Goal: Task Accomplishment & Management: Manage account settings

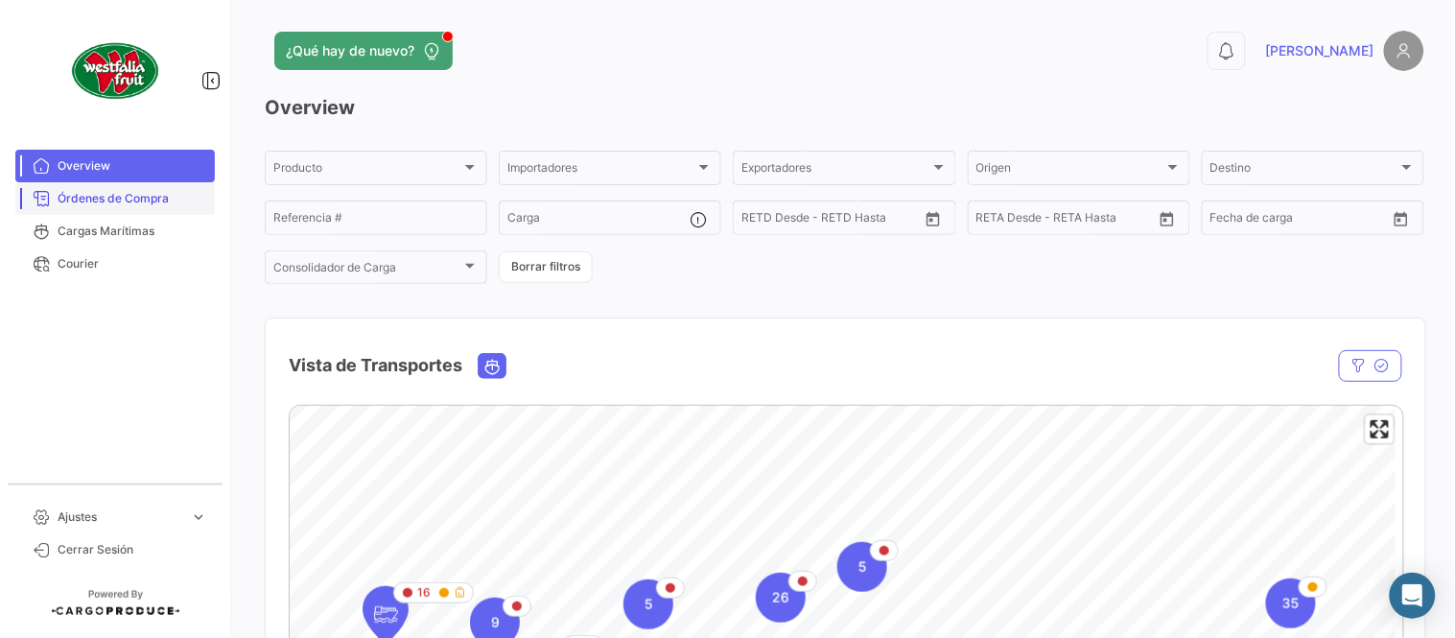
click at [116, 207] on link "Órdenes de Compra" at bounding box center [115, 198] width 200 height 33
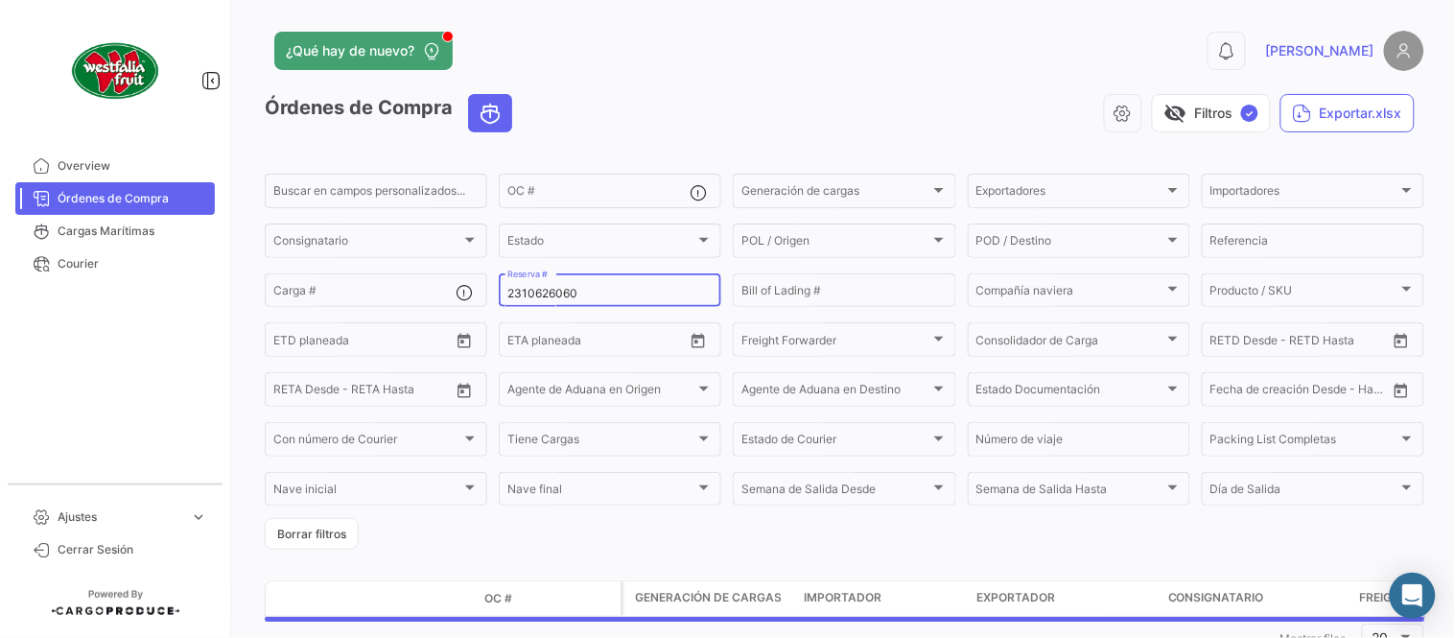
click at [548, 291] on input "2310626060" at bounding box center [609, 293] width 205 height 13
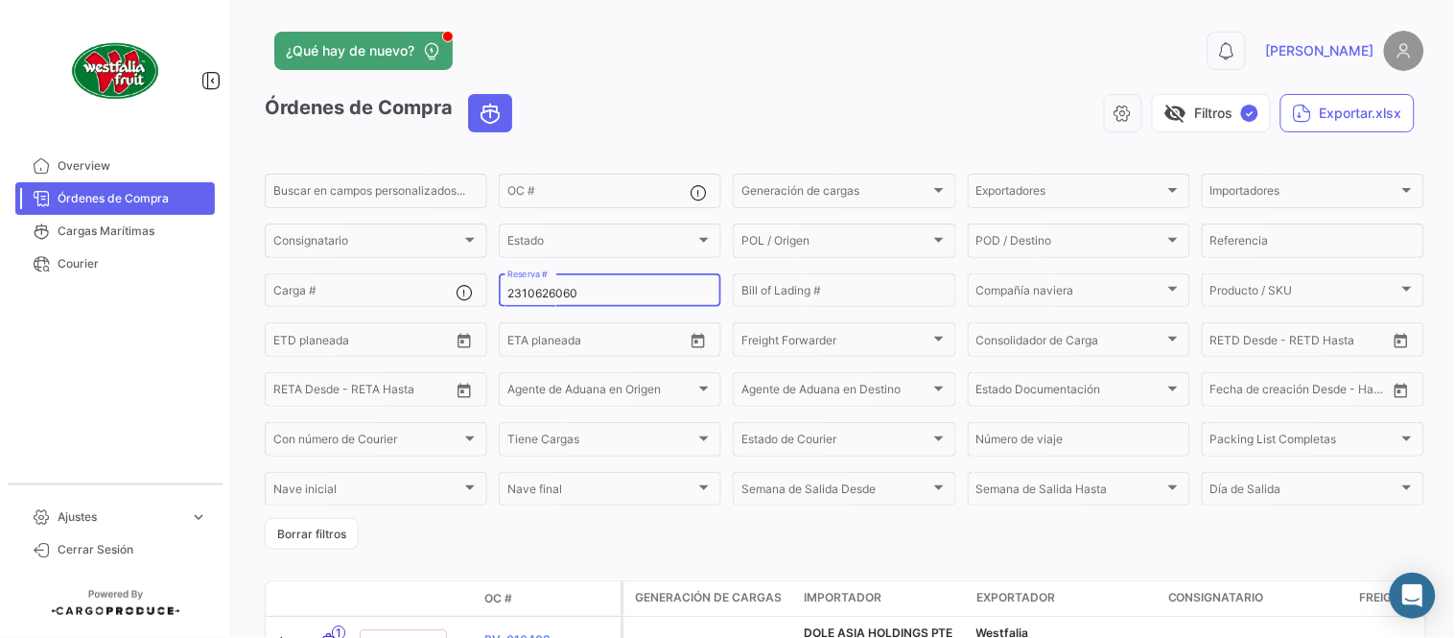
paste input "642621003"
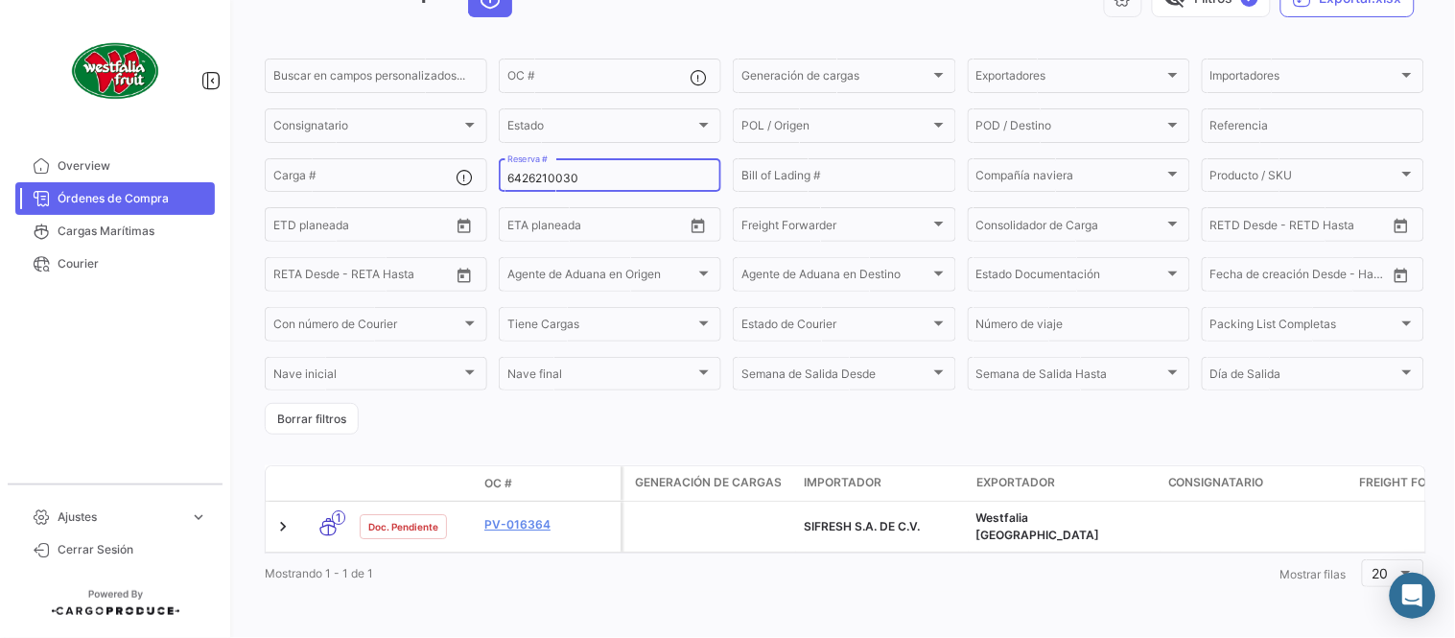
scroll to position [123, 0]
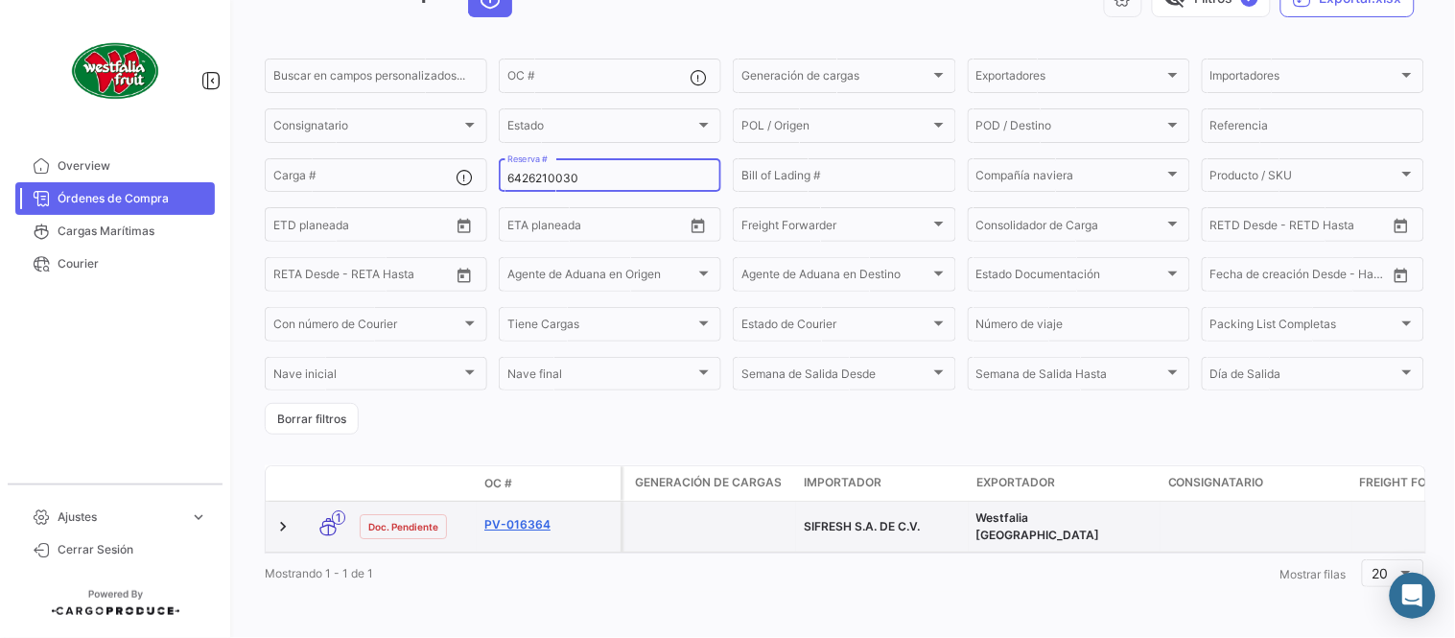
type input "6426210030"
click at [535, 516] on link "PV-016364" at bounding box center [548, 524] width 129 height 17
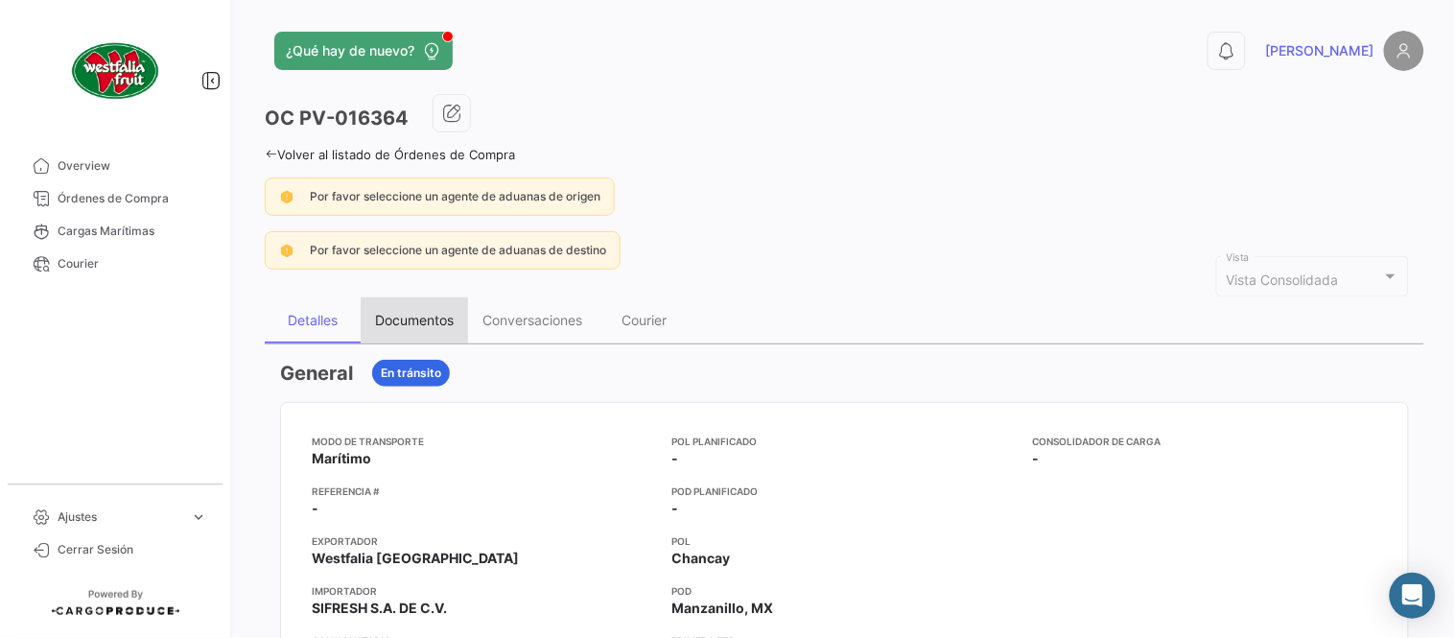
click at [411, 317] on div "Documentos" at bounding box center [414, 320] width 79 height 16
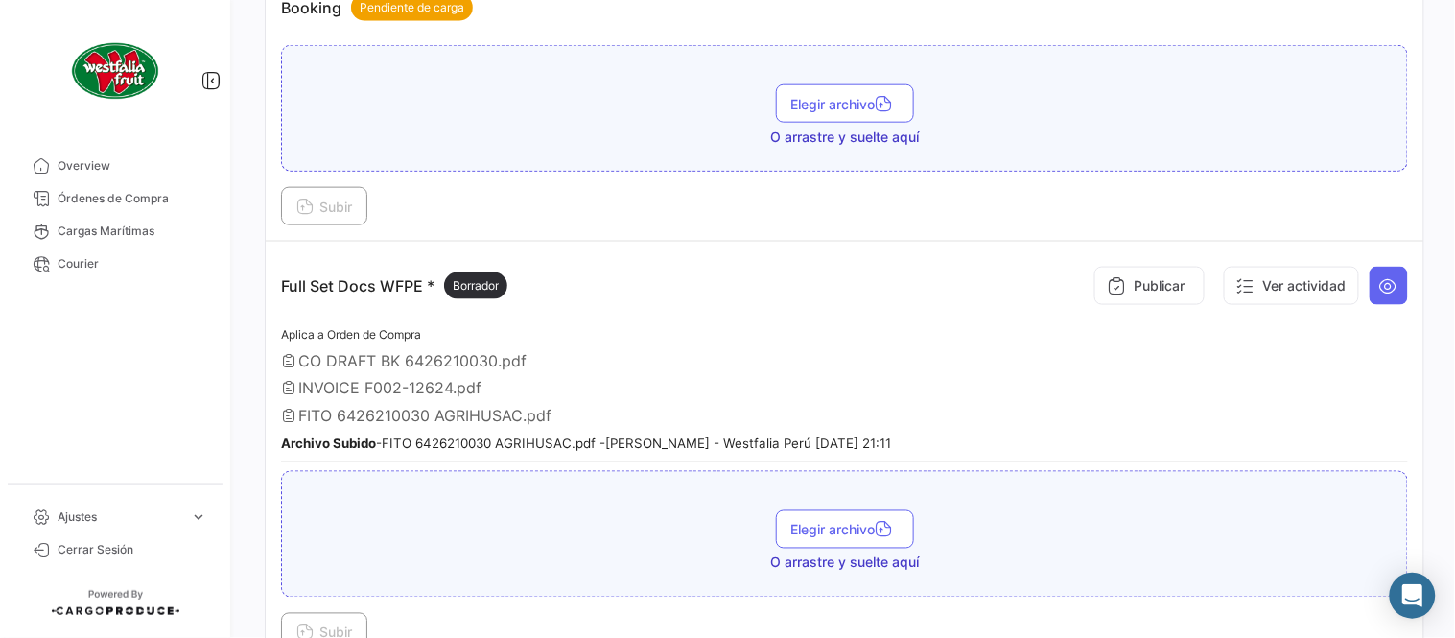
scroll to position [532, 0]
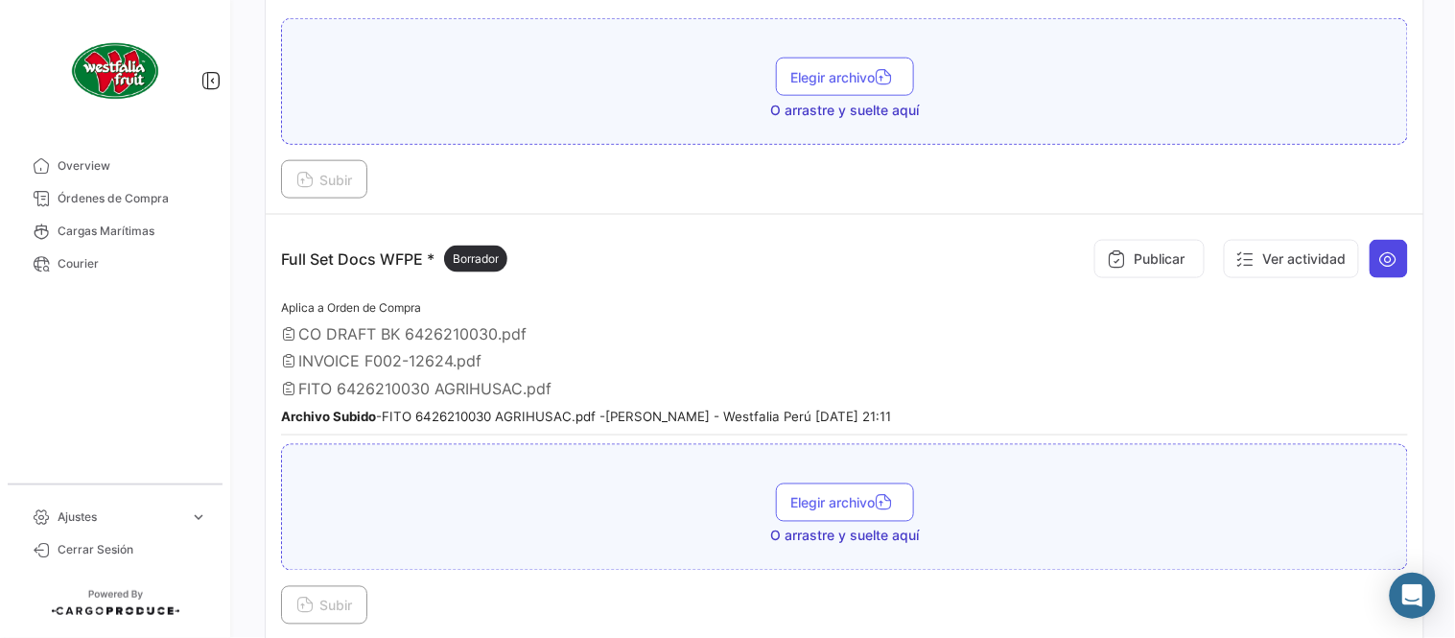
click at [1382, 260] on icon at bounding box center [1388, 258] width 19 height 19
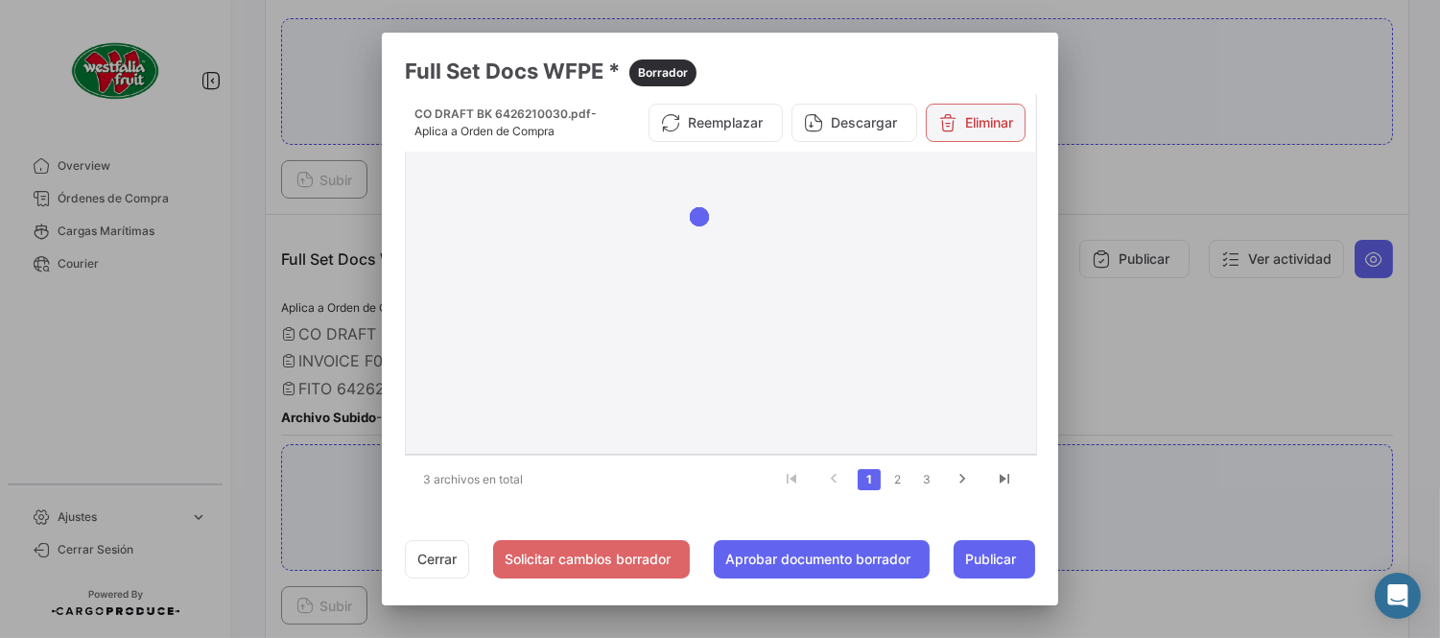
click at [1000, 136] on button "Eliminar" at bounding box center [976, 123] width 100 height 38
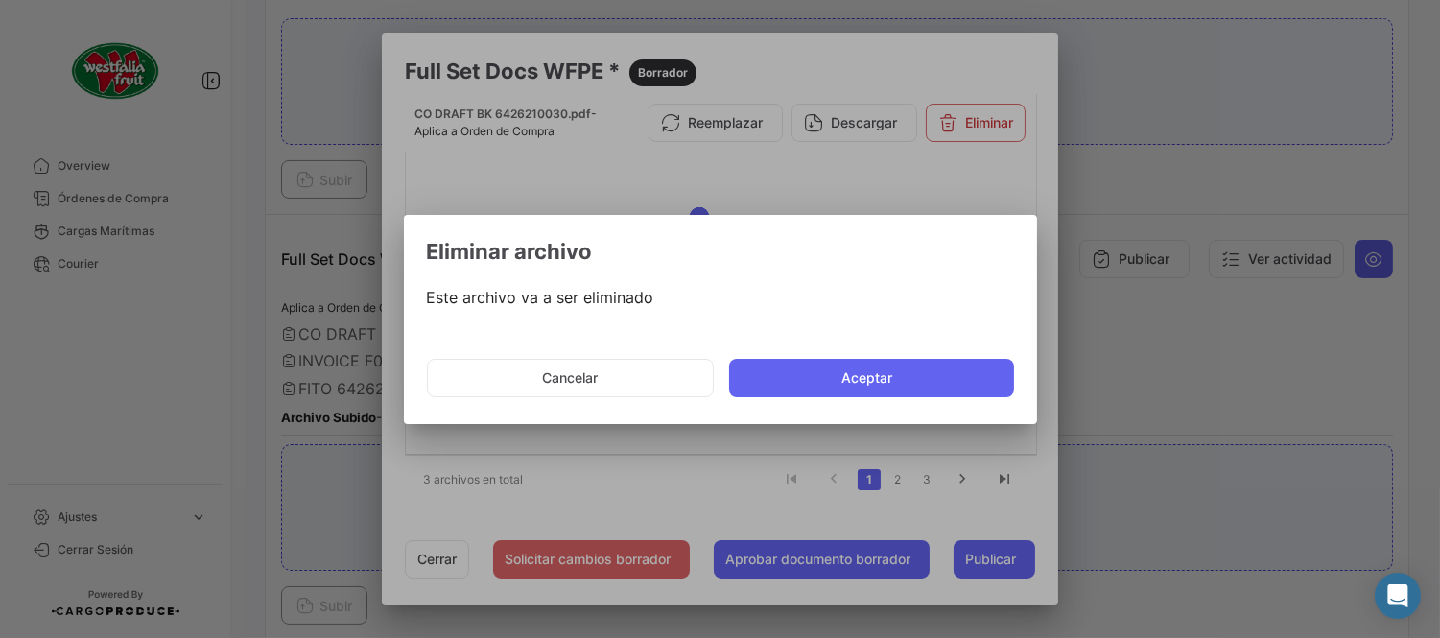
drag, startPoint x: 845, startPoint y: 359, endPoint x: 850, endPoint y: 345, distance: 14.3
click at [844, 361] on button "Aceptar" at bounding box center [871, 378] width 285 height 38
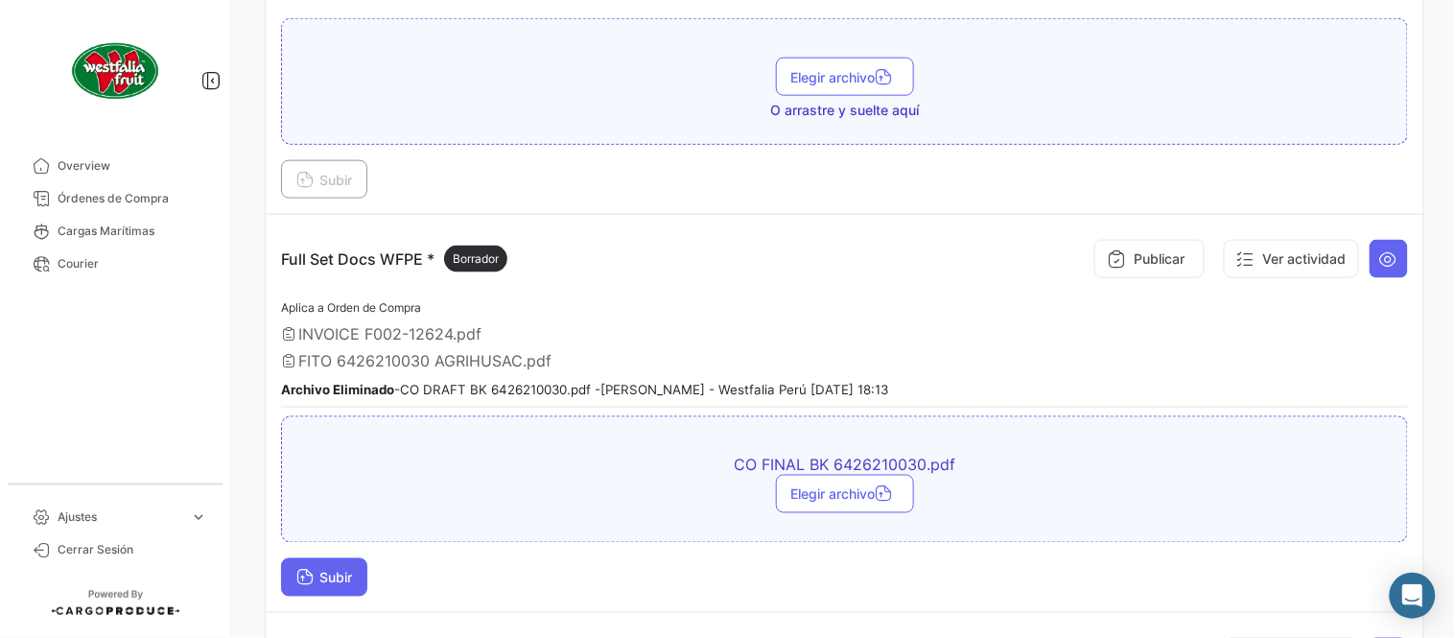
click at [353, 581] on button "Subir" at bounding box center [324, 577] width 86 height 38
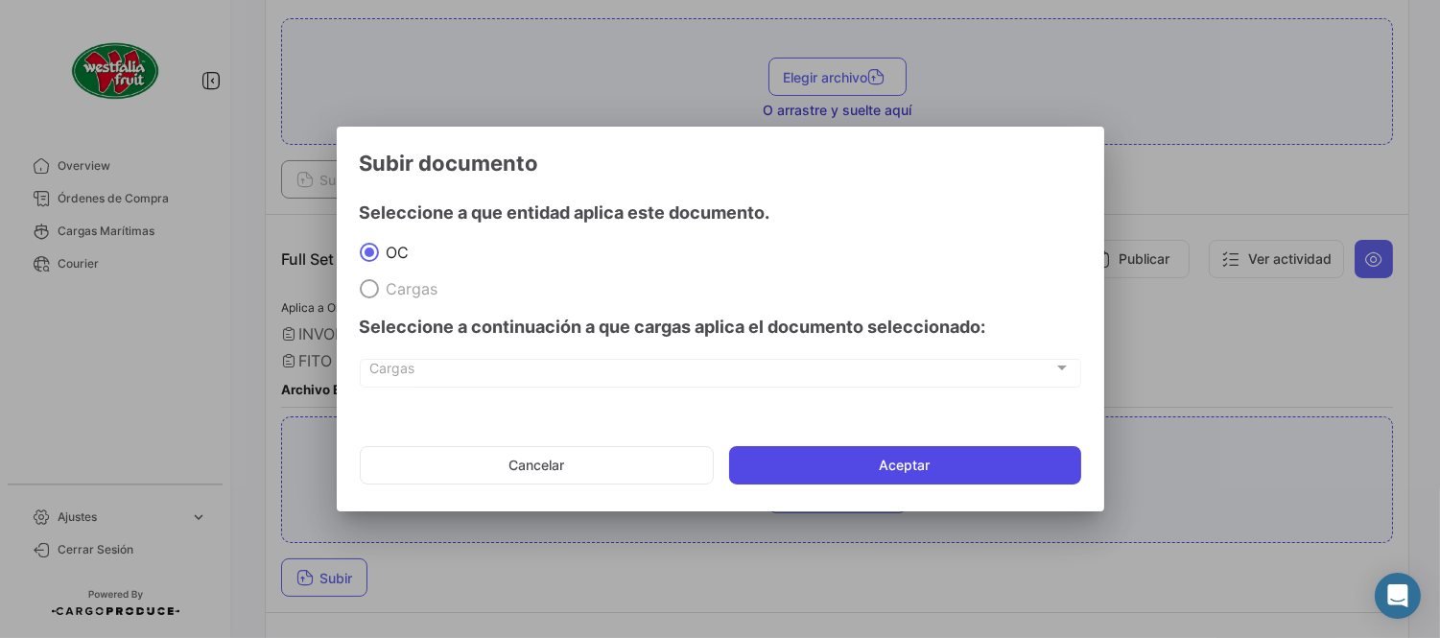
click at [788, 471] on button "Aceptar" at bounding box center [905, 465] width 352 height 38
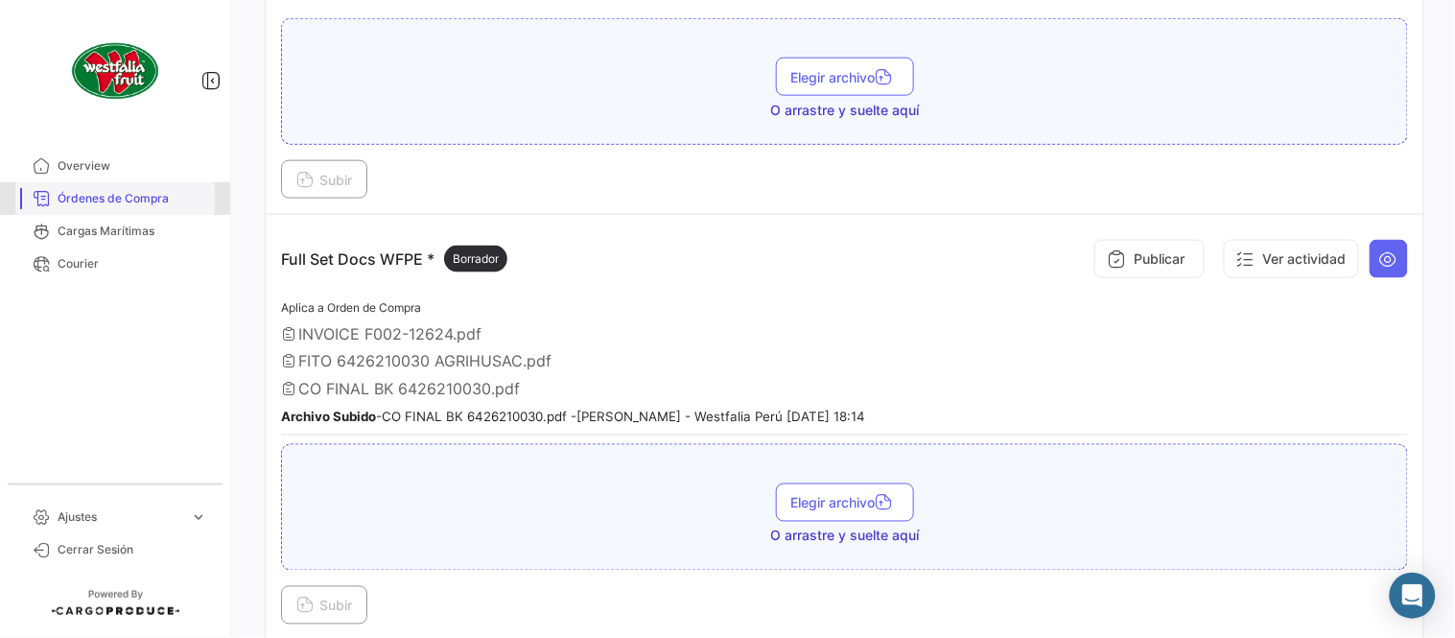
click at [135, 188] on link "Órdenes de Compra" at bounding box center [115, 198] width 200 height 33
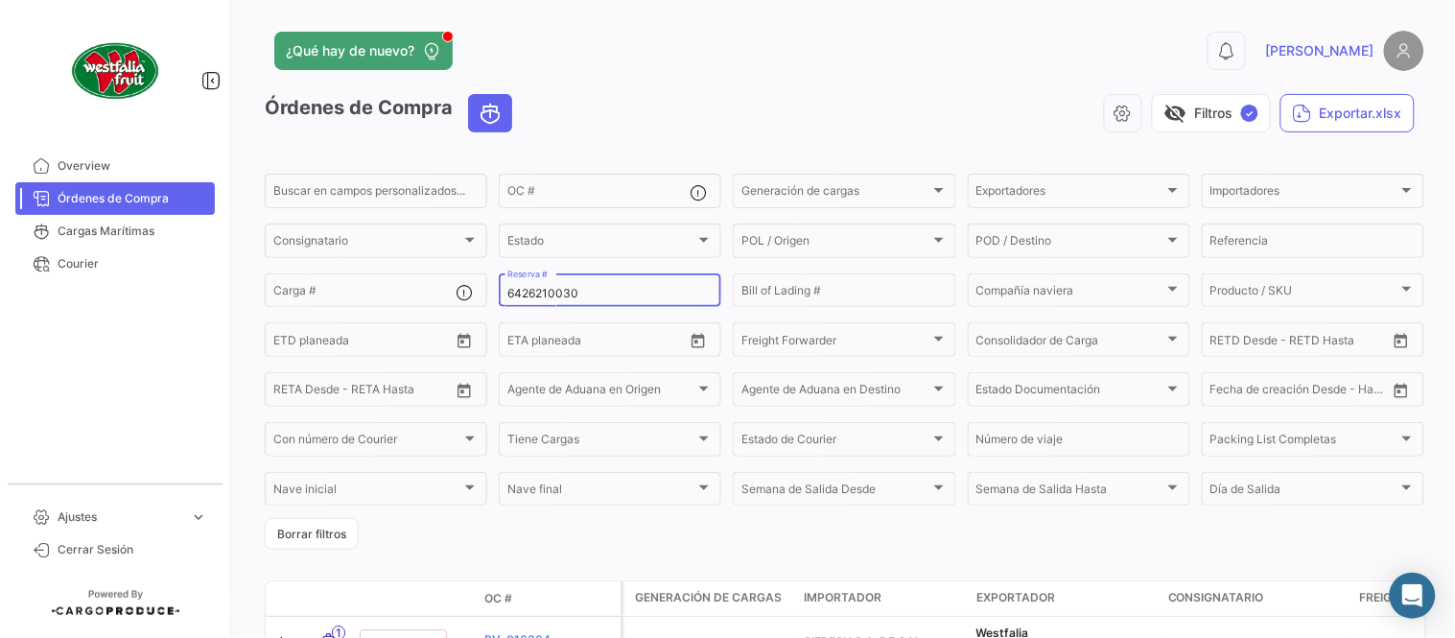
click at [538, 284] on div "6426210030 Reserva #" at bounding box center [609, 289] width 205 height 37
click at [549, 289] on input "6426210030" at bounding box center [609, 293] width 205 height 13
paste input "32821"
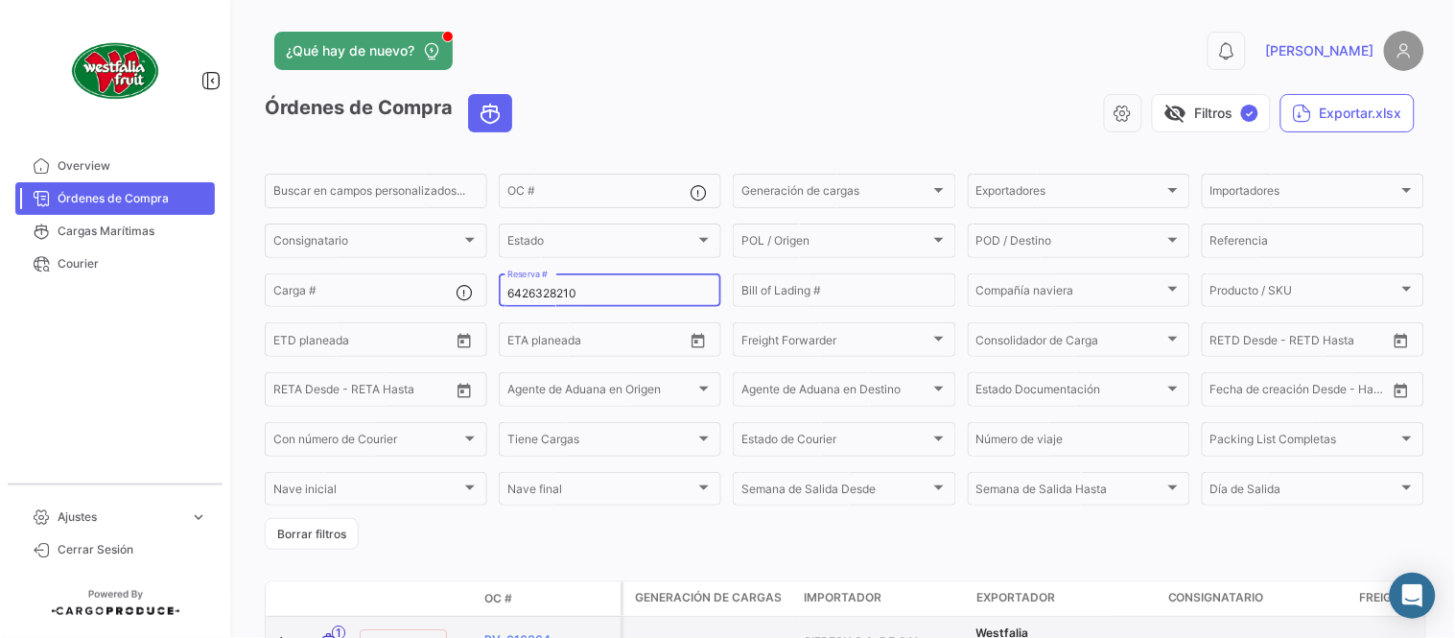
type input "6426328210"
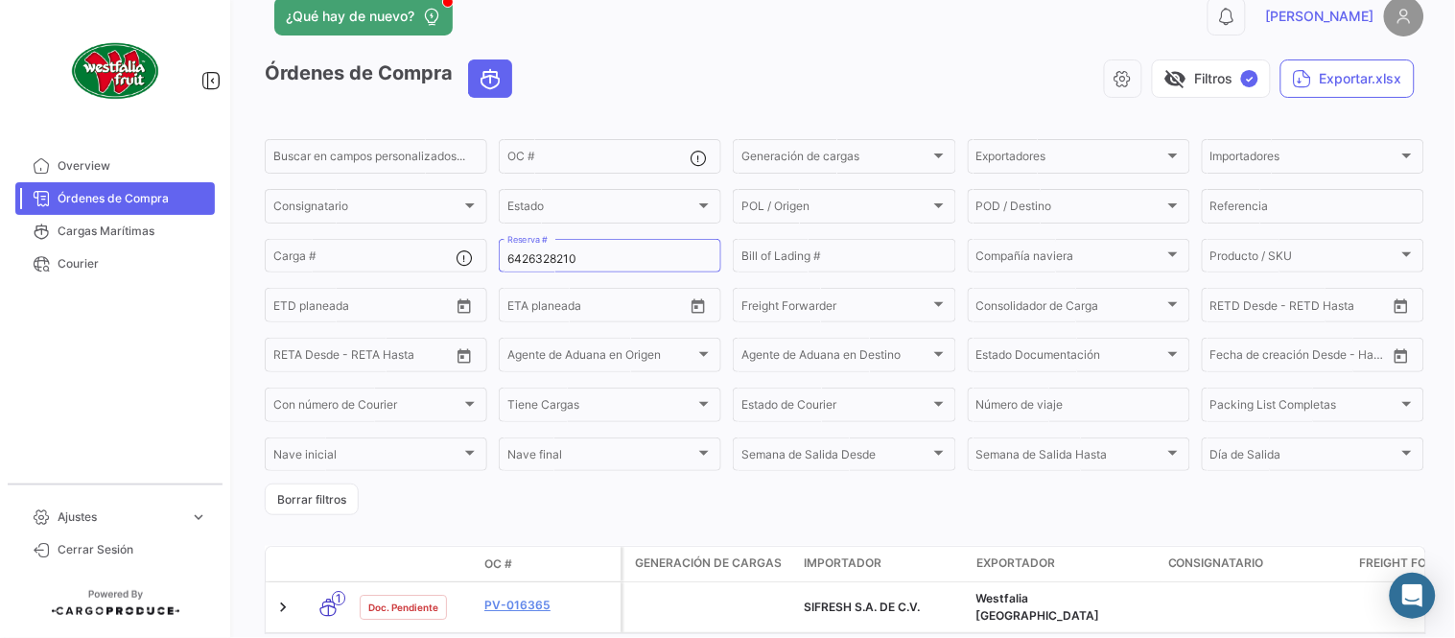
scroll to position [123, 0]
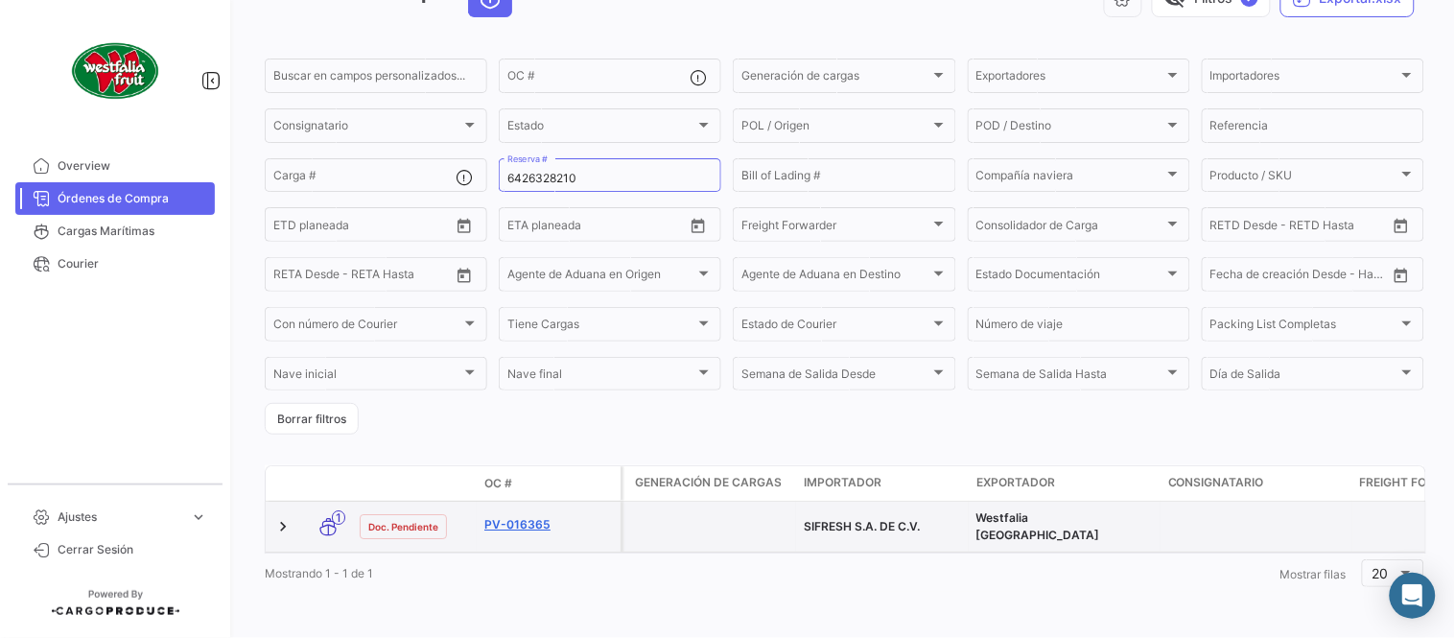
click at [529, 516] on link "PV-016365" at bounding box center [548, 524] width 129 height 17
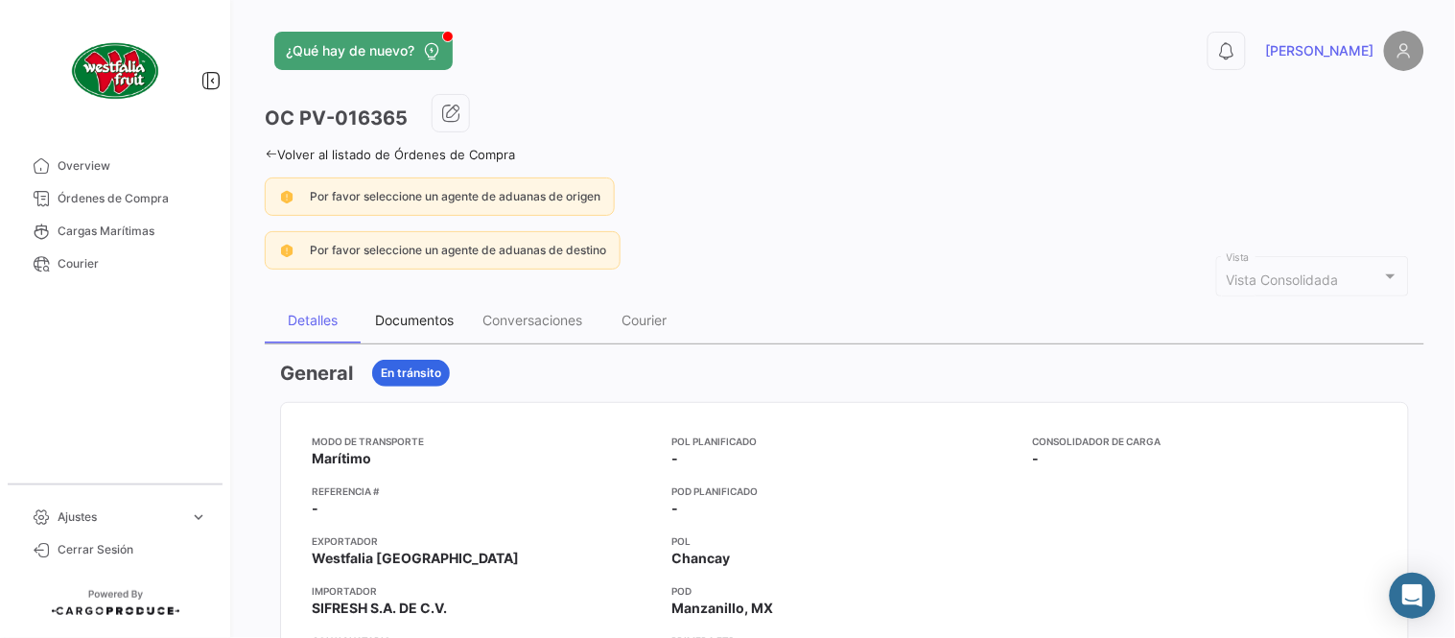
click at [396, 319] on div "Documentos" at bounding box center [414, 320] width 79 height 16
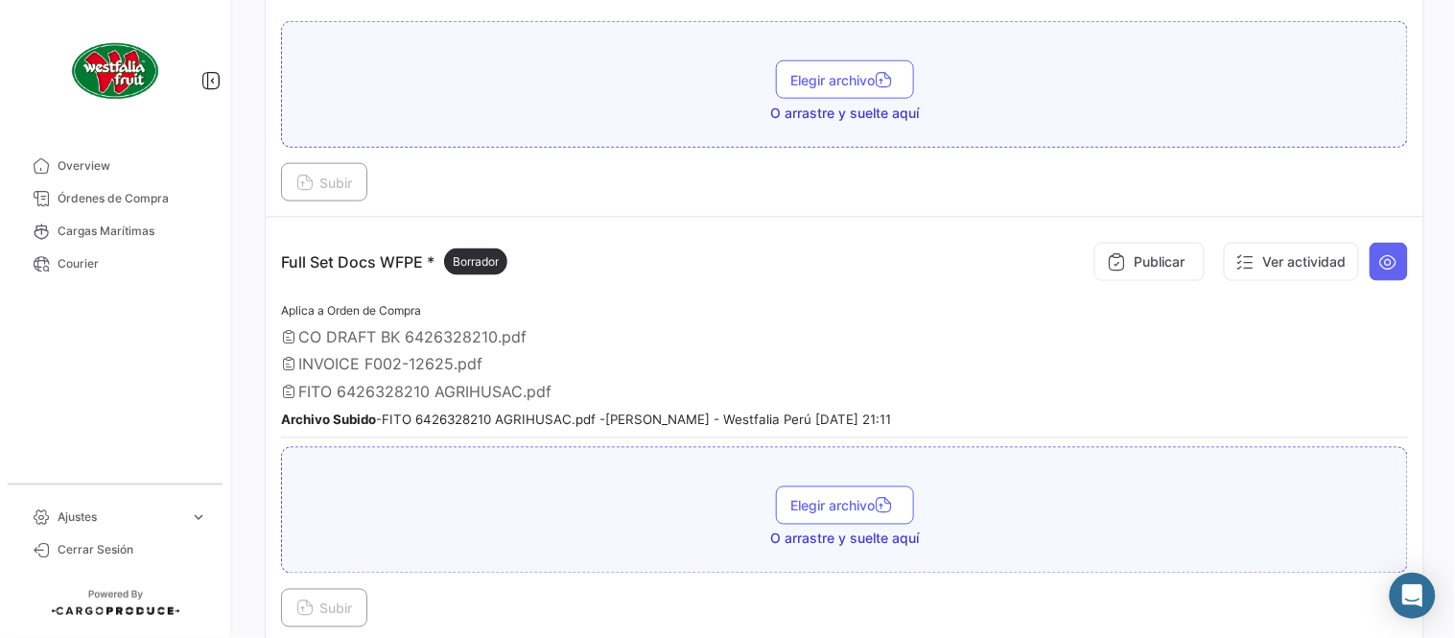
scroll to position [532, 0]
click at [1397, 262] on button at bounding box center [1389, 259] width 38 height 38
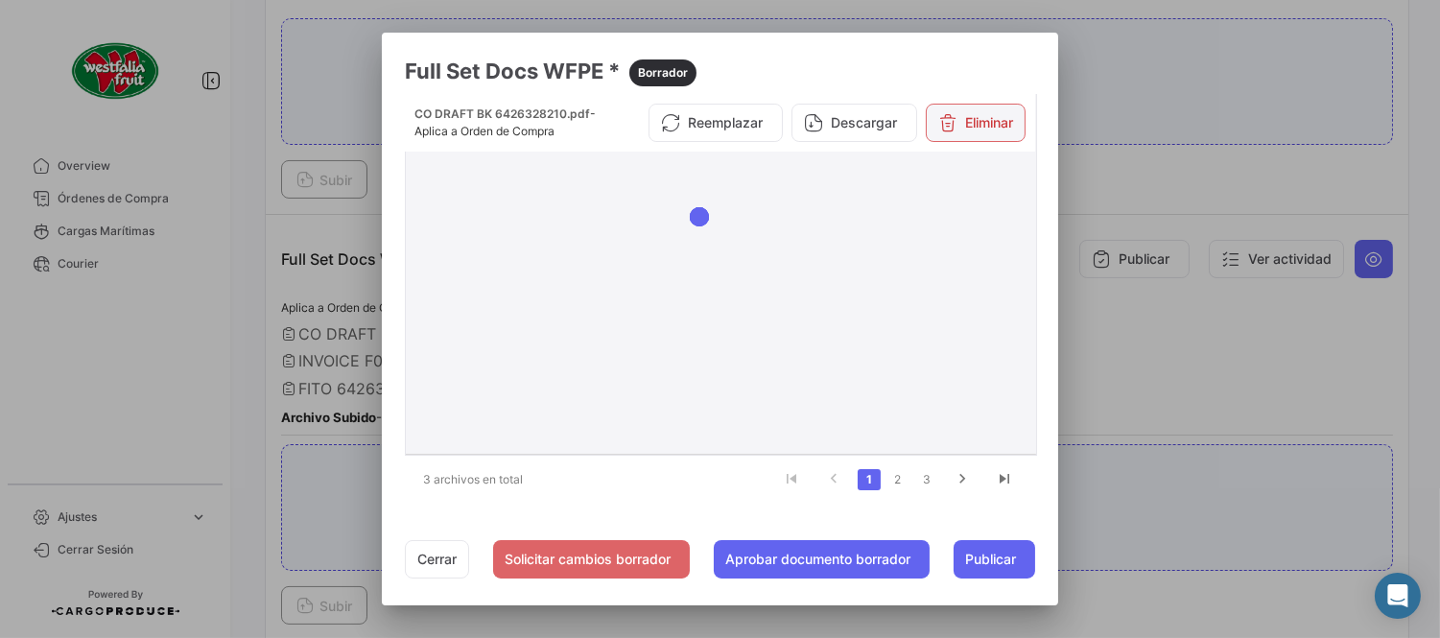
click at [982, 106] on button "Eliminar" at bounding box center [976, 123] width 100 height 38
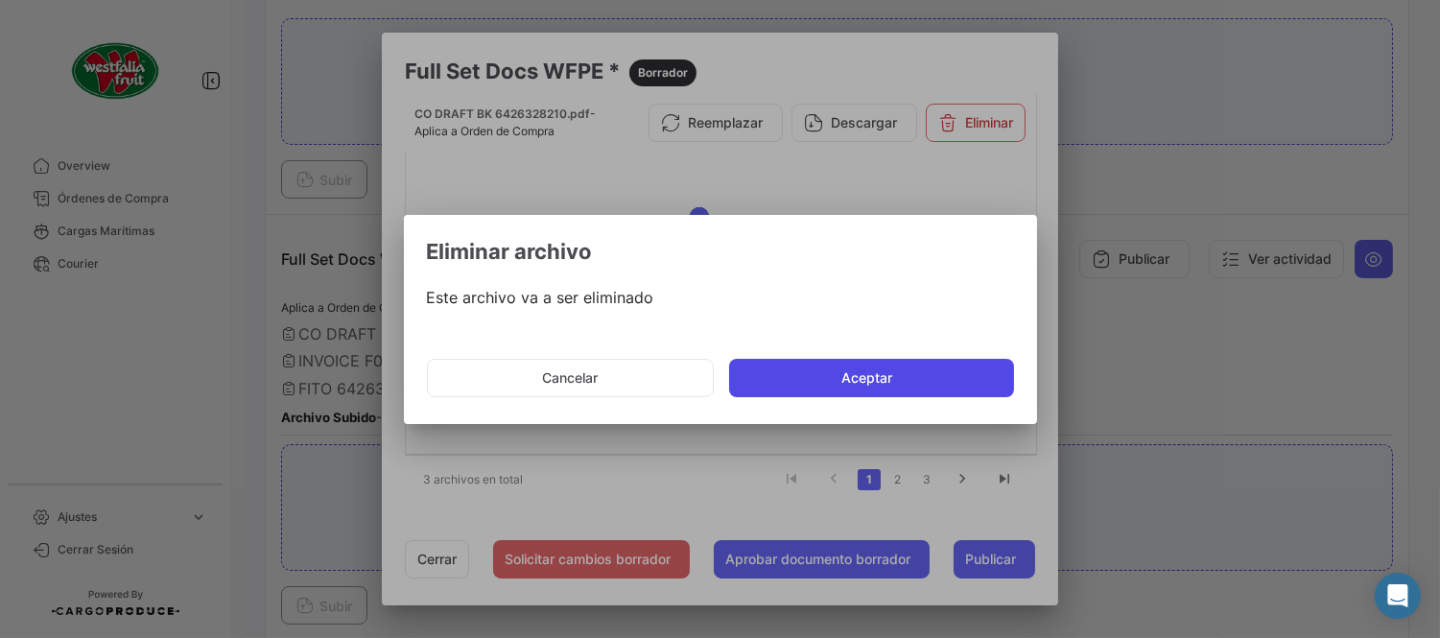
click at [810, 381] on button "Aceptar" at bounding box center [871, 378] width 285 height 38
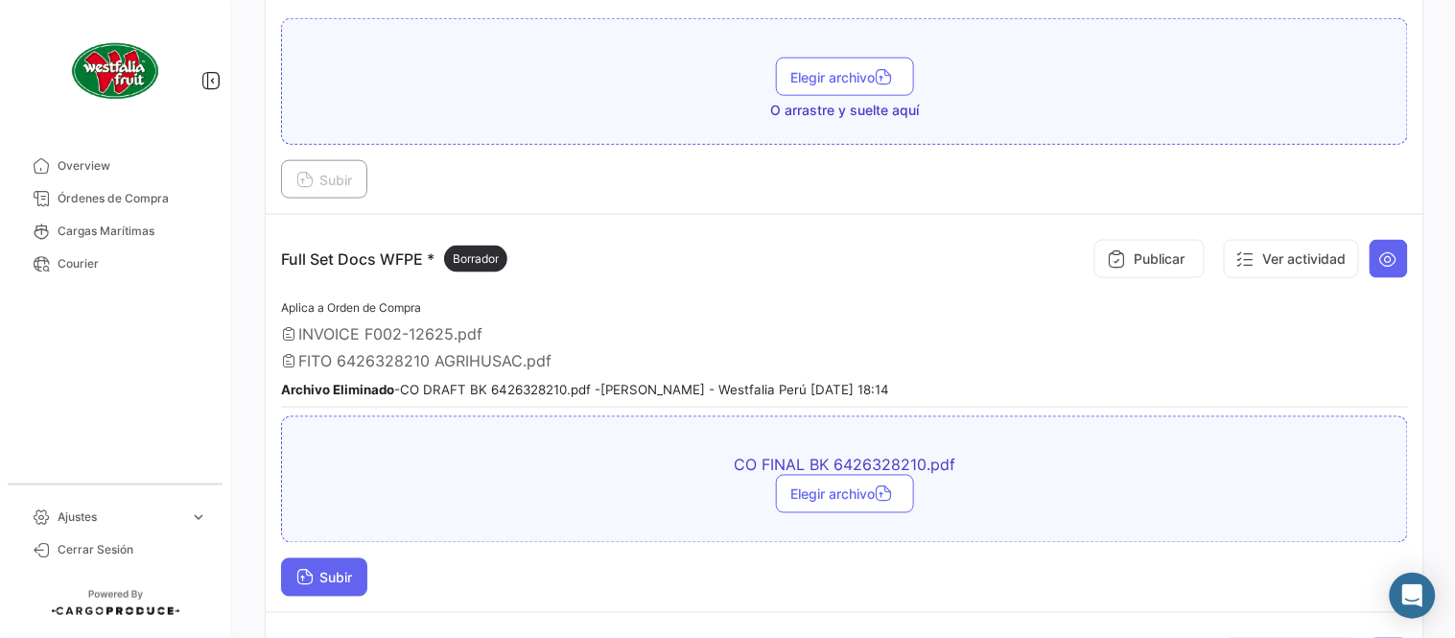
click at [338, 570] on span "Subir" at bounding box center [324, 578] width 56 height 16
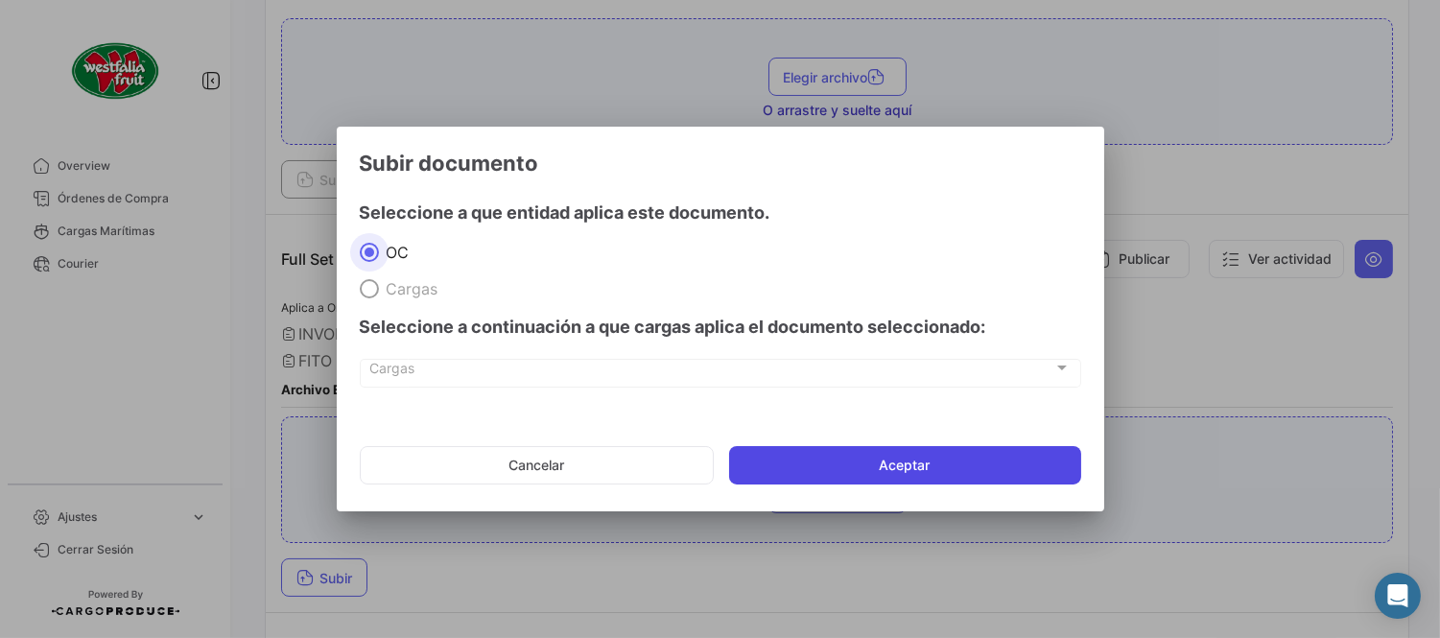
click at [974, 460] on button "Aceptar" at bounding box center [905, 465] width 352 height 38
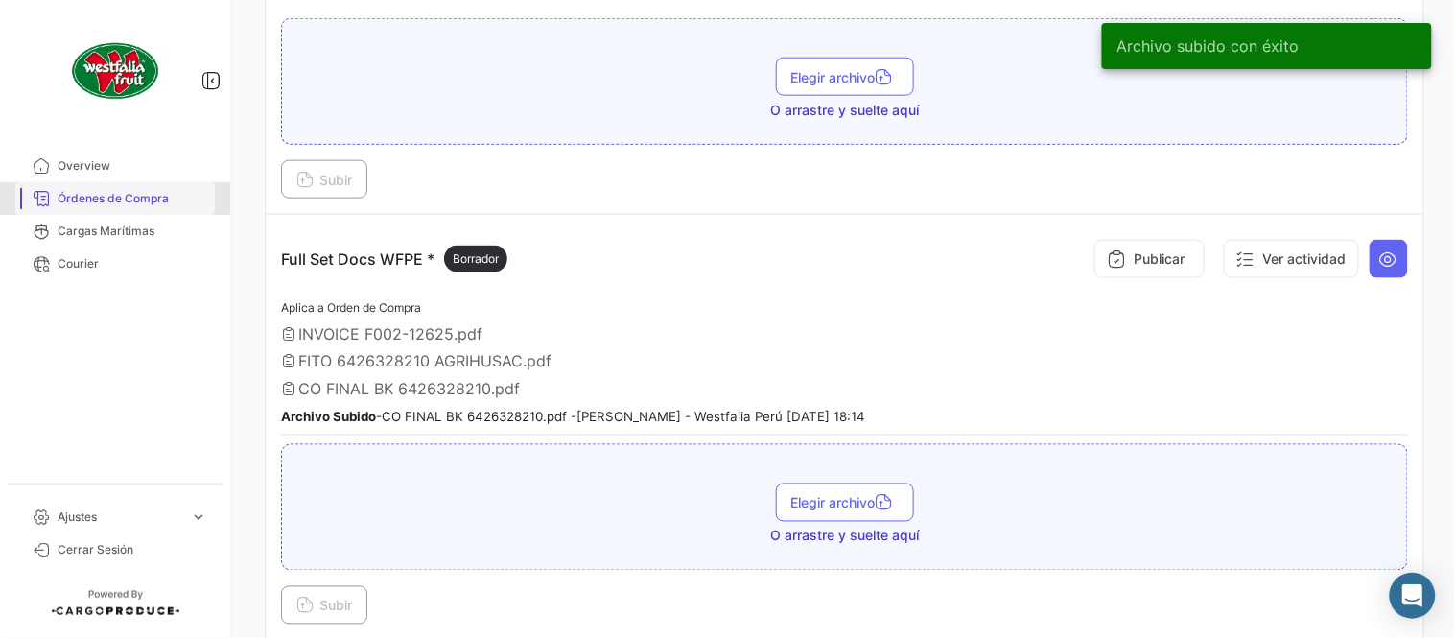
click at [74, 192] on span "Órdenes de Compra" at bounding box center [133, 198] width 150 height 17
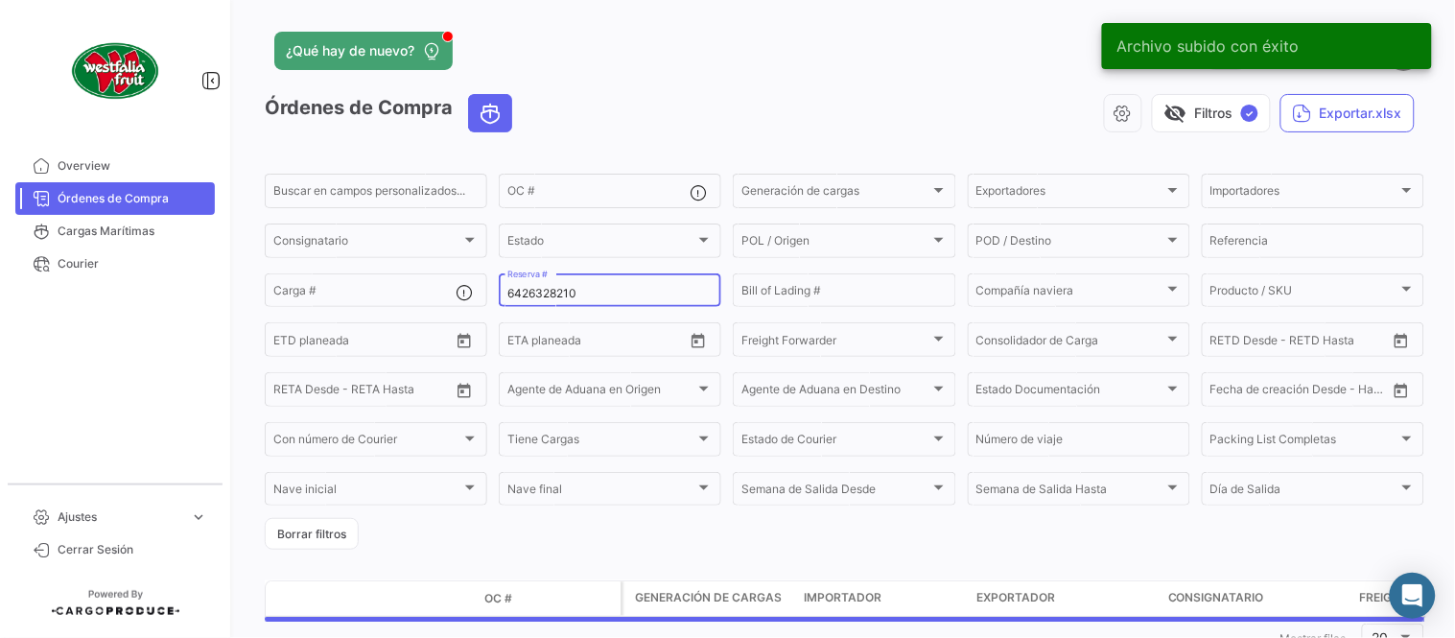
click at [530, 297] on input "6426328210" at bounding box center [609, 293] width 205 height 13
paste input "2310357170"
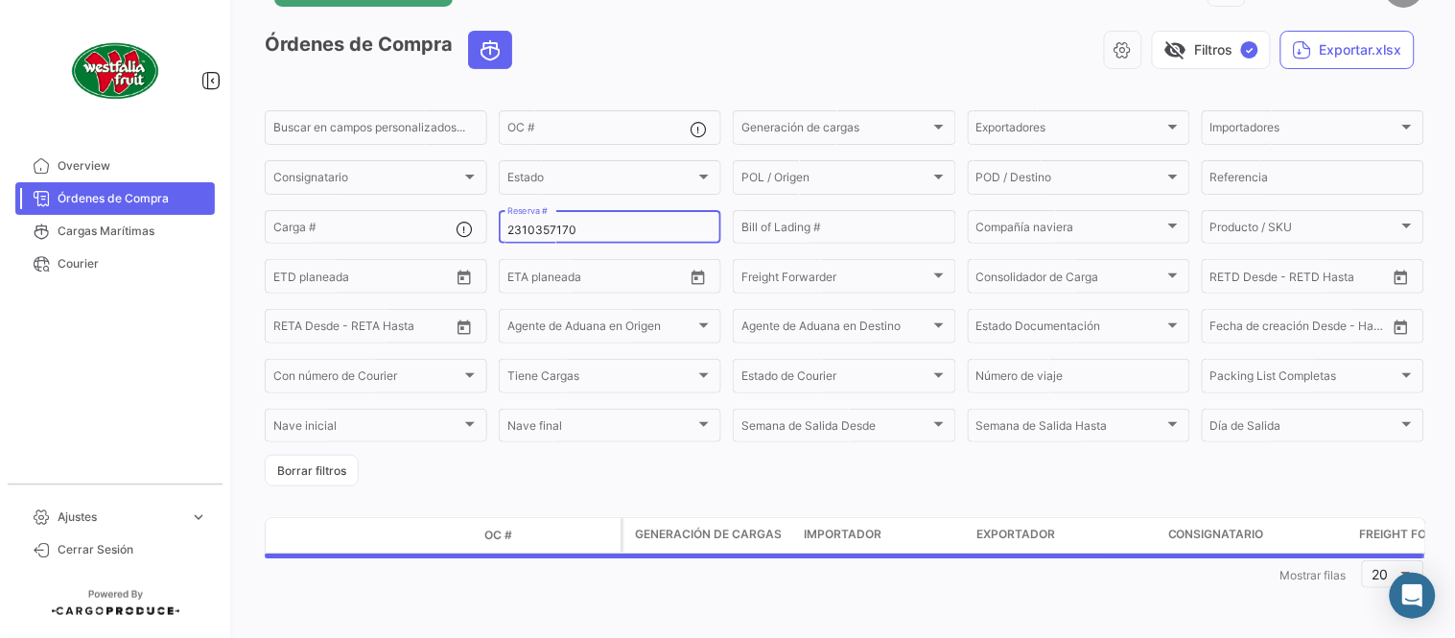
scroll to position [123, 0]
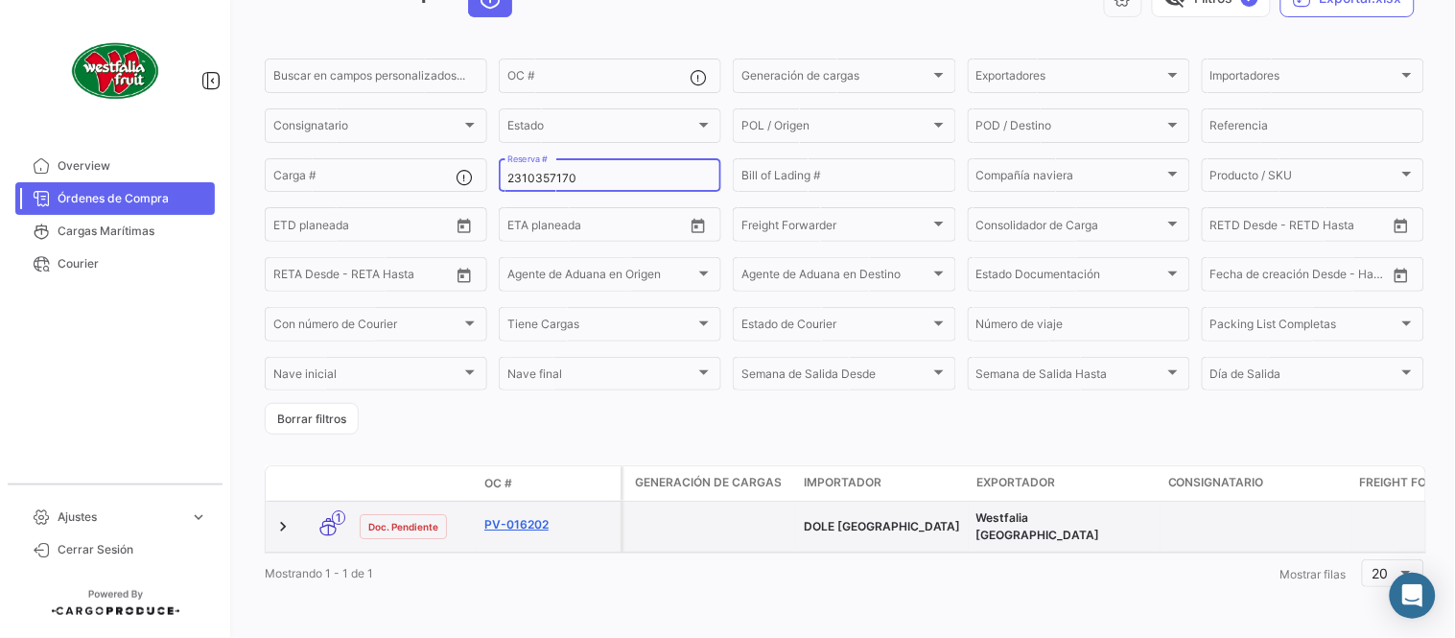
type input "2310357170"
click at [516, 516] on link "PV-016202" at bounding box center [548, 524] width 129 height 17
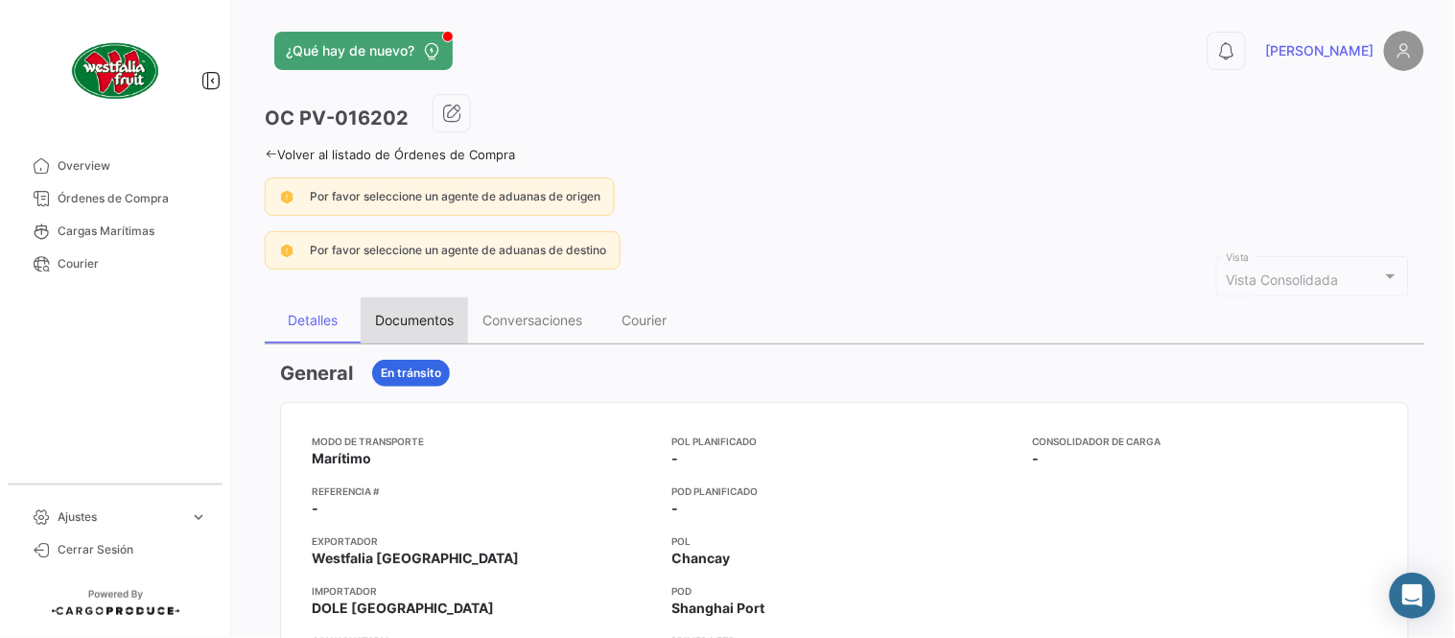
click at [435, 318] on div "Documentos" at bounding box center [414, 320] width 79 height 16
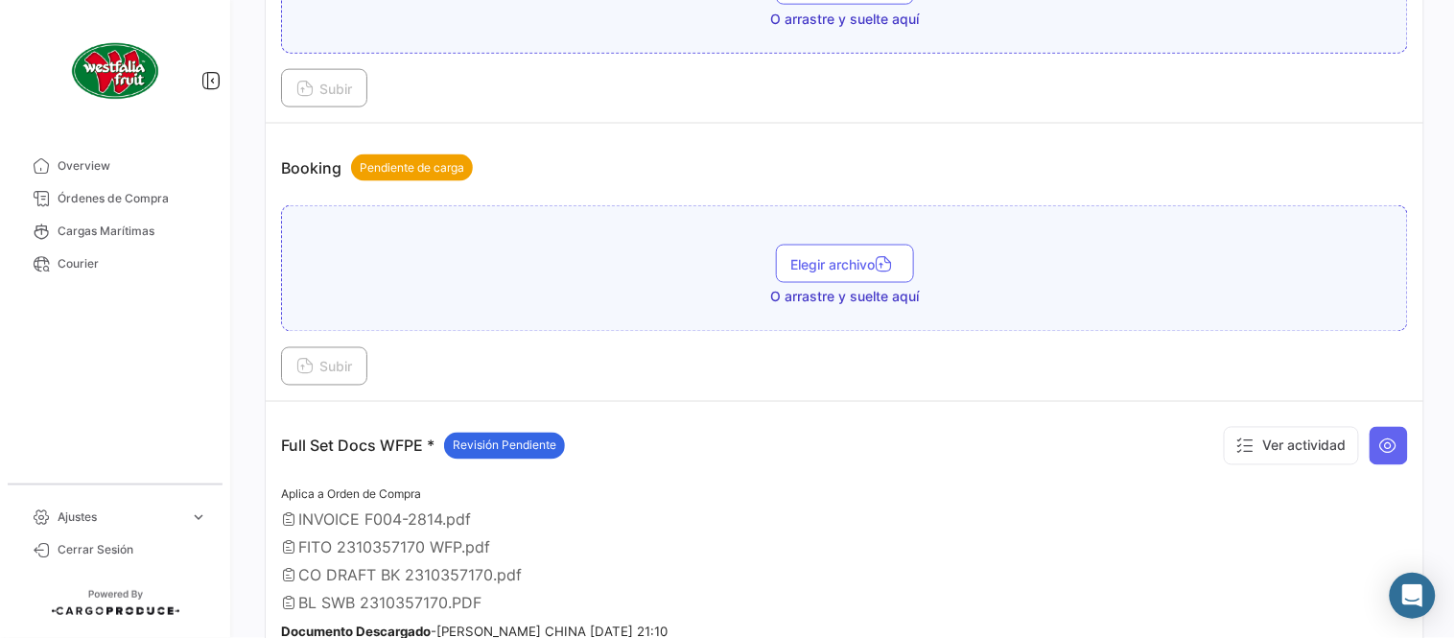
scroll to position [745, 0]
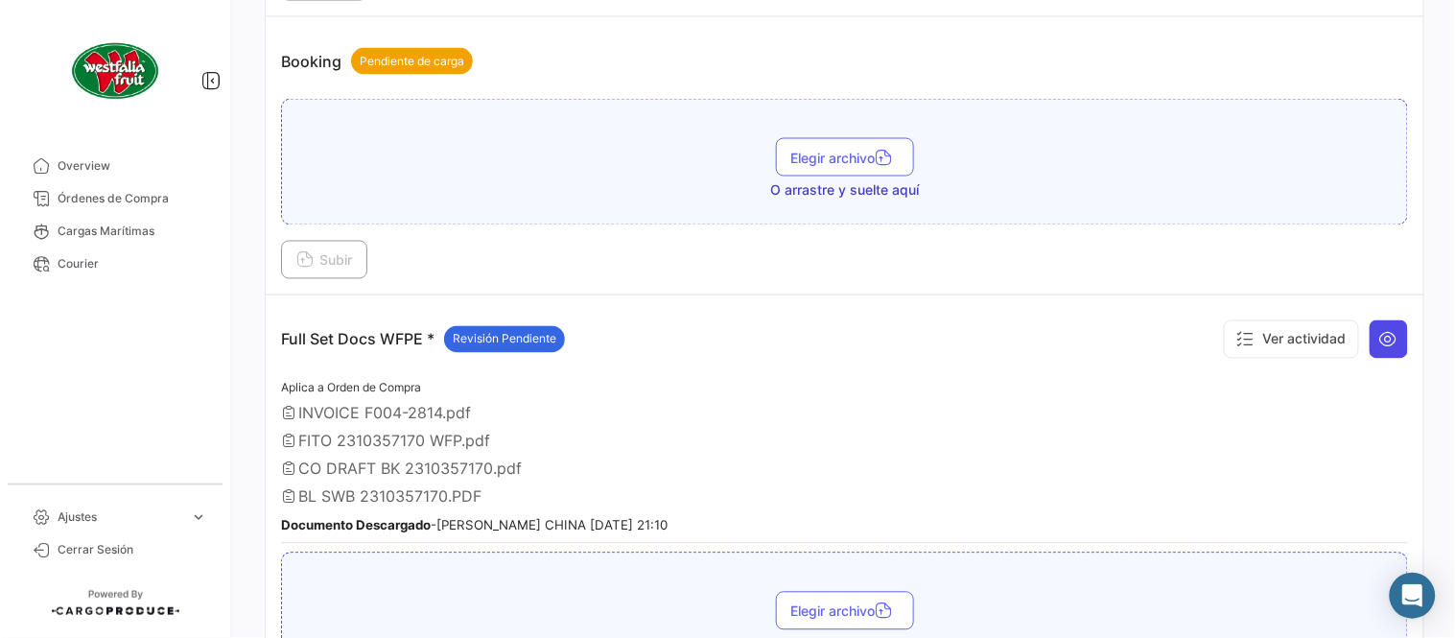
click at [1391, 347] on button at bounding box center [1389, 339] width 38 height 38
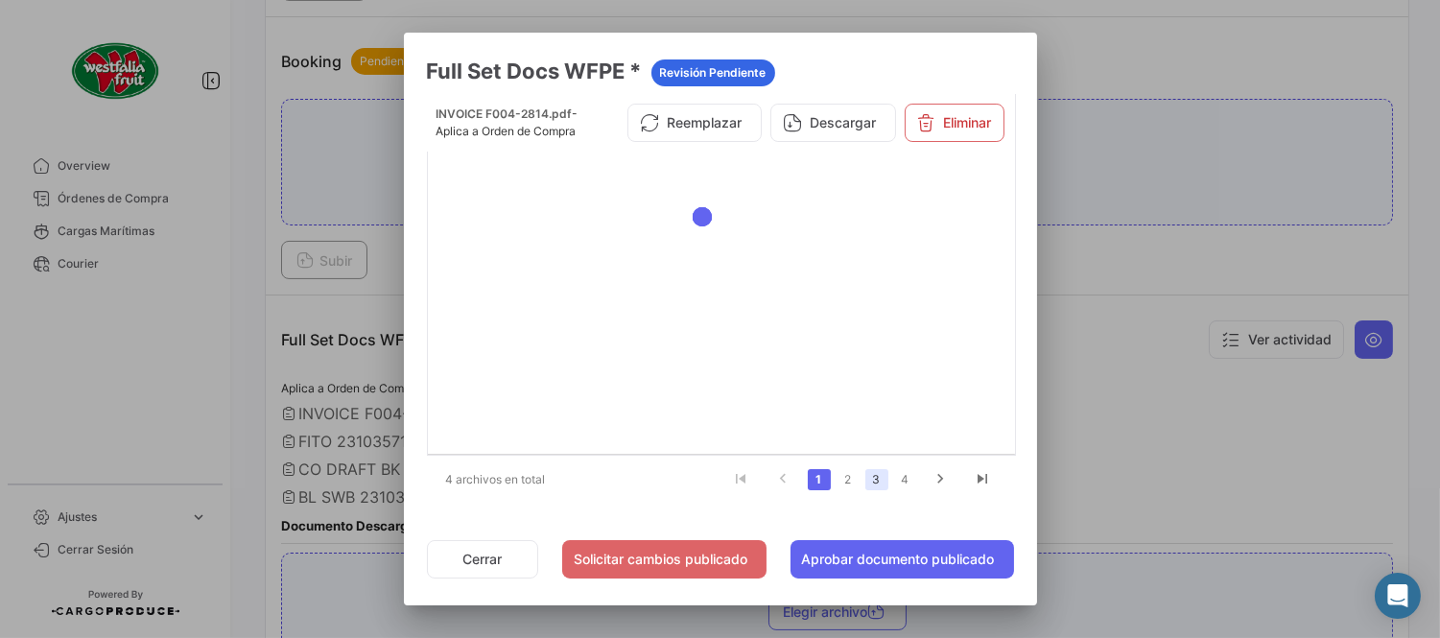
click at [880, 486] on link "3" at bounding box center [876, 479] width 23 height 21
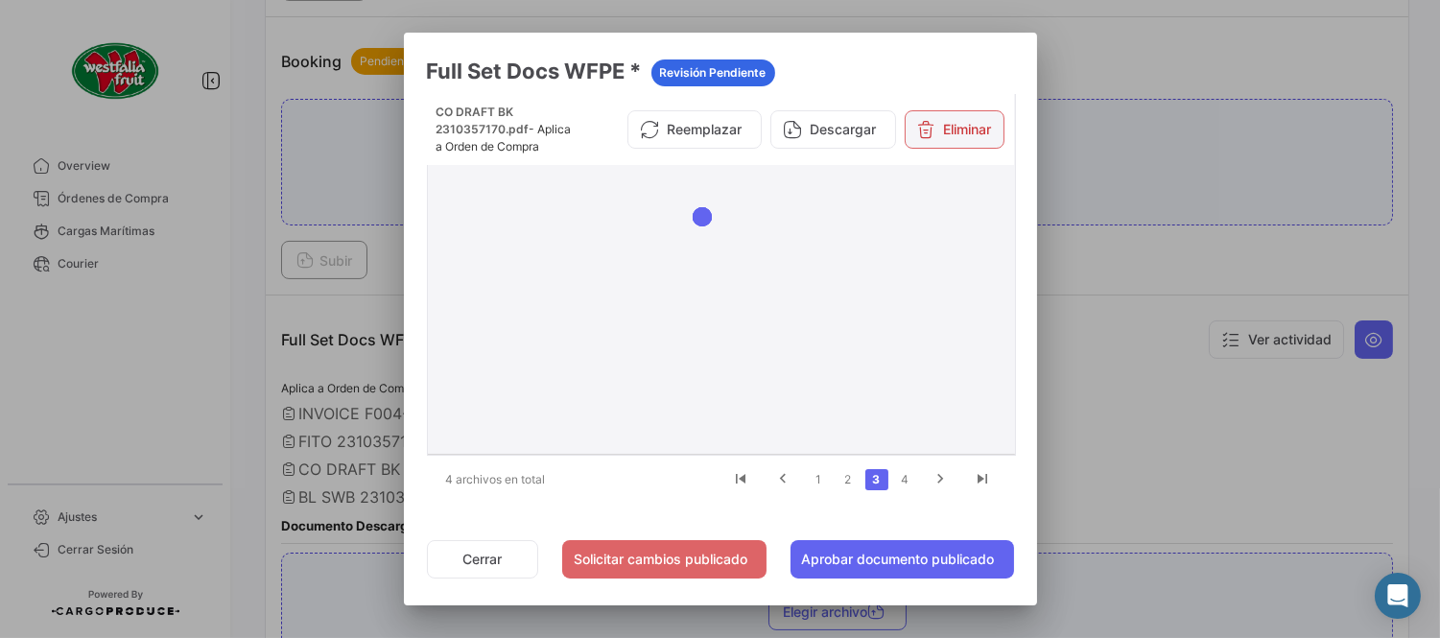
click at [935, 122] on button "Eliminar" at bounding box center [955, 129] width 100 height 38
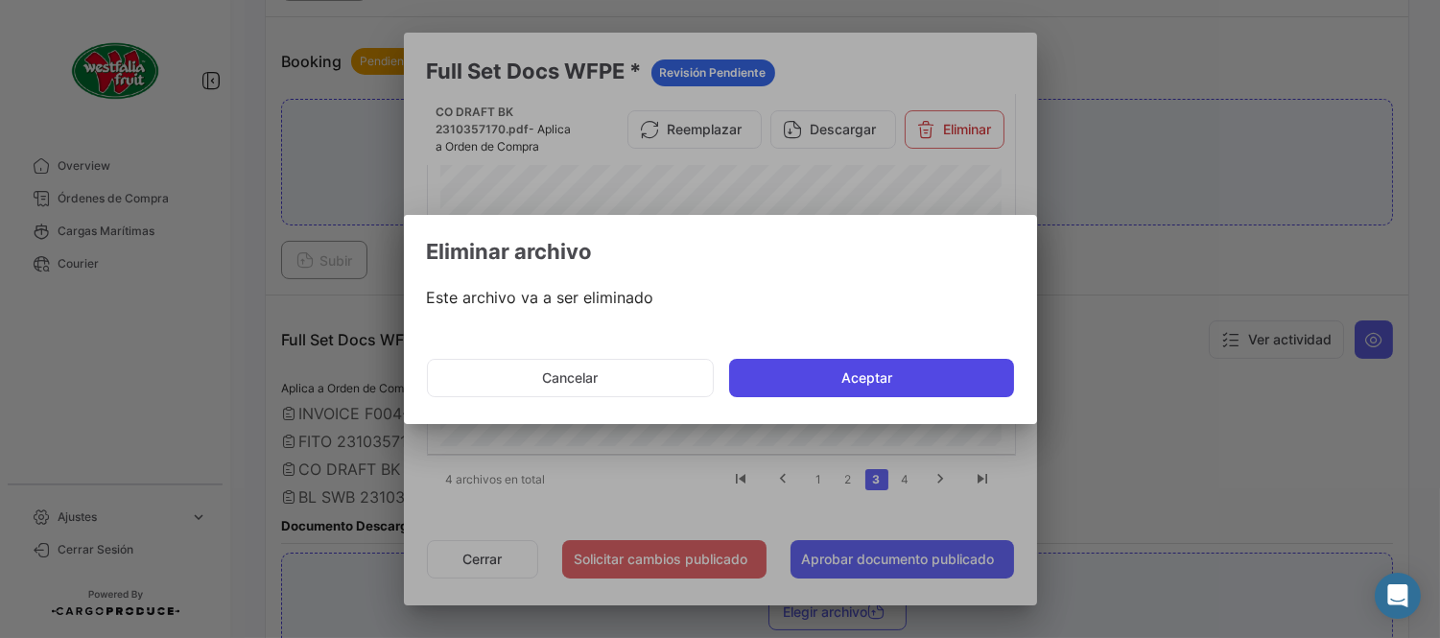
click at [842, 382] on button "Aceptar" at bounding box center [871, 378] width 285 height 38
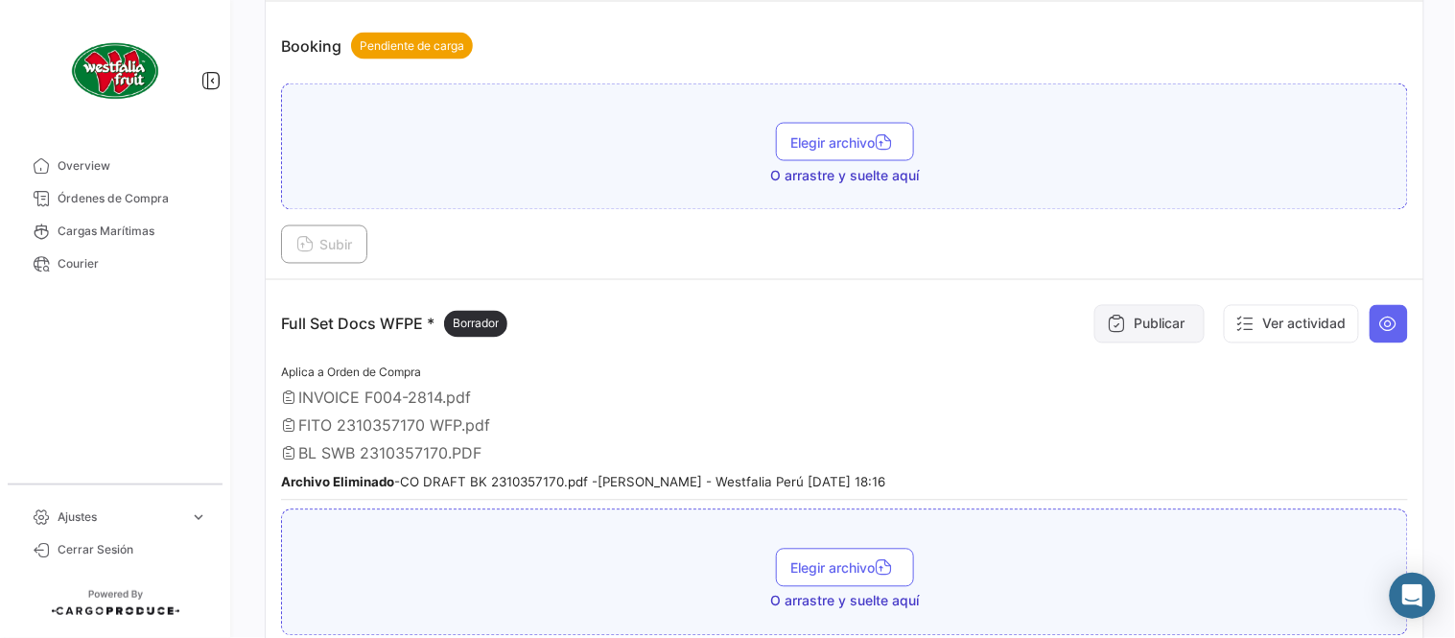
click at [1107, 315] on icon at bounding box center [1116, 324] width 19 height 19
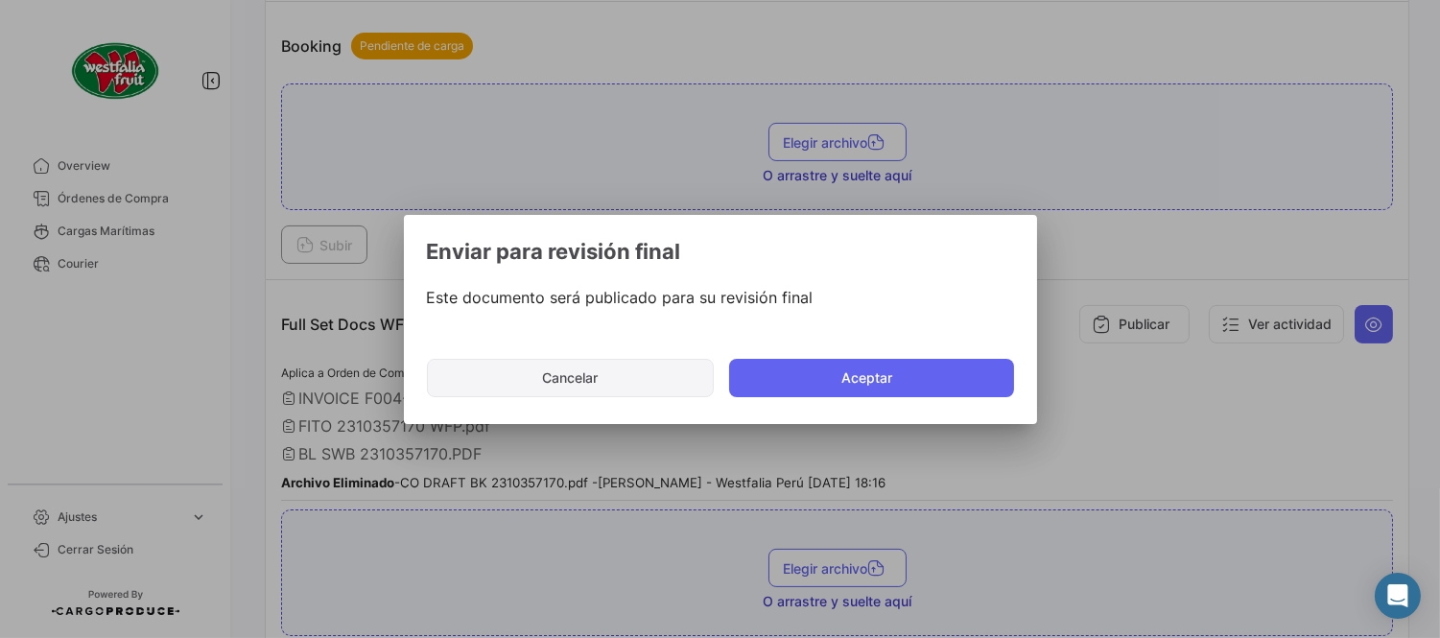
click at [665, 381] on button "Cancelar" at bounding box center [570, 378] width 287 height 38
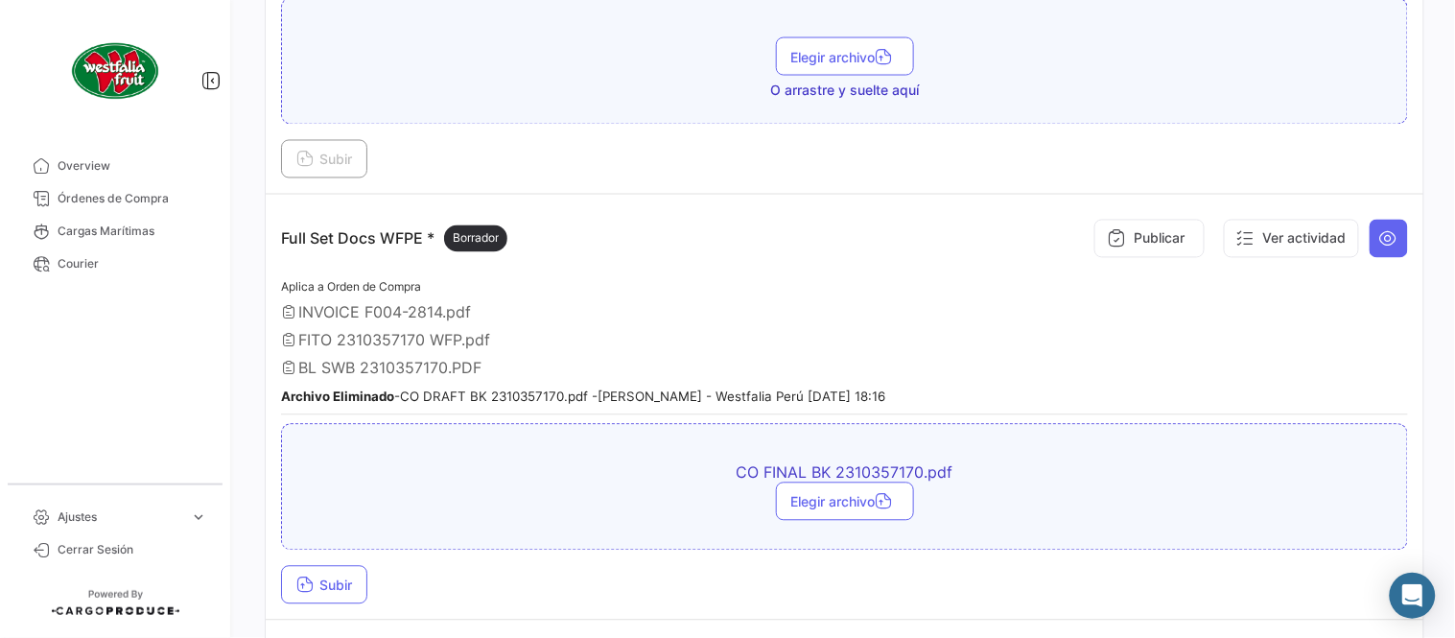
scroll to position [959, 0]
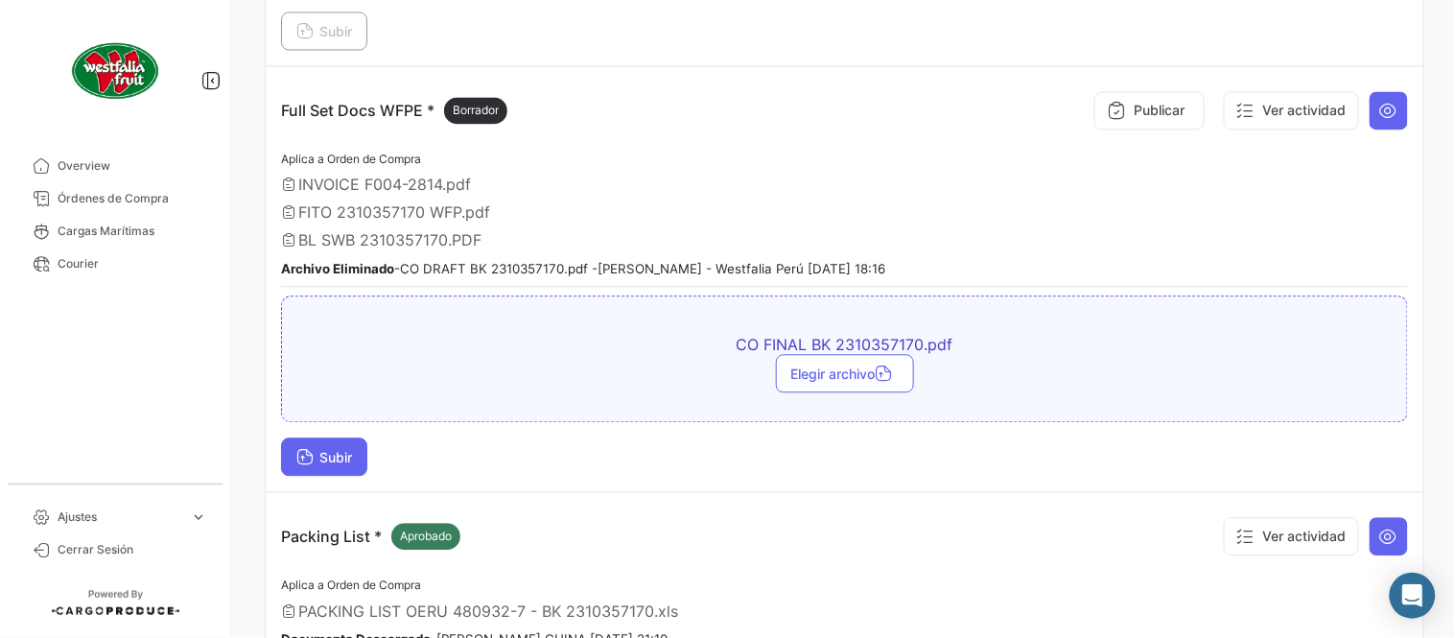
click at [341, 449] on span "Subir" at bounding box center [324, 457] width 56 height 16
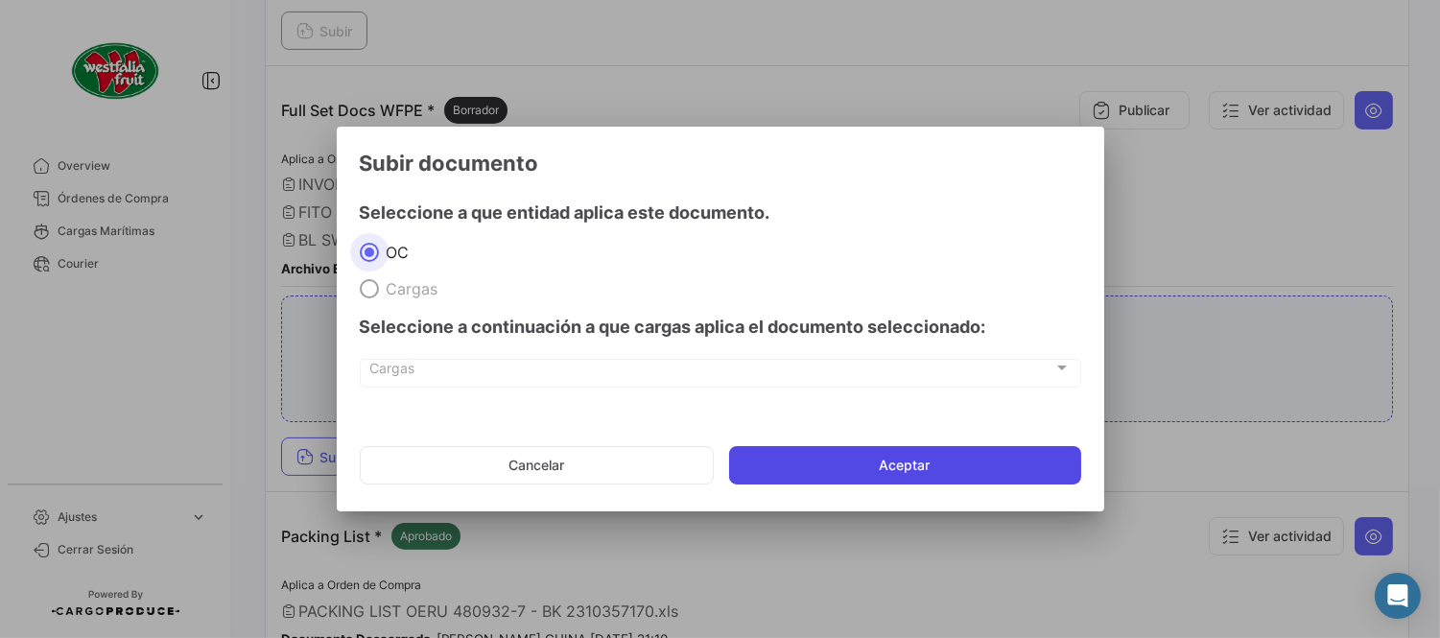
click at [808, 455] on button "Aceptar" at bounding box center [905, 465] width 352 height 38
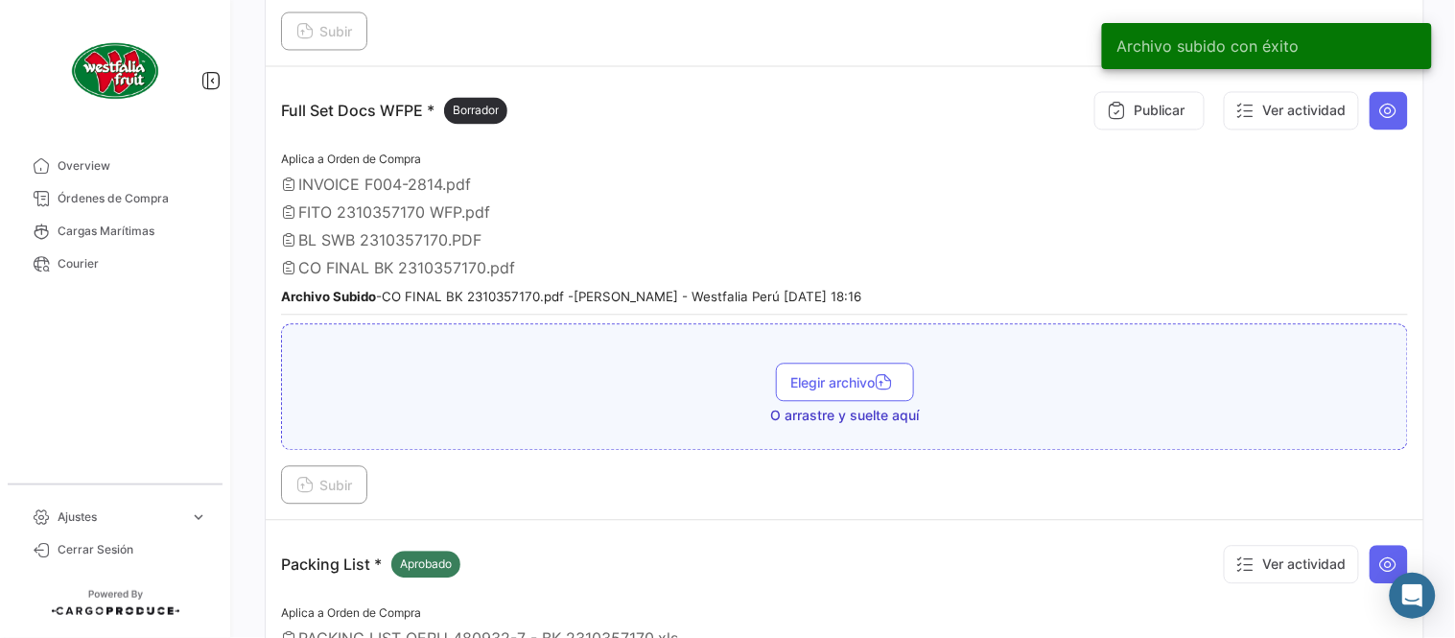
drag, startPoint x: 572, startPoint y: 180, endPoint x: 707, endPoint y: 175, distance: 135.4
click at [572, 180] on div "INVOICE F004-2814.pdf" at bounding box center [844, 184] width 1127 height 19
click at [1119, 122] on button "Publicar" at bounding box center [1149, 110] width 110 height 38
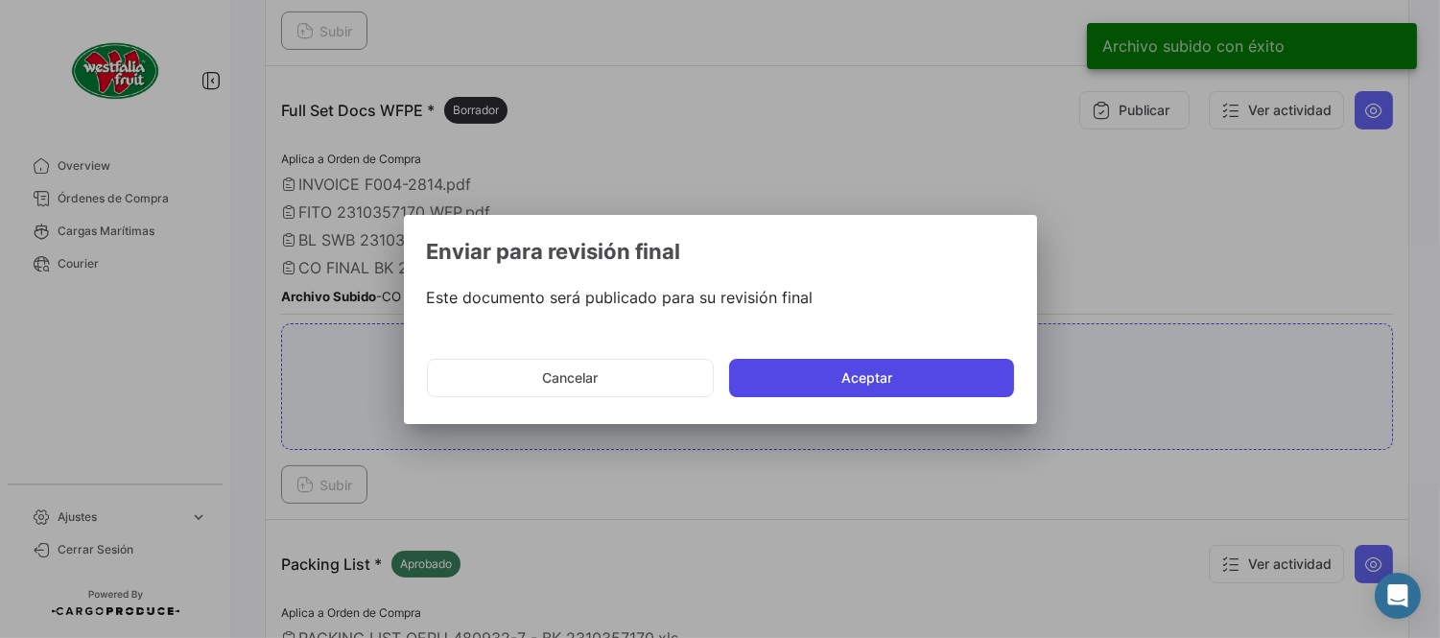
click at [888, 376] on button "Aceptar" at bounding box center [871, 378] width 285 height 38
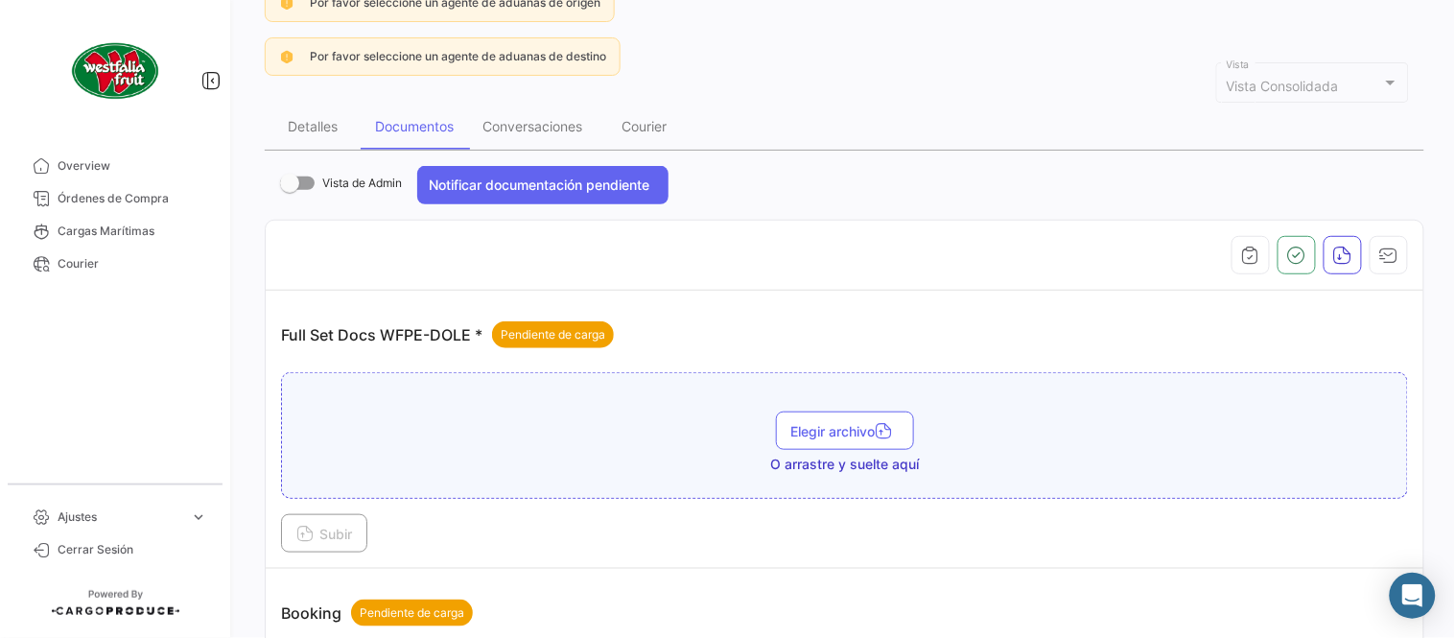
scroll to position [0, 0]
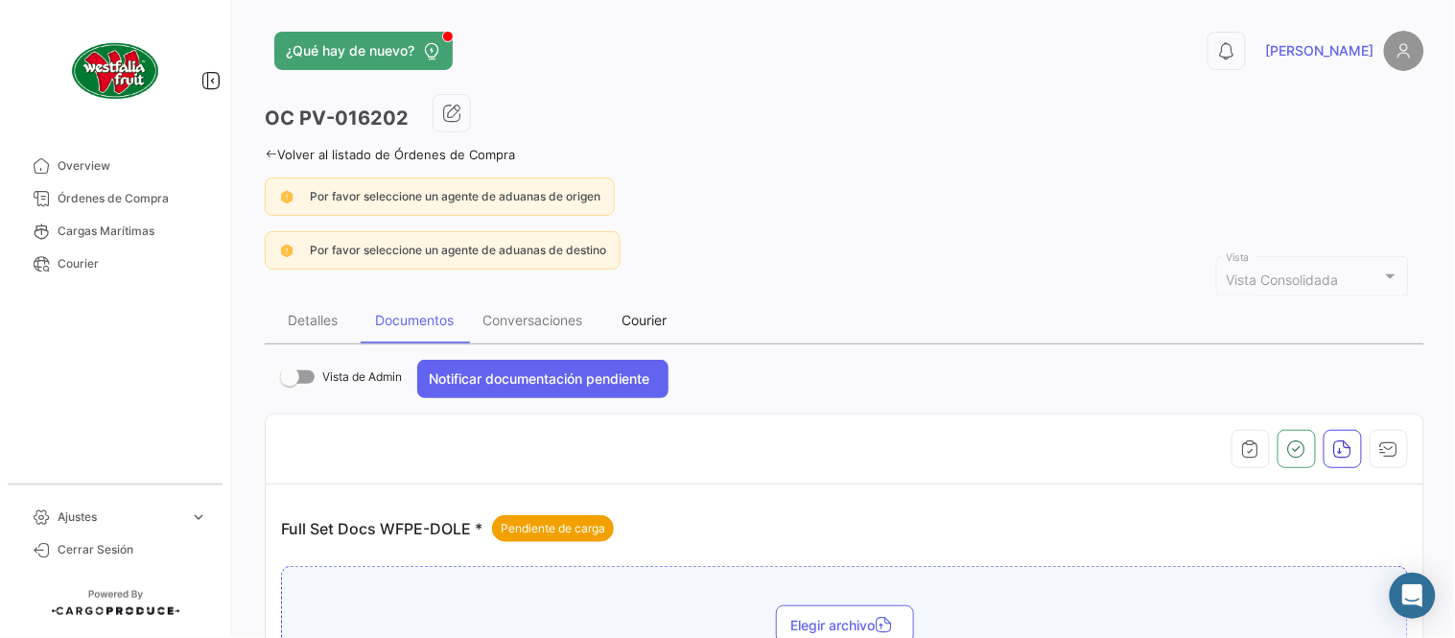
click at [654, 315] on div "Courier" at bounding box center [645, 320] width 45 height 16
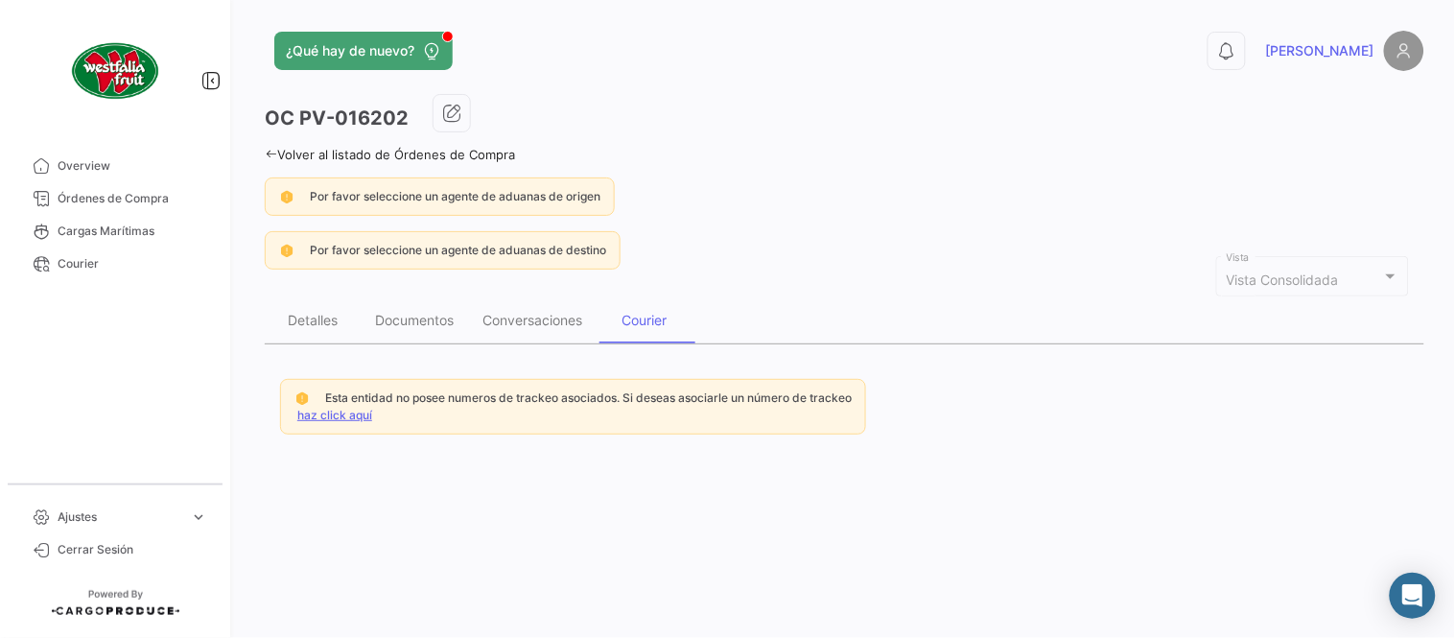
click at [345, 417] on link "haz click aquí" at bounding box center [334, 415] width 75 height 14
click at [341, 410] on link "haz click aquí" at bounding box center [334, 415] width 75 height 14
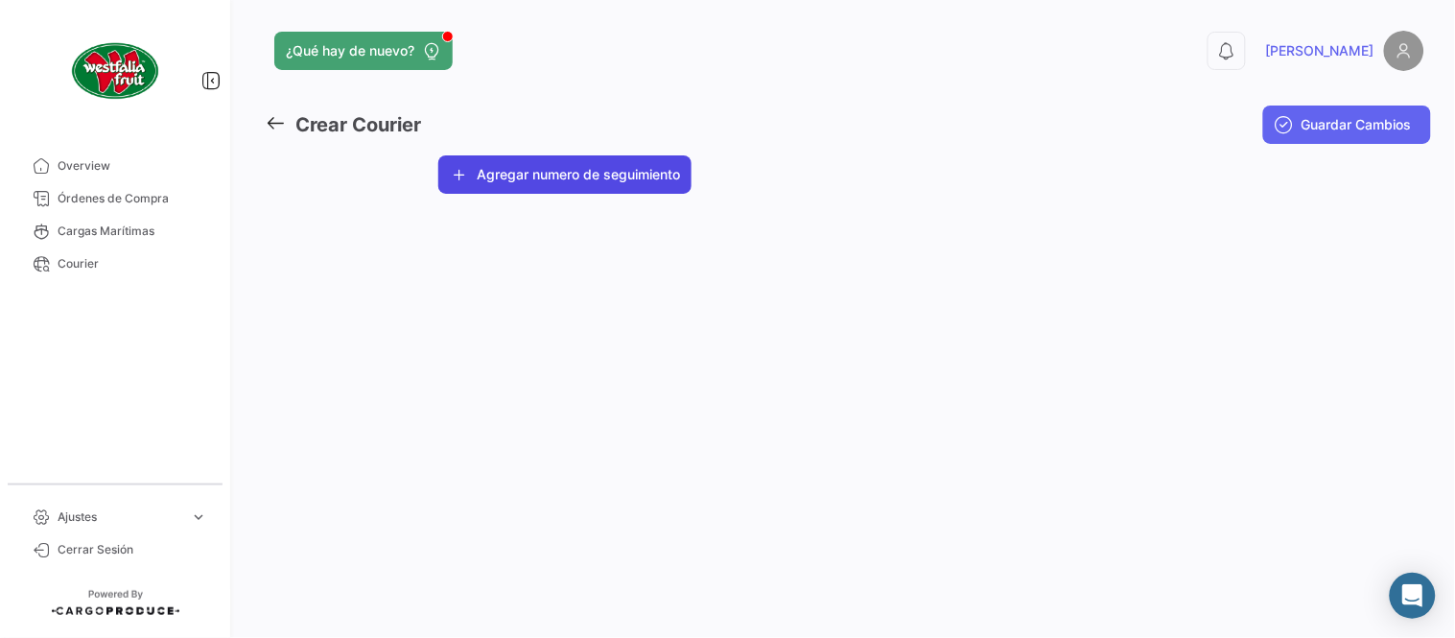
click at [538, 187] on button "Agregar numero de seguimiento" at bounding box center [564, 174] width 253 height 38
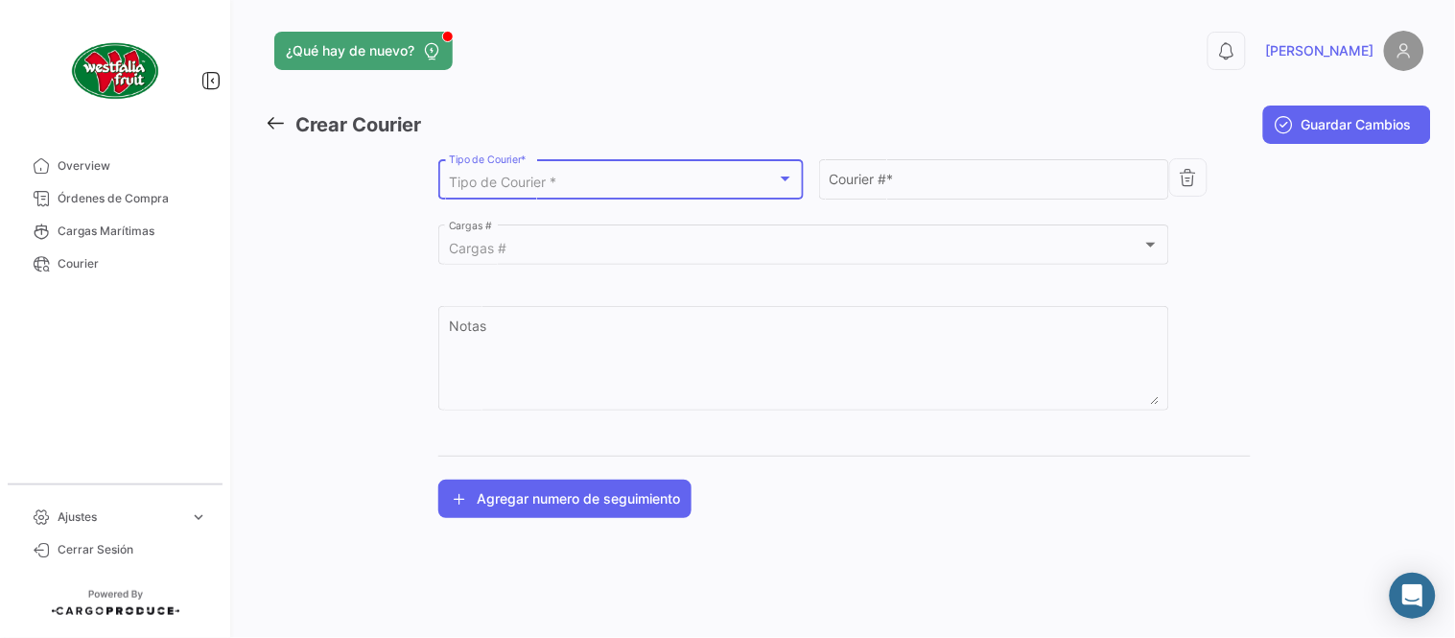
click at [556, 186] on span "Tipo de Courier *" at bounding box center [502, 182] width 107 height 16
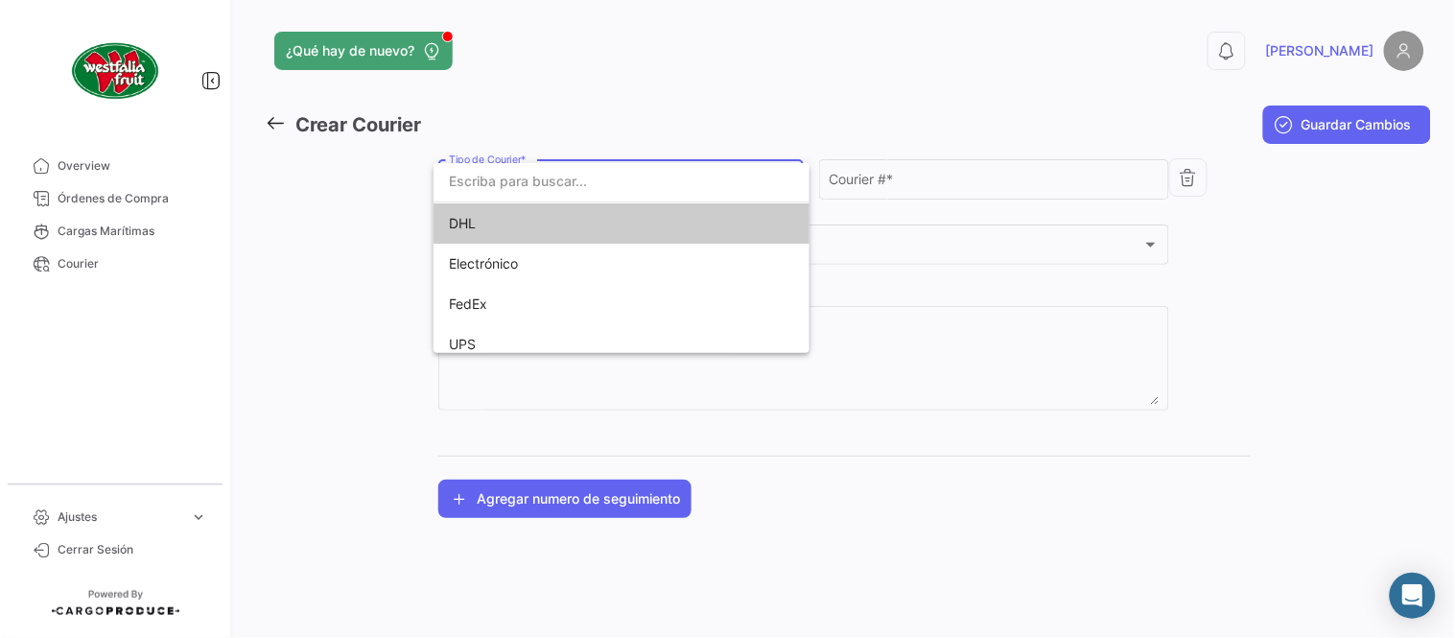
click at [516, 221] on span "DHL" at bounding box center [583, 223] width 269 height 40
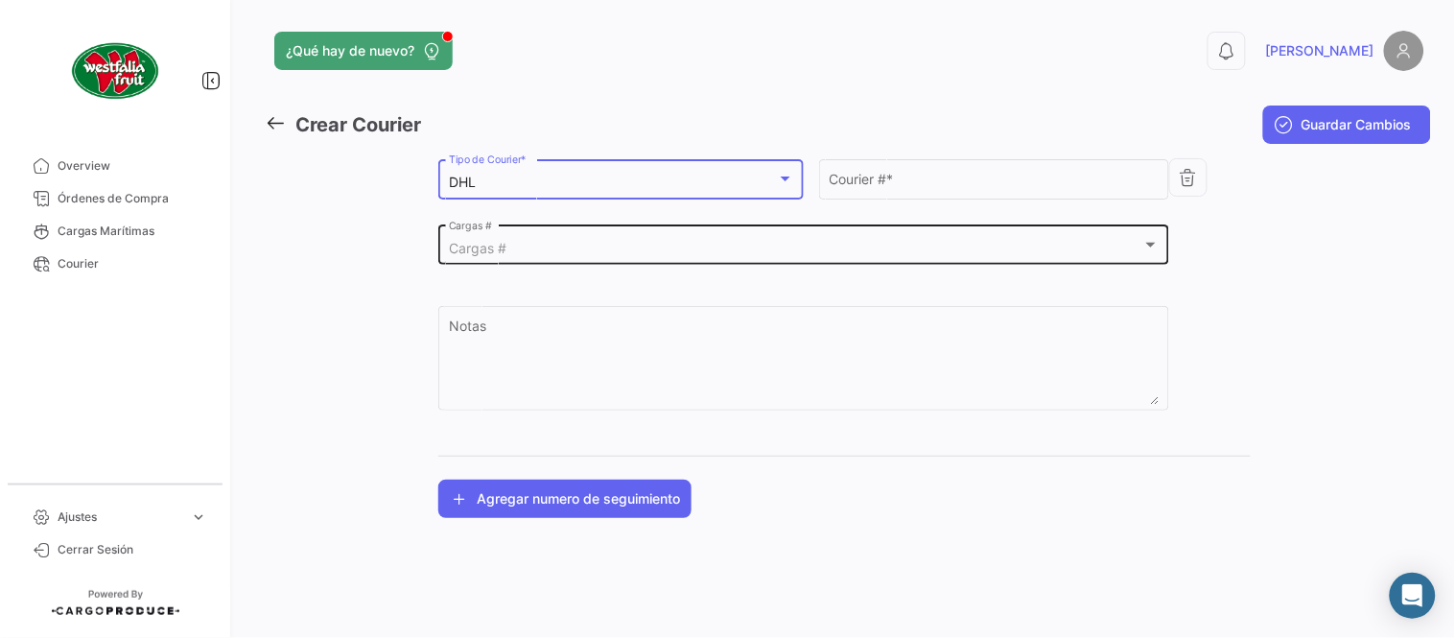
click at [529, 247] on div "Cargas #" at bounding box center [796, 249] width 694 height 16
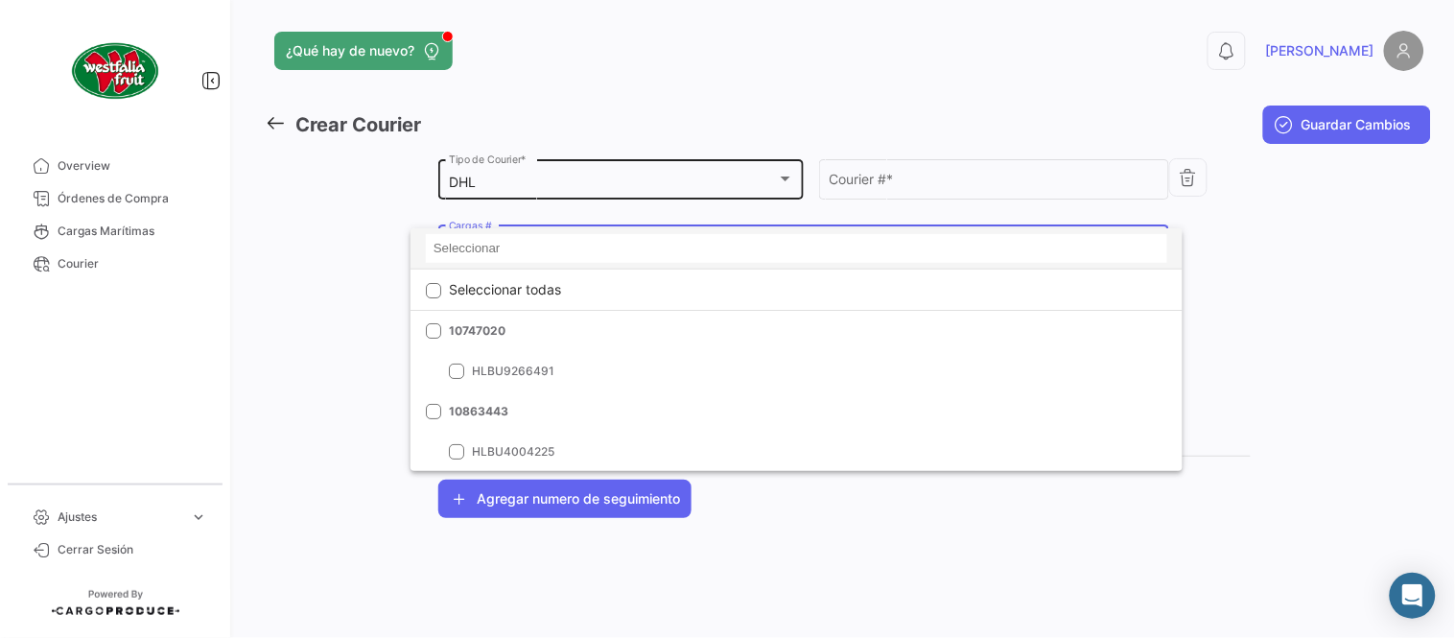
click at [502, 249] on input at bounding box center [796, 248] width 741 height 29
paste input "2310357170"
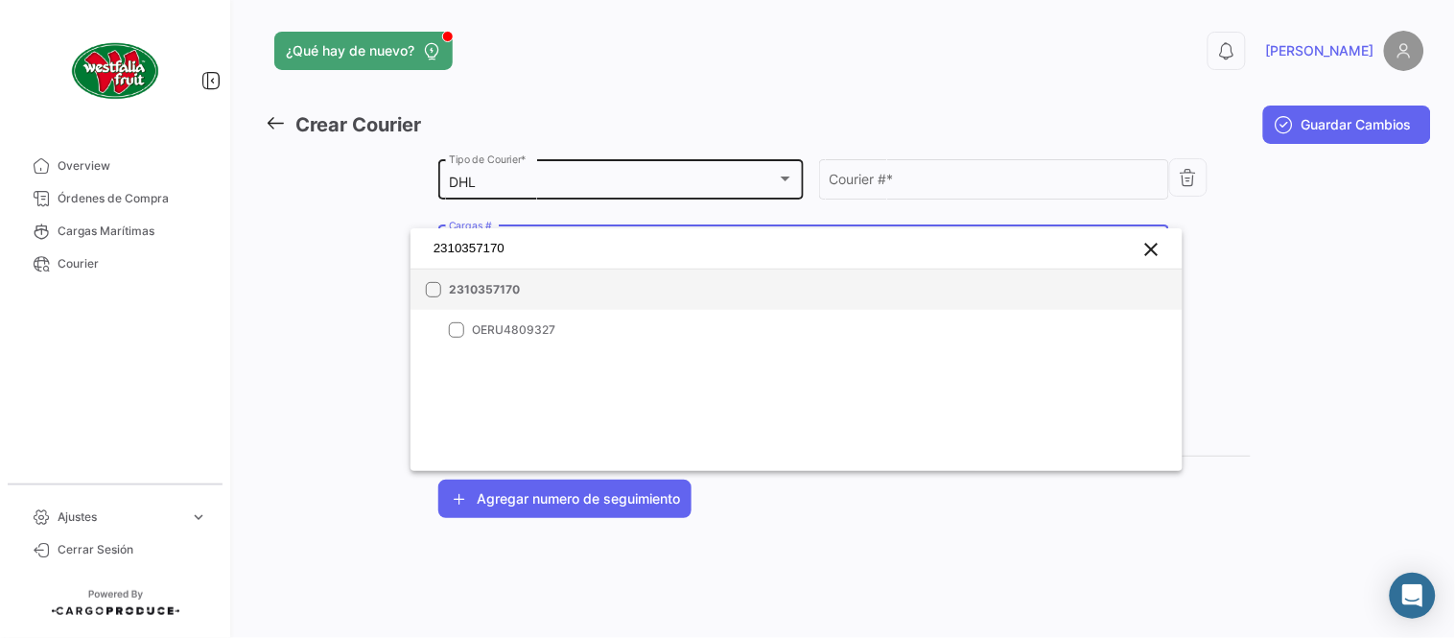
type input "2310357170"
click at [529, 281] on span "2310357170" at bounding box center [583, 289] width 269 height 17
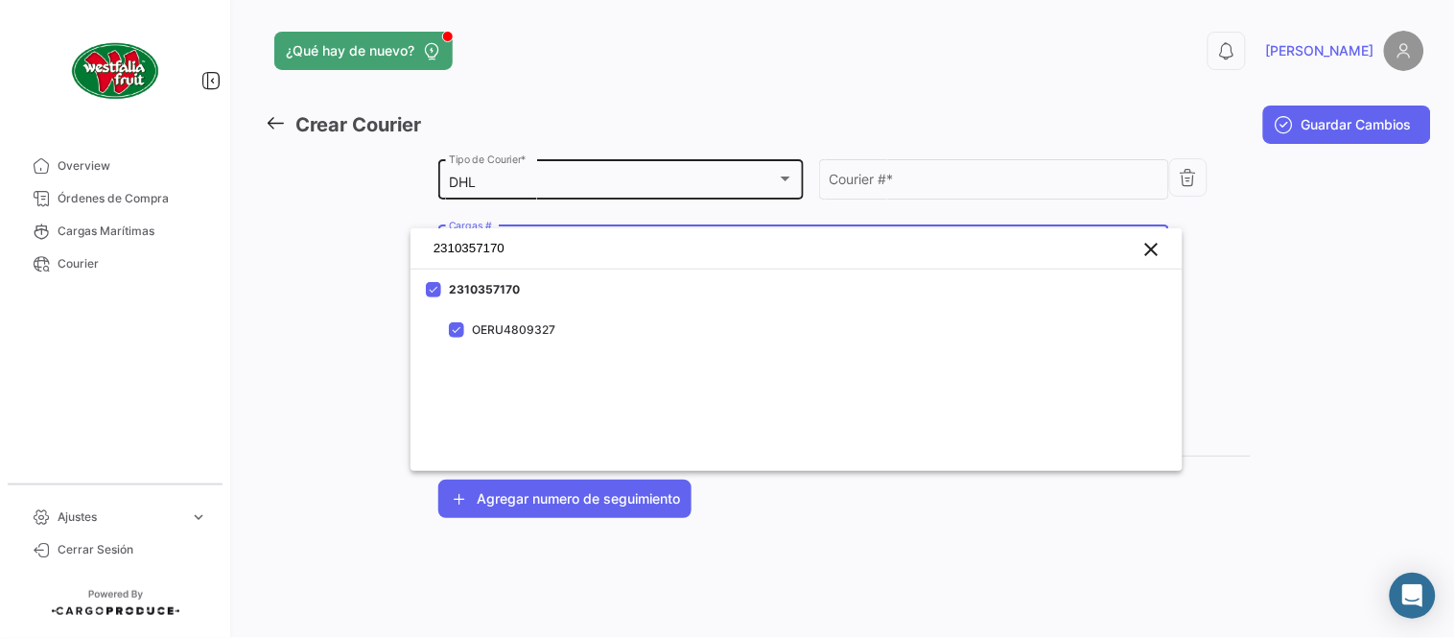
click at [799, 174] on div at bounding box center [727, 319] width 1455 height 638
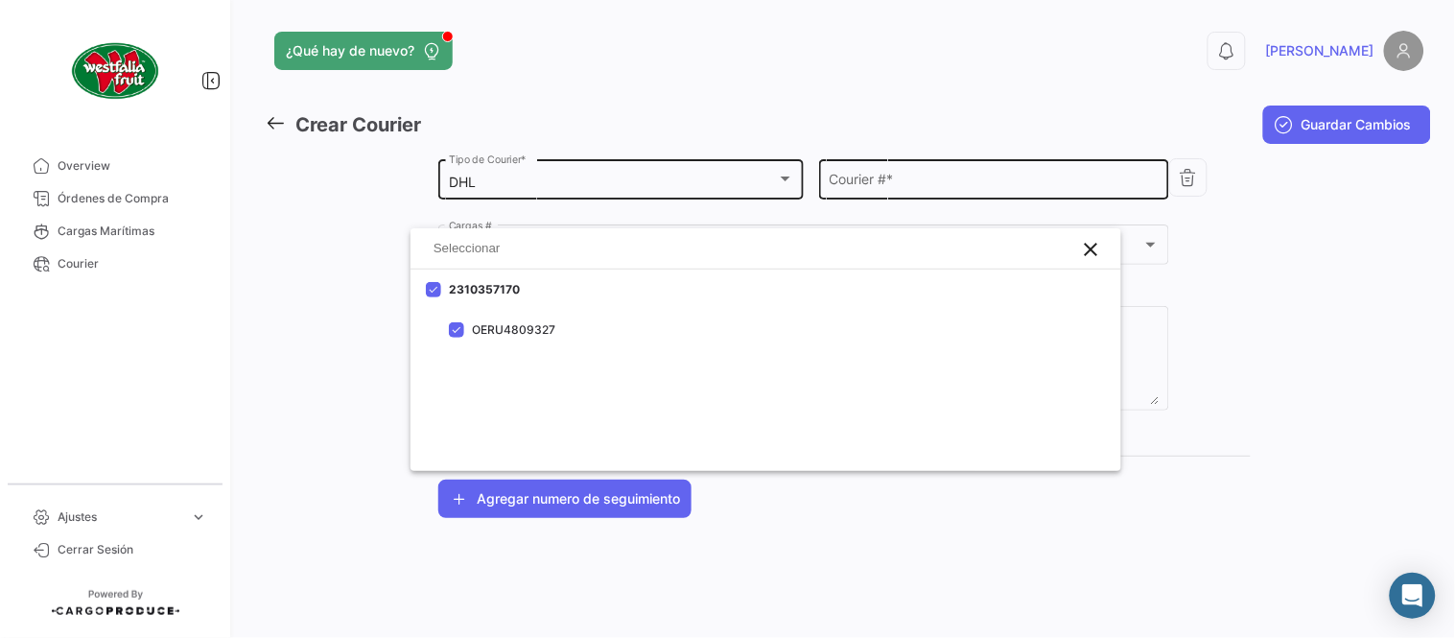
click at [880, 179] on input "Courier # *" at bounding box center [995, 183] width 330 height 16
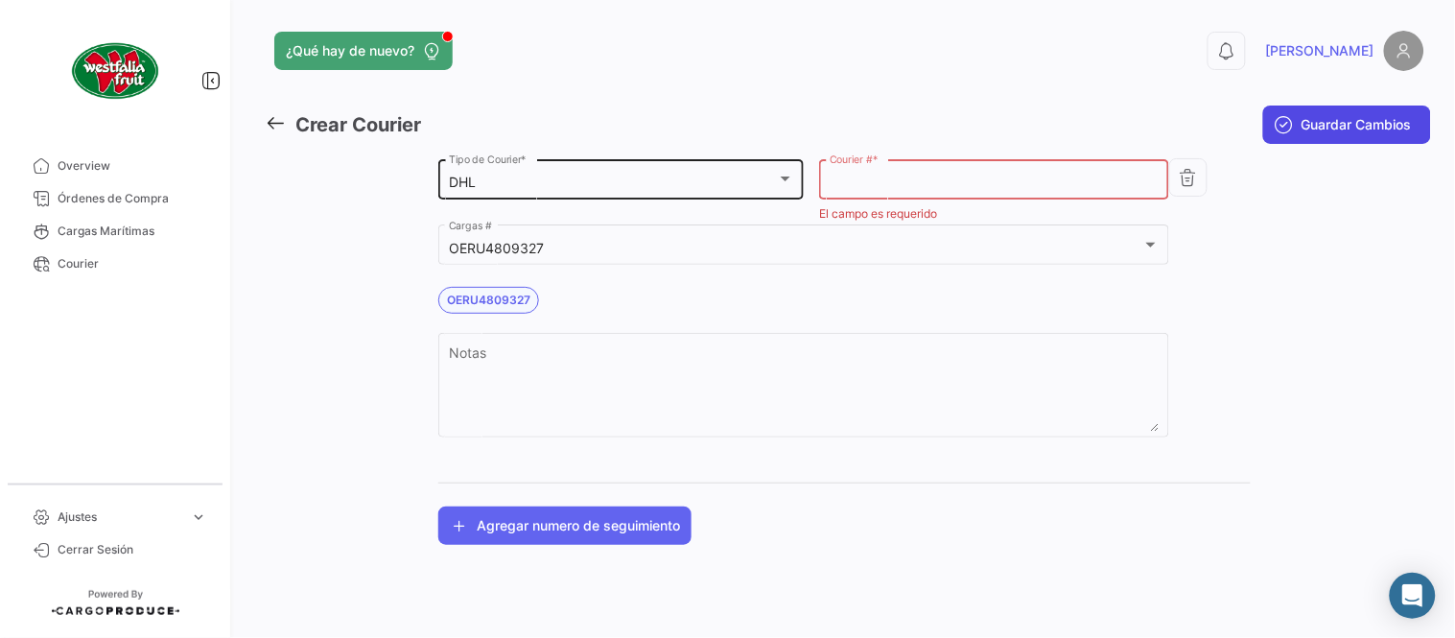
paste input "6047695496"
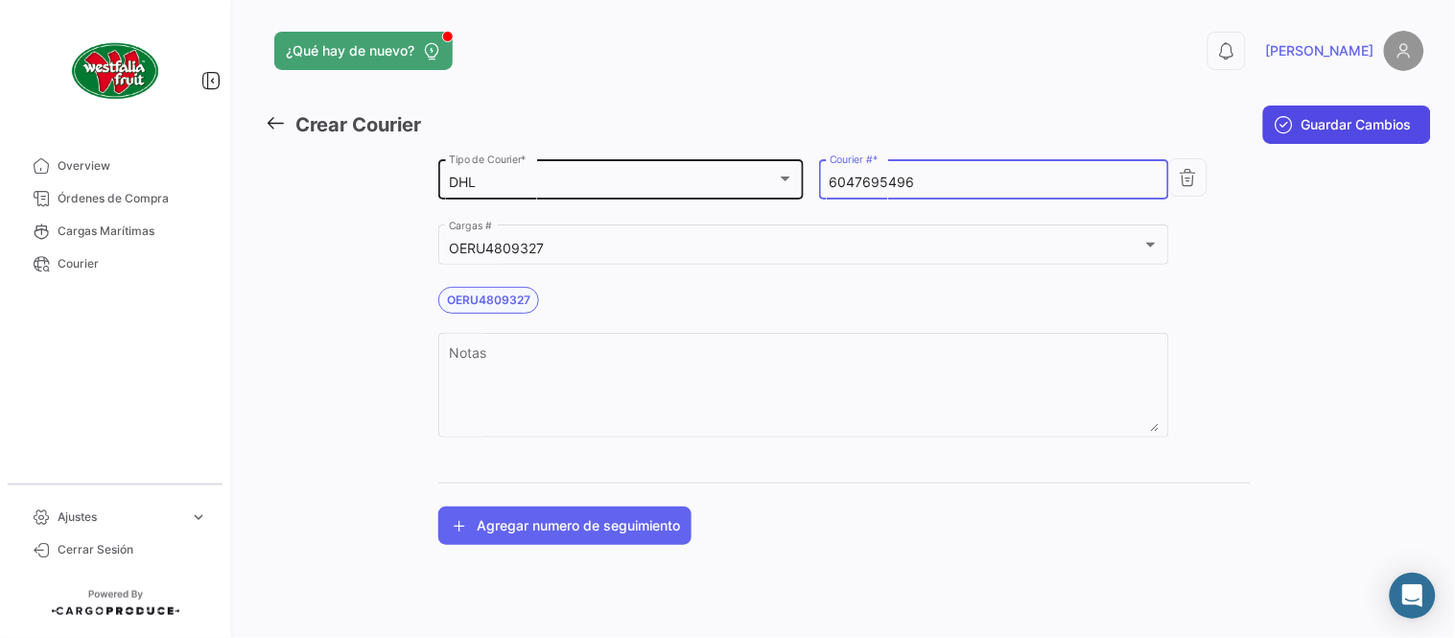
type input "6047695496"
click at [1336, 117] on span "Guardar Cambios" at bounding box center [1357, 124] width 110 height 19
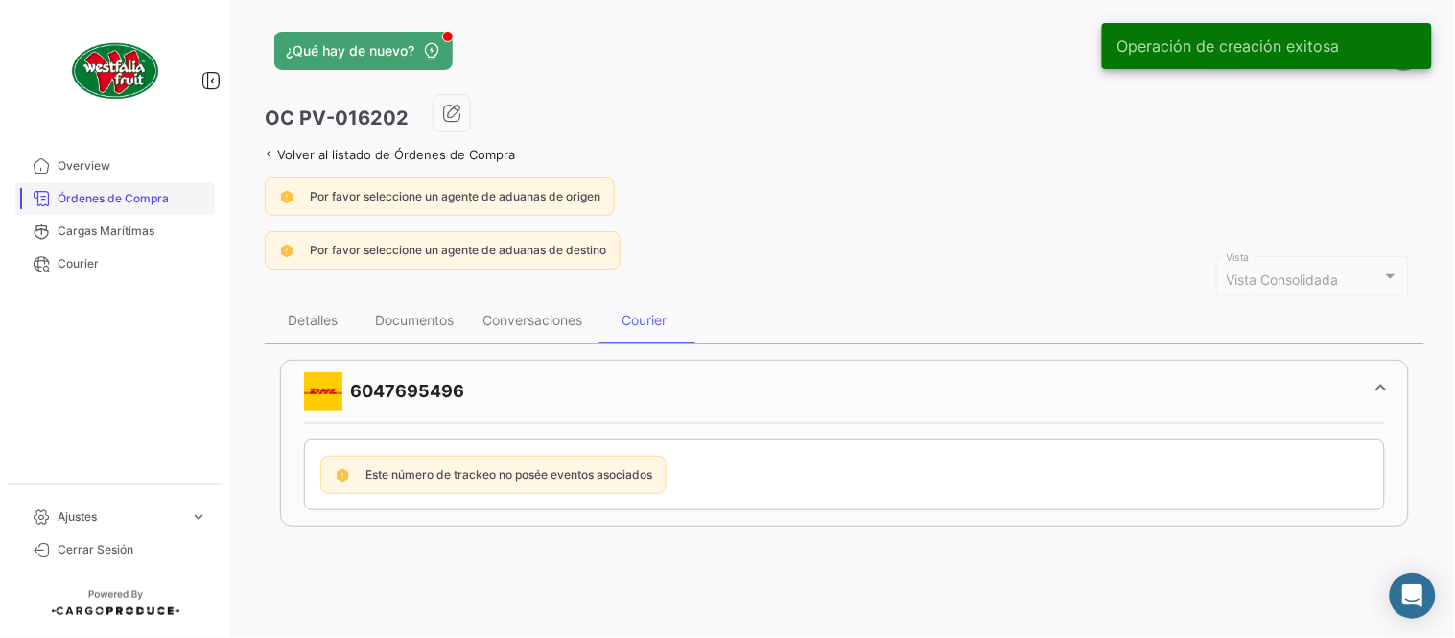
click at [164, 185] on link "Órdenes de Compra" at bounding box center [115, 198] width 200 height 33
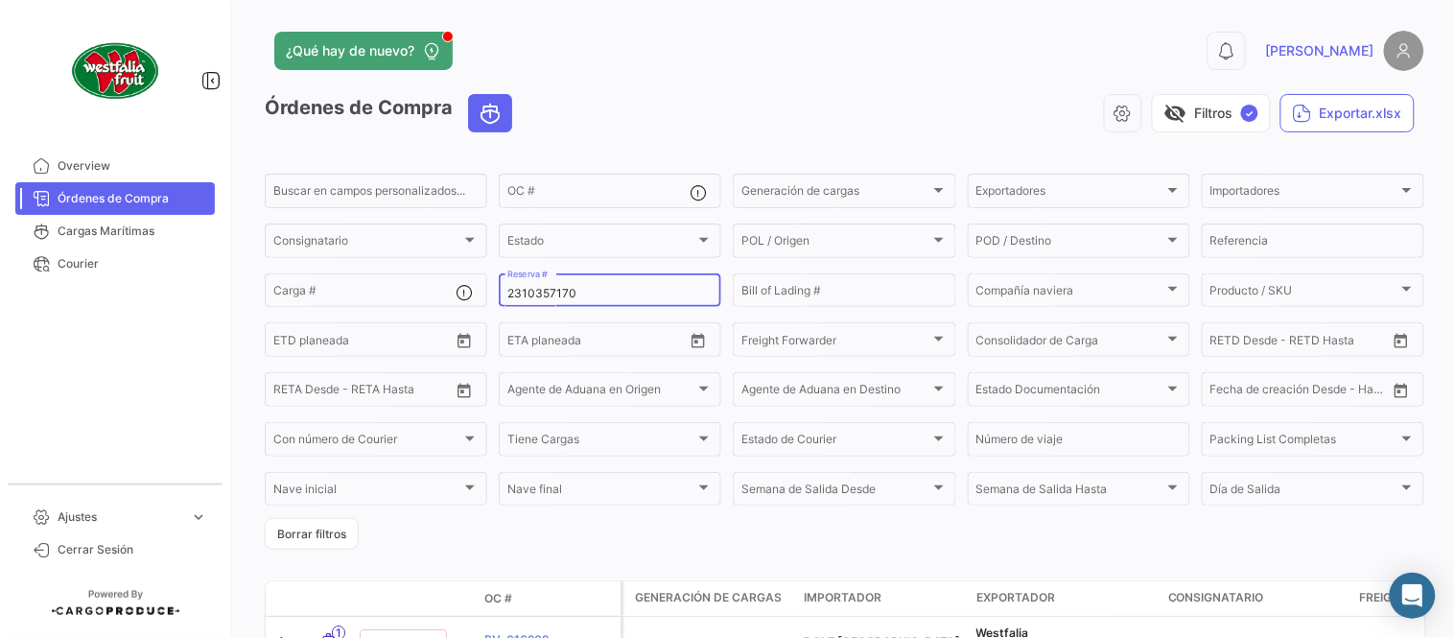
click at [558, 292] on input "2310357170" at bounding box center [609, 293] width 205 height 13
paste input "642621003"
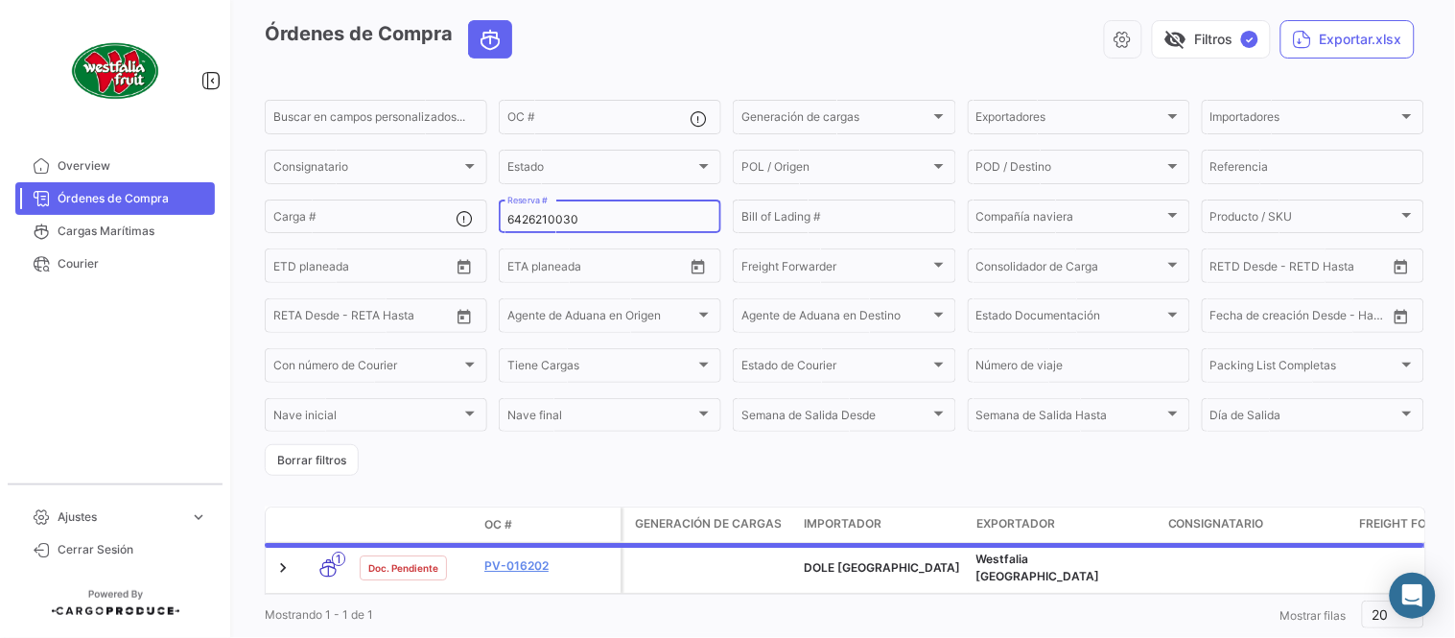
scroll to position [123, 0]
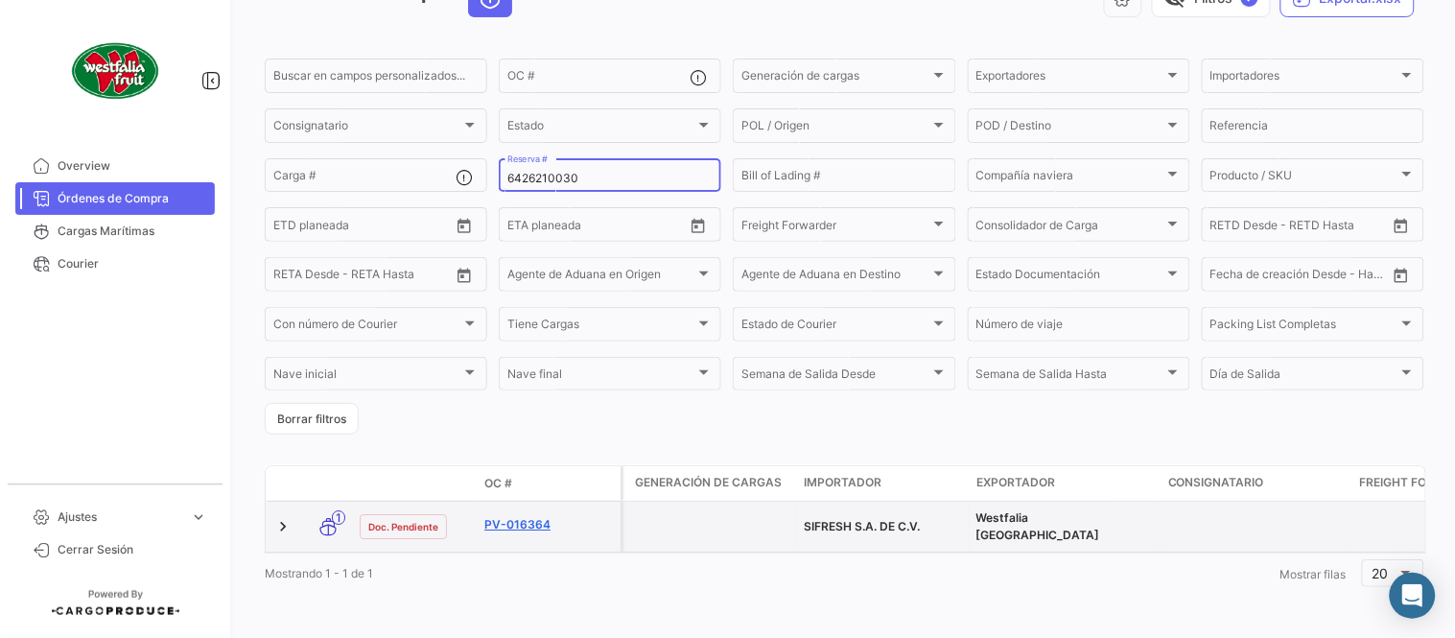
type input "6426210030"
click at [531, 516] on link "PV-016364" at bounding box center [548, 524] width 129 height 17
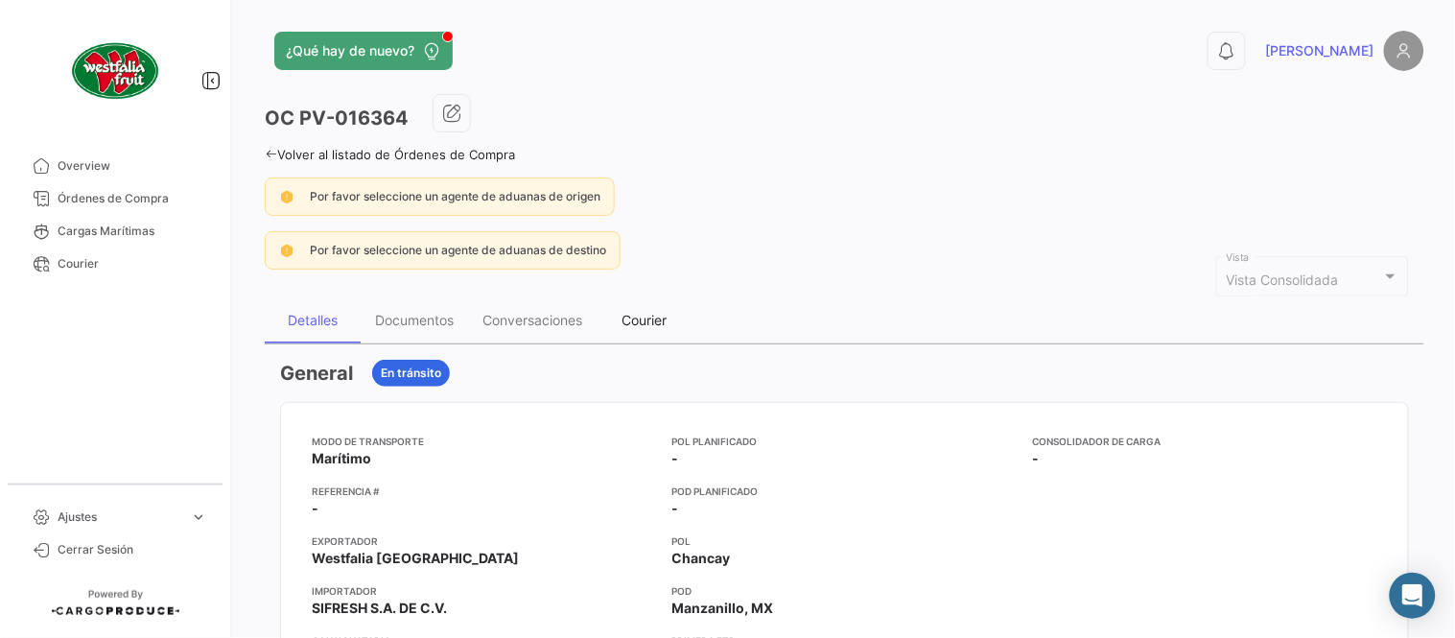
click at [647, 322] on div "Courier" at bounding box center [645, 320] width 45 height 16
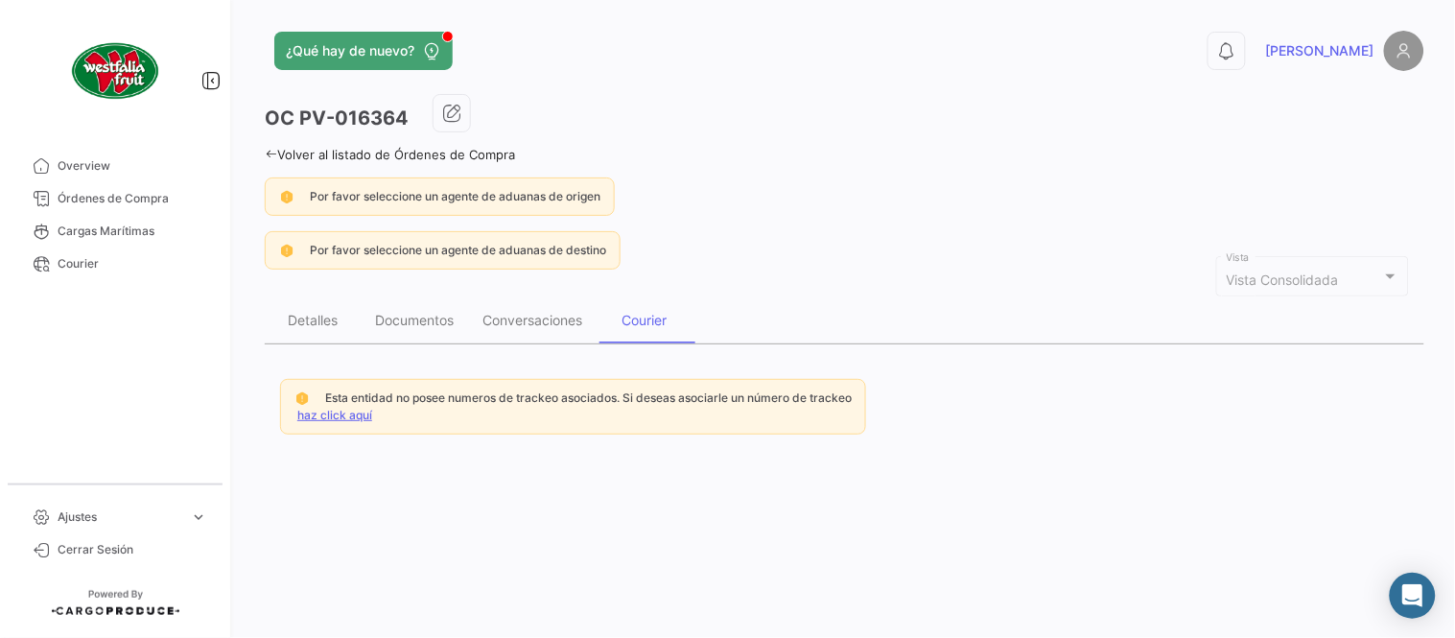
click at [337, 410] on link "haz click aquí" at bounding box center [334, 415] width 75 height 14
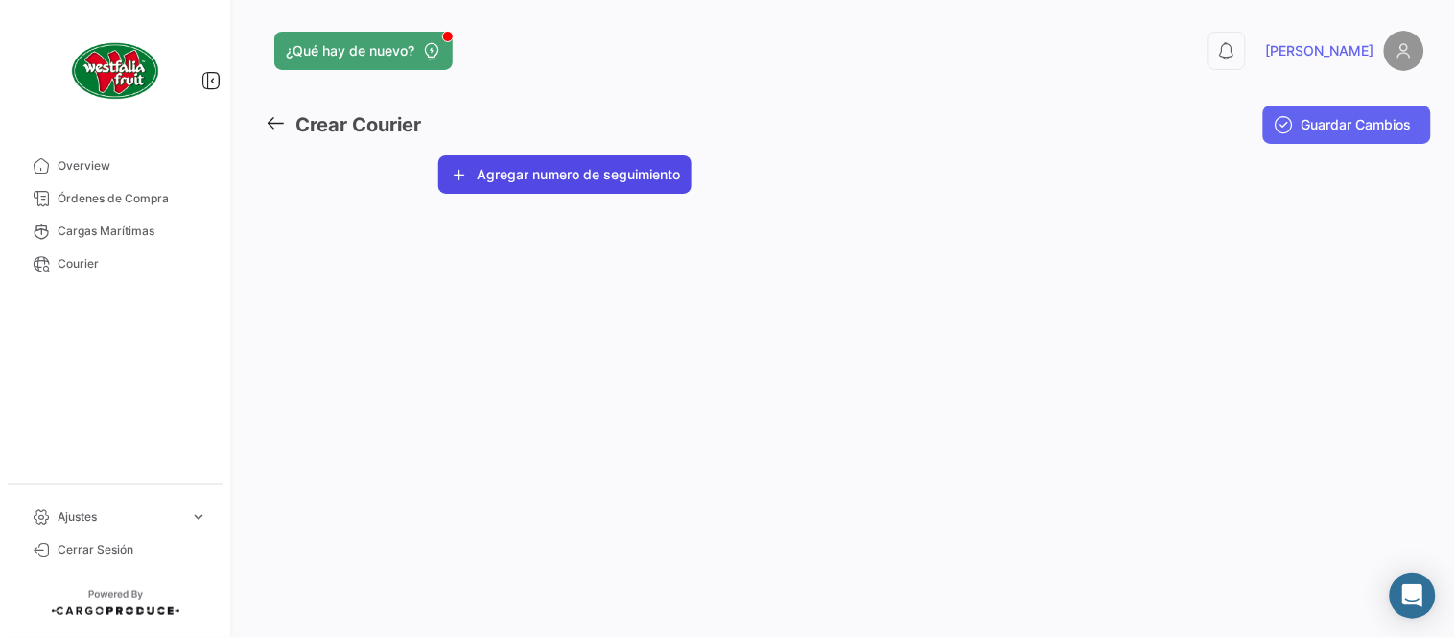
click at [602, 176] on button "Agregar numero de seguimiento" at bounding box center [564, 174] width 253 height 38
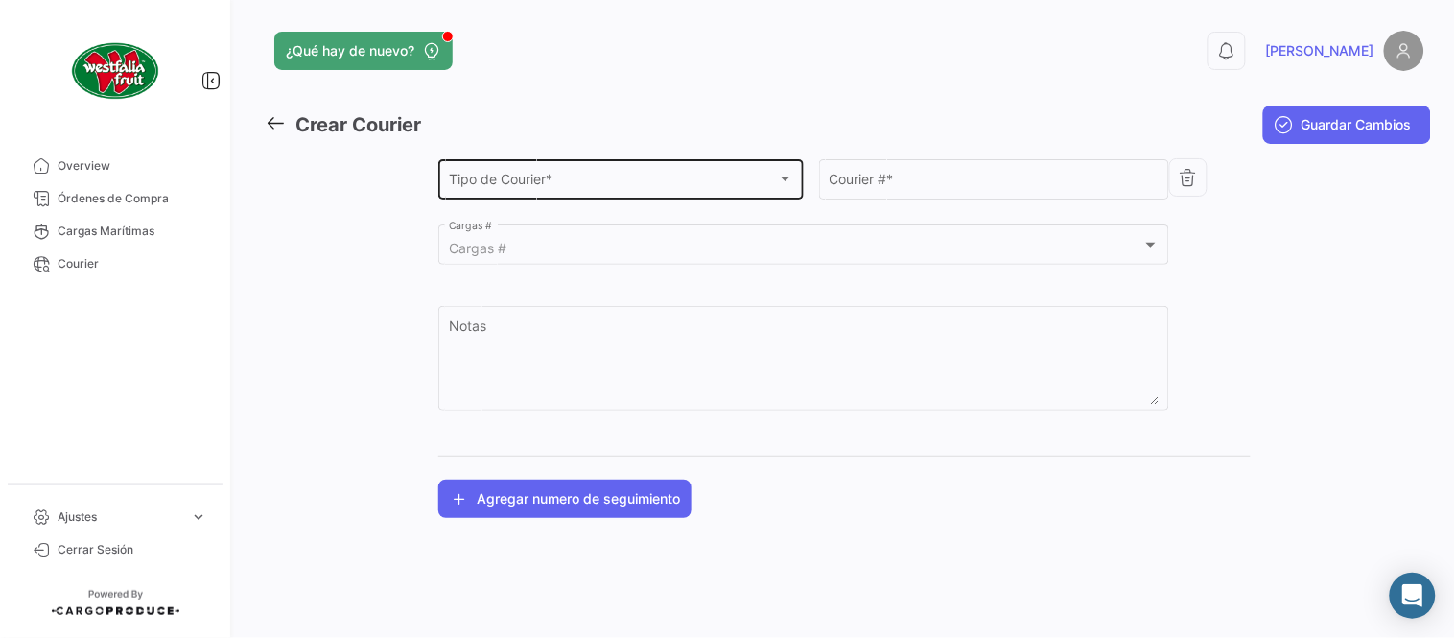
click at [574, 183] on div "Tipo de Courier *" at bounding box center [613, 183] width 328 height 16
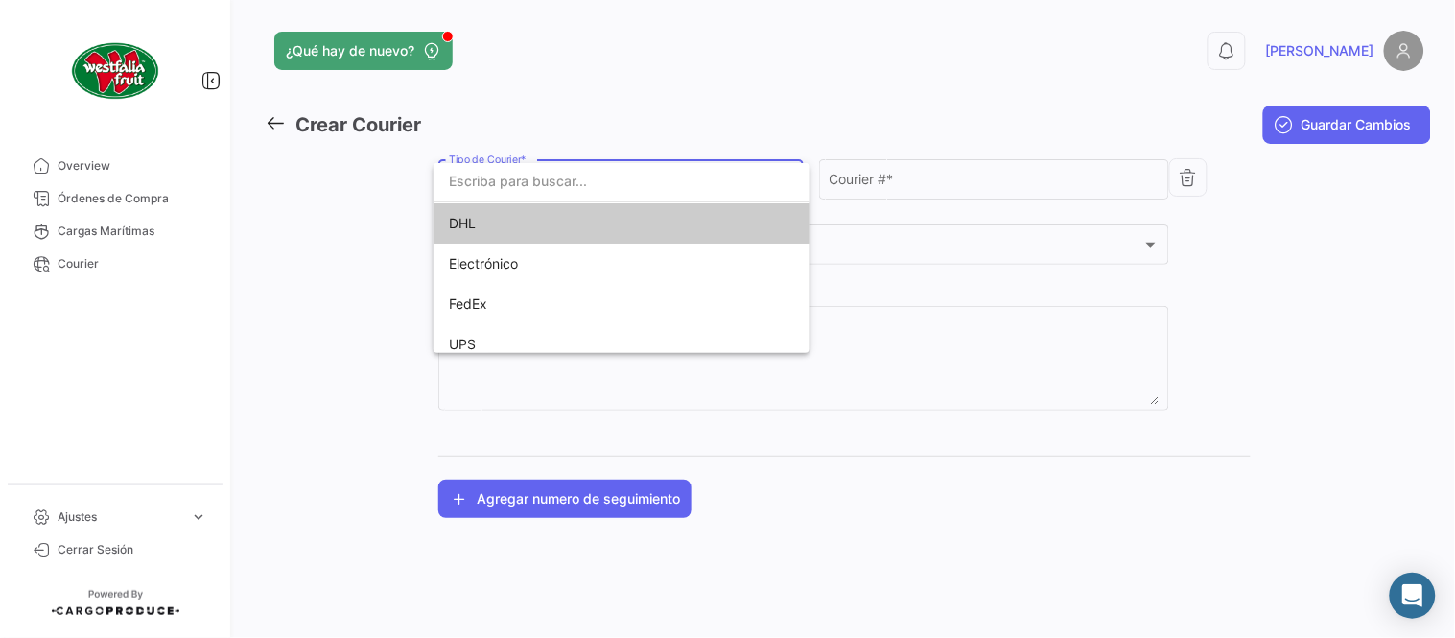
click at [540, 222] on span "DHL" at bounding box center [583, 223] width 269 height 40
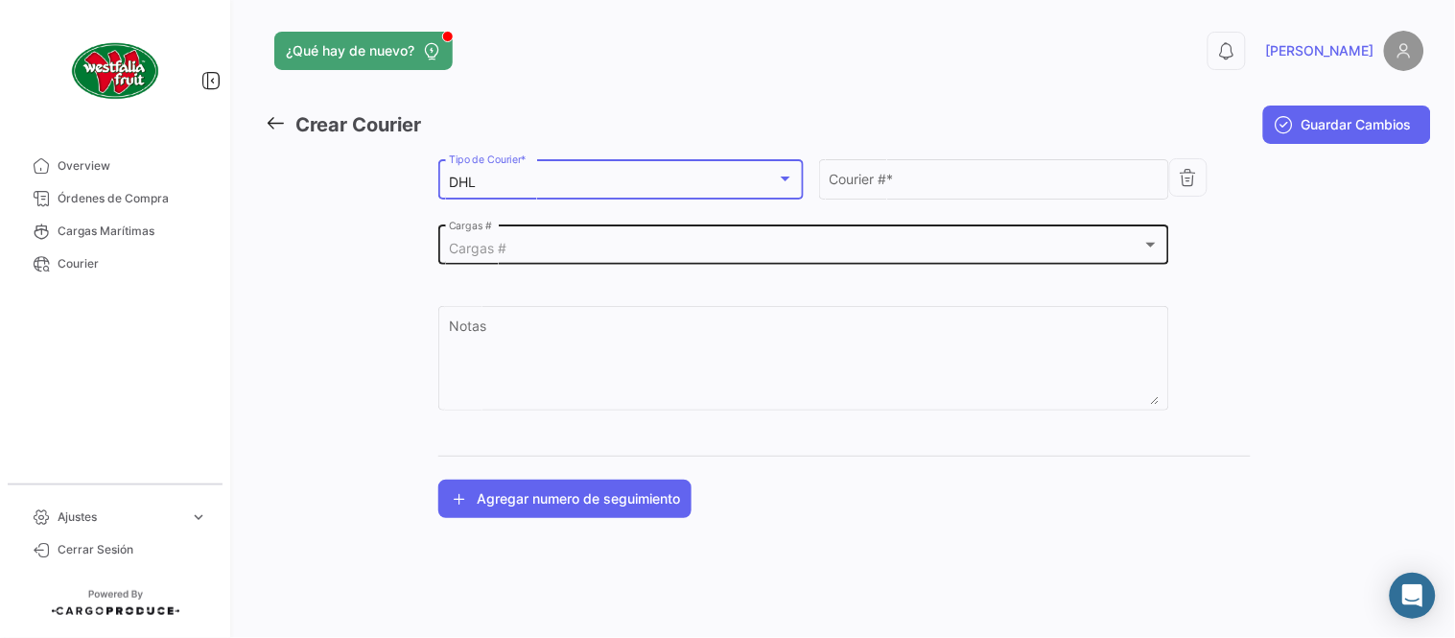
click at [553, 235] on div "Cargas # Cargas #" at bounding box center [804, 244] width 711 height 44
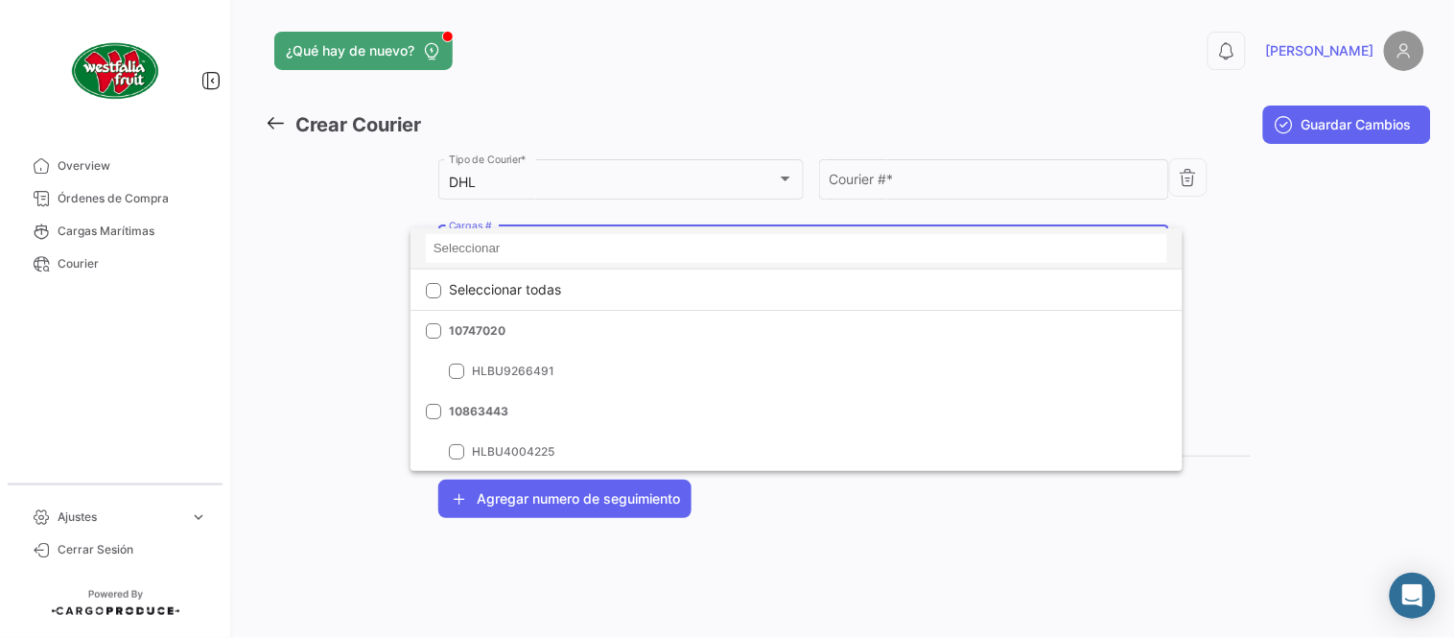
click at [541, 251] on input at bounding box center [796, 248] width 741 height 29
paste input "6426210030"
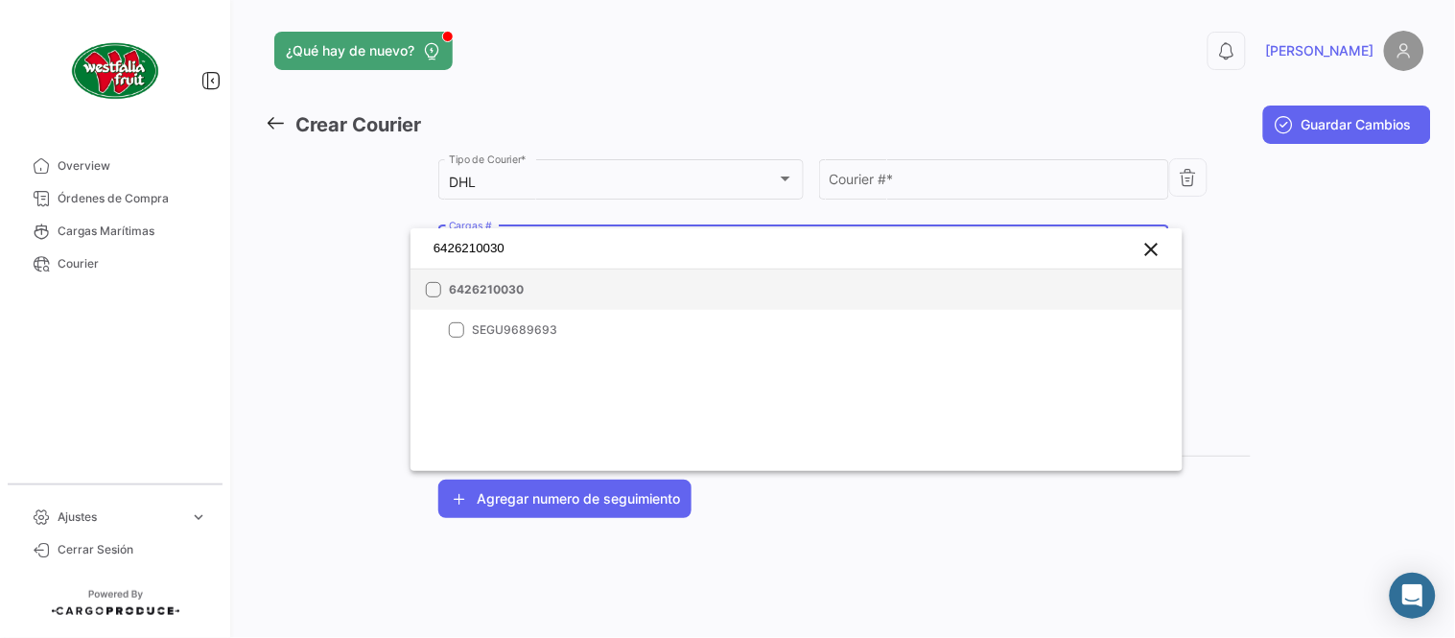
type input "6426210030"
click at [503, 284] on span "6426210030" at bounding box center [583, 289] width 269 height 17
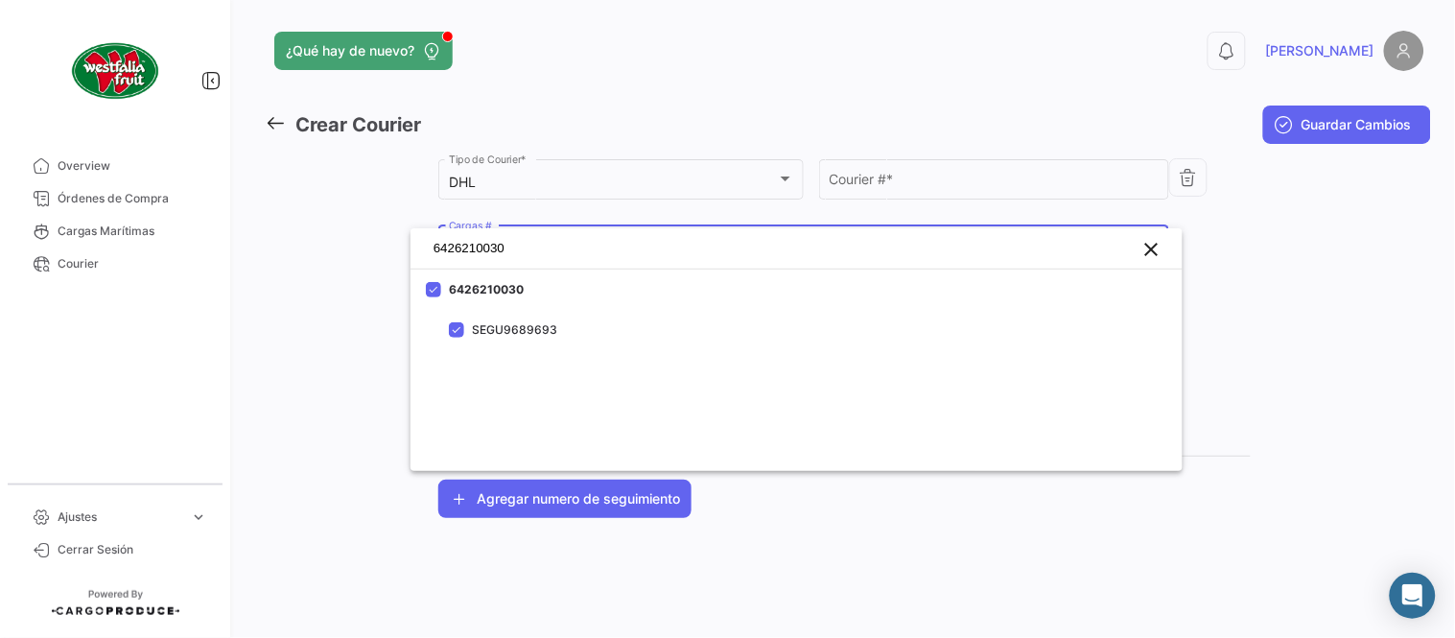
click at [895, 184] on div at bounding box center [727, 319] width 1455 height 638
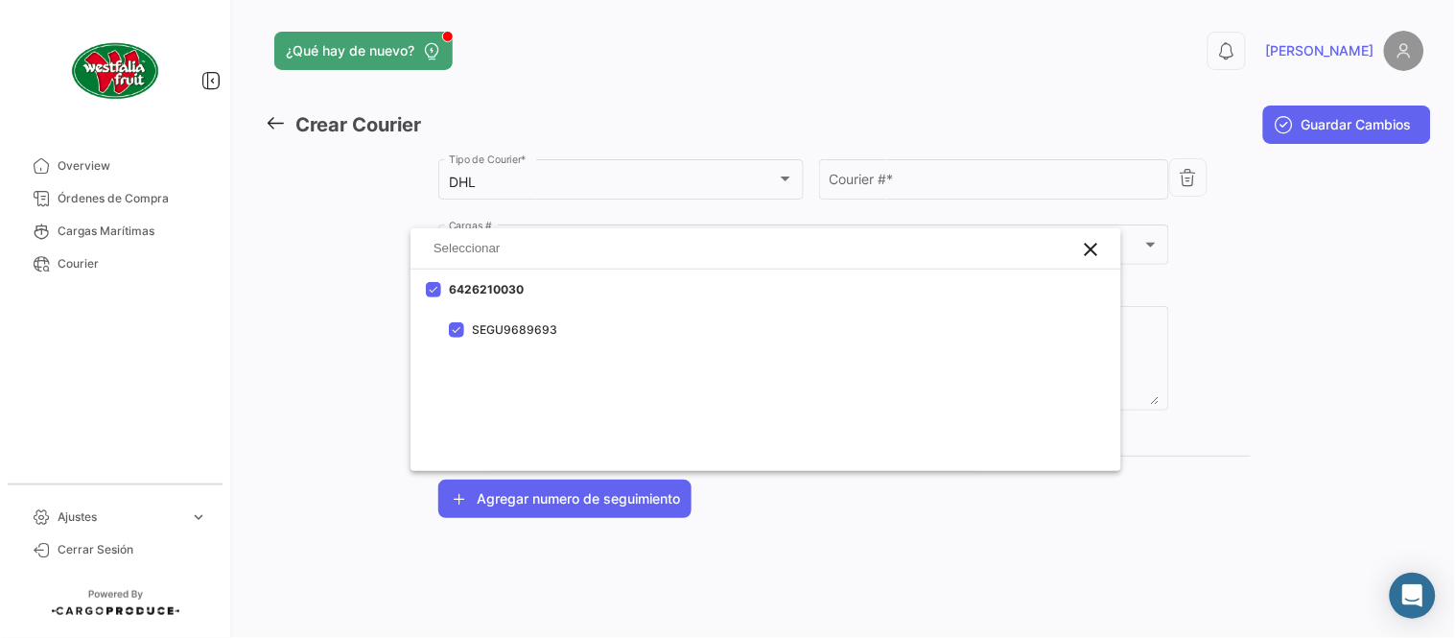
click at [895, 184] on input "Courier # *" at bounding box center [995, 183] width 330 height 16
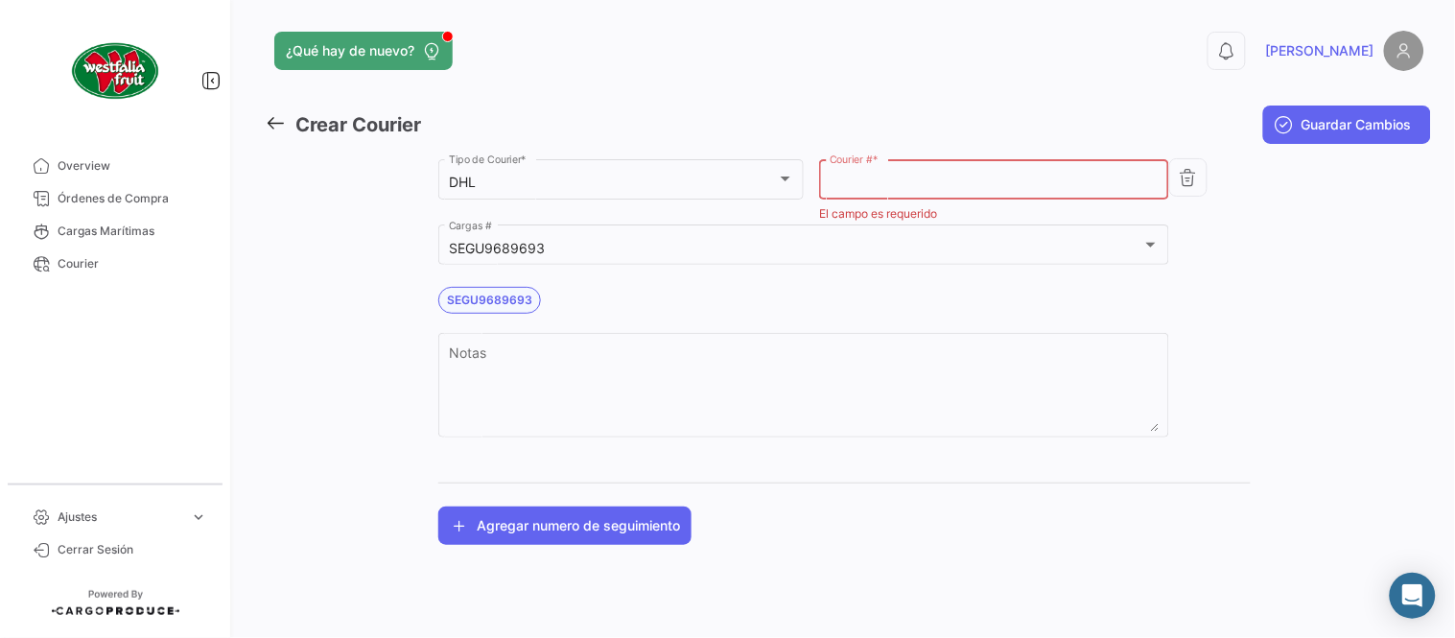
paste input "1741437891"
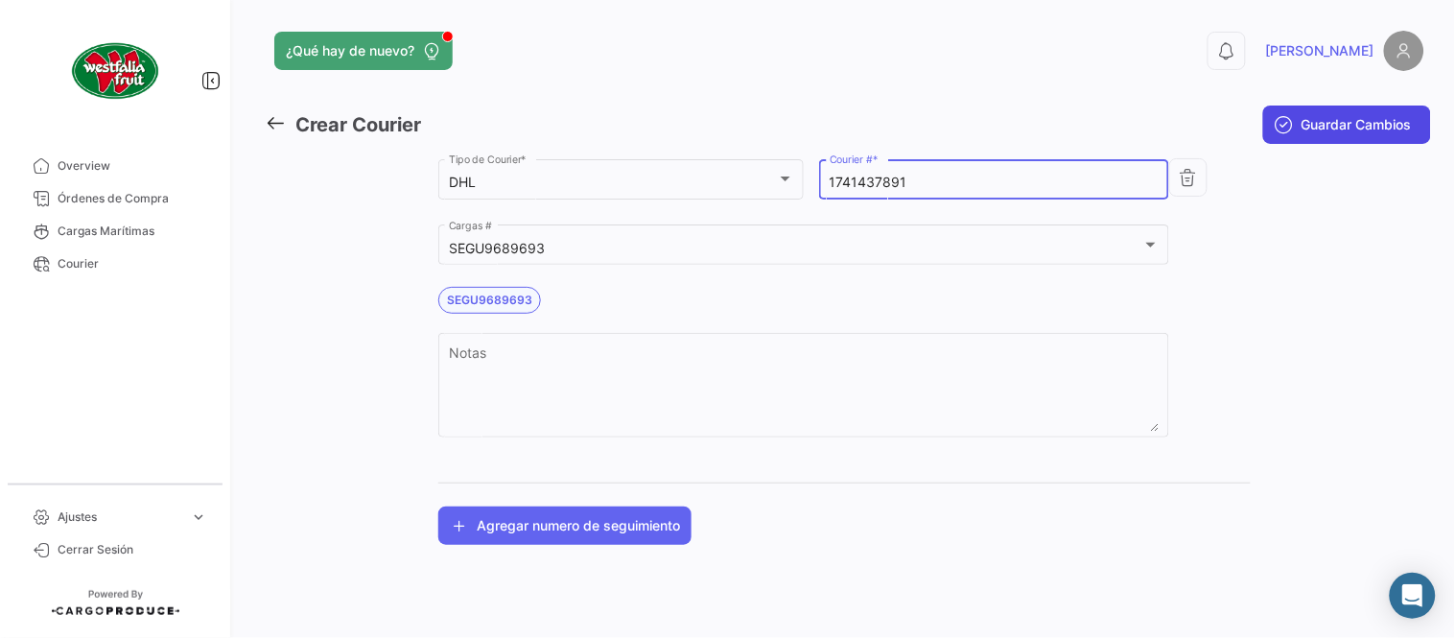
type input "1741437891"
click at [1330, 121] on span "Guardar Cambios" at bounding box center [1357, 124] width 110 height 19
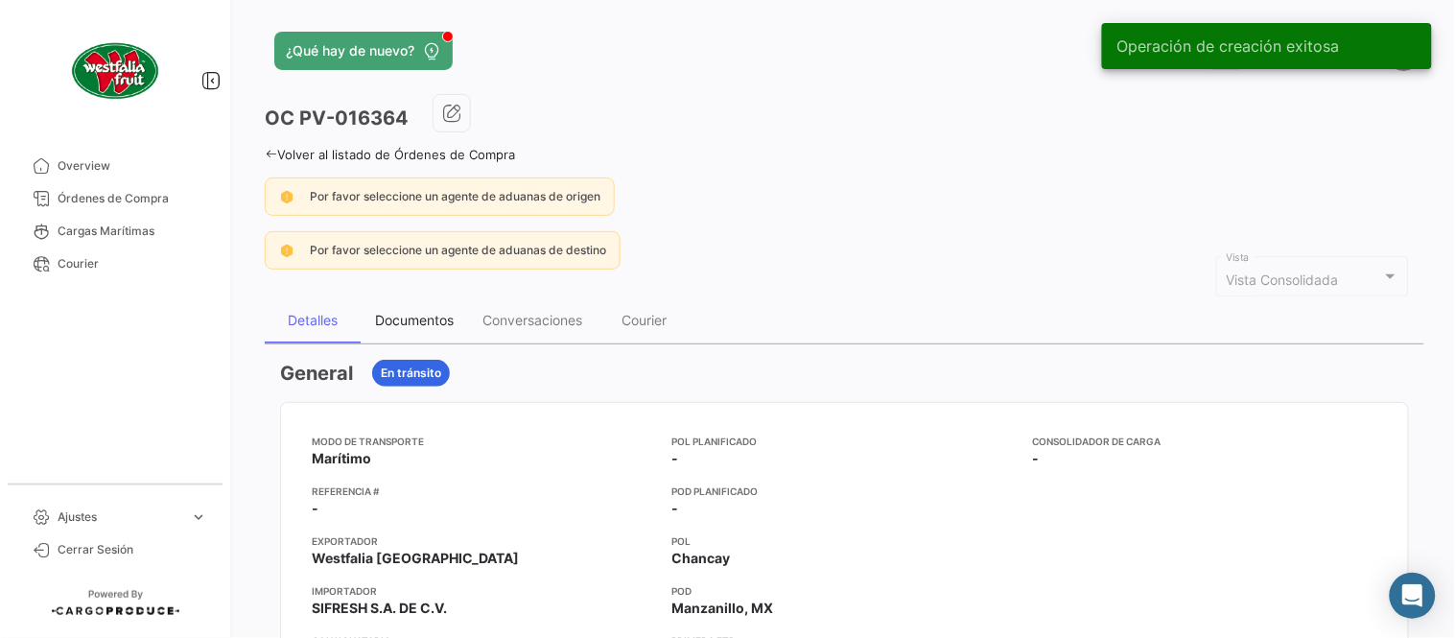
click at [422, 320] on div "Documentos" at bounding box center [414, 320] width 79 height 16
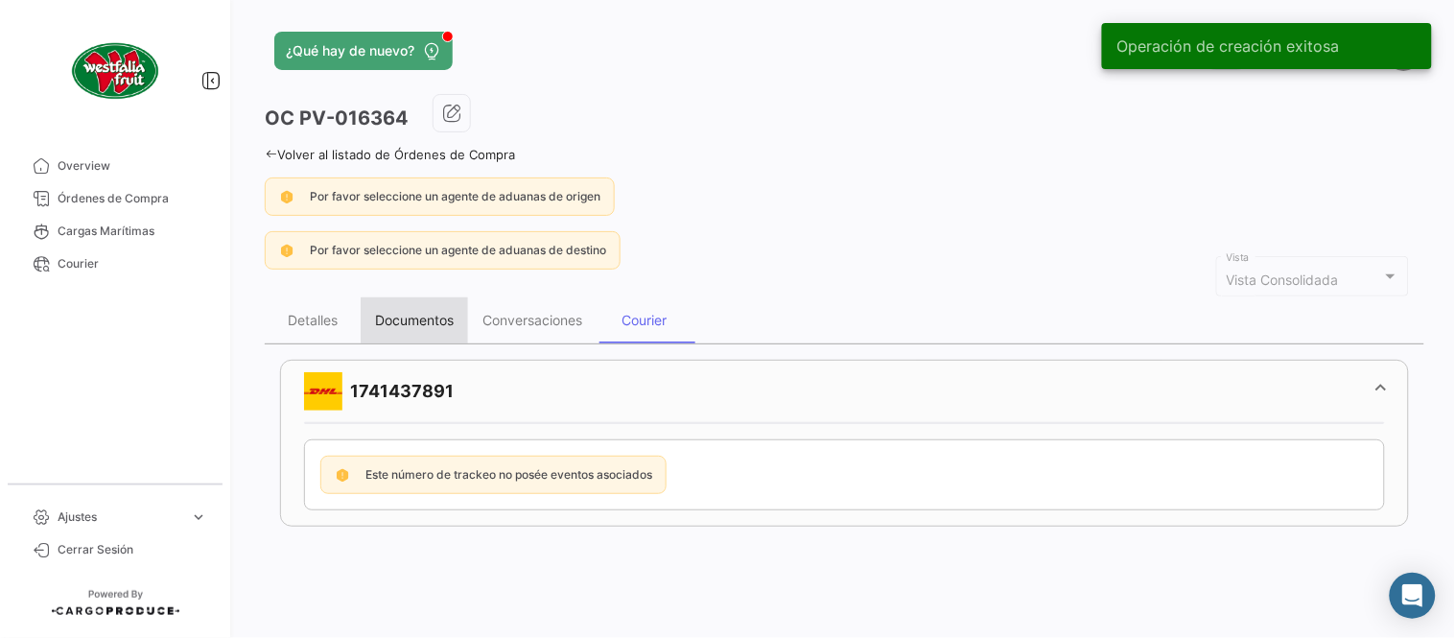
click at [453, 321] on div "Documentos" at bounding box center [414, 320] width 79 height 16
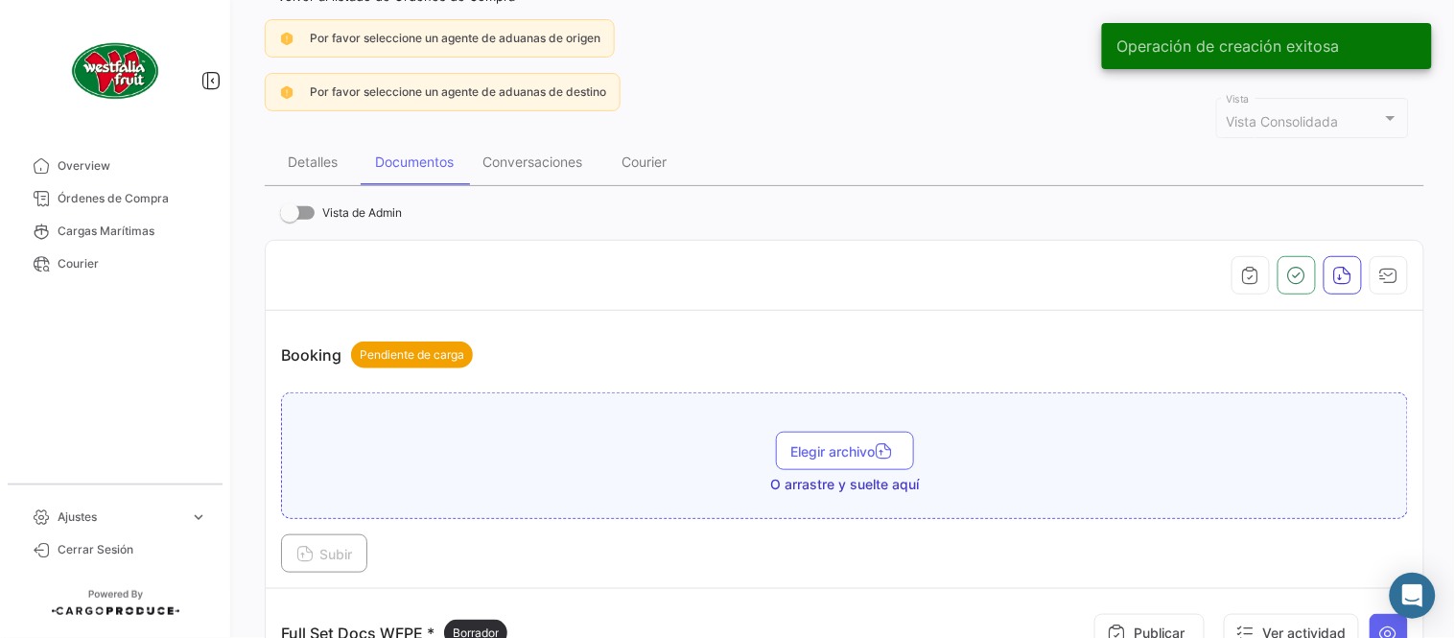
scroll to position [426, 0]
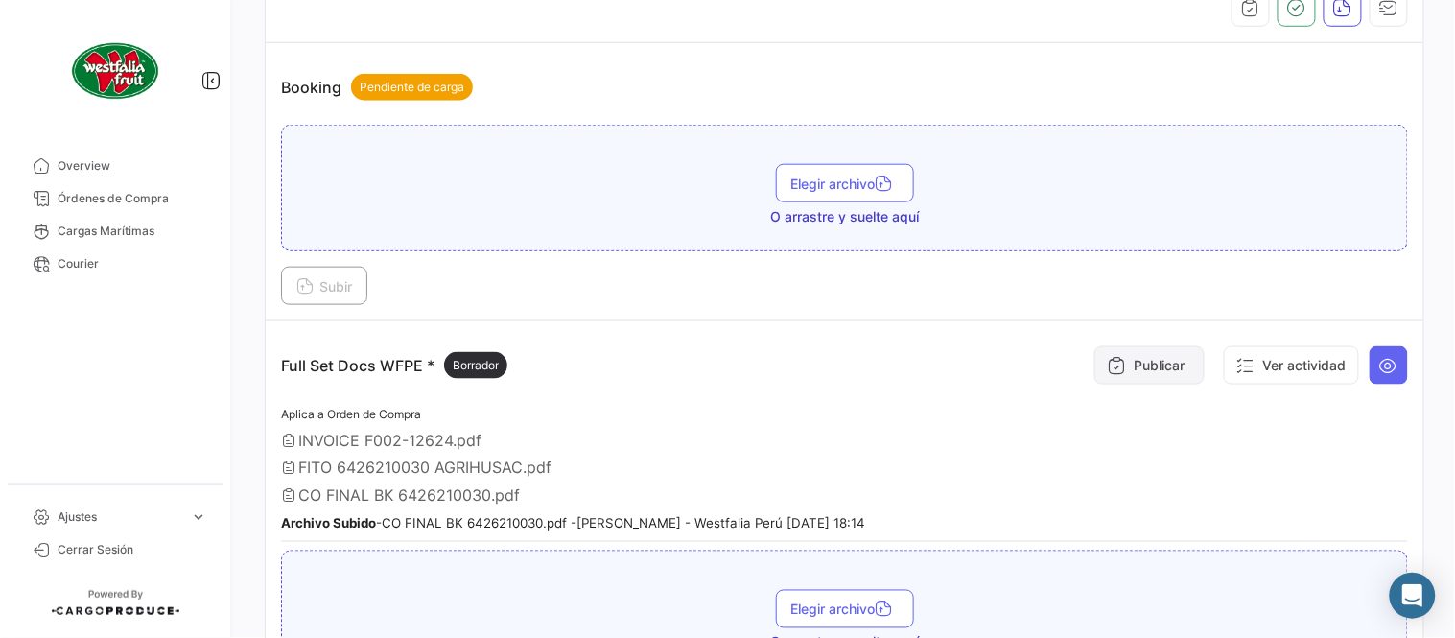
click at [1151, 370] on button "Publicar" at bounding box center [1149, 365] width 110 height 38
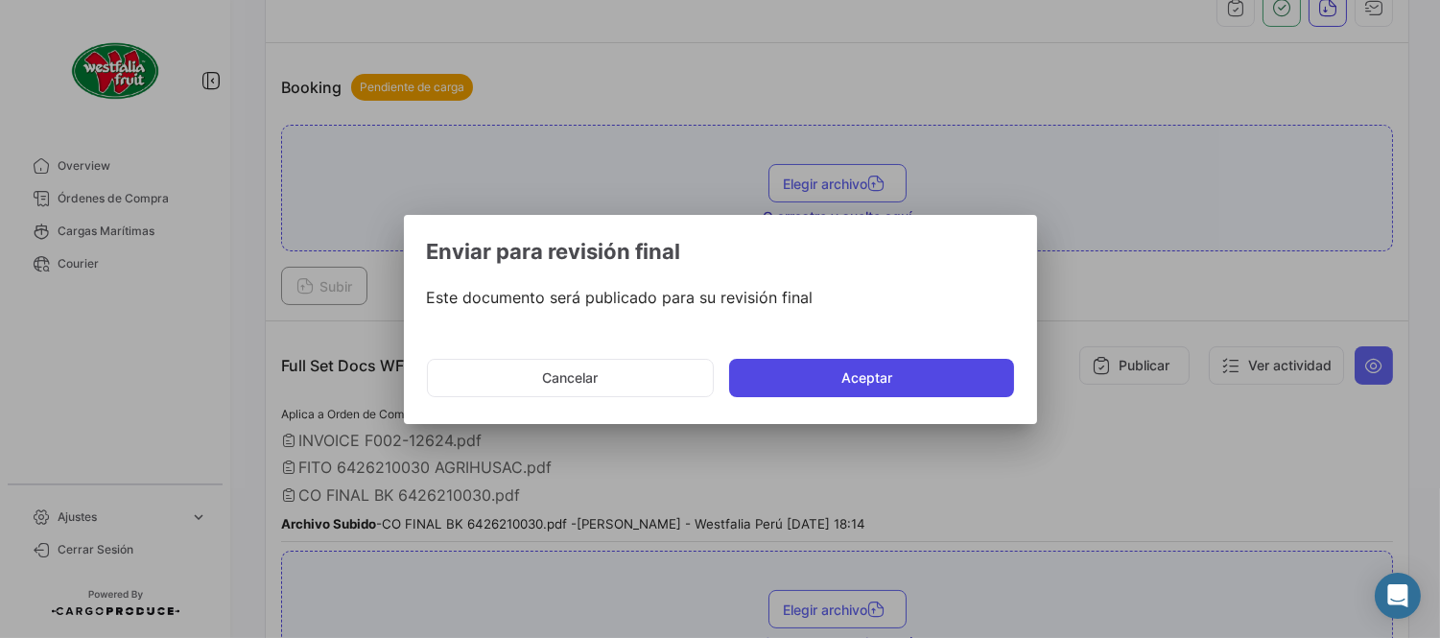
click at [803, 389] on button "Aceptar" at bounding box center [871, 378] width 285 height 38
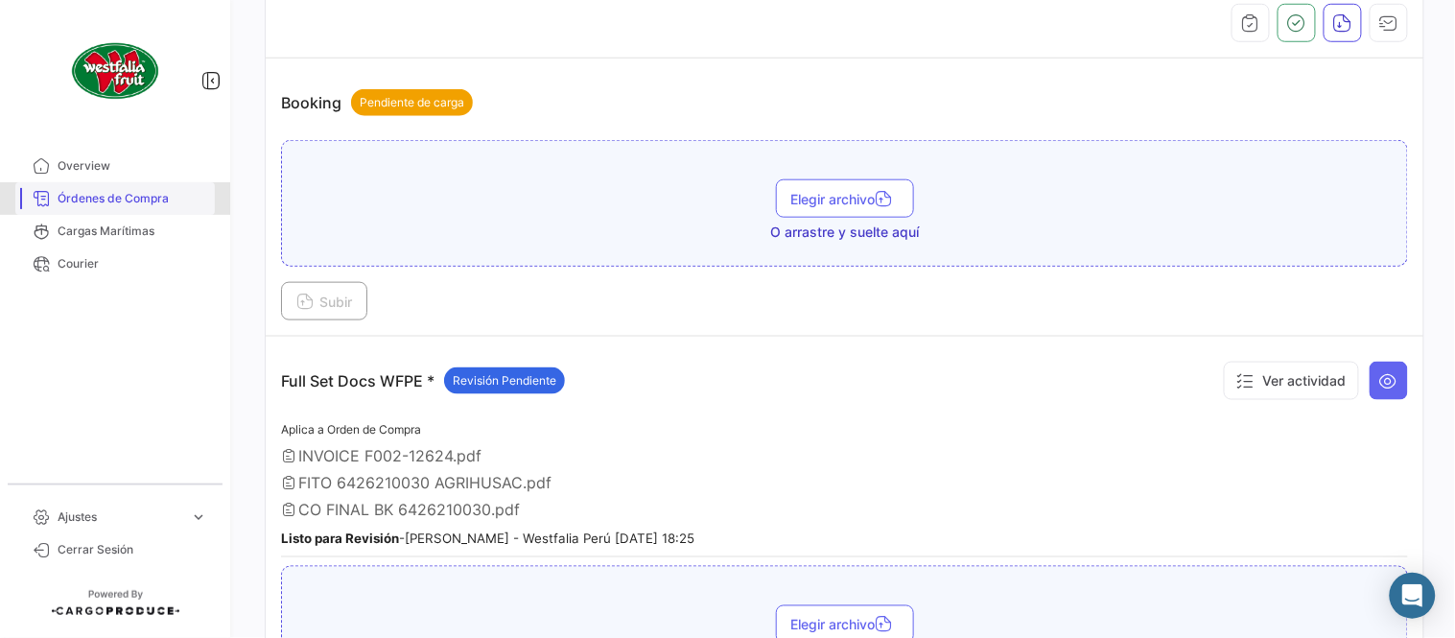
click at [104, 190] on span "Órdenes de Compra" at bounding box center [133, 198] width 150 height 17
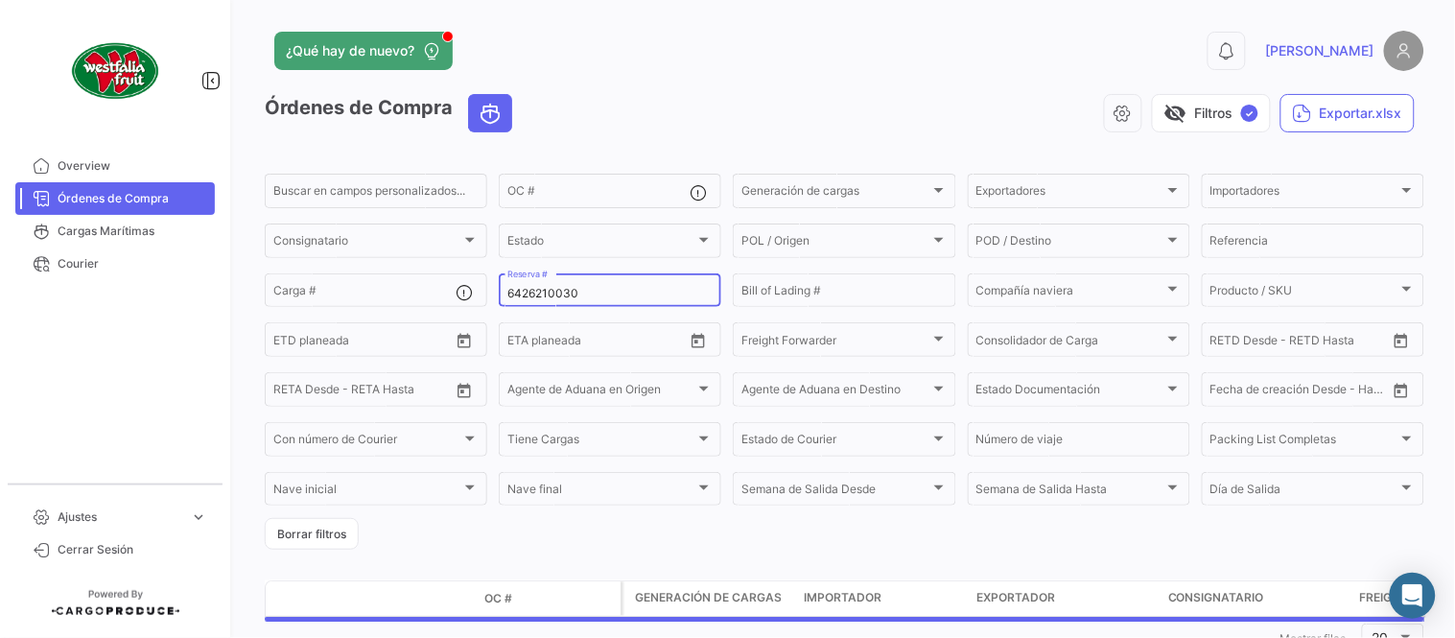
click at [595, 295] on input "6426210030" at bounding box center [609, 293] width 205 height 13
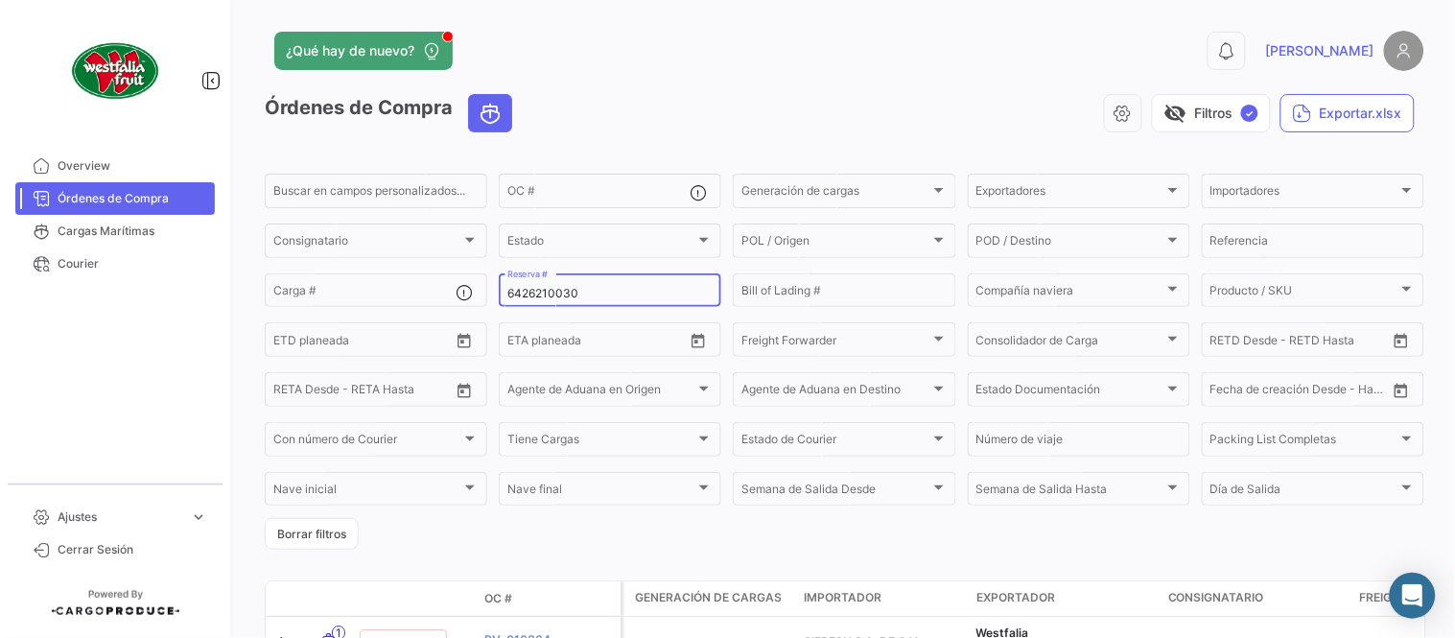
paste input "32821"
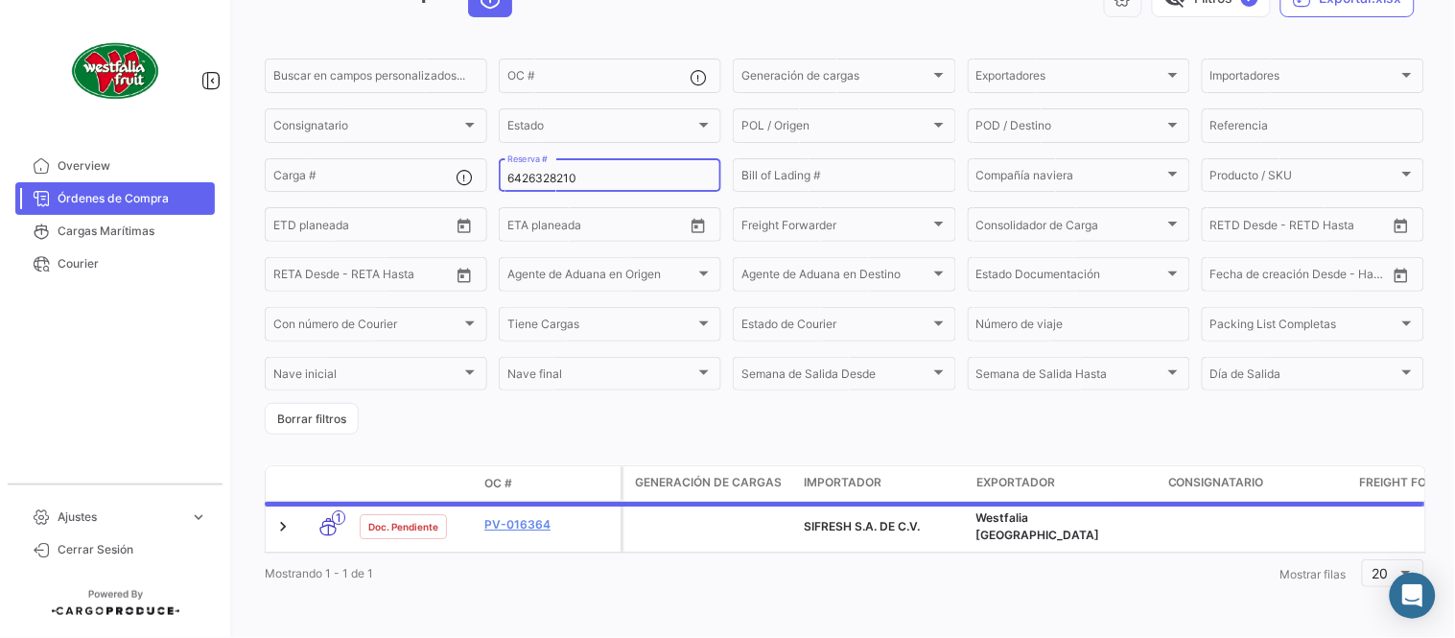
scroll to position [123, 0]
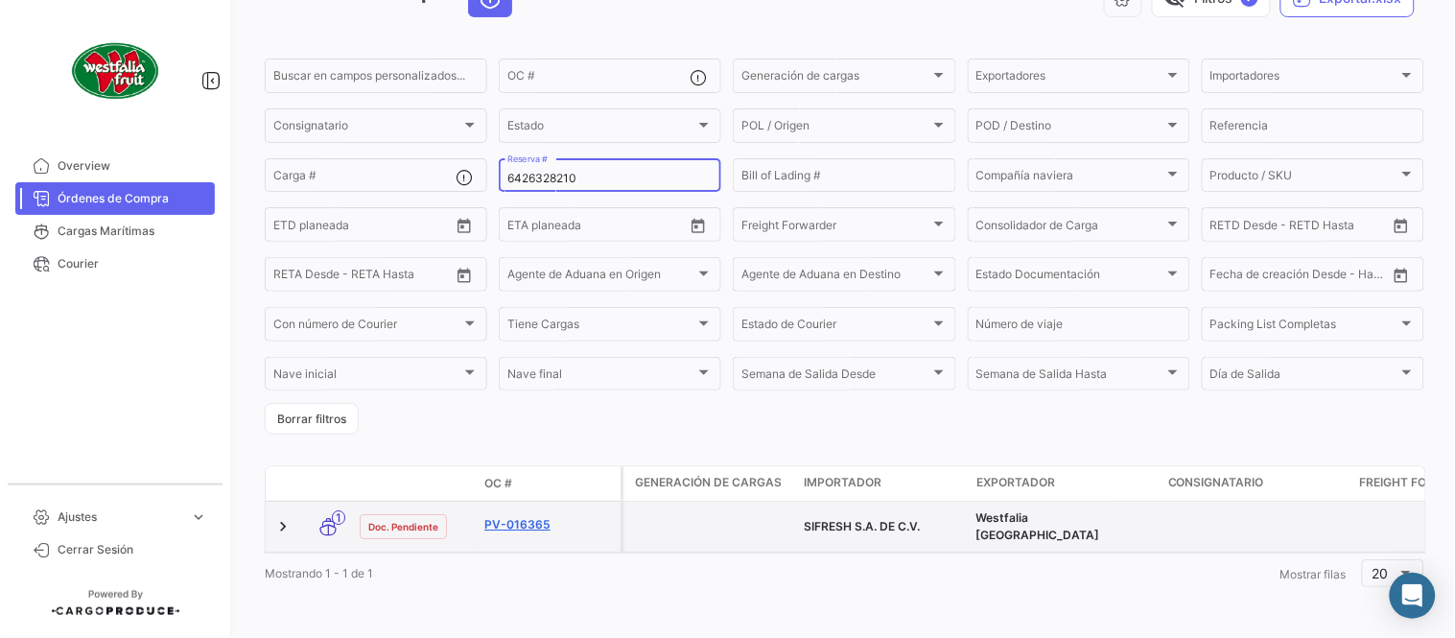
type input "6426328210"
click at [564, 516] on link "PV-016365" at bounding box center [548, 524] width 129 height 17
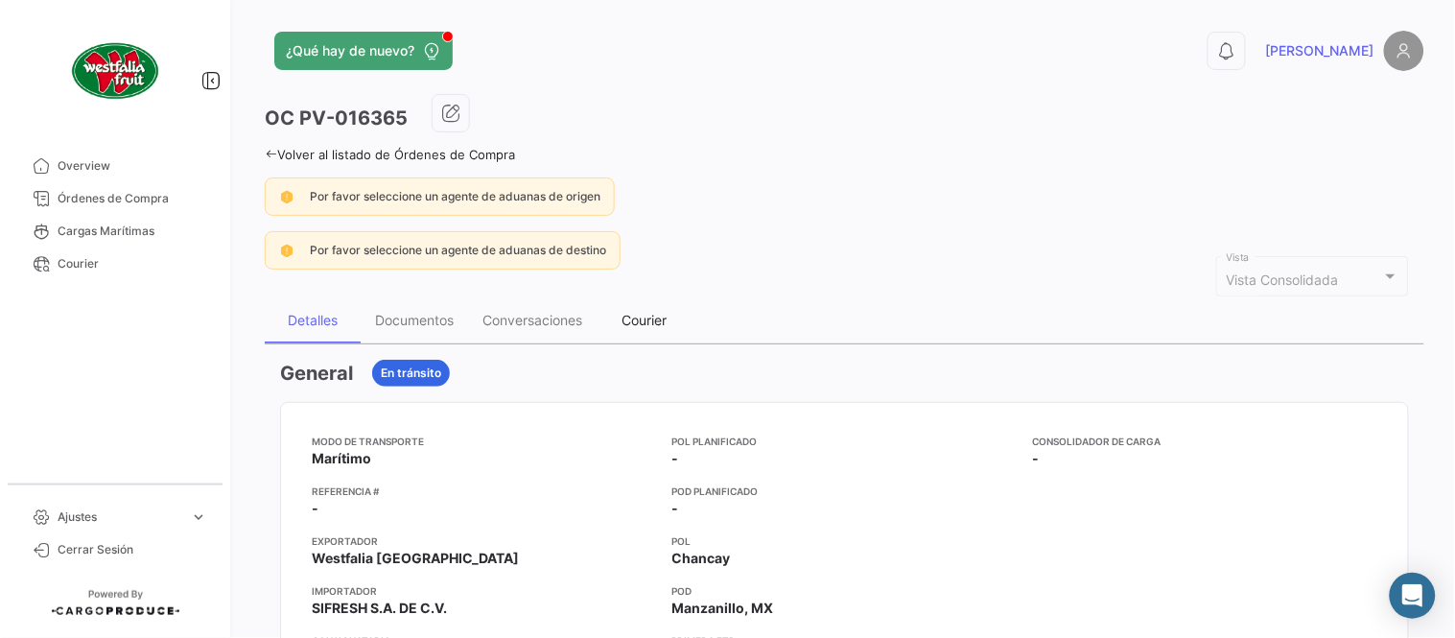
click at [643, 315] on div "Courier" at bounding box center [645, 320] width 45 height 16
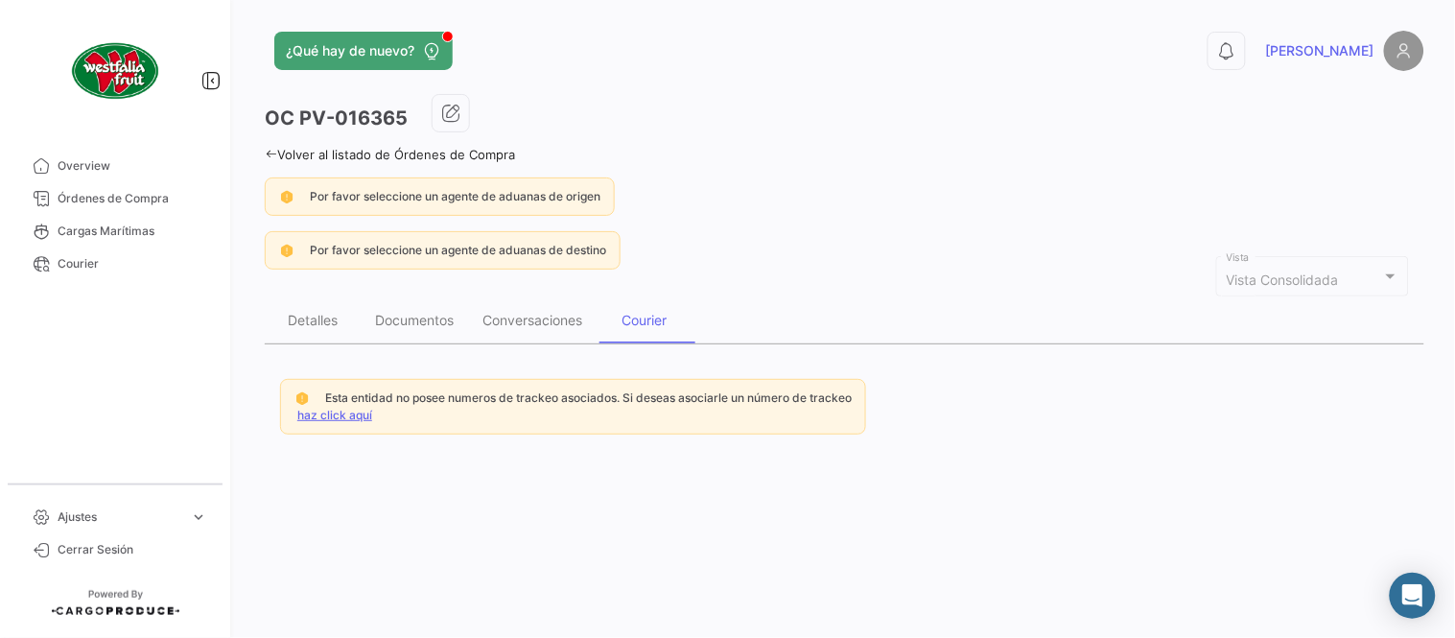
click at [342, 411] on link "haz click aquí" at bounding box center [334, 415] width 75 height 14
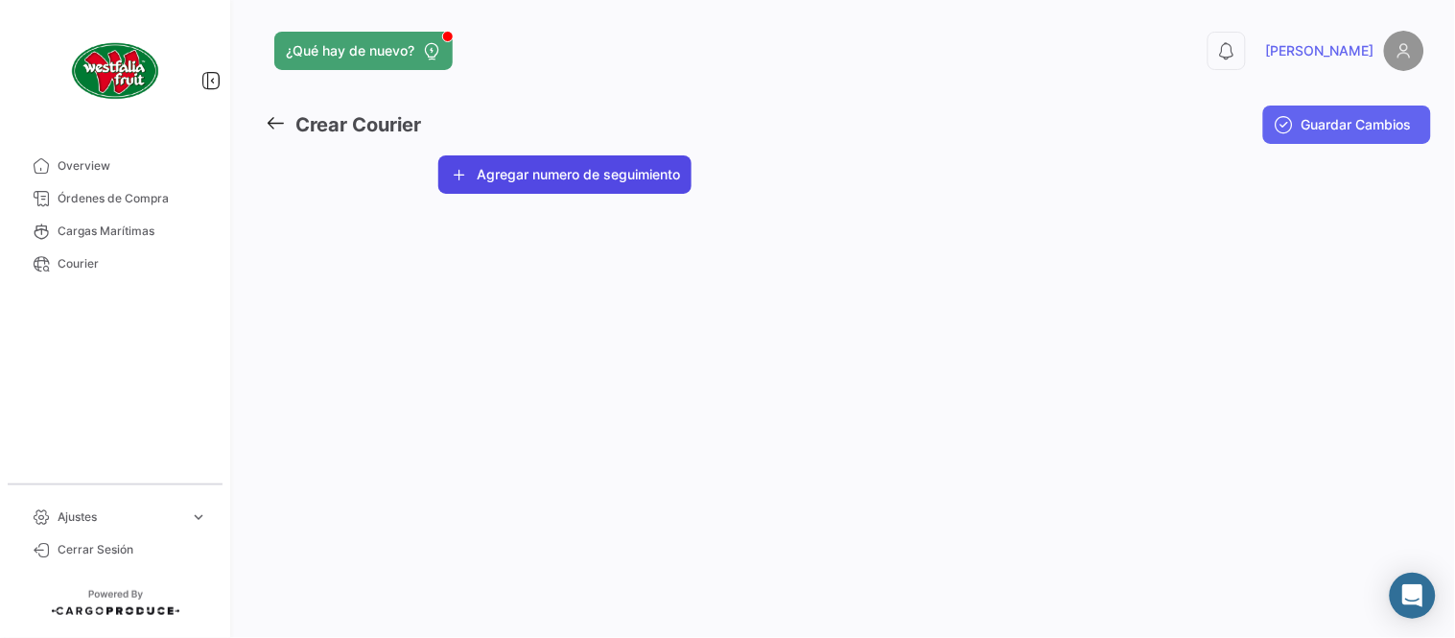
click at [483, 180] on button "Agregar numero de seguimiento" at bounding box center [564, 174] width 253 height 38
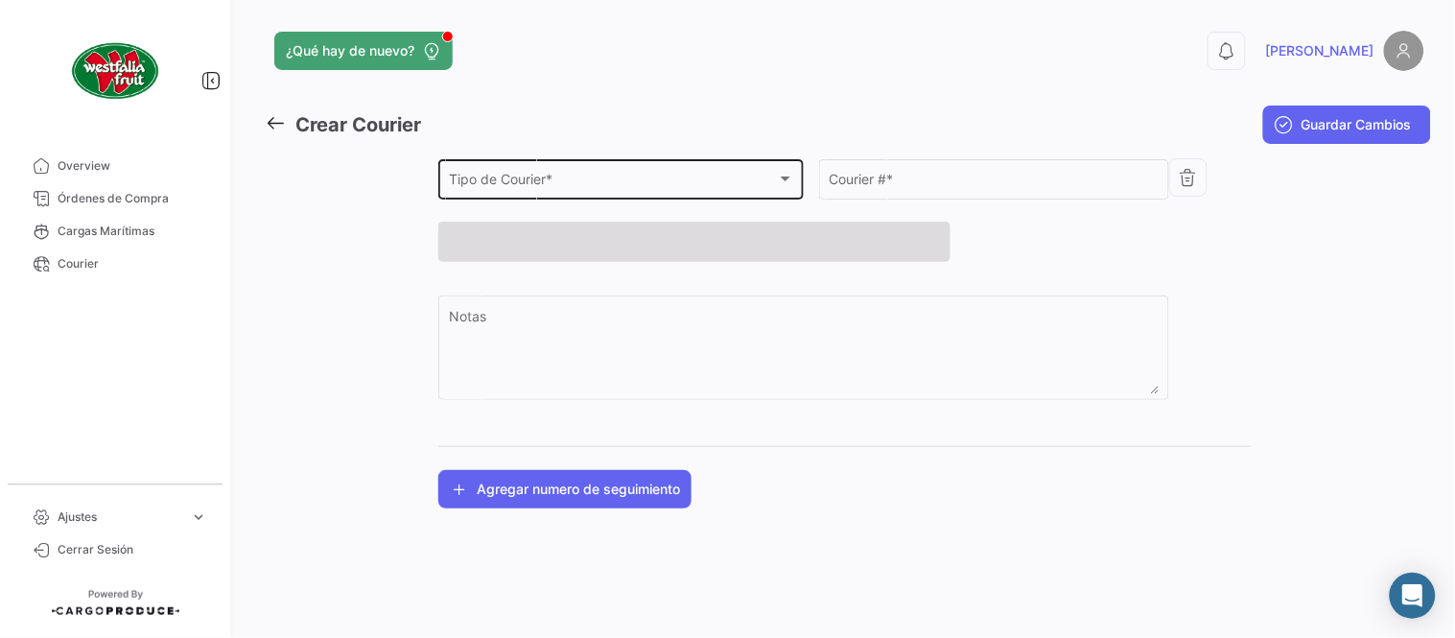
click at [495, 197] on div "Tipo de Courier * Tipo de Courier *" at bounding box center [621, 177] width 345 height 44
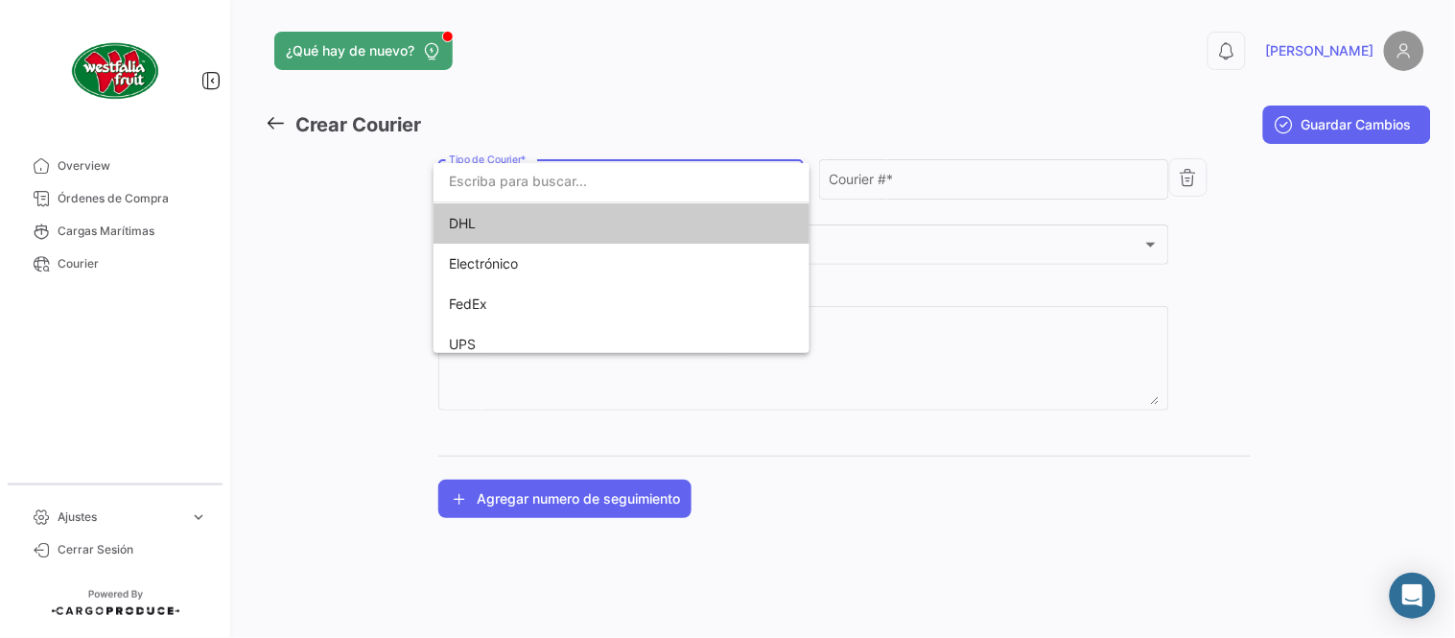
click at [484, 215] on span "DHL" at bounding box center [583, 223] width 269 height 40
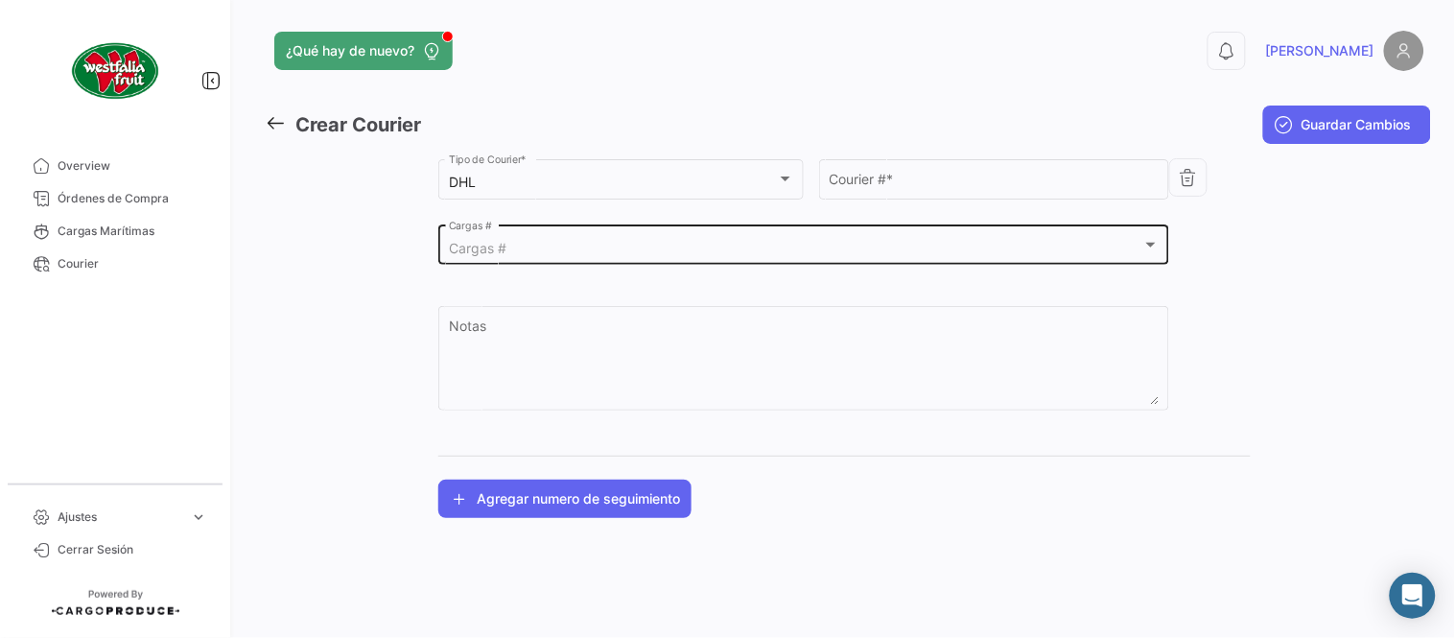
click at [505, 237] on div "Cargas # Cargas #" at bounding box center [804, 244] width 711 height 44
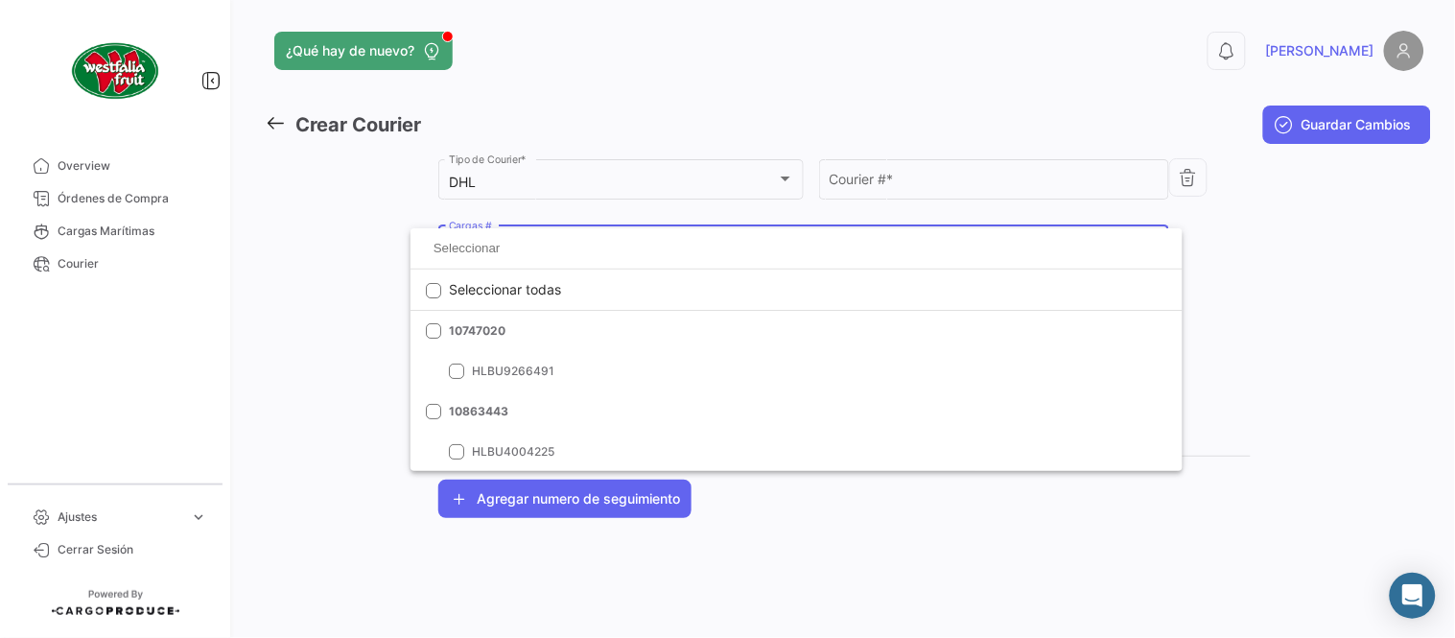
click at [290, 127] on div at bounding box center [727, 319] width 1455 height 638
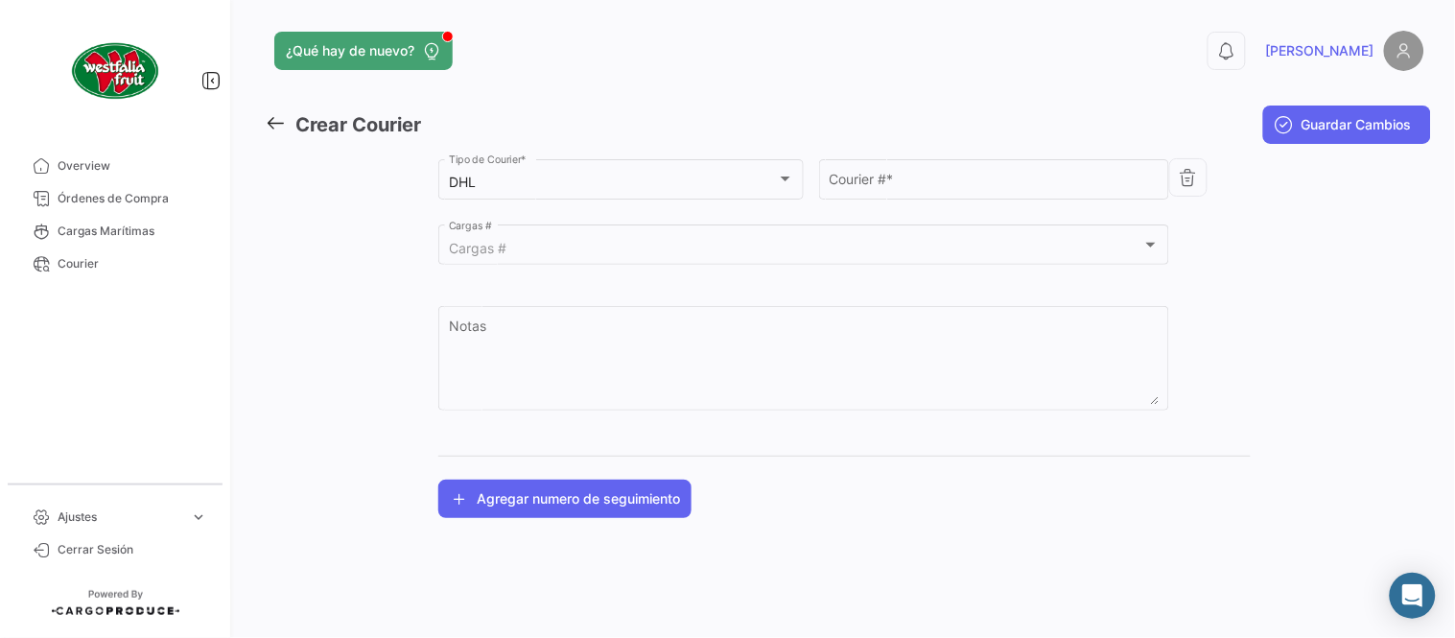
click at [279, 122] on icon at bounding box center [275, 122] width 21 height 21
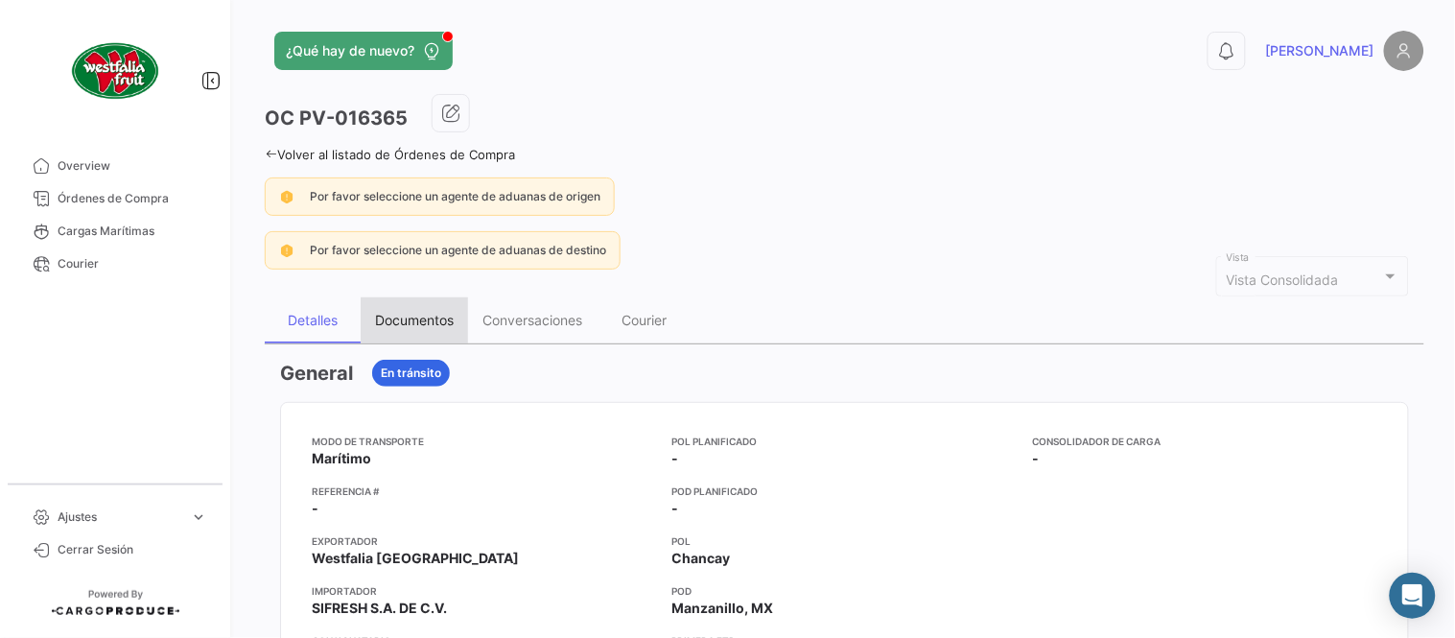
click at [405, 312] on div "Documentos" at bounding box center [414, 320] width 79 height 16
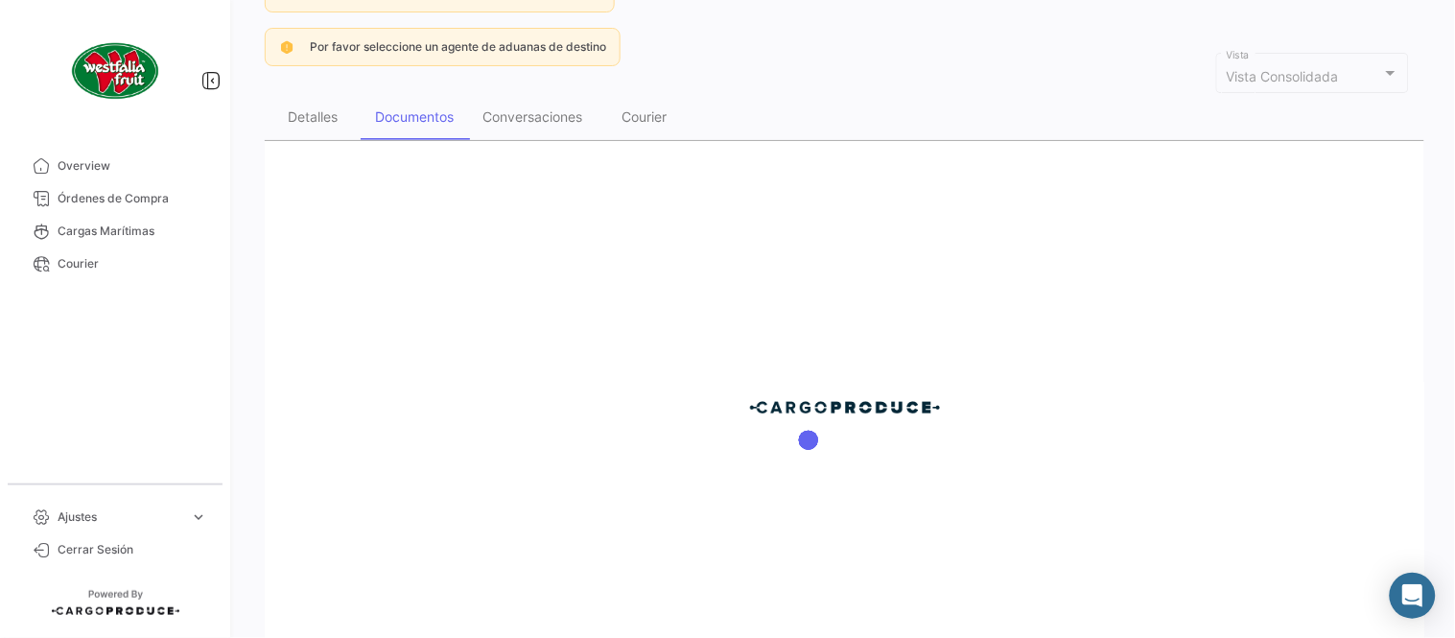
scroll to position [318, 0]
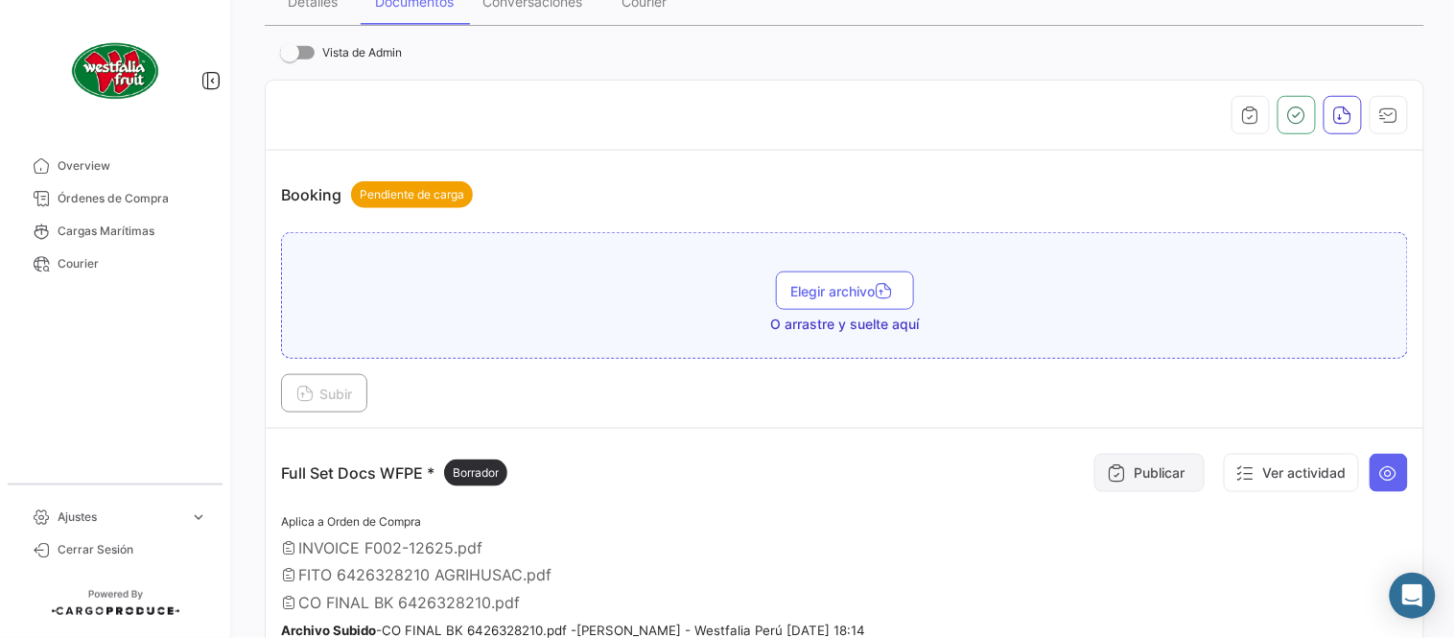
click at [1135, 464] on button "Publicar" at bounding box center [1149, 473] width 110 height 38
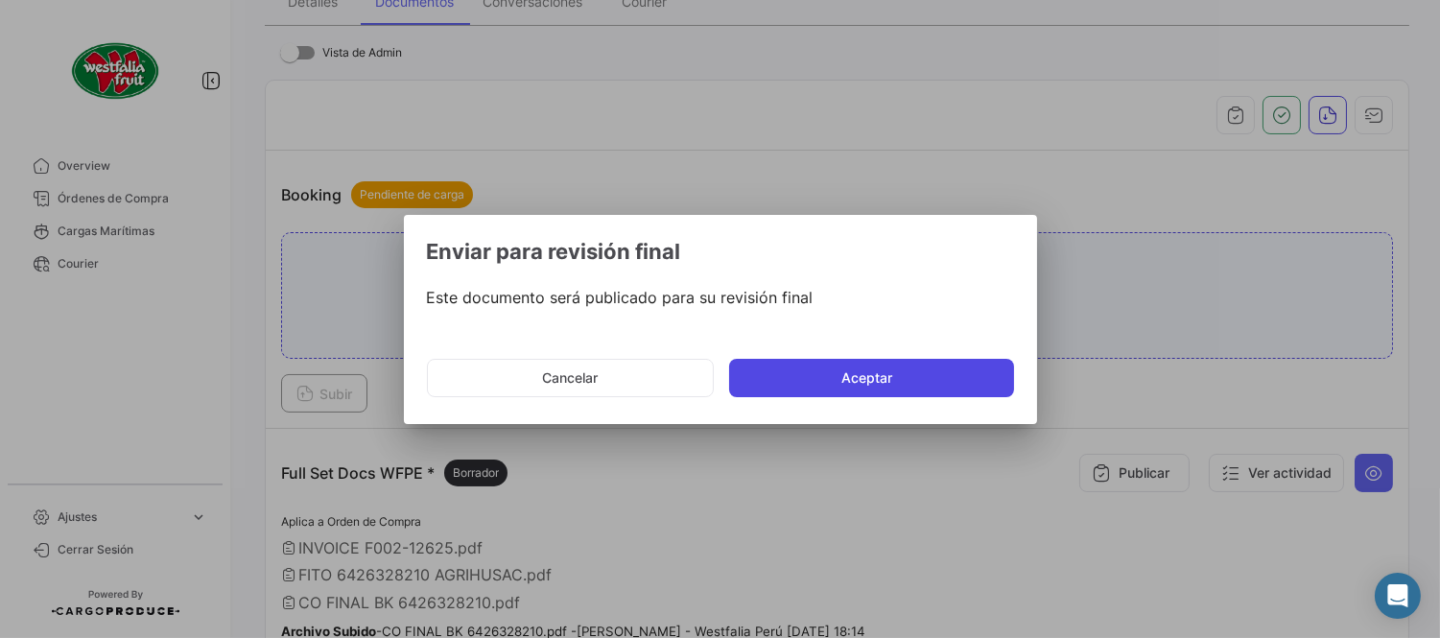
click at [884, 377] on button "Aceptar" at bounding box center [871, 378] width 285 height 38
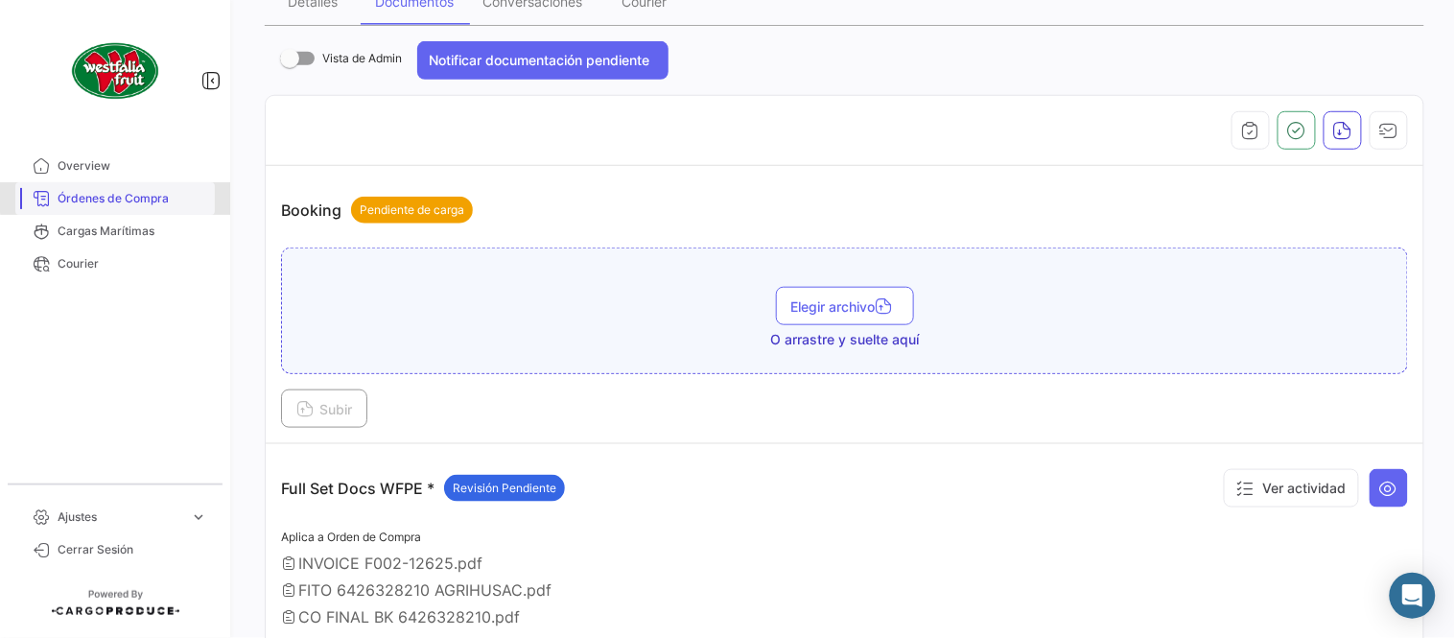
click at [122, 198] on span "Órdenes de Compra" at bounding box center [133, 198] width 150 height 17
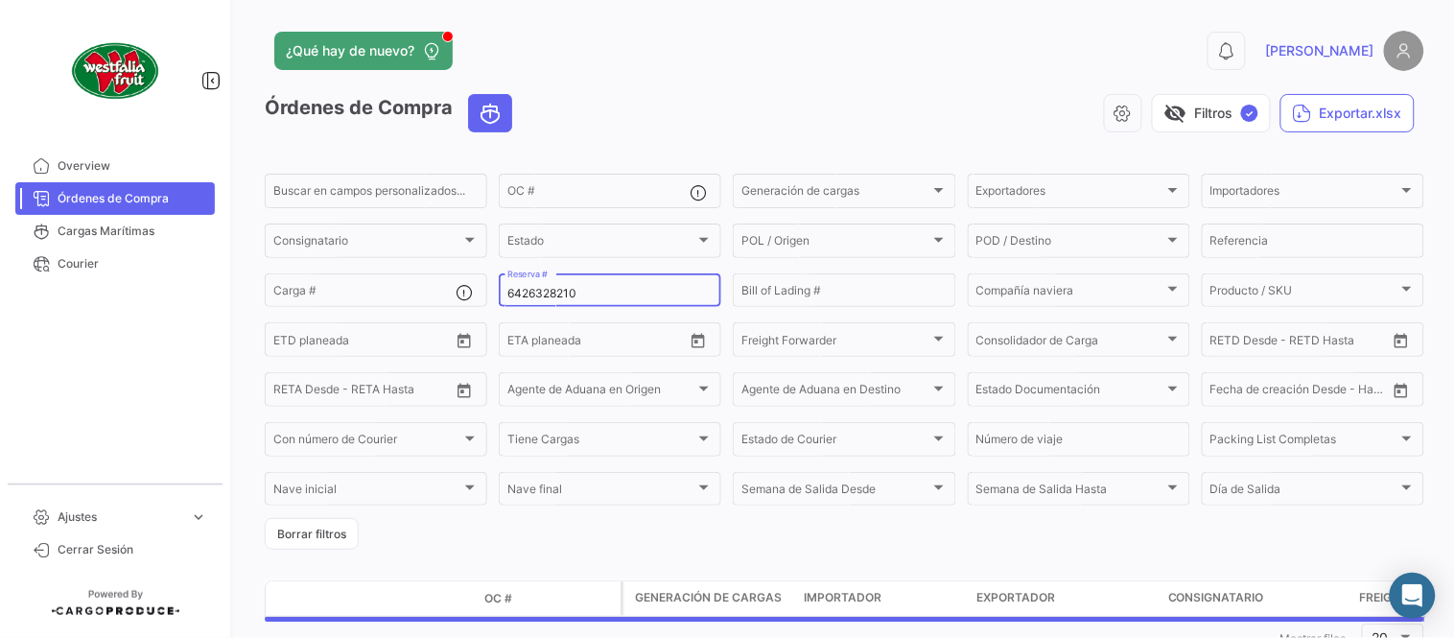
click at [563, 293] on input "6426328210" at bounding box center [609, 293] width 205 height 13
paste input "LIMF1627570"
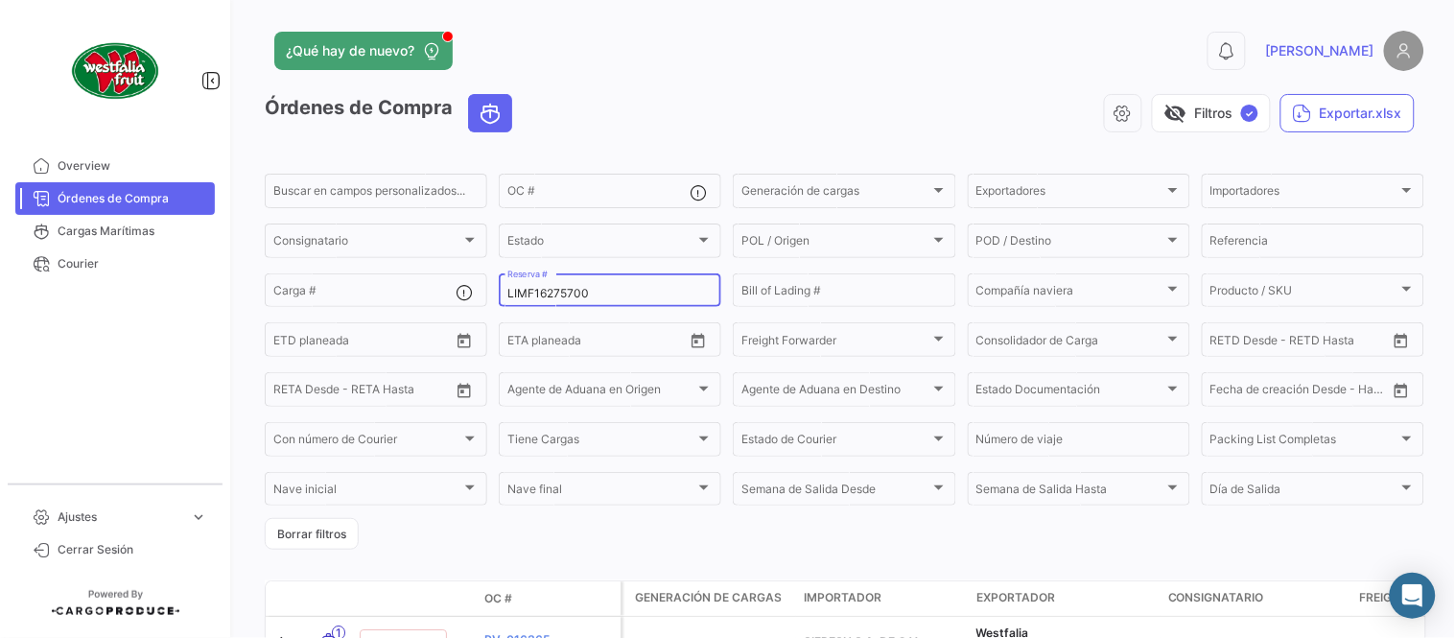
type input "LIMF16275700"
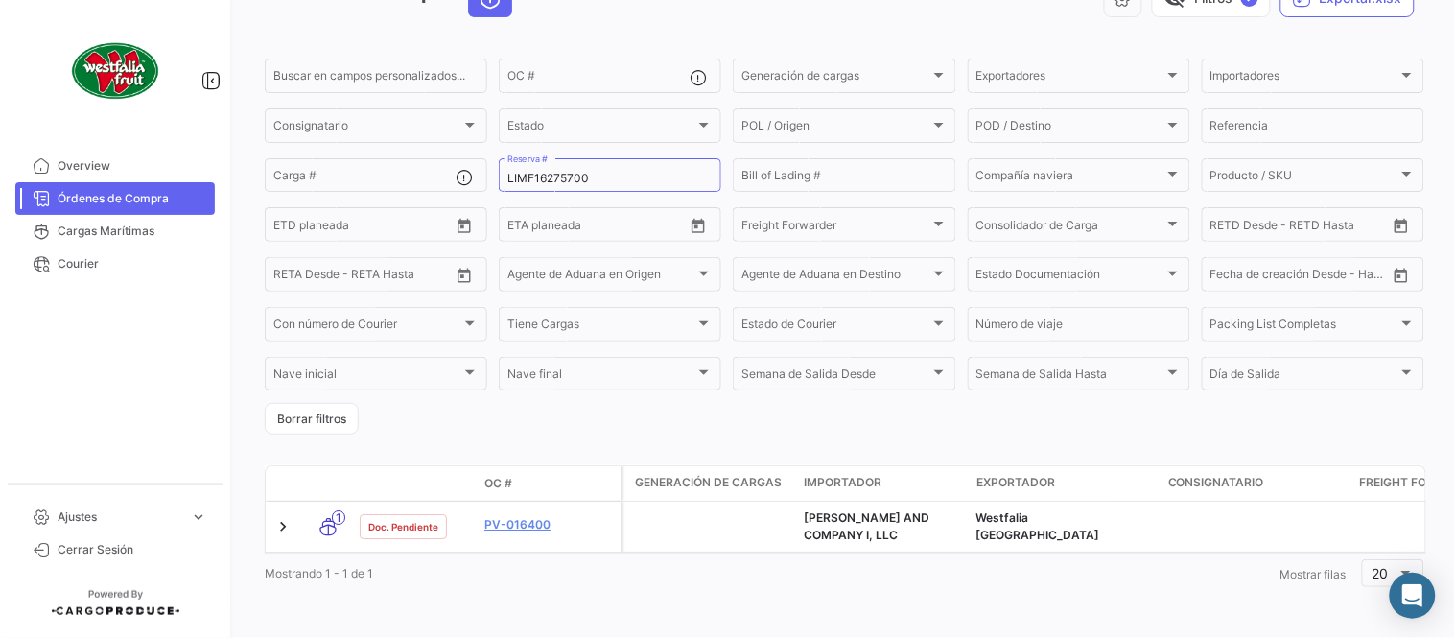
scroll to position [130, 0]
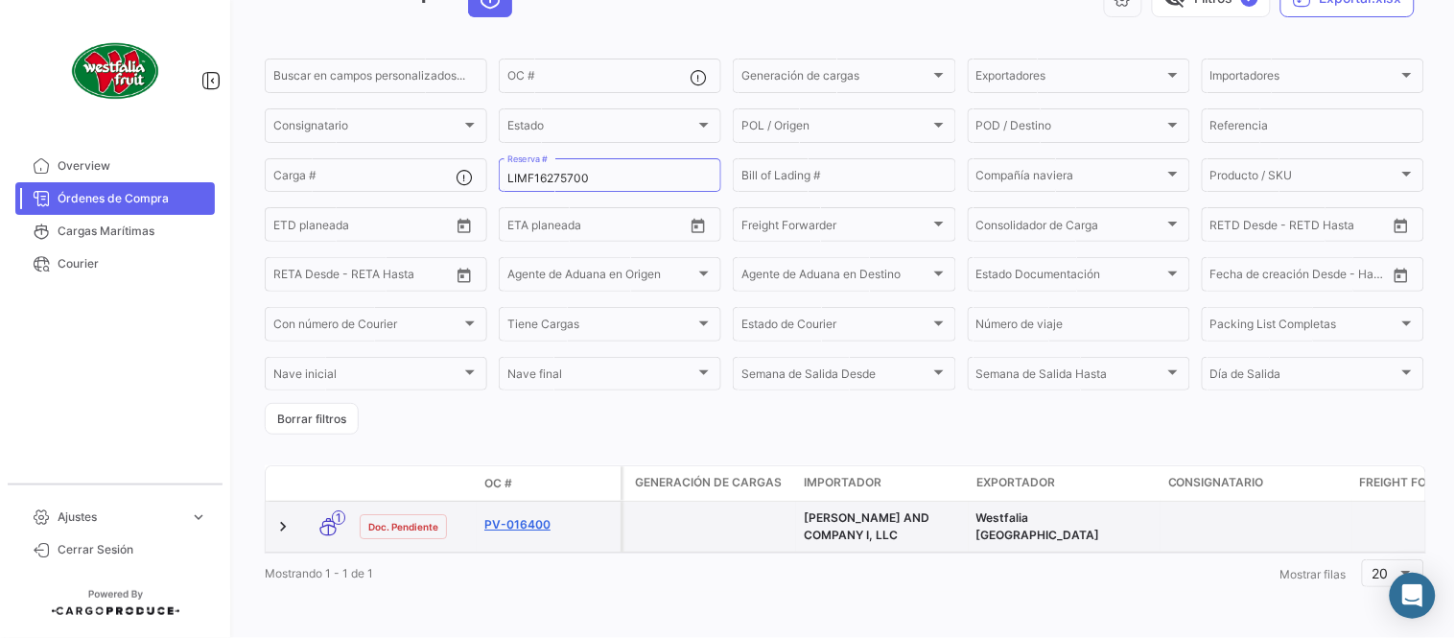
click at [530, 516] on link "PV-016400" at bounding box center [548, 524] width 129 height 17
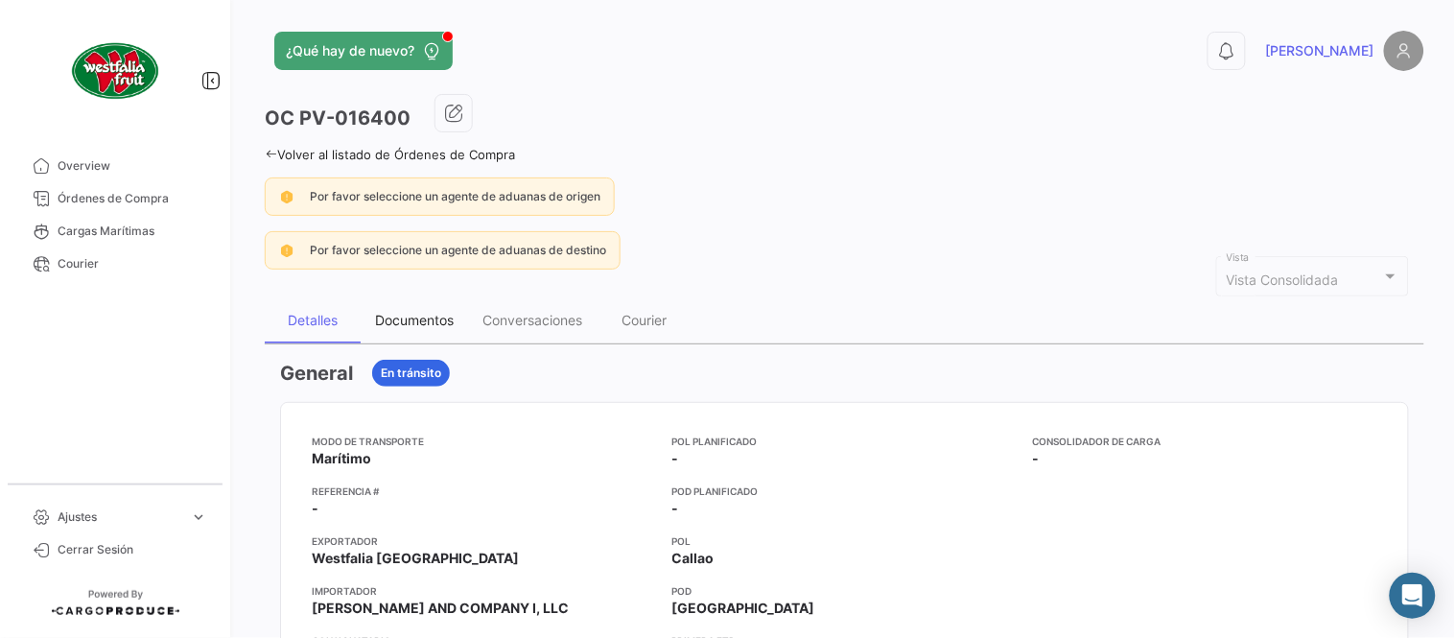
click at [406, 318] on div "Documentos" at bounding box center [414, 320] width 79 height 16
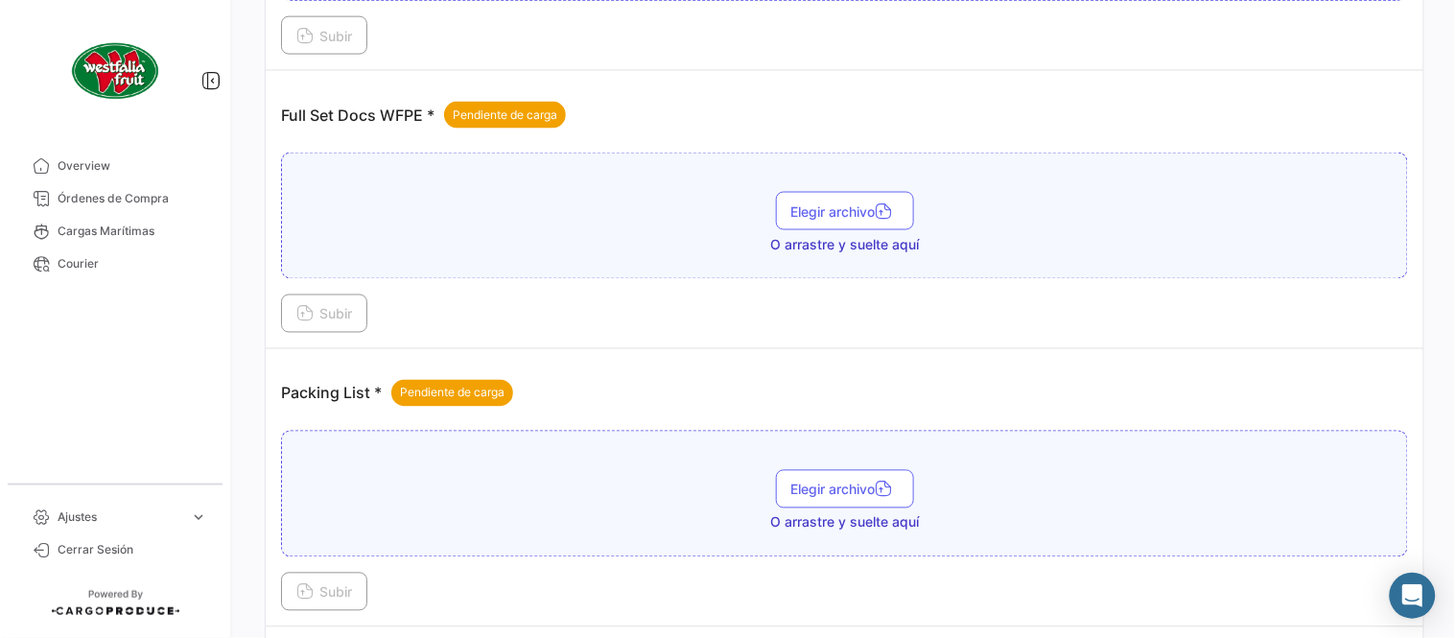
scroll to position [773, 0]
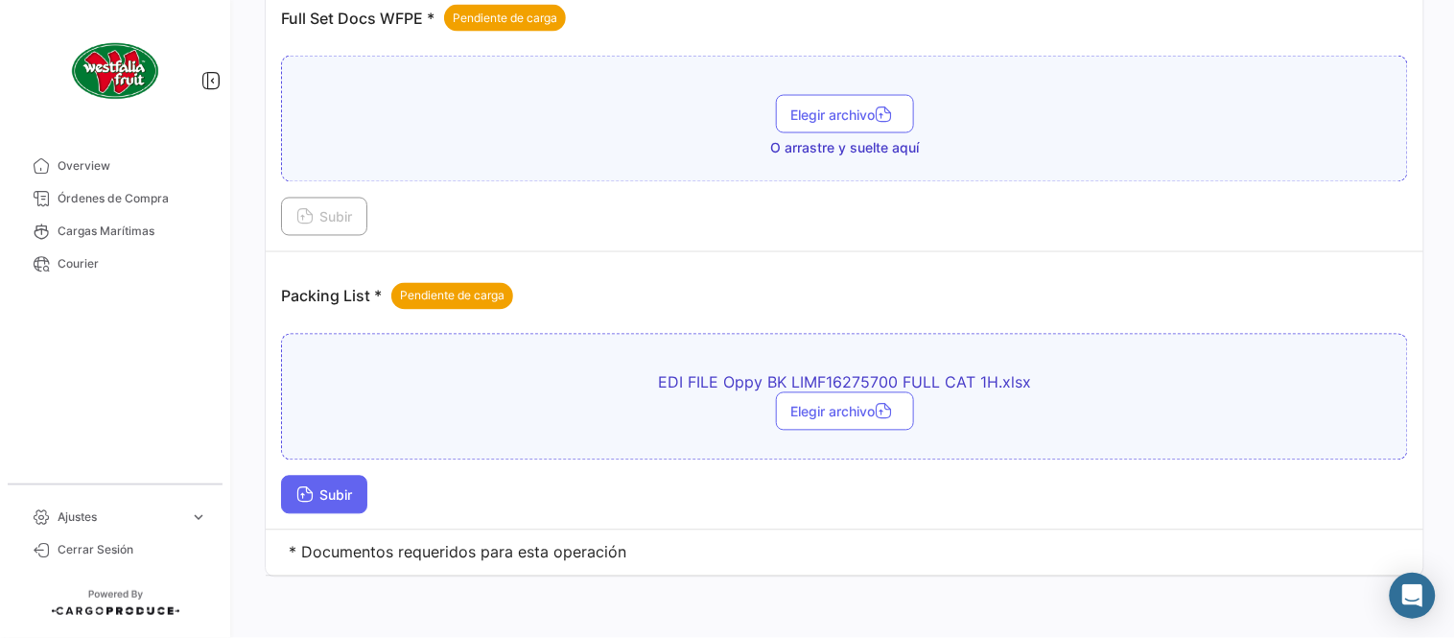
click at [349, 499] on span "Subir" at bounding box center [324, 495] width 56 height 16
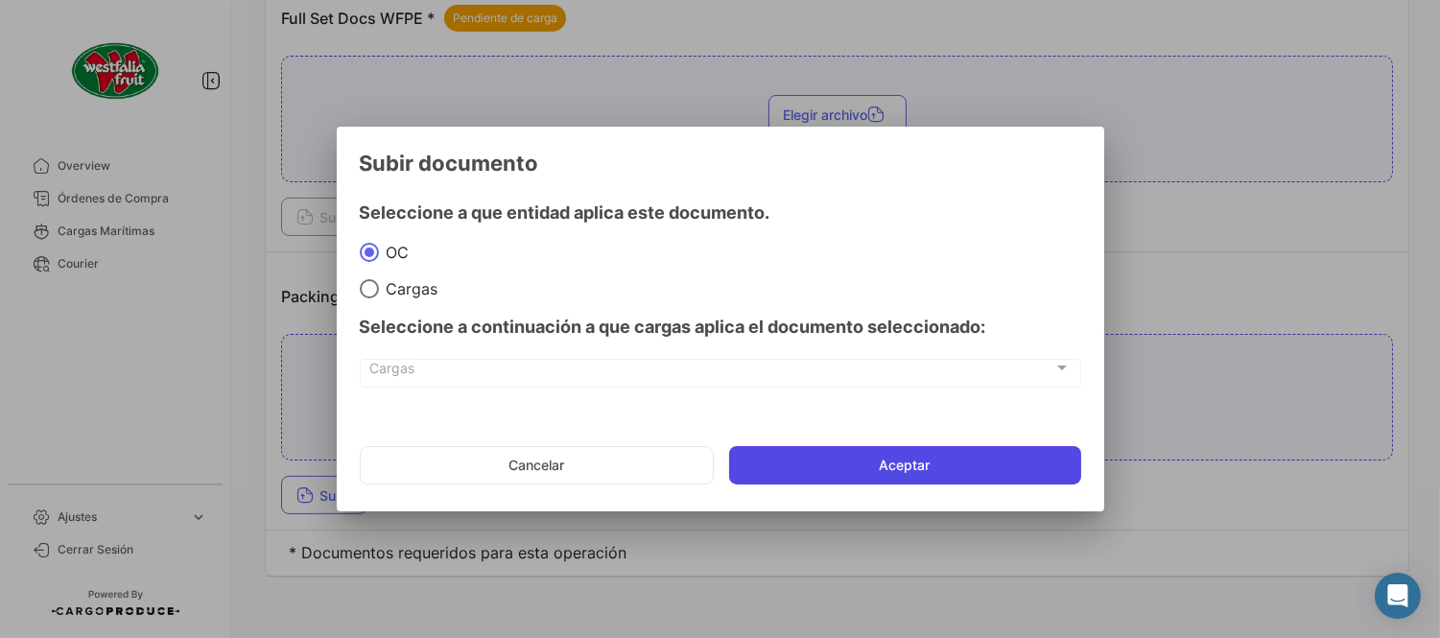
click at [793, 467] on button "Aceptar" at bounding box center [905, 465] width 352 height 38
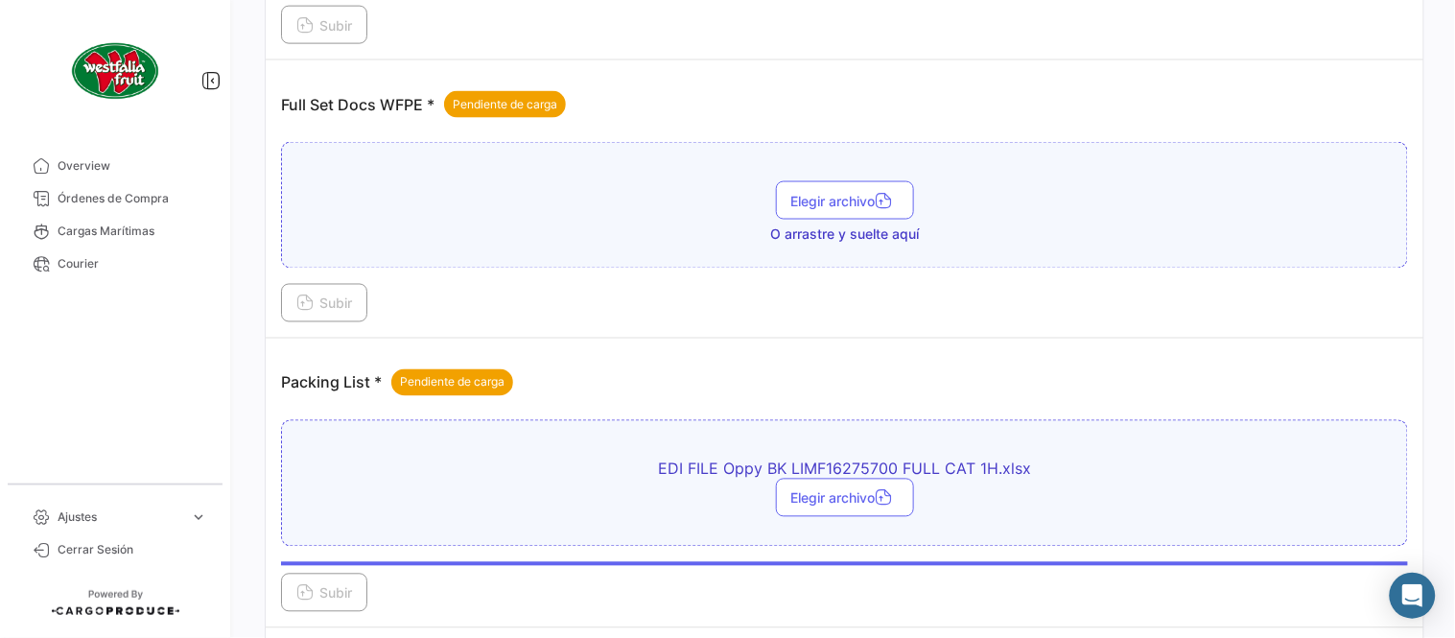
scroll to position [560, 0]
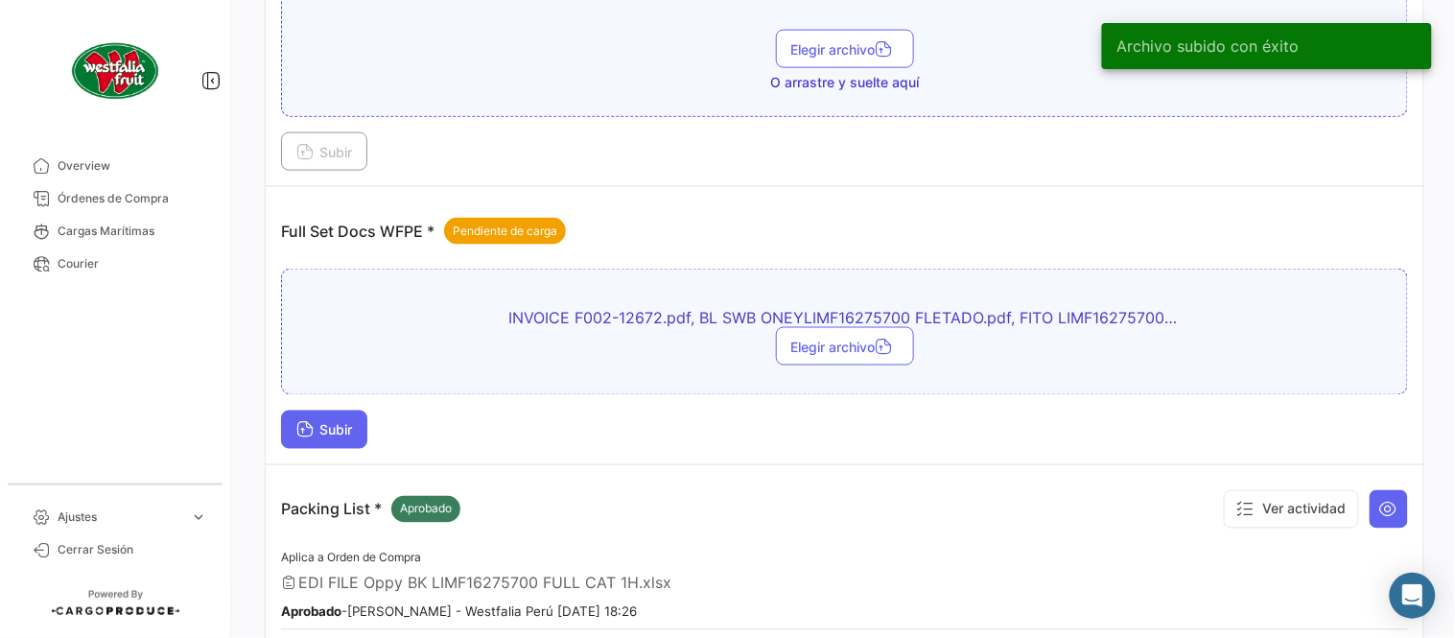
click at [351, 430] on span "Subir" at bounding box center [324, 430] width 56 height 16
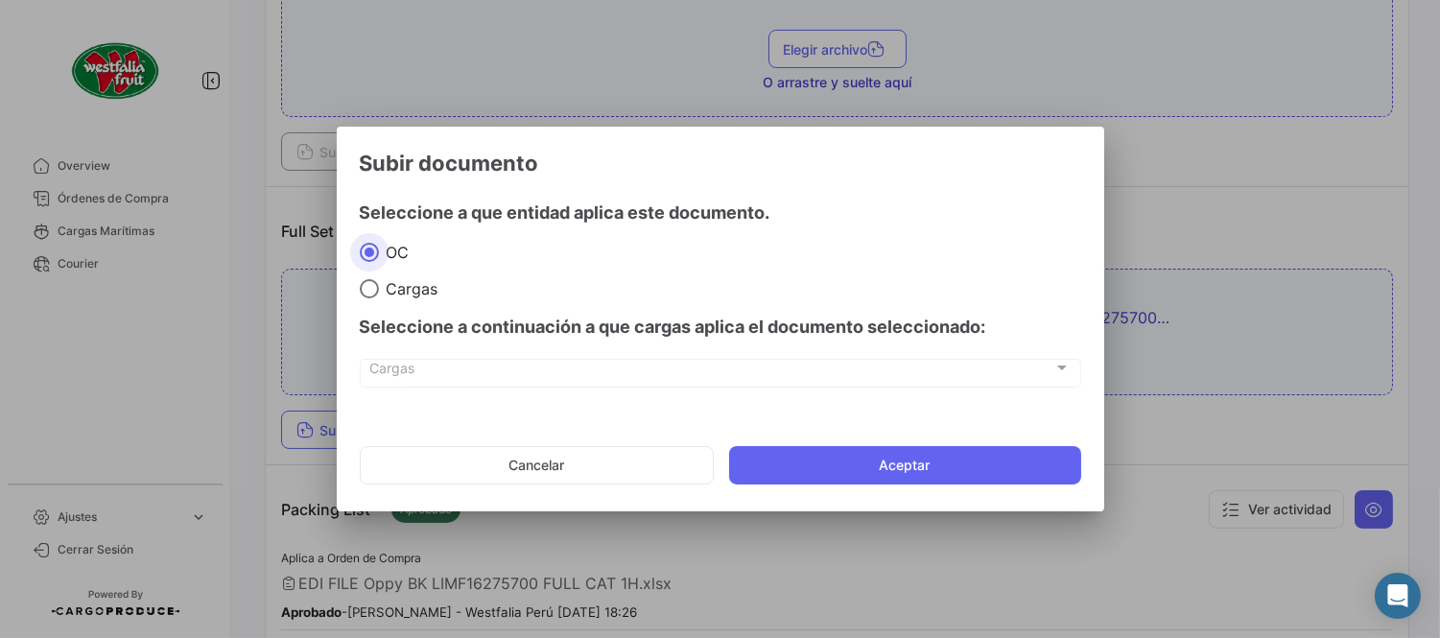
click at [906, 462] on button "Aceptar" at bounding box center [905, 465] width 352 height 38
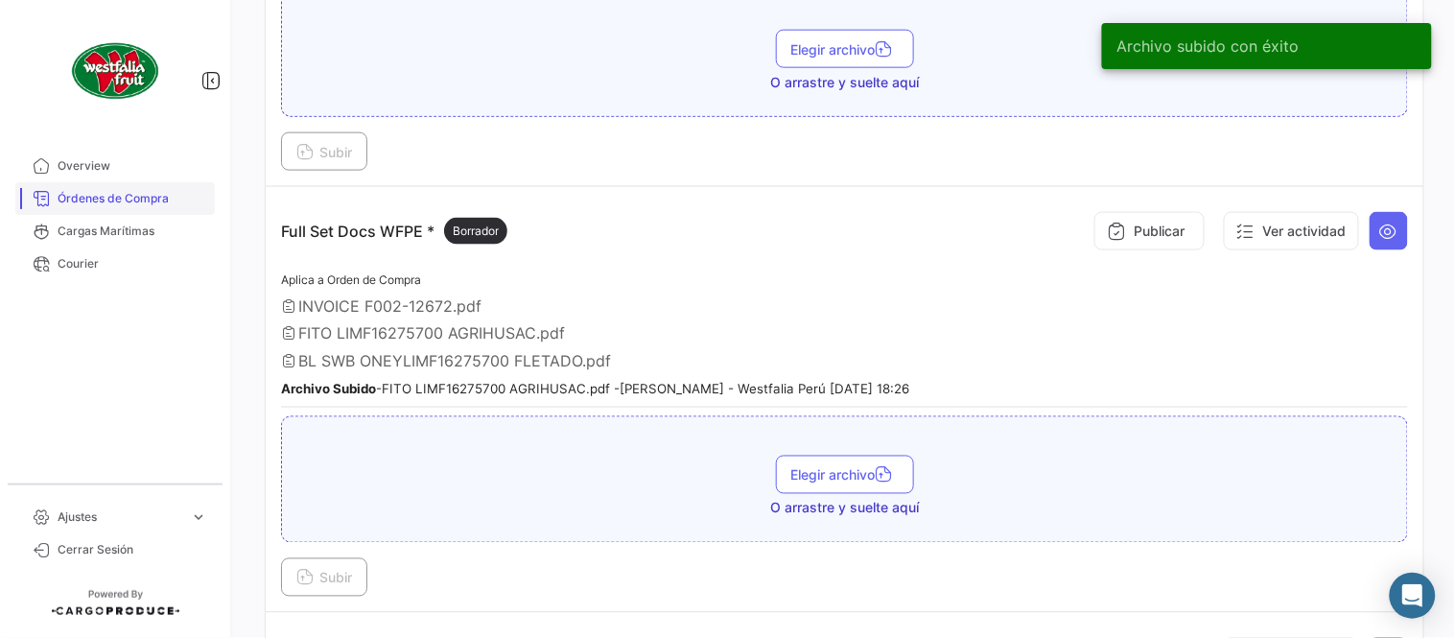
click at [130, 201] on span "Órdenes de Compra" at bounding box center [133, 198] width 150 height 17
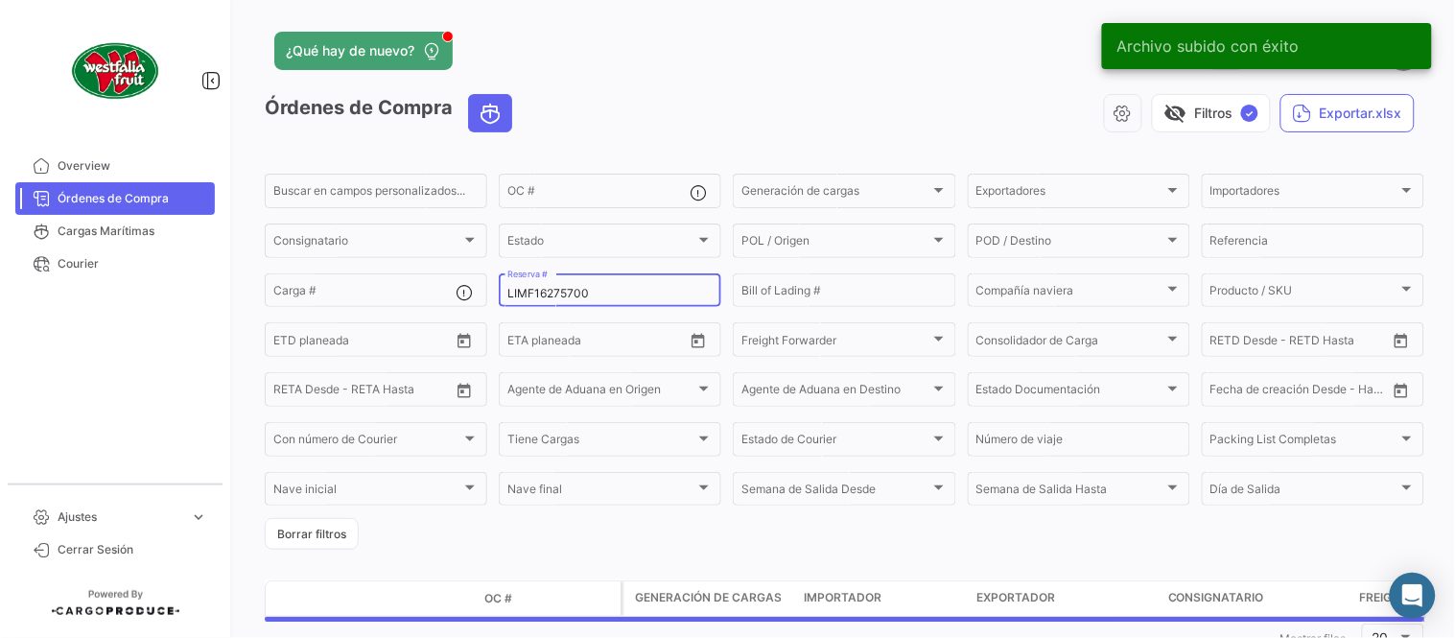
click at [576, 299] on input "LIMF16275700" at bounding box center [609, 293] width 205 height 13
paste input "6346"
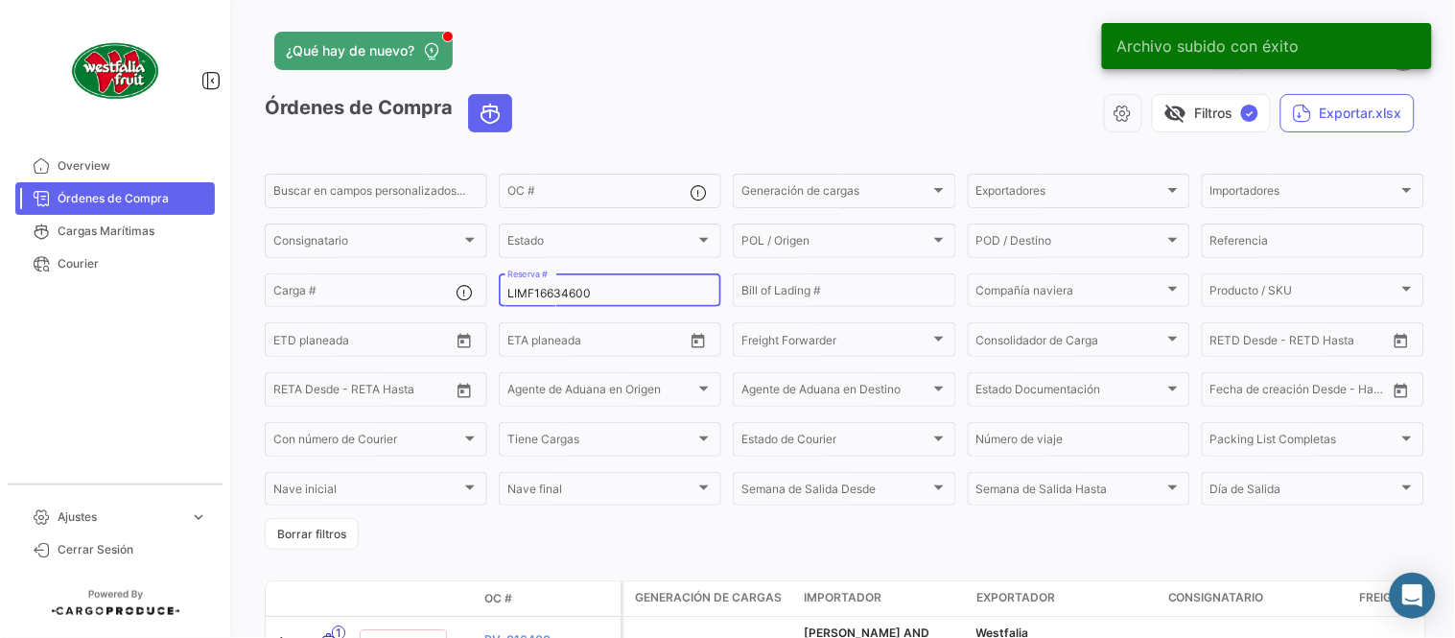
type input "LIMF16634600"
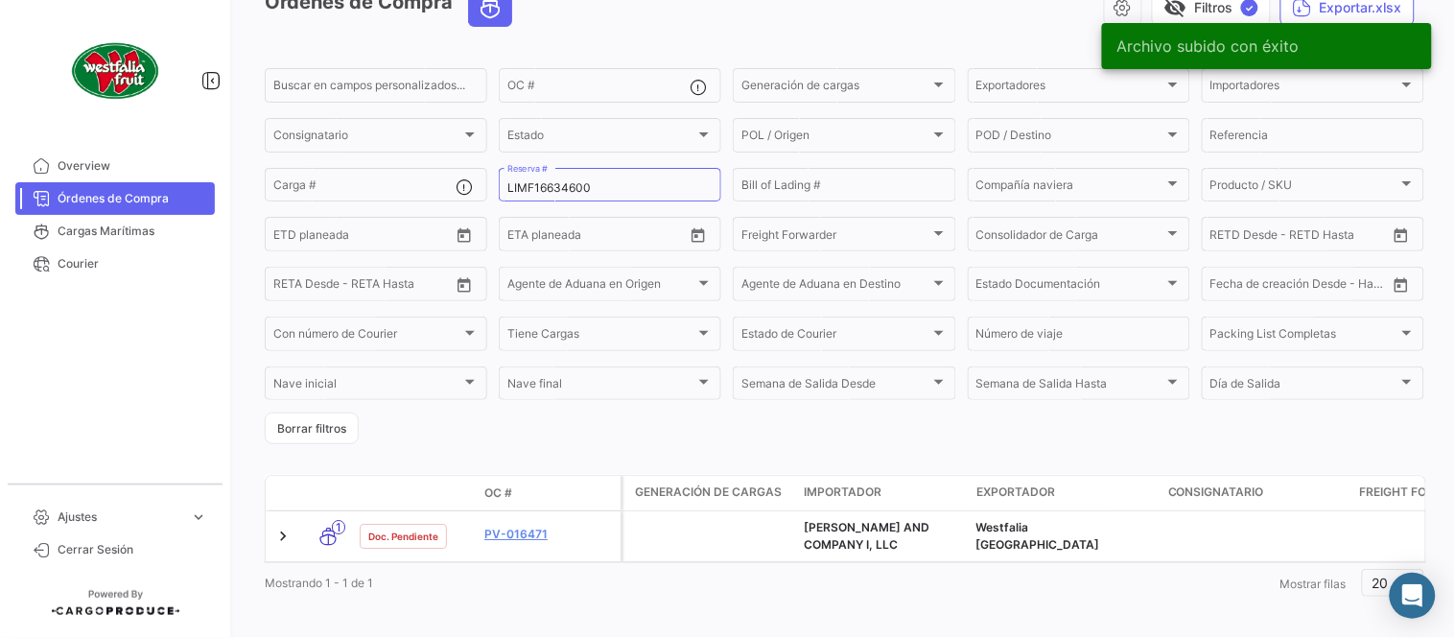
scroll to position [130, 0]
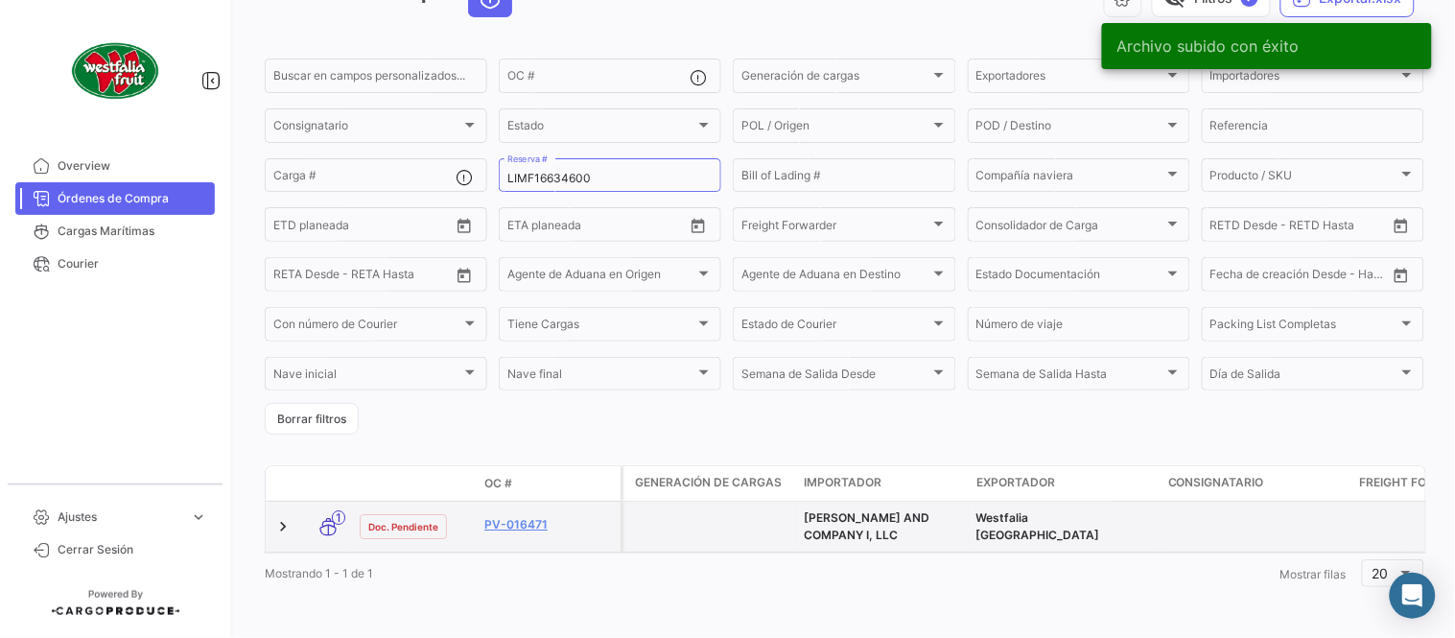
click at [504, 529] on datatable-body-cell "PV-016471" at bounding box center [549, 527] width 144 height 50
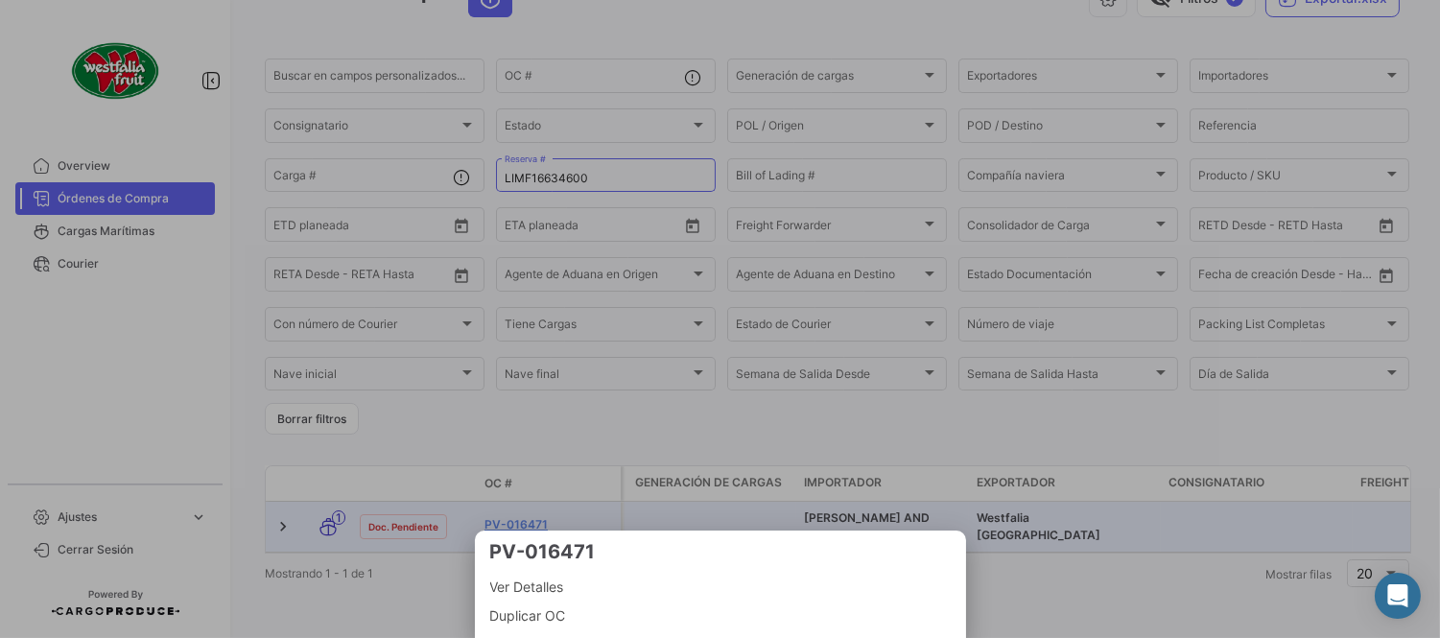
click at [503, 515] on div at bounding box center [720, 319] width 1440 height 638
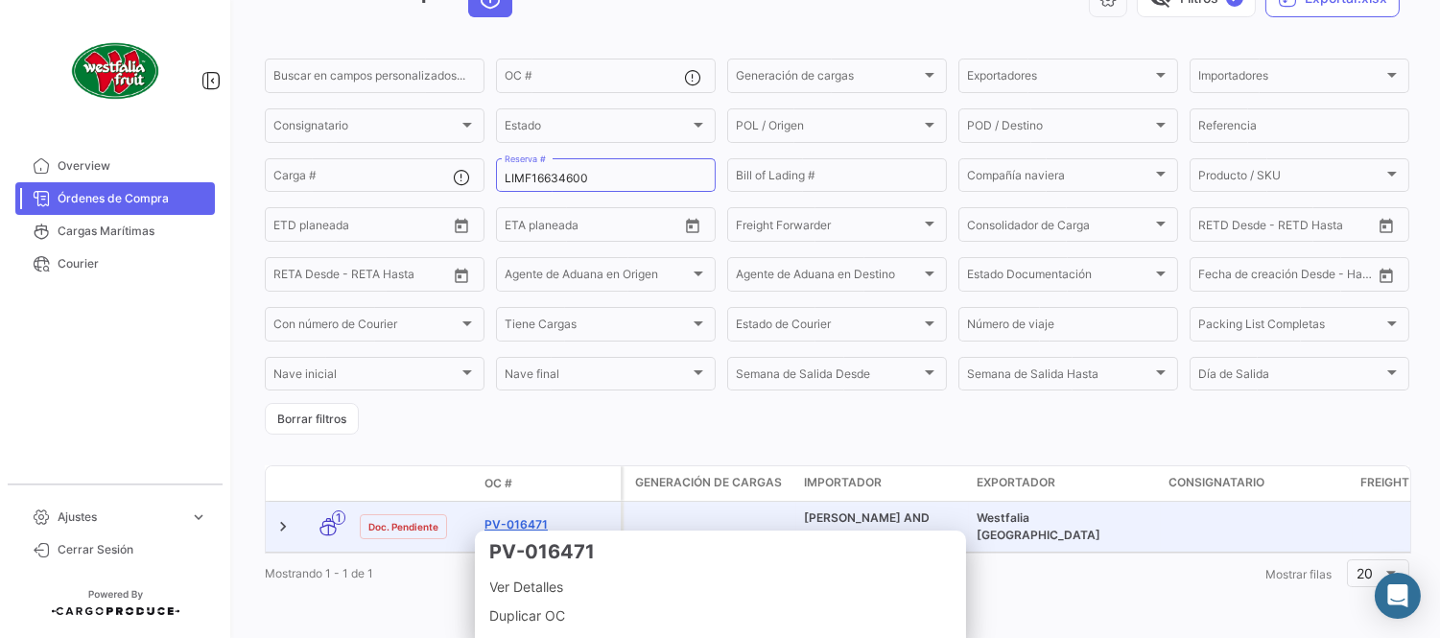
click at [503, 516] on link "PV-016471" at bounding box center [548, 524] width 129 height 17
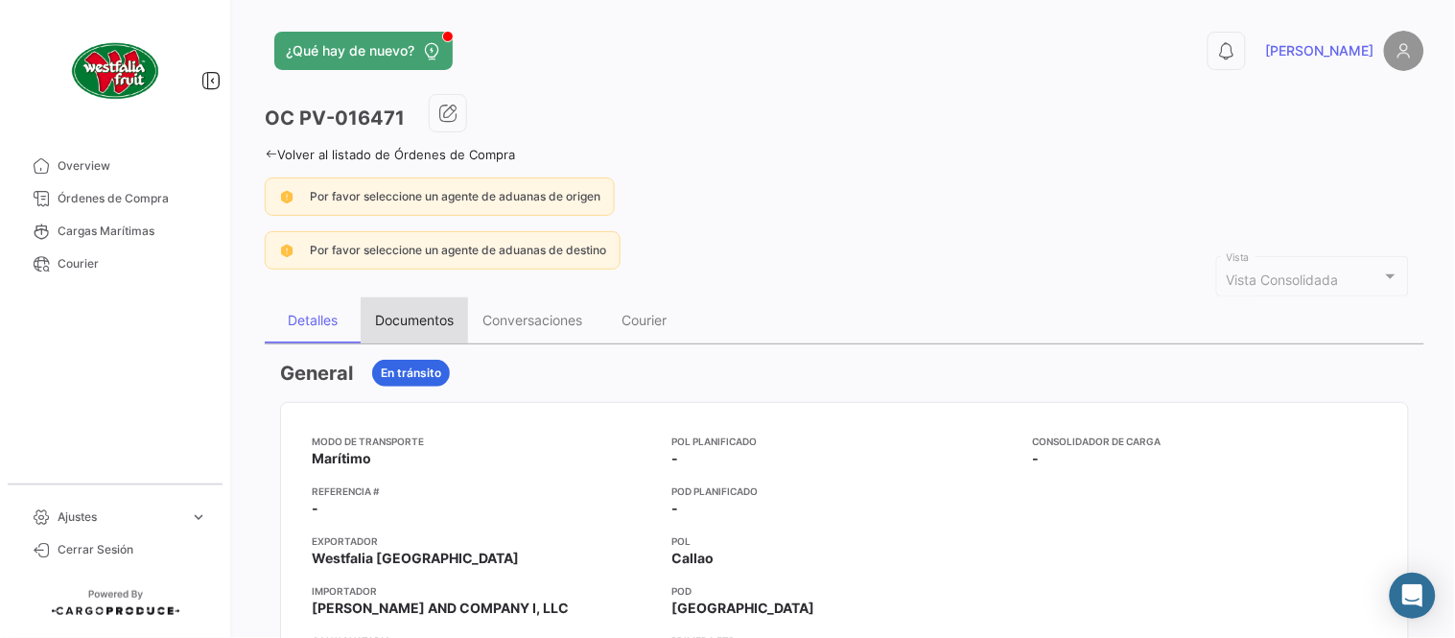
click at [449, 312] on div "Documentos" at bounding box center [414, 320] width 79 height 16
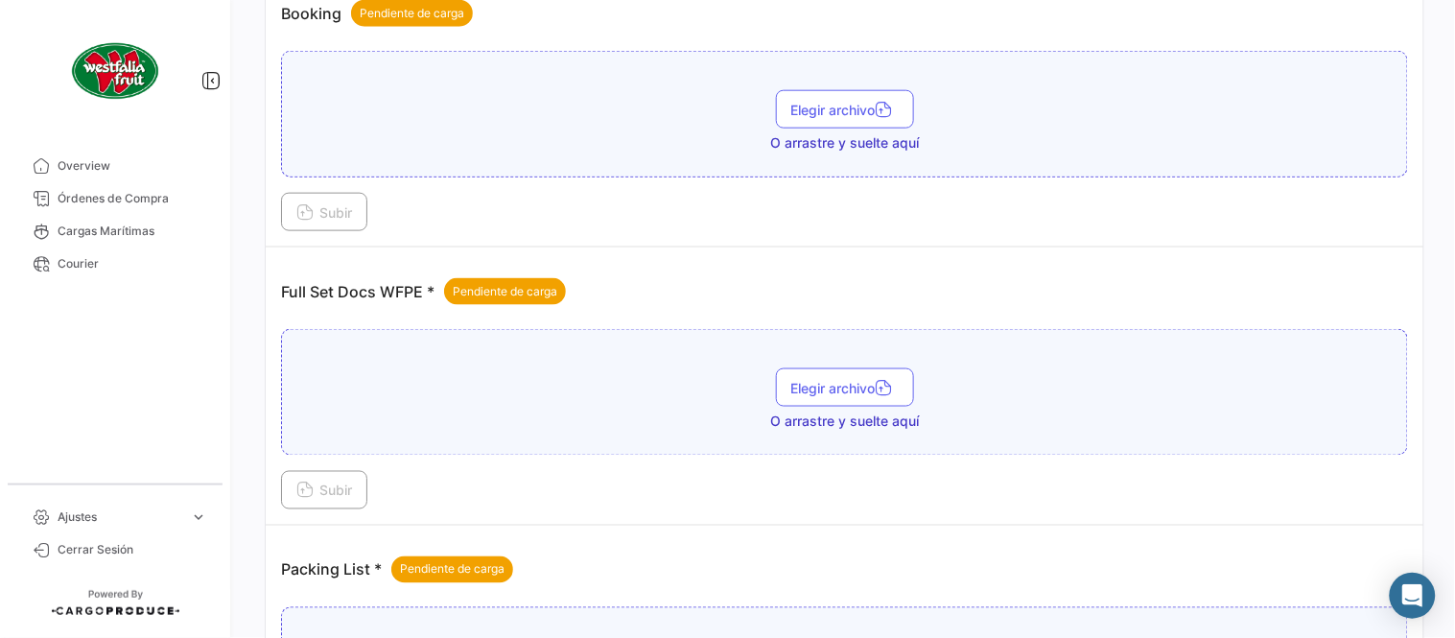
scroll to position [773, 0]
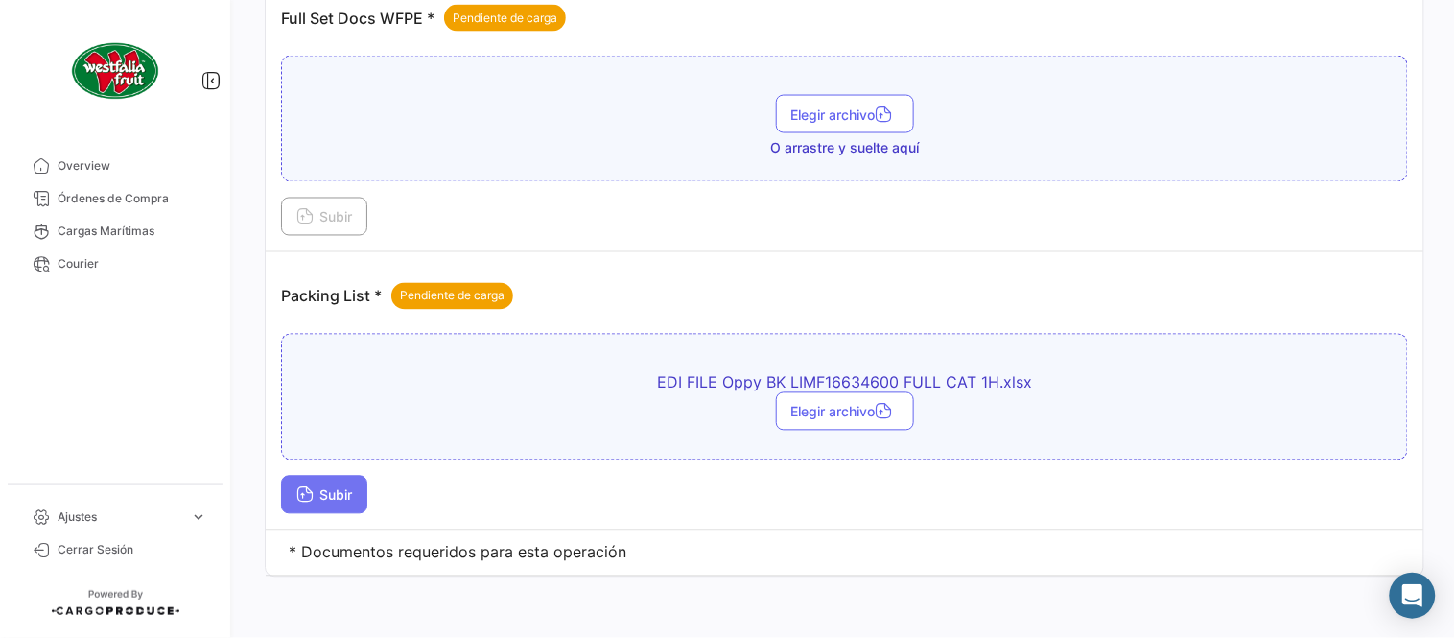
click at [345, 493] on span "Subir" at bounding box center [324, 495] width 56 height 16
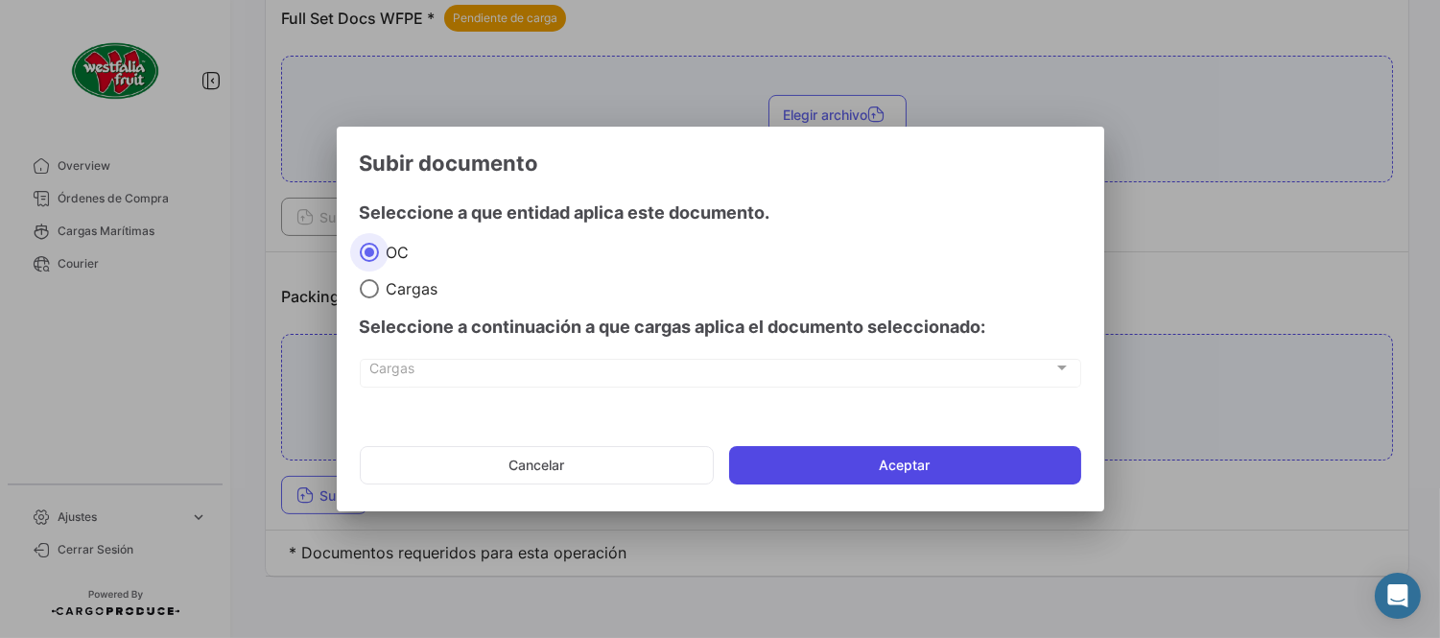
click at [754, 462] on button "Aceptar" at bounding box center [905, 465] width 352 height 38
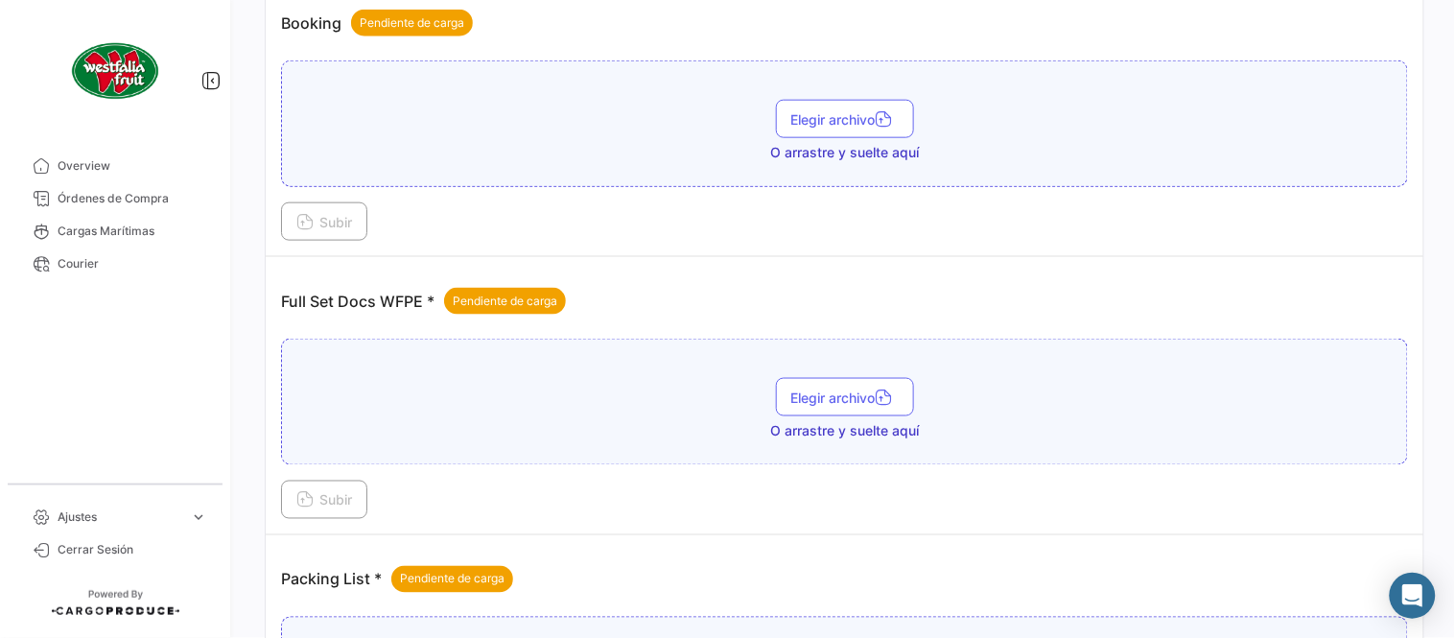
scroll to position [454, 0]
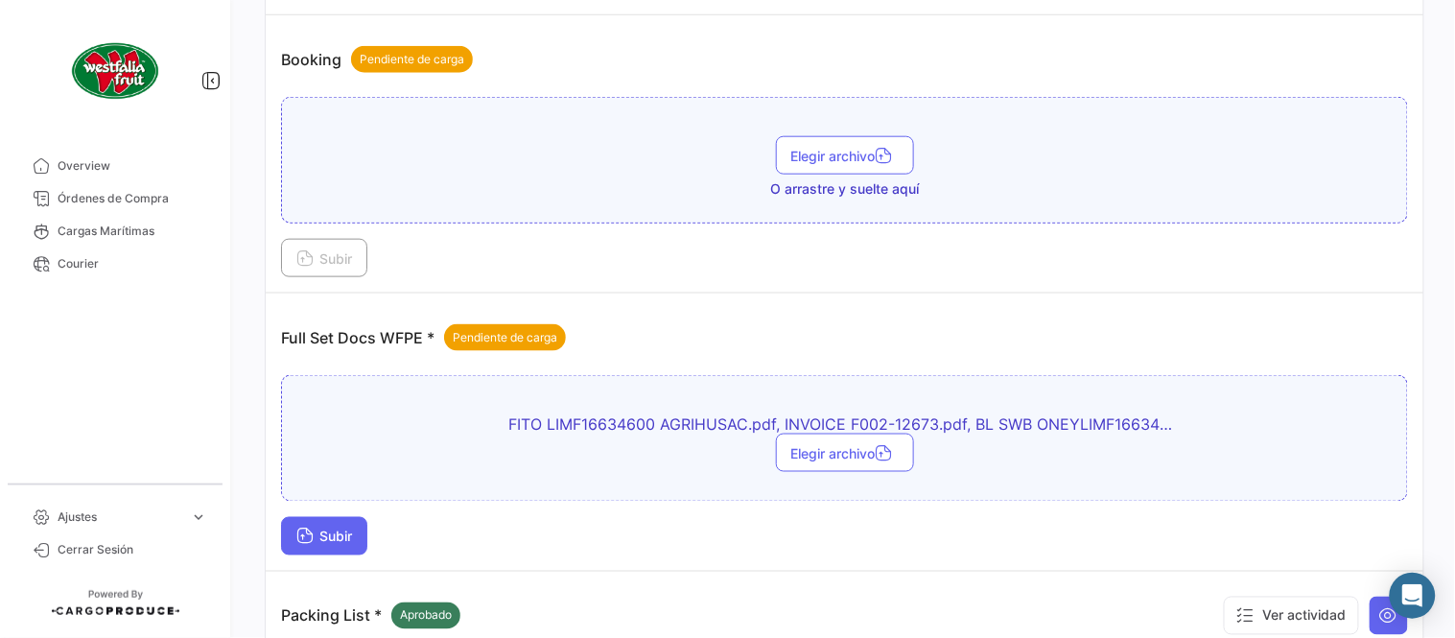
click at [317, 537] on span "Subir" at bounding box center [324, 537] width 56 height 16
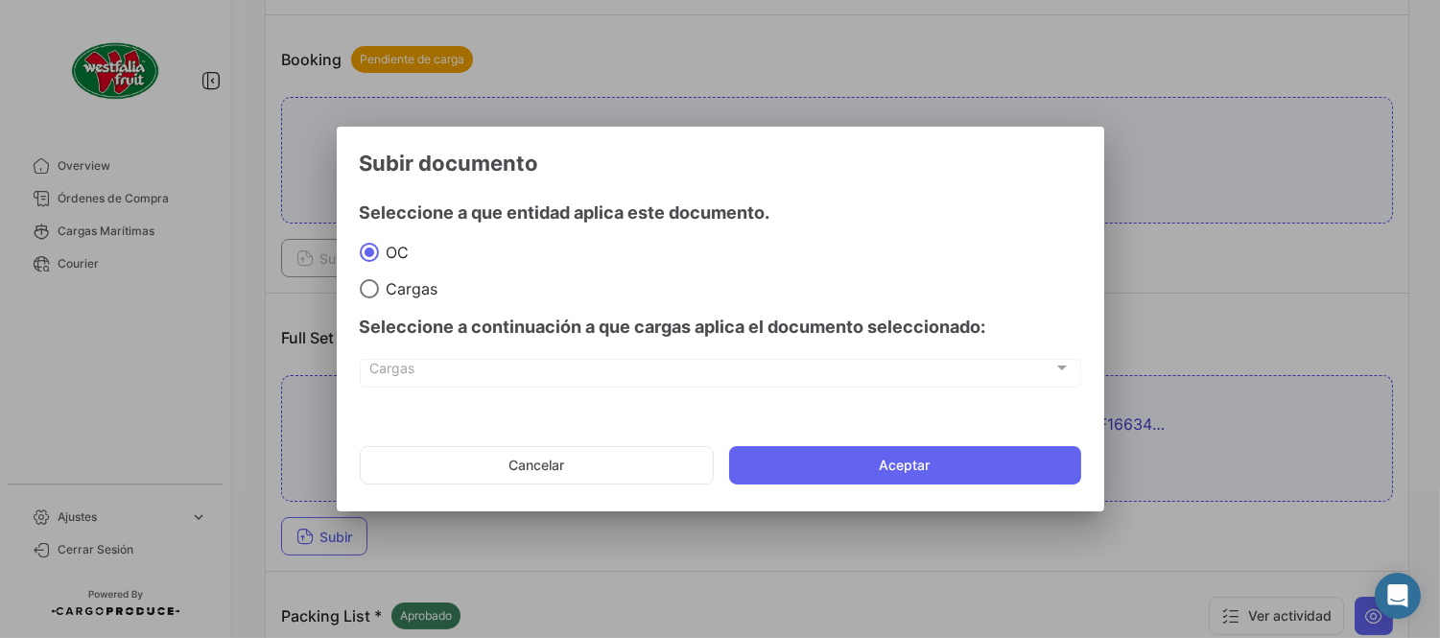
click at [826, 437] on mat-dialog-actions "Cancelar Aceptar" at bounding box center [720, 465] width 721 height 65
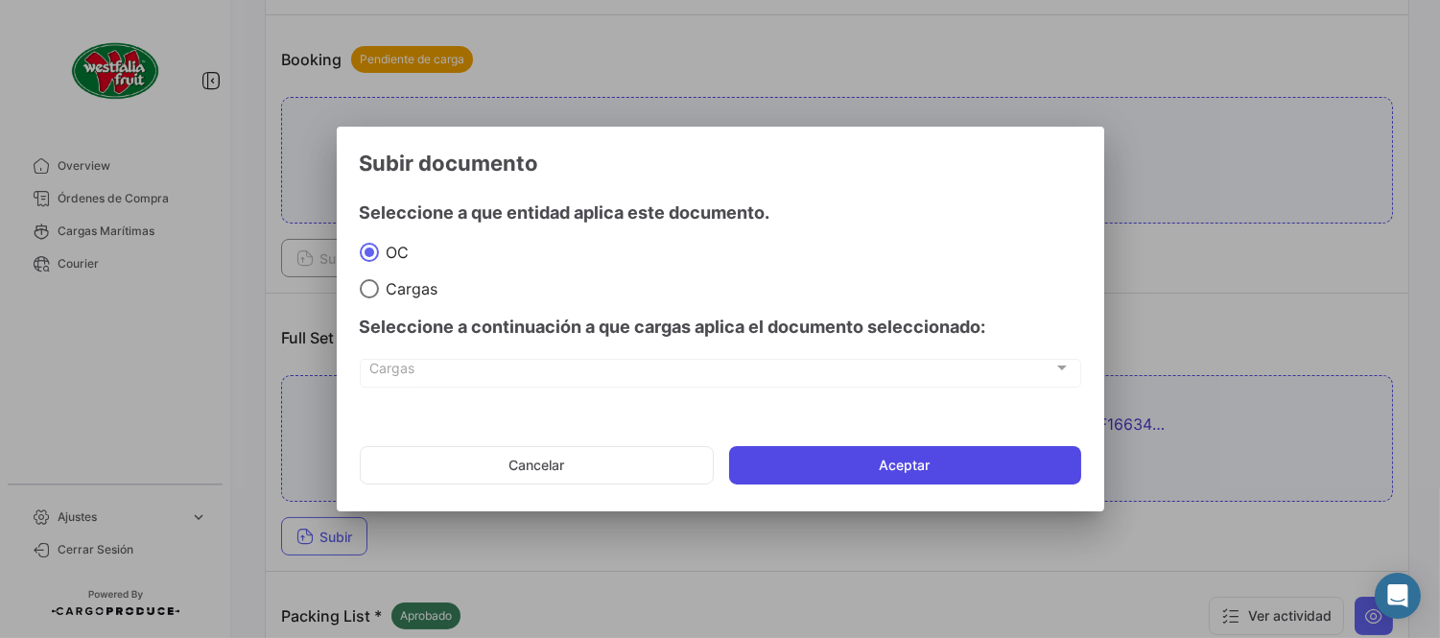
click at [839, 468] on button "Aceptar" at bounding box center [905, 465] width 352 height 38
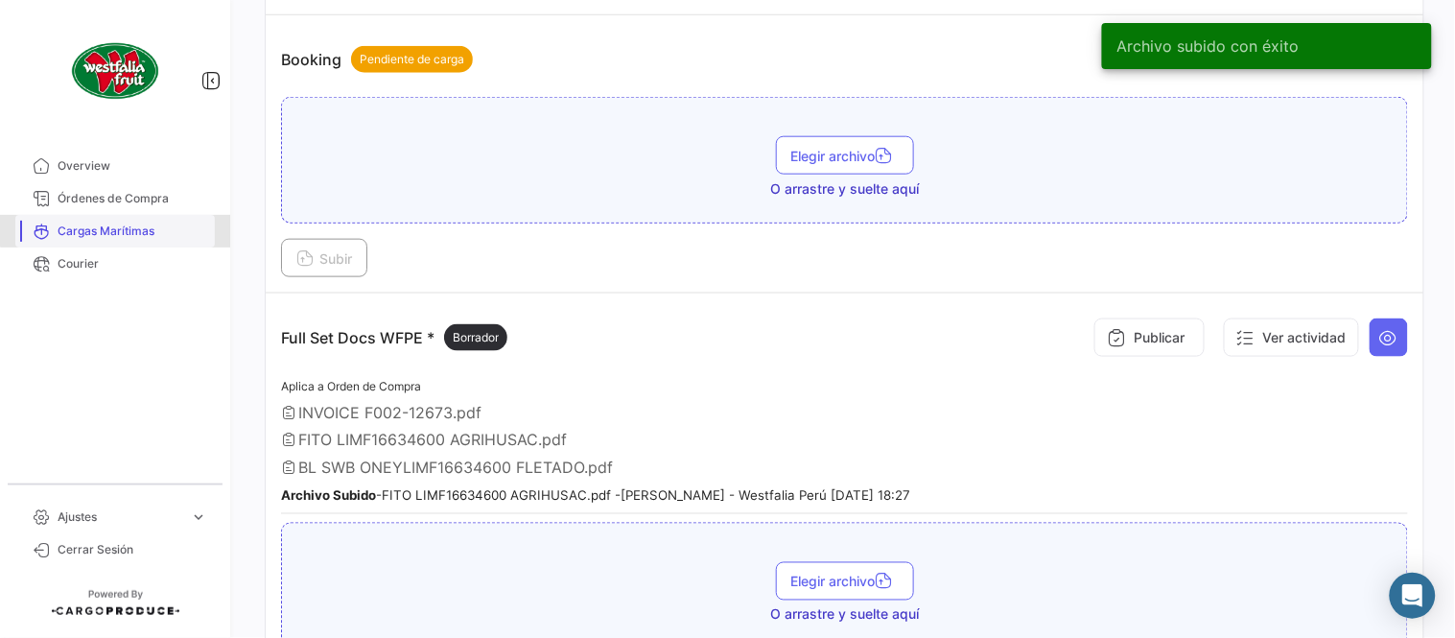
click at [127, 215] on link "Cargas Marítimas" at bounding box center [115, 231] width 200 height 33
click at [109, 201] on span "Órdenes de Compra" at bounding box center [133, 198] width 150 height 17
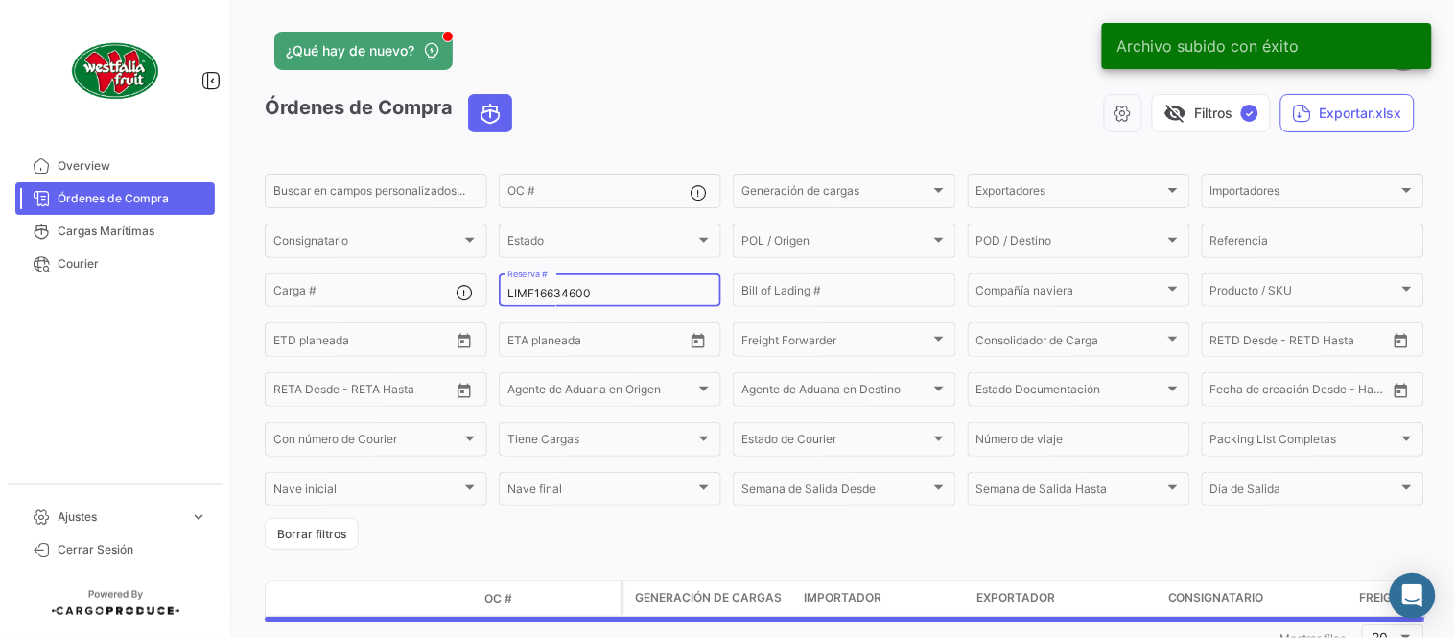
click at [560, 295] on input "LIMF16634600" at bounding box center [609, 293] width 205 height 13
paste input "642632943"
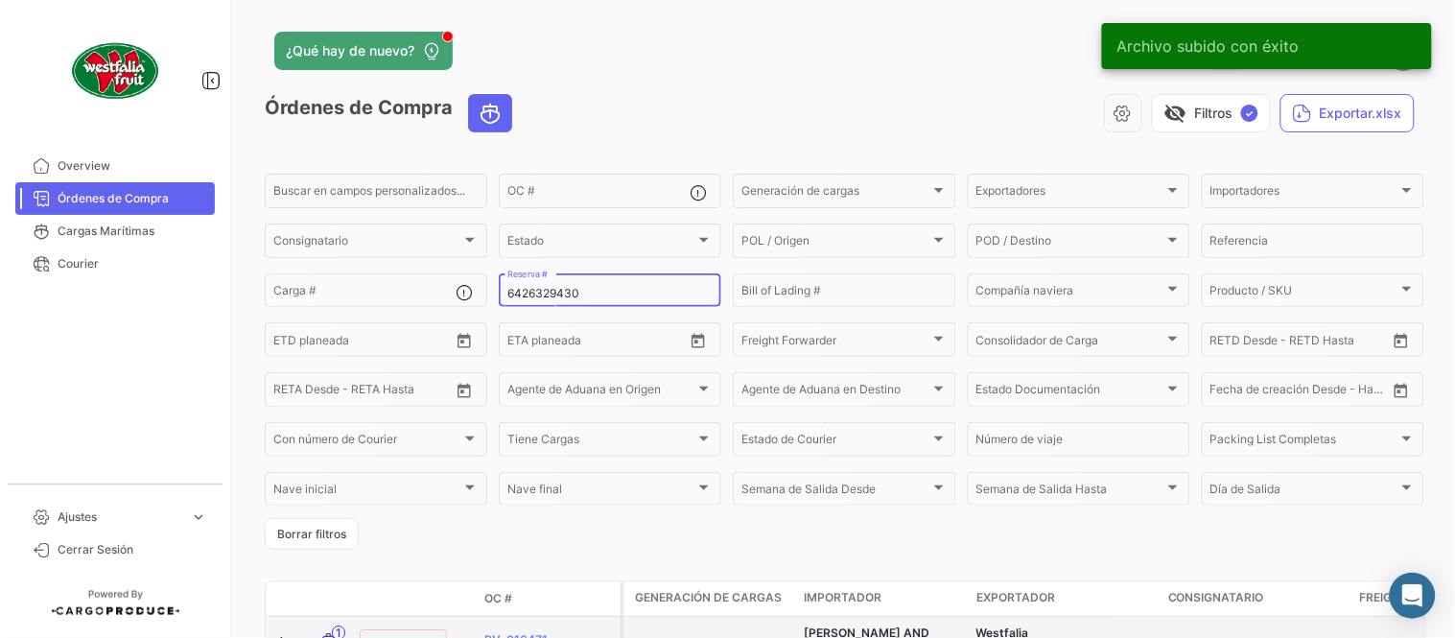
type input "6426329430"
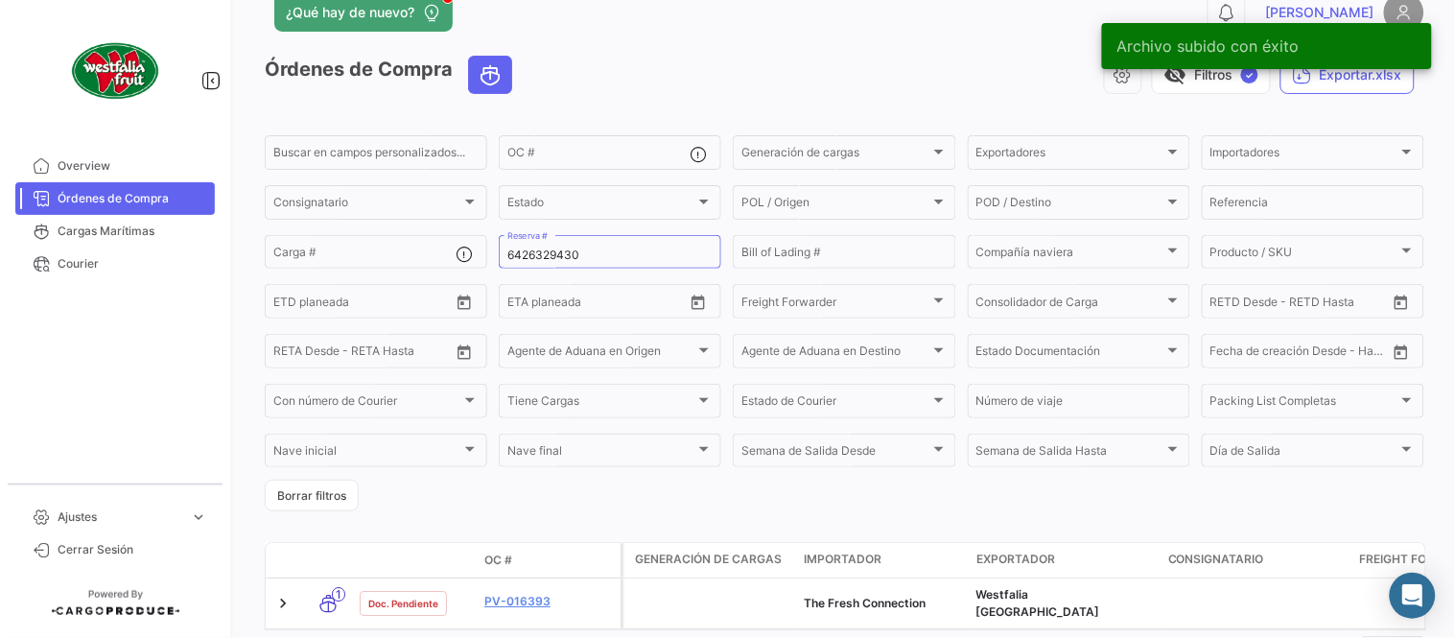
scroll to position [123, 0]
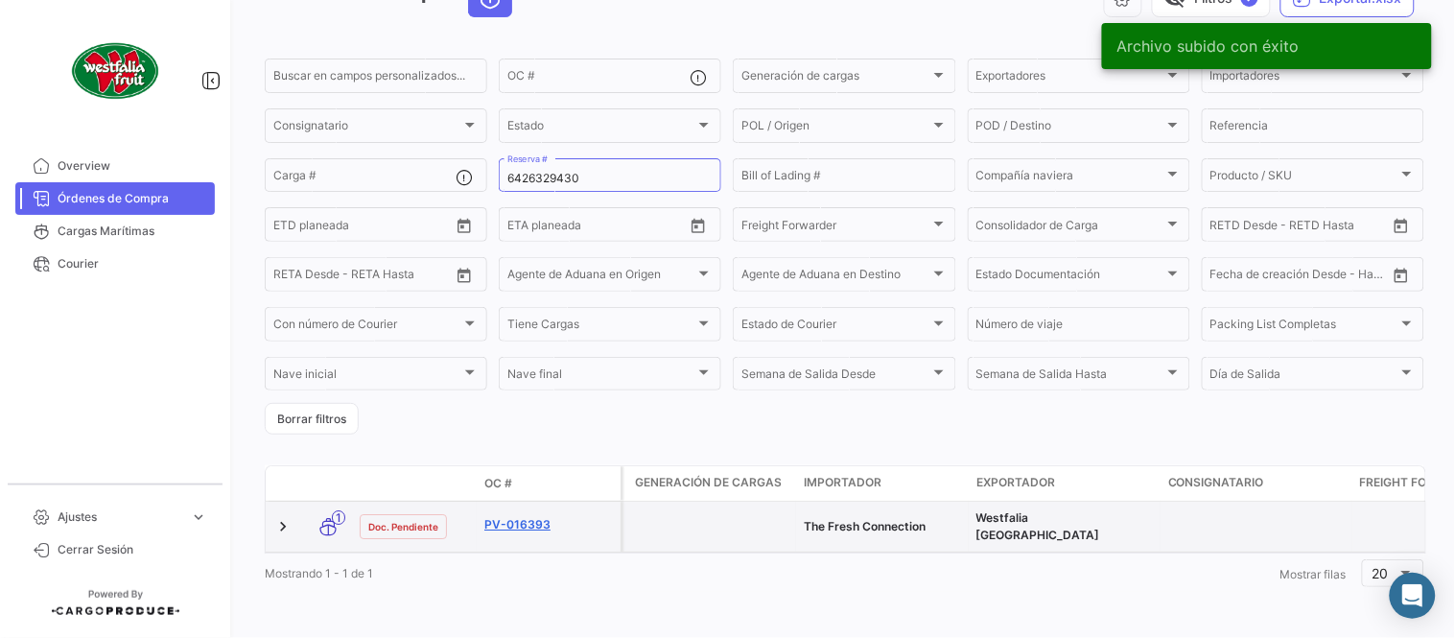
click at [525, 516] on link "PV-016393" at bounding box center [548, 524] width 129 height 17
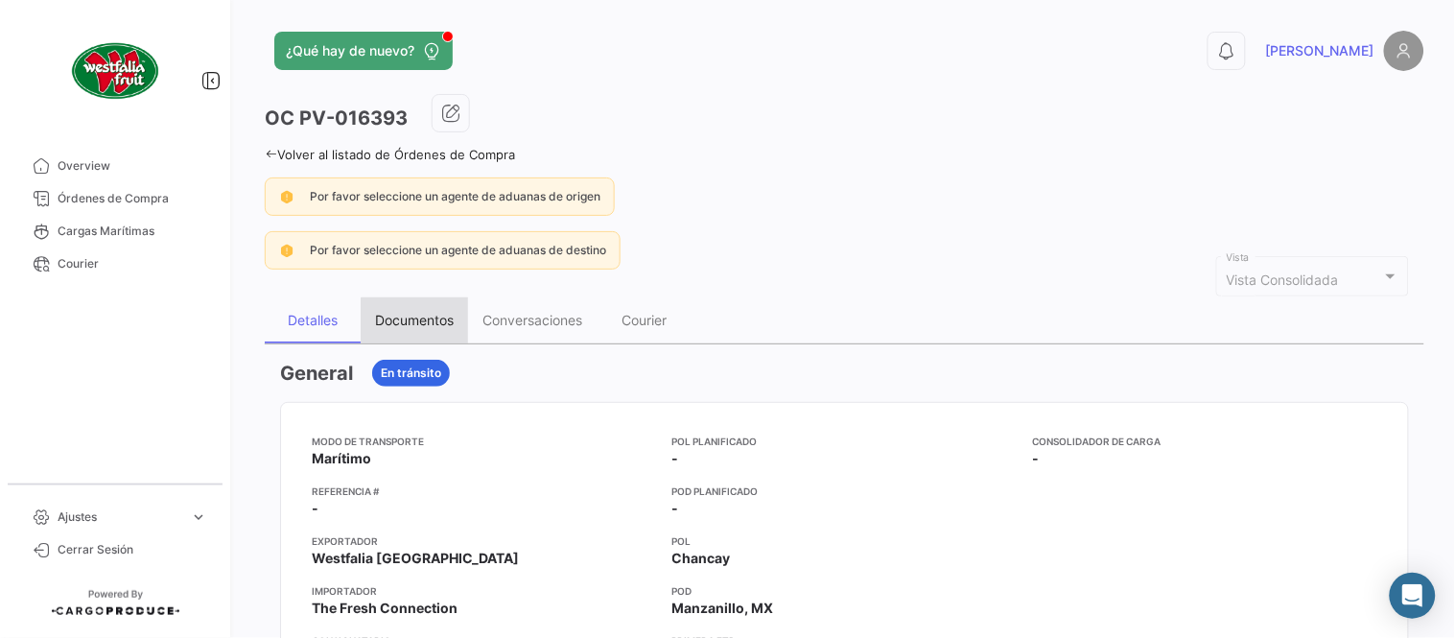
click at [419, 321] on div "Documentos" at bounding box center [414, 320] width 79 height 16
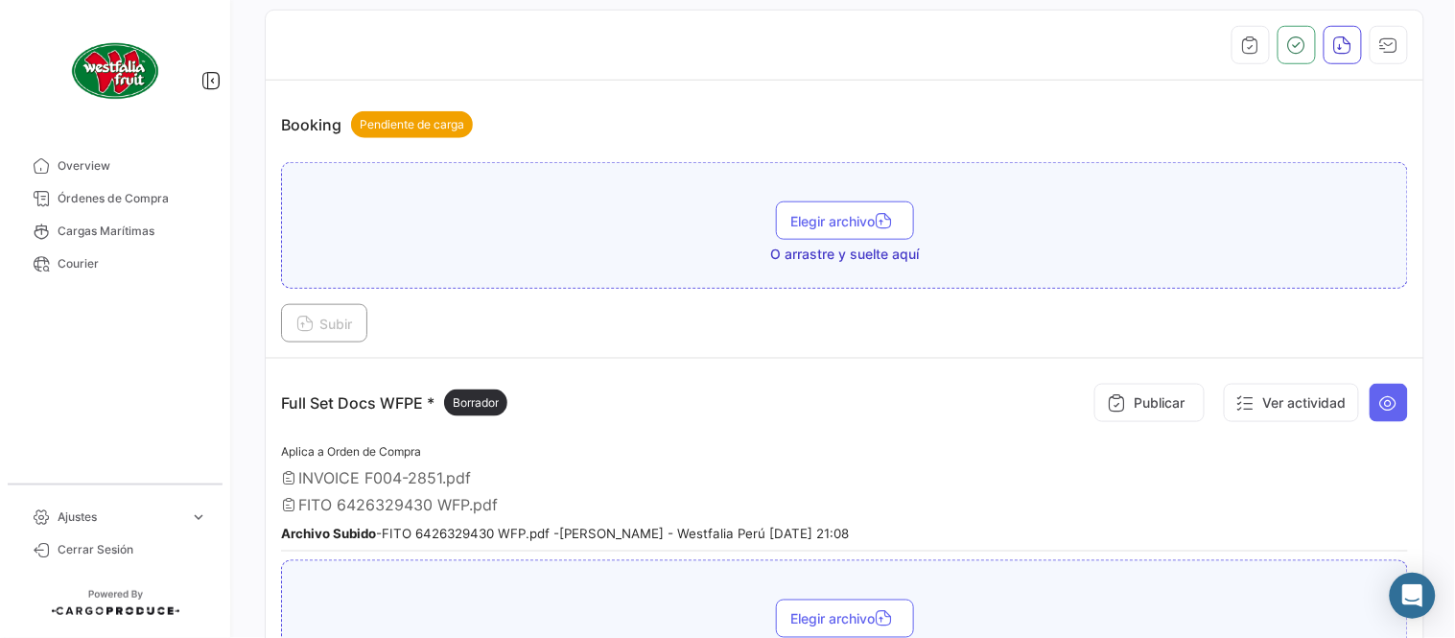
scroll to position [638, 0]
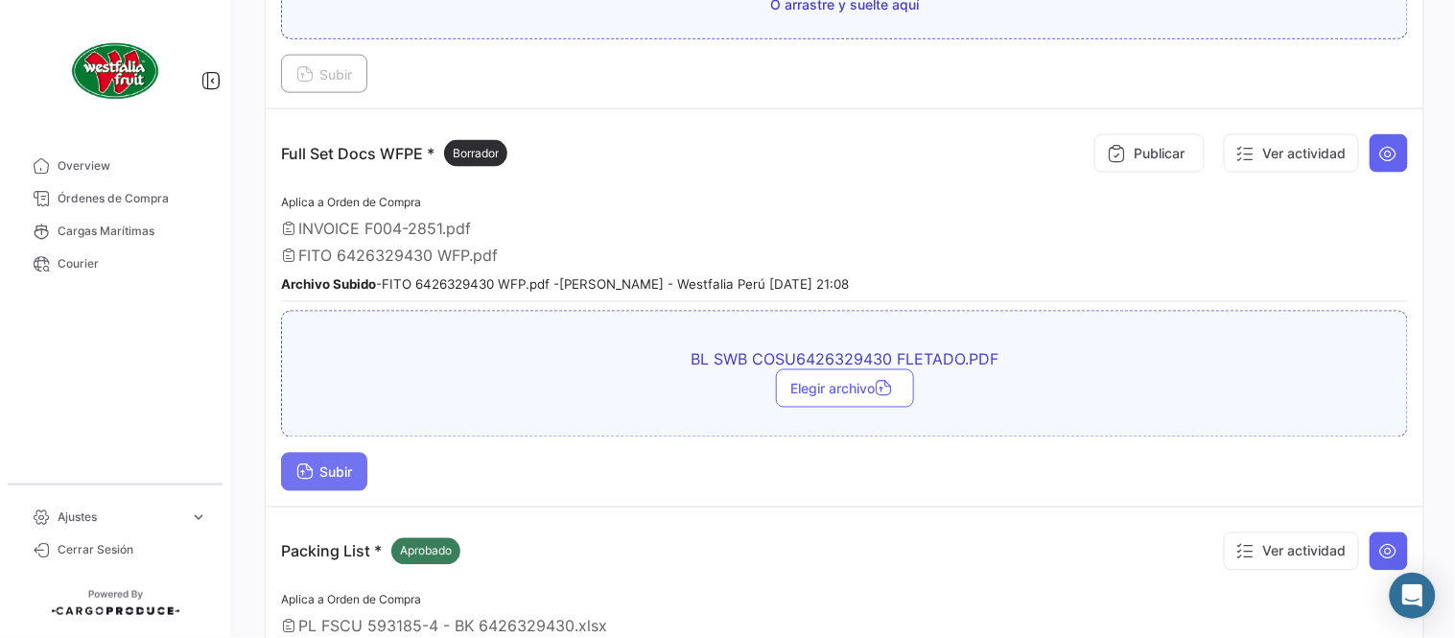
click at [319, 472] on span "Subir" at bounding box center [324, 472] width 56 height 16
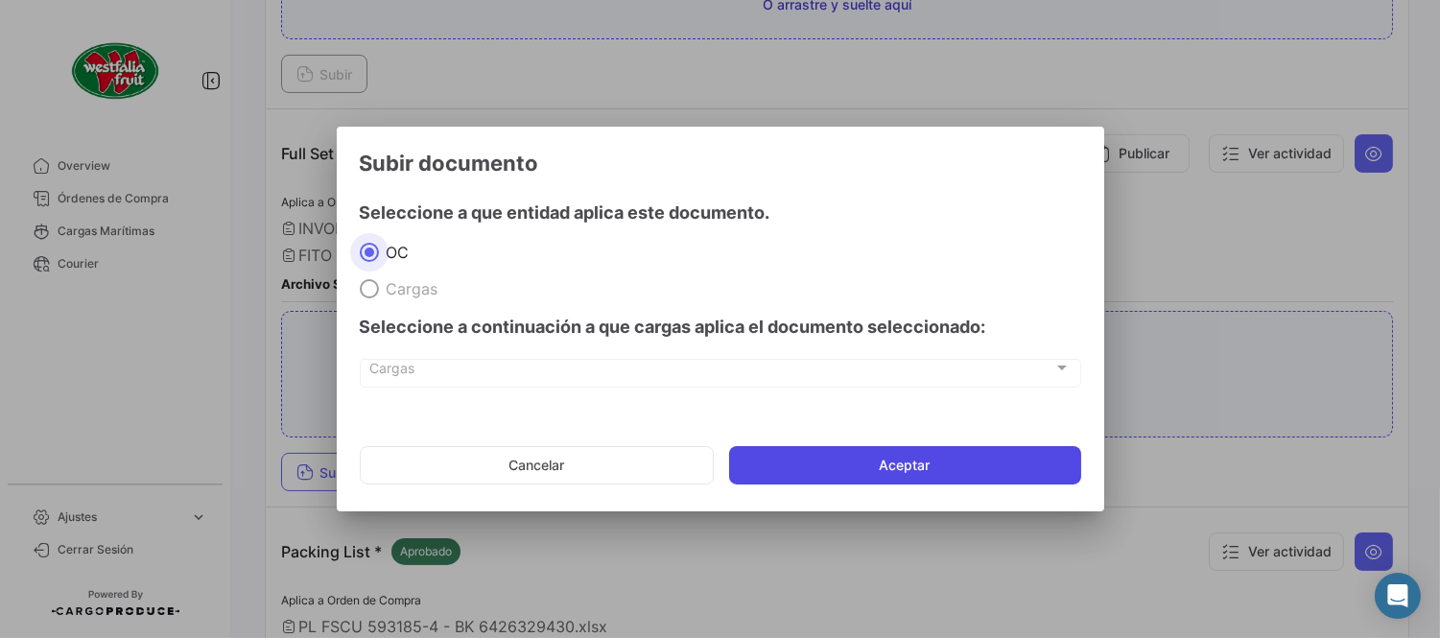
click at [835, 463] on button "Aceptar" at bounding box center [905, 465] width 352 height 38
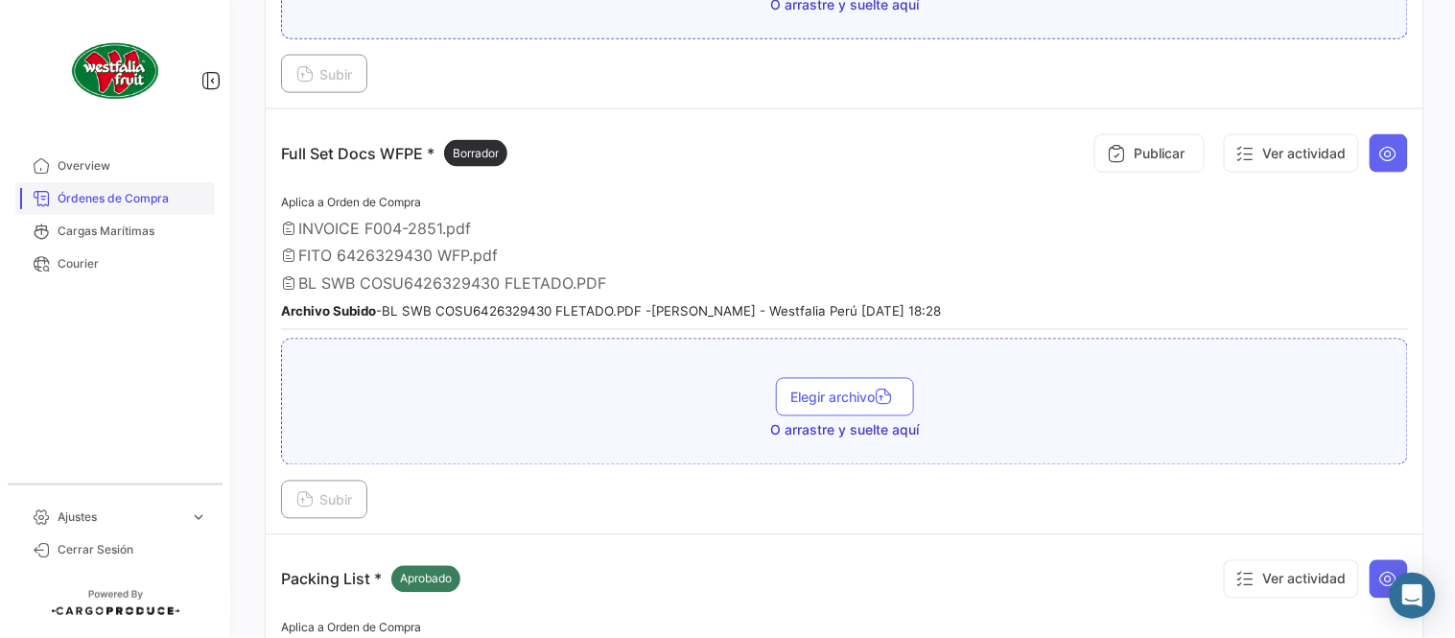
drag, startPoint x: 149, startPoint y: 192, endPoint x: 214, endPoint y: 194, distance: 65.3
click at [148, 193] on span "Órdenes de Compra" at bounding box center [133, 198] width 150 height 17
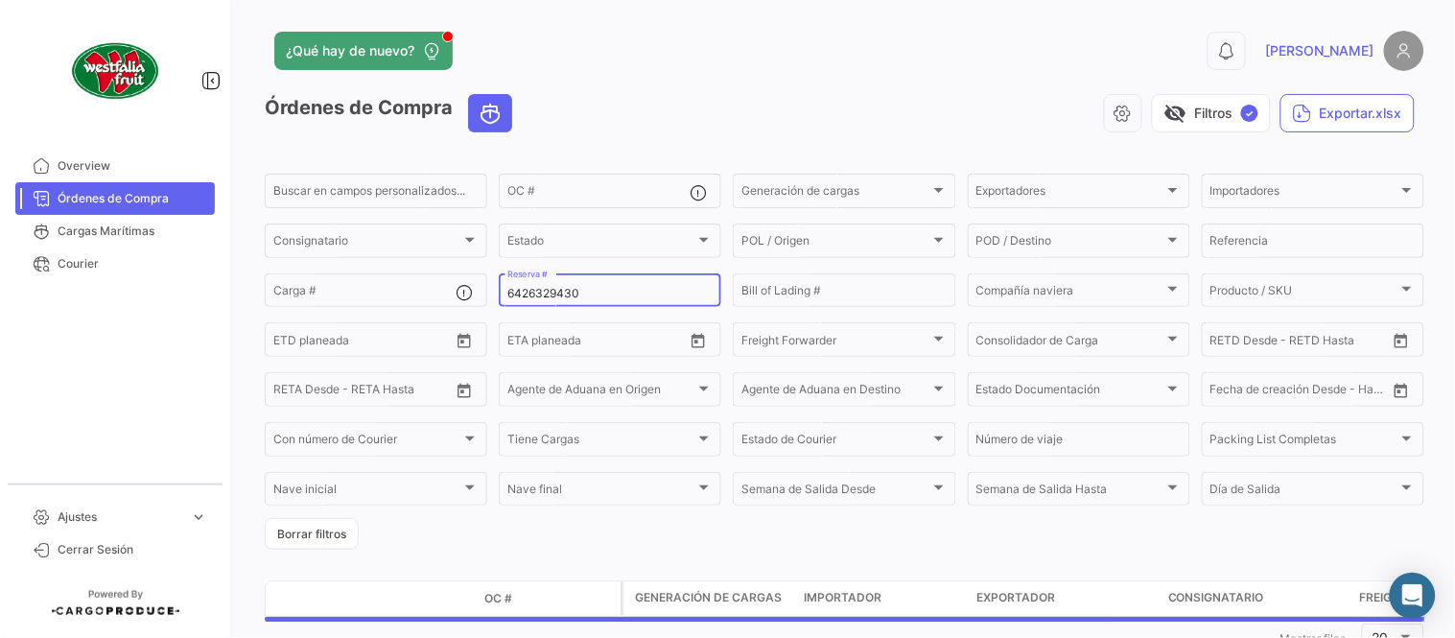
click at [562, 293] on input "6426329430" at bounding box center [609, 293] width 205 height 13
paste input "20996"
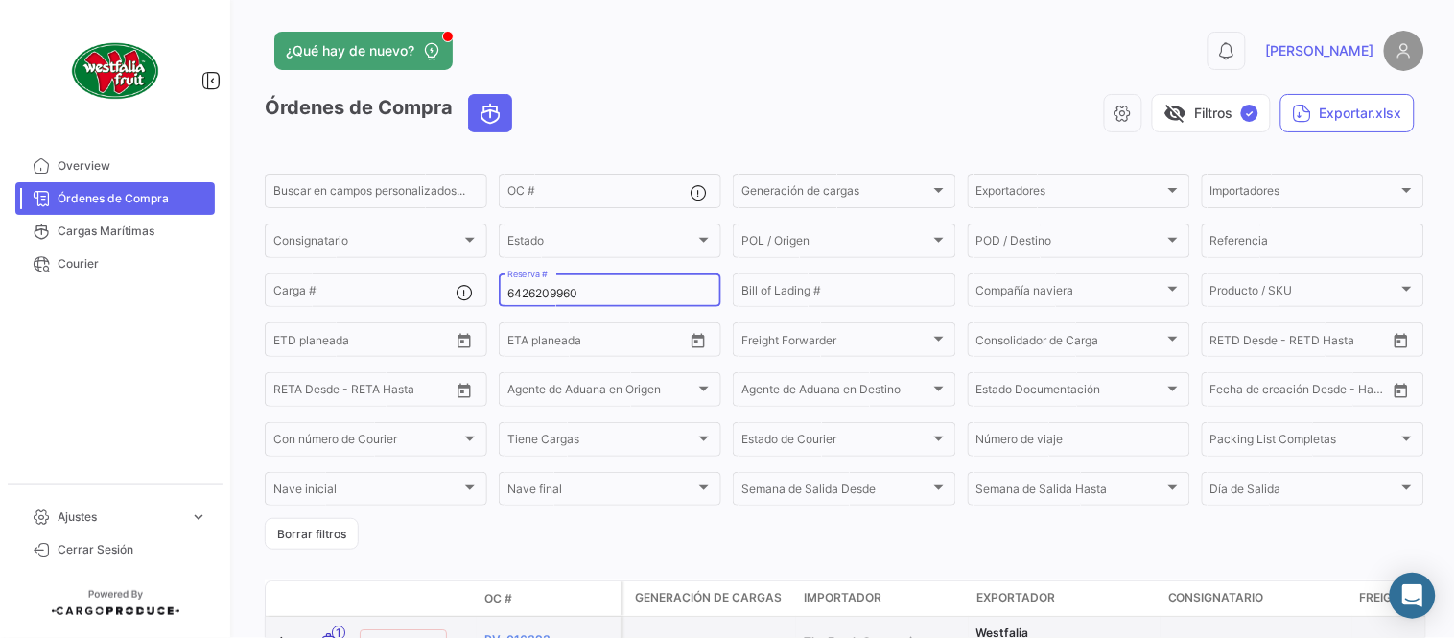
type input "6426209960"
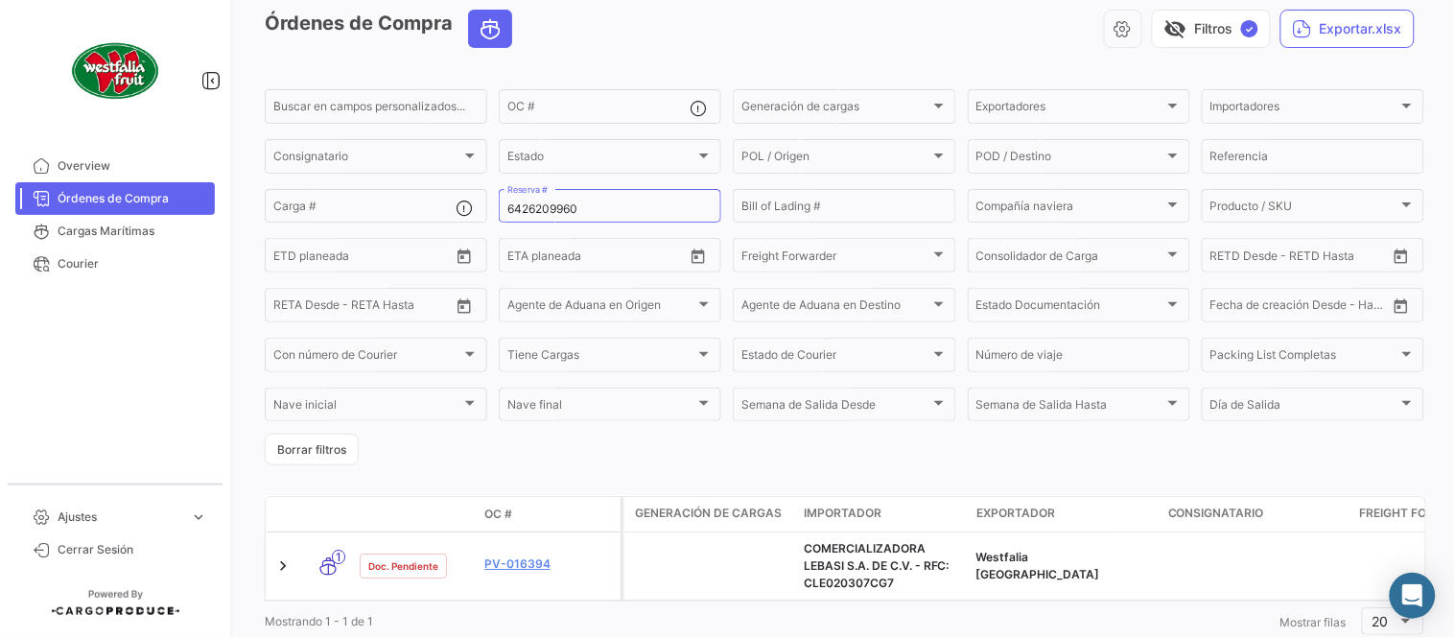
scroll to position [148, 0]
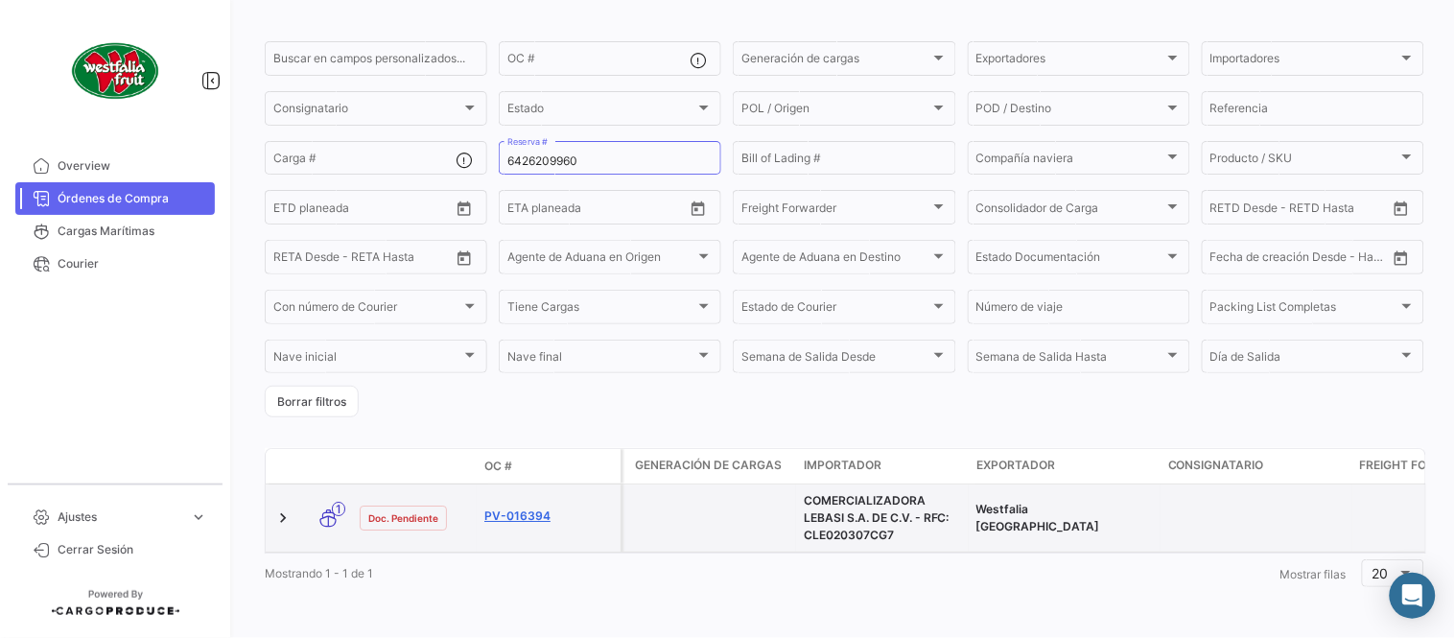
click at [530, 507] on link "PV-016394" at bounding box center [548, 515] width 129 height 17
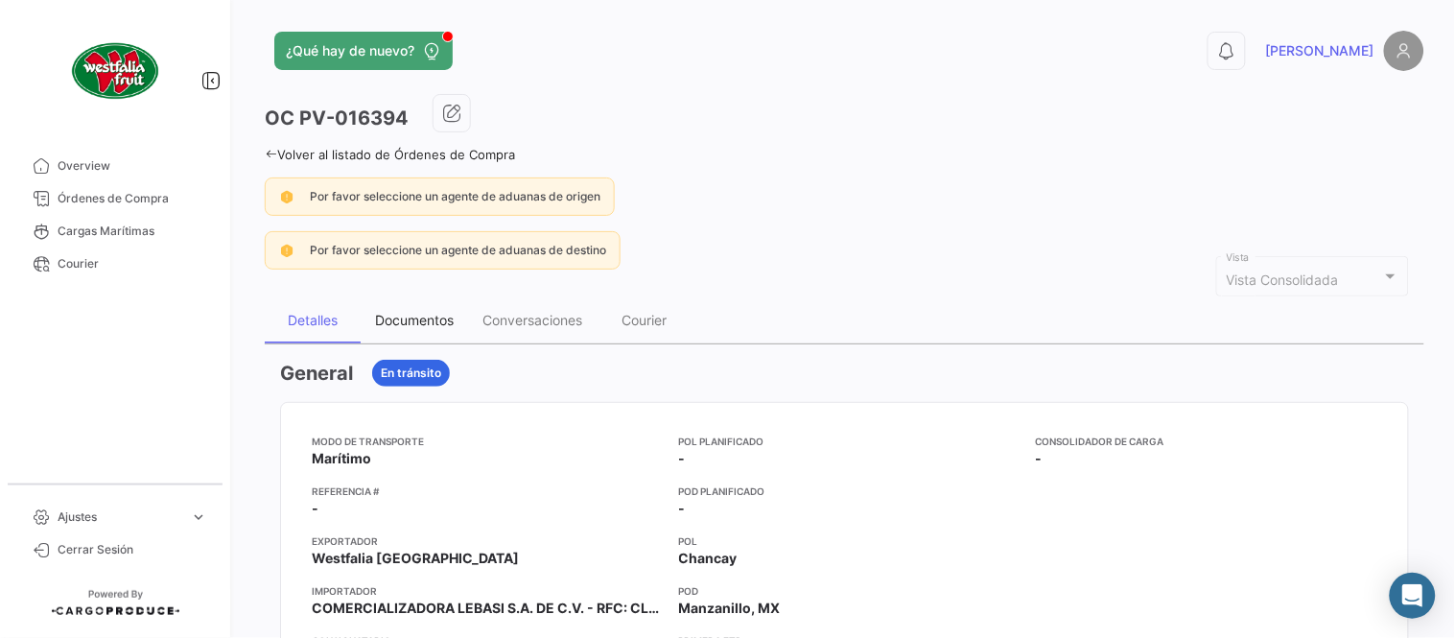
click at [389, 304] on div "Documentos" at bounding box center [414, 320] width 107 height 46
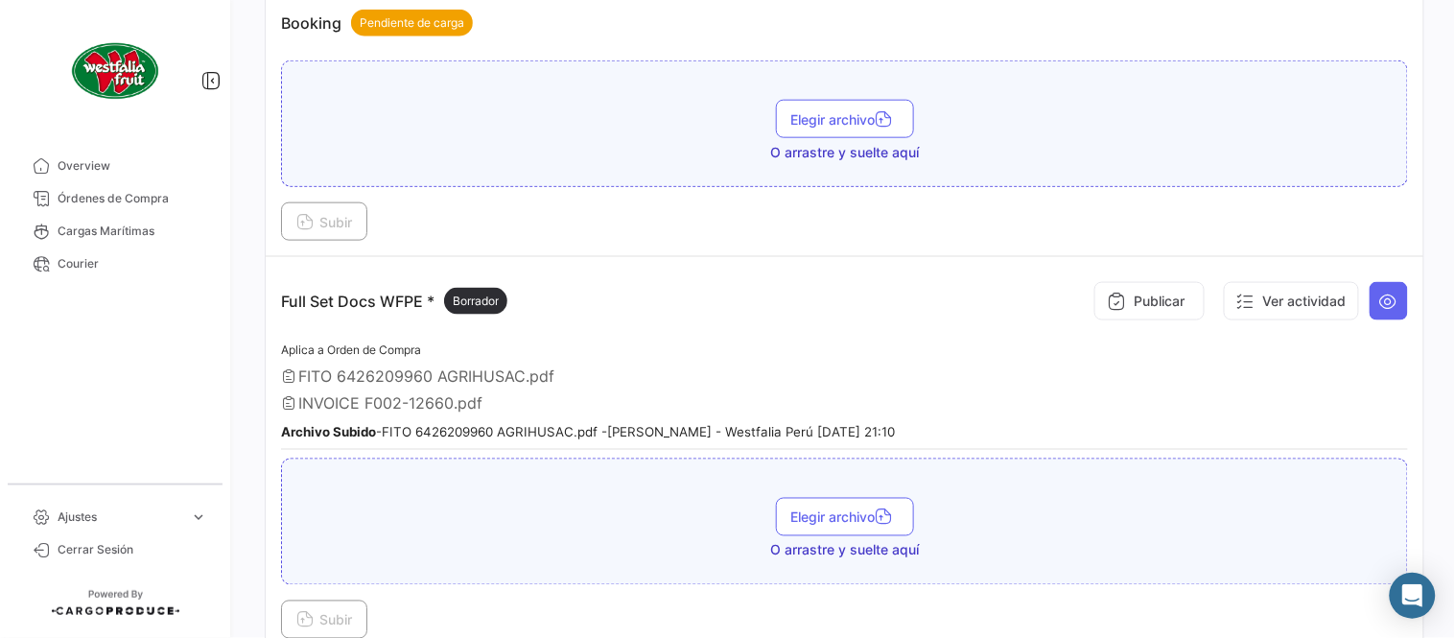
scroll to position [532, 0]
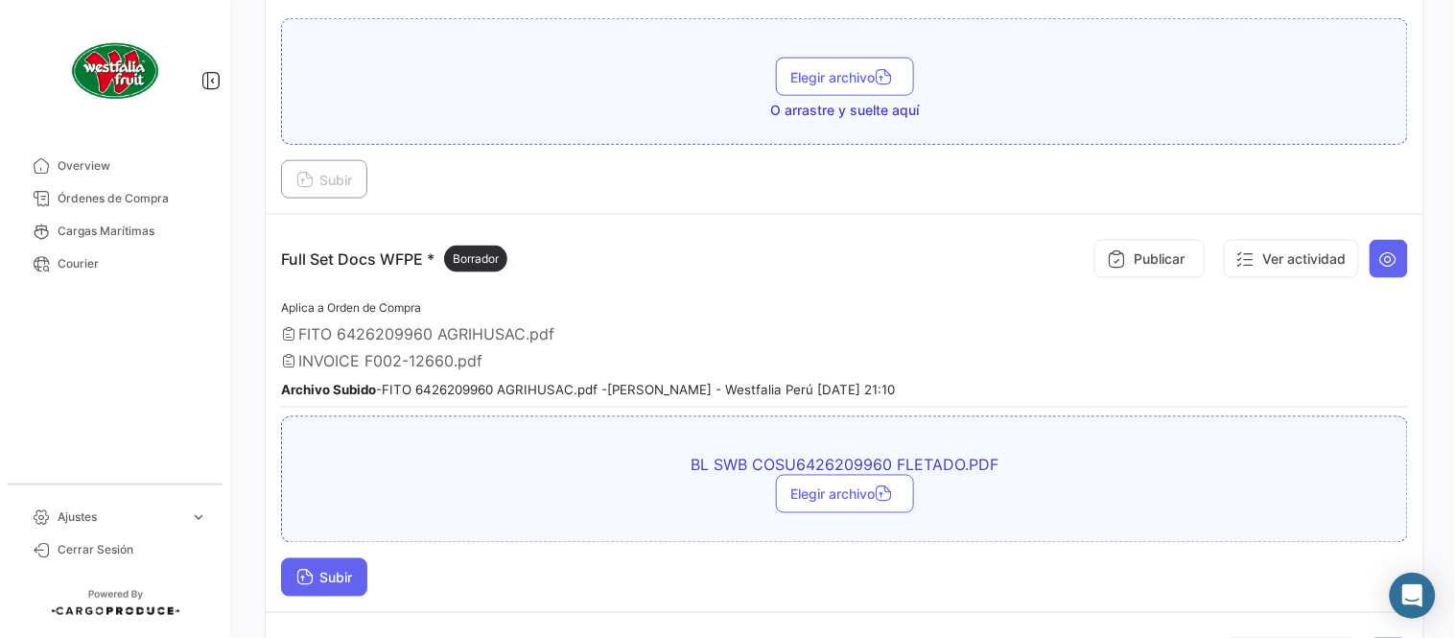
click at [351, 558] on button "Subir" at bounding box center [324, 577] width 86 height 38
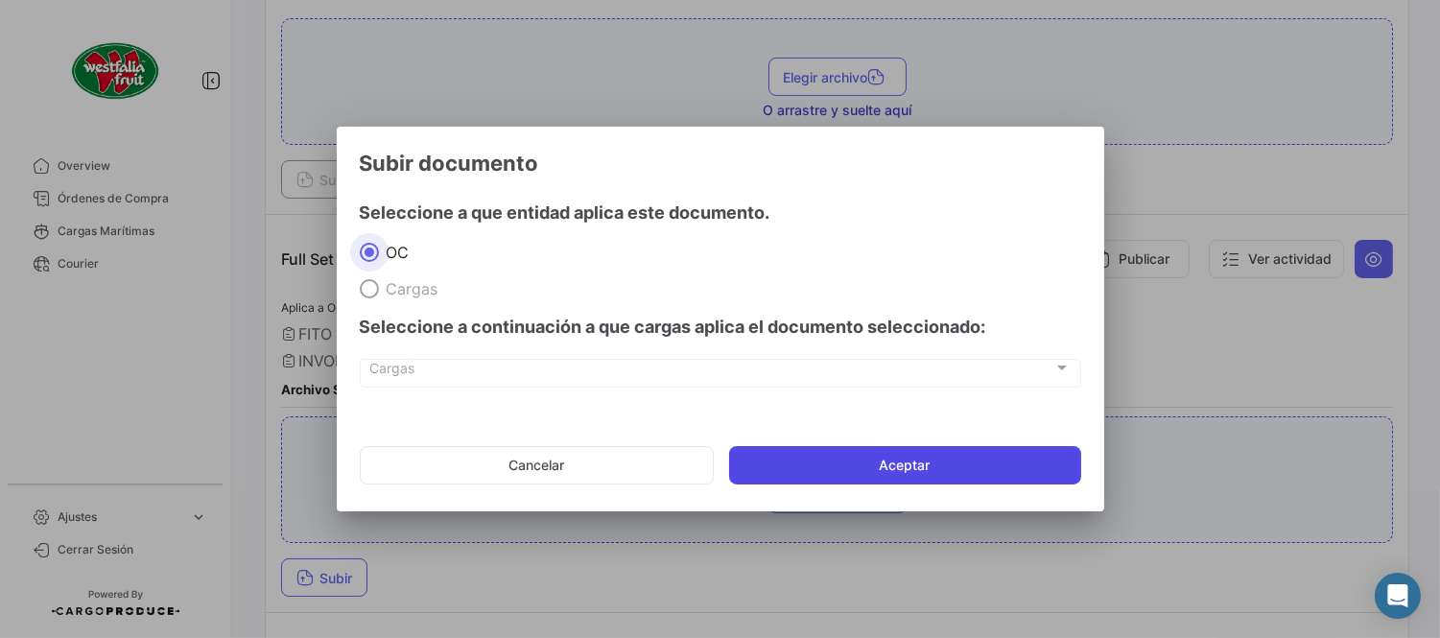
click at [886, 451] on button "Aceptar" at bounding box center [905, 465] width 352 height 38
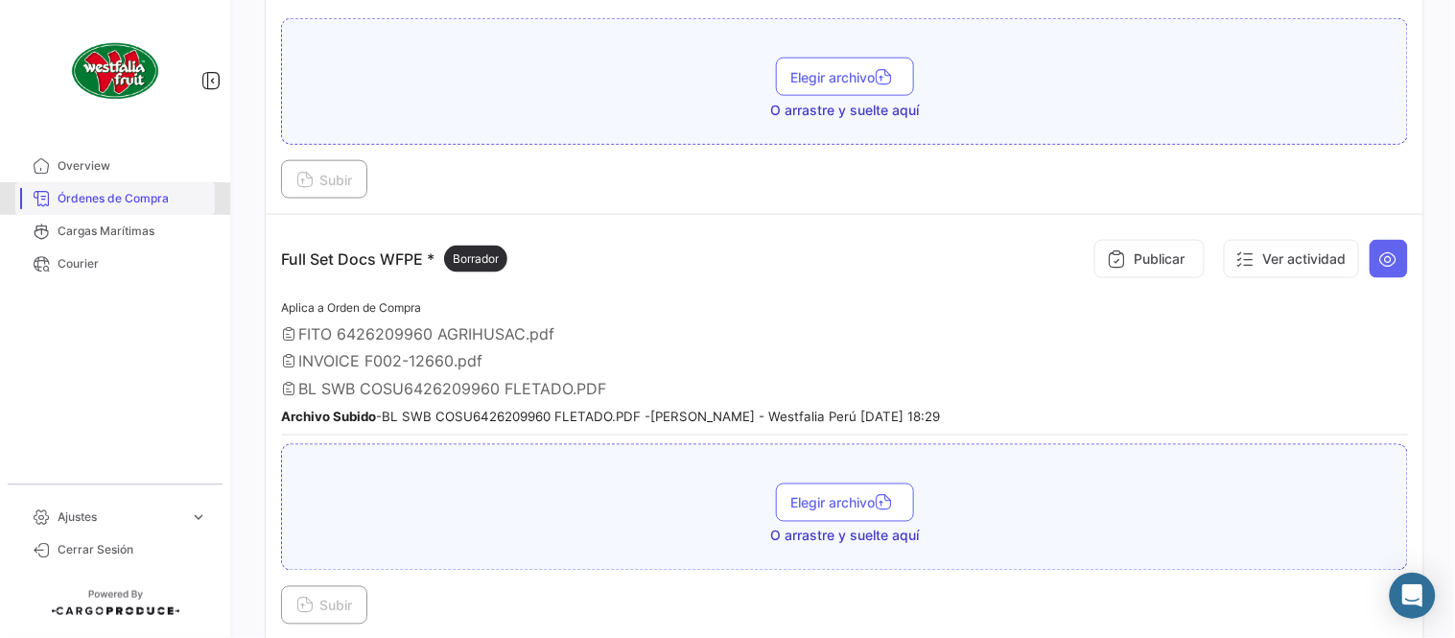
click at [141, 197] on span "Órdenes de Compra" at bounding box center [133, 198] width 150 height 17
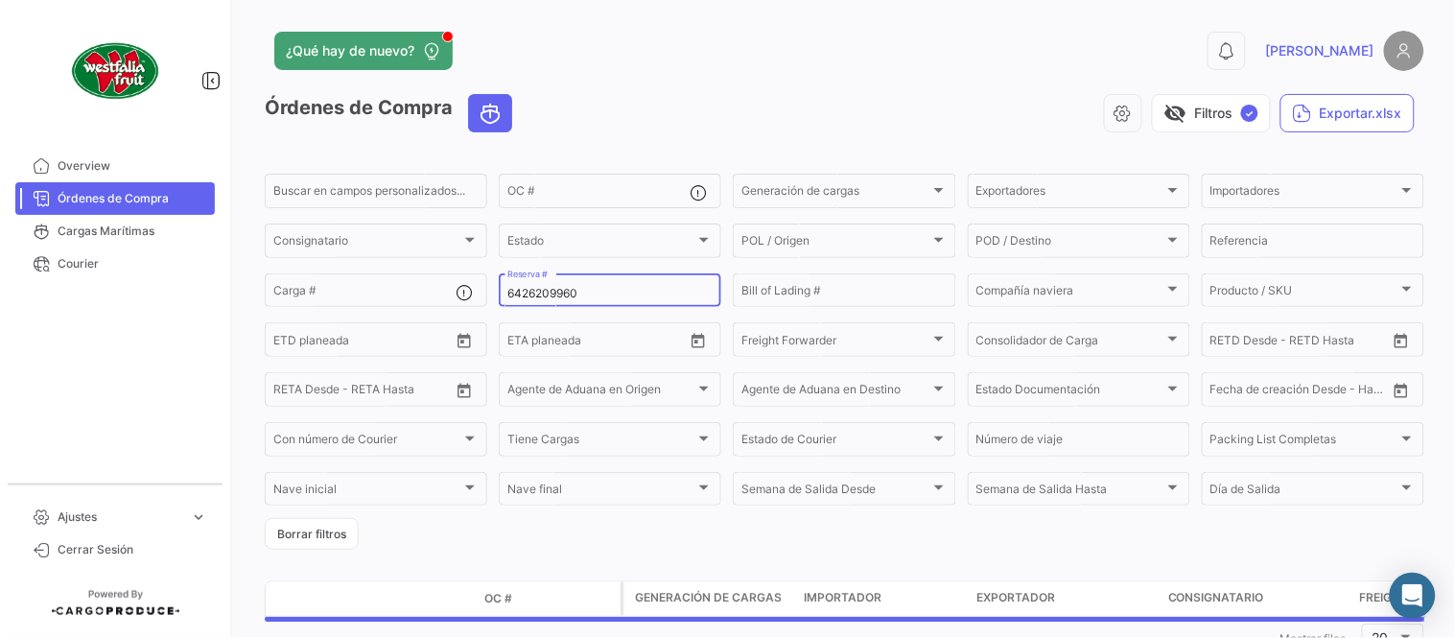
click at [539, 294] on input "6426209960" at bounding box center [609, 293] width 205 height 13
paste input "32945"
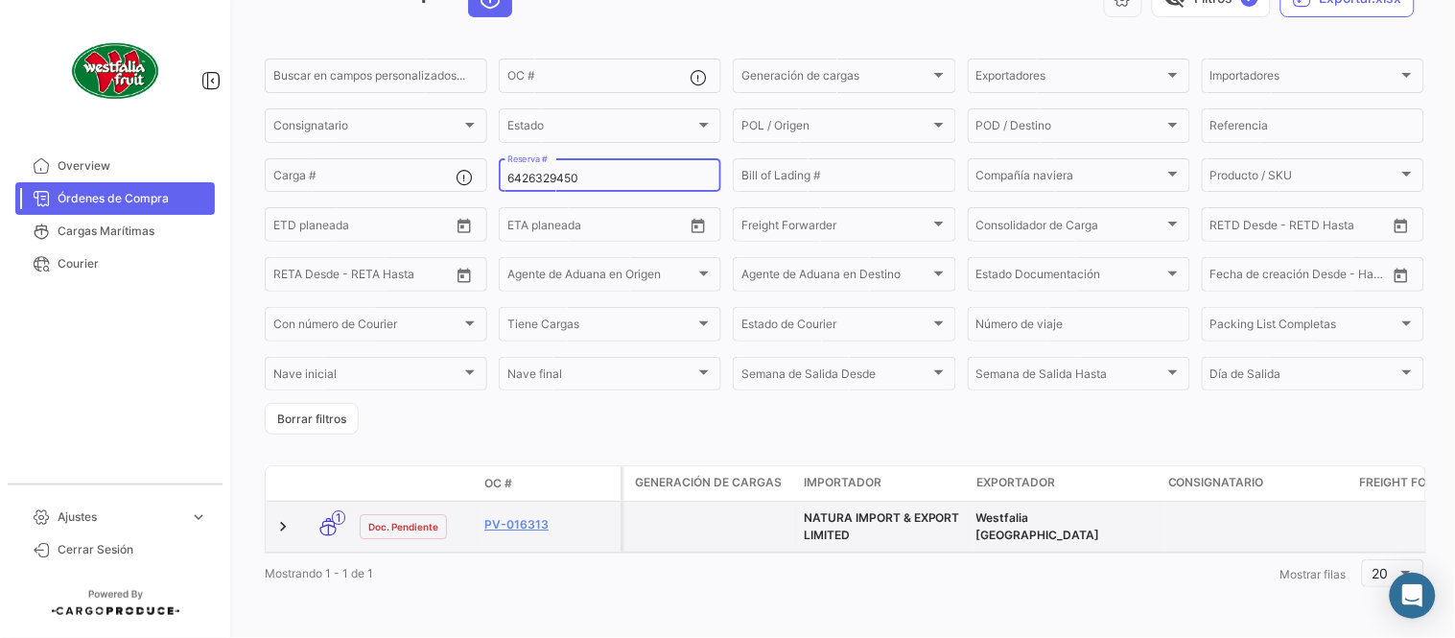
scroll to position [130, 0]
type input "6426329450"
click at [525, 516] on link "PV-016313" at bounding box center [548, 524] width 129 height 17
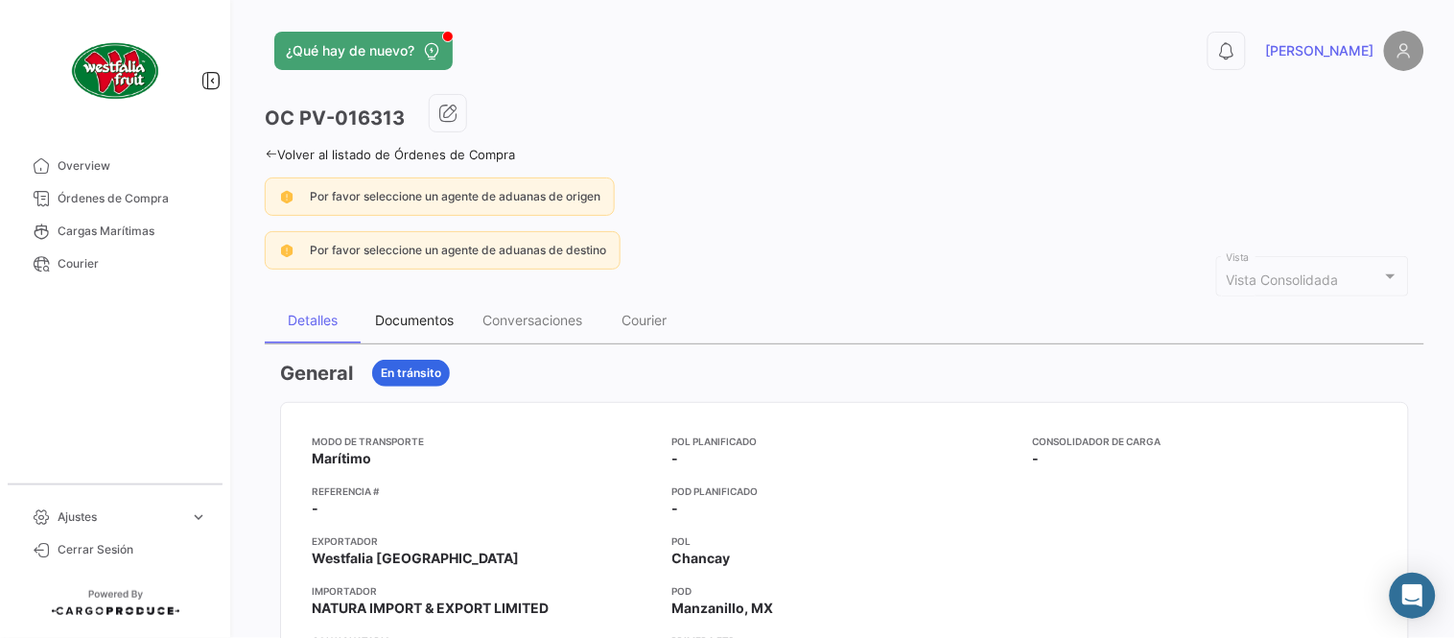
click at [426, 313] on div "Documentos" at bounding box center [414, 320] width 79 height 16
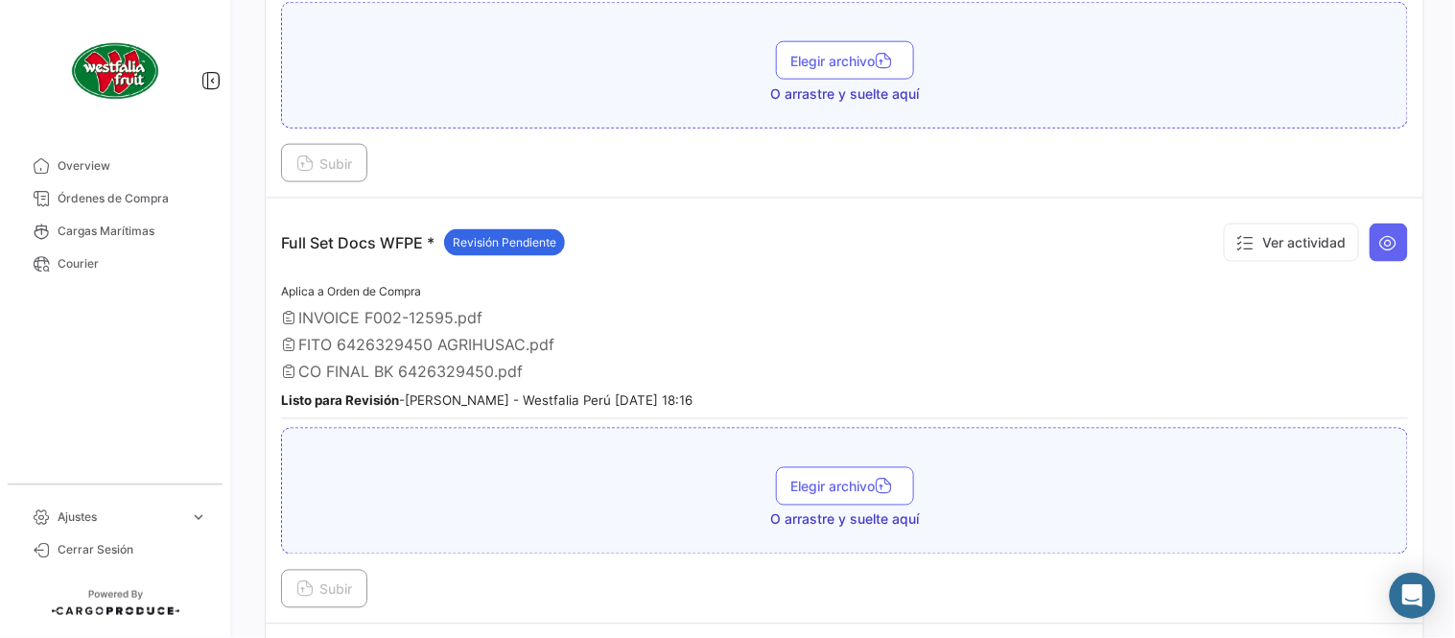
scroll to position [638, 0]
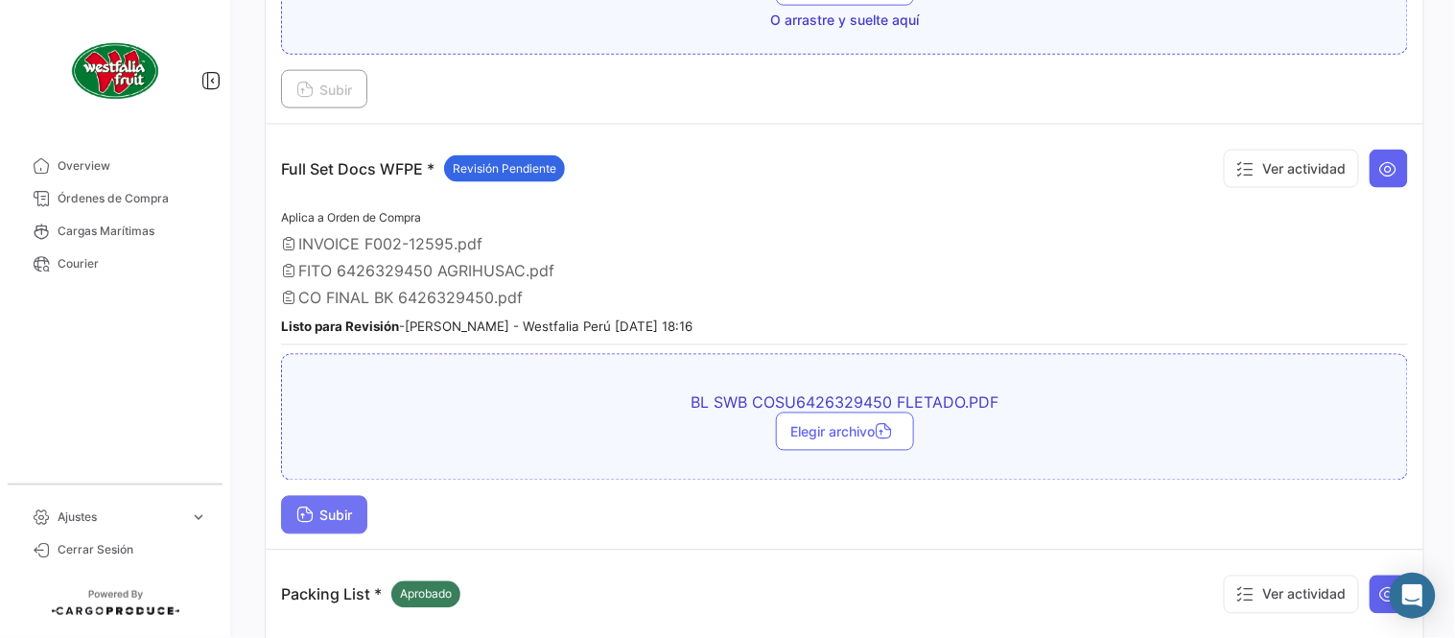
click at [352, 496] on button "Subir" at bounding box center [324, 515] width 86 height 38
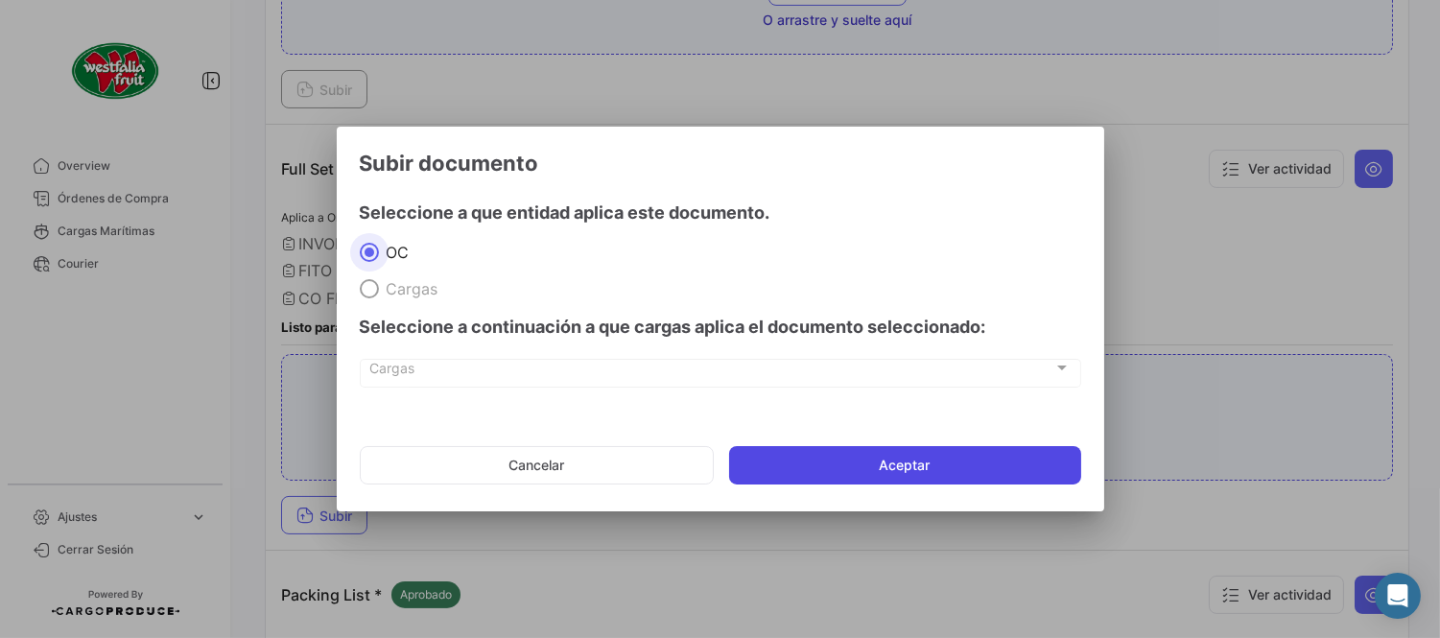
click at [944, 466] on button "Aceptar" at bounding box center [905, 465] width 352 height 38
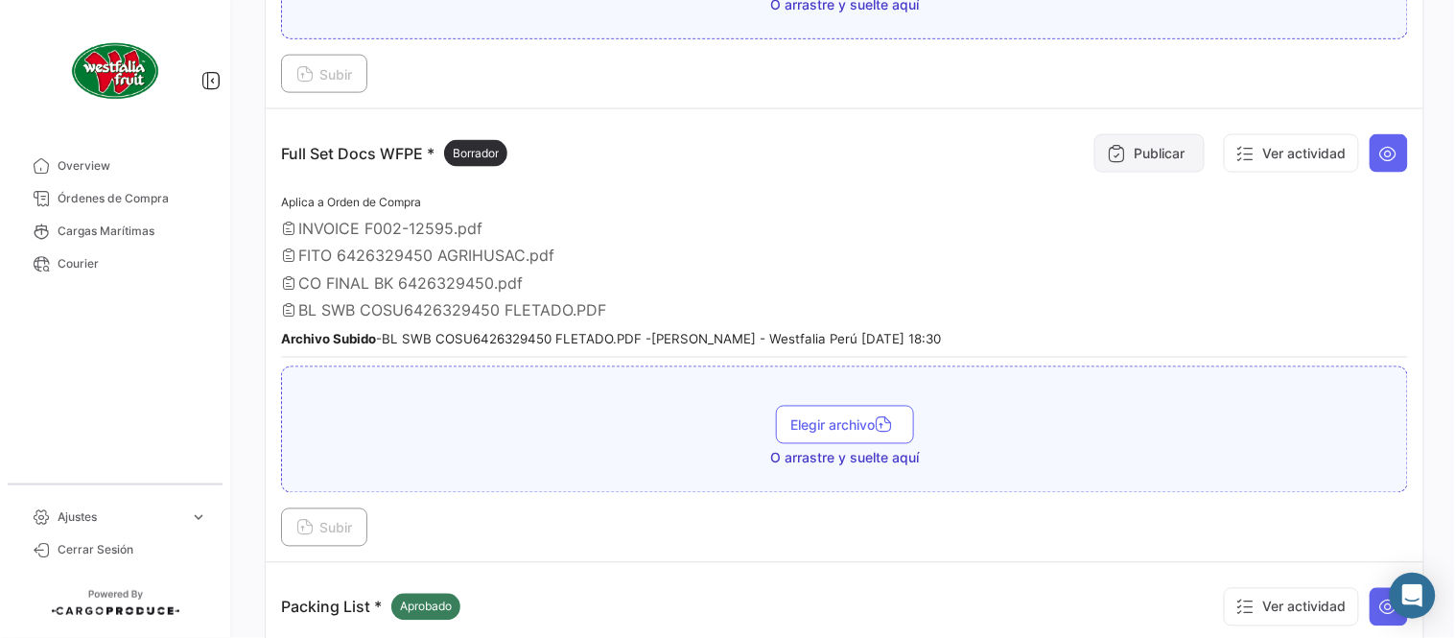
click at [1110, 134] on button "Publicar" at bounding box center [1149, 153] width 110 height 38
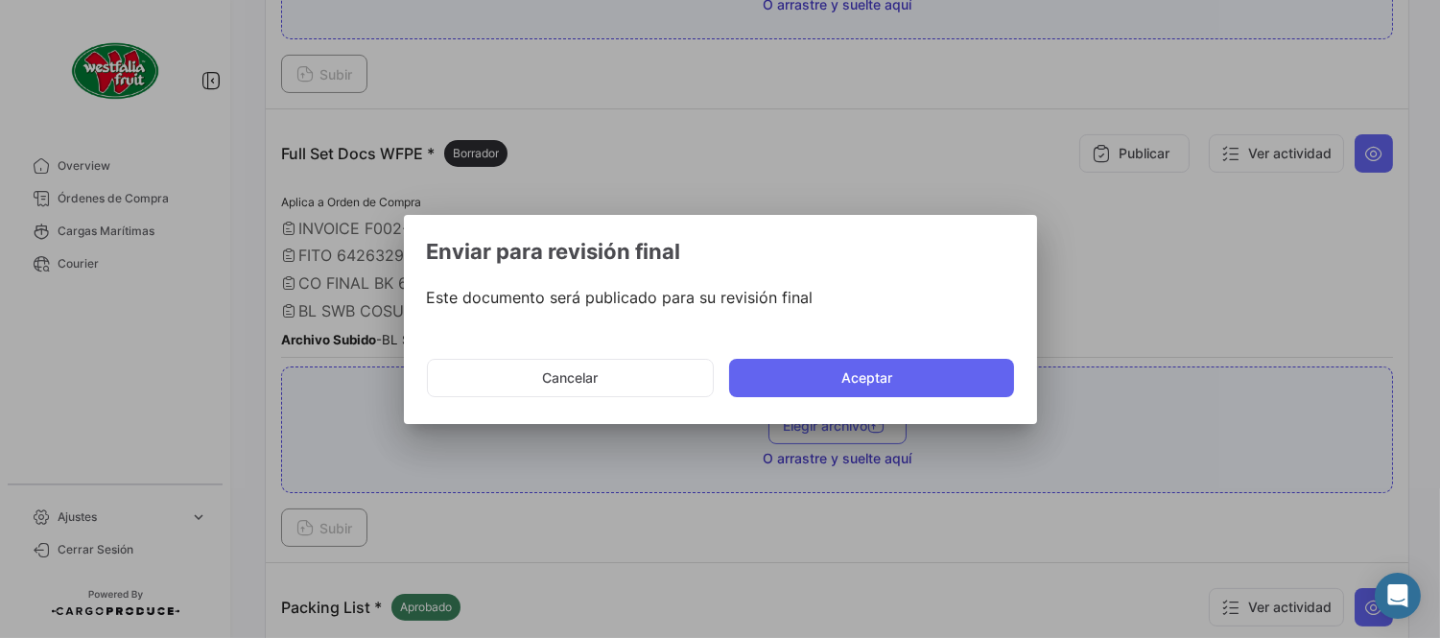
click at [859, 372] on button "Aceptar" at bounding box center [871, 378] width 285 height 38
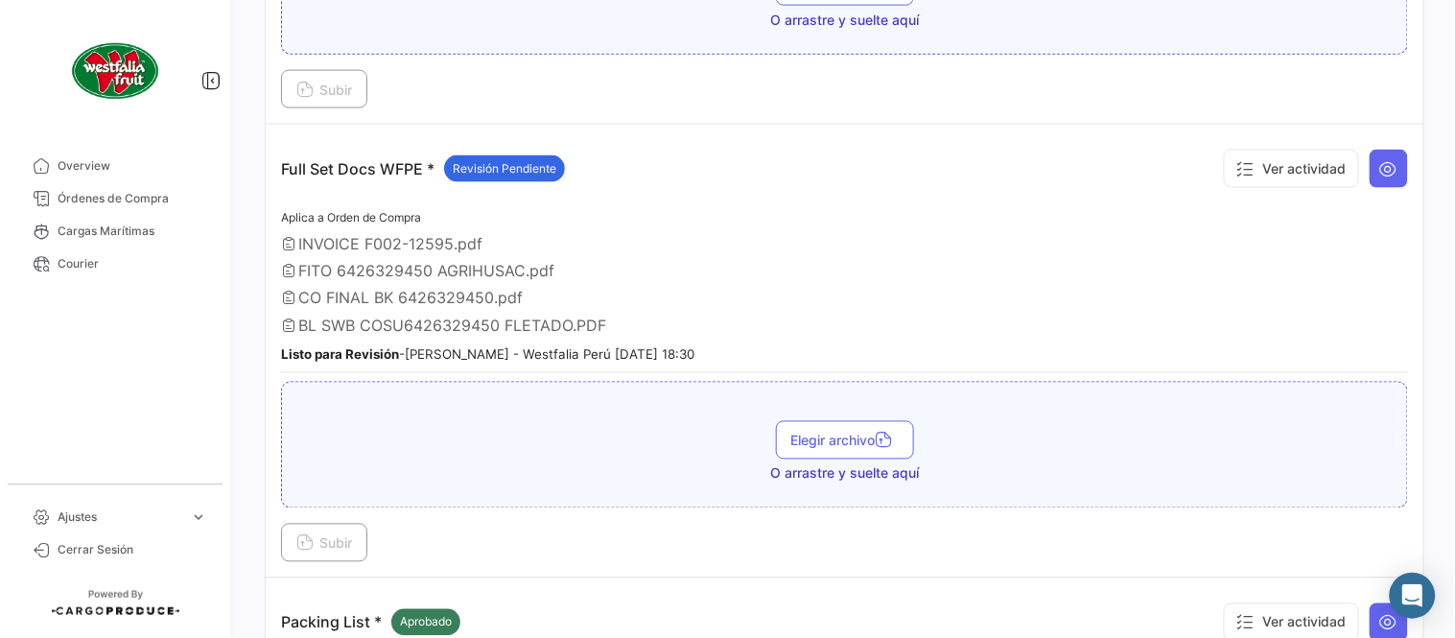
drag, startPoint x: 163, startPoint y: 200, endPoint x: 236, endPoint y: 159, distance: 83.3
click at [163, 200] on span "Órdenes de Compra" at bounding box center [133, 198] width 150 height 17
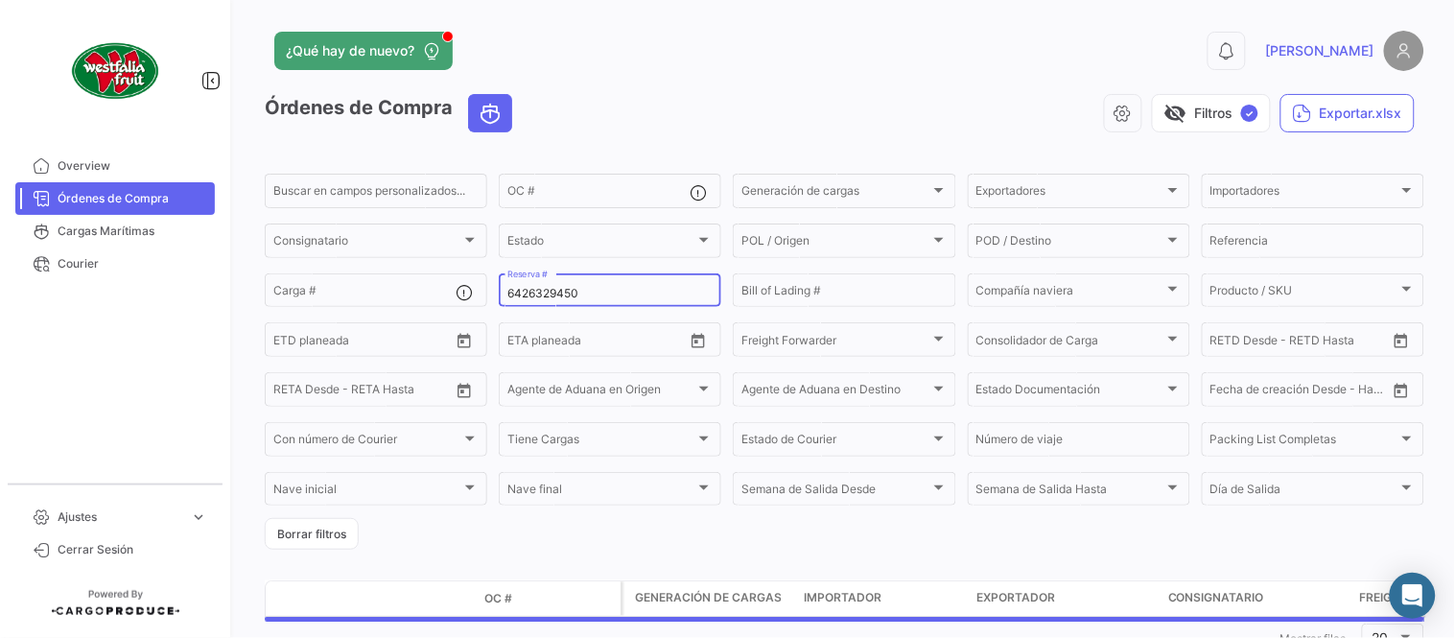
click at [538, 298] on input "6426329450" at bounding box center [609, 293] width 205 height 13
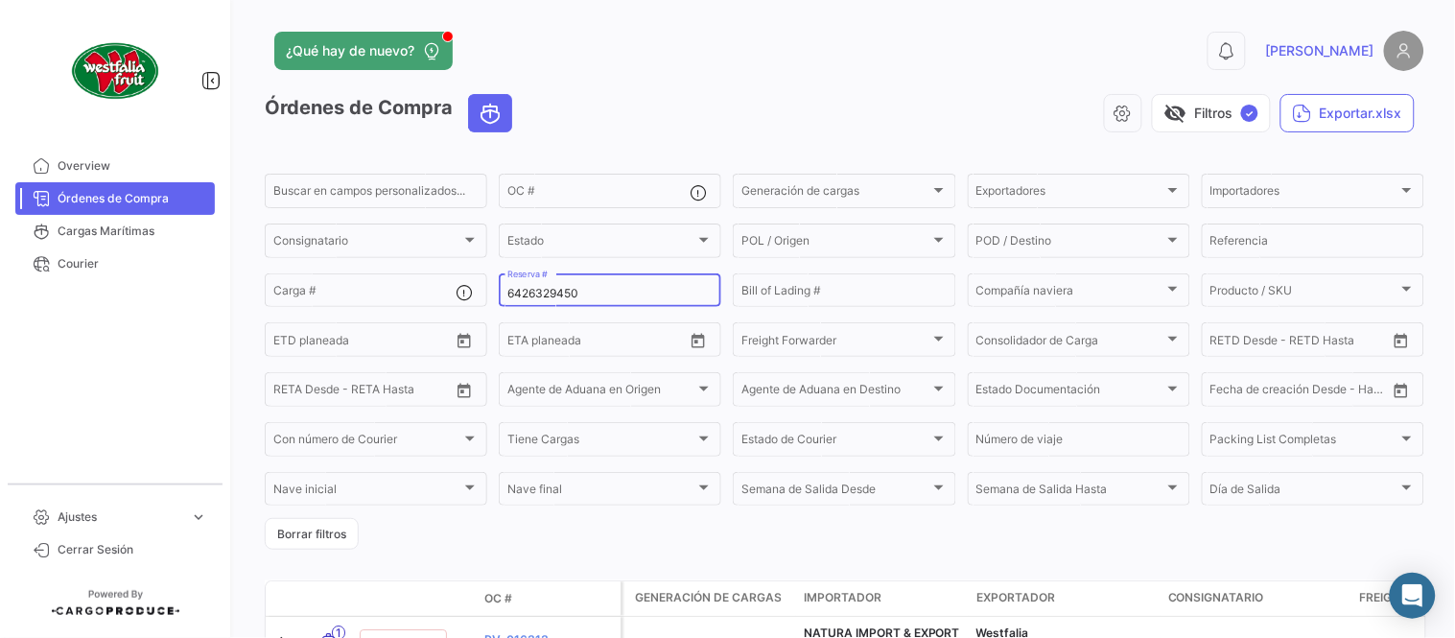
paste input "20992"
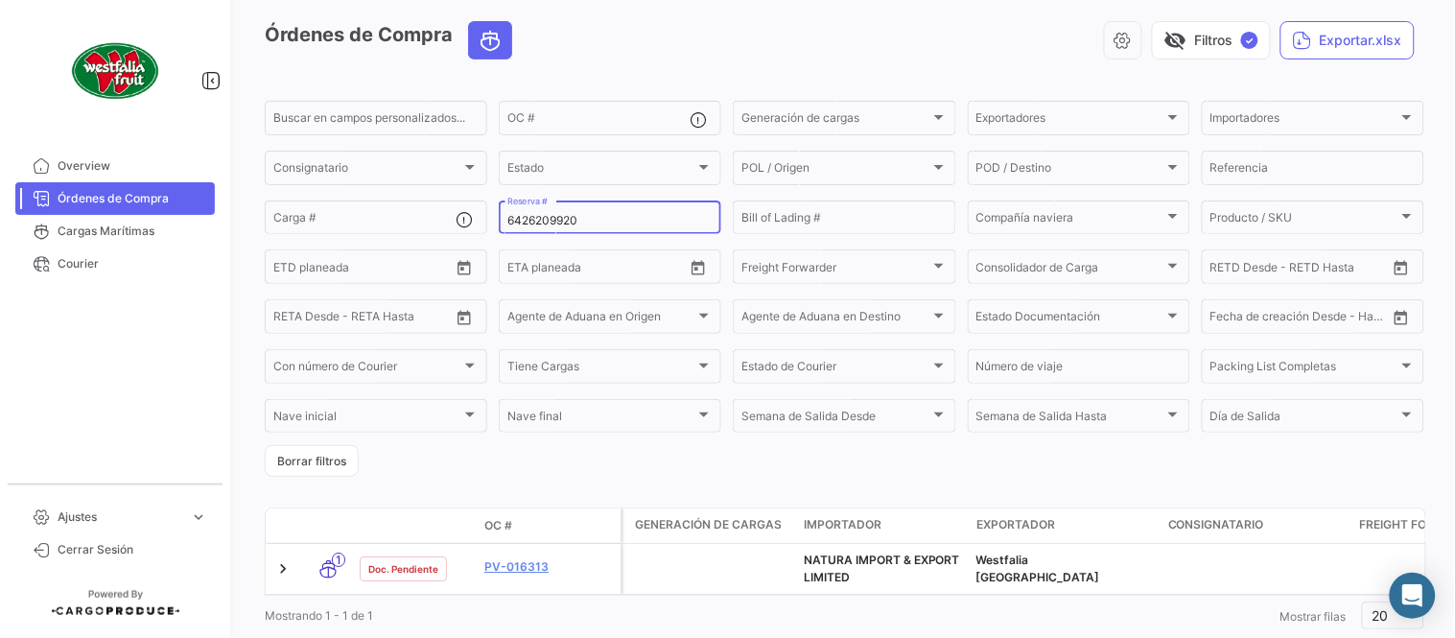
scroll to position [130, 0]
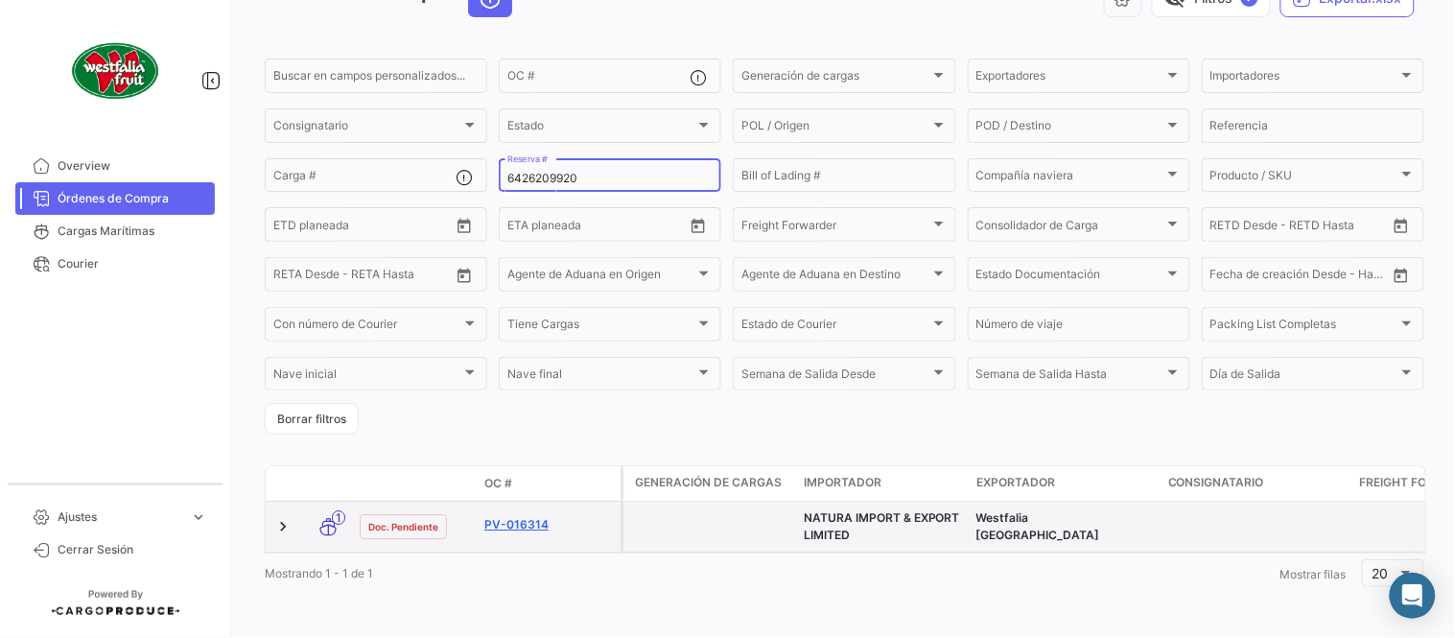
type input "6426209920"
click at [509, 516] on link "PV-016314" at bounding box center [548, 524] width 129 height 17
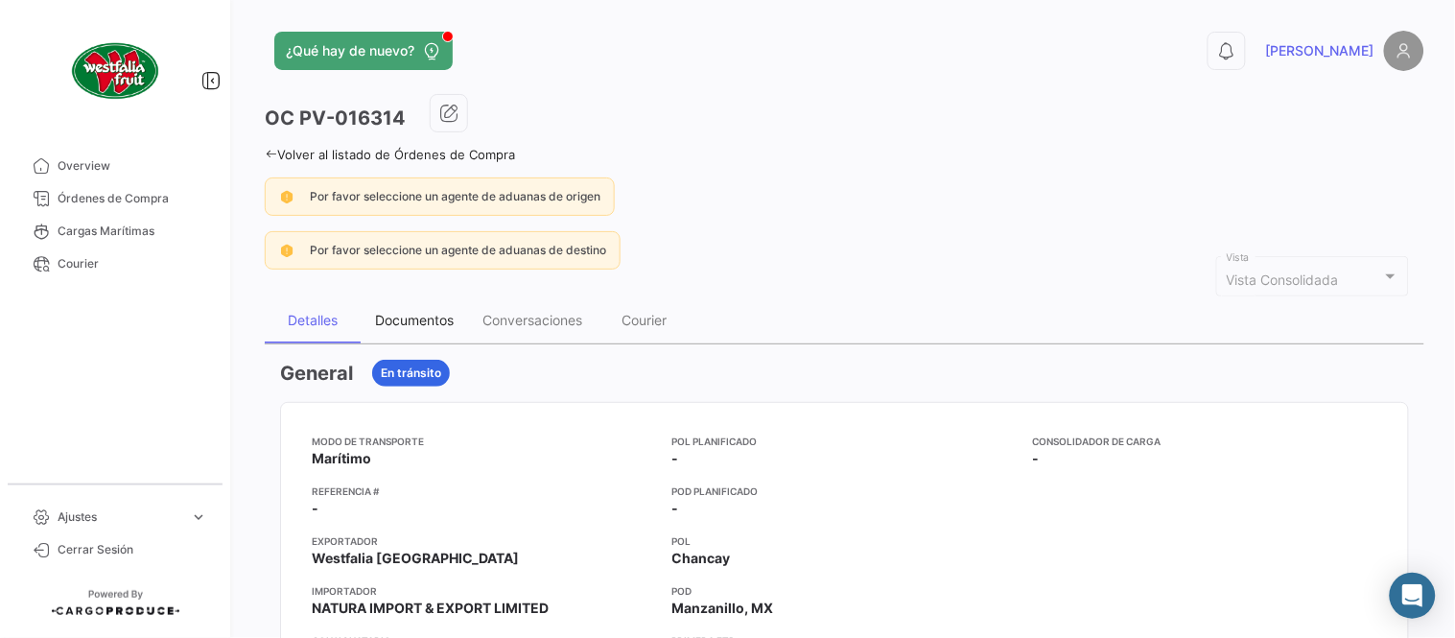
click at [418, 320] on div "Documentos" at bounding box center [414, 320] width 79 height 16
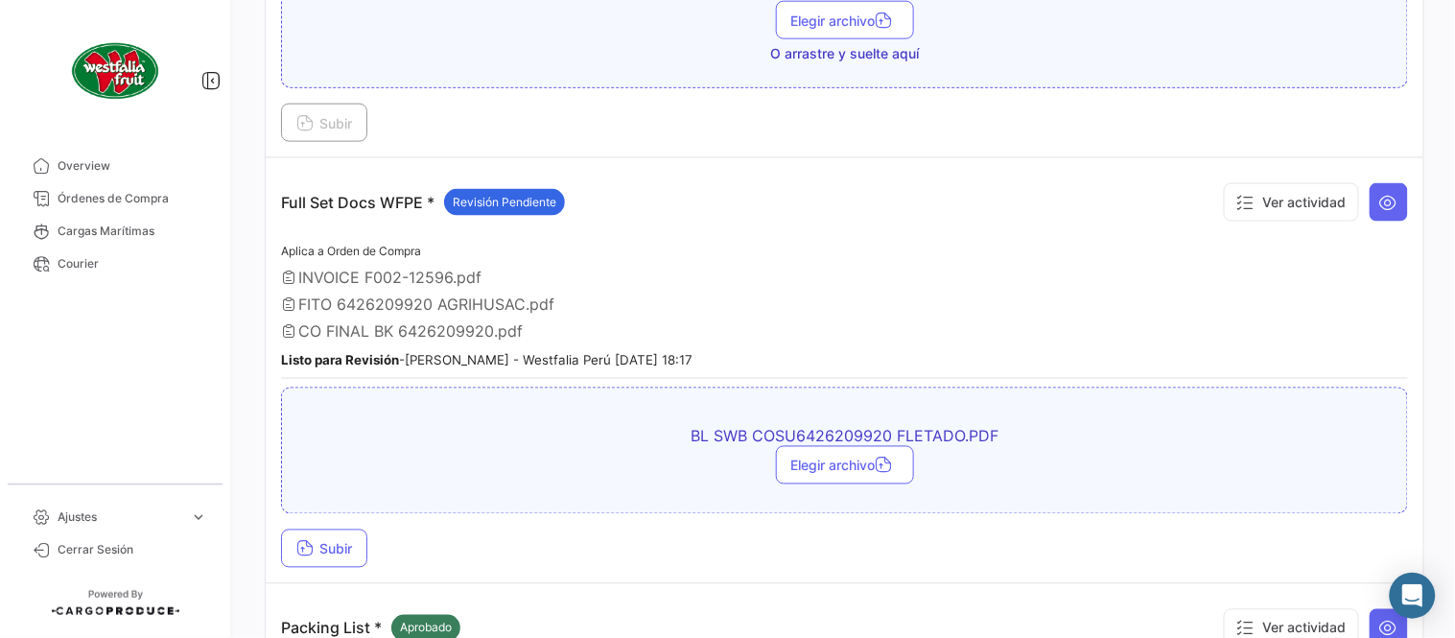
scroll to position [639, 0]
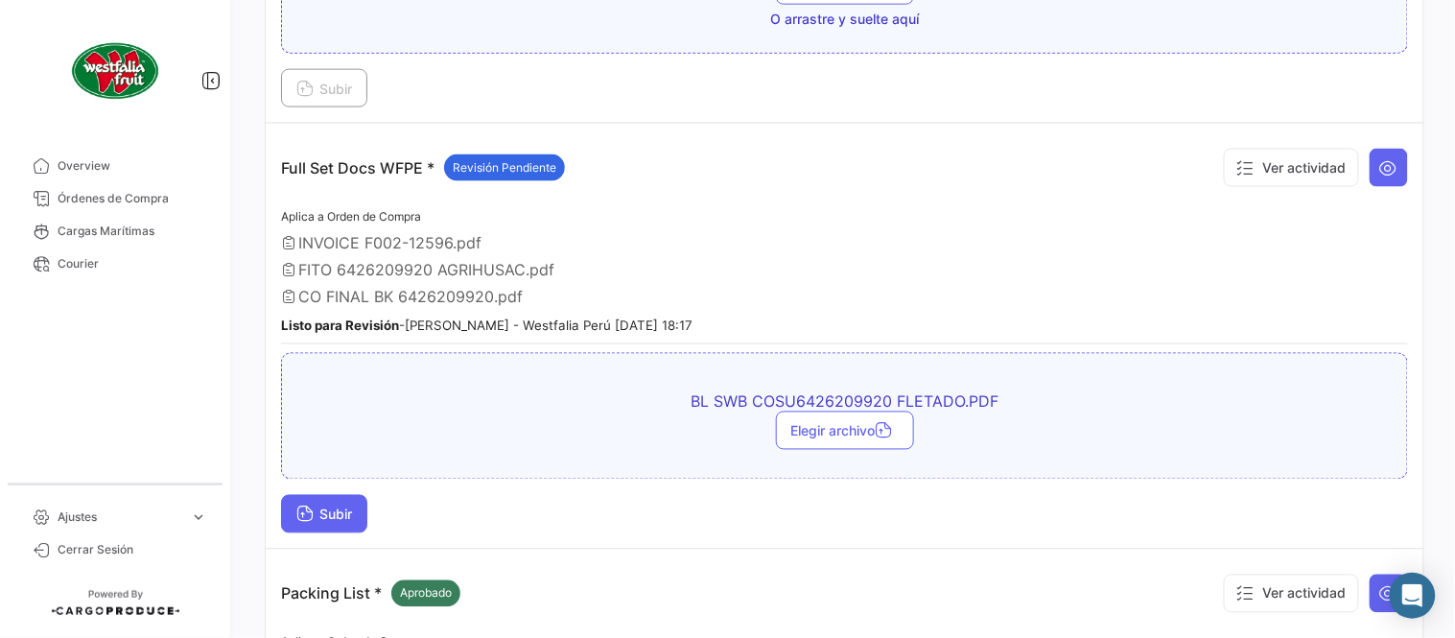
click at [343, 513] on span "Subir" at bounding box center [324, 514] width 56 height 16
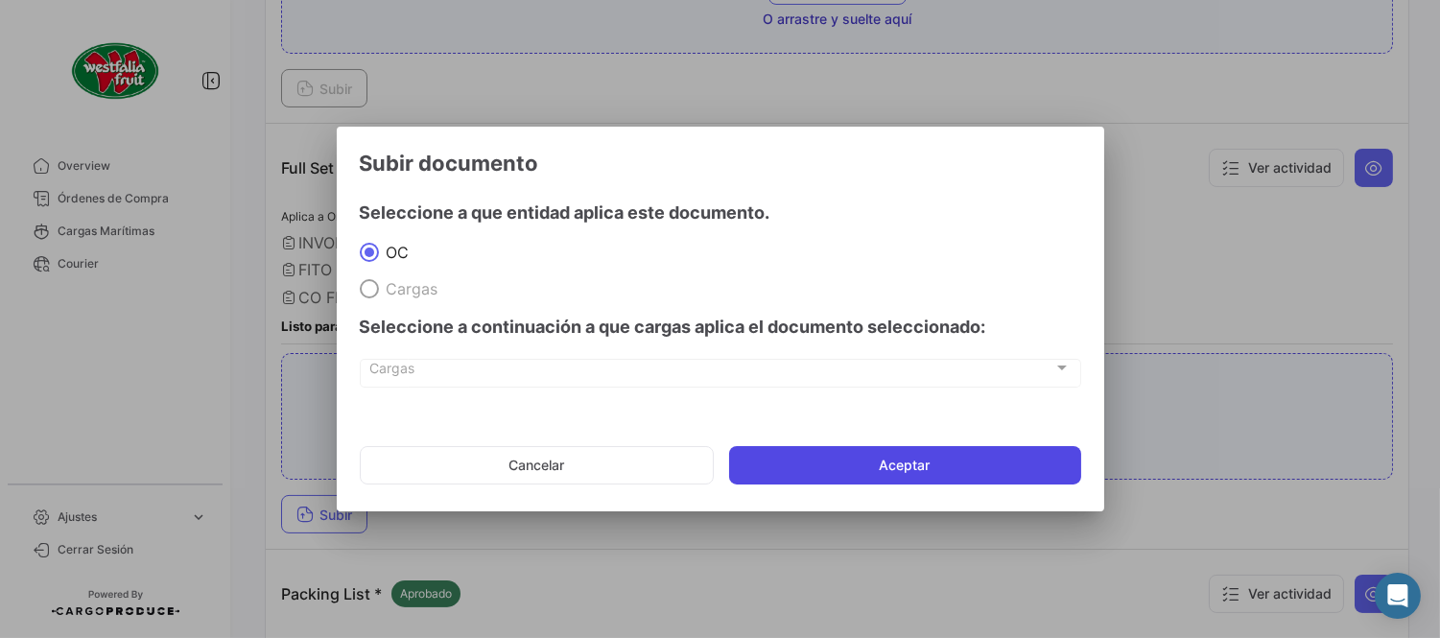
click at [829, 466] on button "Aceptar" at bounding box center [905, 465] width 352 height 38
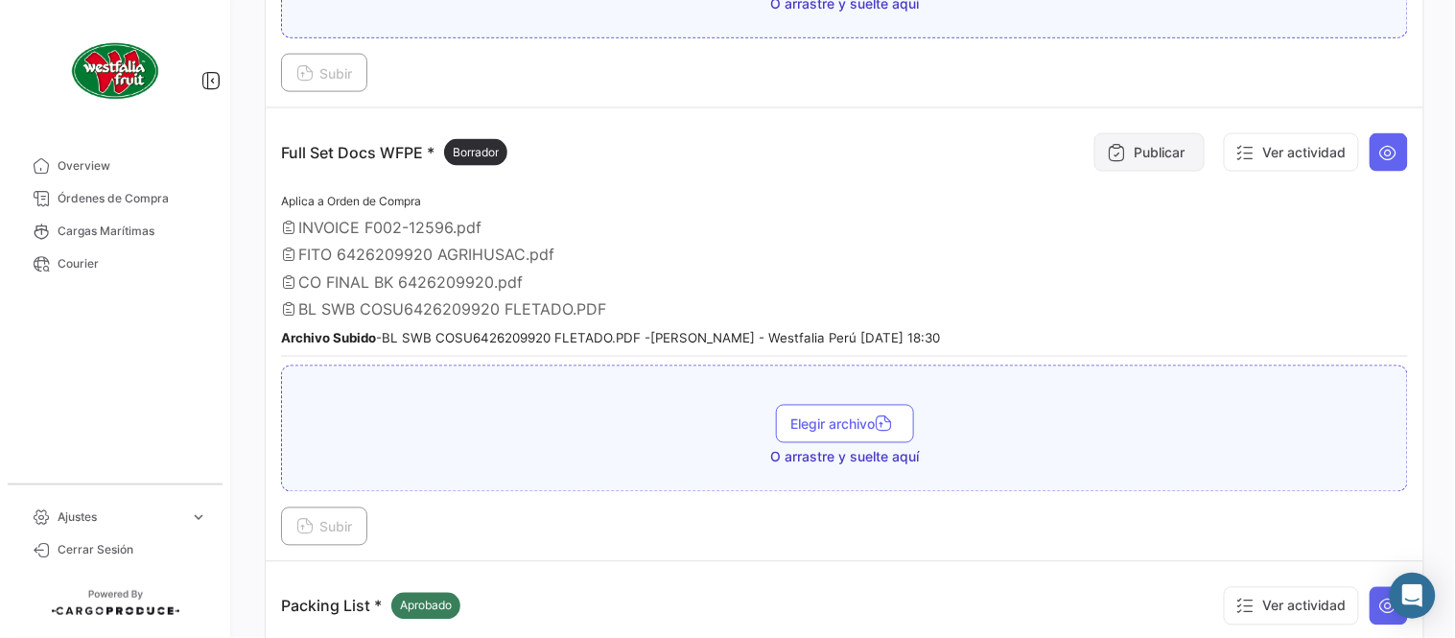
click at [1107, 154] on icon at bounding box center [1116, 152] width 19 height 19
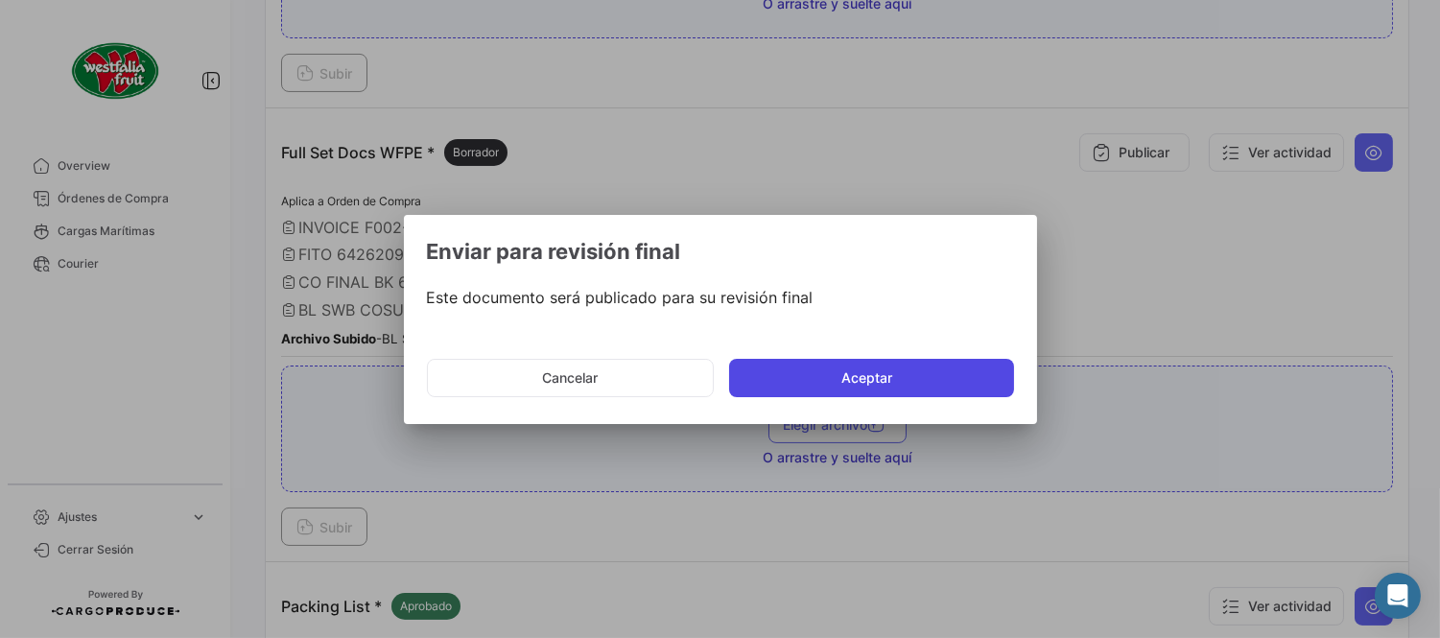
click at [847, 366] on button "Aceptar" at bounding box center [871, 378] width 285 height 38
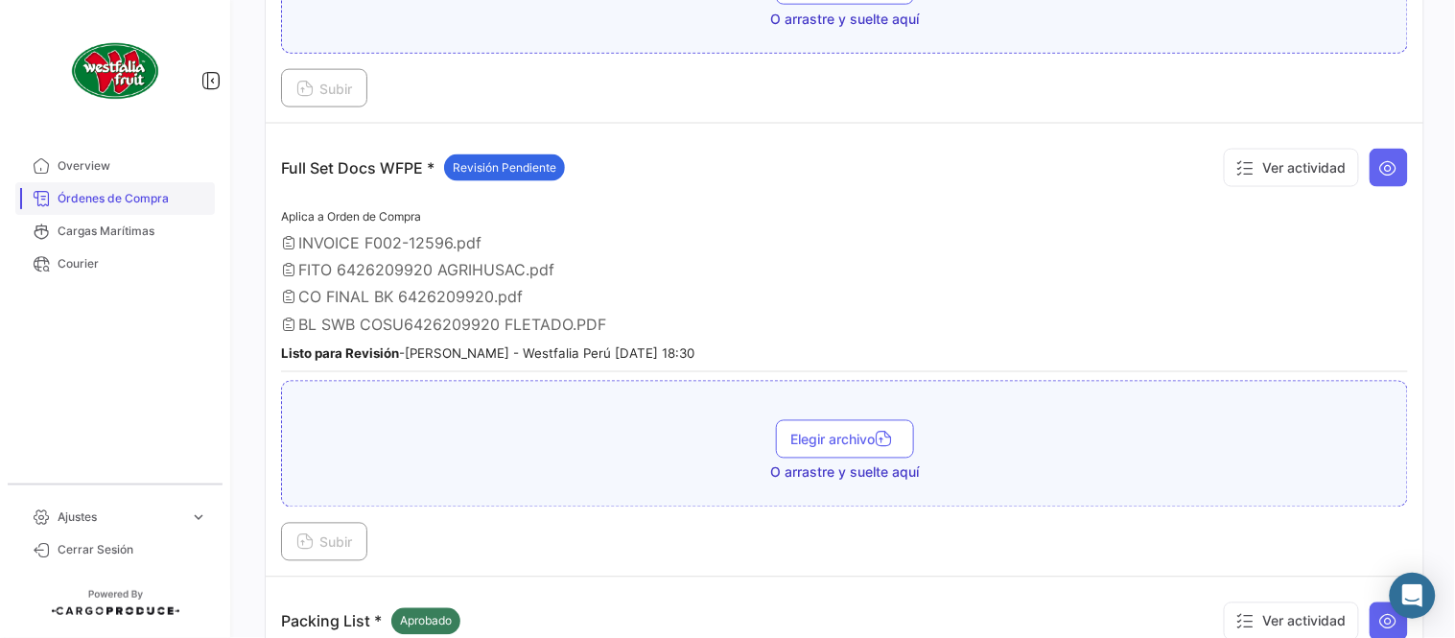
click at [150, 205] on span "Órdenes de Compra" at bounding box center [133, 198] width 150 height 17
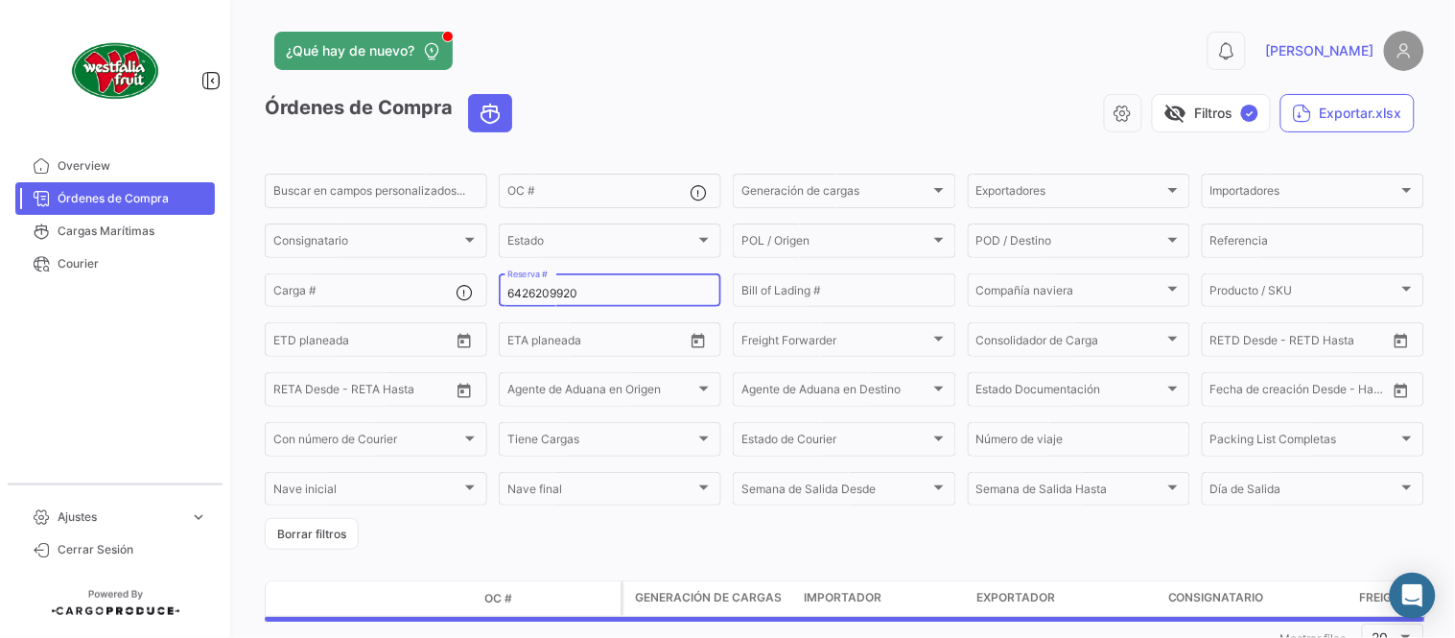
click at [568, 291] on input "6426209920" at bounding box center [609, 293] width 205 height 13
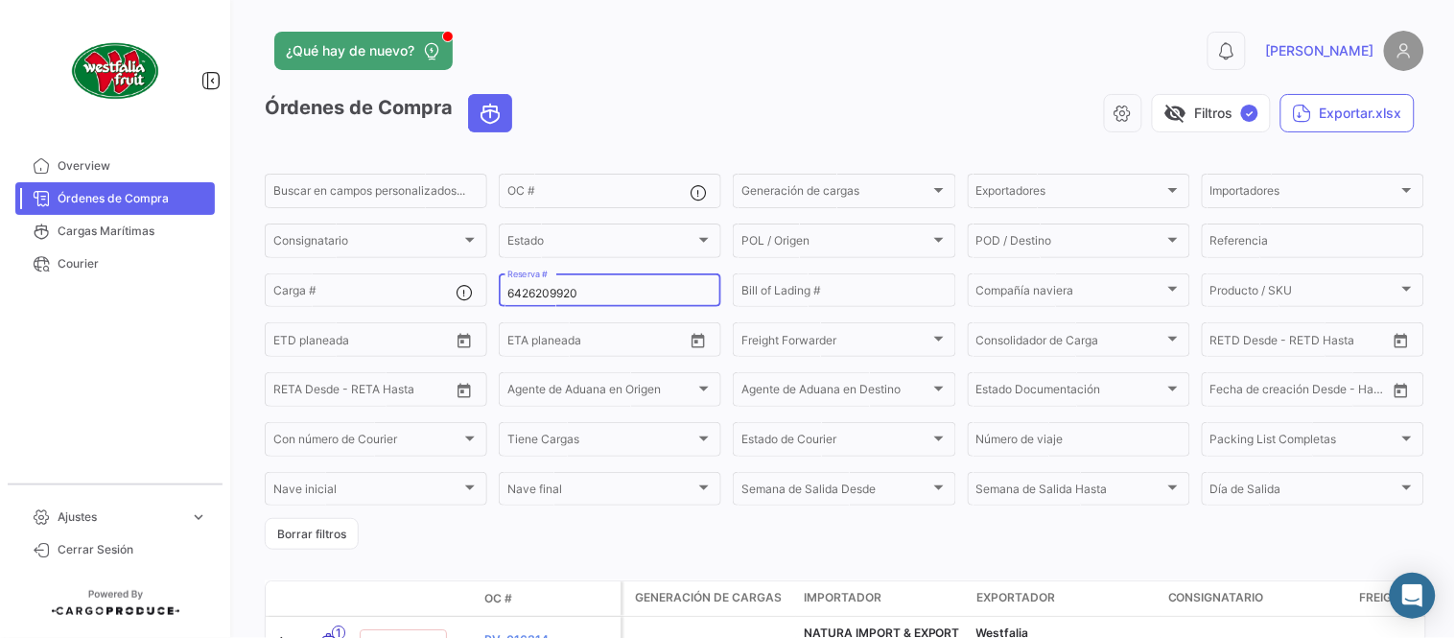
paste input "32956"
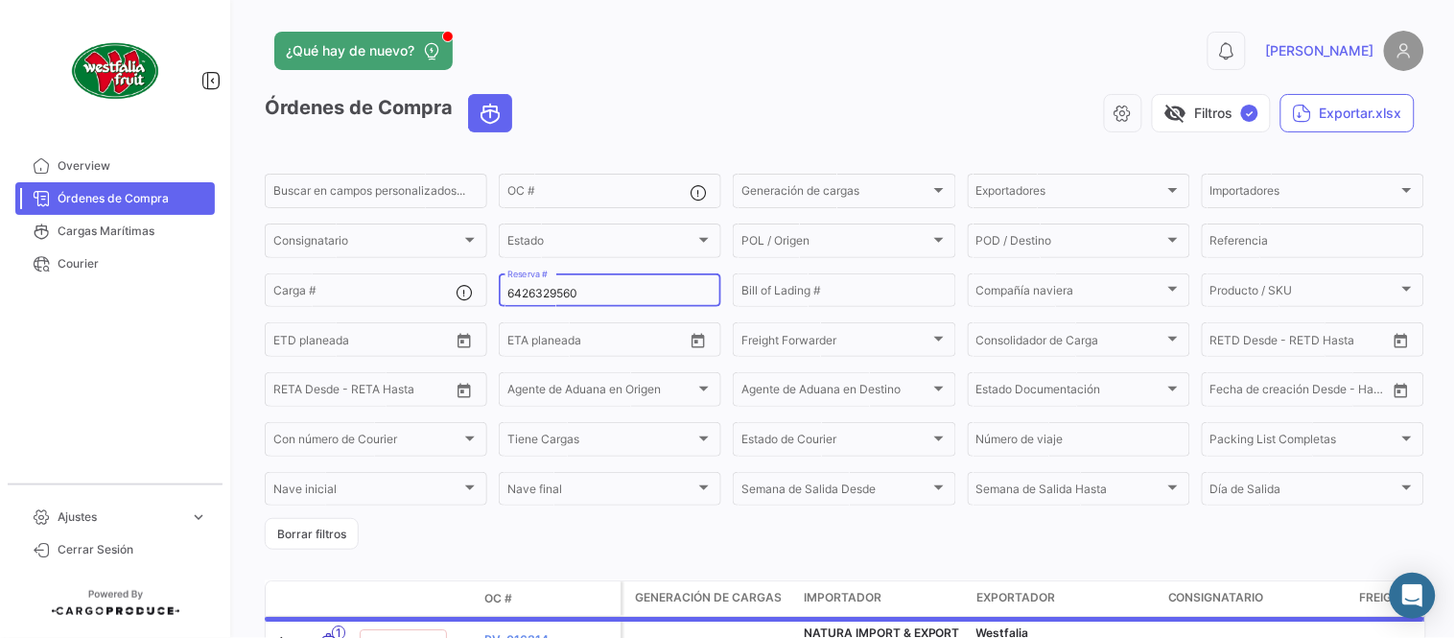
scroll to position [130, 0]
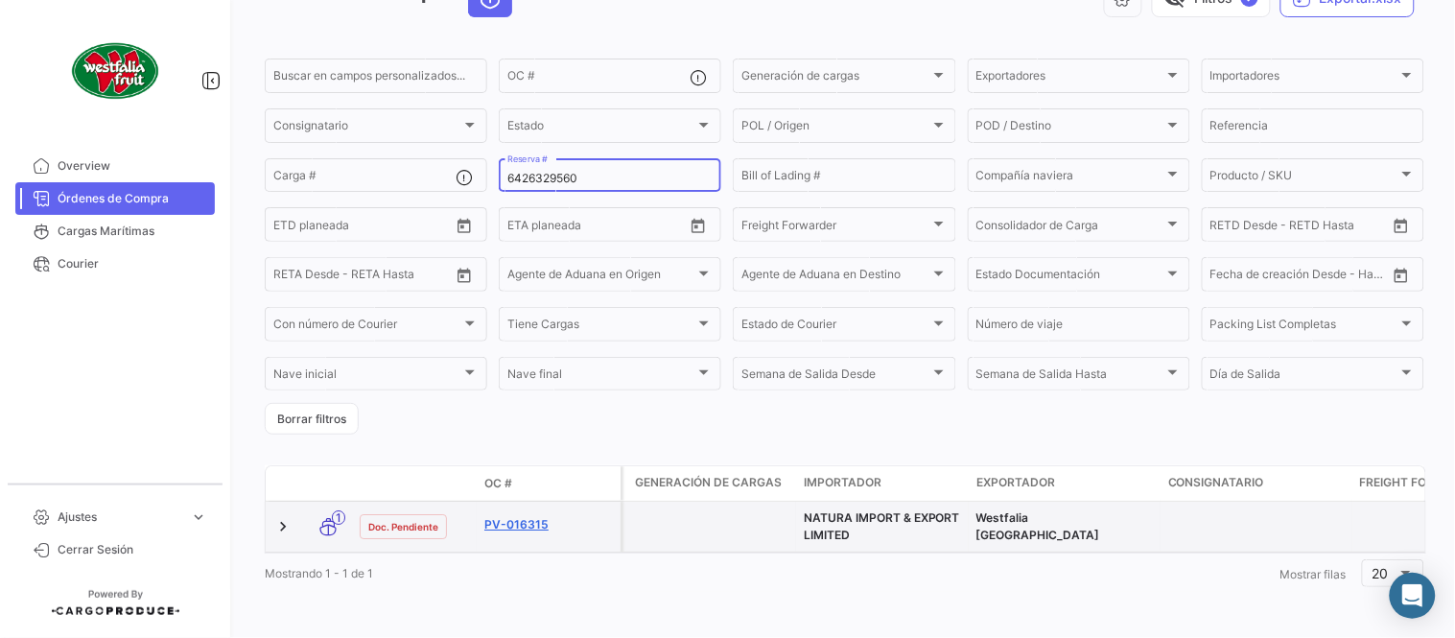
type input "6426329560"
click at [518, 516] on link "PV-016315" at bounding box center [548, 524] width 129 height 17
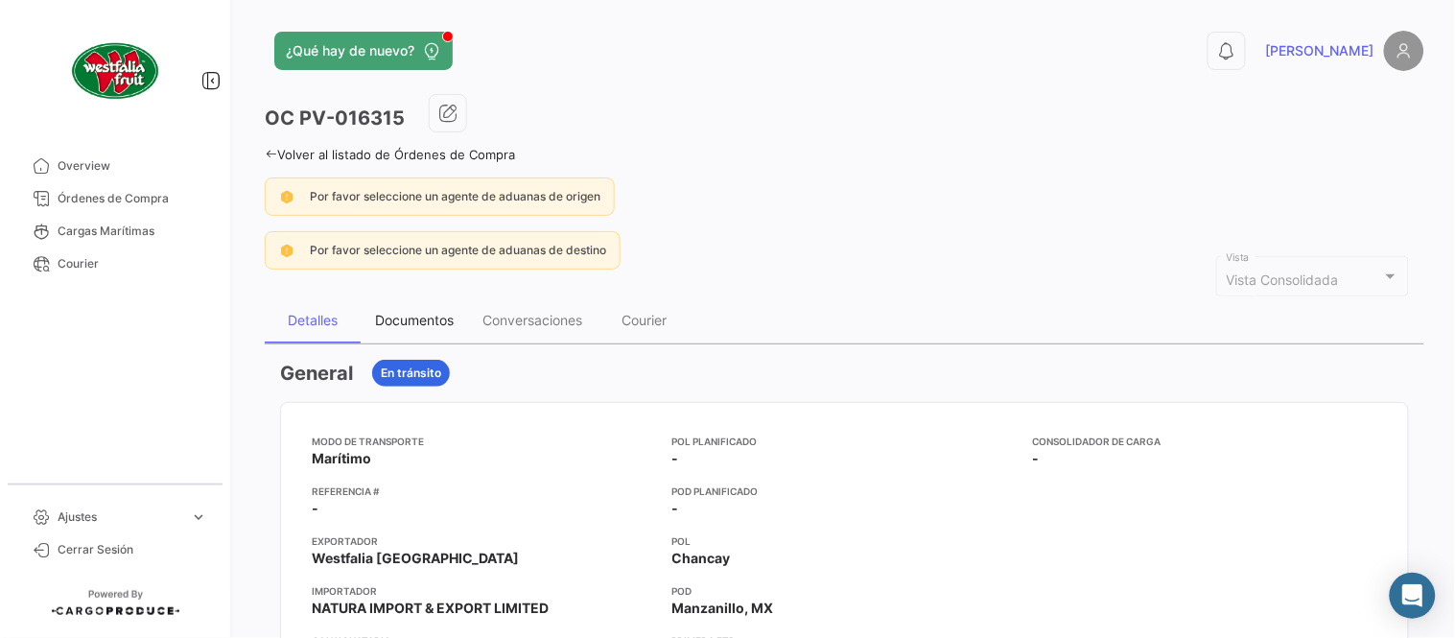
click at [401, 312] on div "Documentos" at bounding box center [414, 320] width 79 height 16
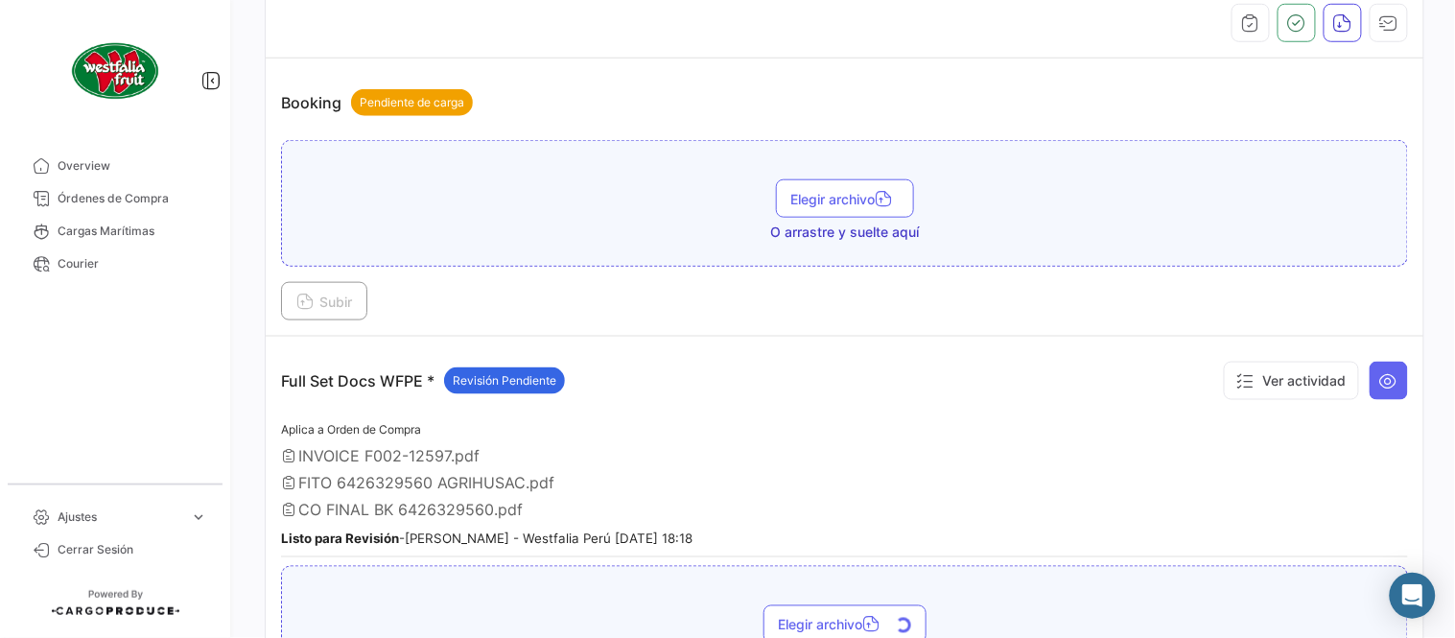
scroll to position [639, 0]
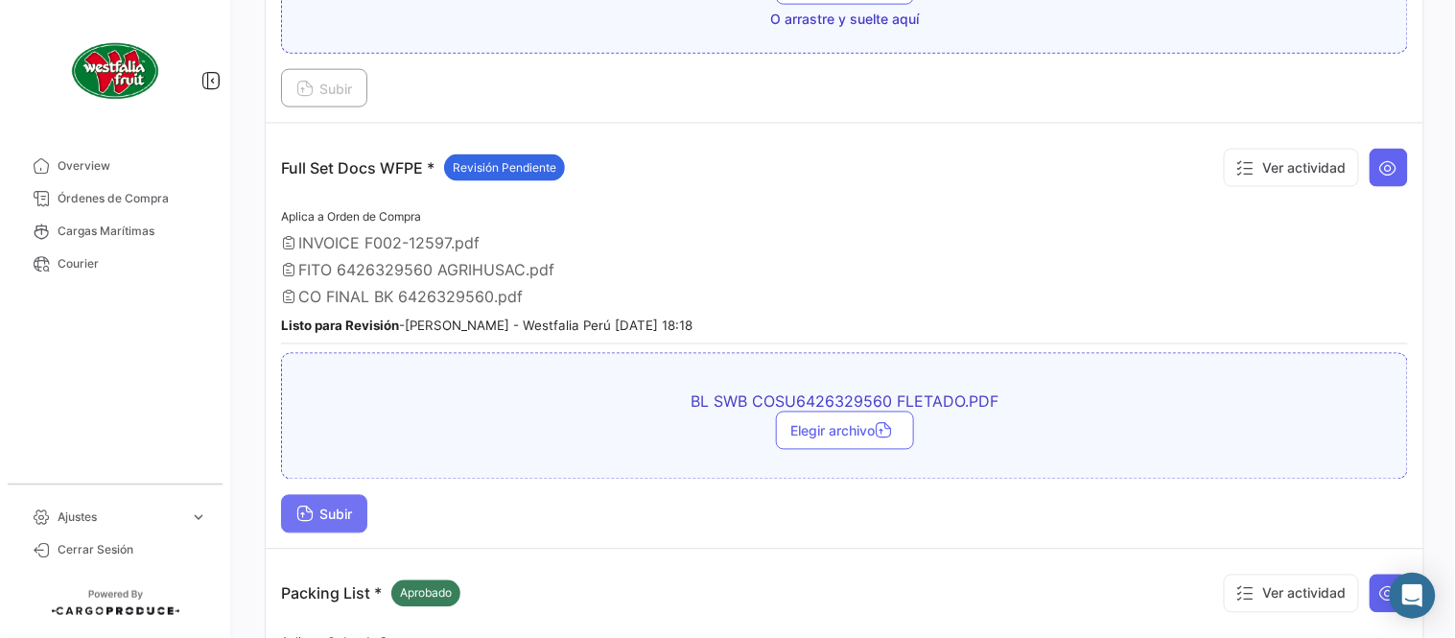
click at [330, 506] on span "Subir" at bounding box center [324, 514] width 56 height 16
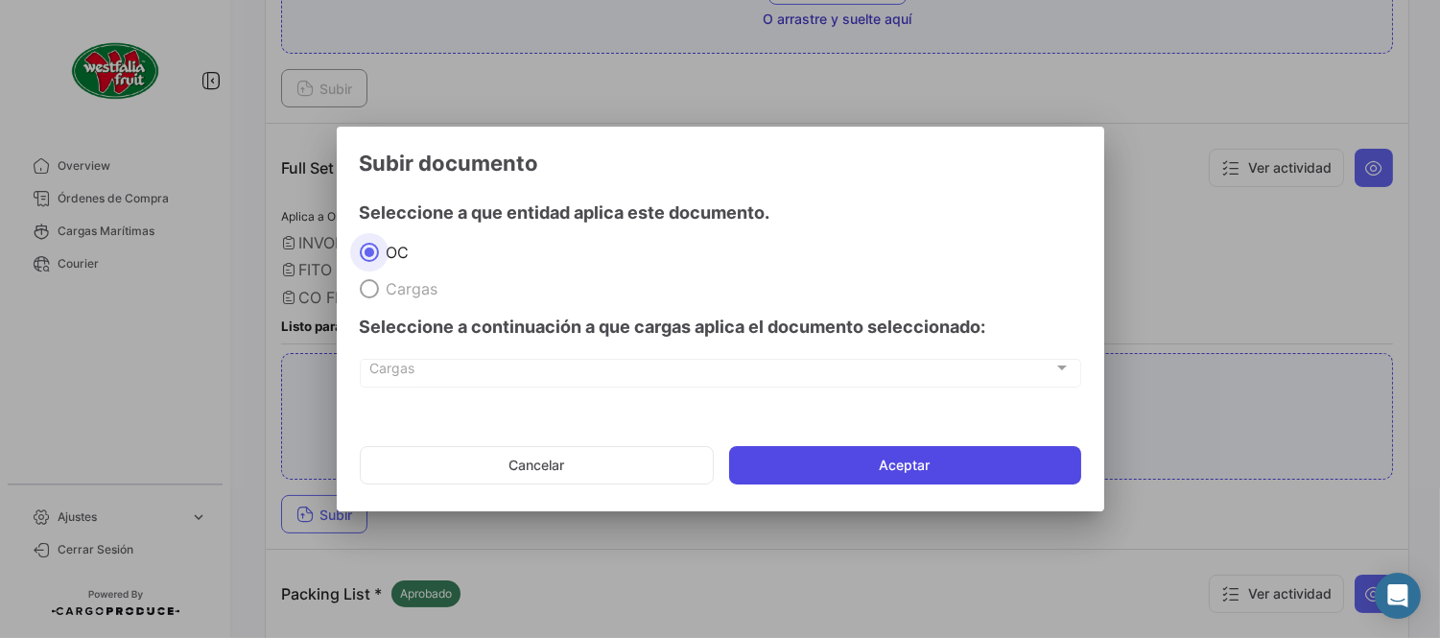
click at [829, 467] on button "Aceptar" at bounding box center [905, 465] width 352 height 38
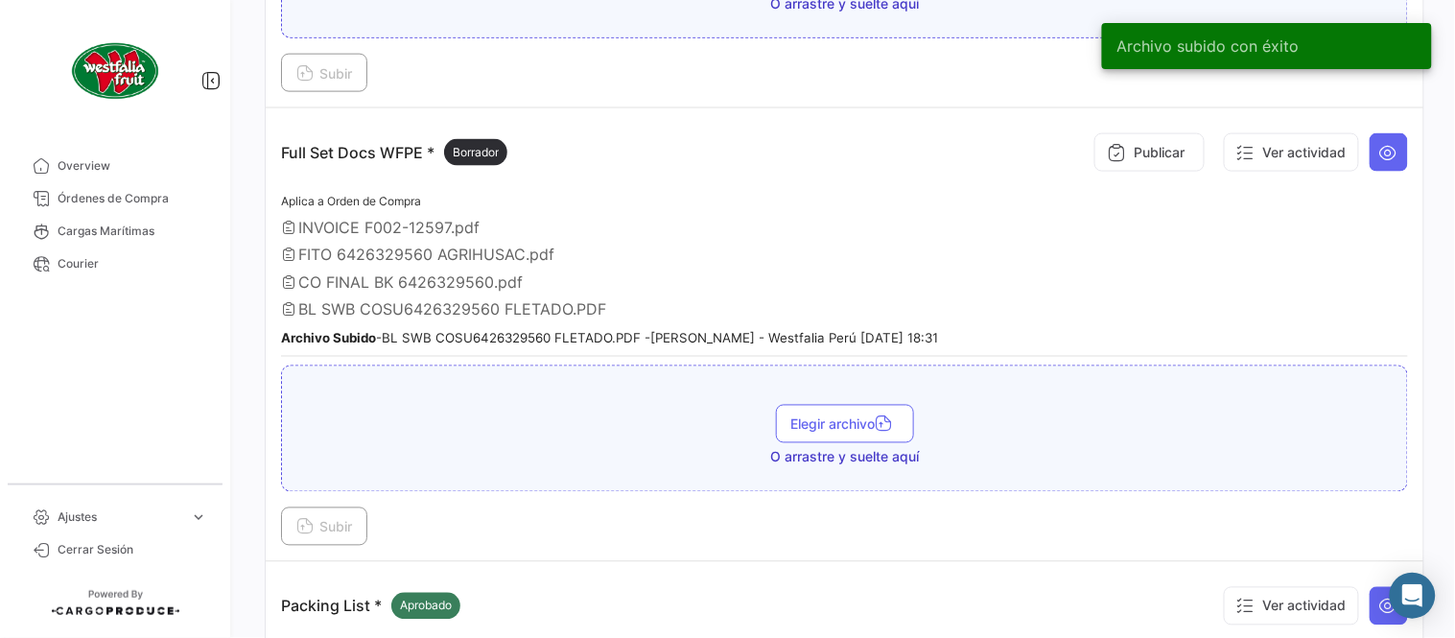
drag, startPoint x: 1059, startPoint y: 150, endPoint x: 1076, endPoint y: 150, distance: 17.3
click at [1060, 150] on div "Full Set Docs WFPE * Borrador Publicar Ver actividad" at bounding box center [844, 153] width 1127 height 58
click at [1094, 152] on button "Publicar" at bounding box center [1149, 152] width 110 height 38
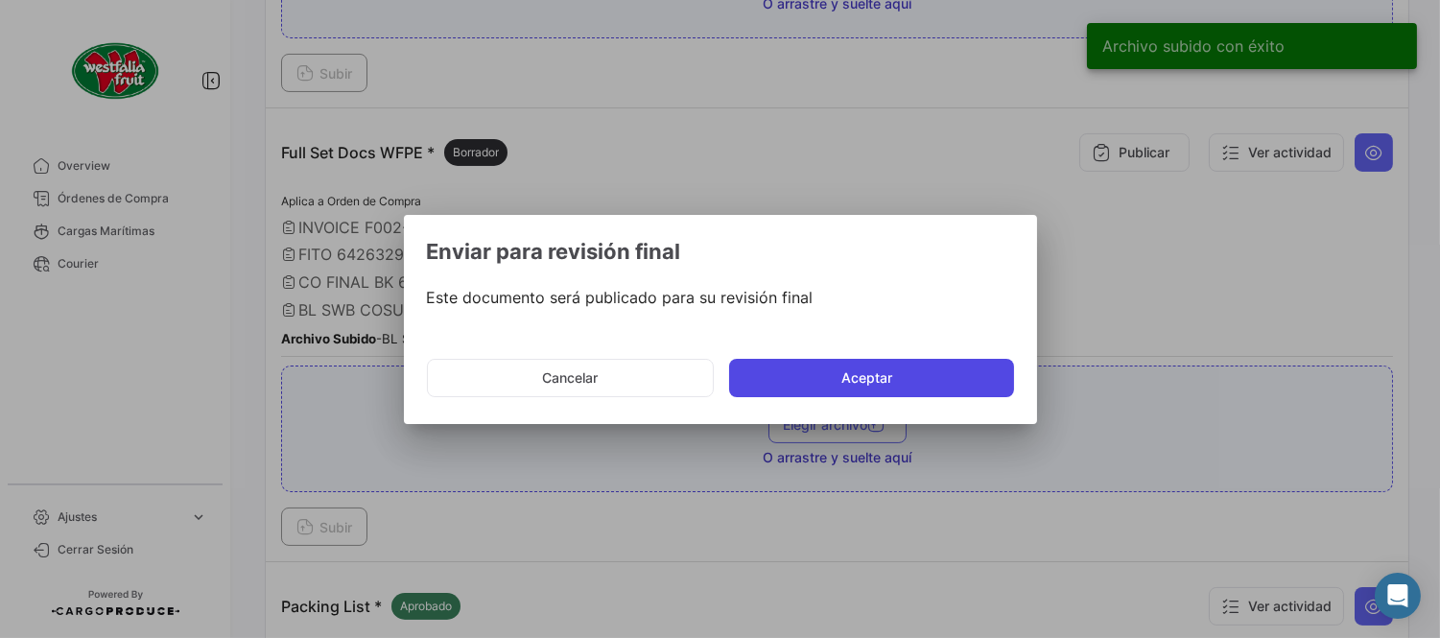
click at [899, 386] on button "Aceptar" at bounding box center [871, 378] width 285 height 38
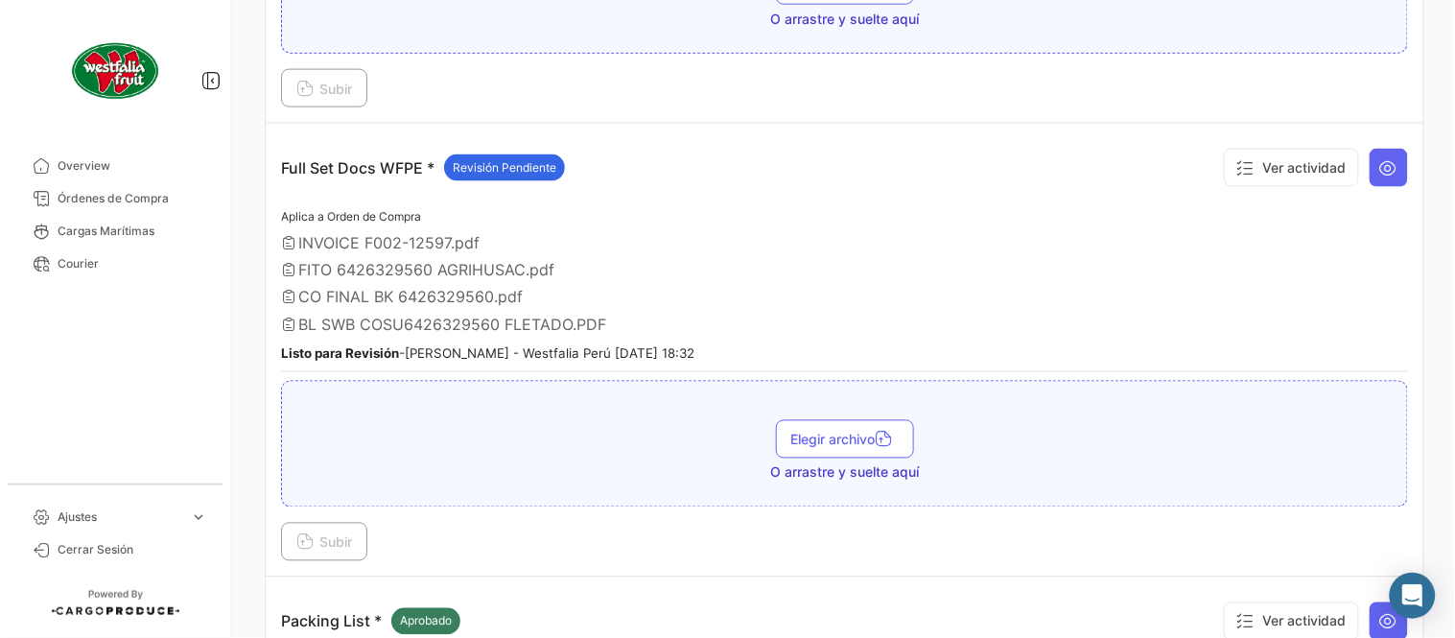
drag, startPoint x: 189, startPoint y: 204, endPoint x: 256, endPoint y: 200, distance: 67.3
click at [189, 205] on span "Órdenes de Compra" at bounding box center [133, 198] width 150 height 17
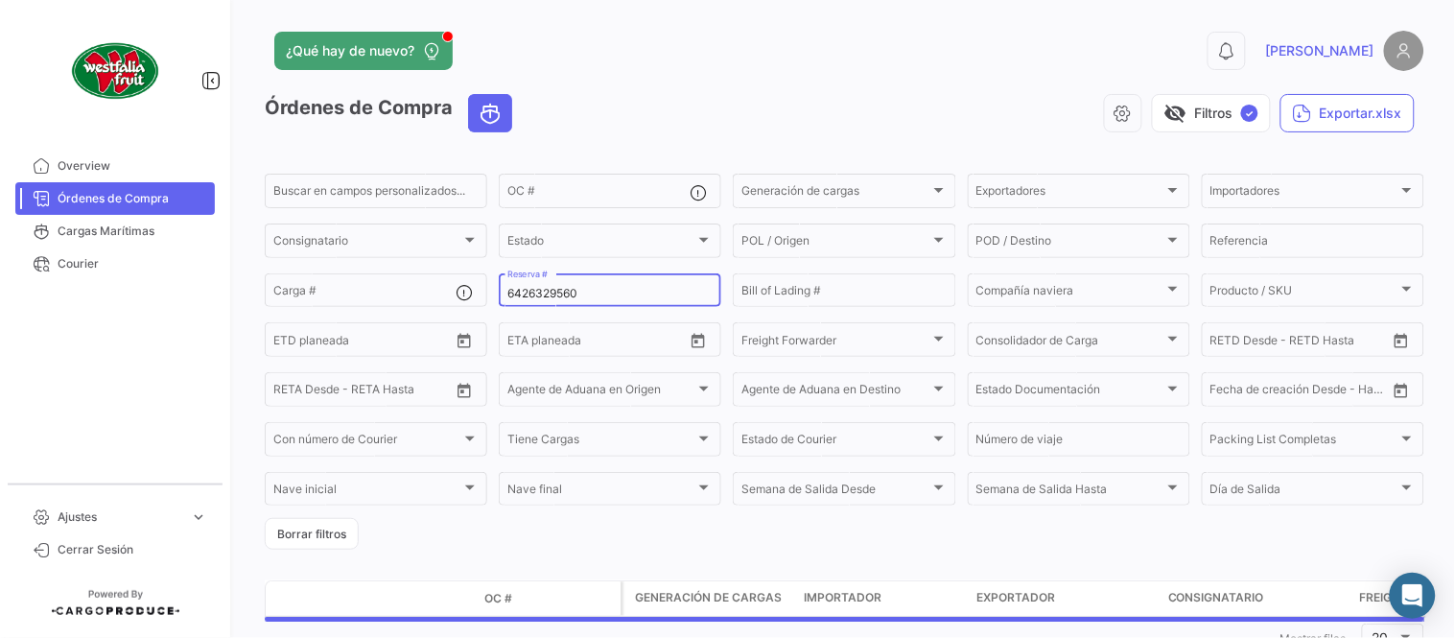
click at [518, 283] on div "6426329560 Reserva #" at bounding box center [609, 289] width 205 height 37
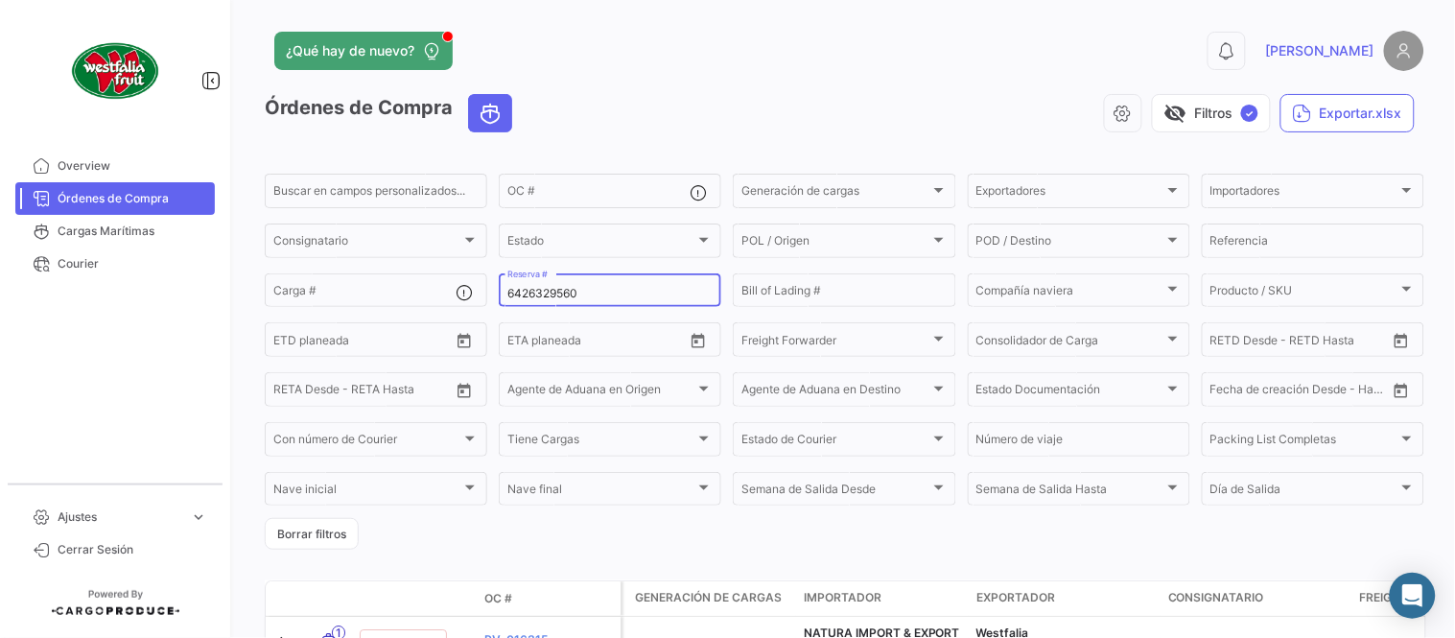
click at [539, 287] on input "6426329560" at bounding box center [609, 293] width 205 height 13
paste input "10863443"
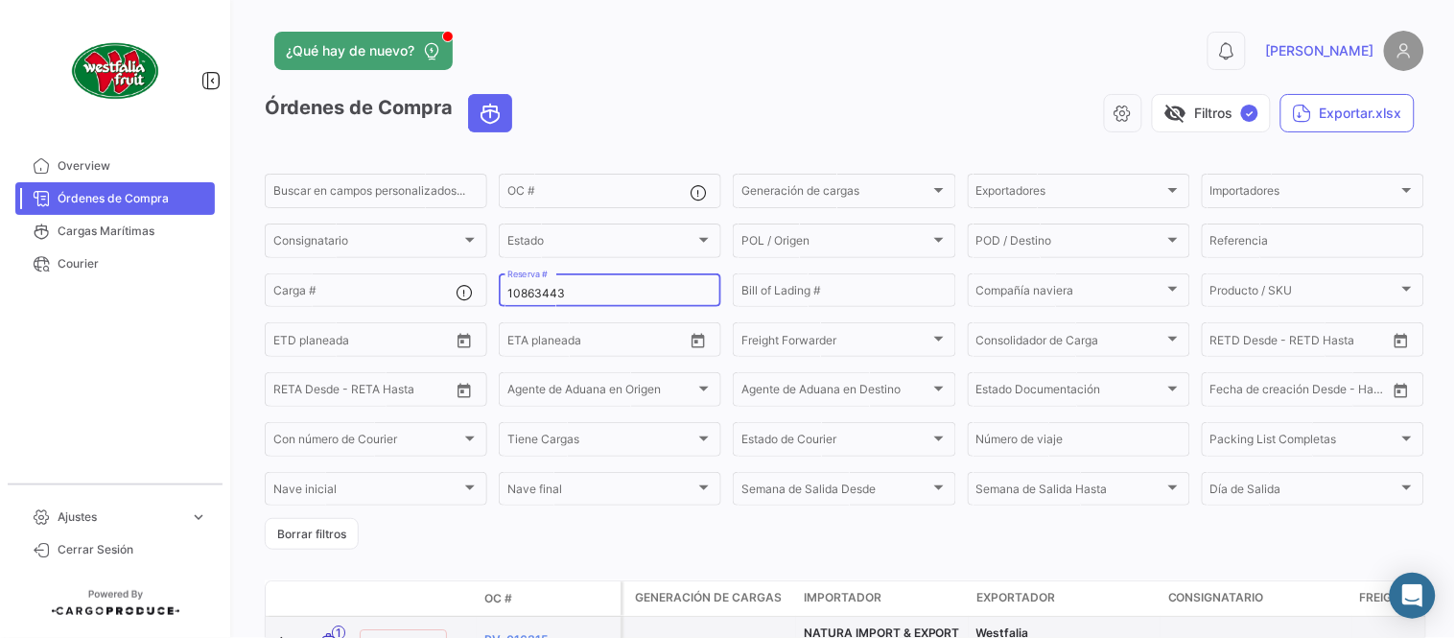
type input "10863443"
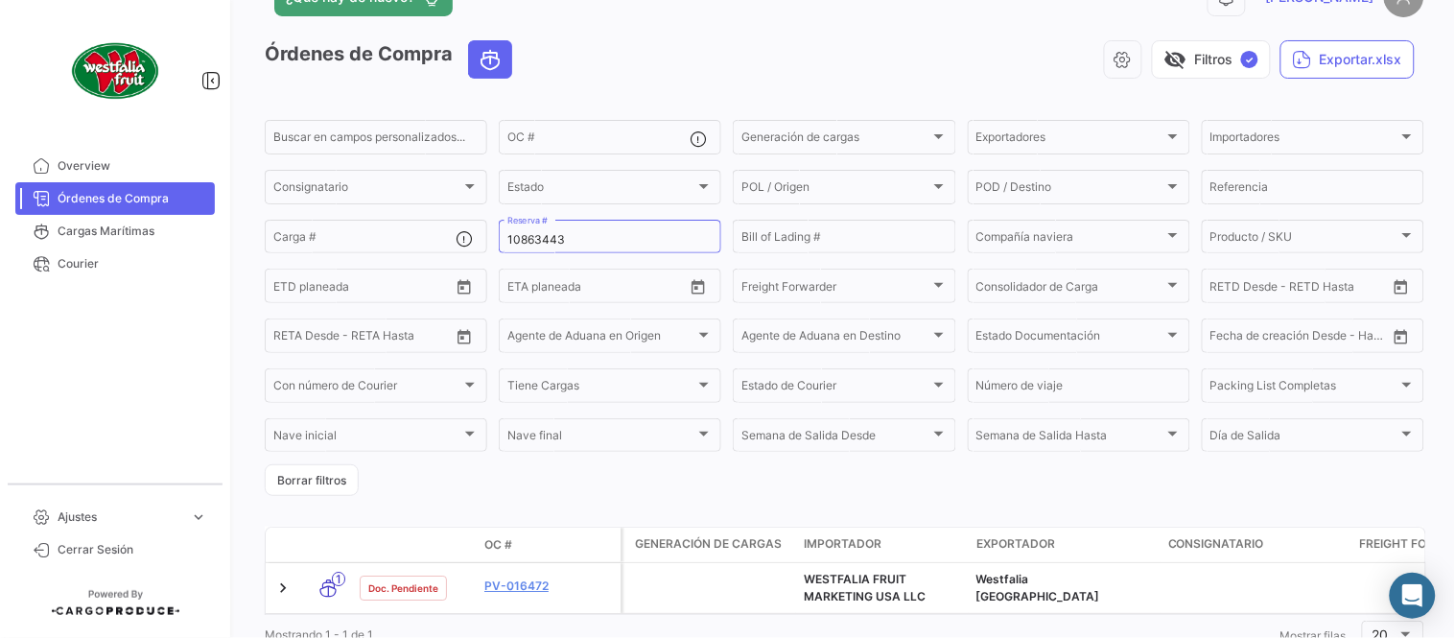
scroll to position [130, 0]
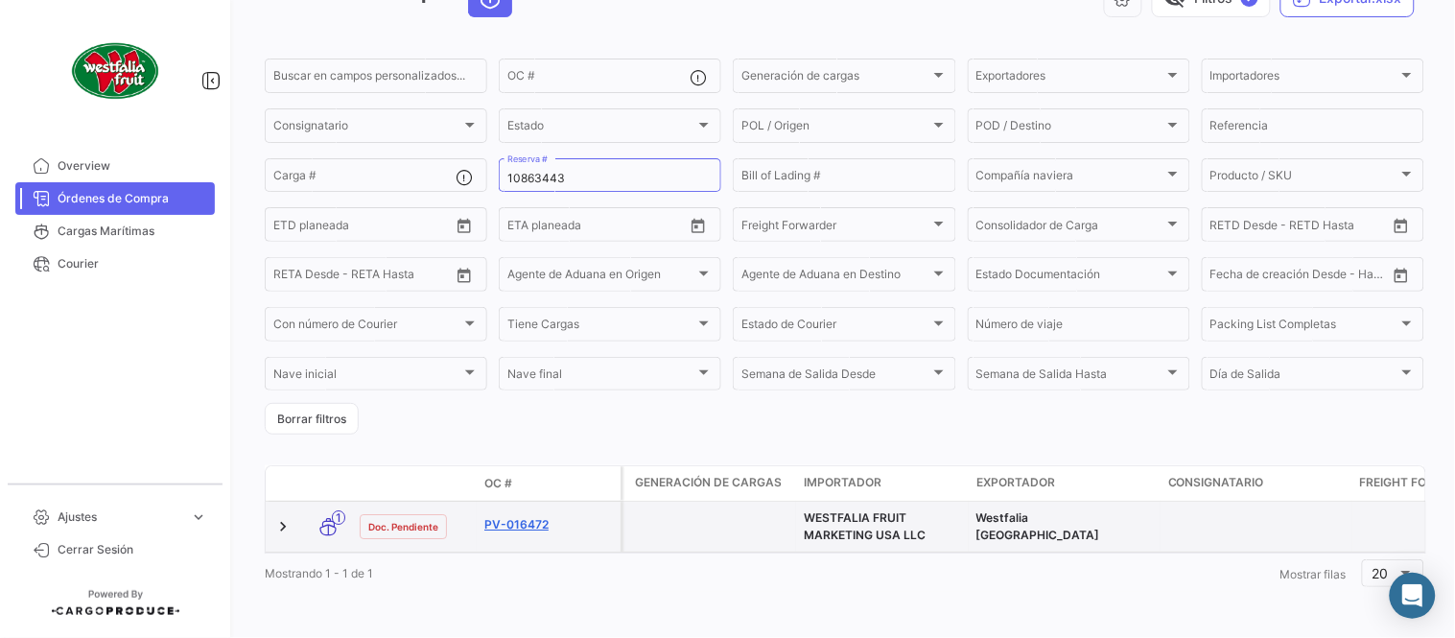
click at [518, 516] on link "PV-016472" at bounding box center [548, 524] width 129 height 17
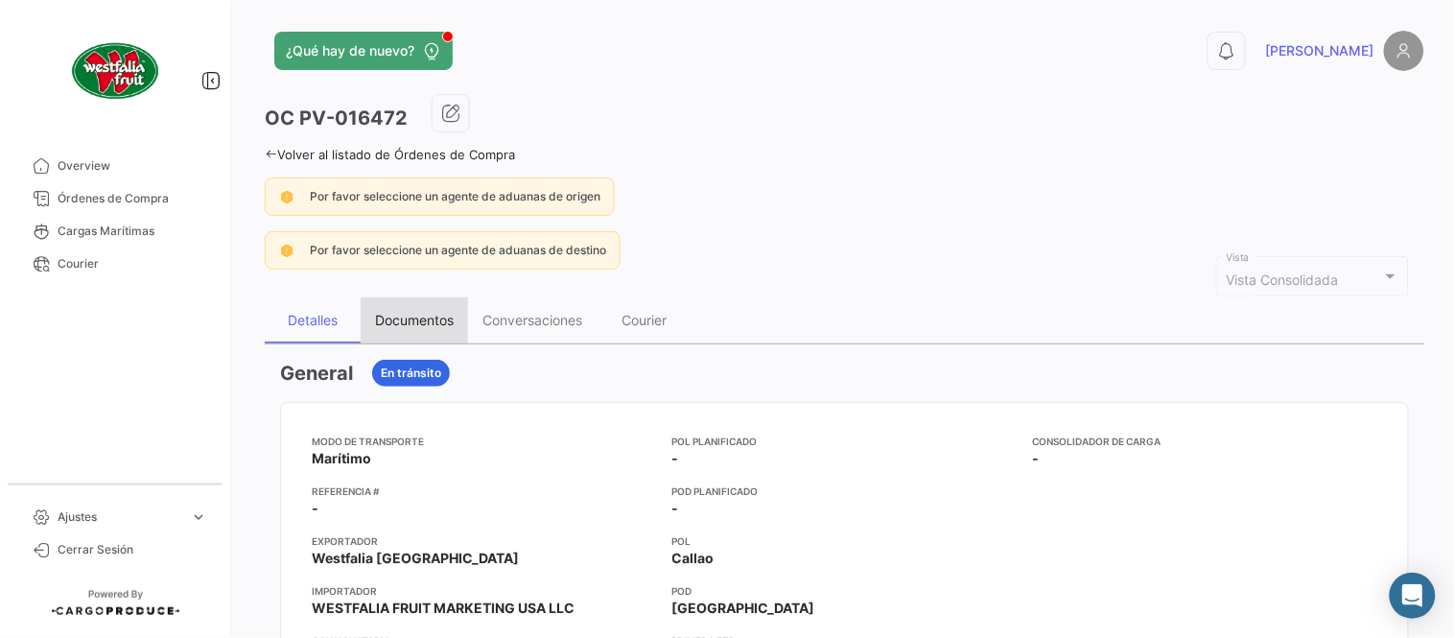
click at [432, 315] on div "Documentos" at bounding box center [414, 320] width 79 height 16
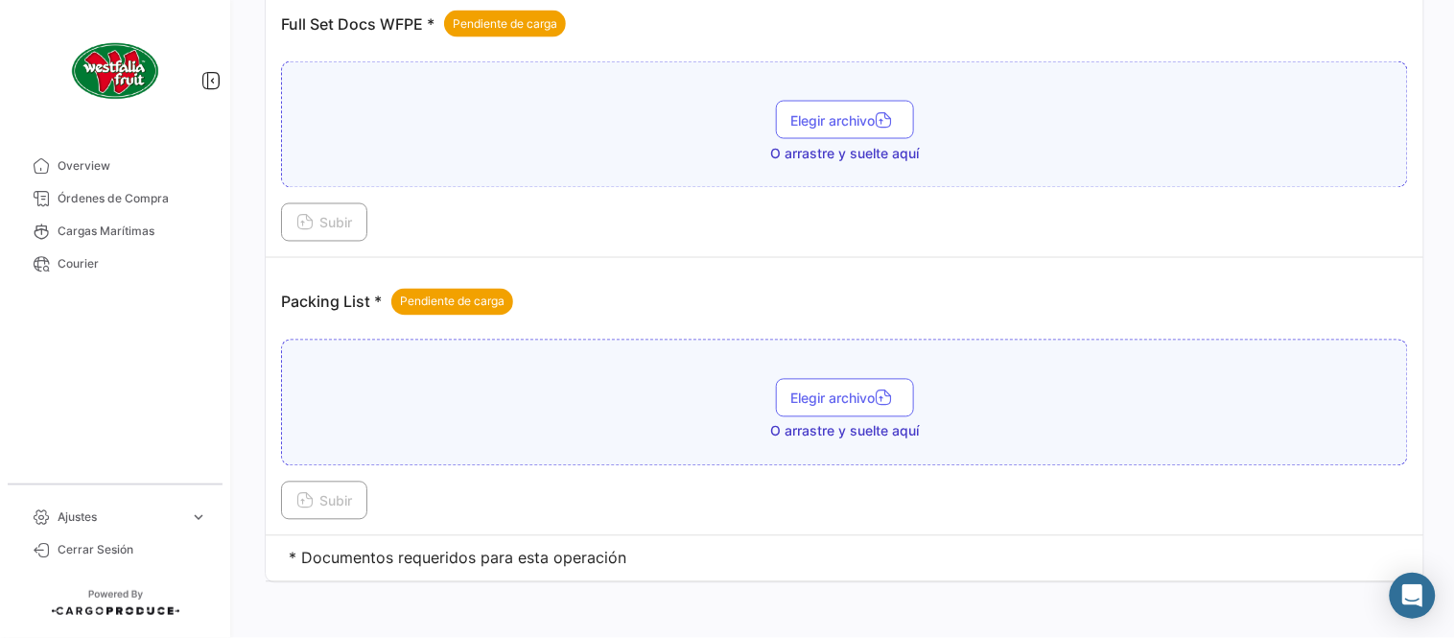
scroll to position [773, 0]
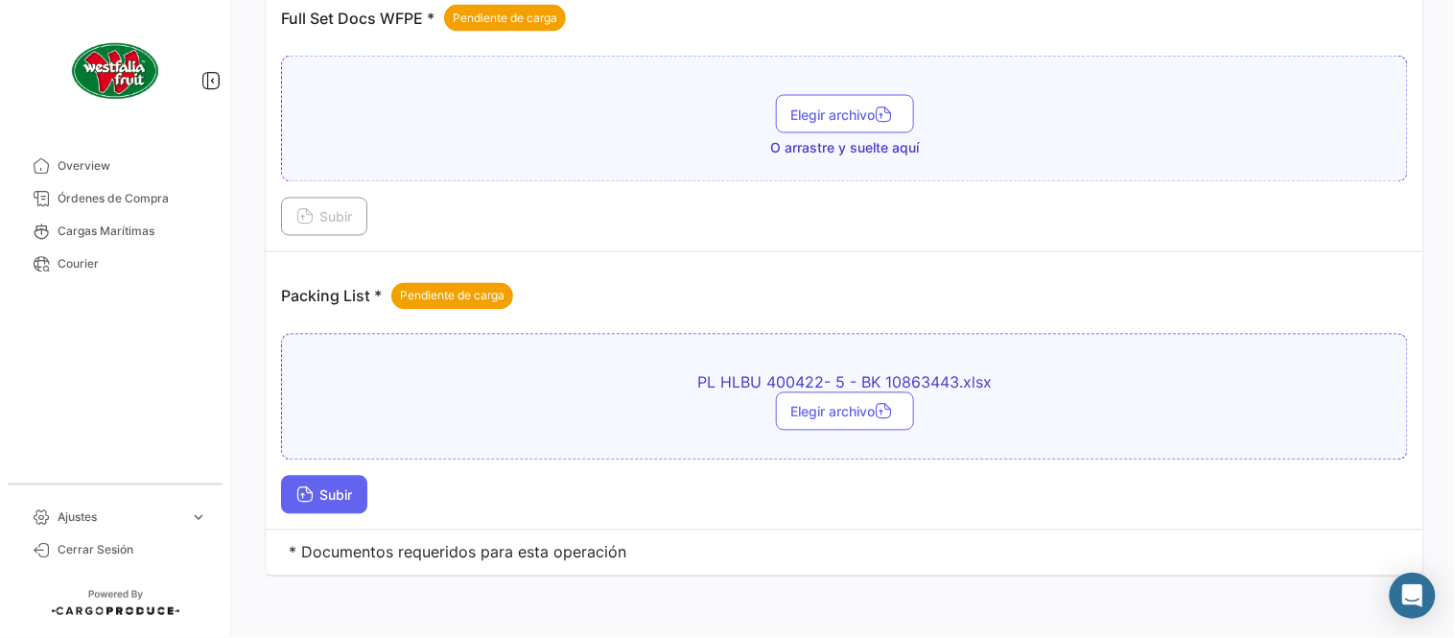
click at [303, 497] on icon at bounding box center [304, 496] width 17 height 17
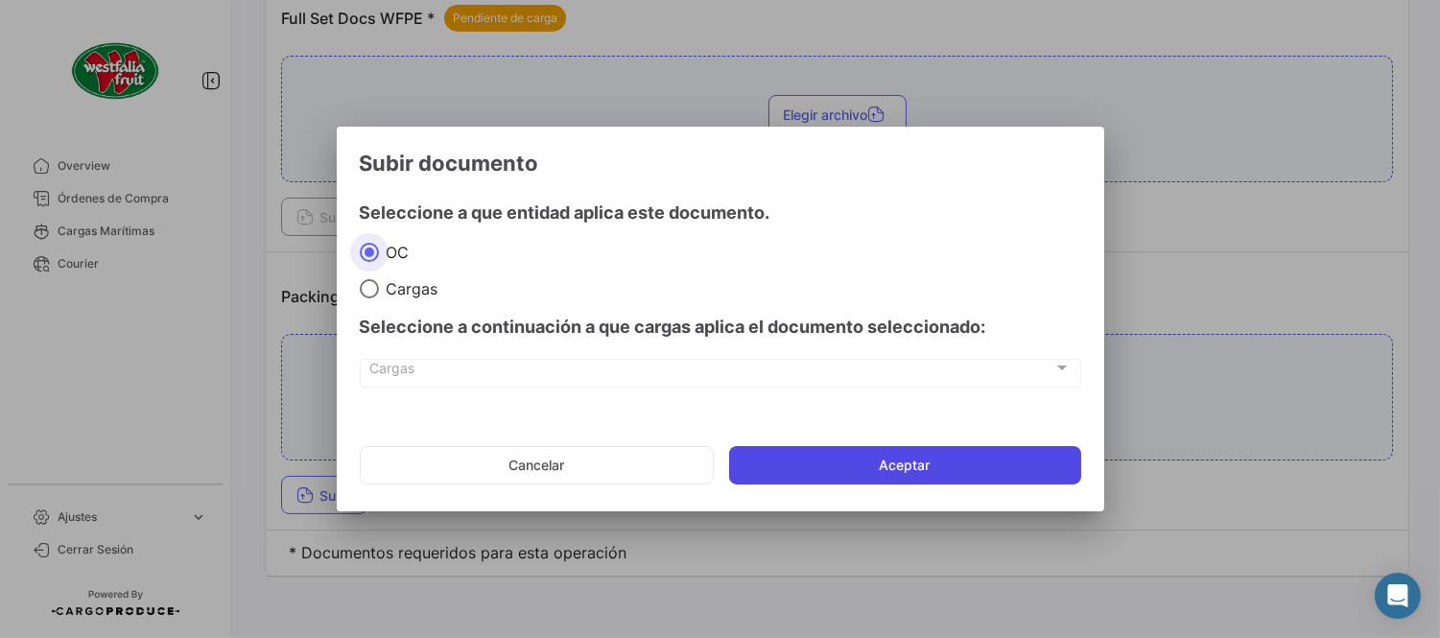
click at [822, 474] on button "Aceptar" at bounding box center [905, 465] width 352 height 38
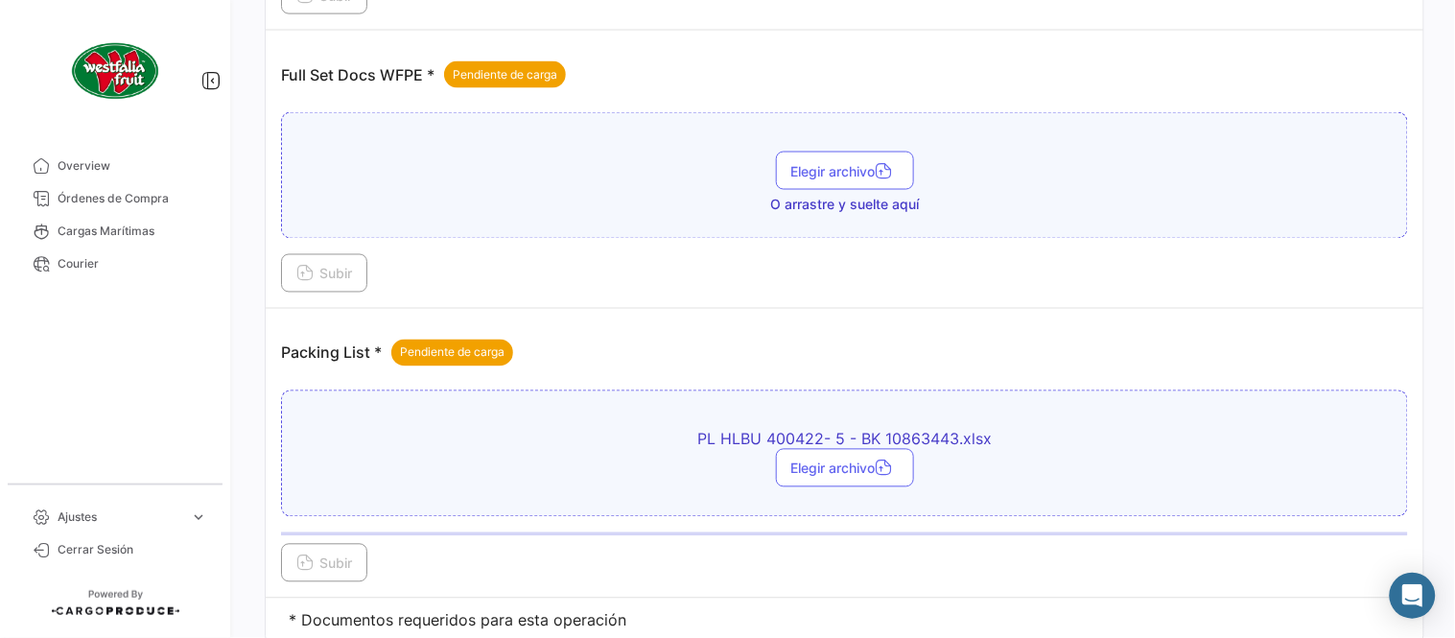
scroll to position [454, 0]
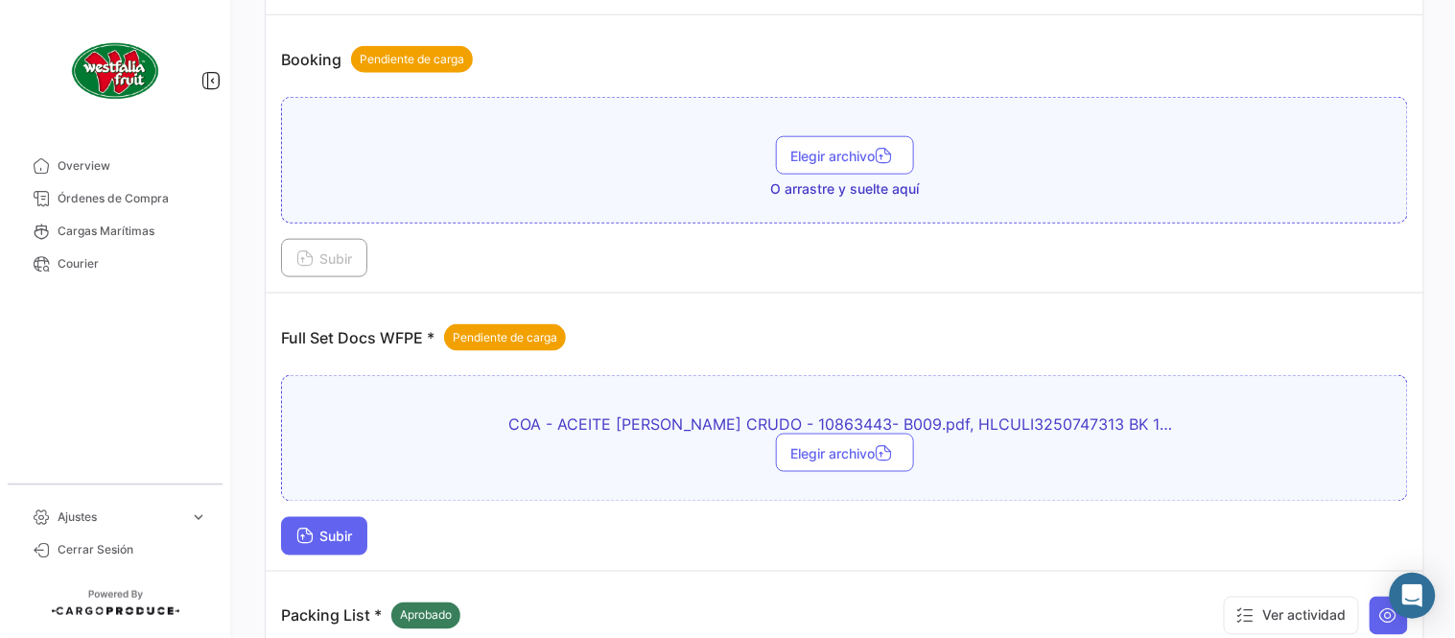
click at [348, 543] on button "Subir" at bounding box center [324, 536] width 86 height 38
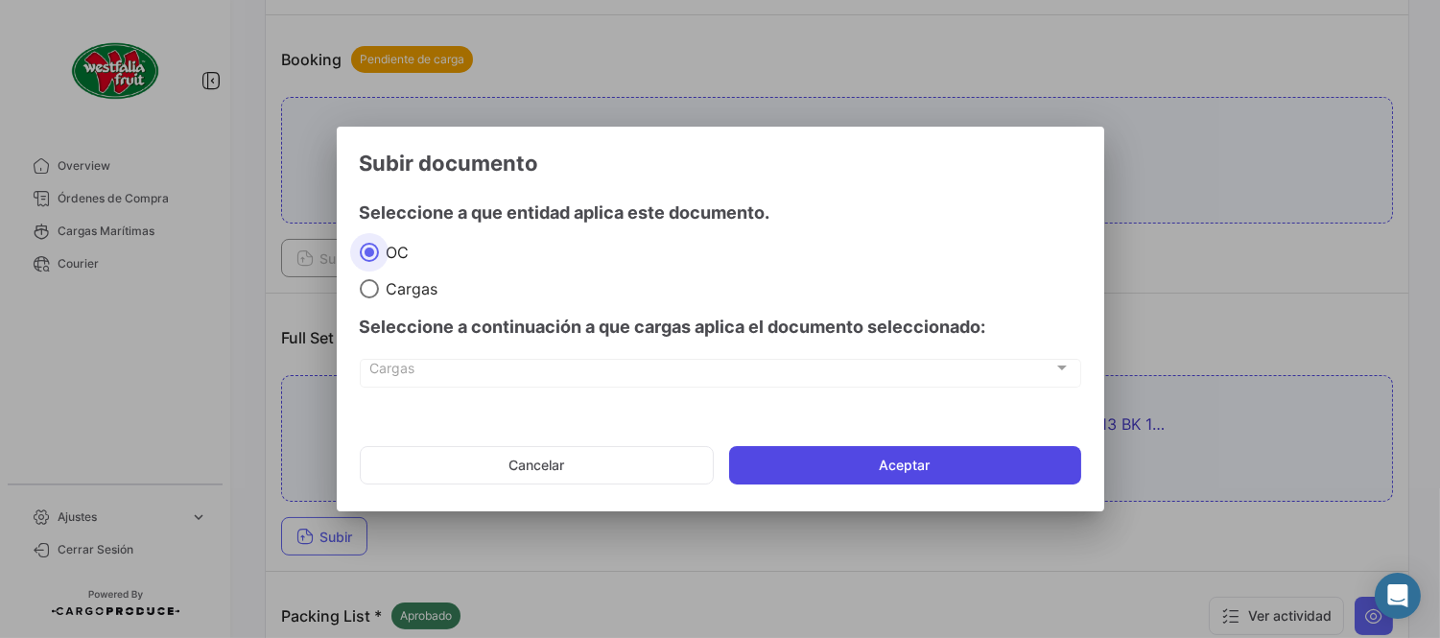
click at [833, 464] on button "Aceptar" at bounding box center [905, 465] width 352 height 38
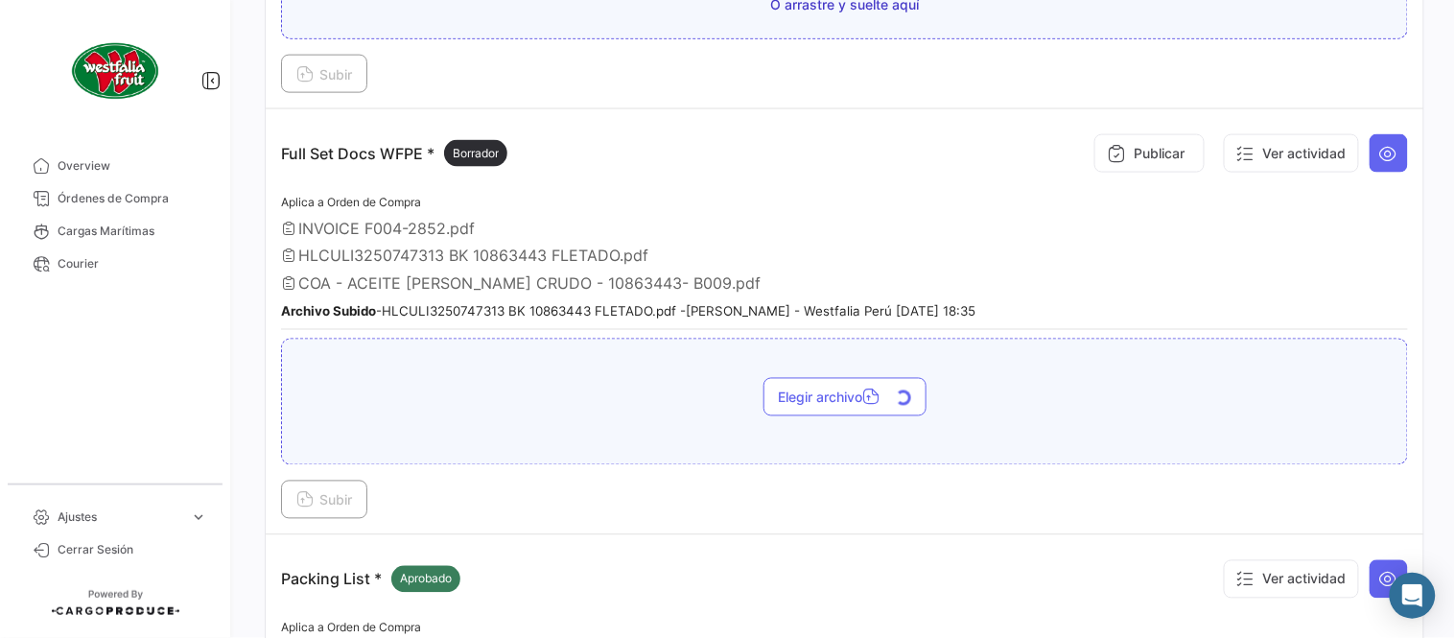
scroll to position [667, 0]
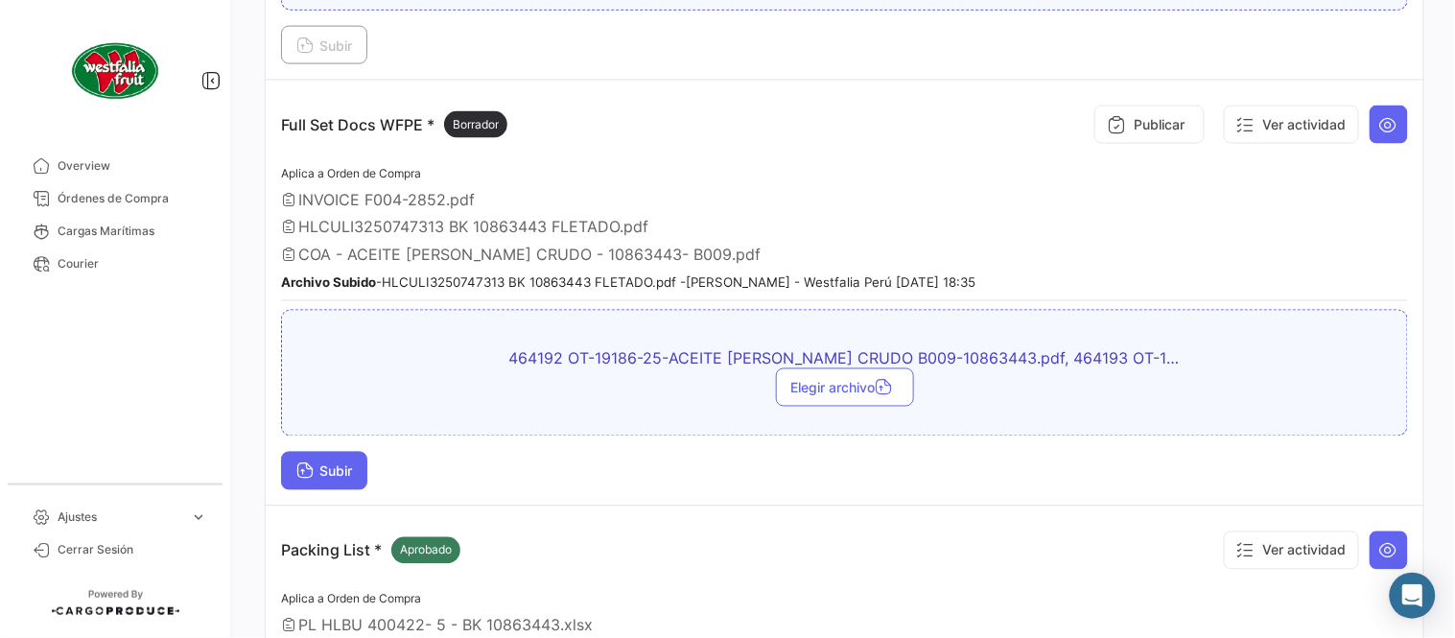
click at [346, 464] on span "Subir" at bounding box center [324, 471] width 56 height 16
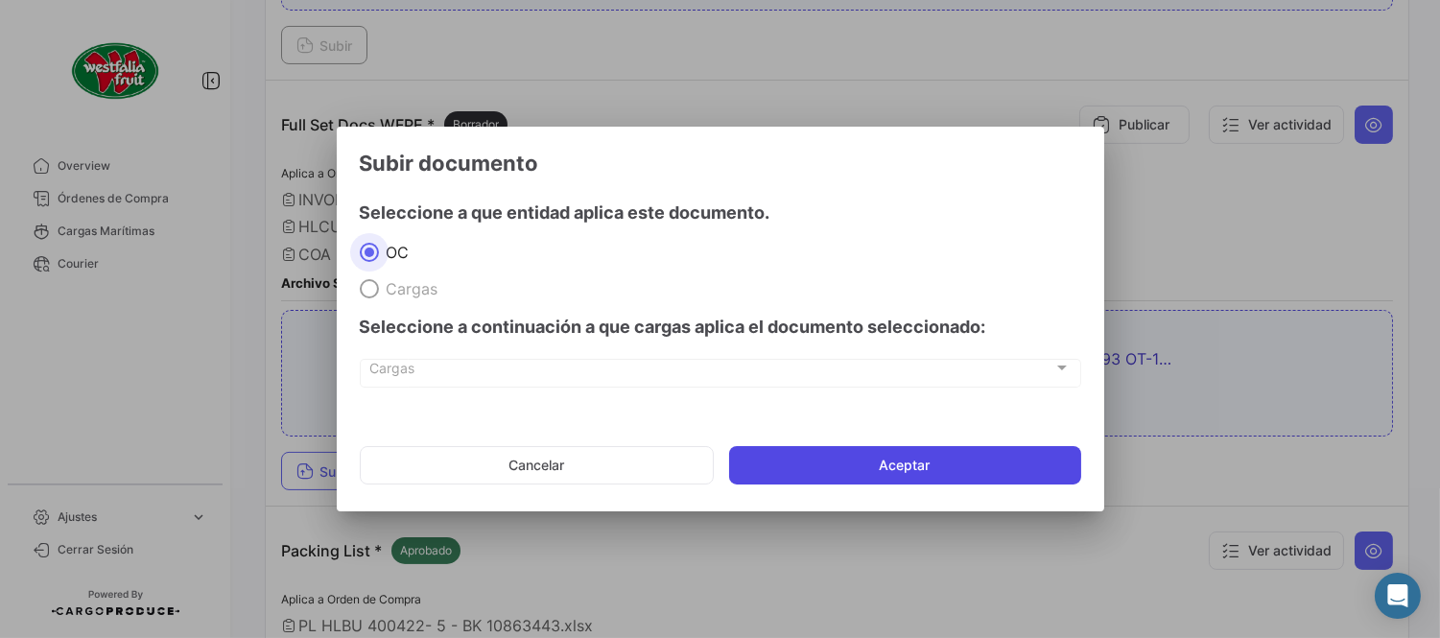
click at [913, 475] on button "Aceptar" at bounding box center [905, 465] width 352 height 38
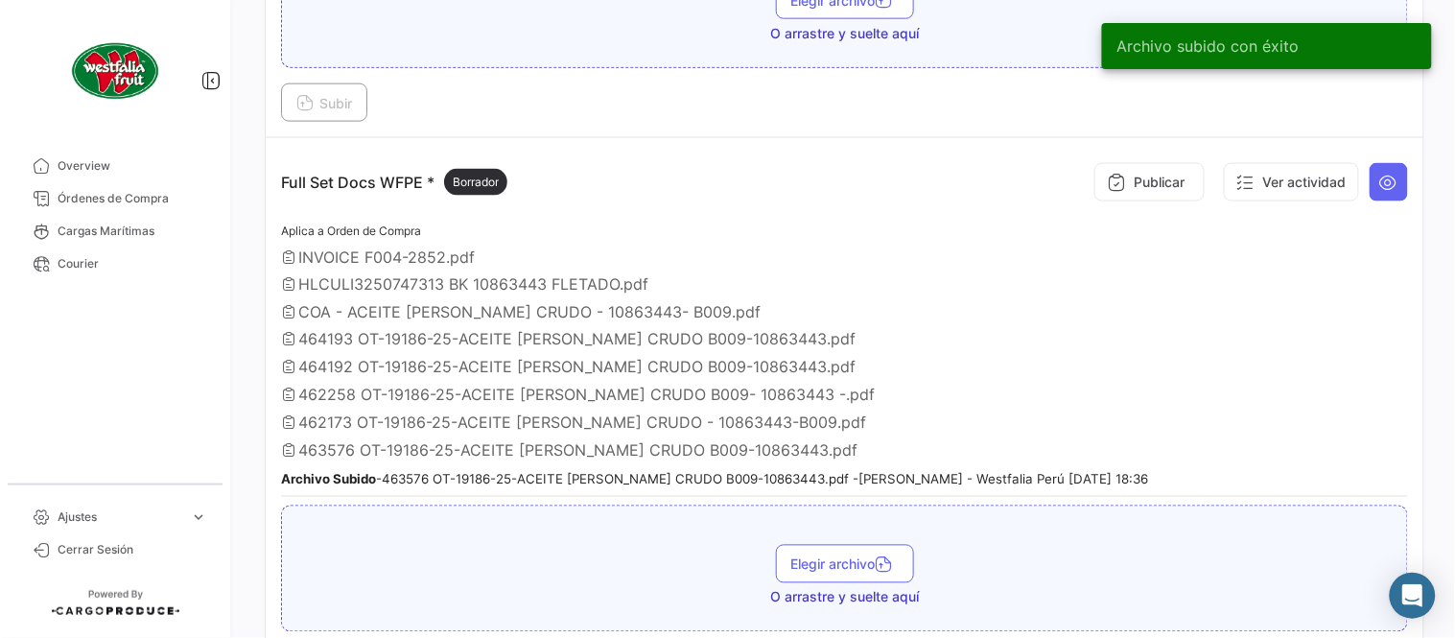
scroll to position [560, 0]
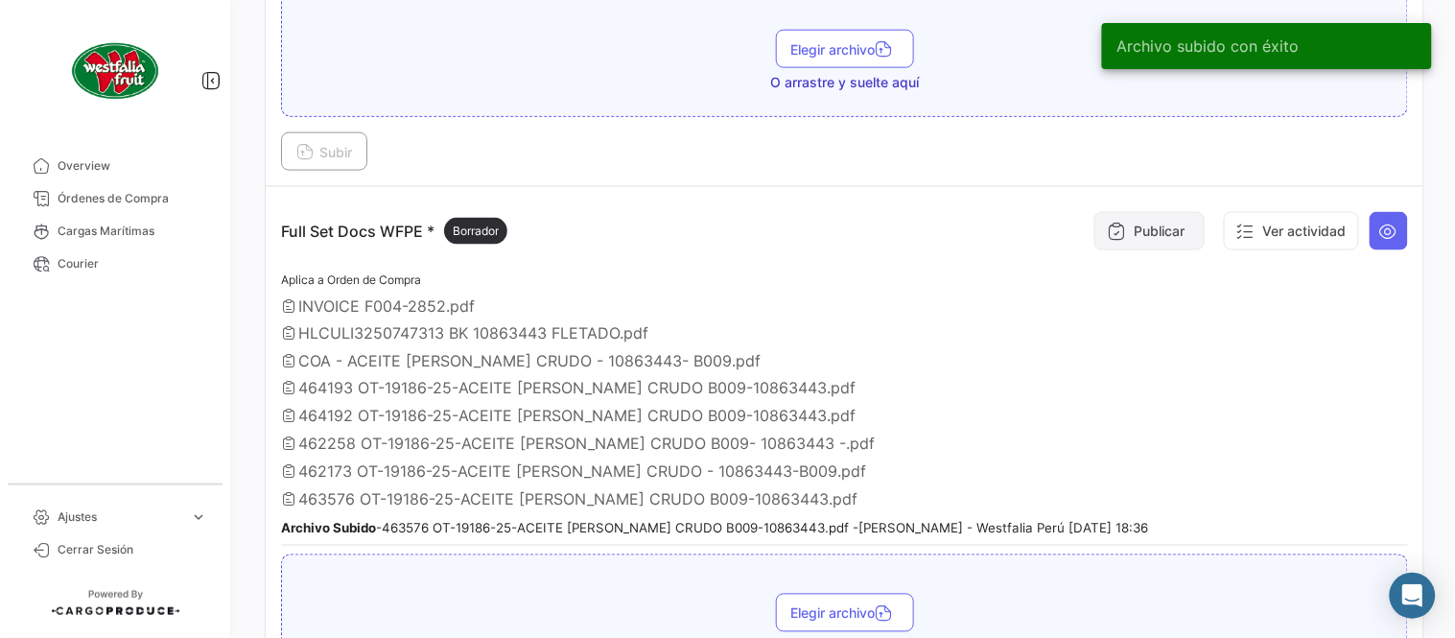
click at [1136, 228] on button "Publicar" at bounding box center [1149, 231] width 110 height 38
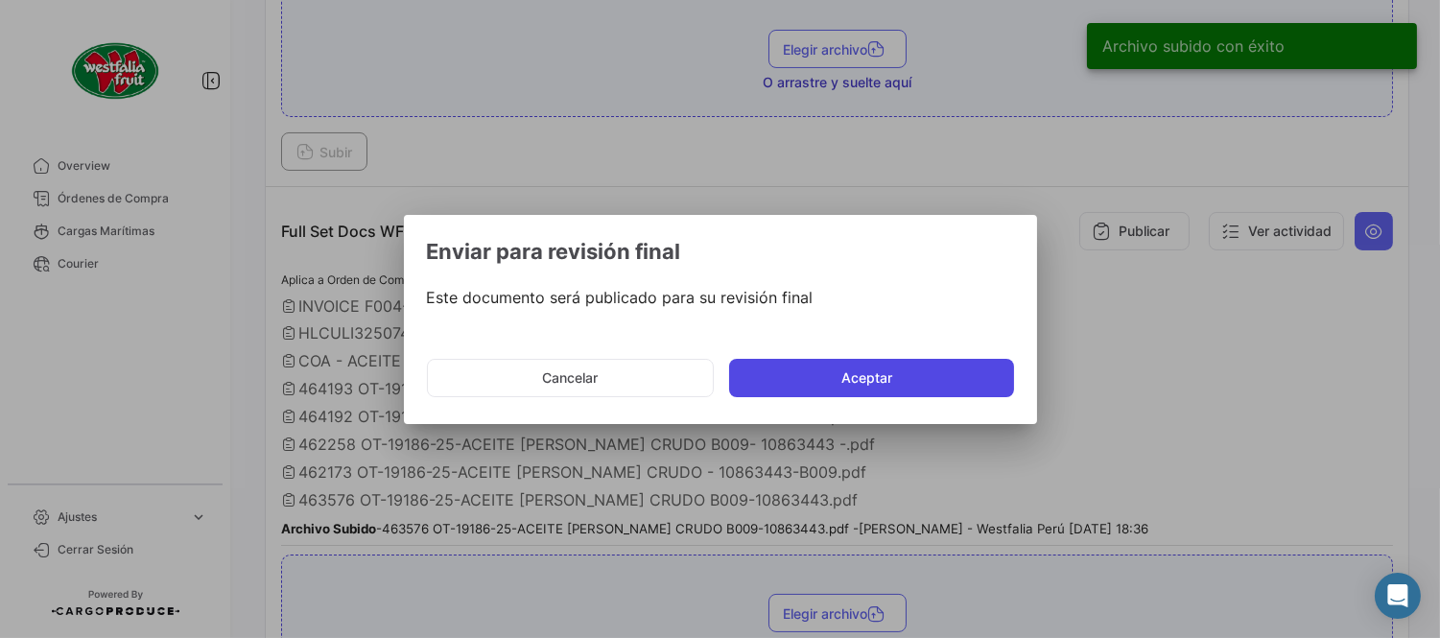
click at [852, 371] on button "Aceptar" at bounding box center [871, 378] width 285 height 38
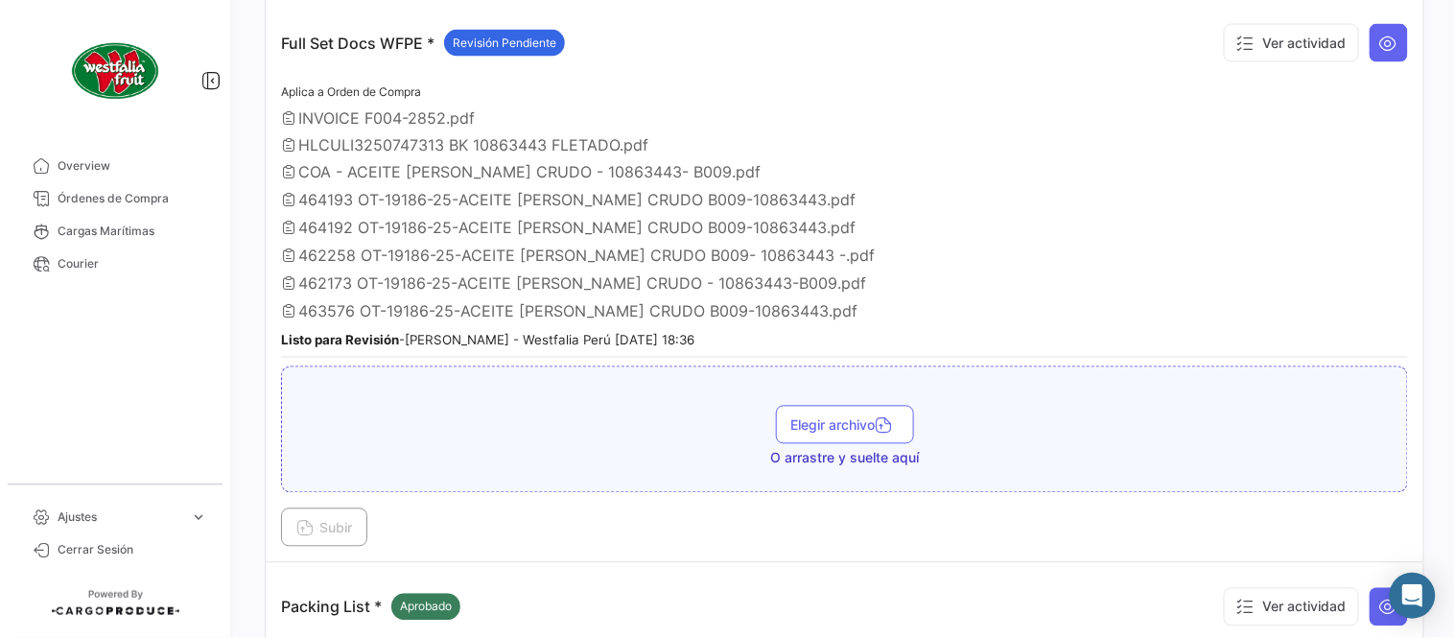
scroll to position [773, 0]
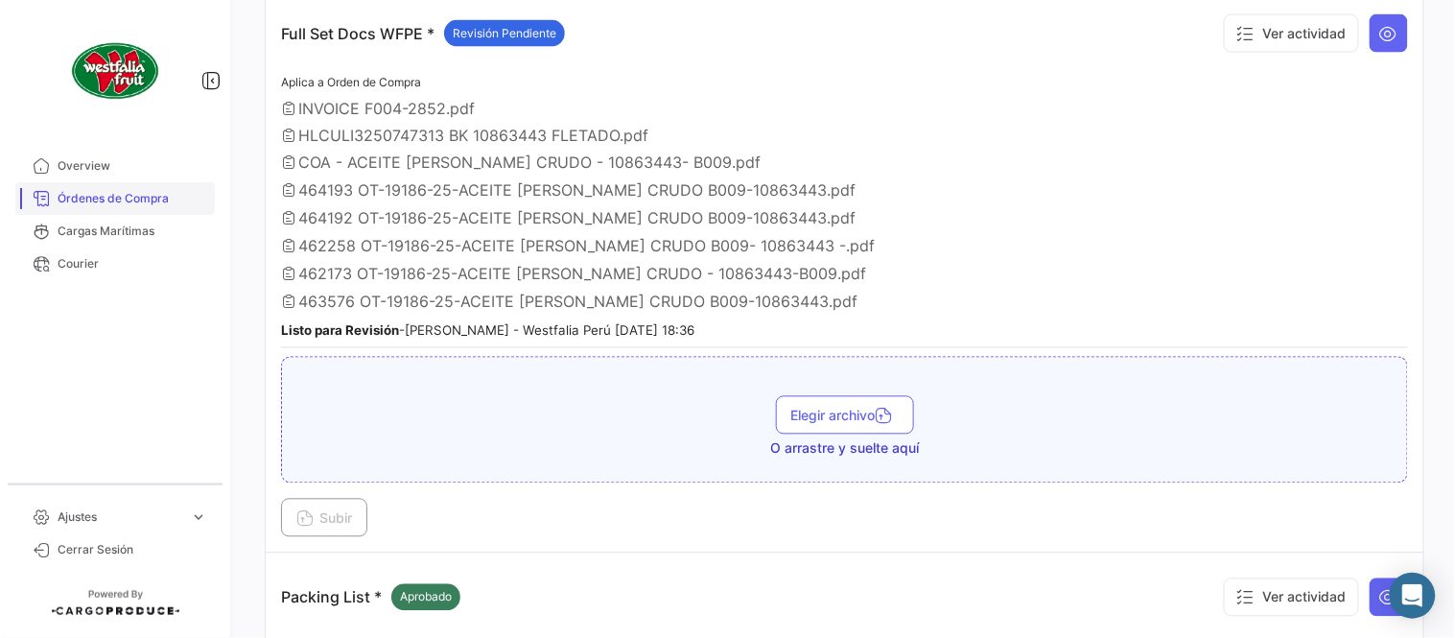
click at [141, 207] on link "Órdenes de Compra" at bounding box center [115, 198] width 200 height 33
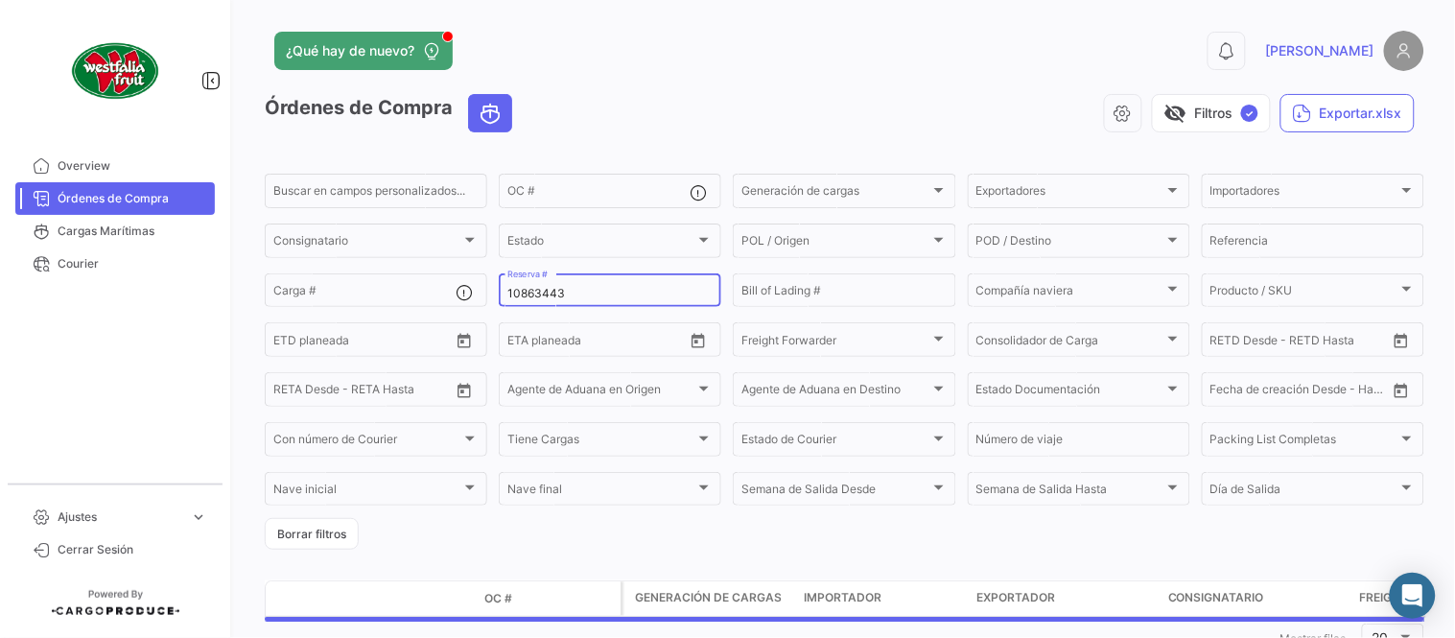
click at [539, 282] on div "10863443 Reserva #" at bounding box center [609, 289] width 205 height 37
click at [542, 294] on input "10863443" at bounding box center [609, 293] width 205 height 13
click at [548, 303] on div "10863443 Reserva #" at bounding box center [609, 289] width 205 height 37
click at [545, 294] on input "10863443" at bounding box center [609, 293] width 205 height 13
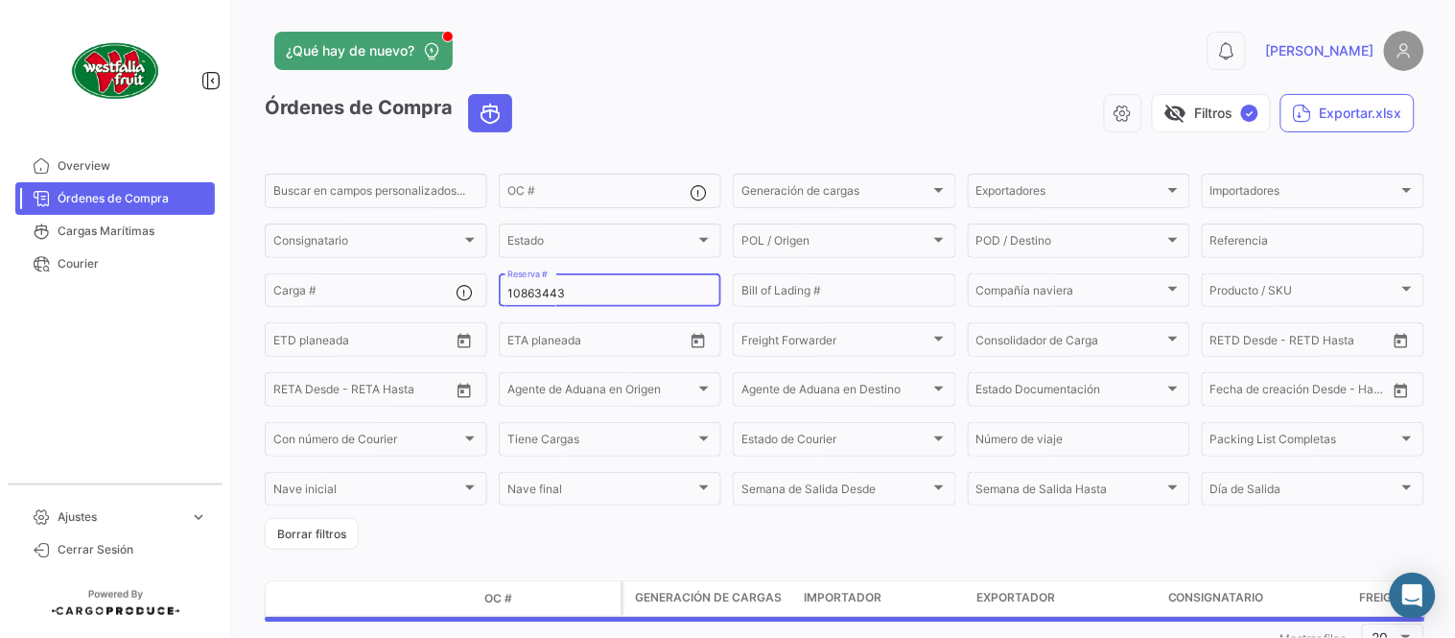
paste input "6426209050"
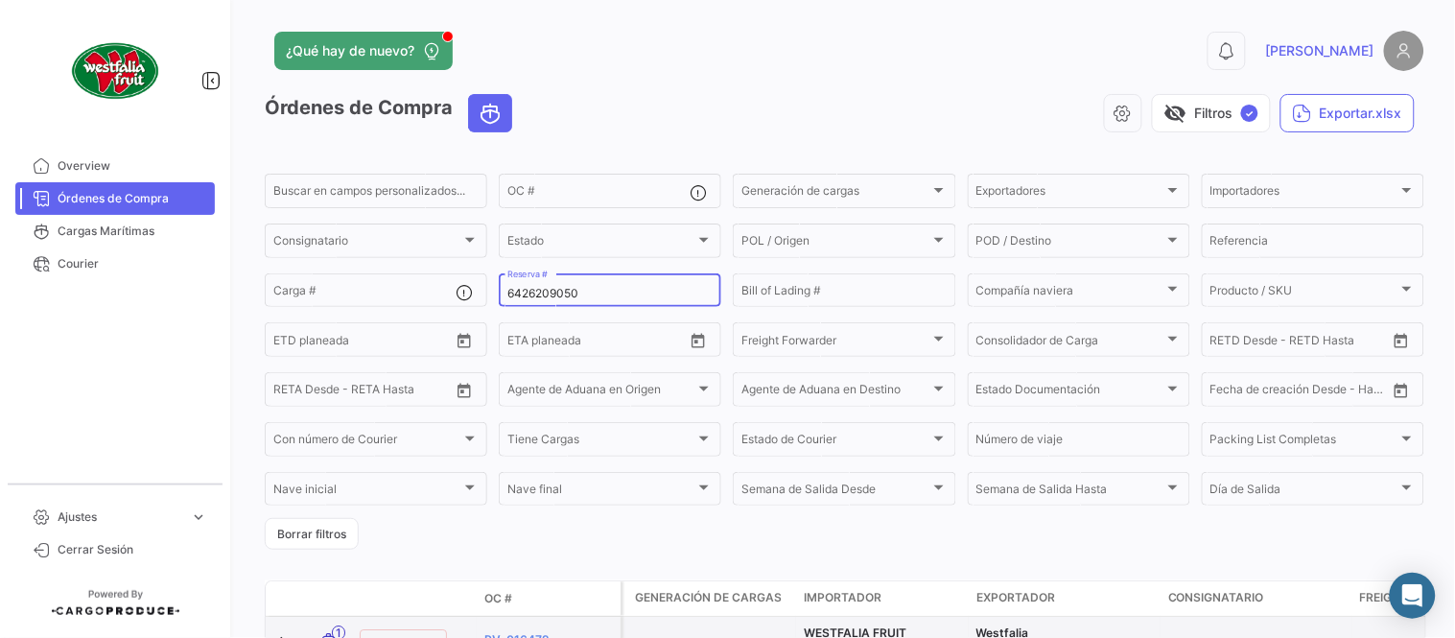
type input "6426209050"
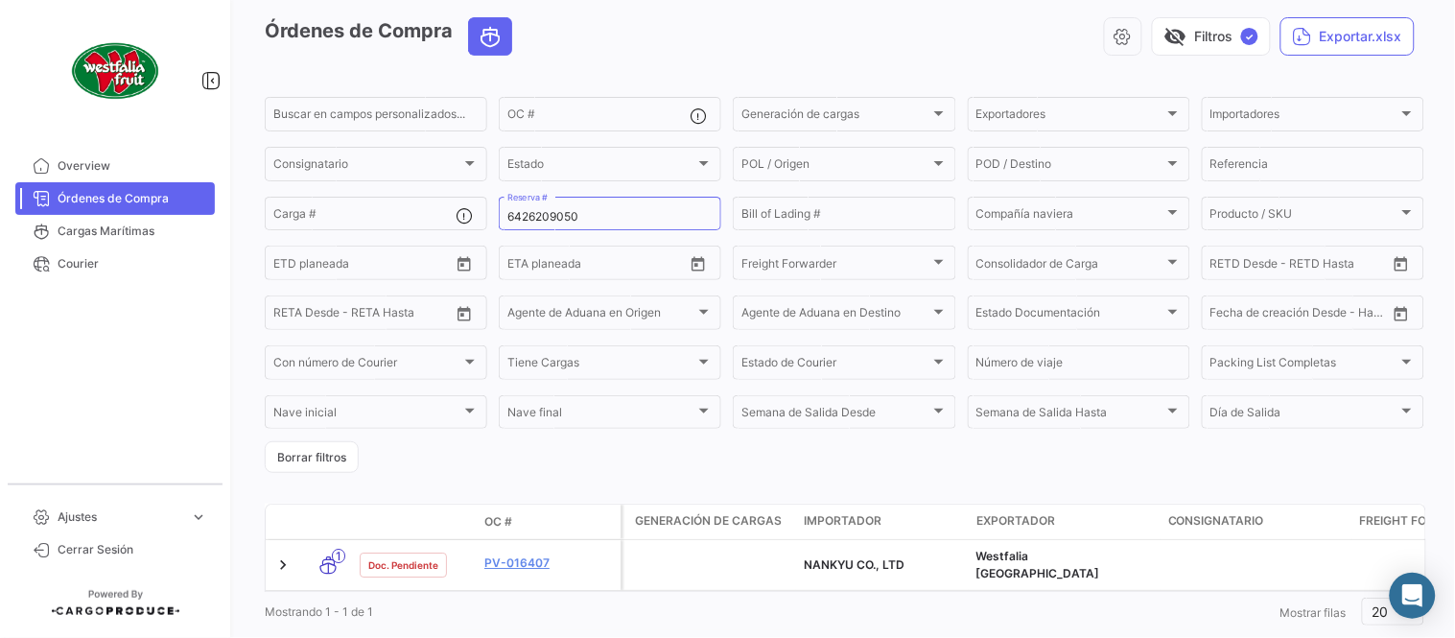
scroll to position [123, 0]
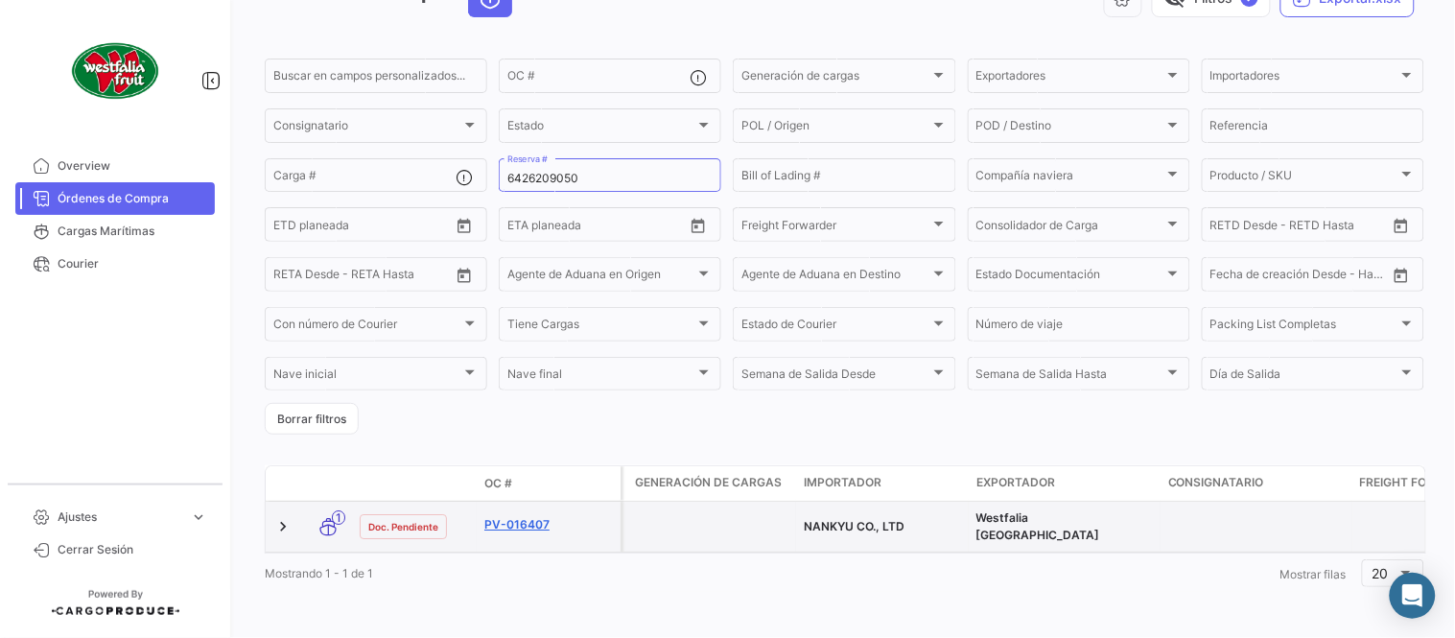
click at [523, 516] on link "PV-016407" at bounding box center [548, 524] width 129 height 17
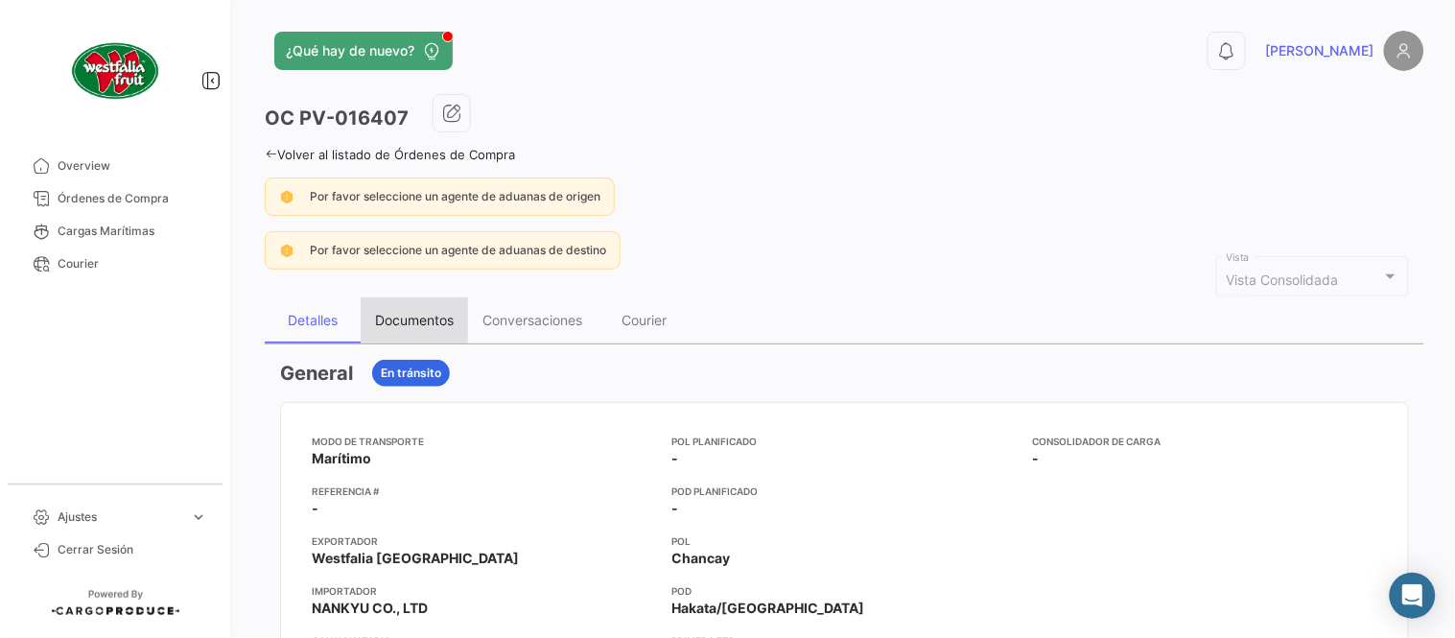
click at [409, 318] on div "Documentos" at bounding box center [414, 320] width 79 height 16
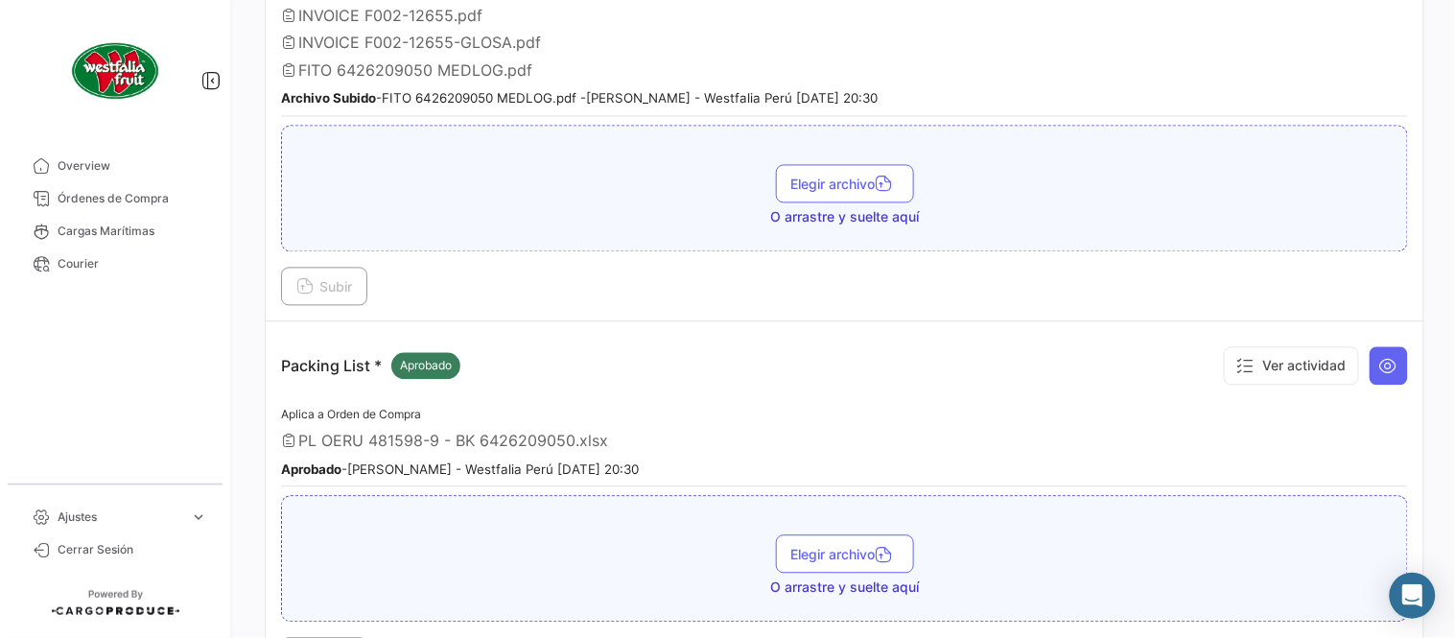
scroll to position [531, 0]
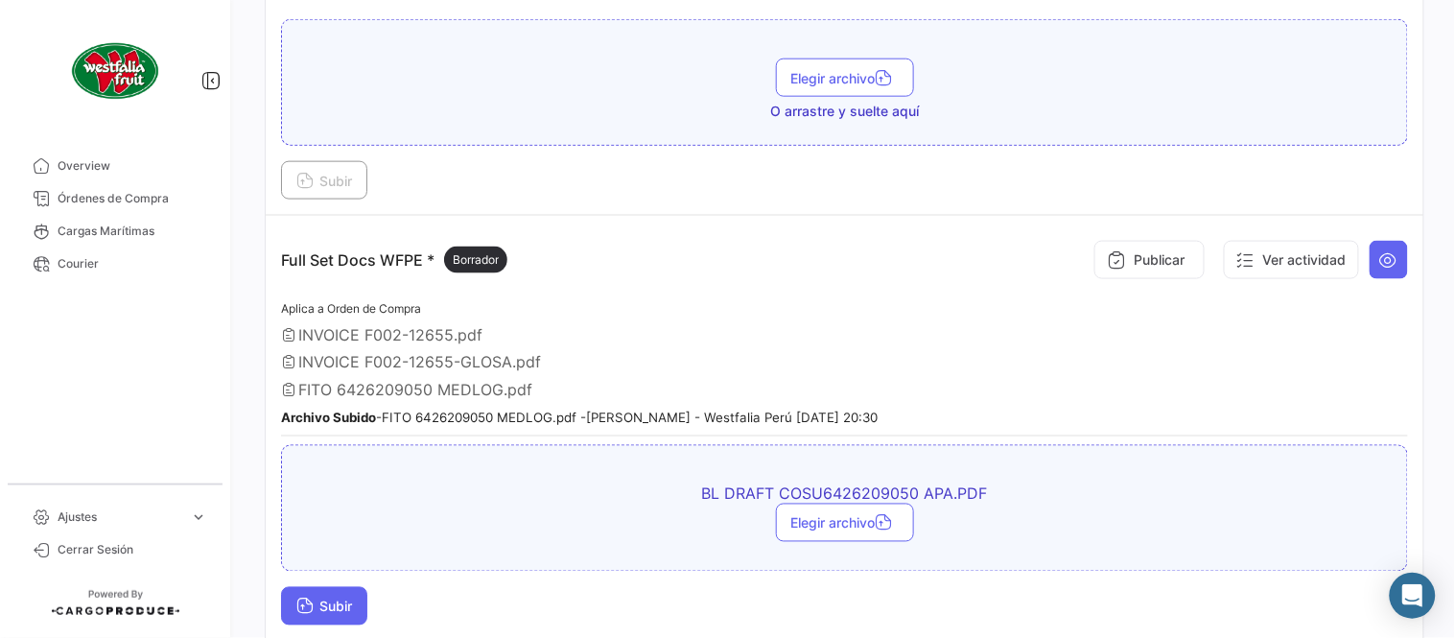
click at [343, 591] on button "Subir" at bounding box center [324, 606] width 86 height 38
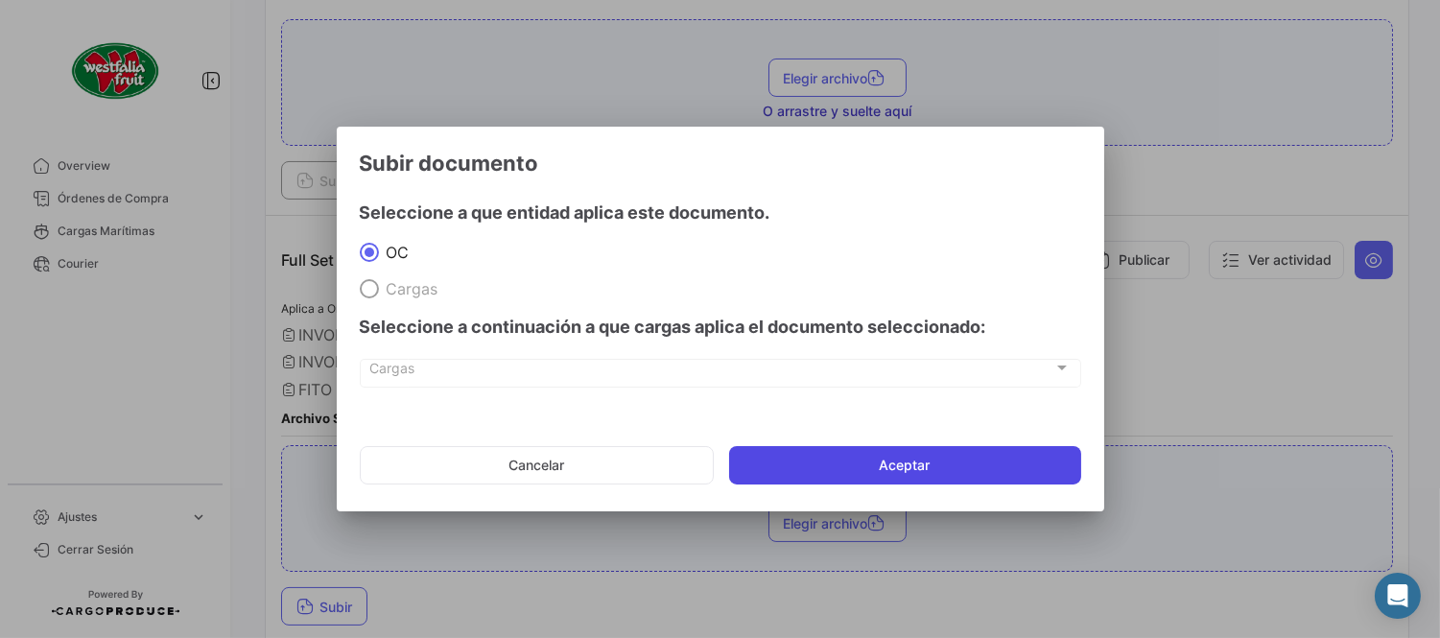
click at [899, 463] on button "Aceptar" at bounding box center [905, 465] width 352 height 38
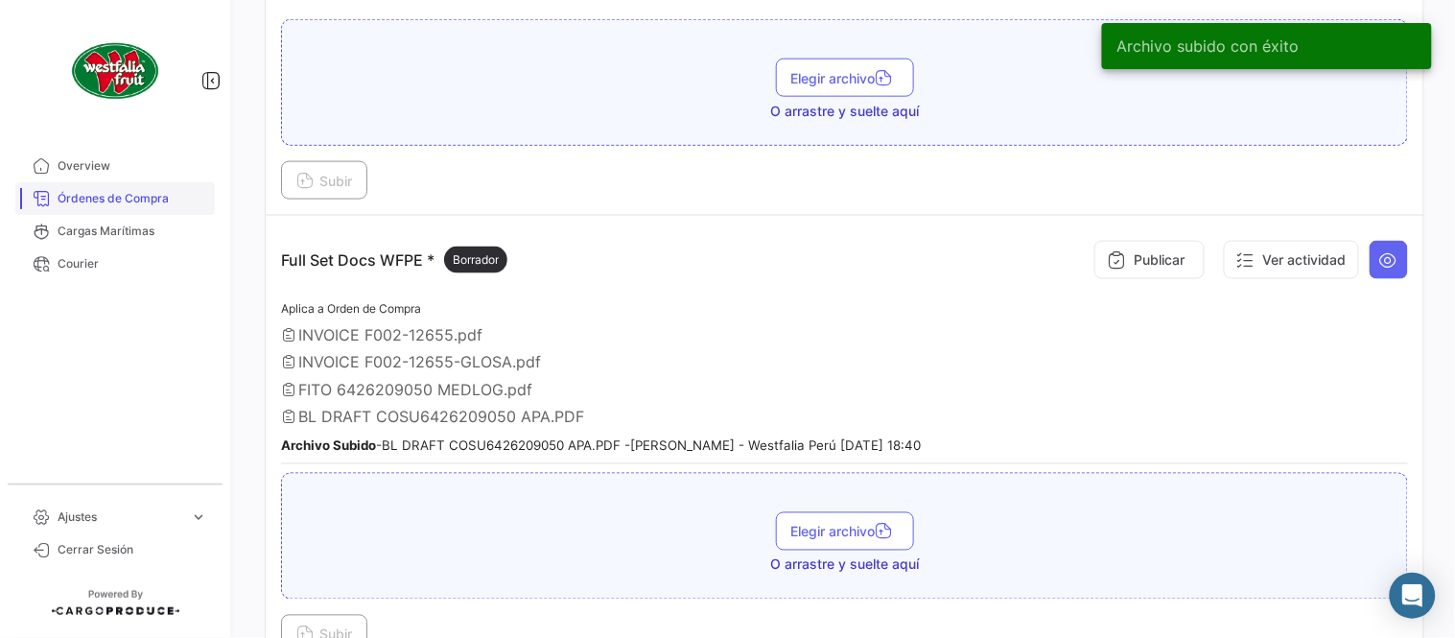
click at [106, 182] on link "Órdenes de Compra" at bounding box center [115, 198] width 200 height 33
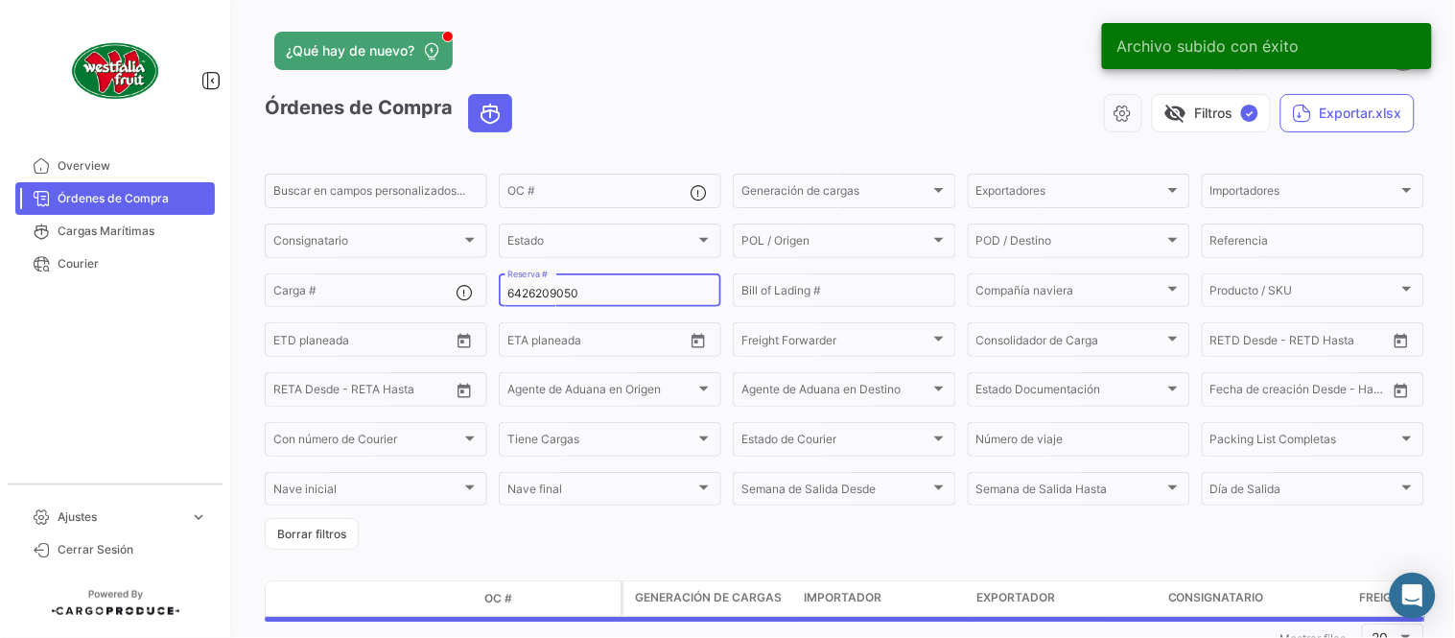
click at [542, 297] on input "6426209050" at bounding box center [609, 293] width 205 height 13
paste input "23108059"
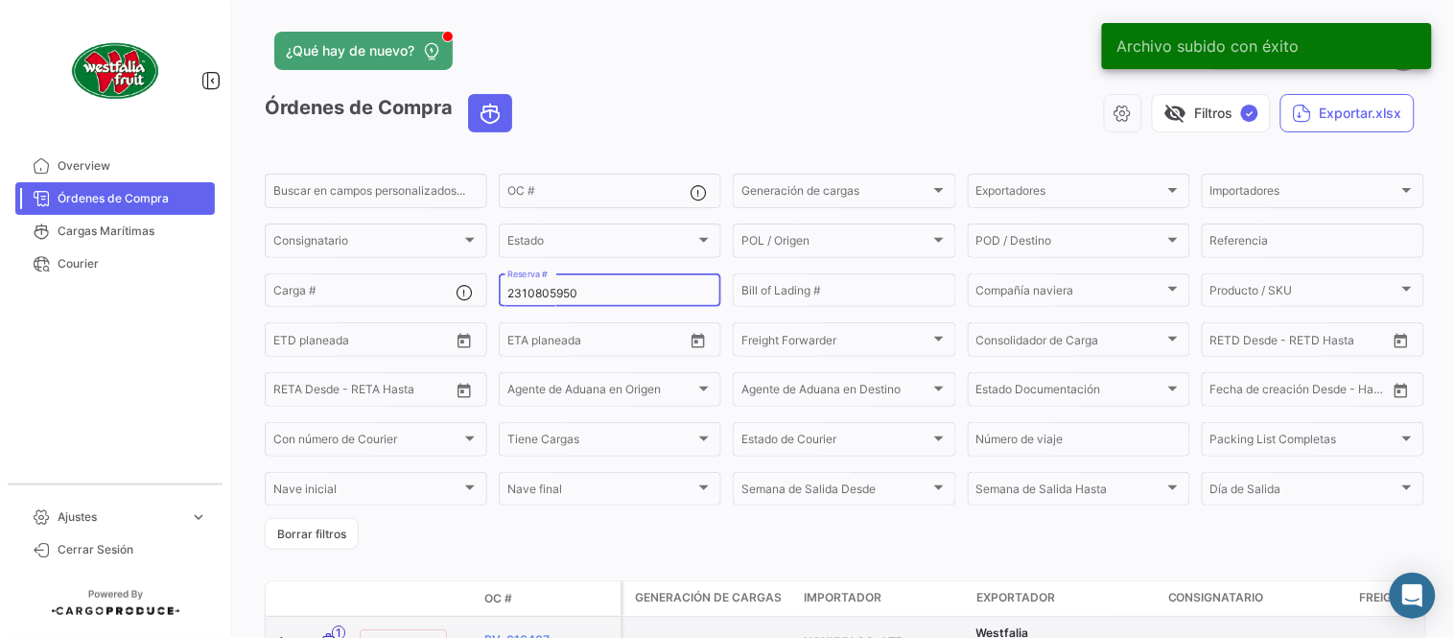
type input "2310805950"
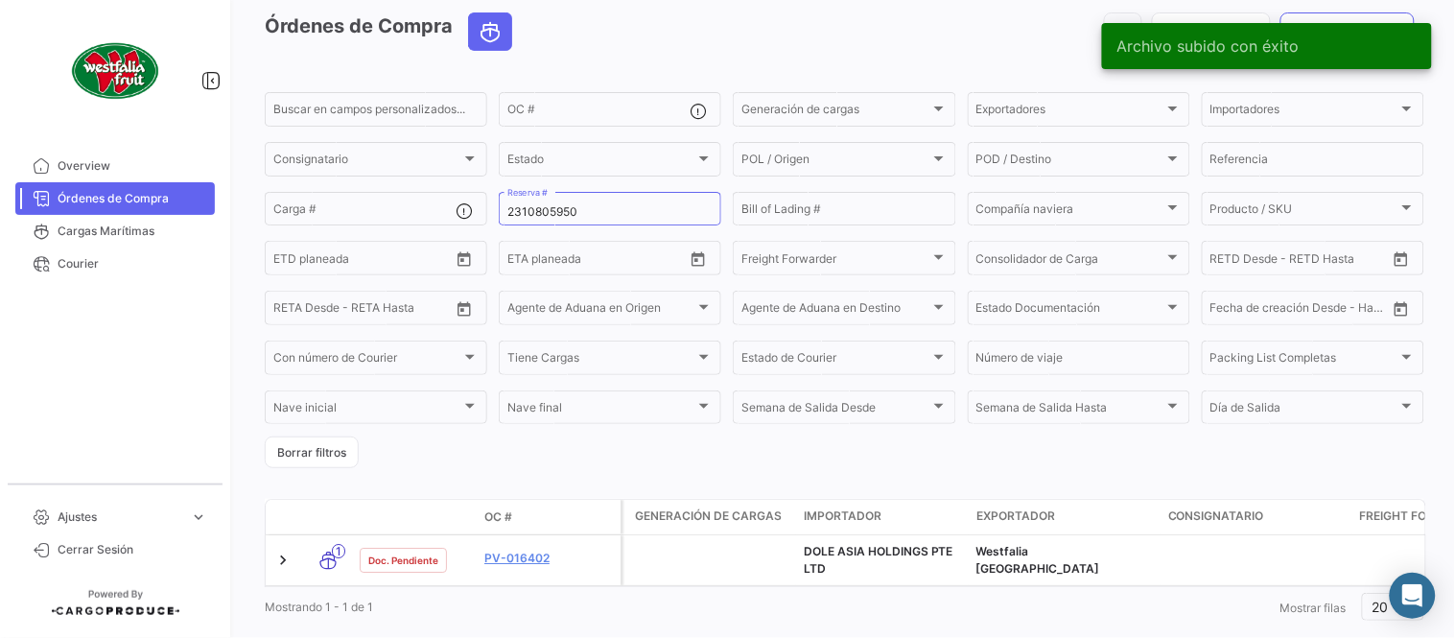
scroll to position [130, 0]
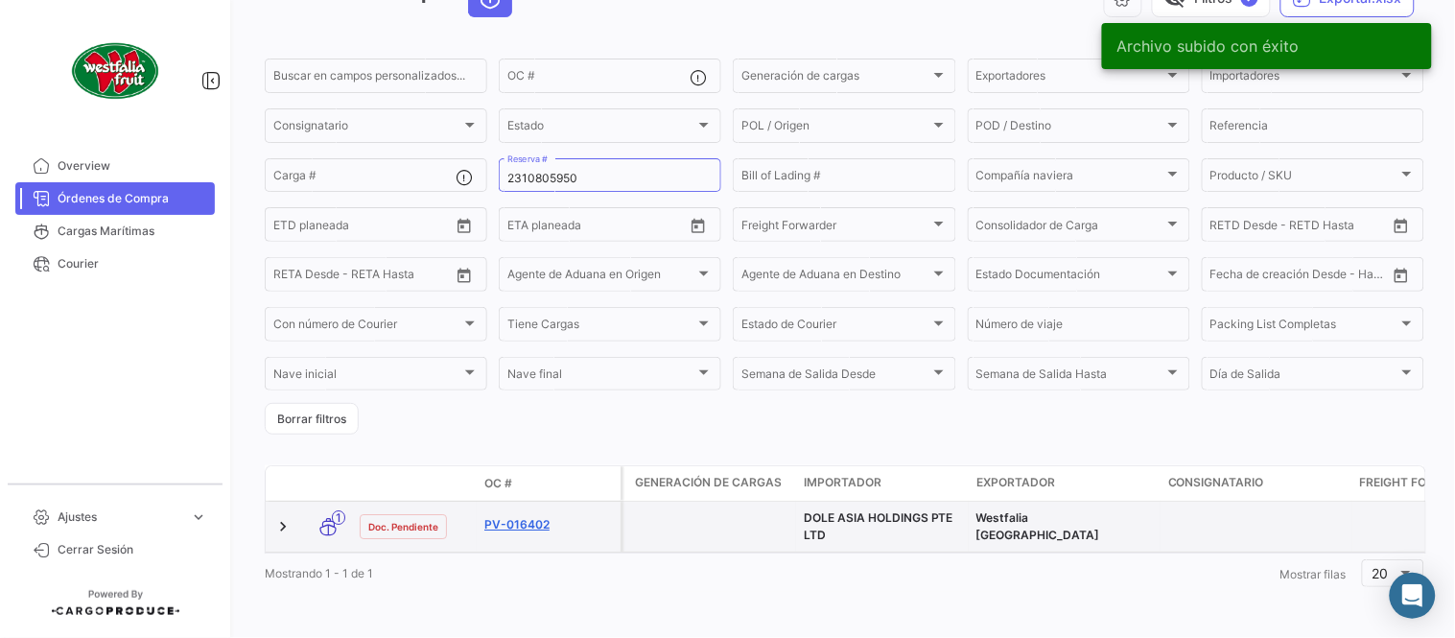
click at [534, 516] on link "PV-016402" at bounding box center [548, 524] width 129 height 17
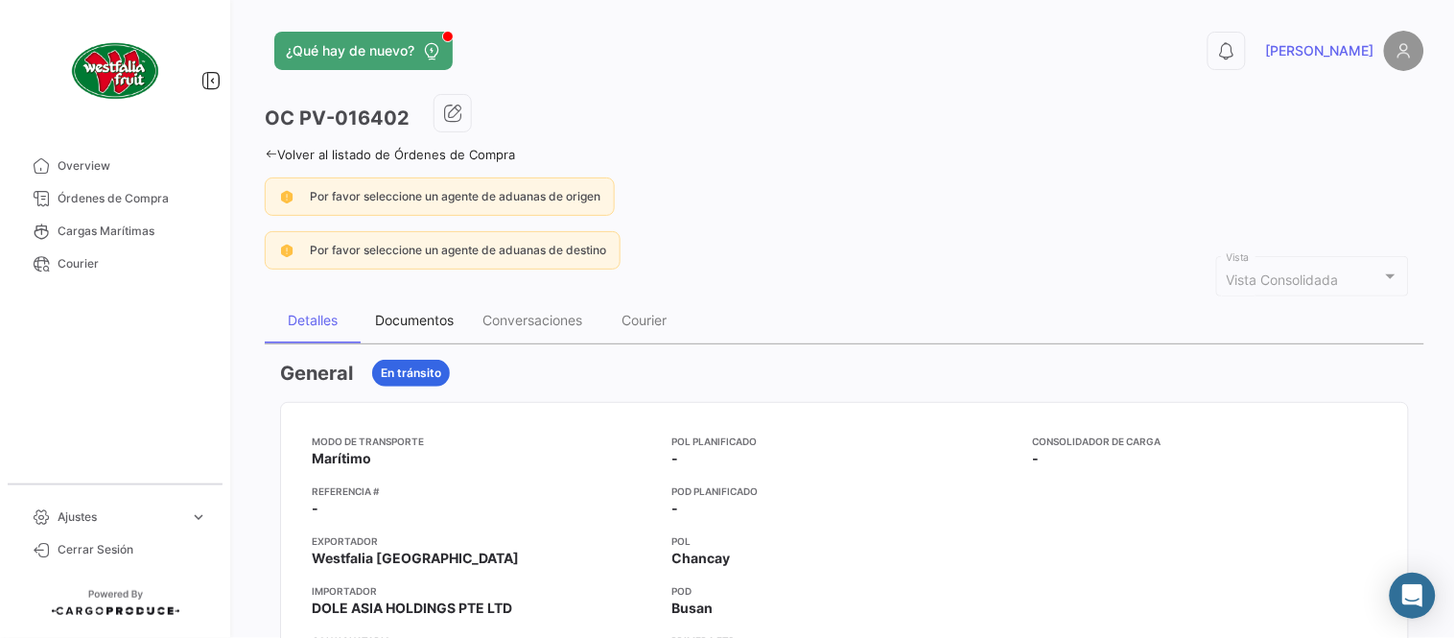
click at [441, 318] on div "Documentos" at bounding box center [414, 320] width 79 height 16
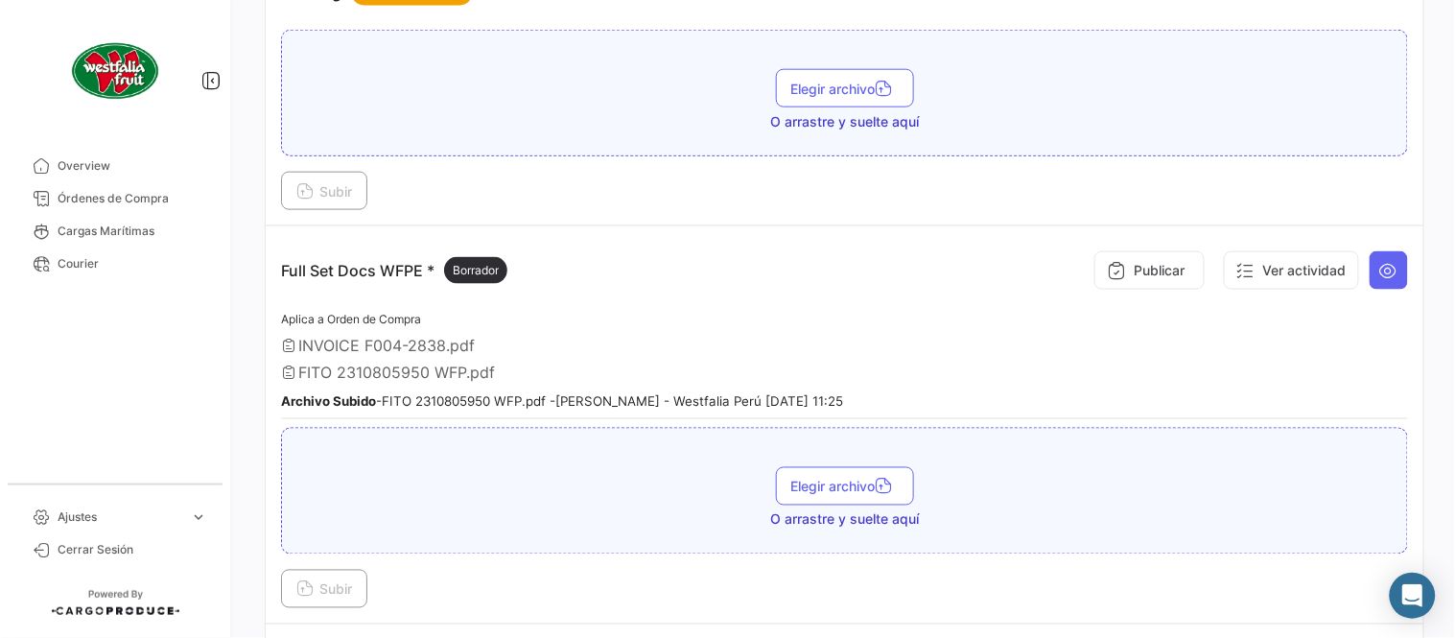
scroll to position [532, 0]
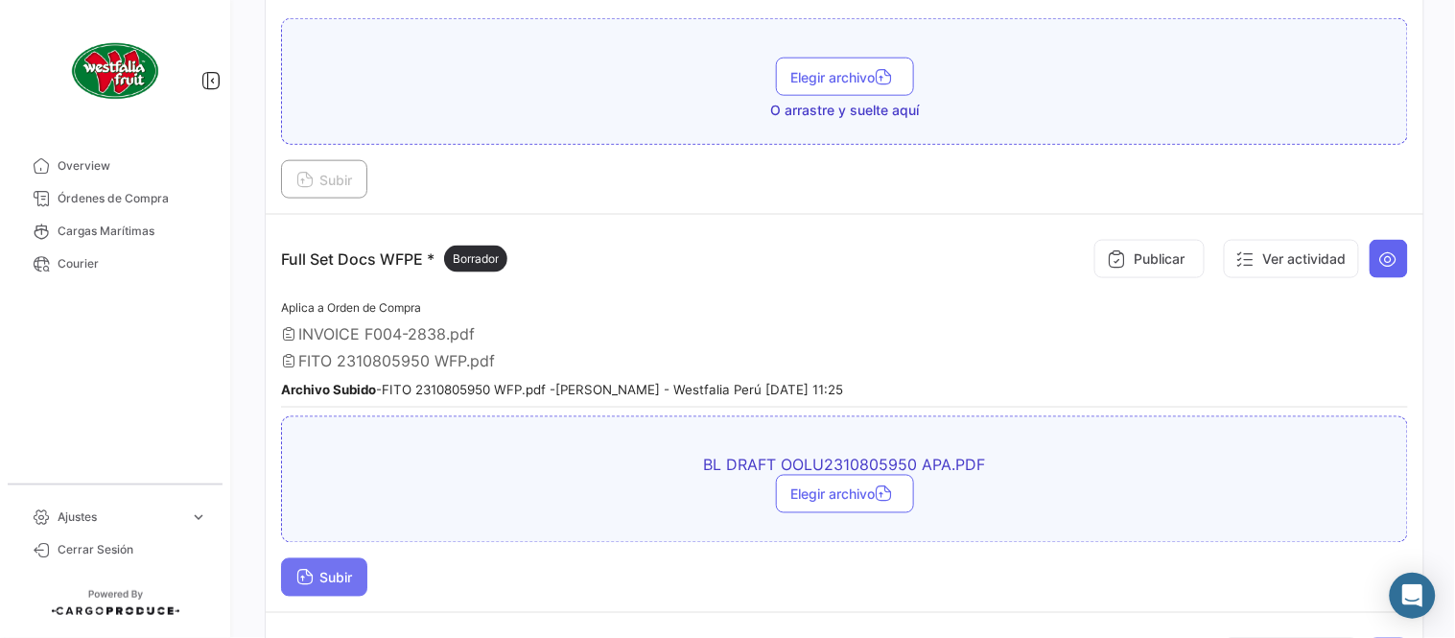
click at [340, 562] on button "Subir" at bounding box center [324, 577] width 86 height 38
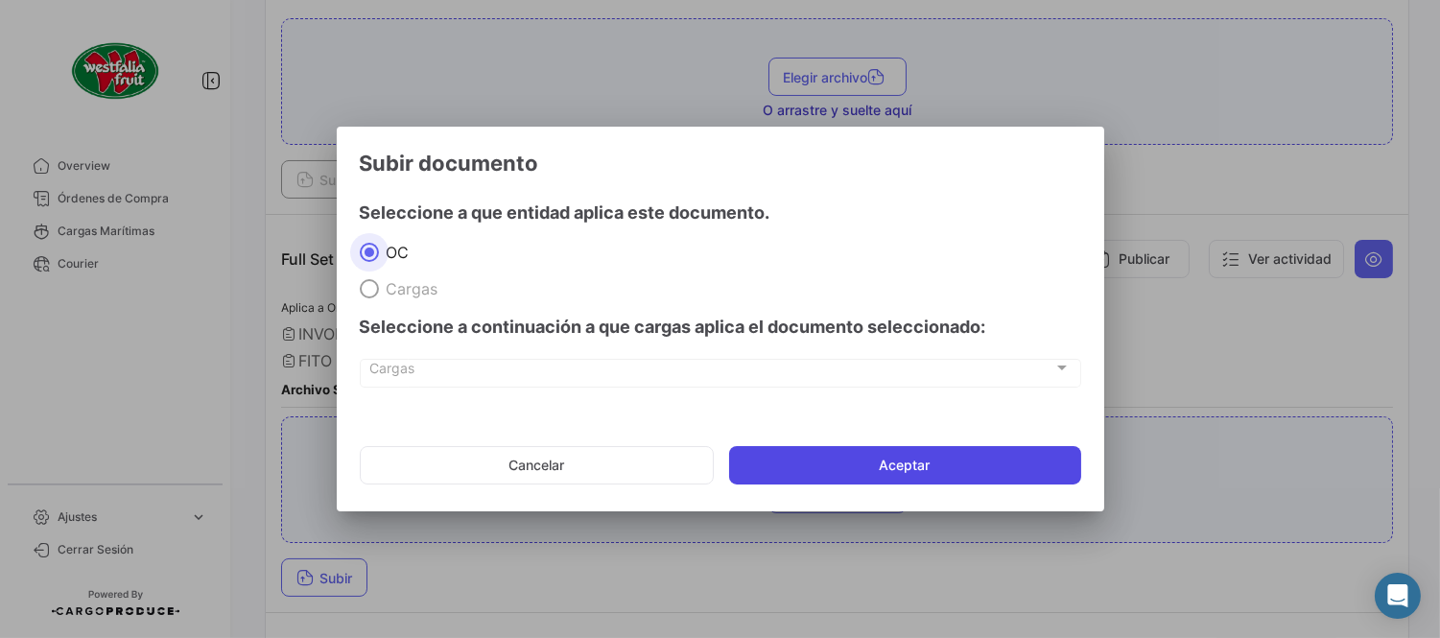
click at [803, 466] on button "Aceptar" at bounding box center [905, 465] width 352 height 38
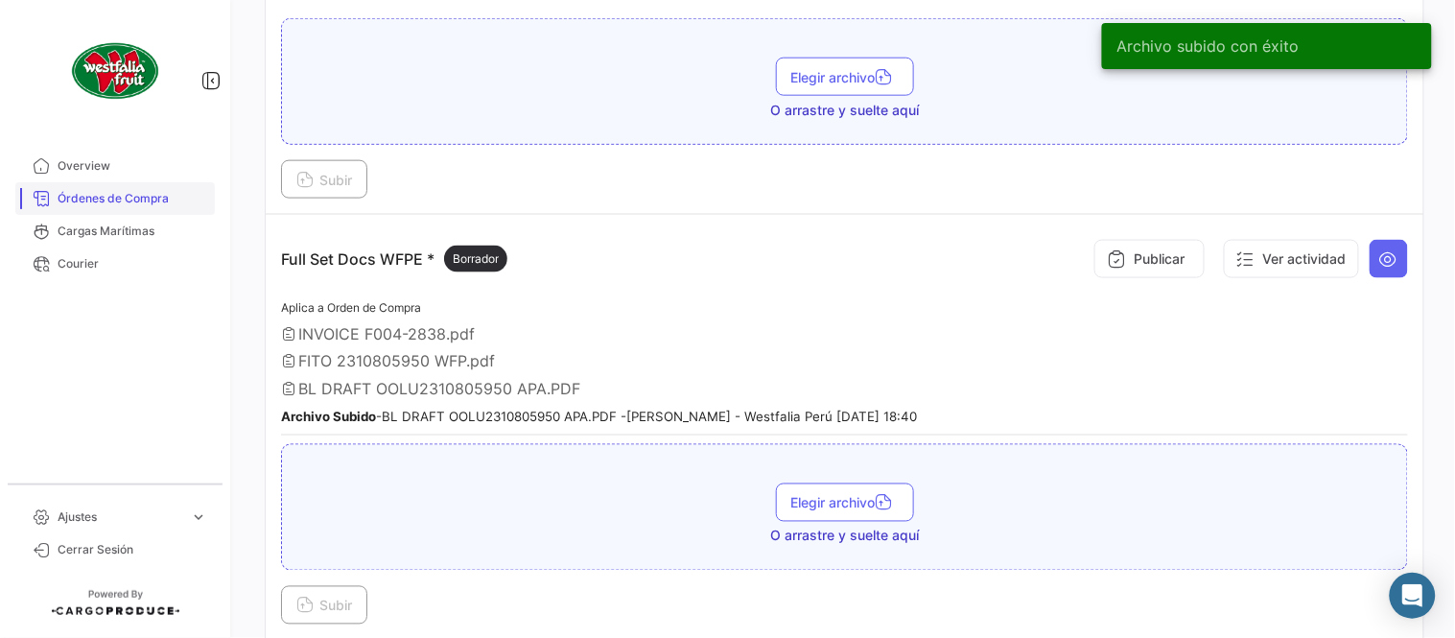
click at [170, 185] on link "Órdenes de Compra" at bounding box center [115, 198] width 200 height 33
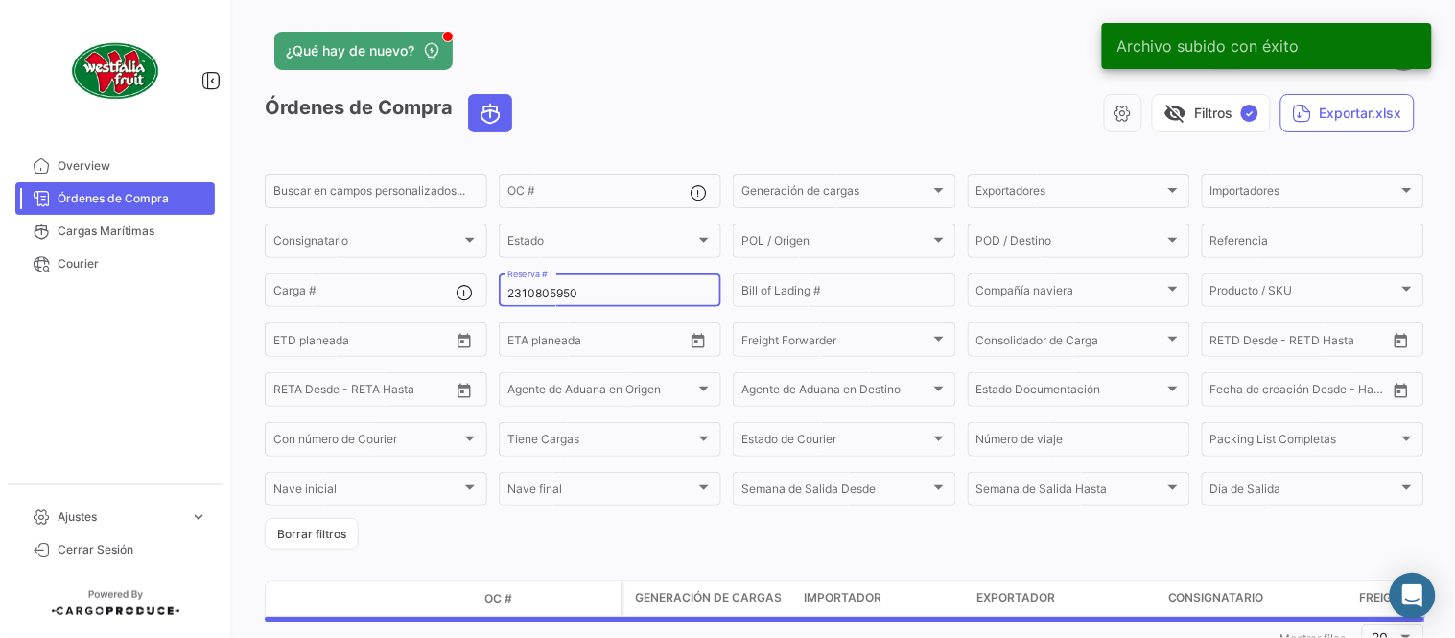
click at [553, 295] on input "2310805950" at bounding box center [609, 293] width 205 height 13
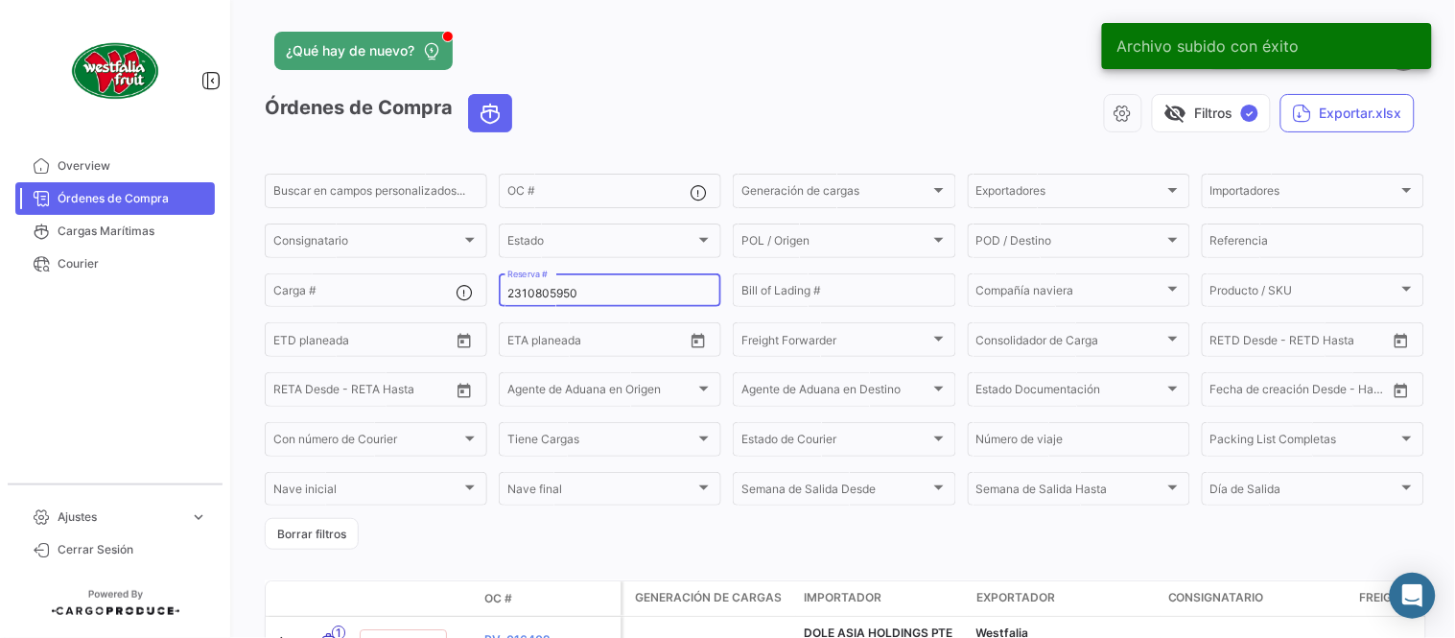
click at [554, 284] on div "2310805950 Reserva #" at bounding box center [609, 289] width 205 height 37
click at [558, 287] on input "2310805950" at bounding box center [609, 293] width 205 height 13
paste input "62608"
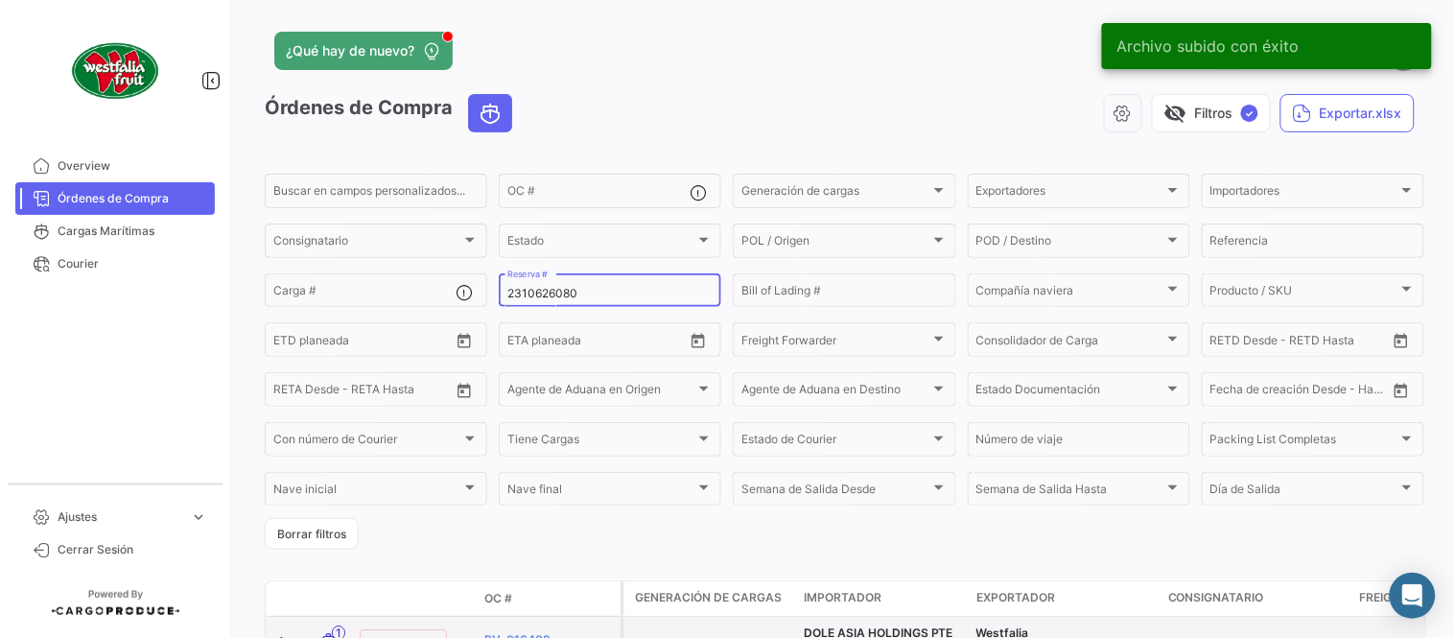
type input "2310626080"
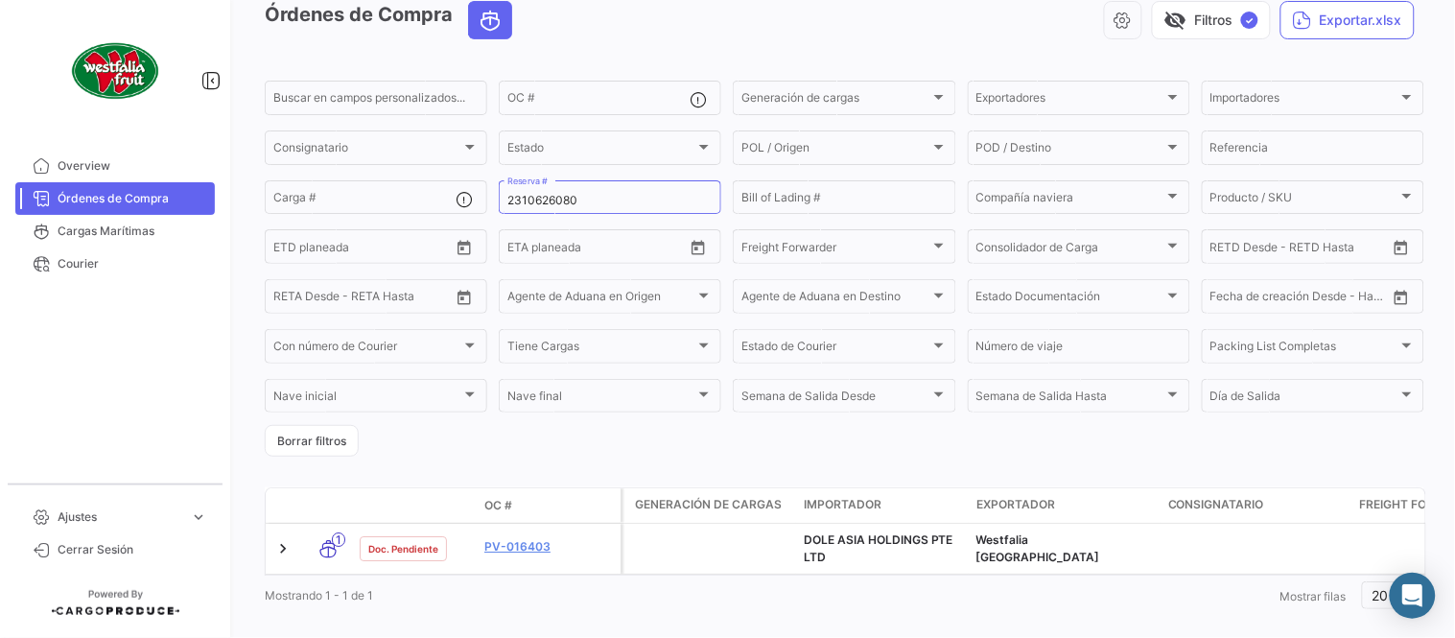
scroll to position [130, 0]
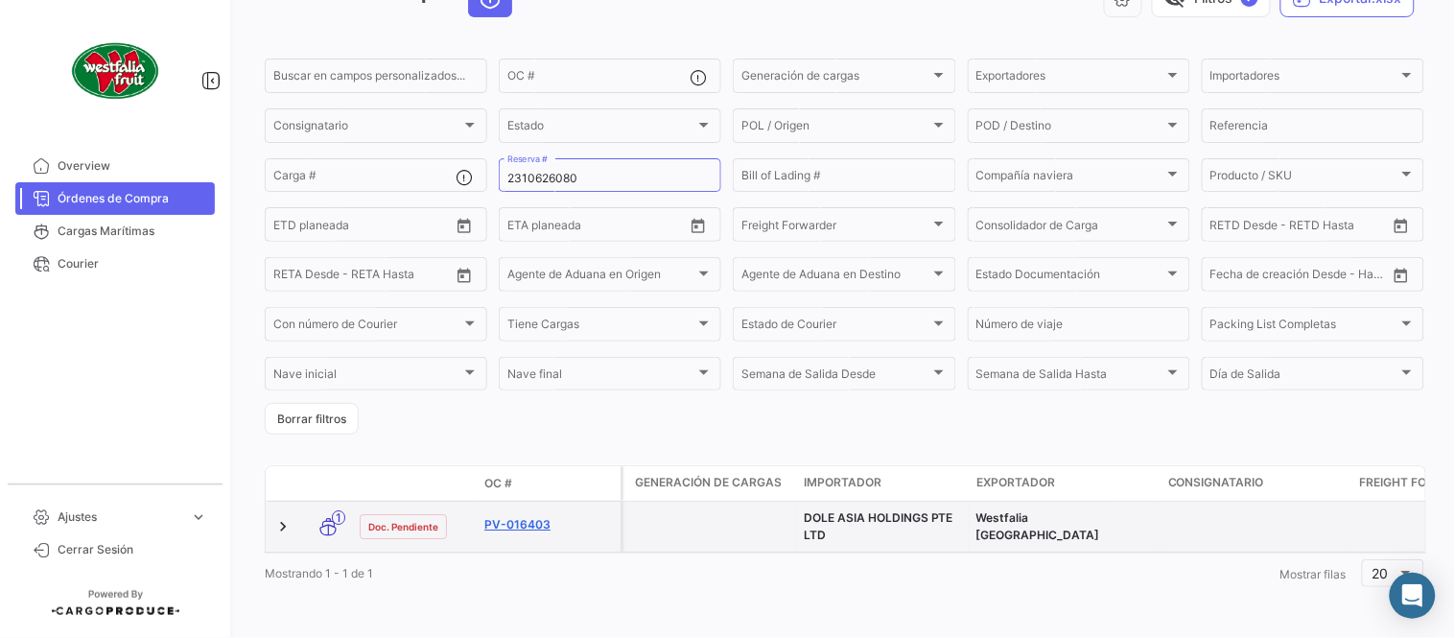
click at [529, 516] on link "PV-016403" at bounding box center [548, 524] width 129 height 17
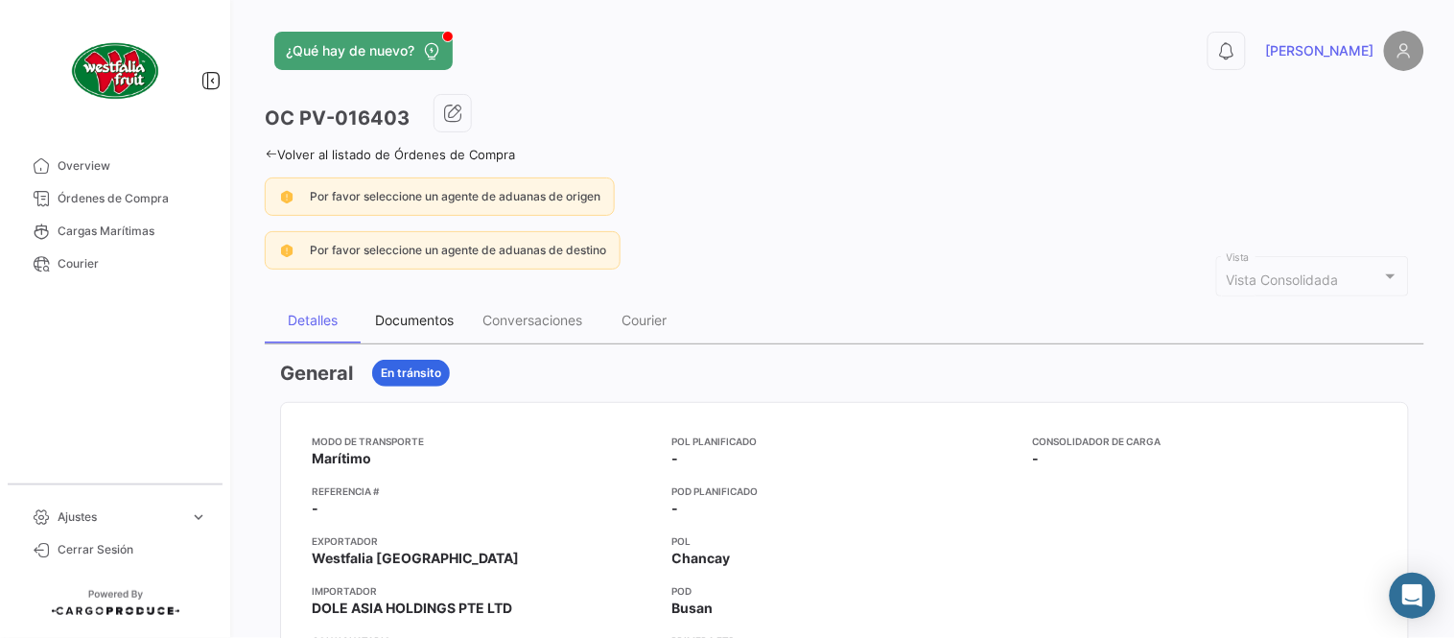
click at [427, 314] on div "Documentos" at bounding box center [414, 320] width 79 height 16
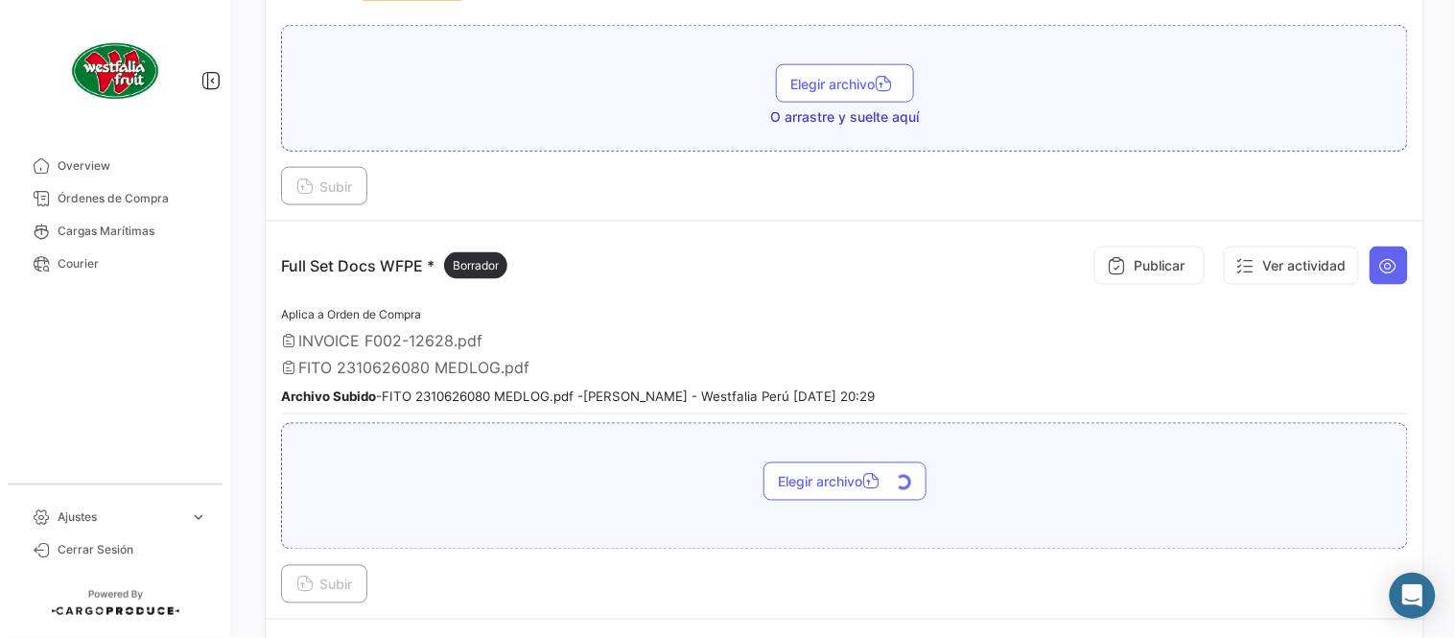
scroll to position [639, 0]
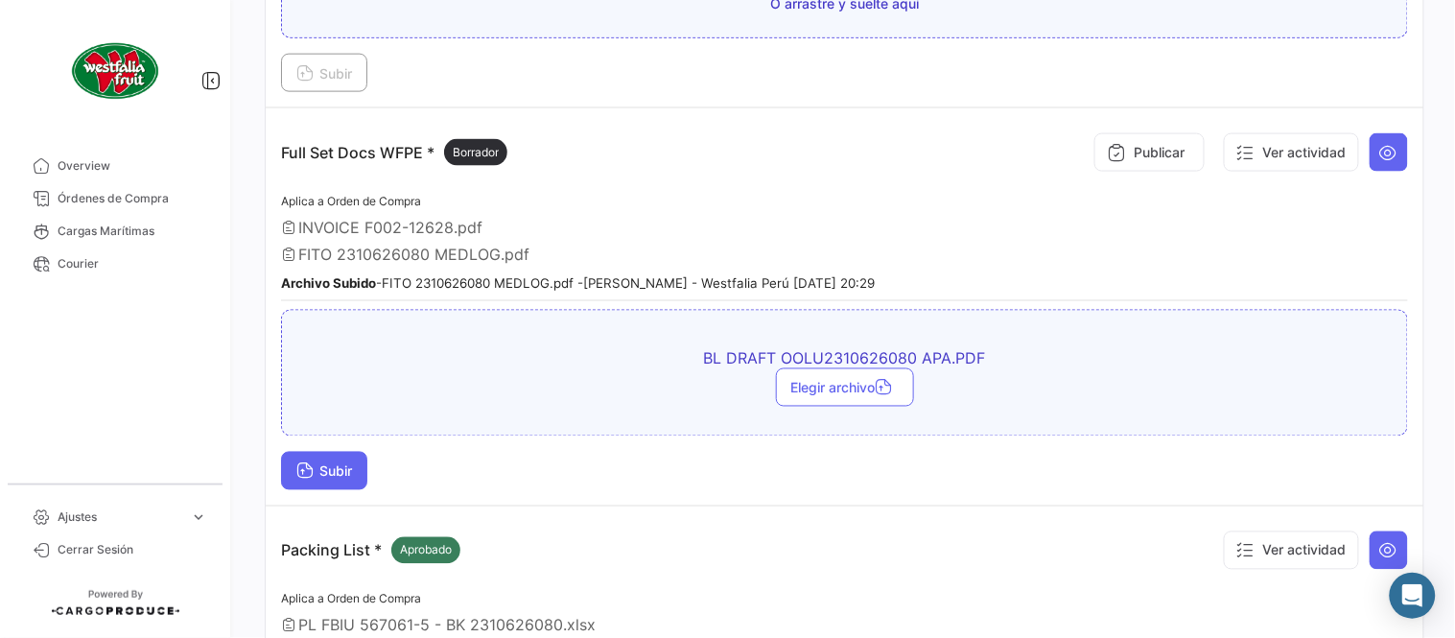
click at [302, 464] on icon at bounding box center [304, 472] width 17 height 17
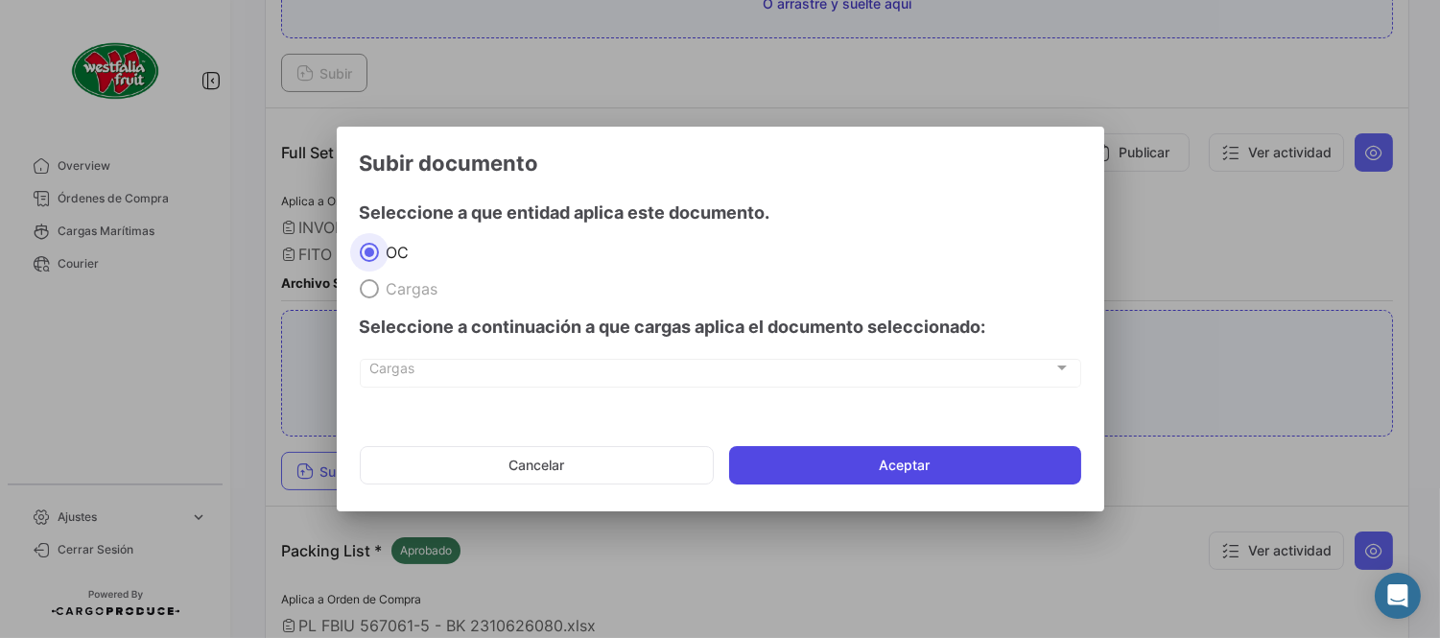
drag, startPoint x: 926, startPoint y: 473, endPoint x: 912, endPoint y: 478, distance: 14.3
click at [926, 474] on button "Aceptar" at bounding box center [905, 465] width 352 height 38
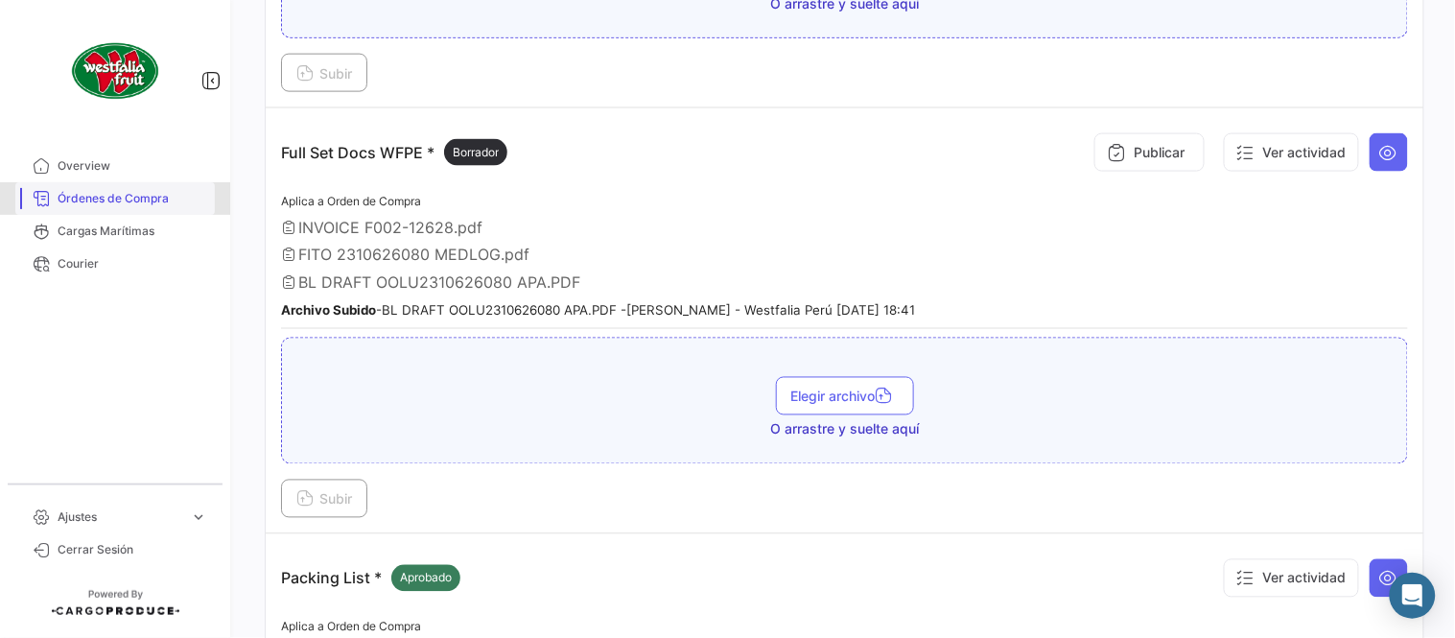
click at [141, 194] on span "Órdenes de Compra" at bounding box center [133, 198] width 150 height 17
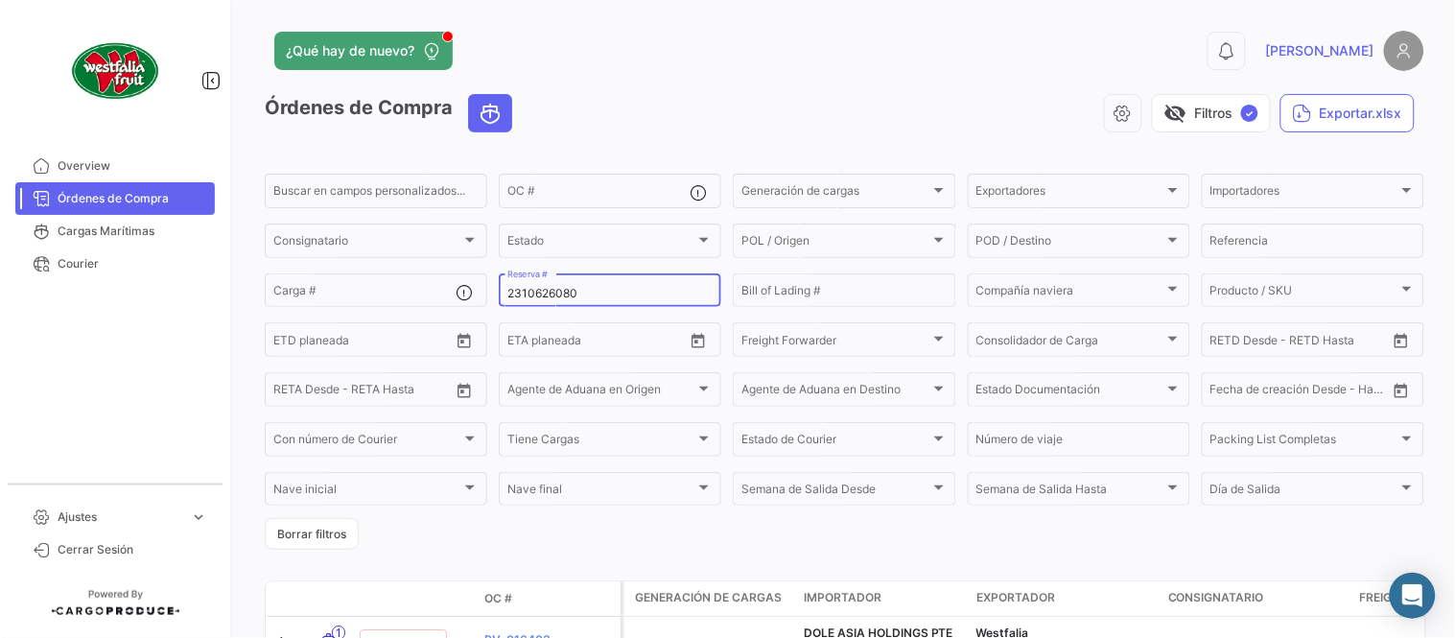
click at [567, 287] on input "2310626080" at bounding box center [609, 293] width 205 height 13
paste input "80616"
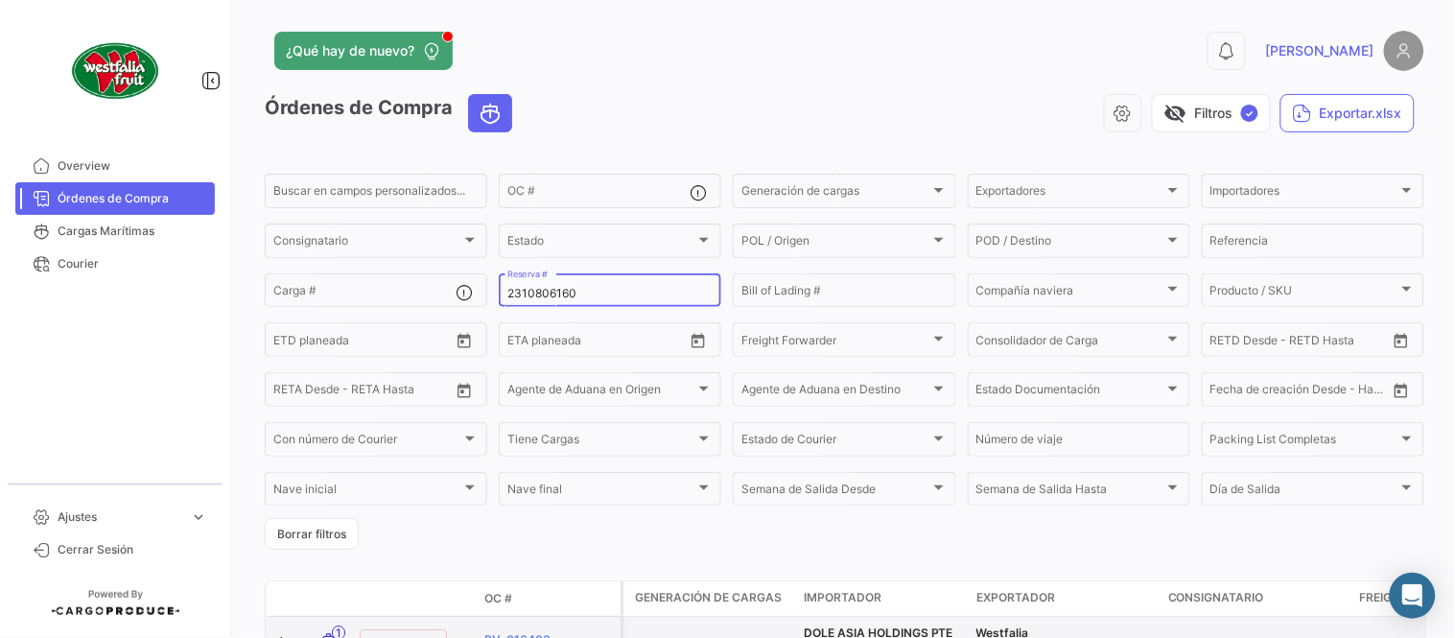
type input "2310806160"
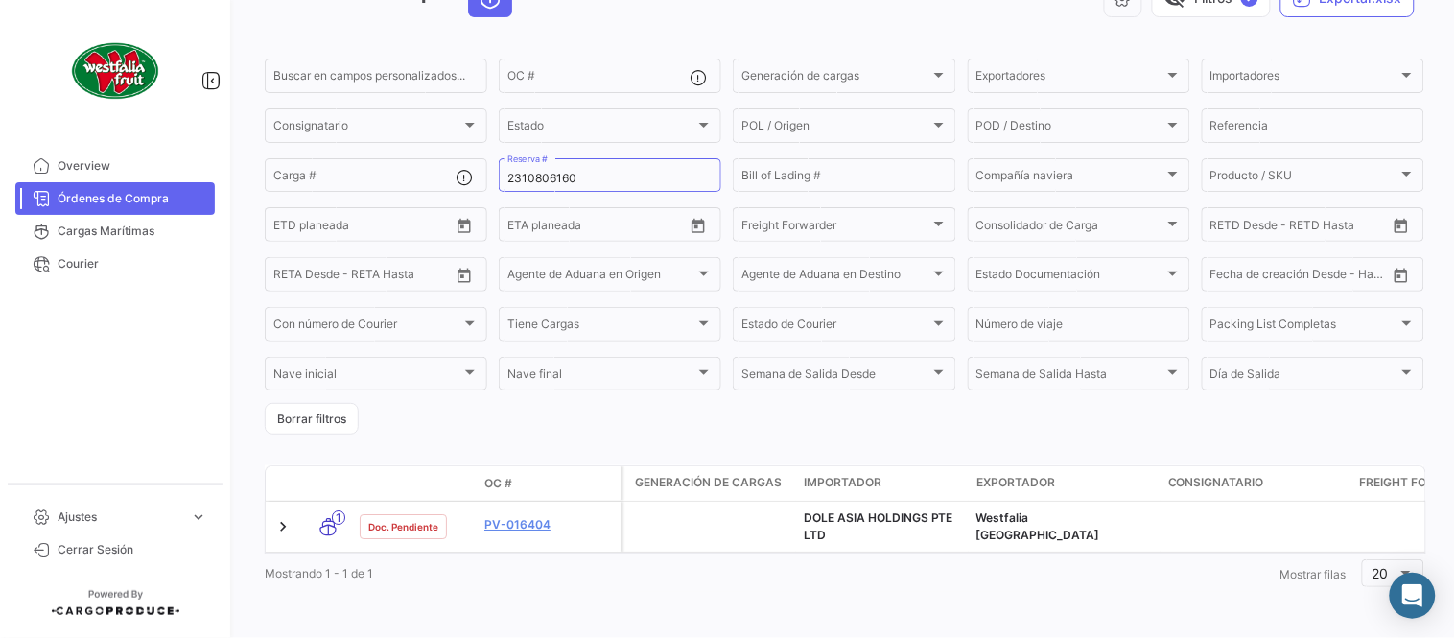
scroll to position [130, 0]
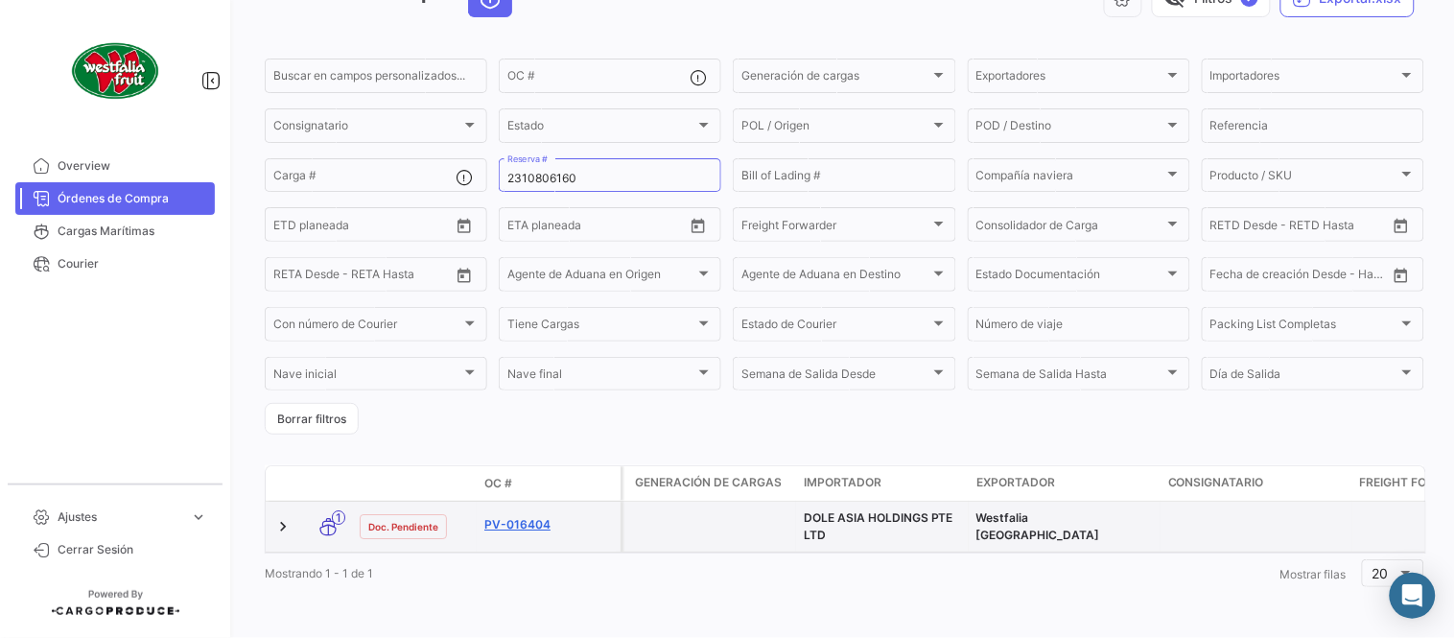
click at [516, 516] on link "PV-016404" at bounding box center [548, 524] width 129 height 17
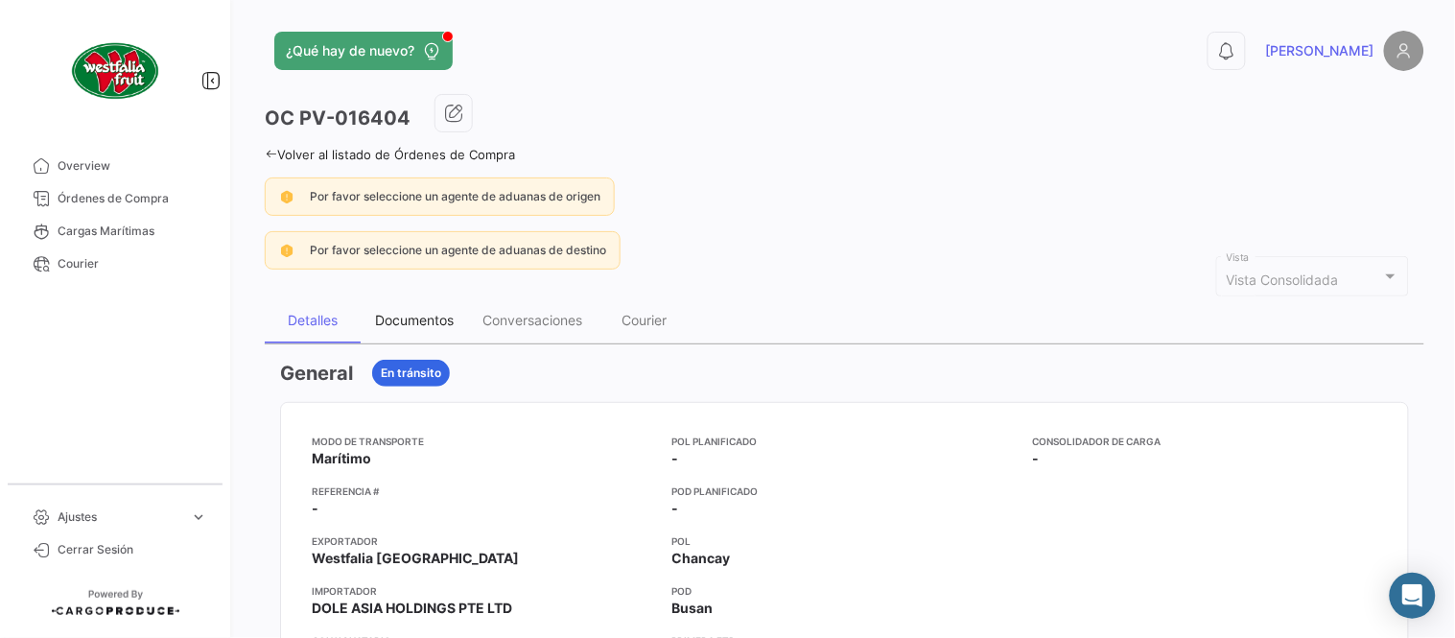
click at [444, 327] on div "Documentos" at bounding box center [414, 320] width 79 height 16
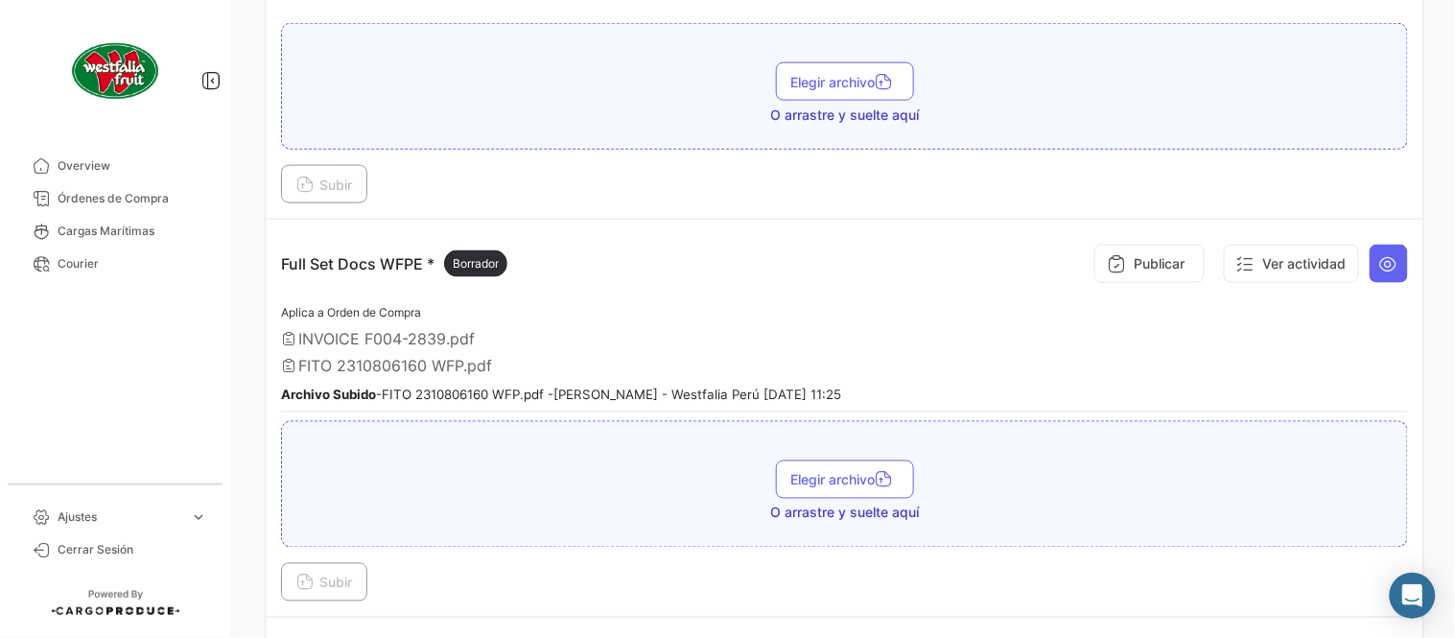
scroll to position [531, 0]
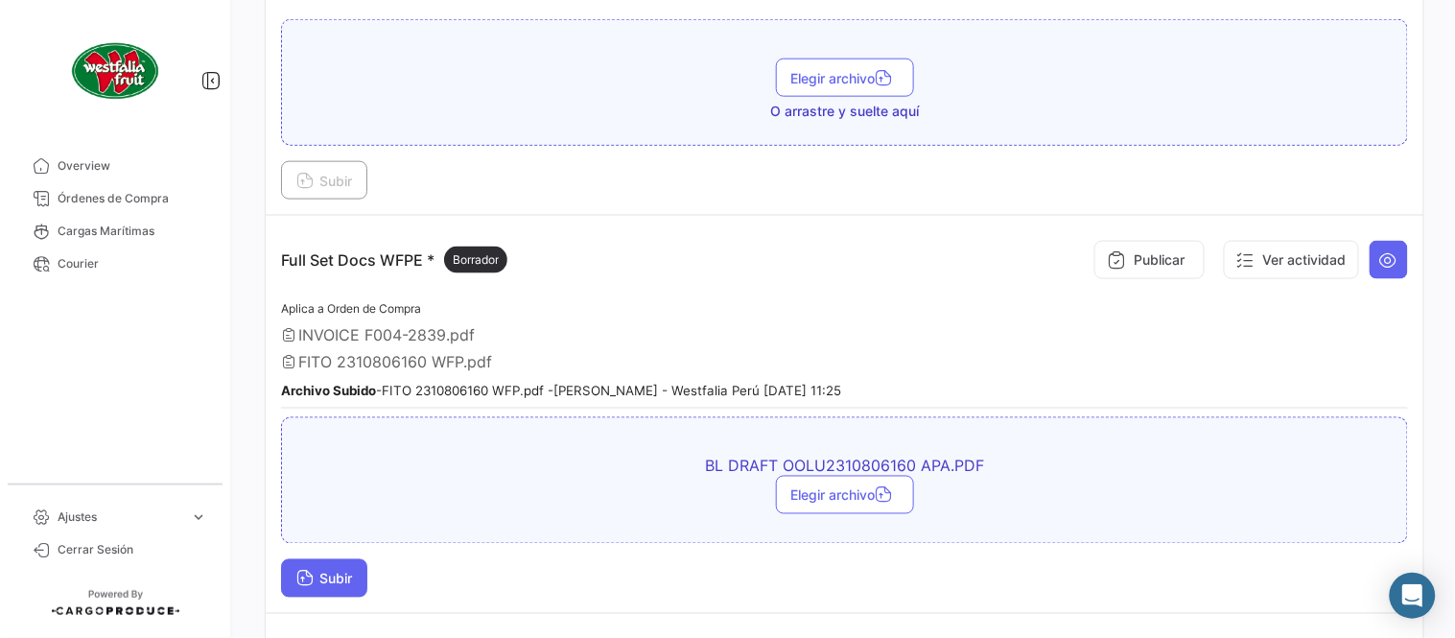
click at [362, 573] on button "Subir" at bounding box center [324, 578] width 86 height 38
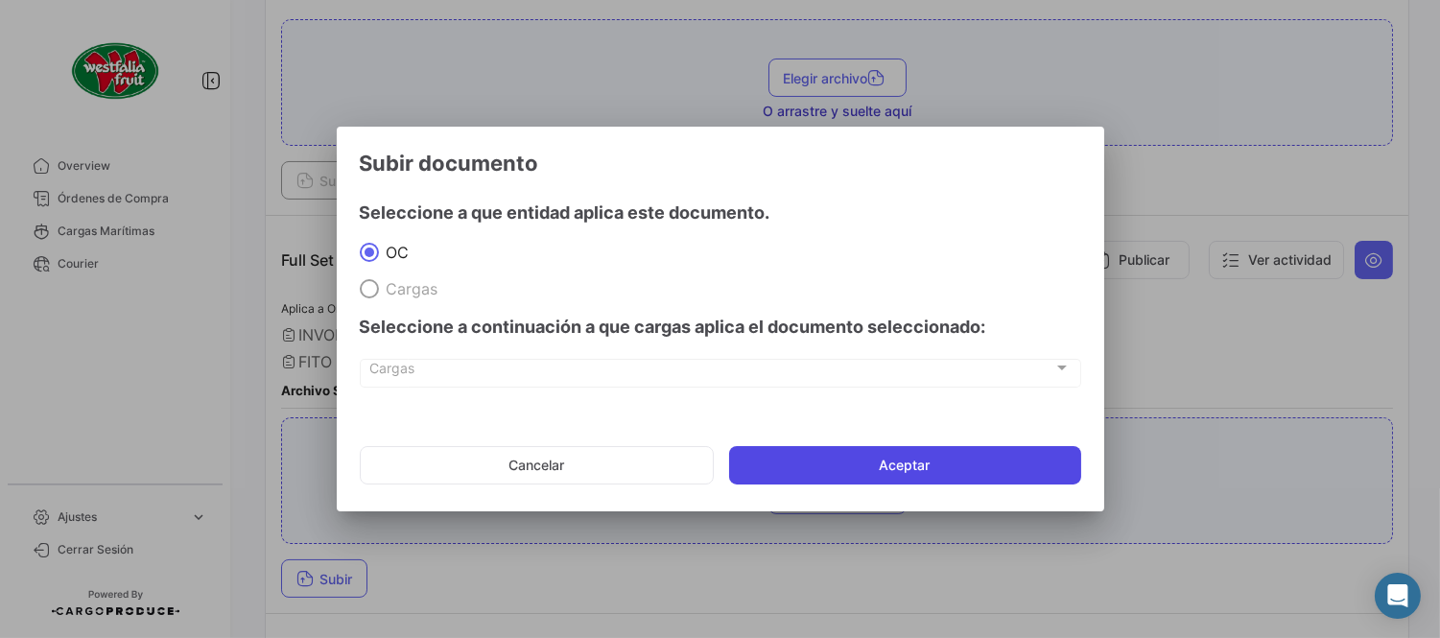
click at [950, 468] on button "Aceptar" at bounding box center [905, 465] width 352 height 38
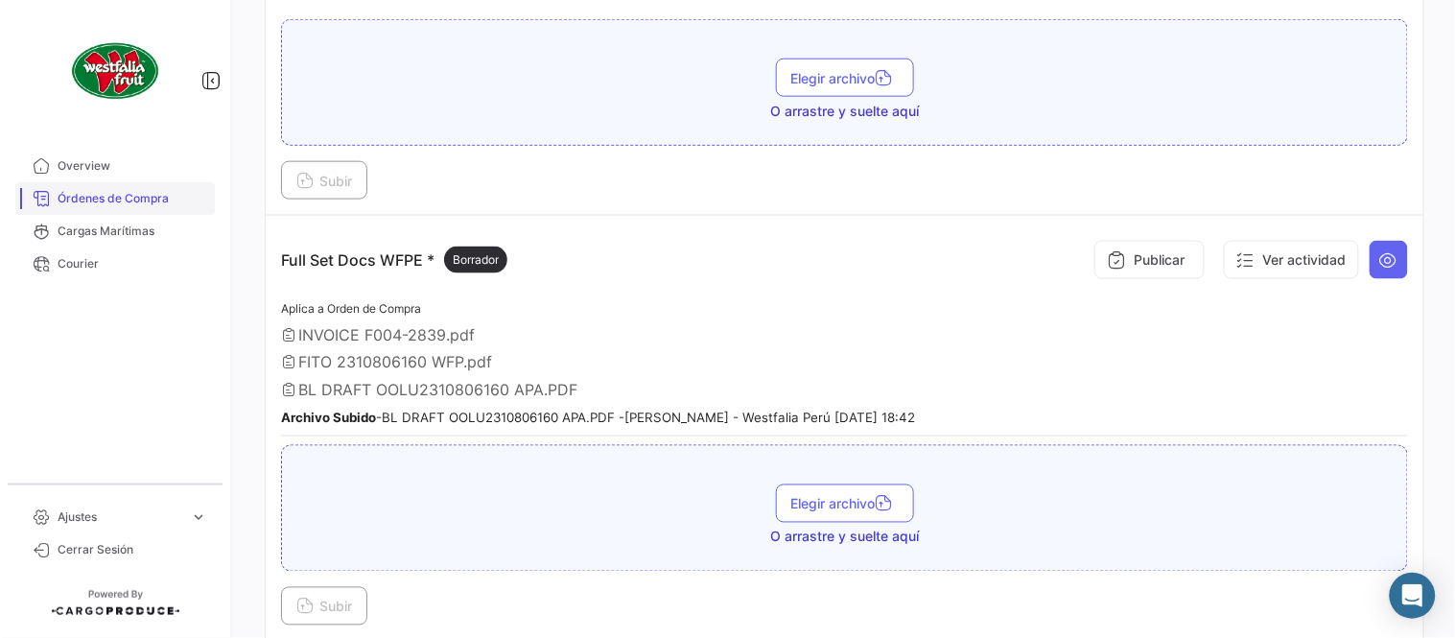
click at [167, 188] on link "Órdenes de Compra" at bounding box center [115, 198] width 200 height 33
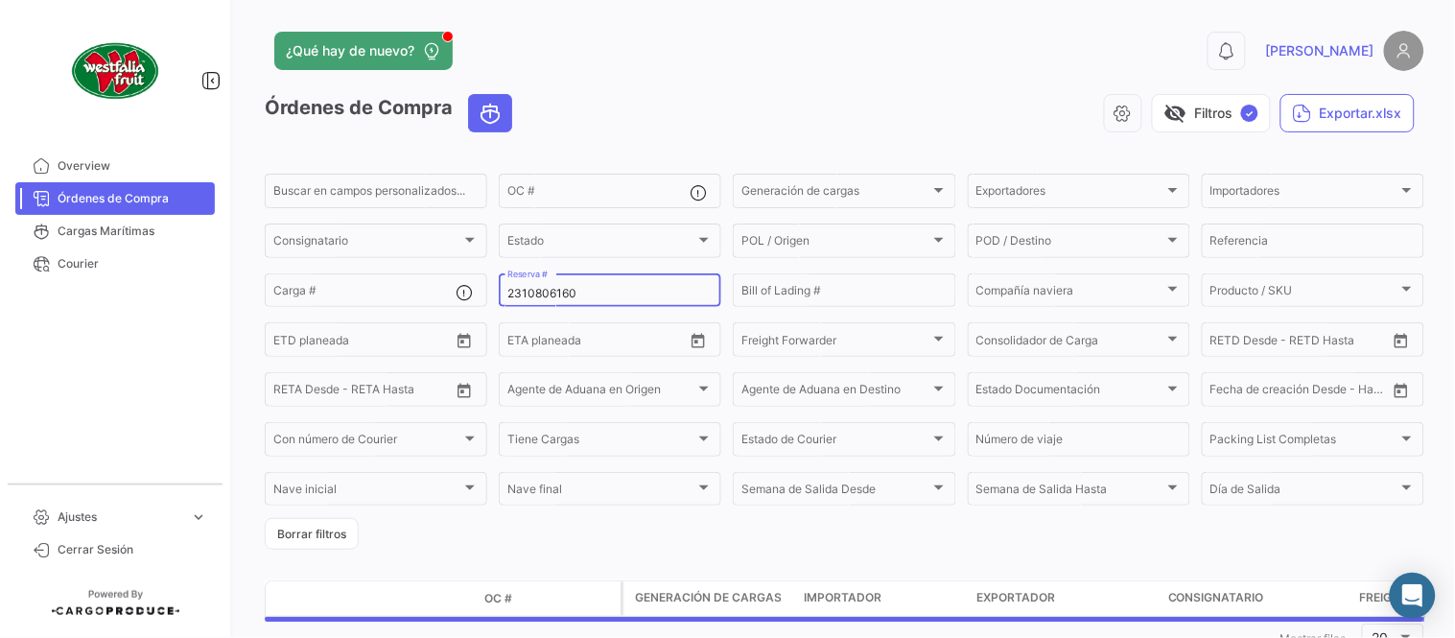
click at [569, 294] on input "2310806160" at bounding box center [609, 293] width 205 height 13
paste input "231080613"
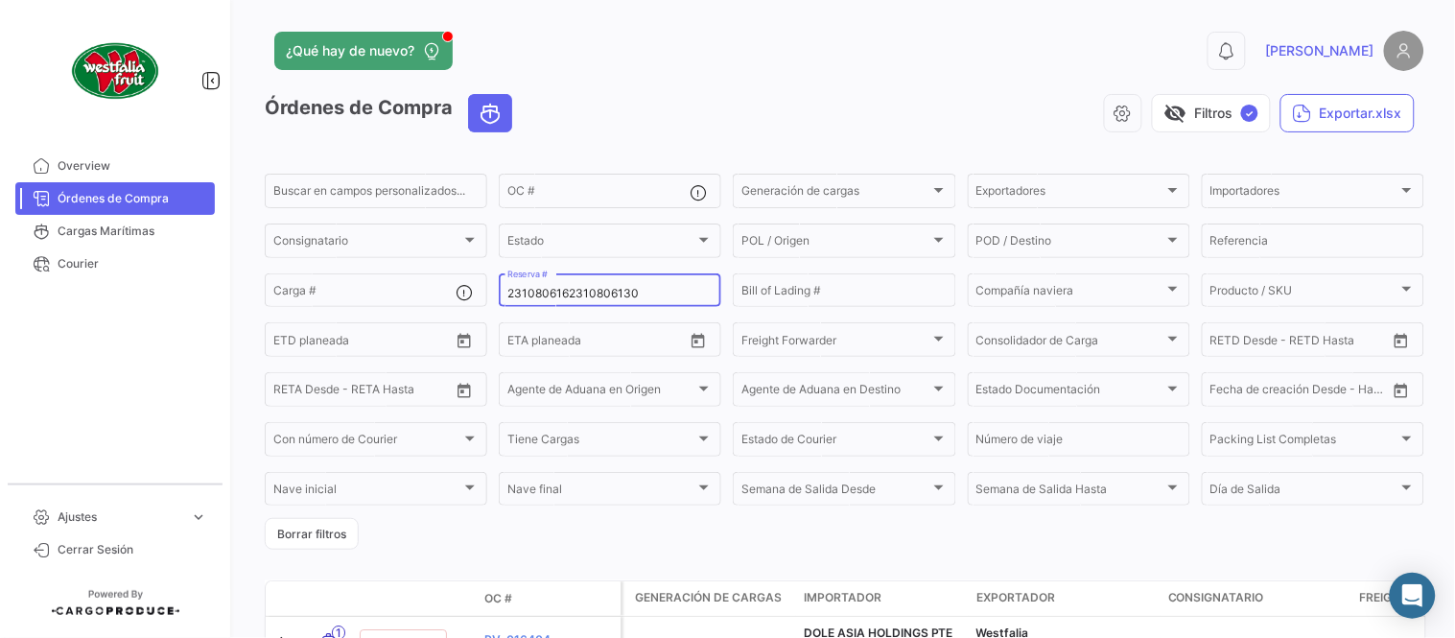
click at [553, 288] on input "2310806162310806130" at bounding box center [609, 293] width 205 height 13
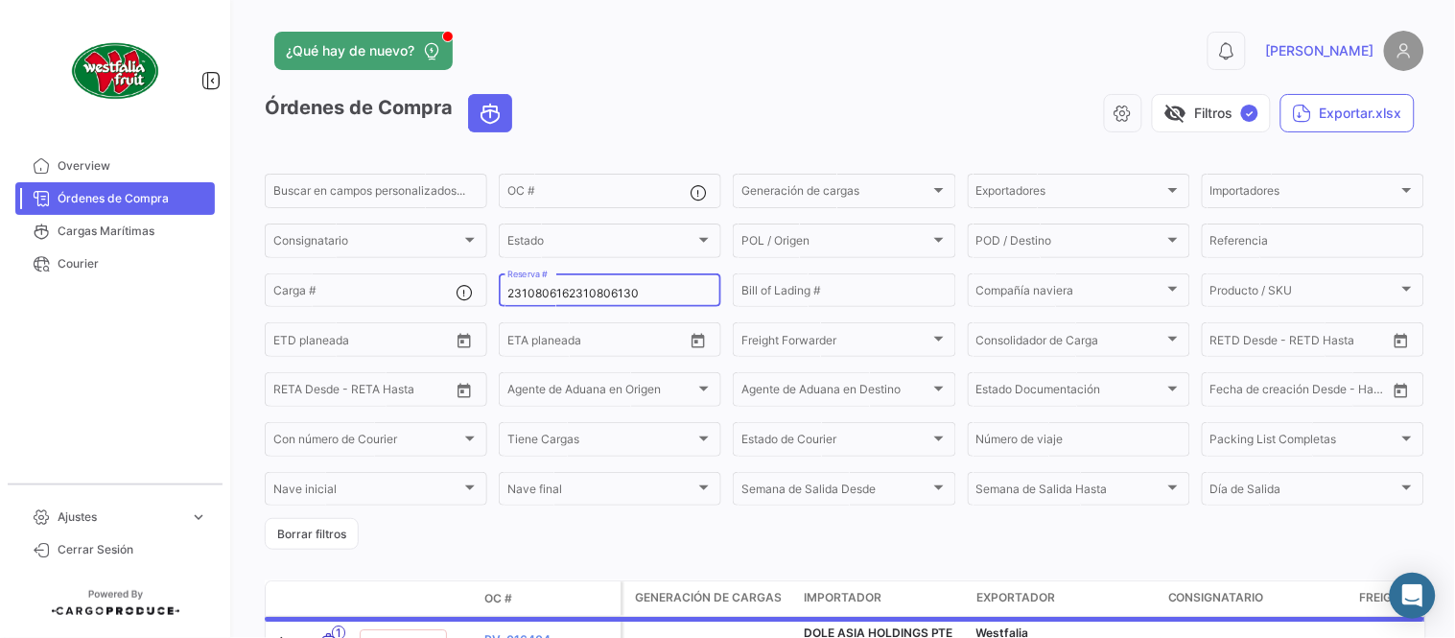
click at [553, 288] on input "2310806162310806130" at bounding box center [609, 293] width 205 height 13
paste input
type input "2310806130"
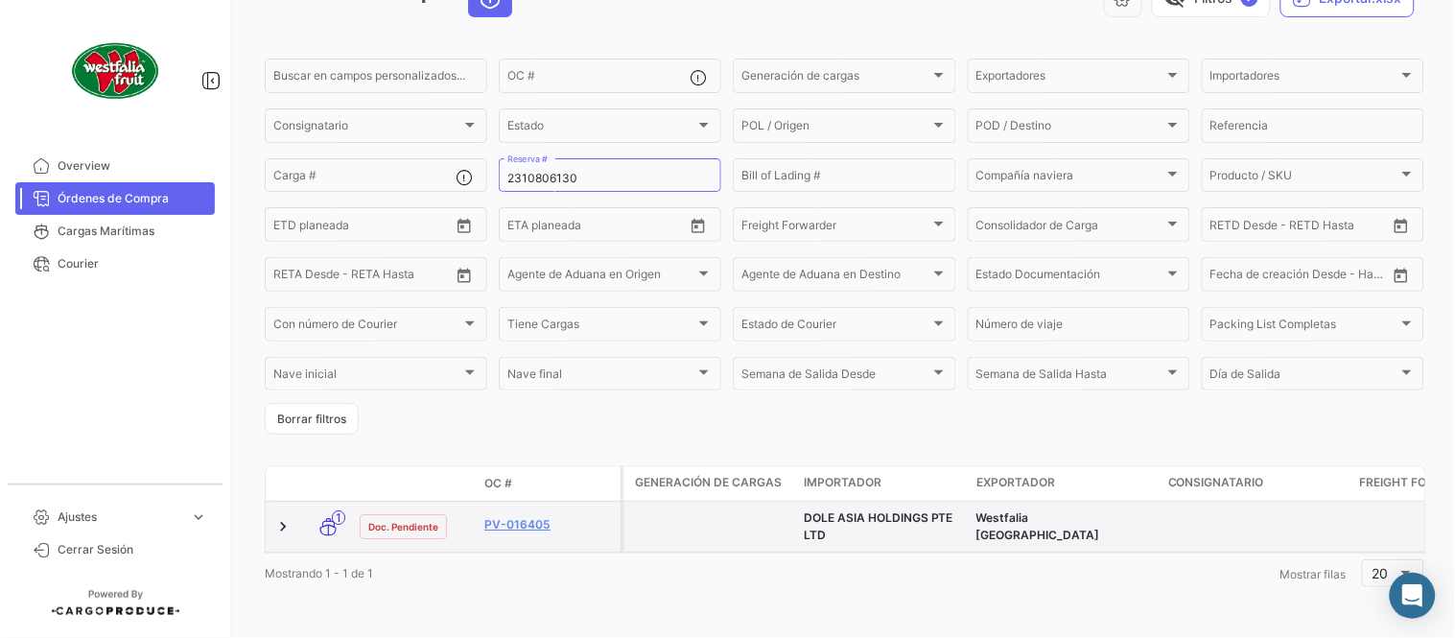
scroll to position [130, 0]
click at [529, 516] on link "PV-016405" at bounding box center [548, 524] width 129 height 17
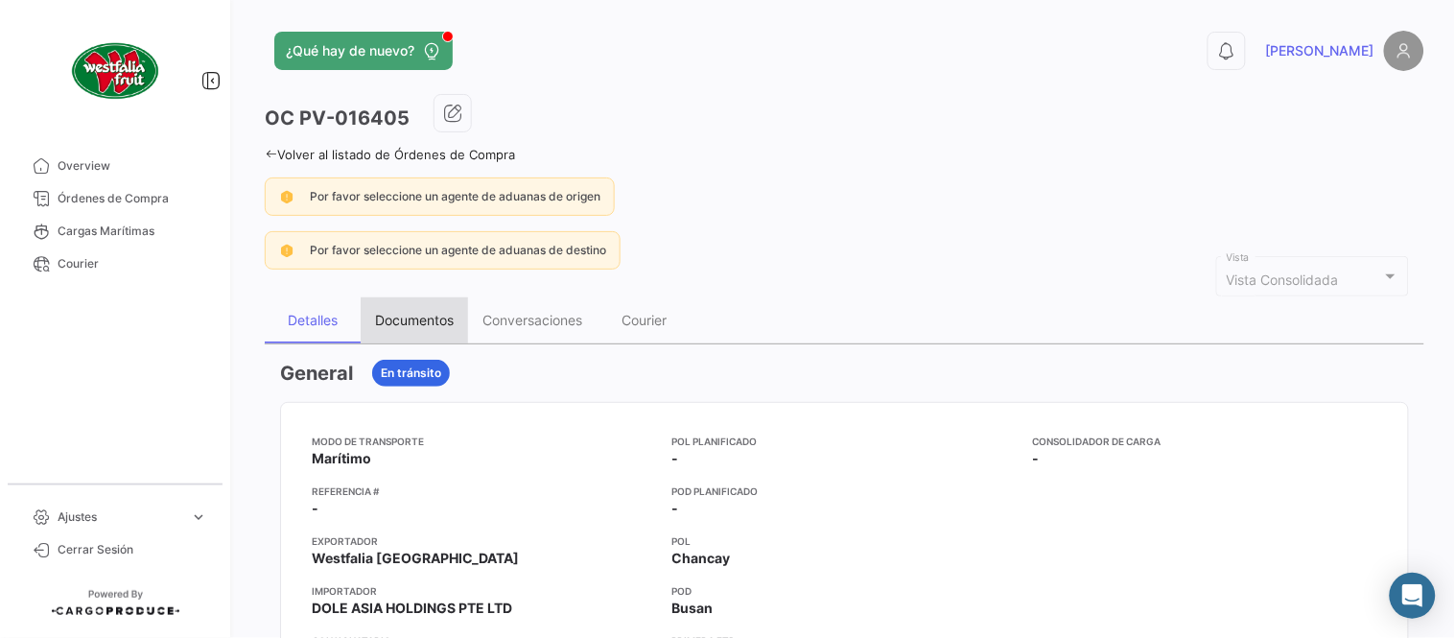
click at [449, 317] on div "Documentos" at bounding box center [414, 320] width 79 height 16
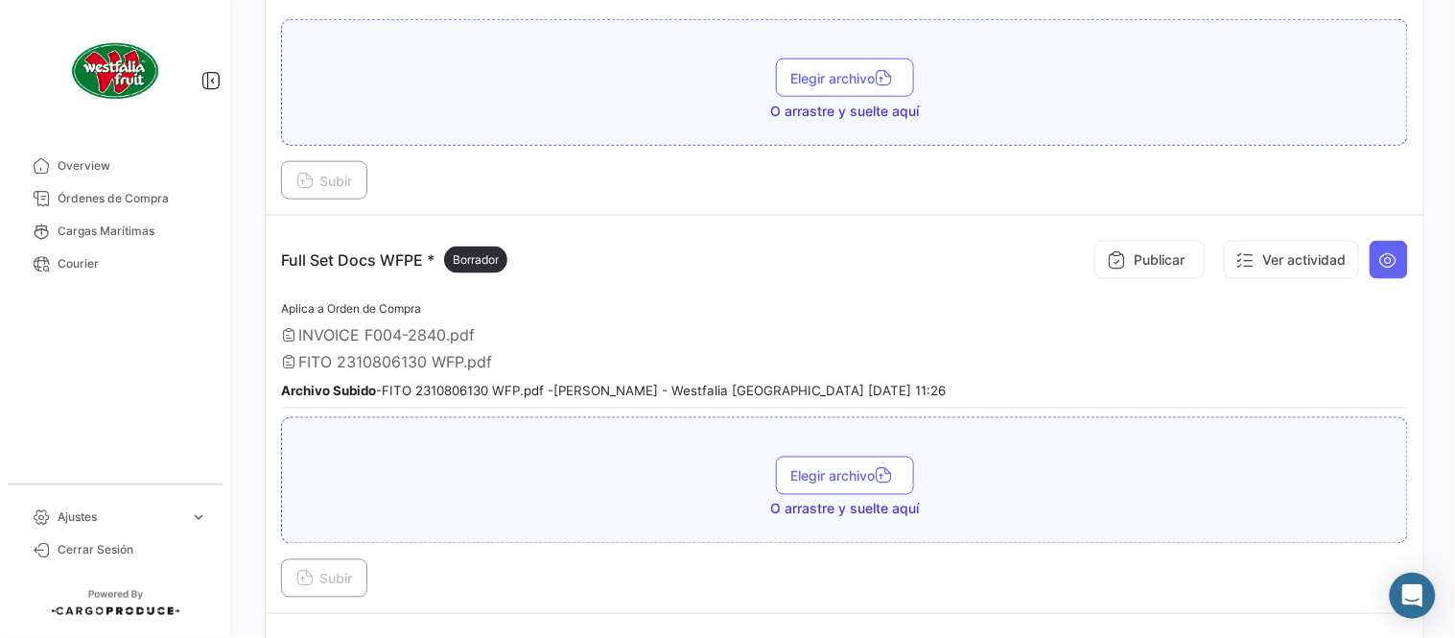
scroll to position [532, 0]
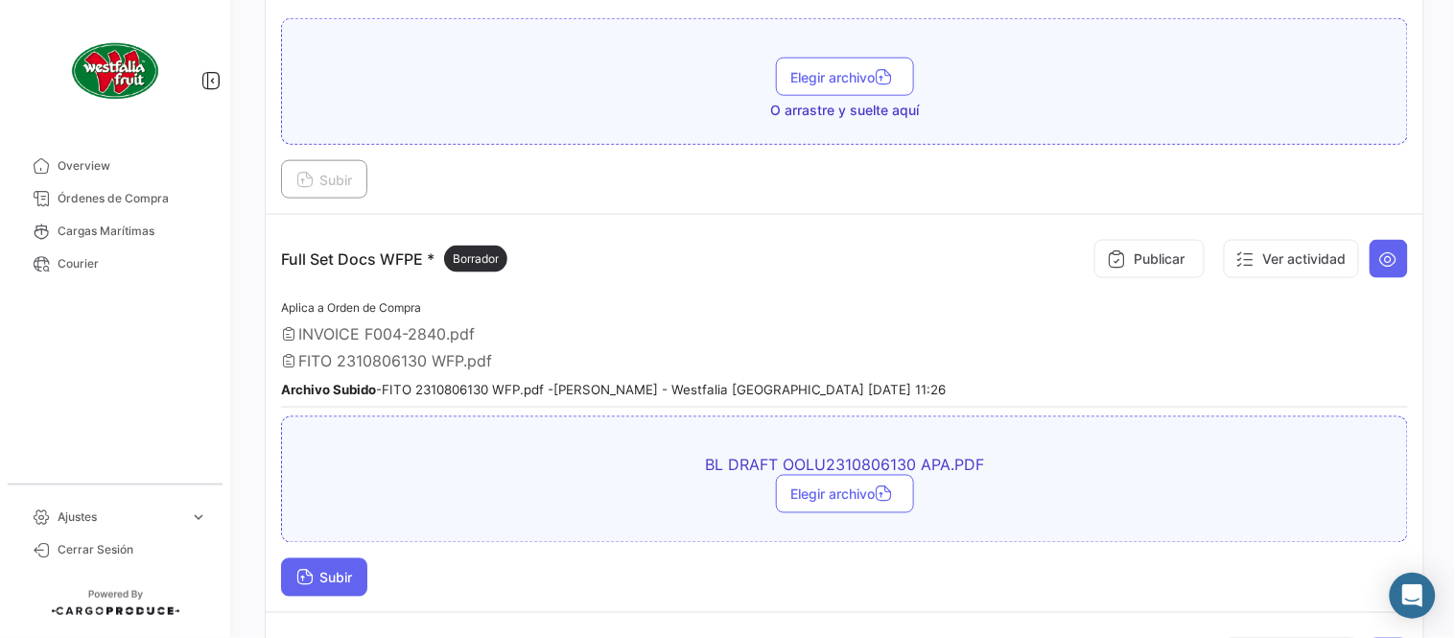
click at [349, 587] on button "Subir" at bounding box center [324, 577] width 86 height 38
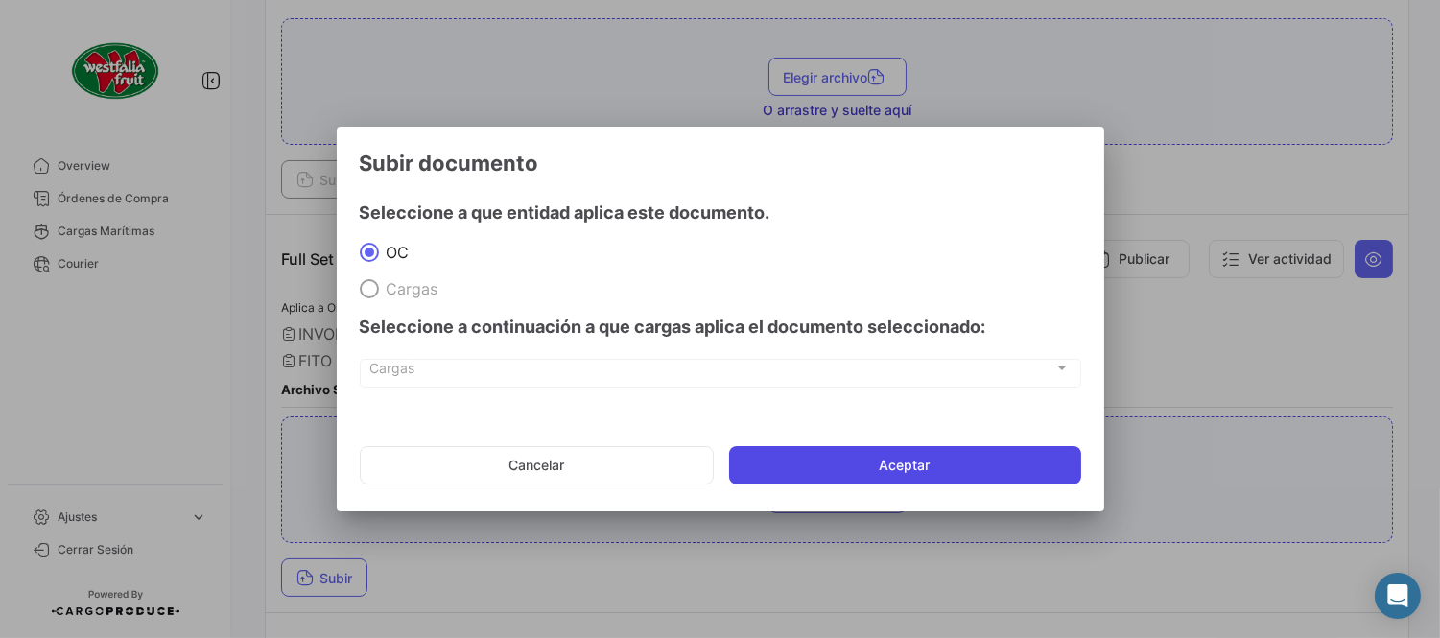
click at [956, 455] on button "Aceptar" at bounding box center [905, 465] width 352 height 38
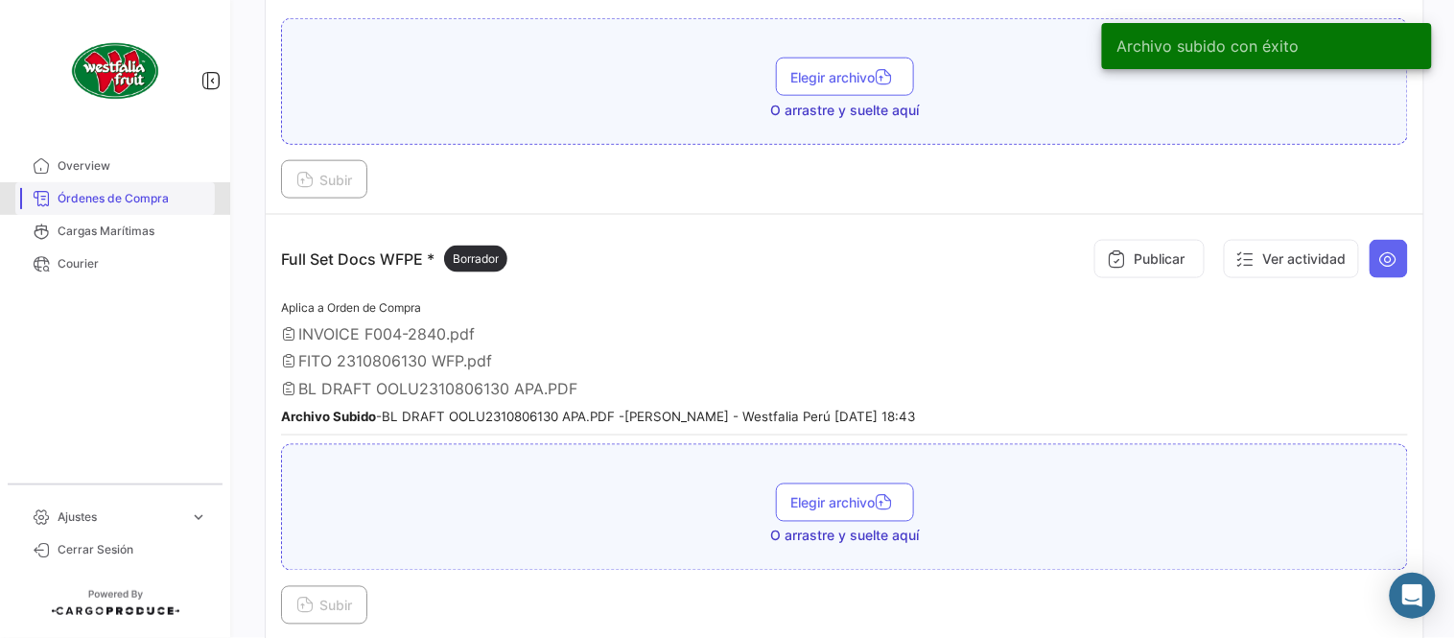
click at [156, 199] on span "Órdenes de Compra" at bounding box center [133, 198] width 150 height 17
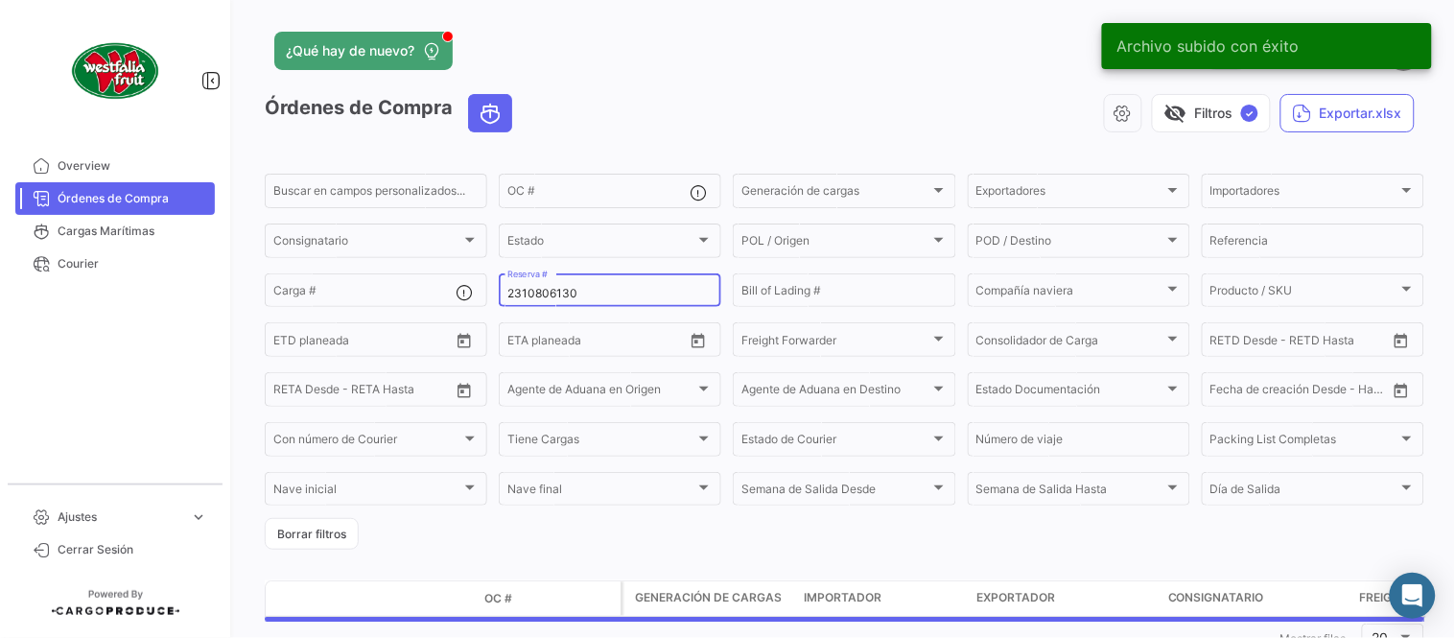
click at [577, 294] on input "2310806130" at bounding box center [609, 293] width 205 height 13
paste input "76397720"
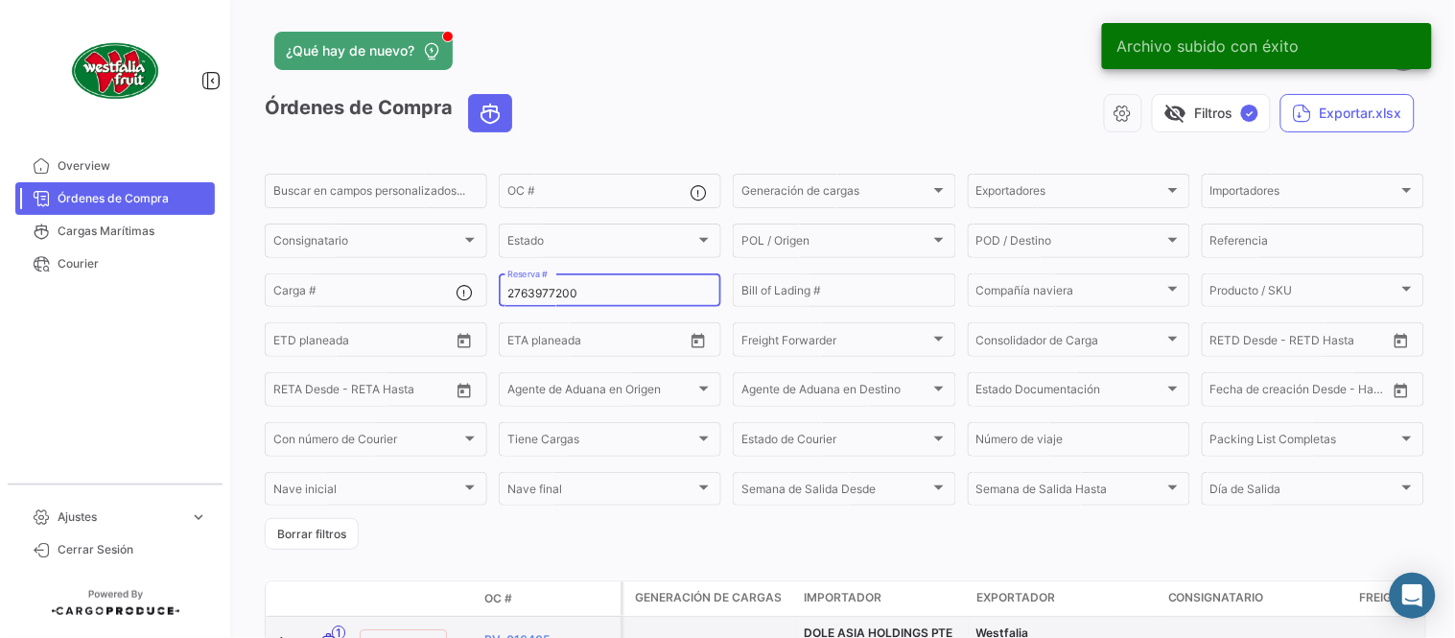
type input "2763977200"
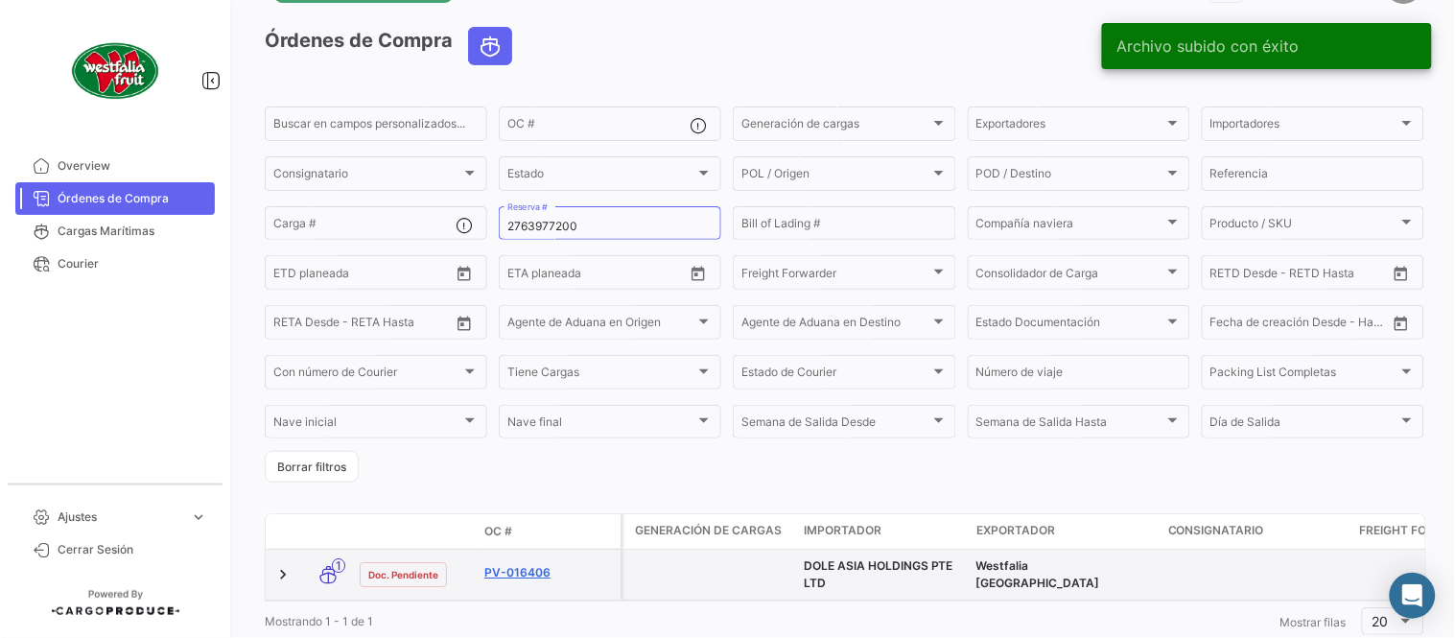
scroll to position [130, 0]
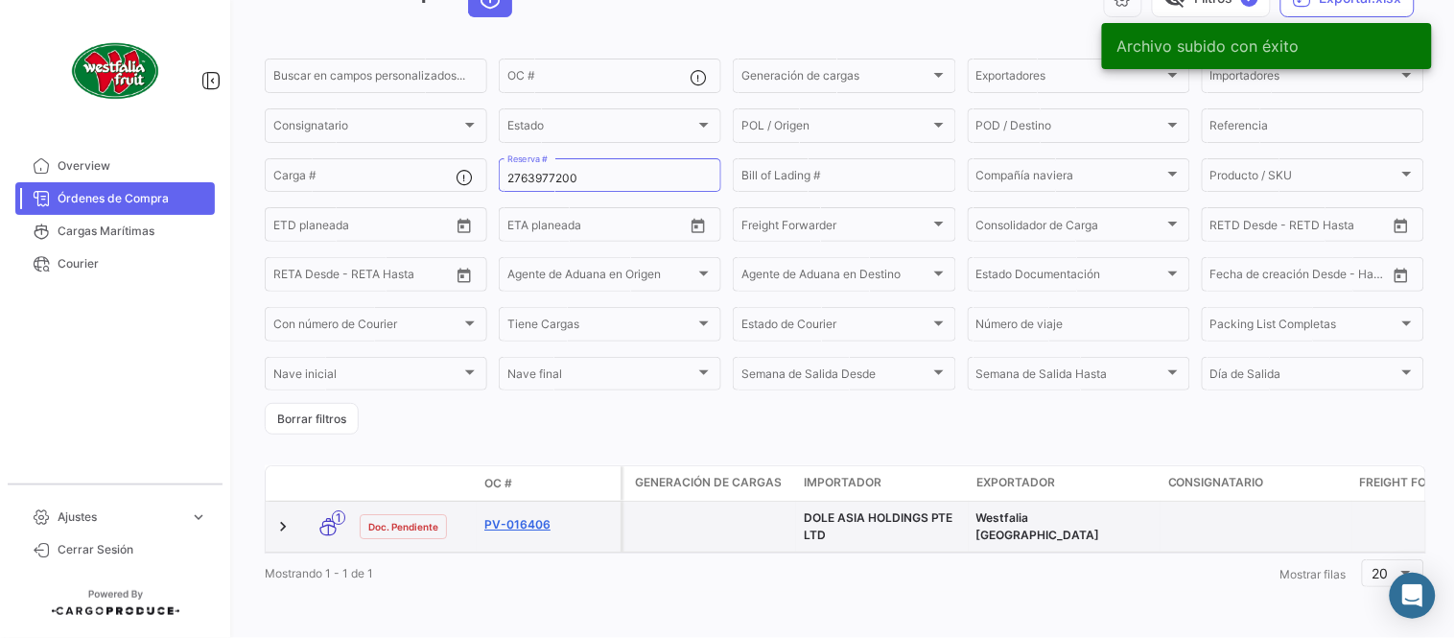
click at [542, 516] on link "PV-016406" at bounding box center [548, 524] width 129 height 17
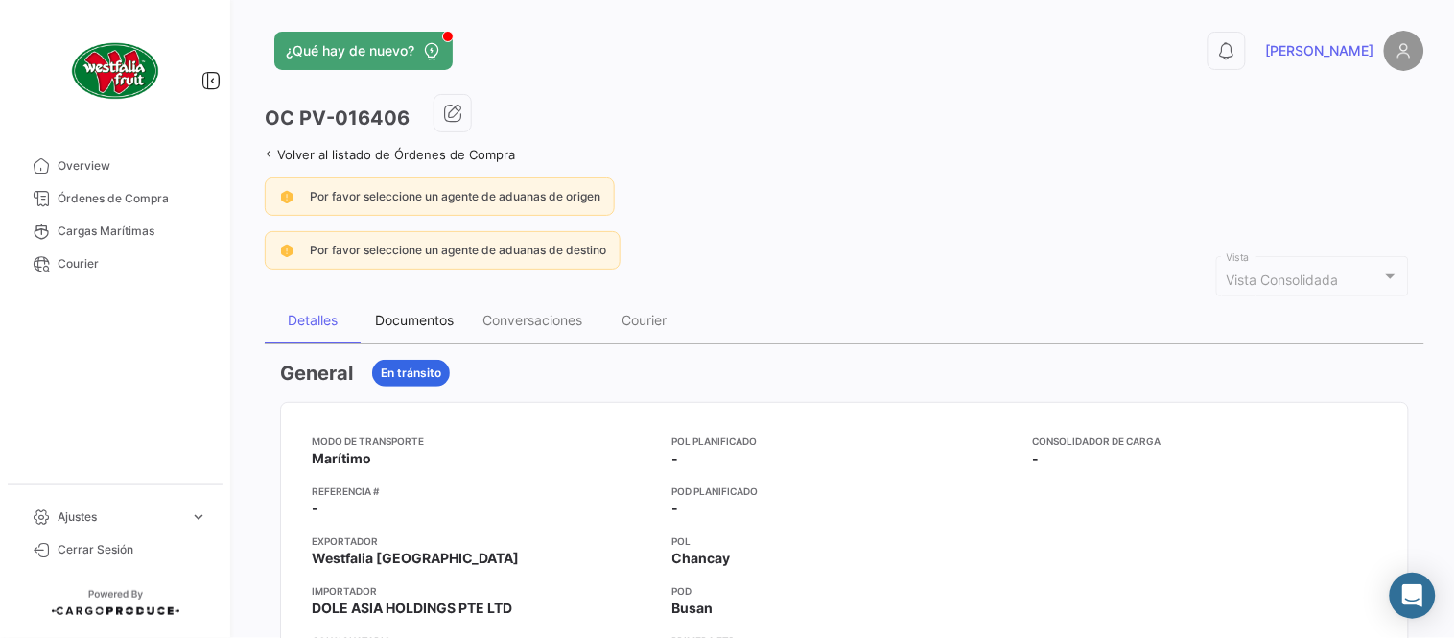
click at [437, 329] on div "Documentos" at bounding box center [414, 320] width 107 height 46
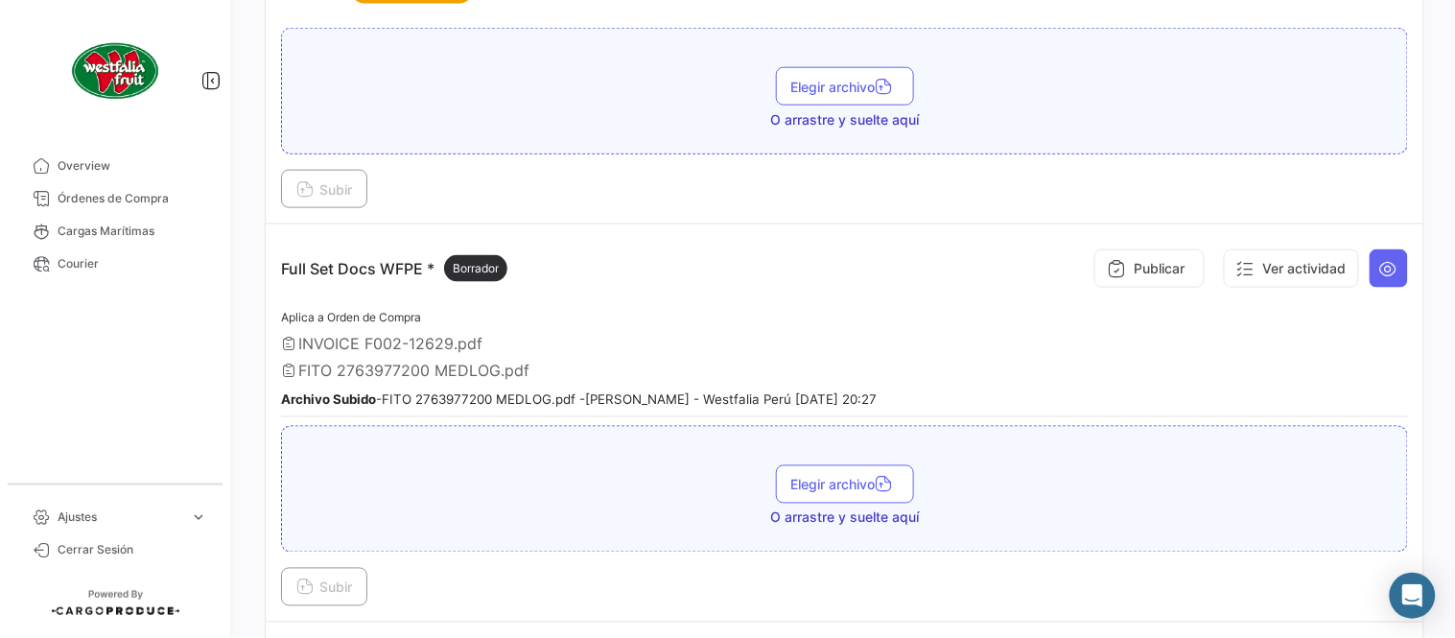
scroll to position [531, 0]
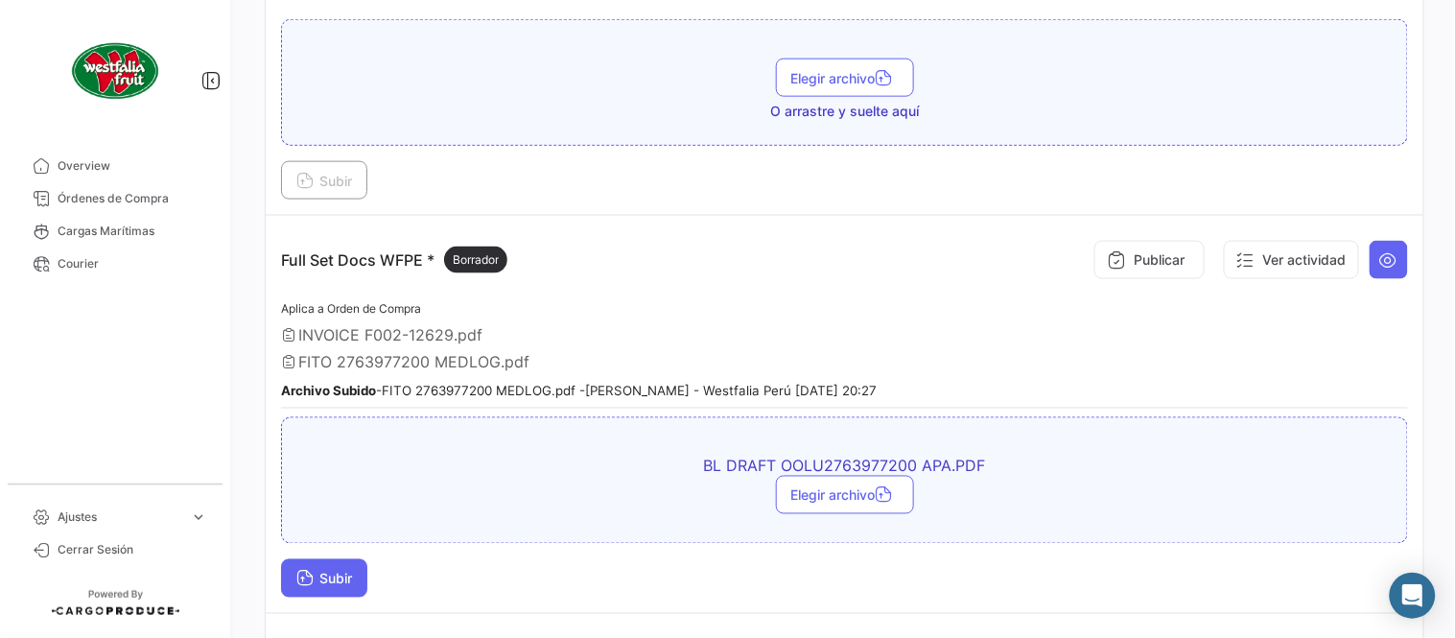
click at [366, 572] on button "Subir" at bounding box center [324, 578] width 86 height 38
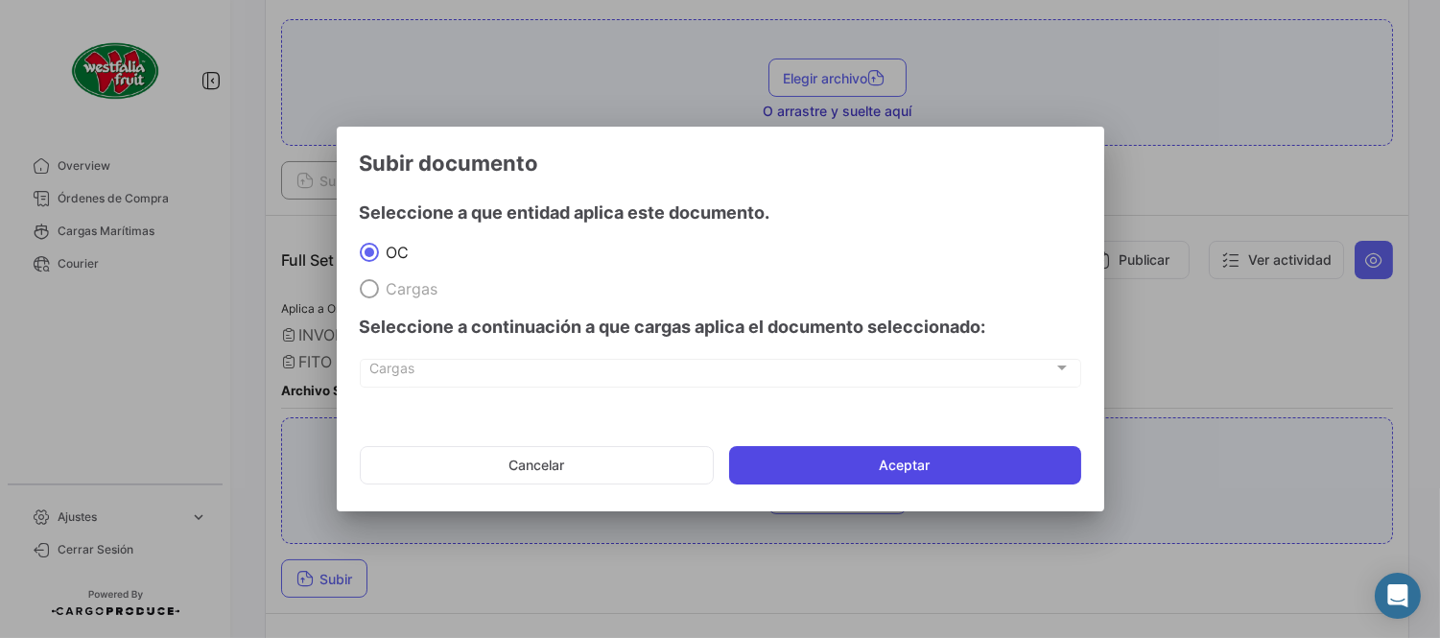
click at [844, 463] on button "Aceptar" at bounding box center [905, 465] width 352 height 38
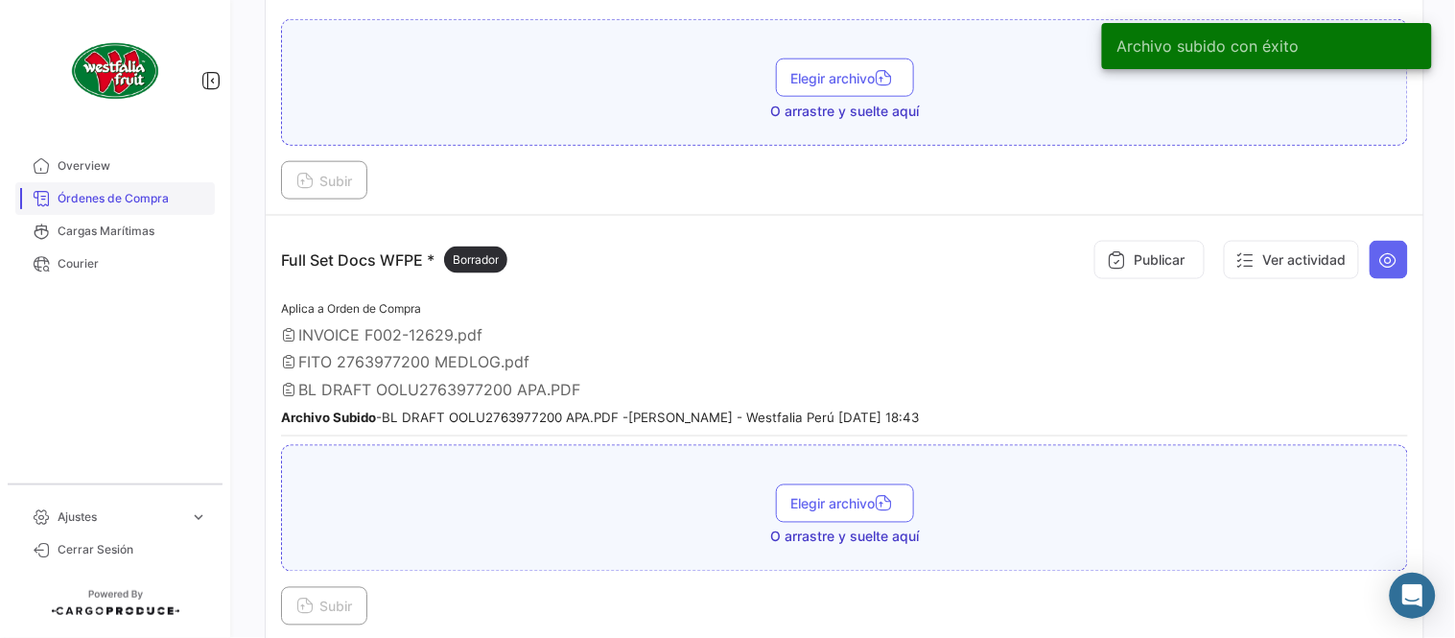
click at [159, 201] on span "Órdenes de Compra" at bounding box center [133, 198] width 150 height 17
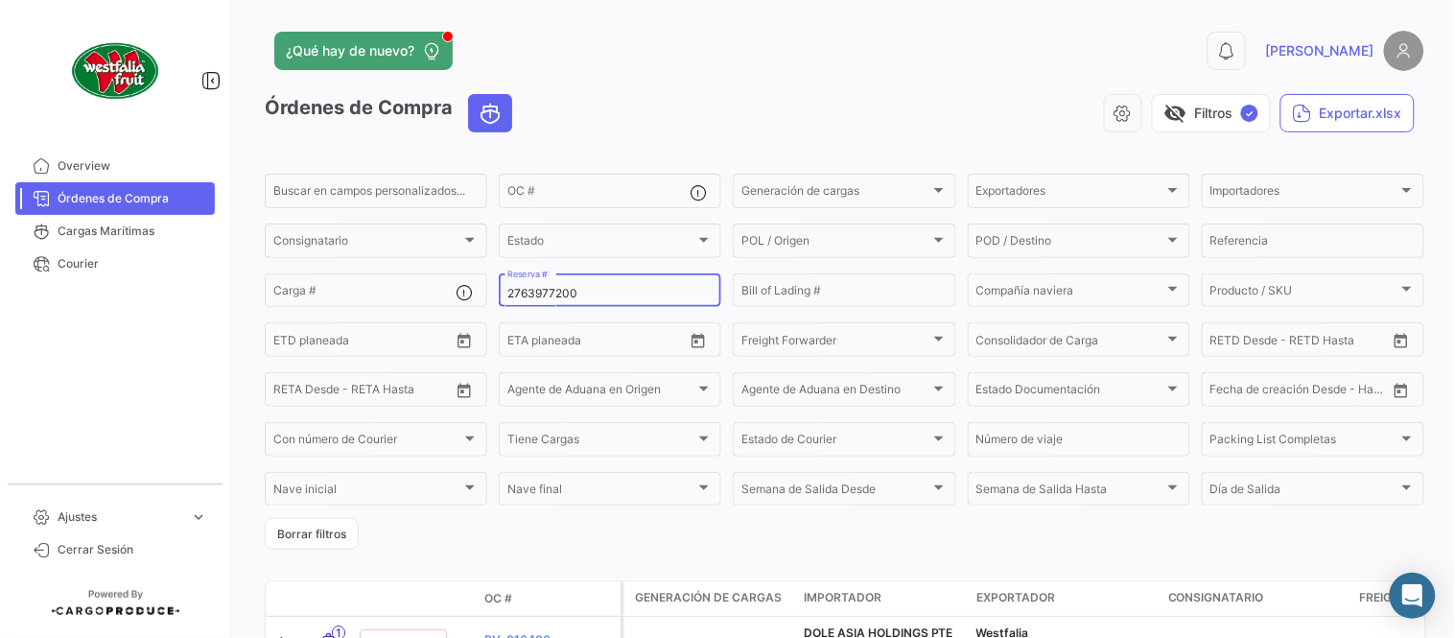
click at [560, 301] on div "2763977200 Reserva #" at bounding box center [609, 289] width 205 height 37
click at [560, 297] on input "2763977200" at bounding box center [609, 293] width 205 height 13
paste input "31062599"
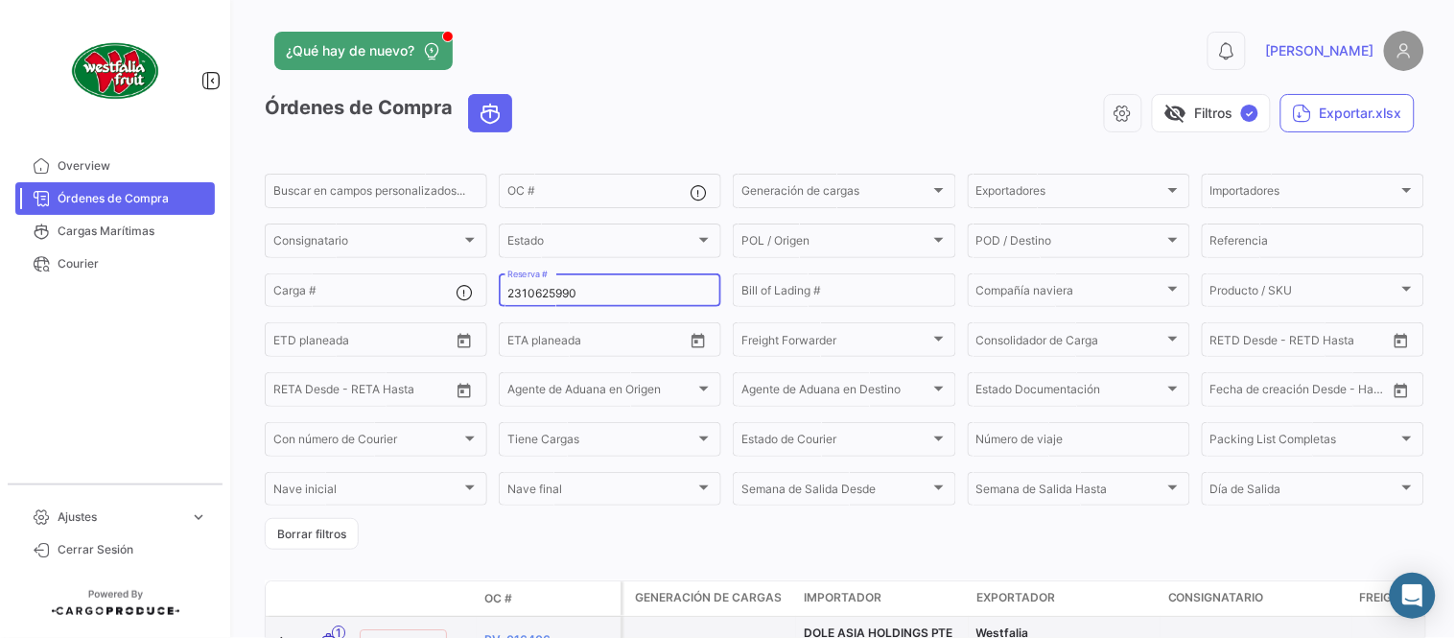
type input "2310625990"
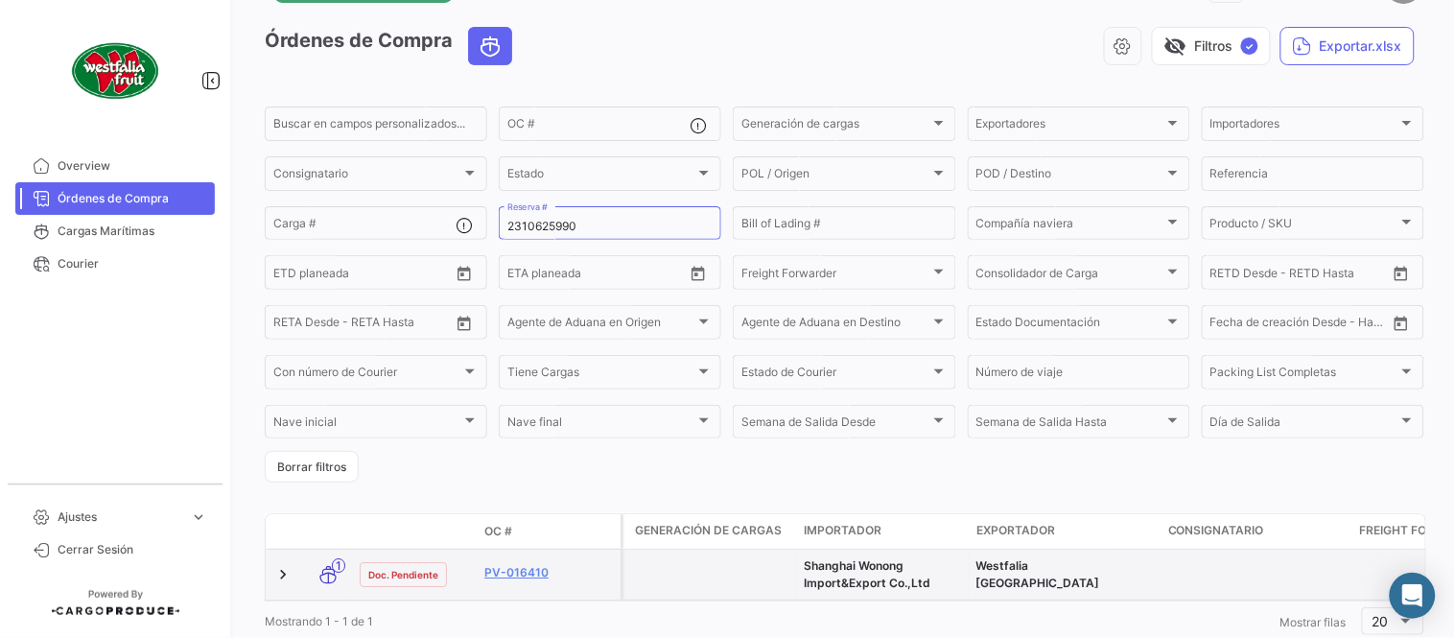
scroll to position [130, 0]
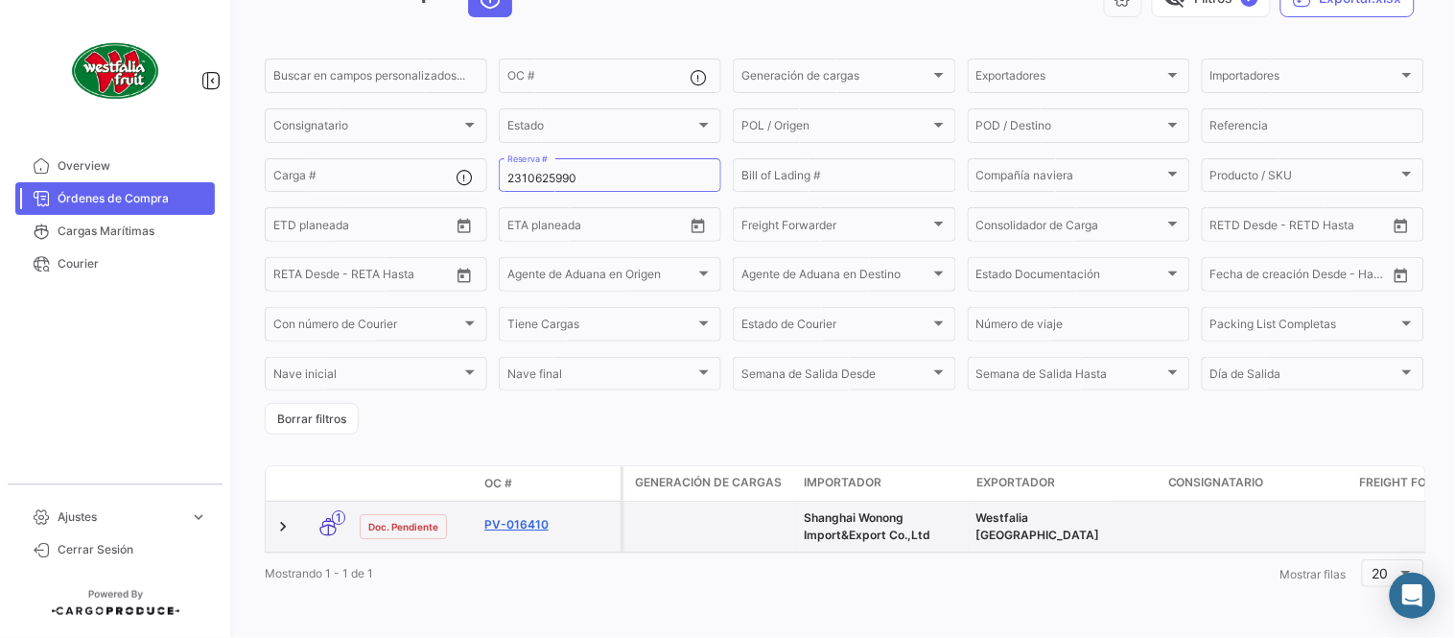
click at [514, 516] on link "PV-016410" at bounding box center [548, 524] width 129 height 17
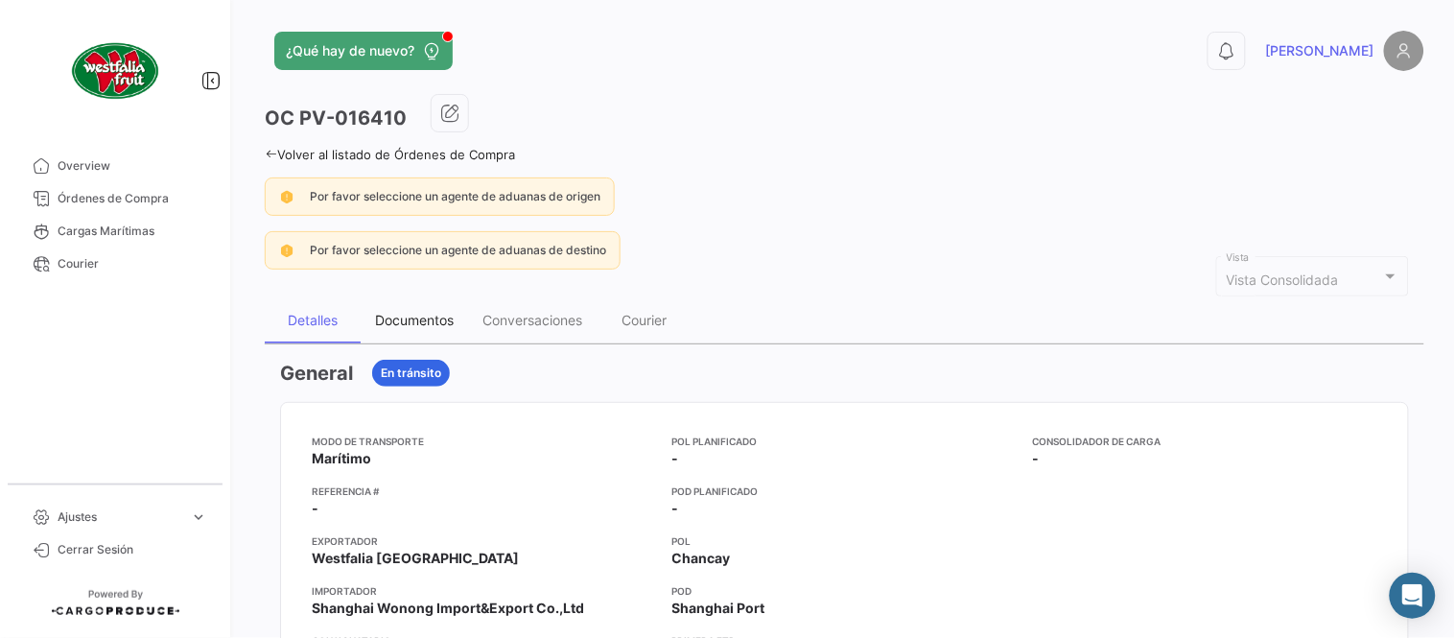
click at [444, 319] on div "Documentos" at bounding box center [414, 320] width 79 height 16
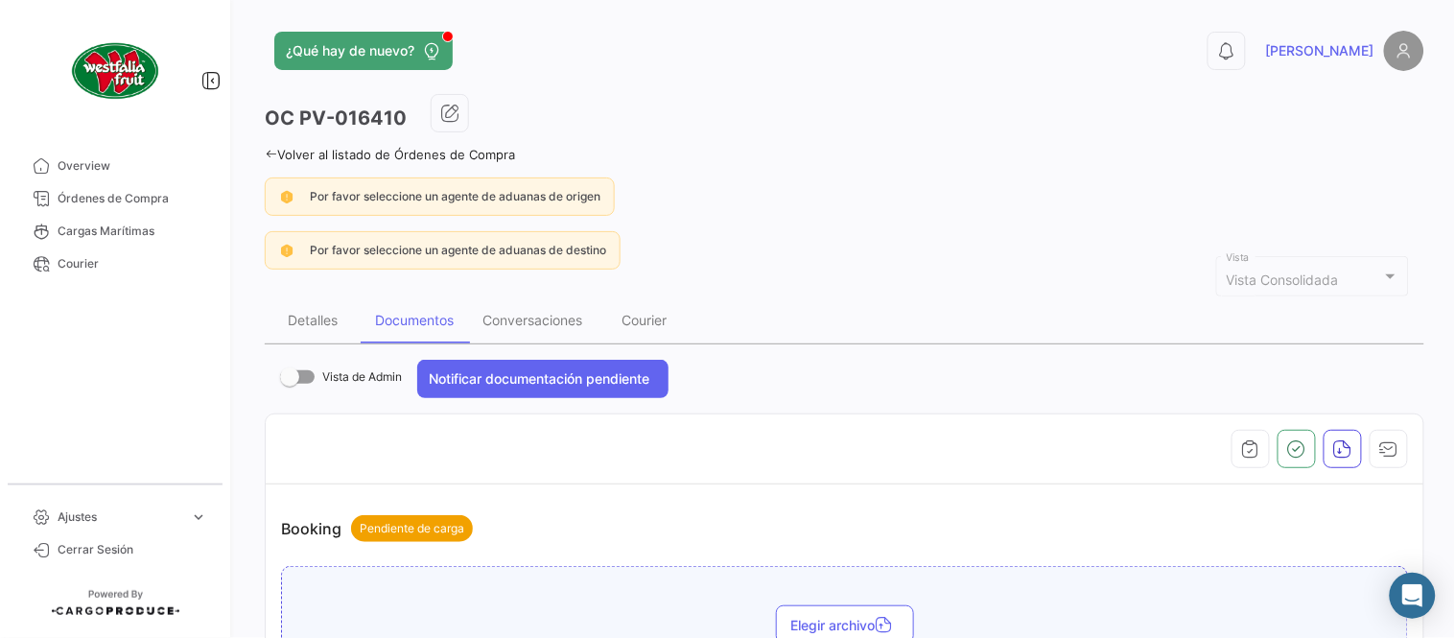
scroll to position [639, 0]
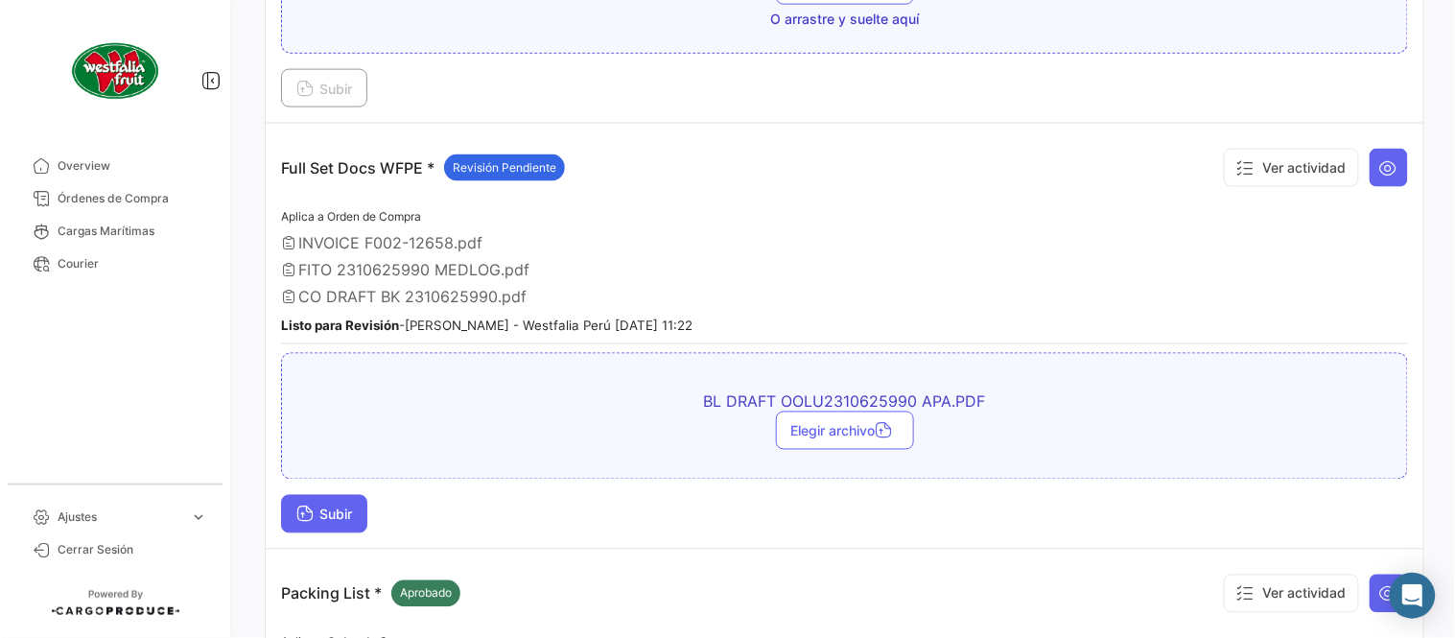
click at [345, 511] on span "Subir" at bounding box center [324, 514] width 56 height 16
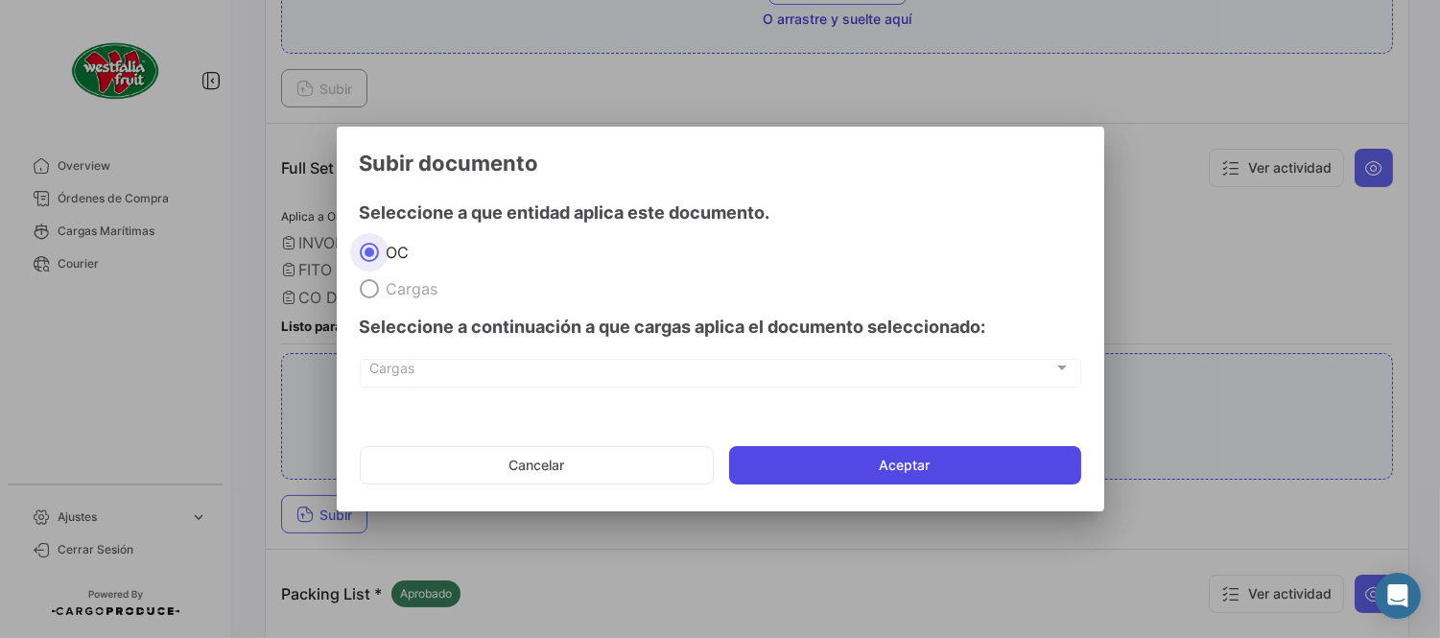
click at [967, 464] on button "Aceptar" at bounding box center [905, 465] width 352 height 38
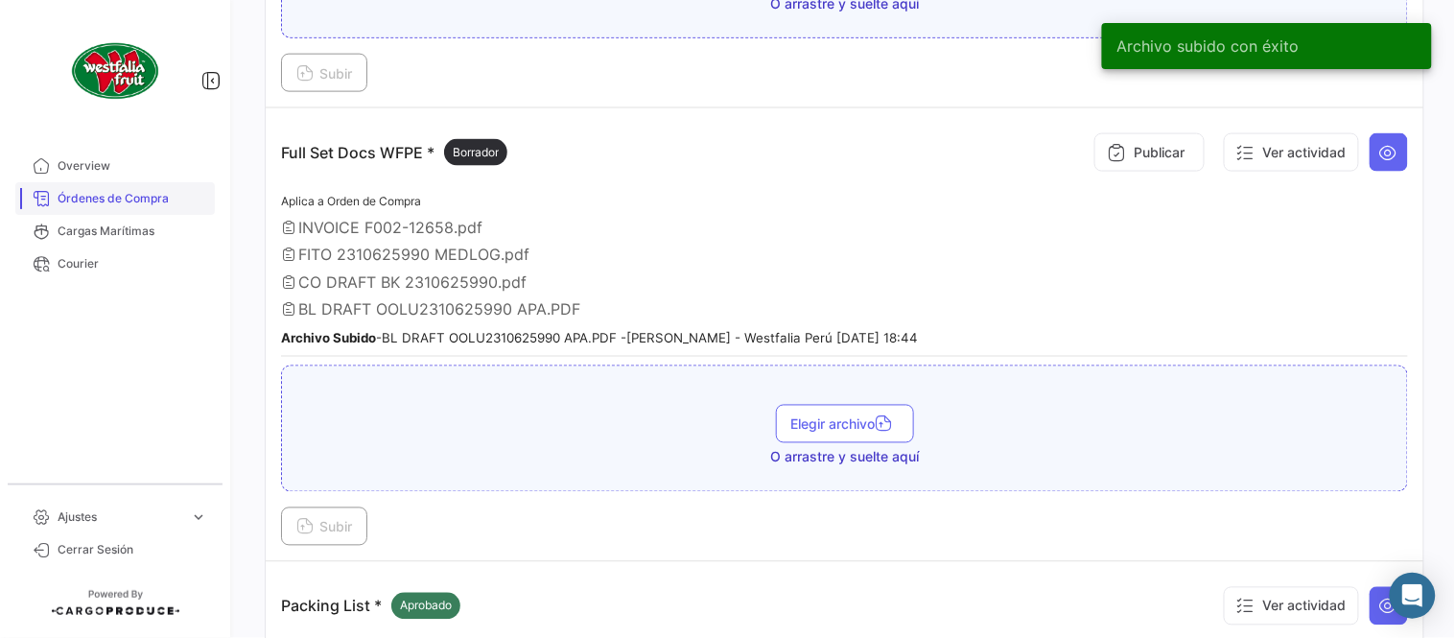
click at [82, 196] on span "Órdenes de Compra" at bounding box center [133, 198] width 150 height 17
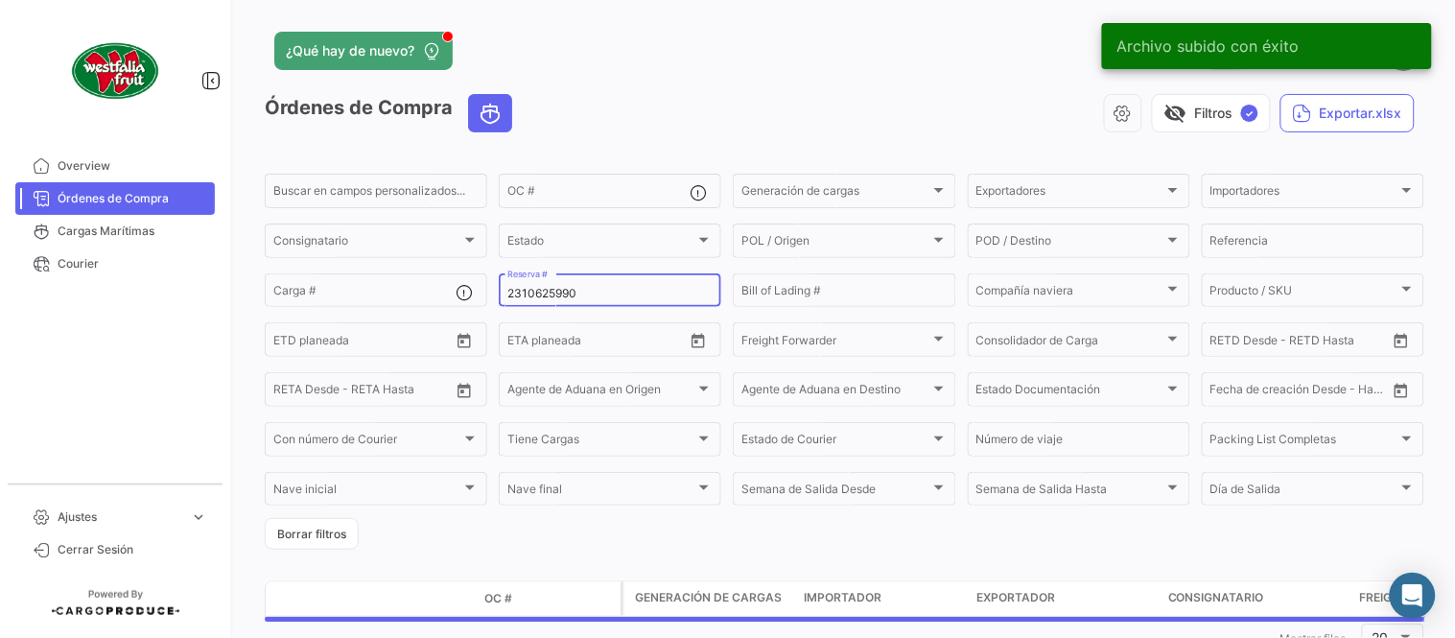
click at [515, 293] on input "2310625990" at bounding box center [609, 293] width 205 height 13
paste input "600"
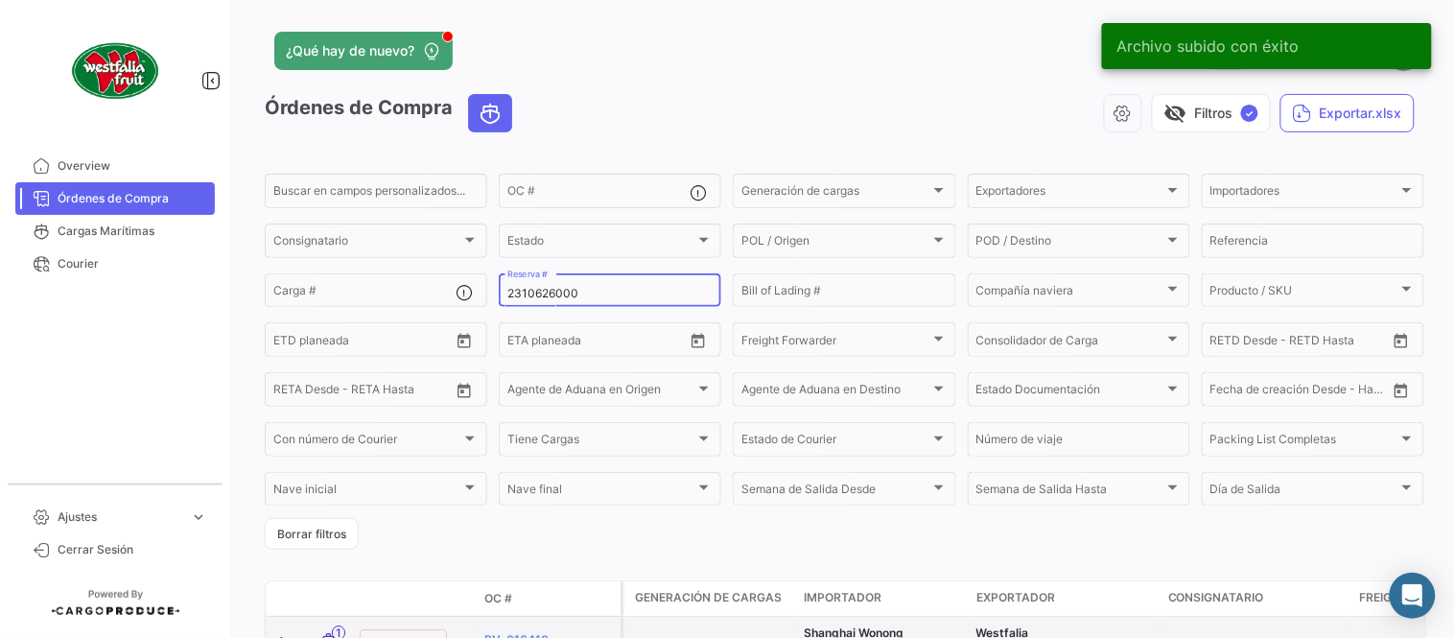
type input "2310626000"
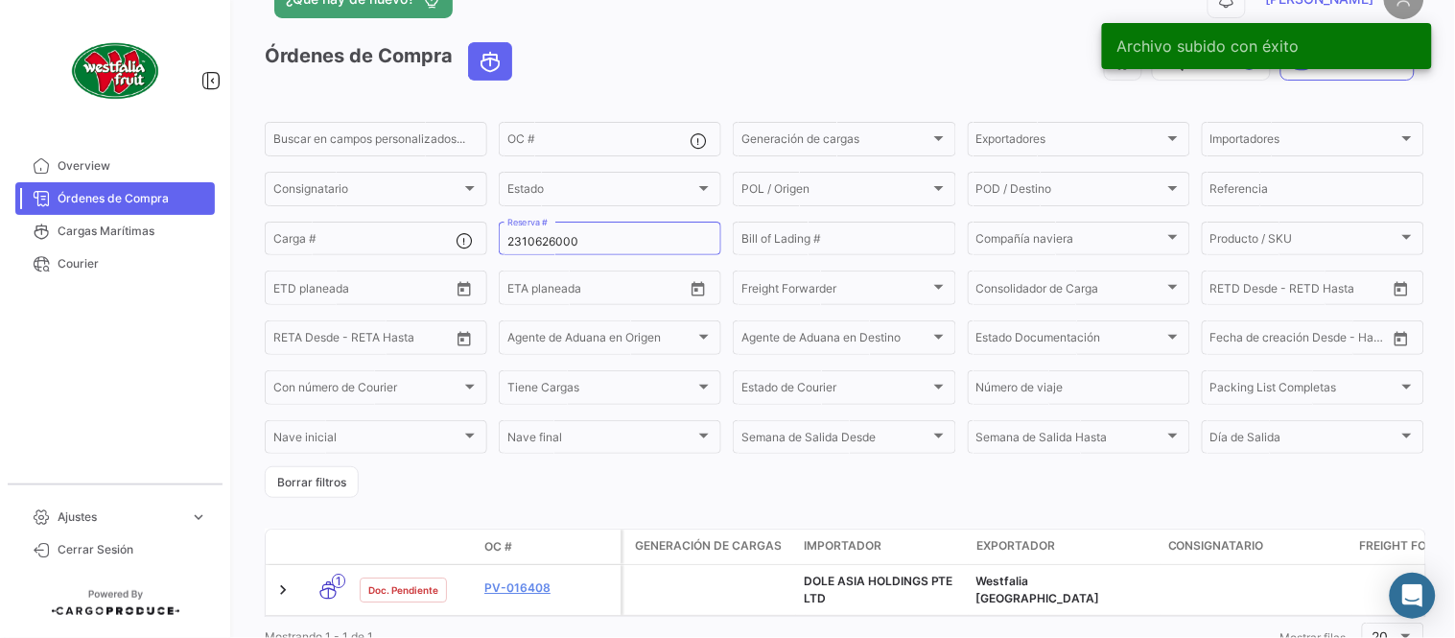
scroll to position [130, 0]
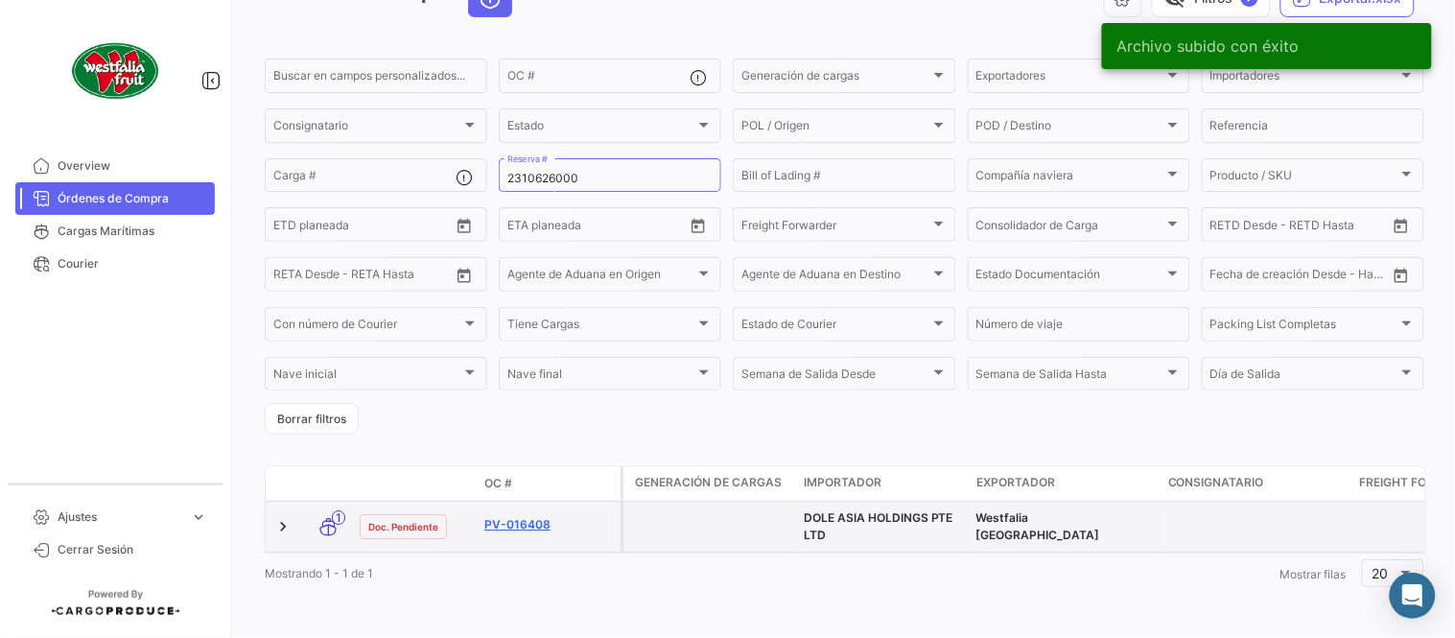
click at [520, 516] on link "PV-016408" at bounding box center [548, 524] width 129 height 17
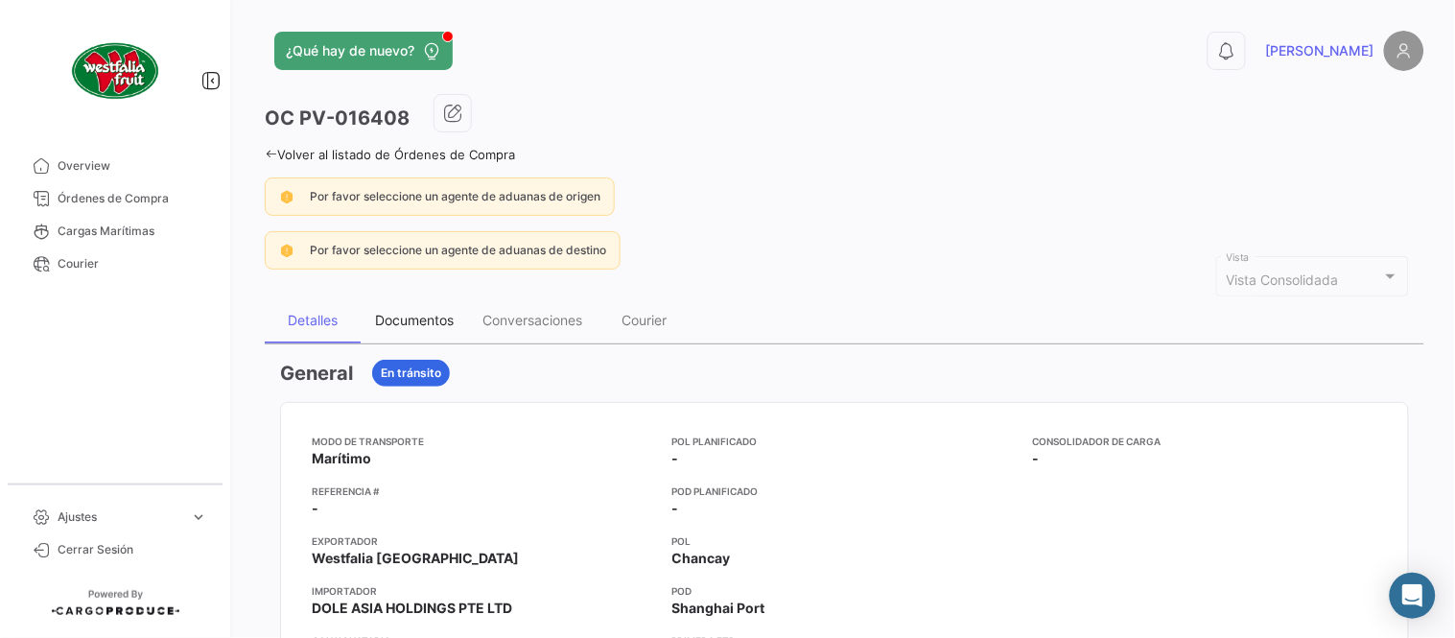
click at [423, 320] on div "Documentos" at bounding box center [414, 320] width 79 height 16
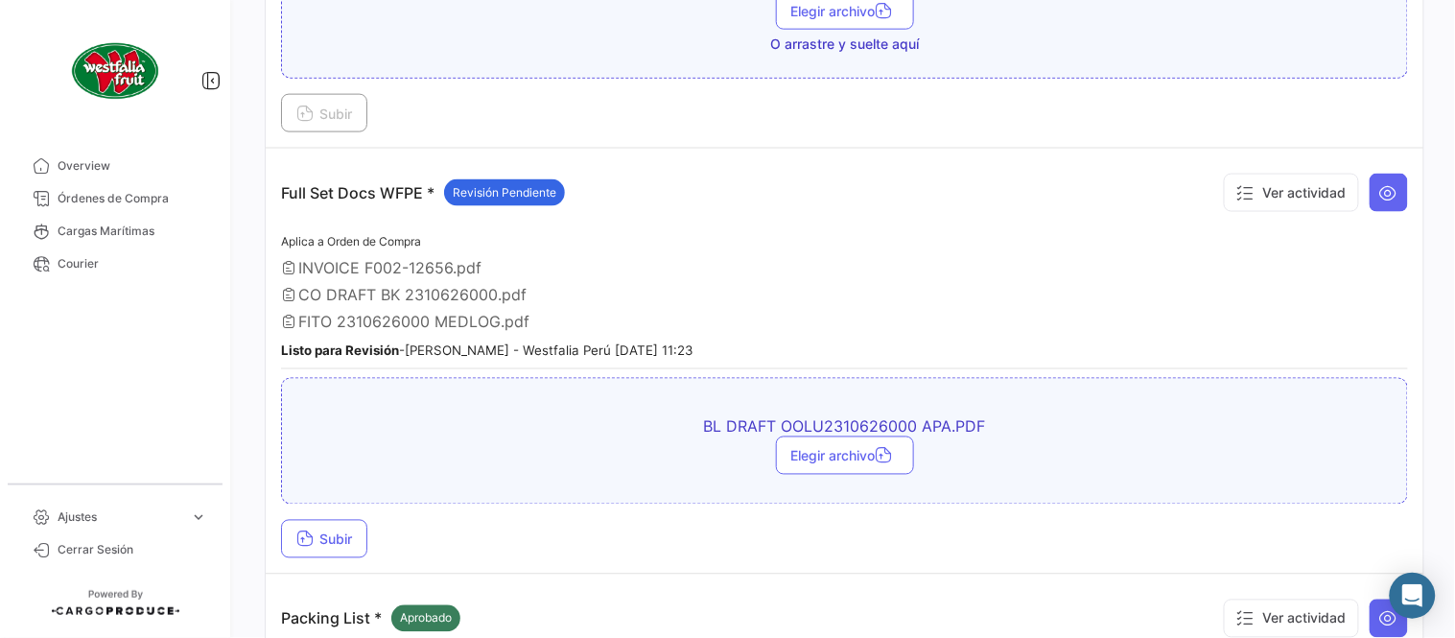
scroll to position [745, 0]
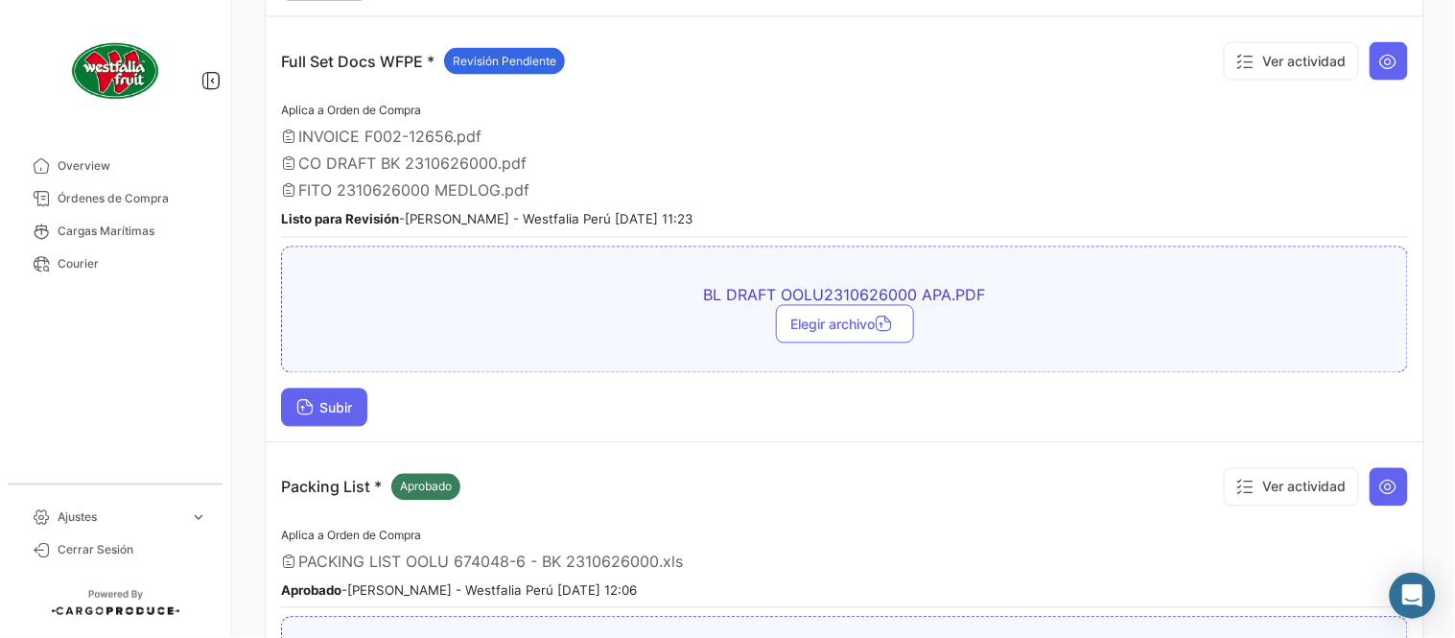
click at [324, 388] on button "Subir" at bounding box center [324, 407] width 86 height 38
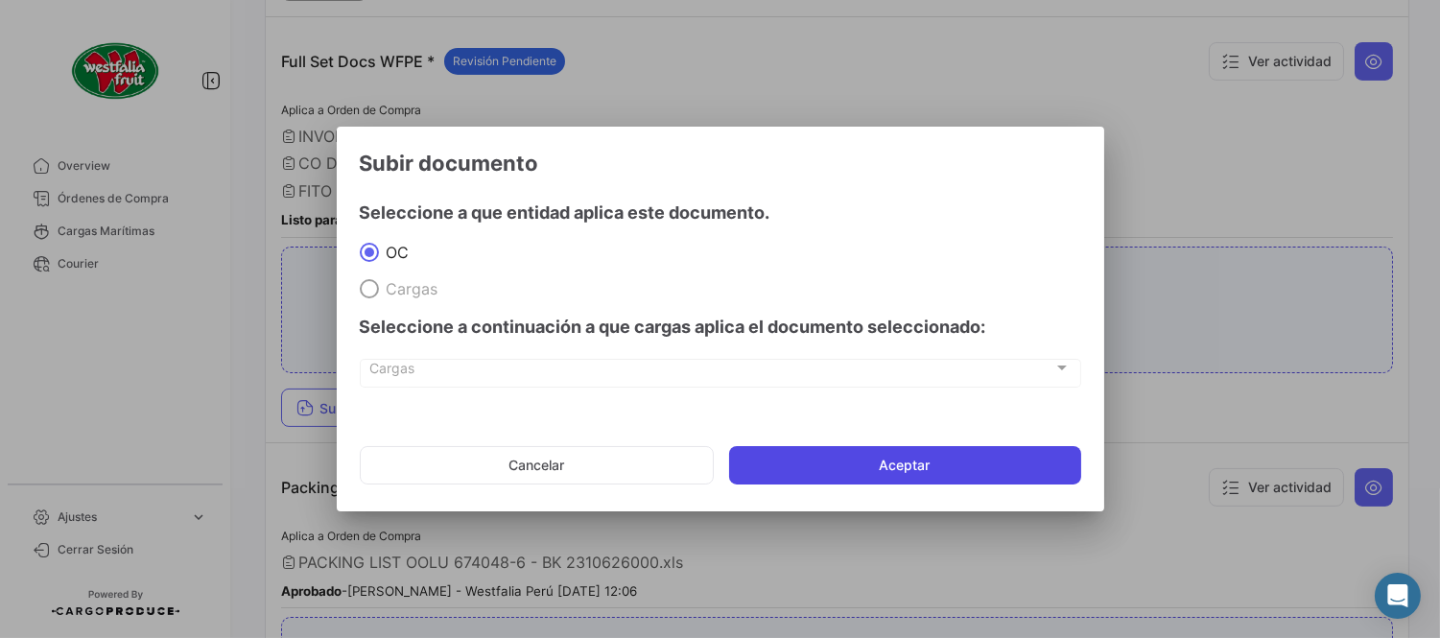
click at [780, 473] on button "Aceptar" at bounding box center [905, 465] width 352 height 38
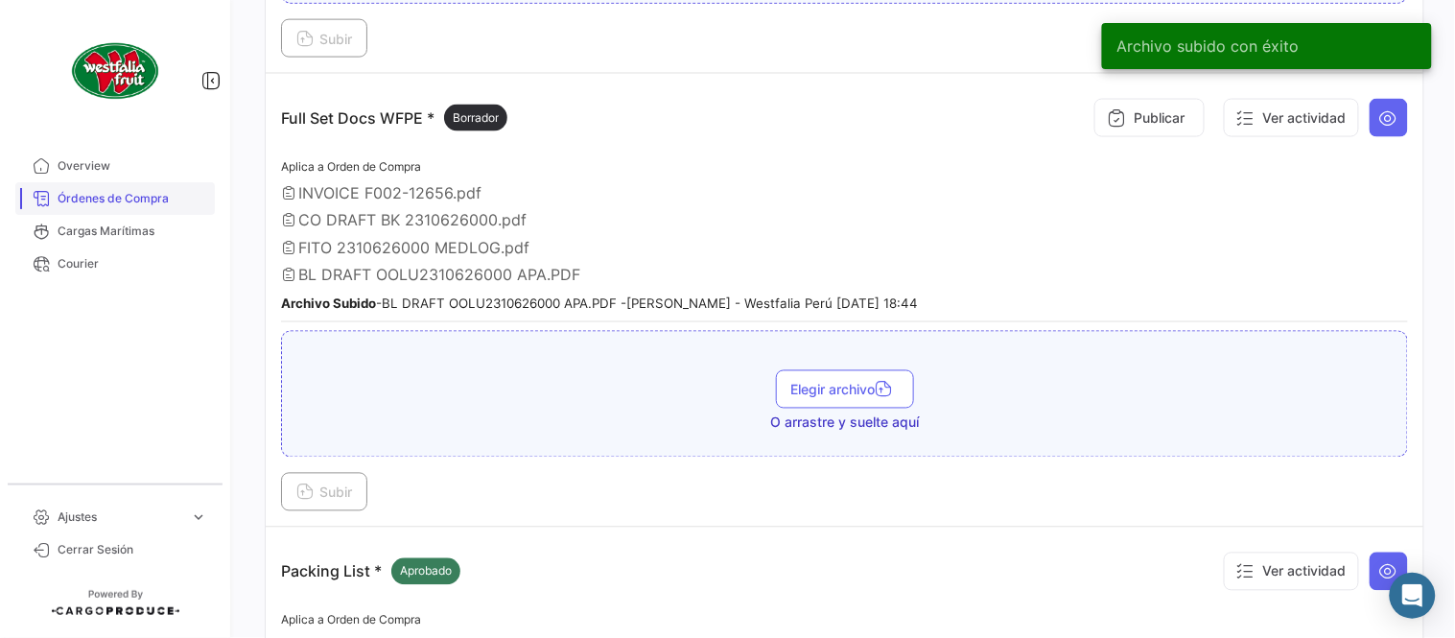
scroll to position [639, 0]
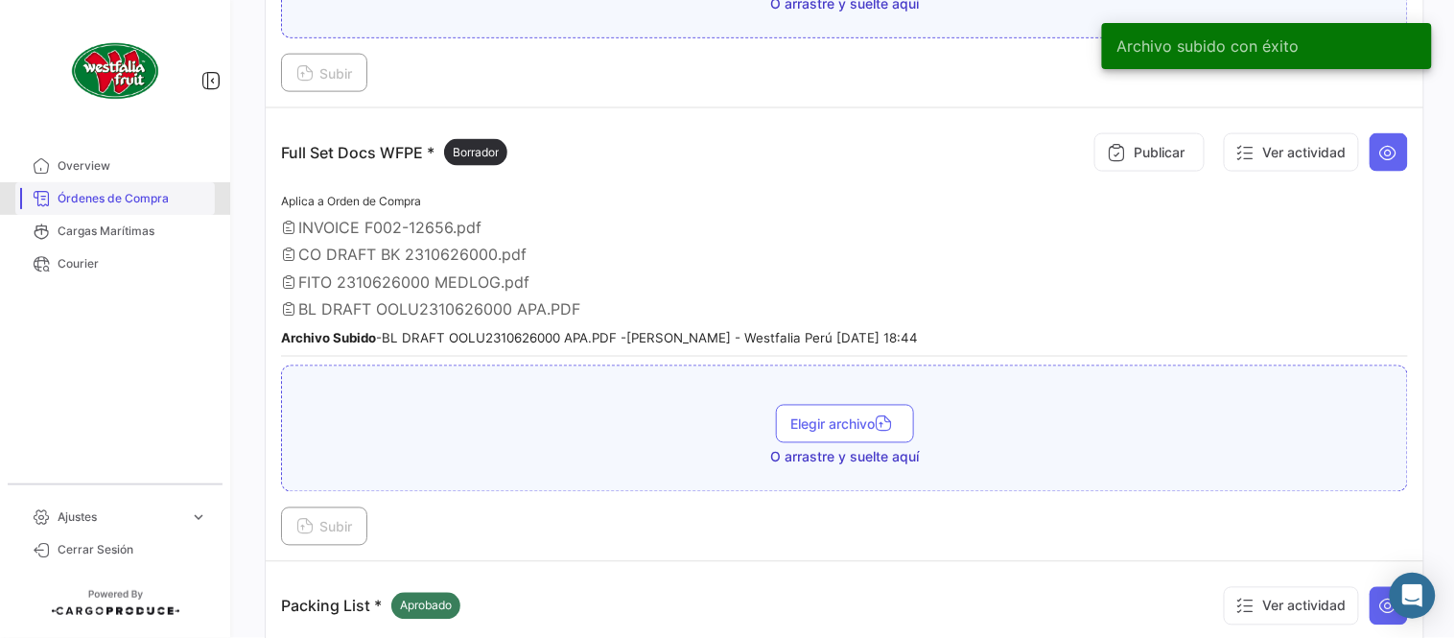
click at [103, 201] on span "Órdenes de Compra" at bounding box center [133, 198] width 150 height 17
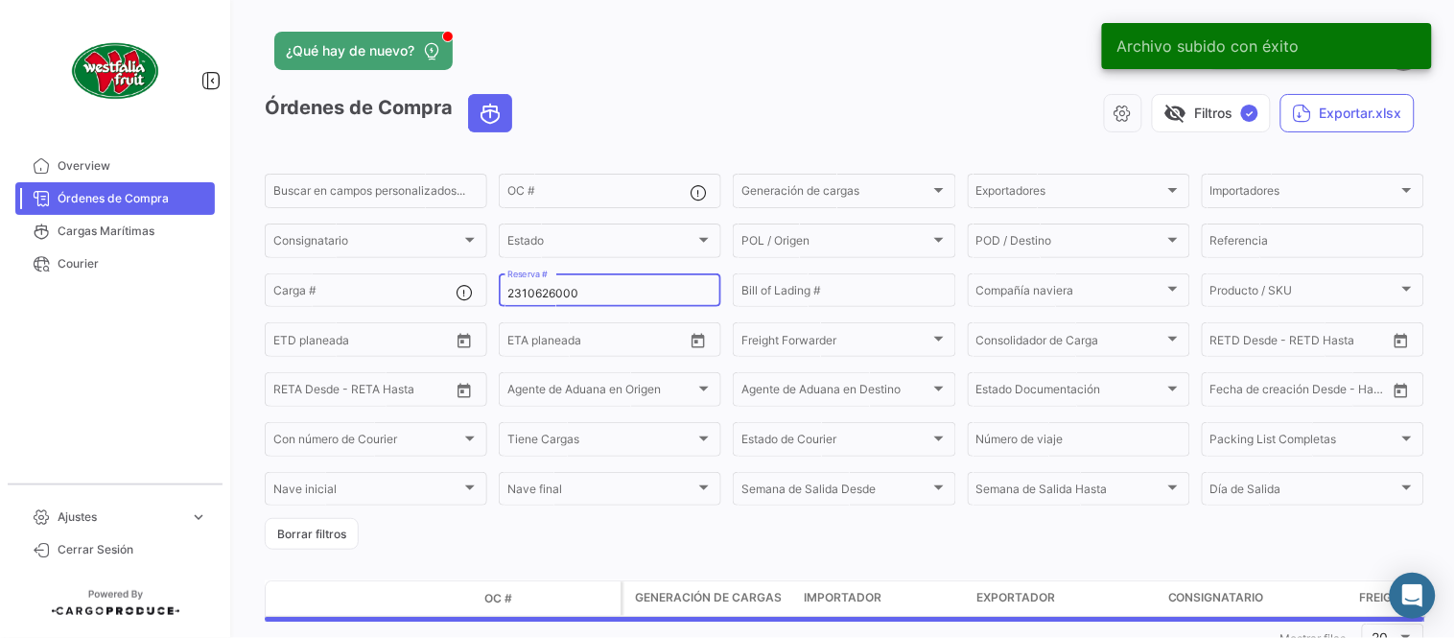
click at [549, 291] on input "2310626000" at bounding box center [609, 293] width 205 height 13
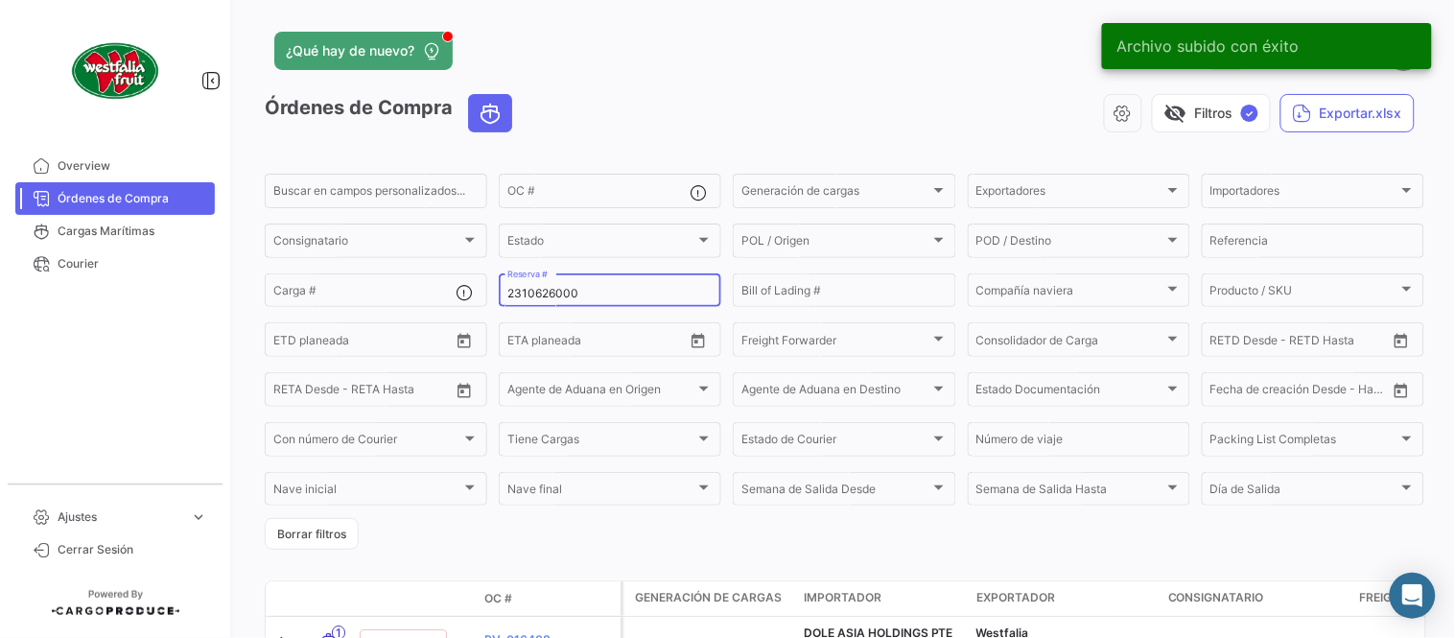
paste input "6"
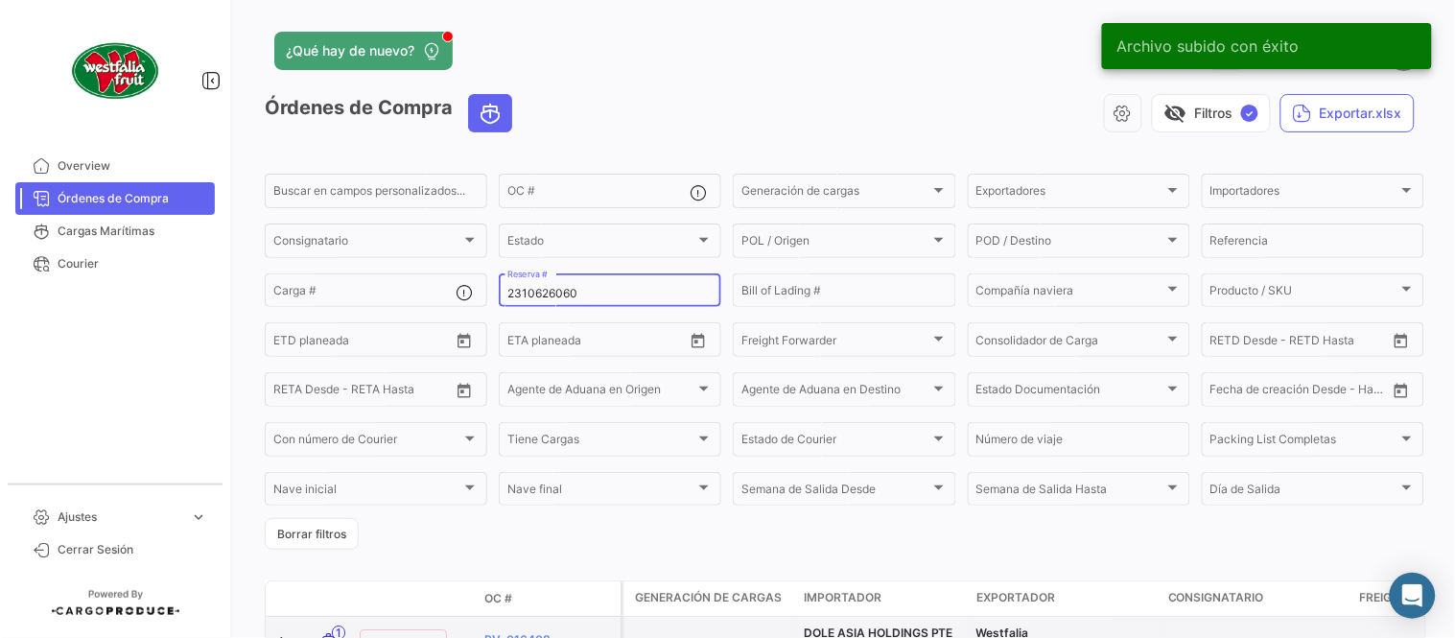
type input "2310626060"
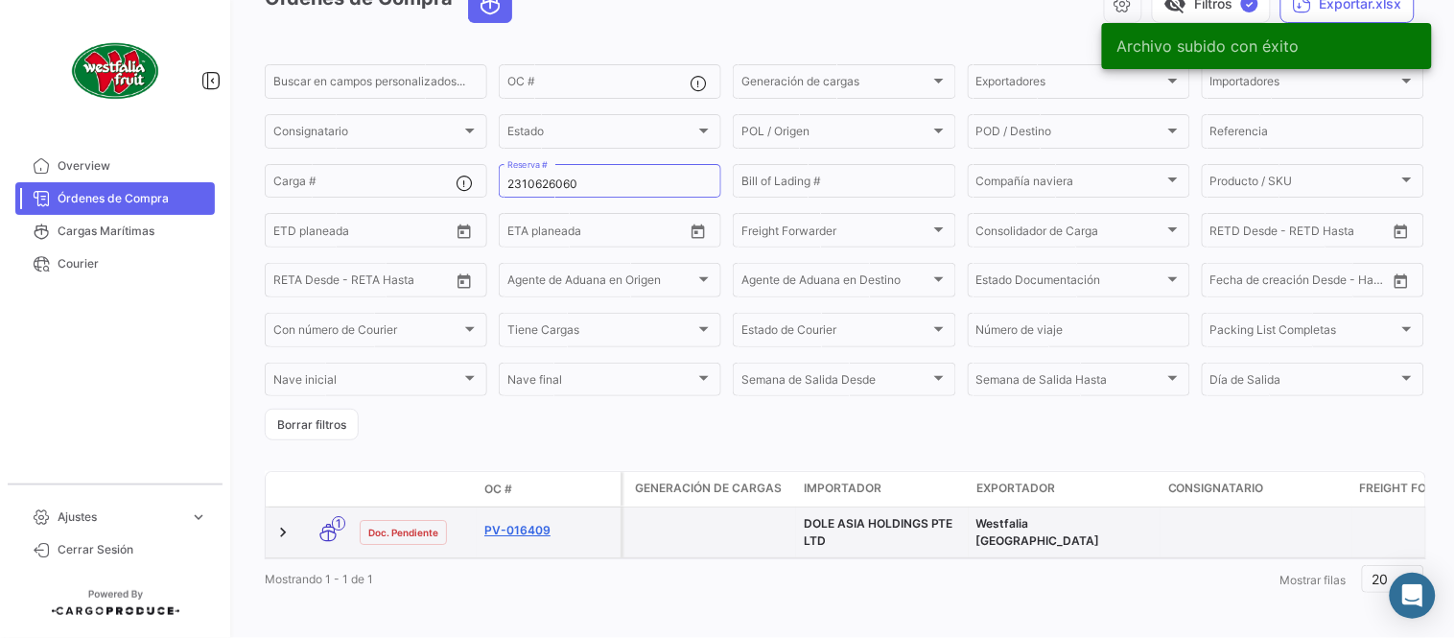
scroll to position [130, 0]
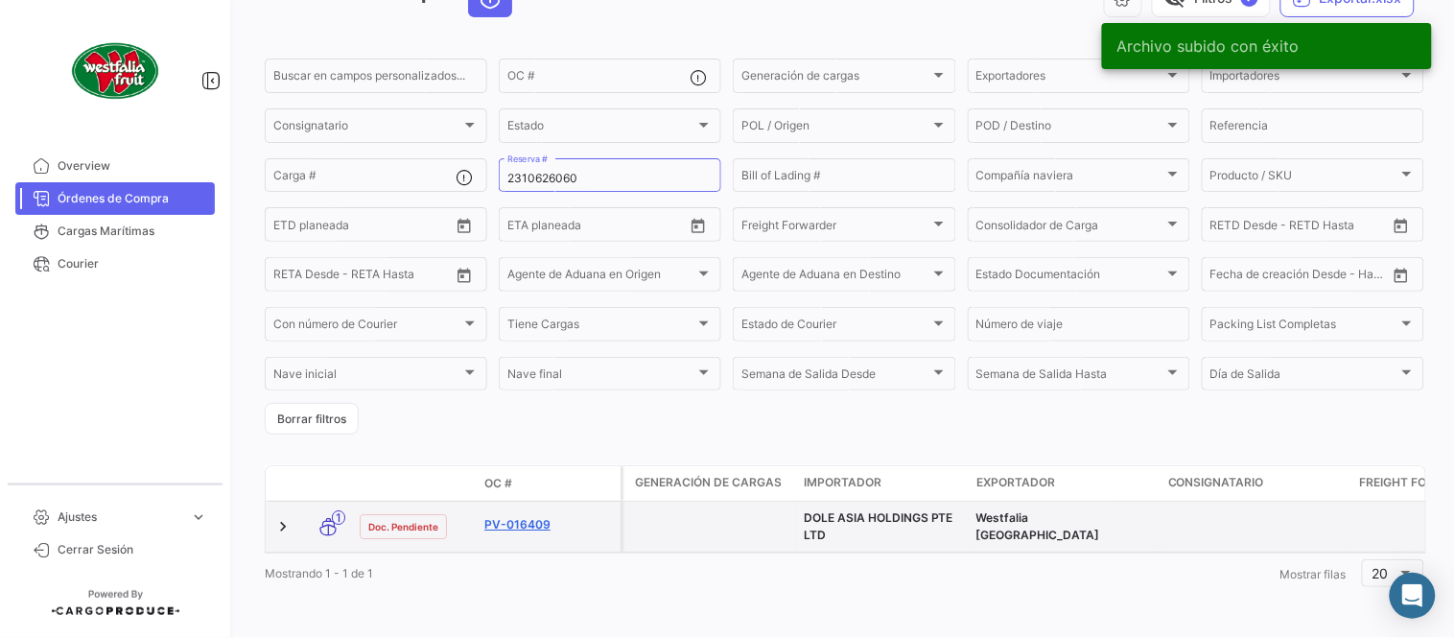
click at [524, 516] on link "PV-016409" at bounding box center [548, 524] width 129 height 17
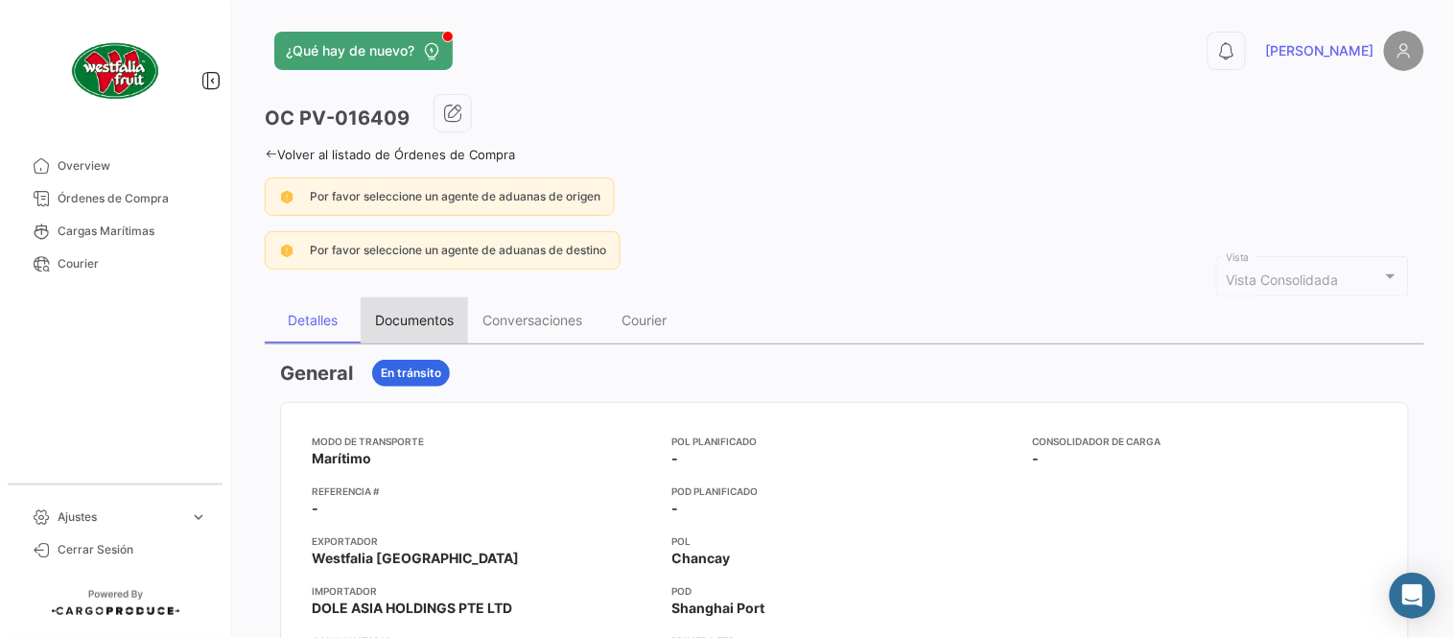
click at [416, 315] on div "Documentos" at bounding box center [414, 320] width 79 height 16
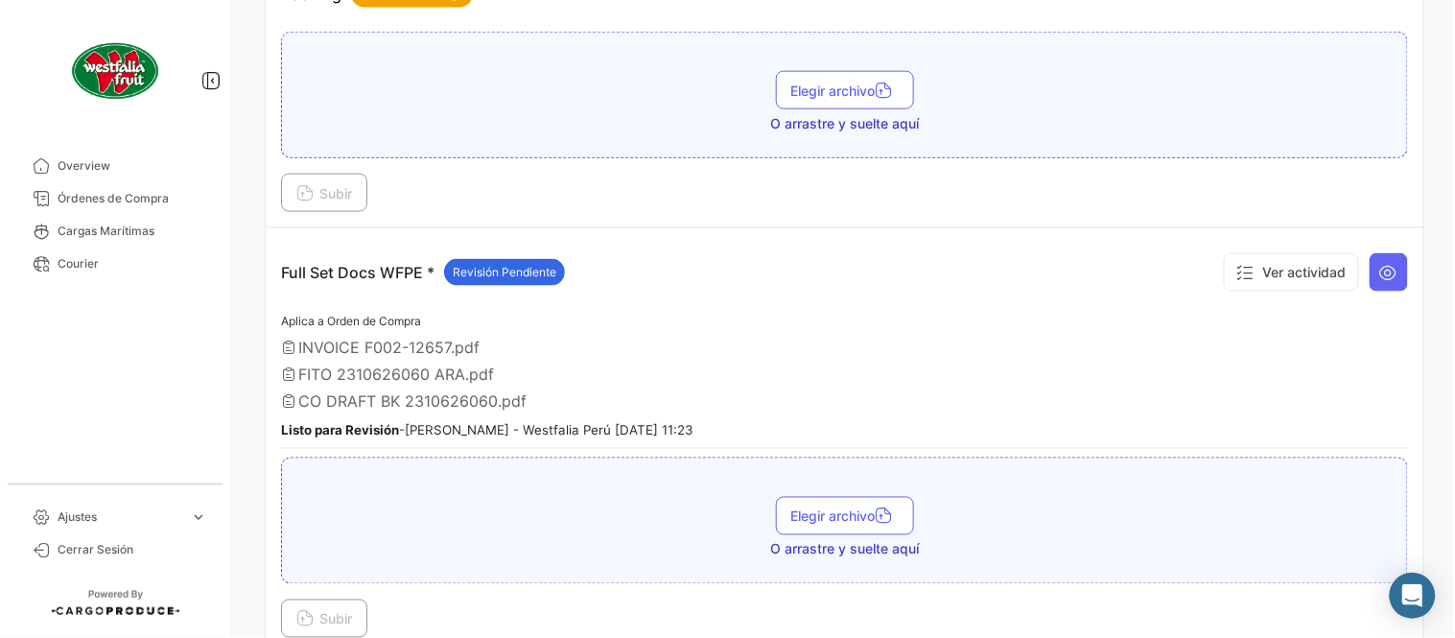
scroll to position [638, 0]
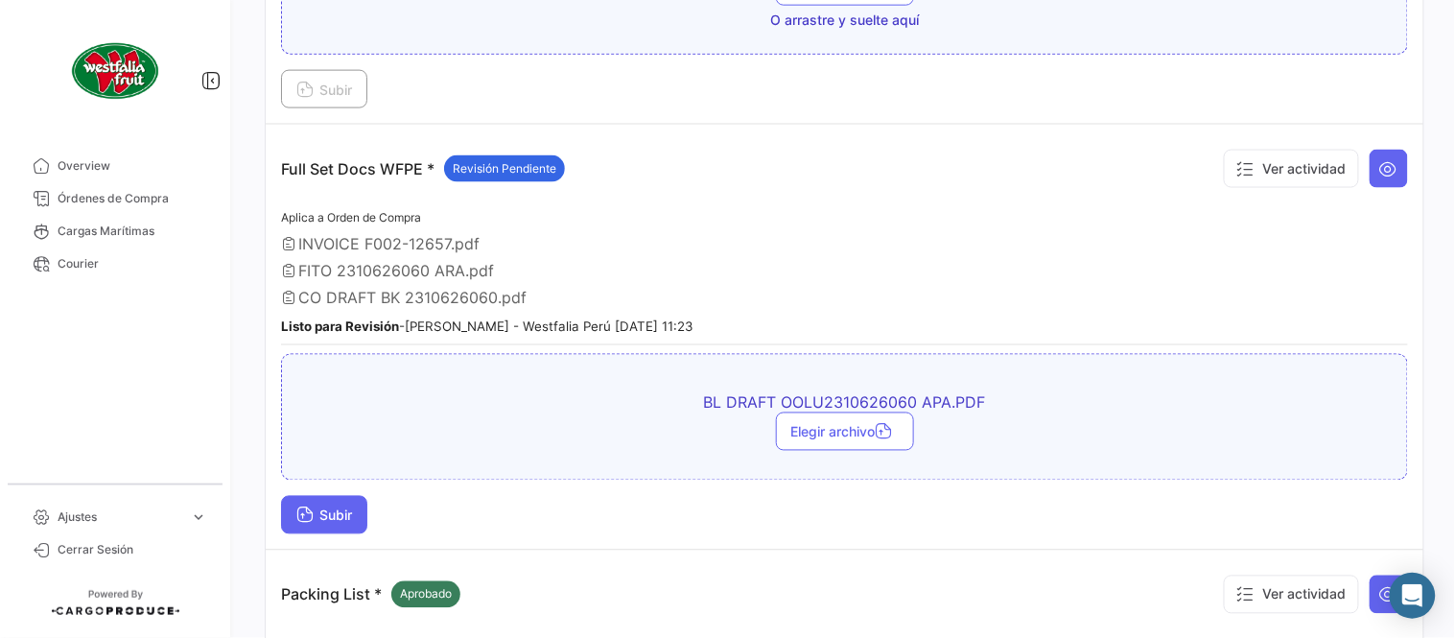
drag, startPoint x: 313, startPoint y: 506, endPoint x: 329, endPoint y: 506, distance: 16.3
click at [329, 507] on span "Subir" at bounding box center [324, 515] width 56 height 16
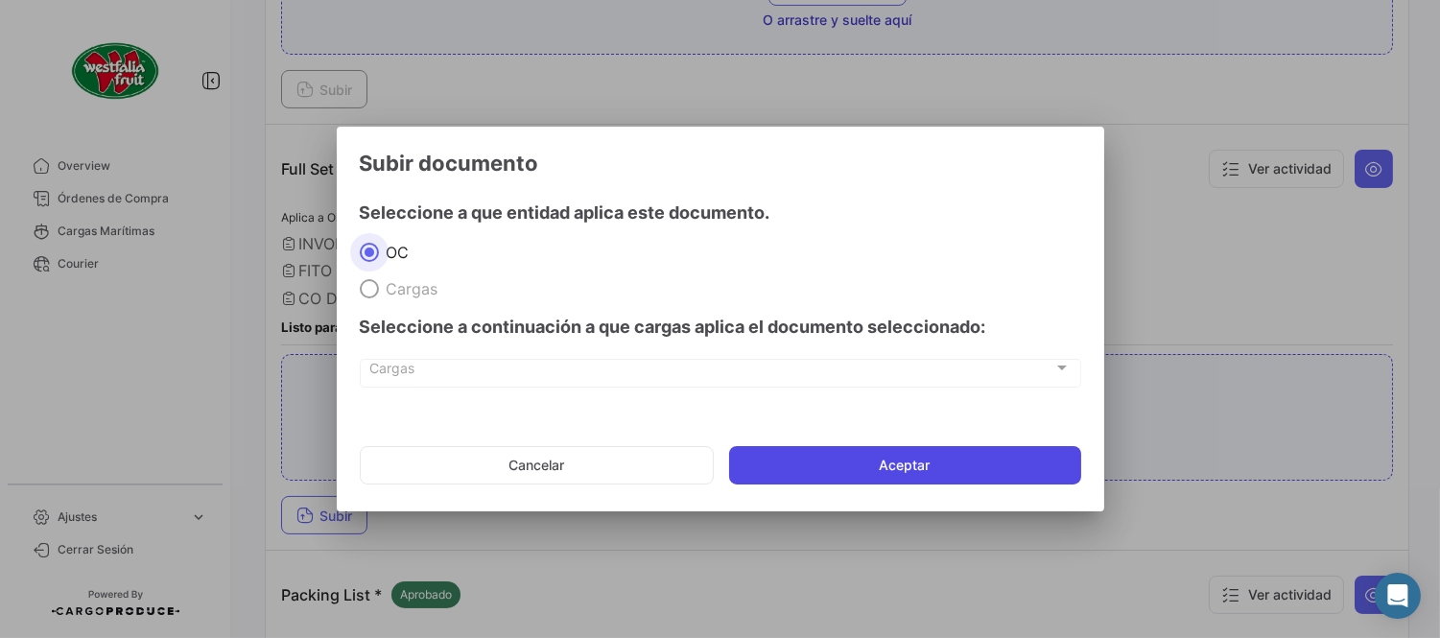
click at [868, 474] on button "Aceptar" at bounding box center [905, 465] width 352 height 38
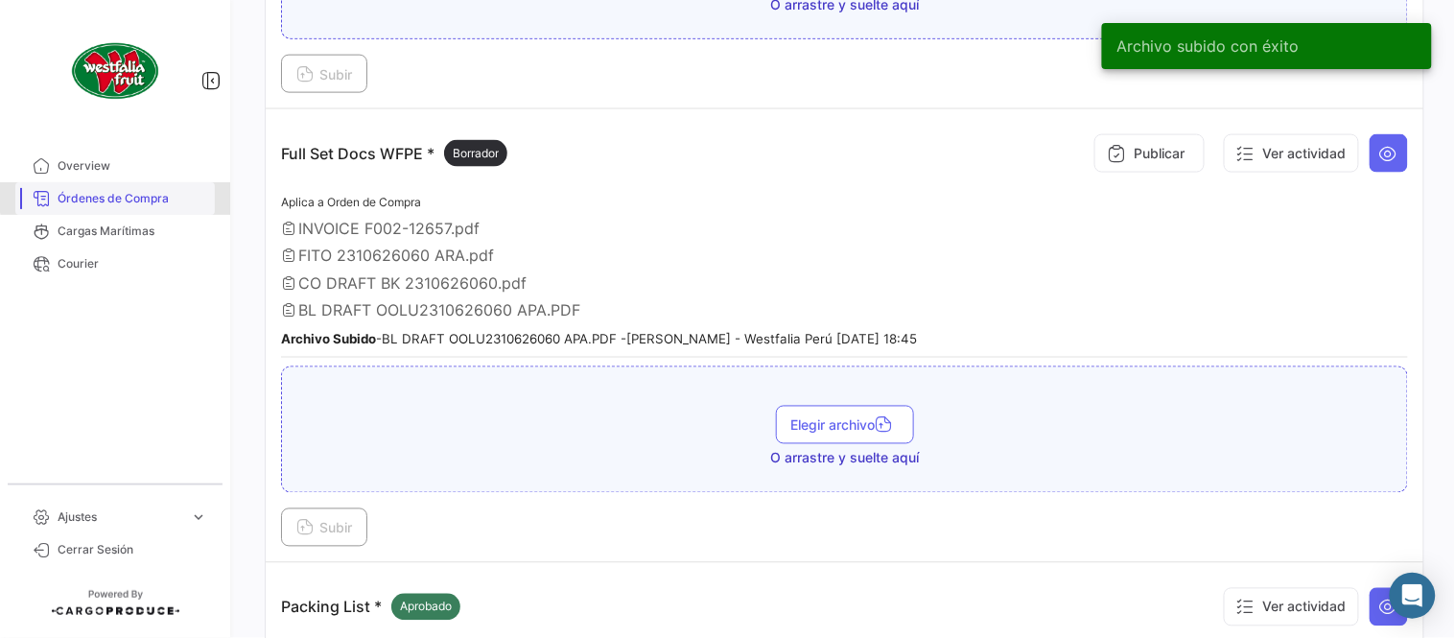
click at [182, 186] on link "Órdenes de Compra" at bounding box center [115, 198] width 200 height 33
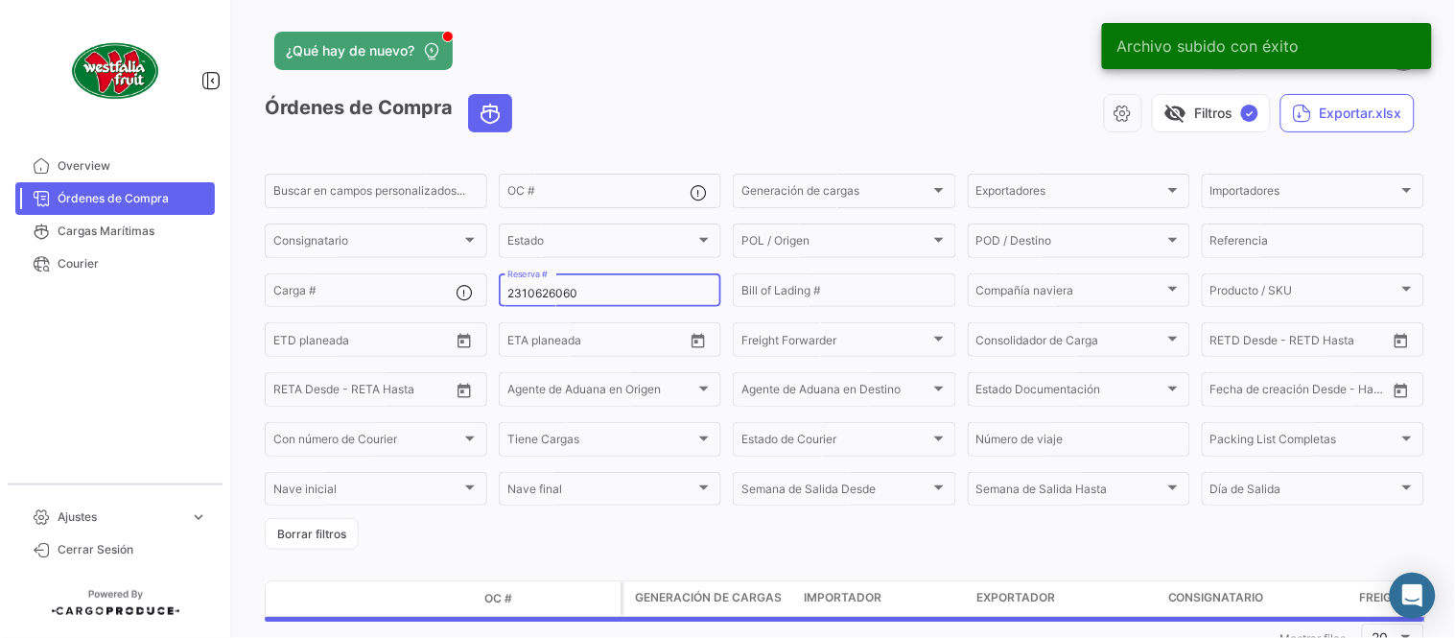
click at [590, 279] on div "2310626060 Reserva #" at bounding box center [609, 289] width 205 height 37
click at [599, 287] on input "2310626060" at bounding box center [609, 293] width 205 height 13
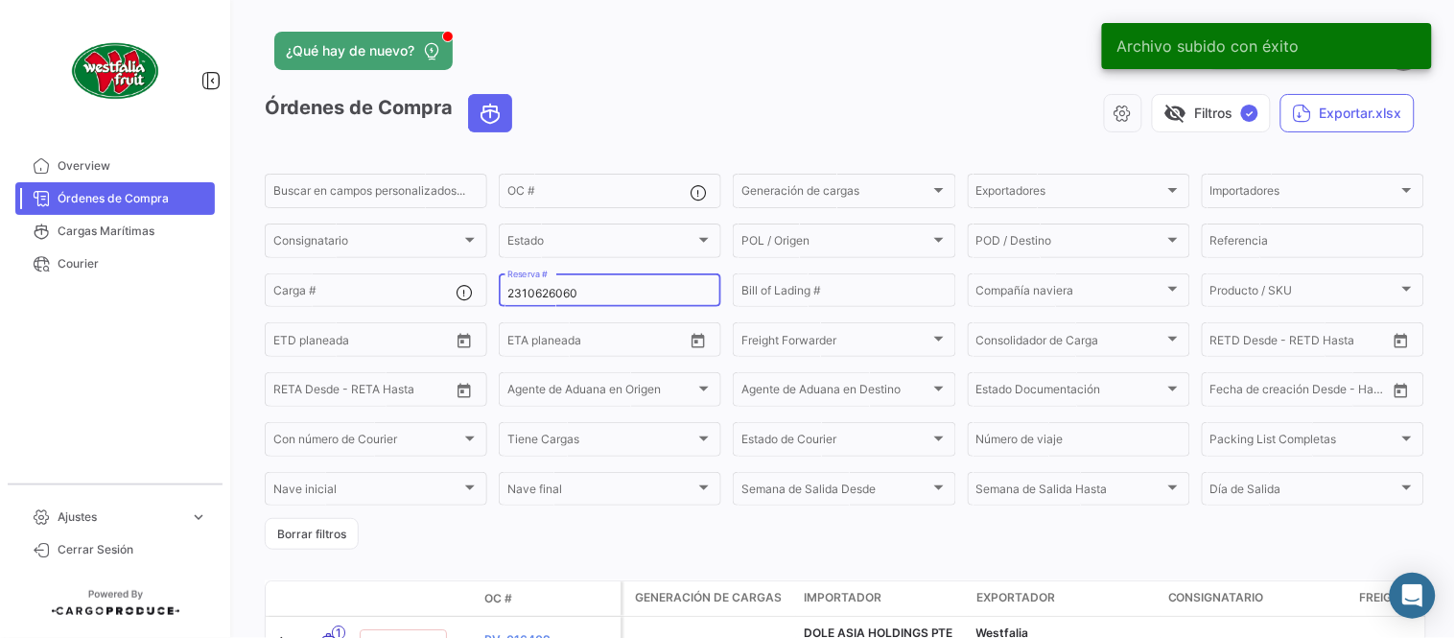
paste input "642674498"
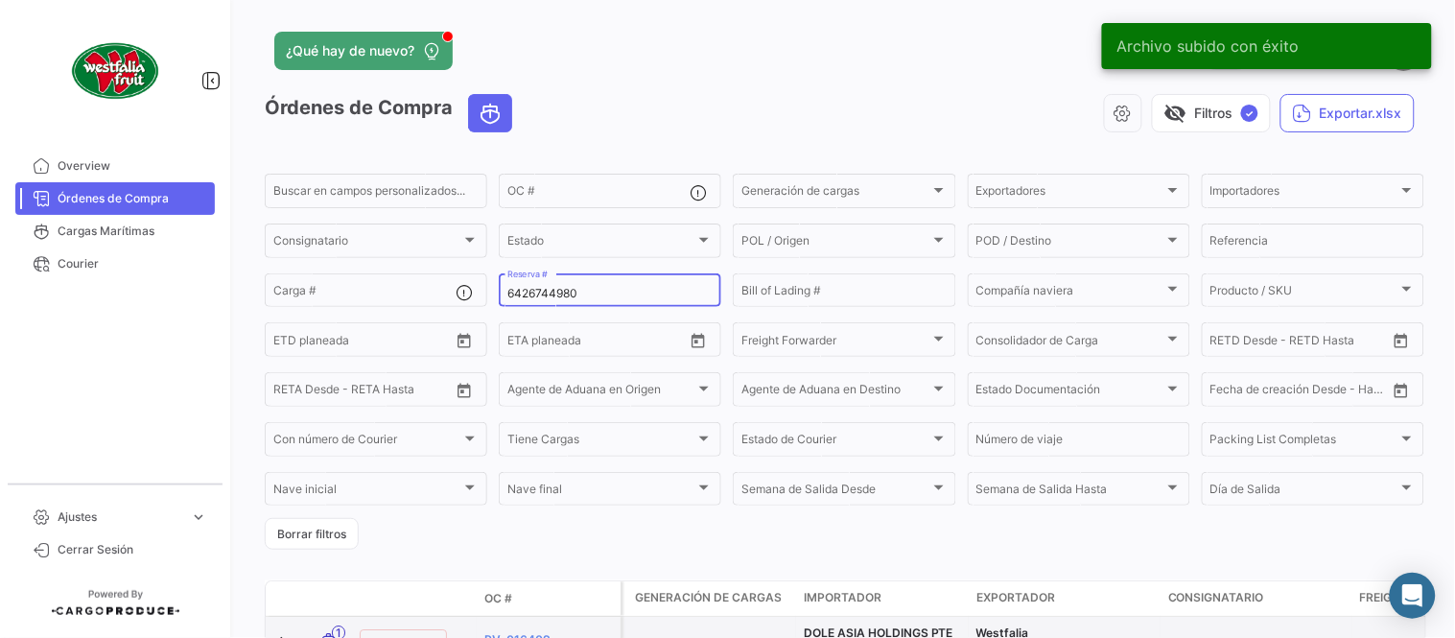
type input "6426744980"
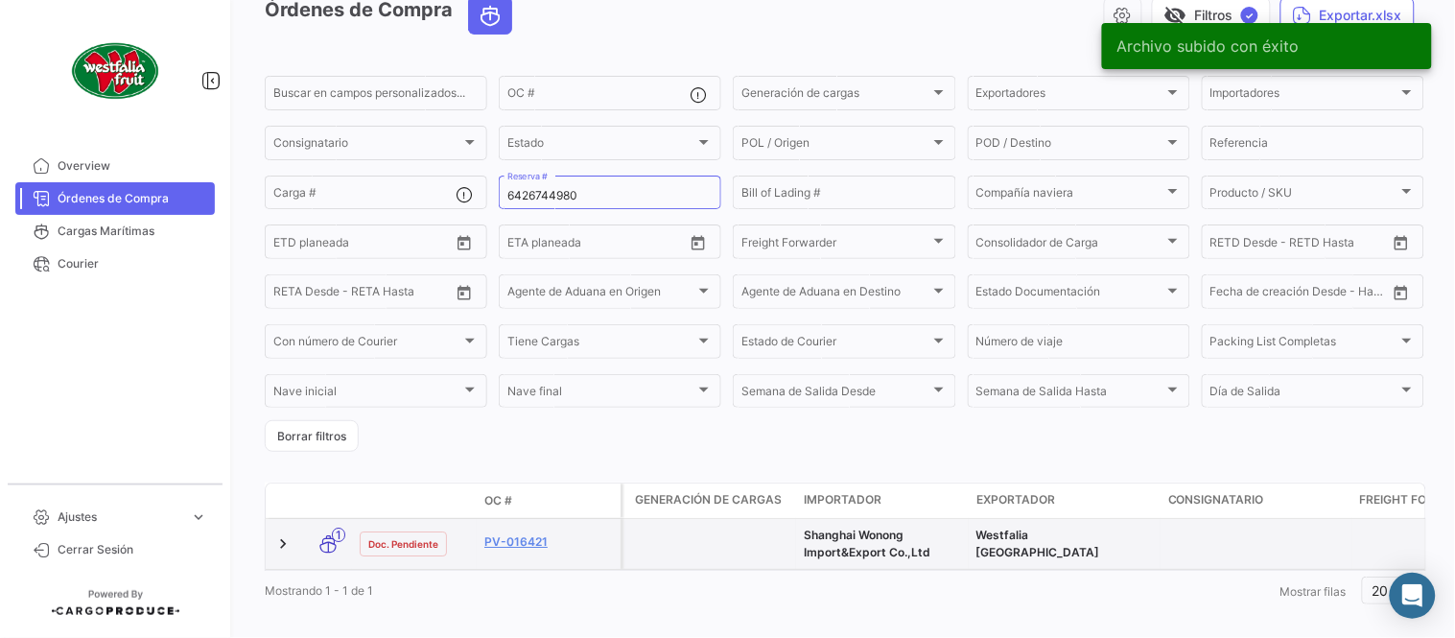
scroll to position [130, 0]
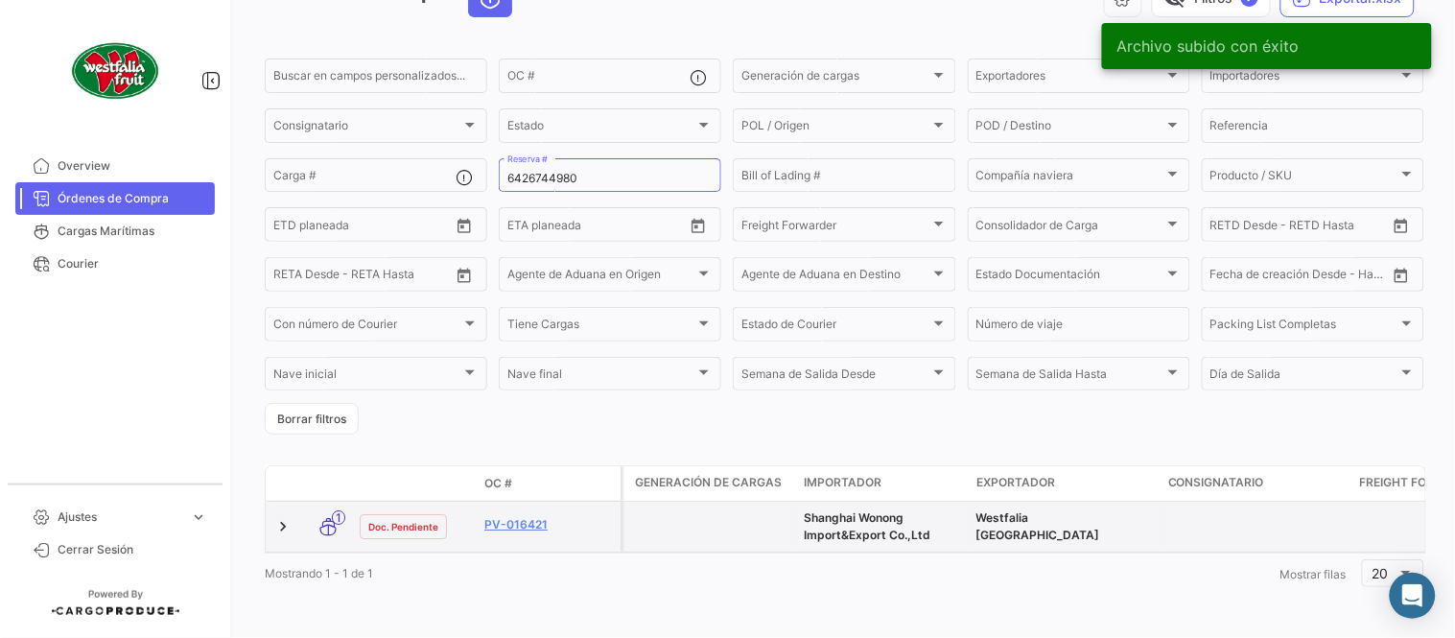
click at [538, 519] on div "PV-016421" at bounding box center [548, 527] width 129 height 22
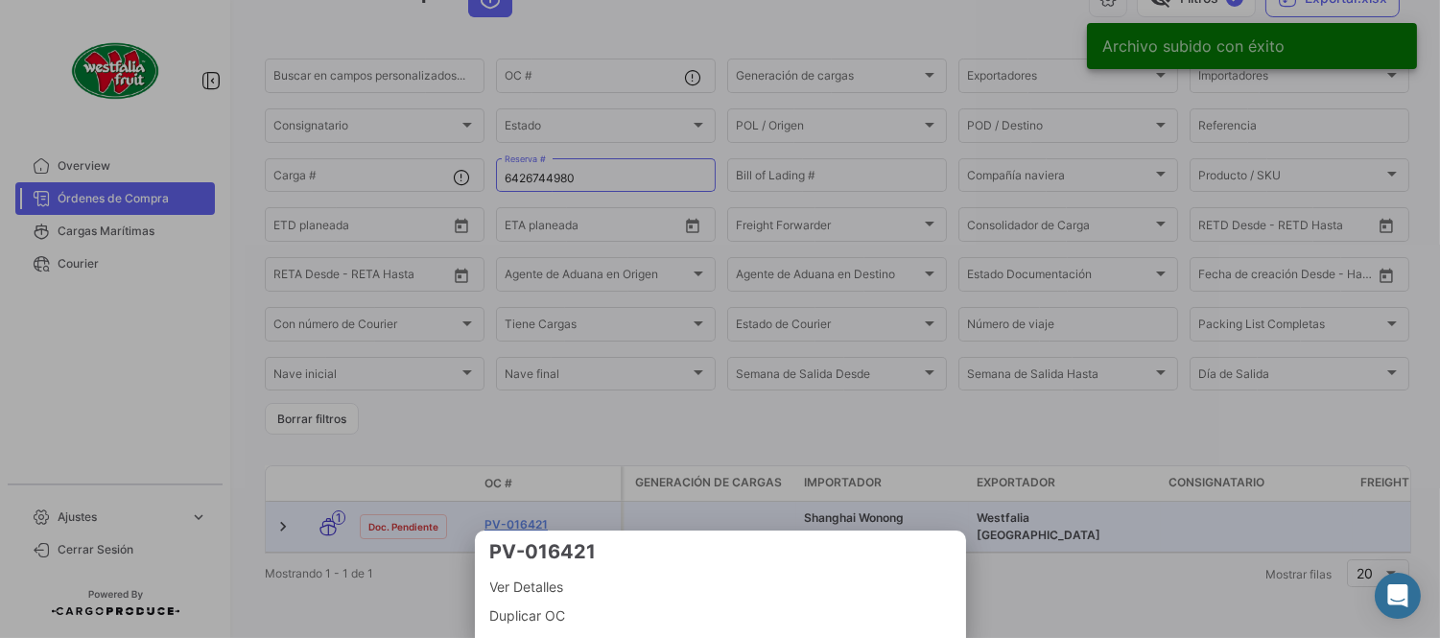
click at [528, 492] on div at bounding box center [720, 319] width 1440 height 638
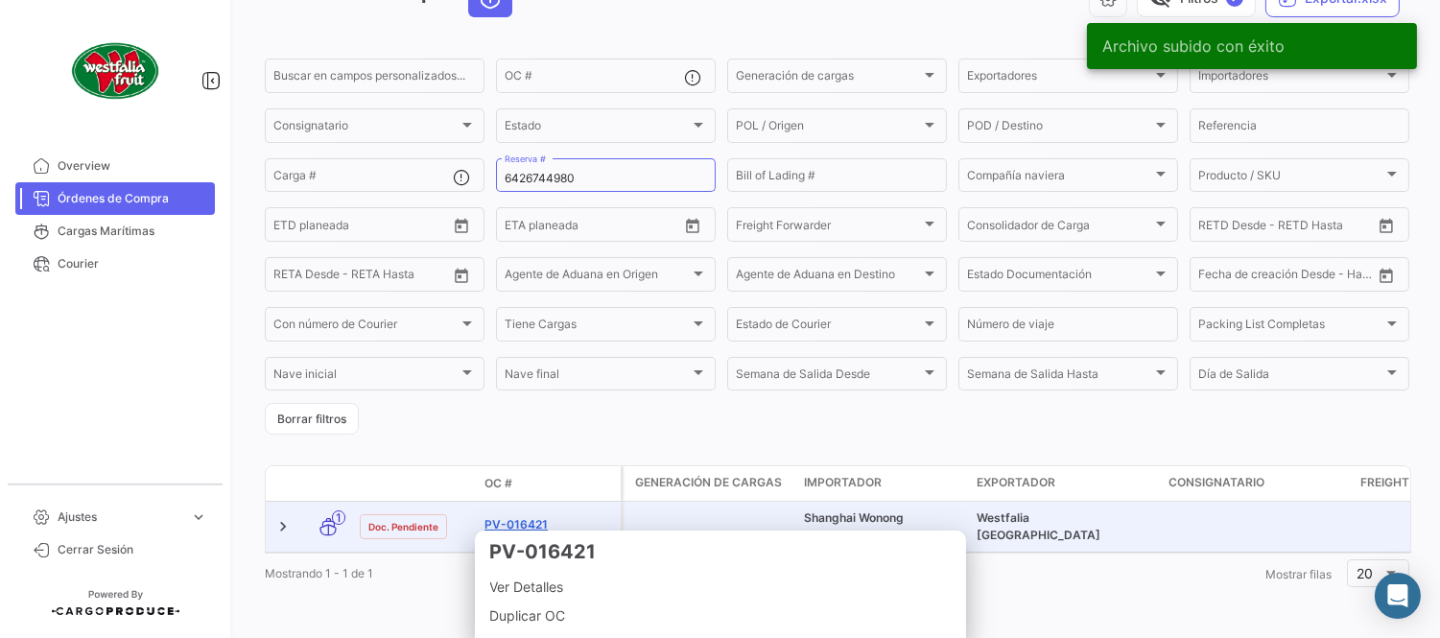
click at [522, 516] on link "PV-016421" at bounding box center [548, 524] width 129 height 17
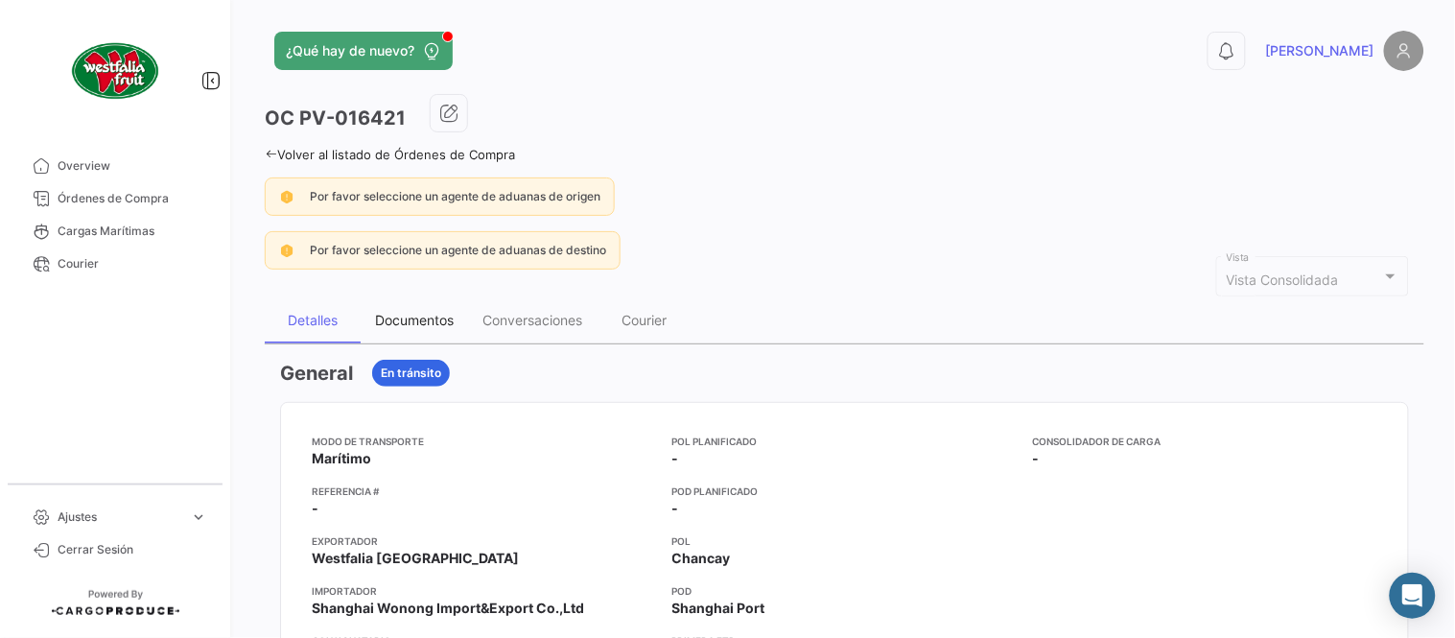
click at [411, 310] on div "Documentos" at bounding box center [414, 320] width 107 height 46
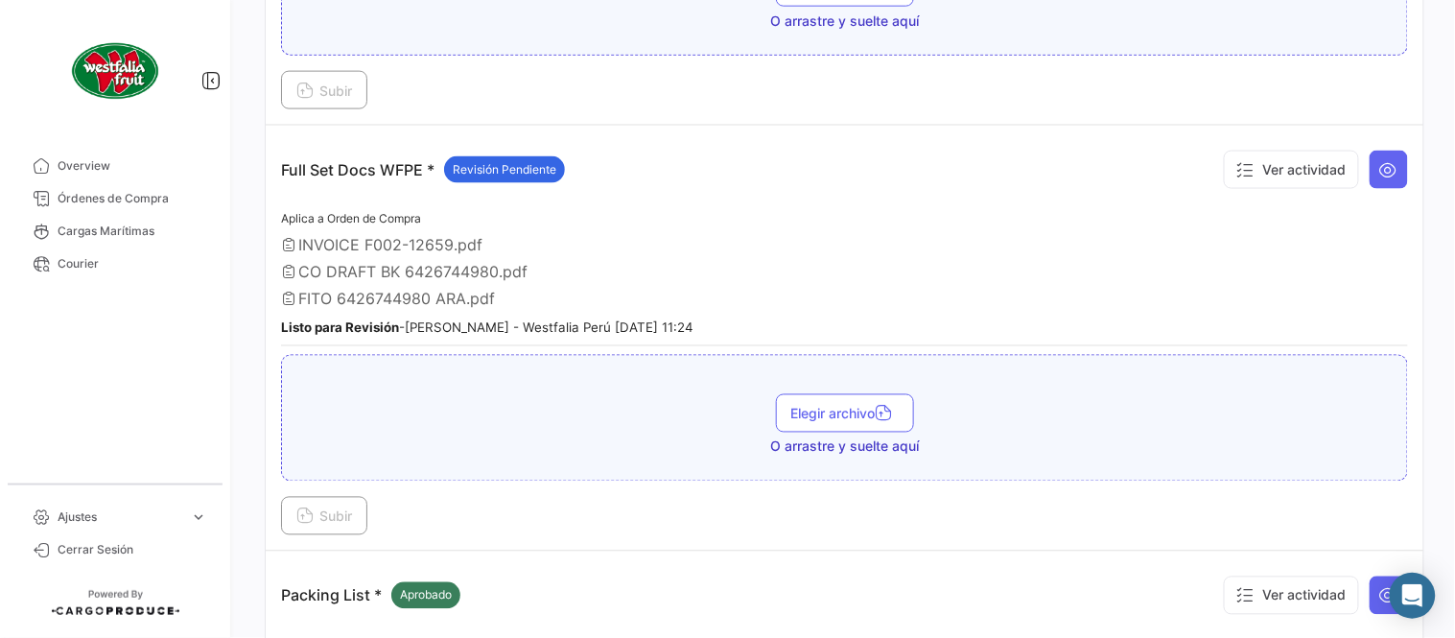
scroll to position [638, 0]
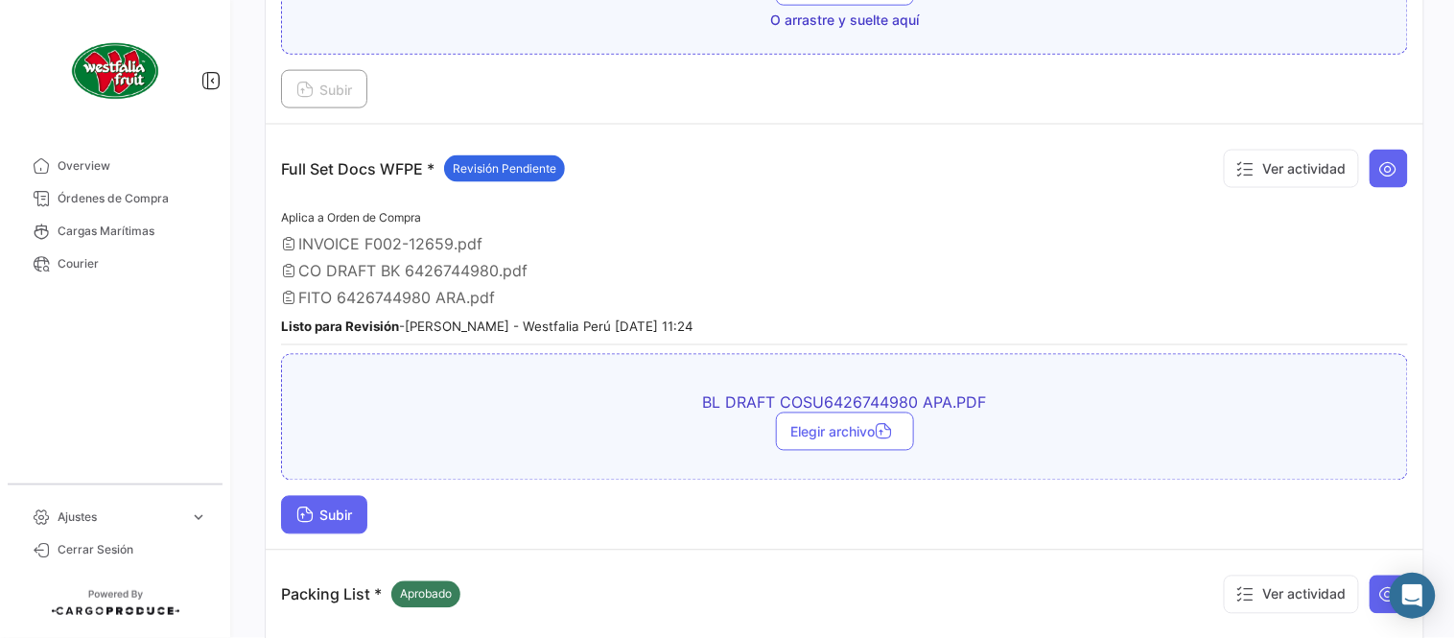
click at [339, 507] on span "Subir" at bounding box center [324, 515] width 56 height 16
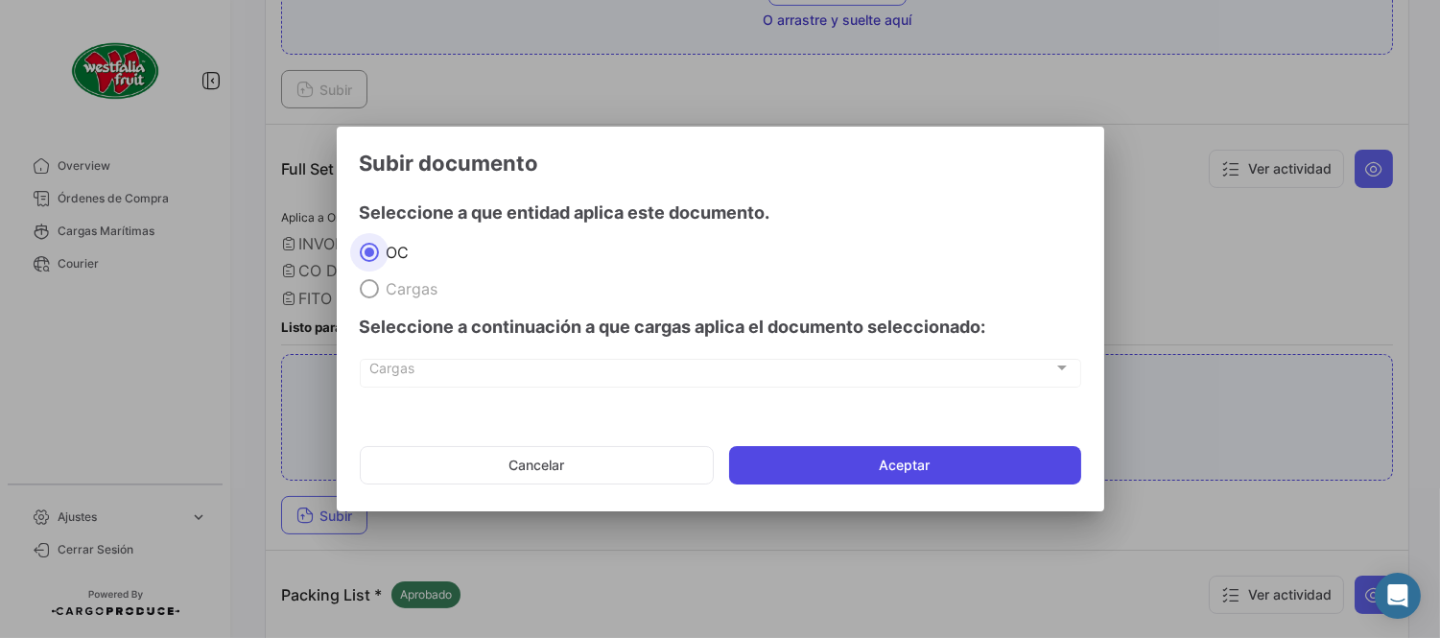
click at [820, 472] on button "Aceptar" at bounding box center [905, 465] width 352 height 38
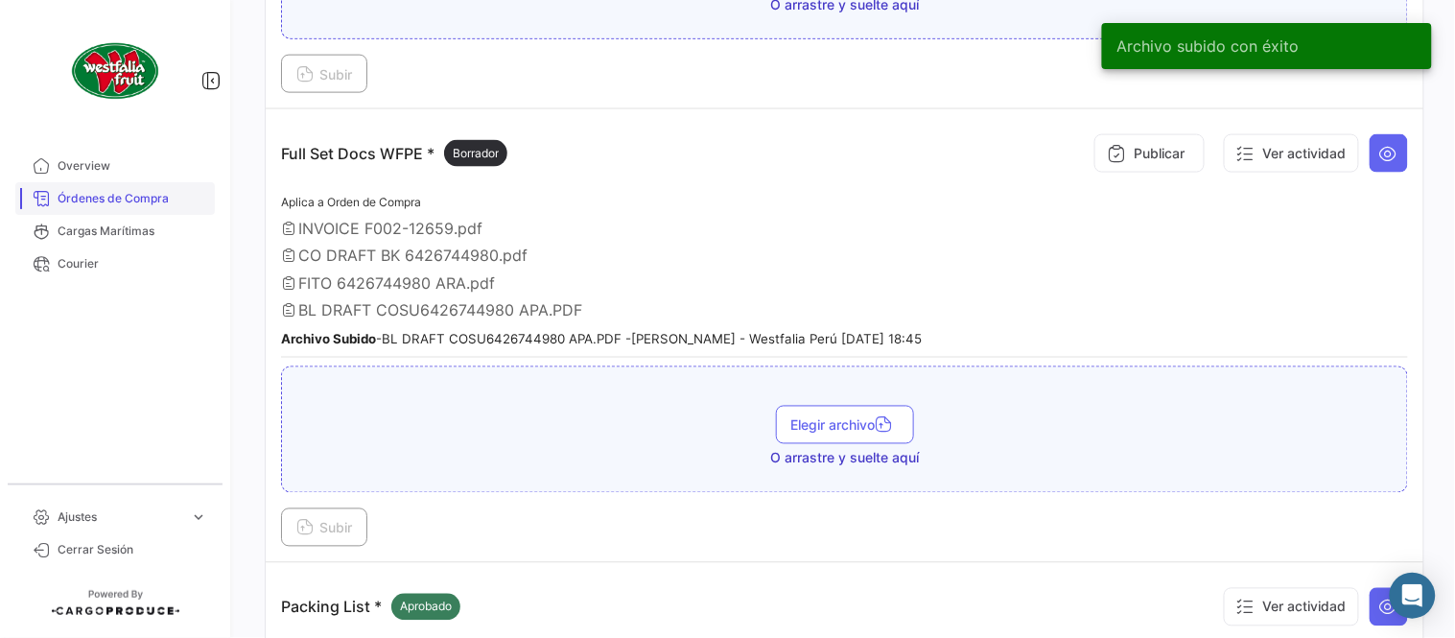
click at [139, 190] on span "Órdenes de Compra" at bounding box center [133, 198] width 150 height 17
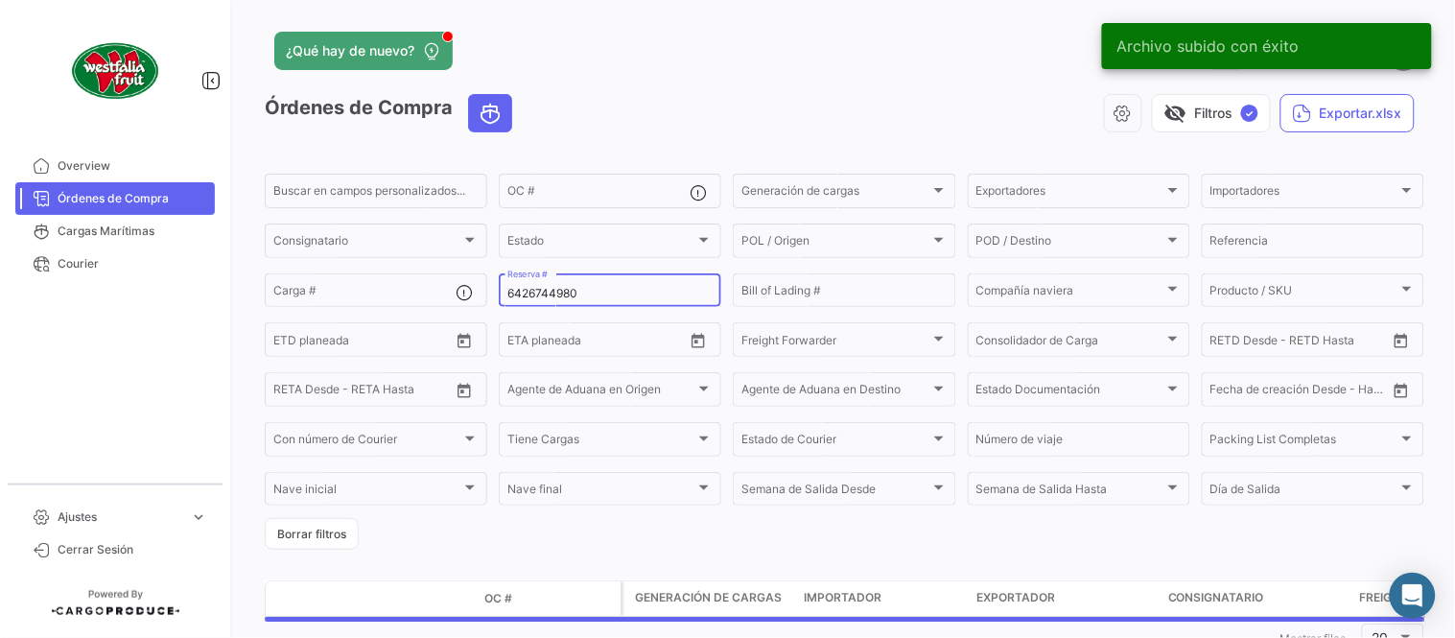
click at [574, 295] on input "6426744980" at bounding box center [609, 293] width 205 height 13
click at [573, 295] on input "6426744980" at bounding box center [609, 293] width 205 height 13
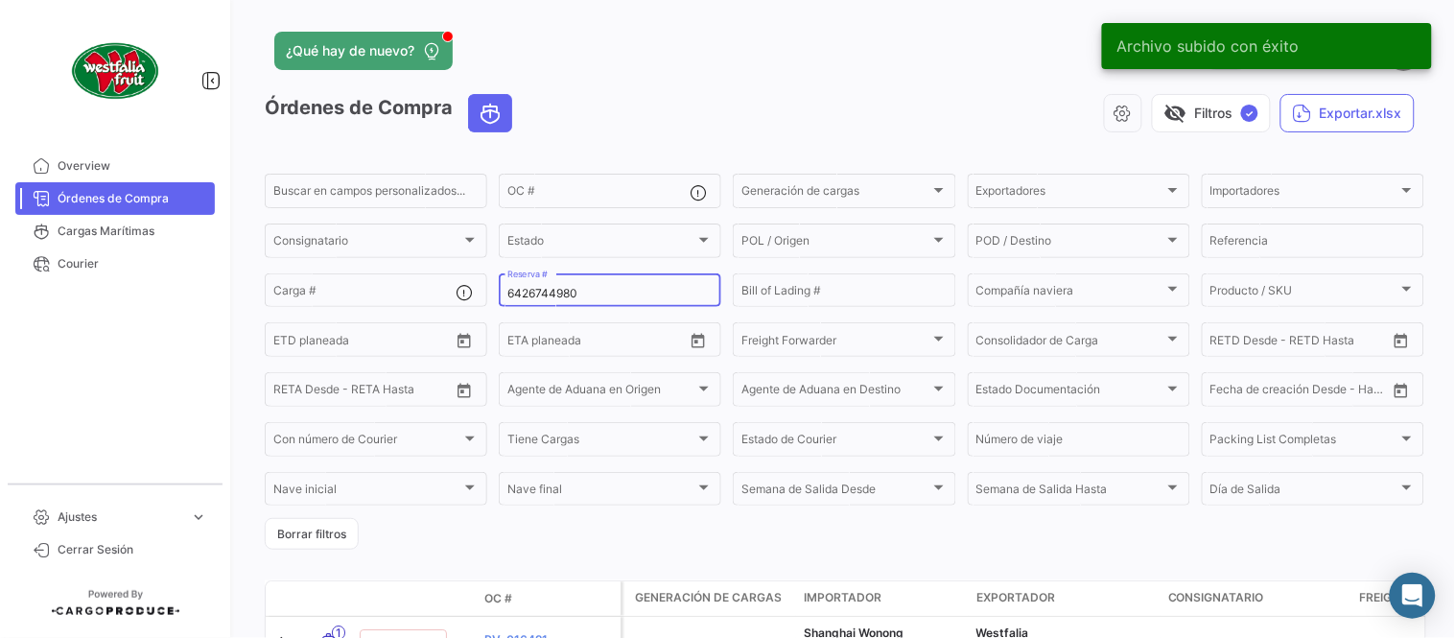
paste input "46909602"
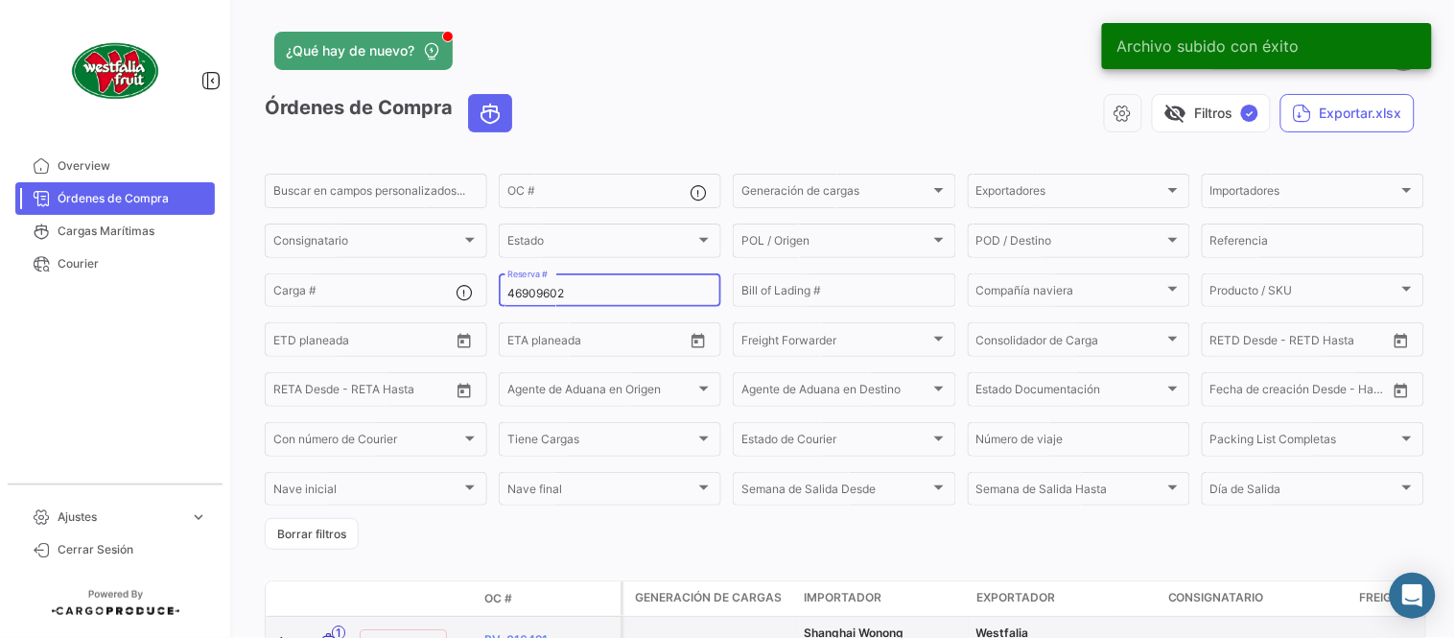
type input "46909602"
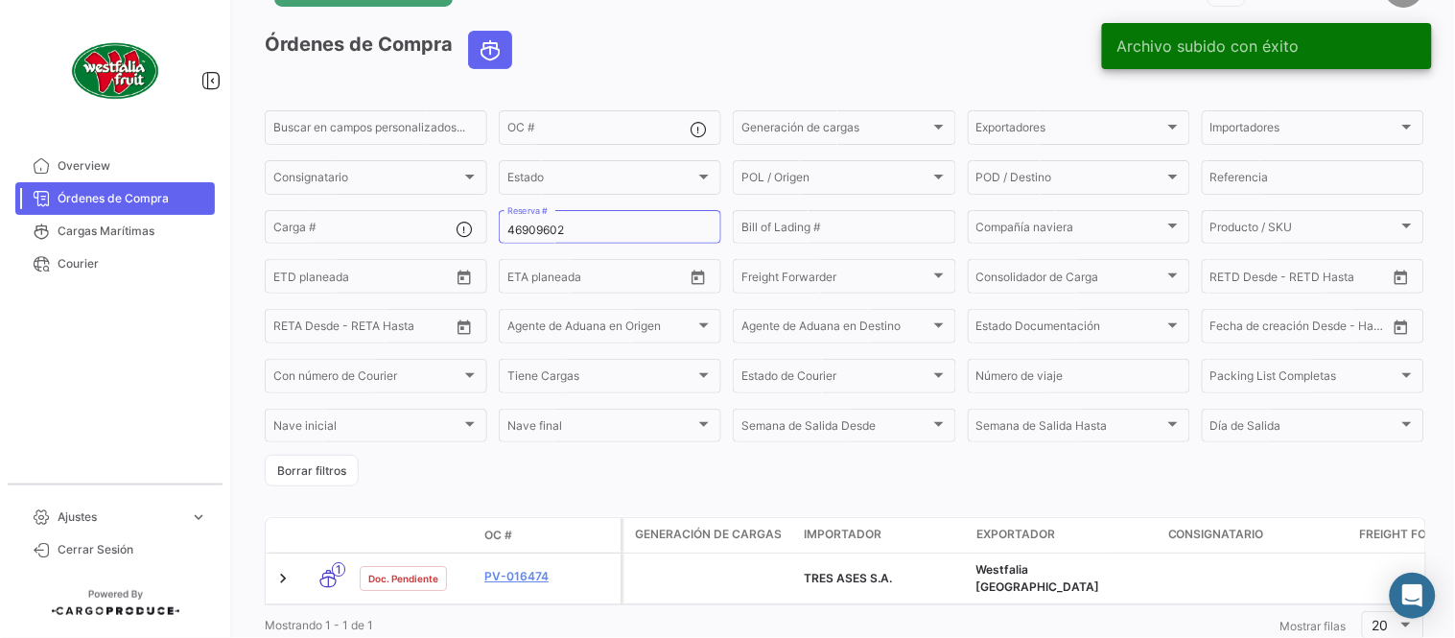
scroll to position [123, 0]
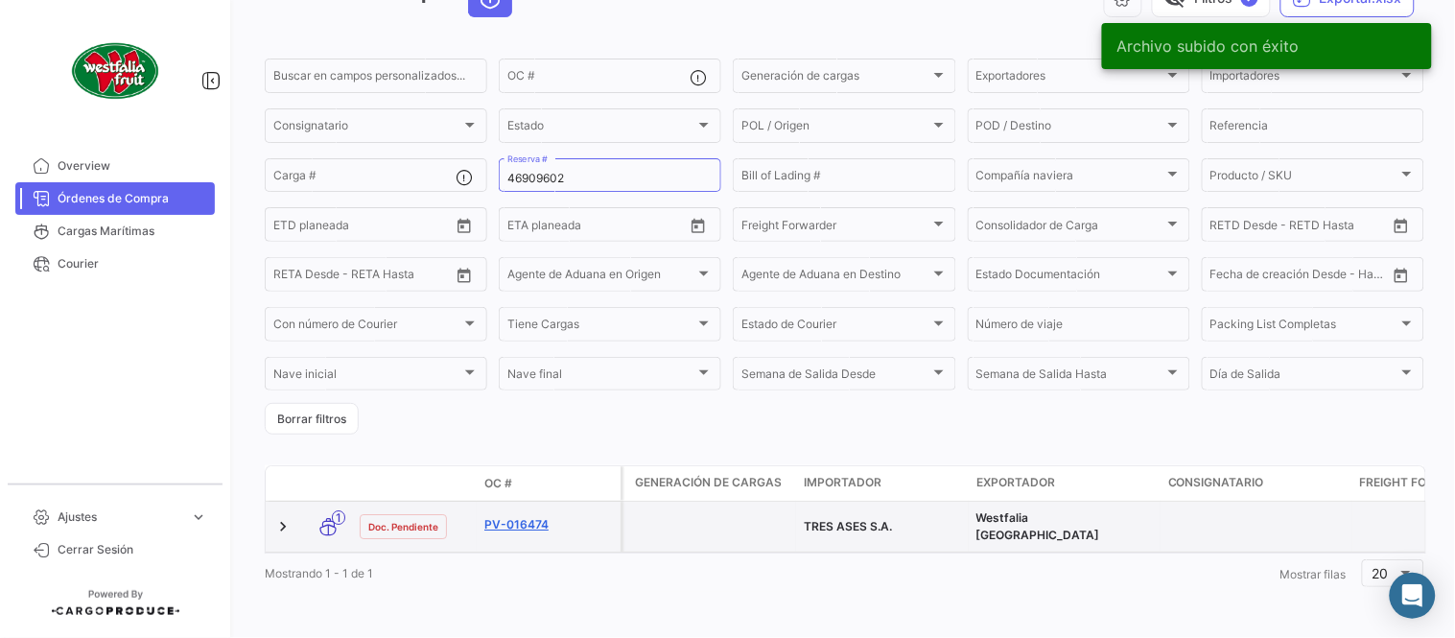
click at [521, 516] on link "PV-016474" at bounding box center [548, 524] width 129 height 17
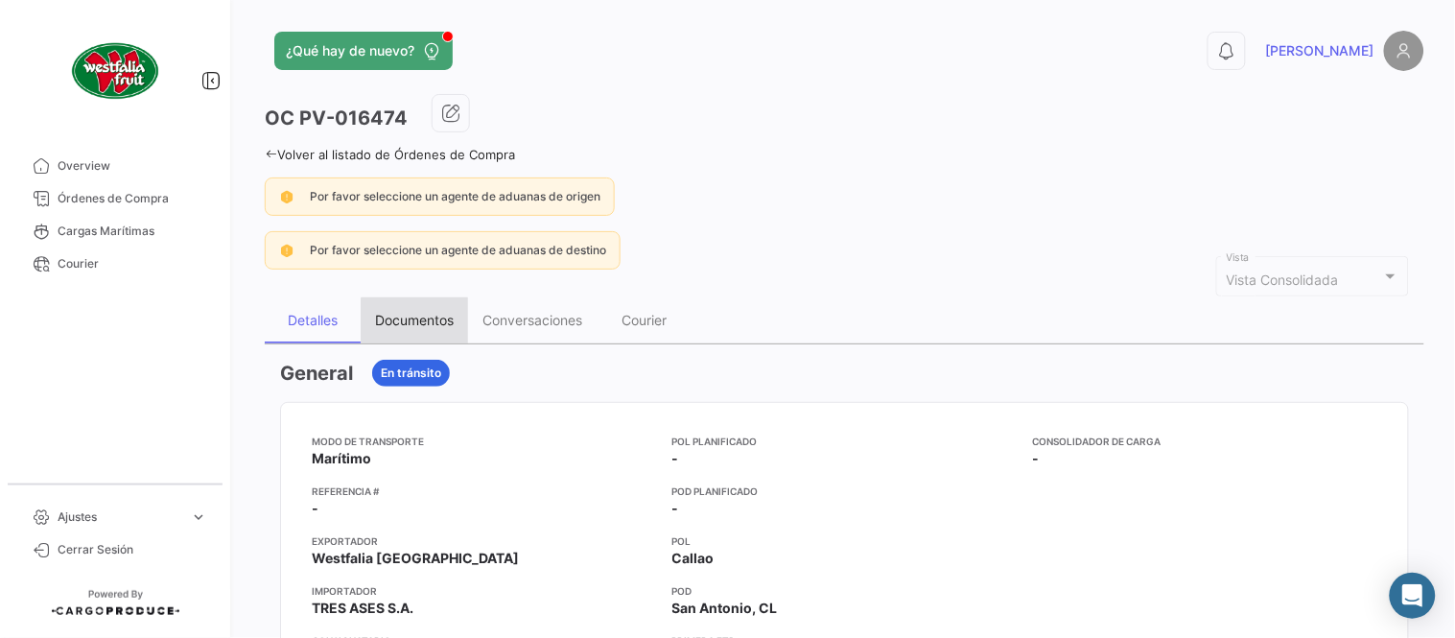
click at [430, 326] on div "Documentos" at bounding box center [414, 320] width 79 height 16
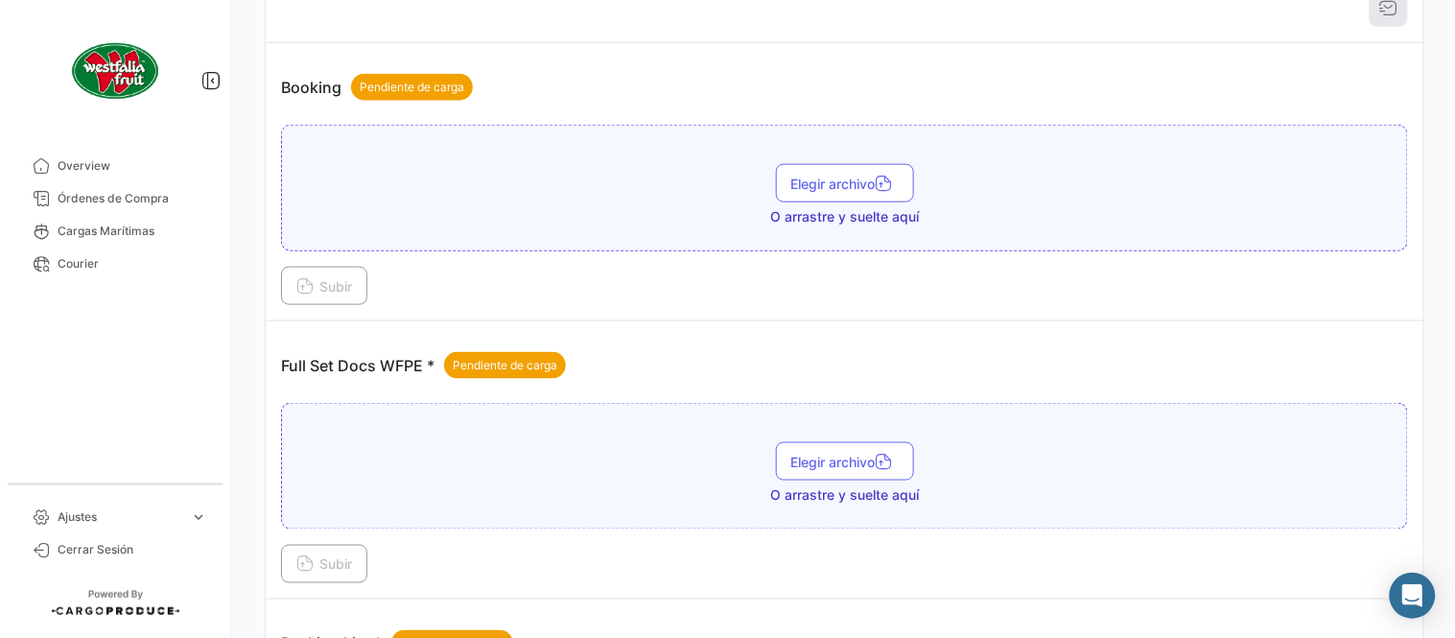
scroll to position [773, 0]
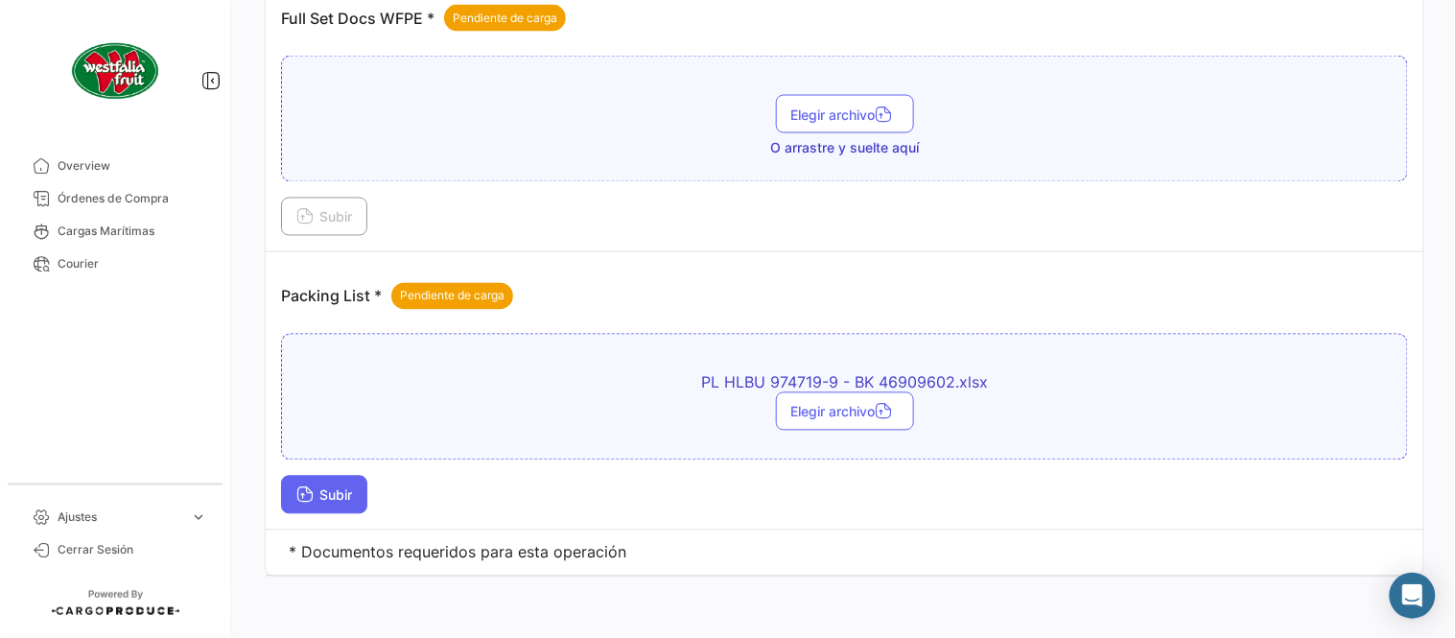
click at [329, 483] on button "Subir" at bounding box center [324, 495] width 86 height 38
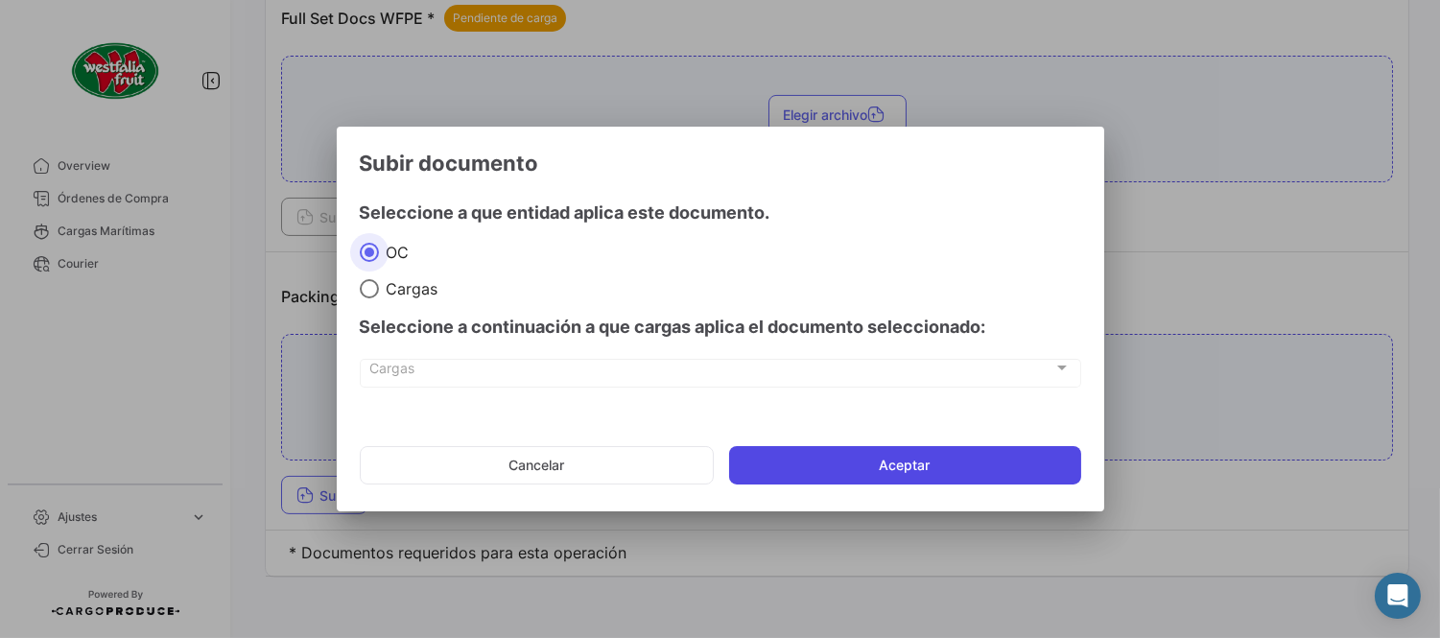
click at [765, 456] on button "Aceptar" at bounding box center [905, 465] width 352 height 38
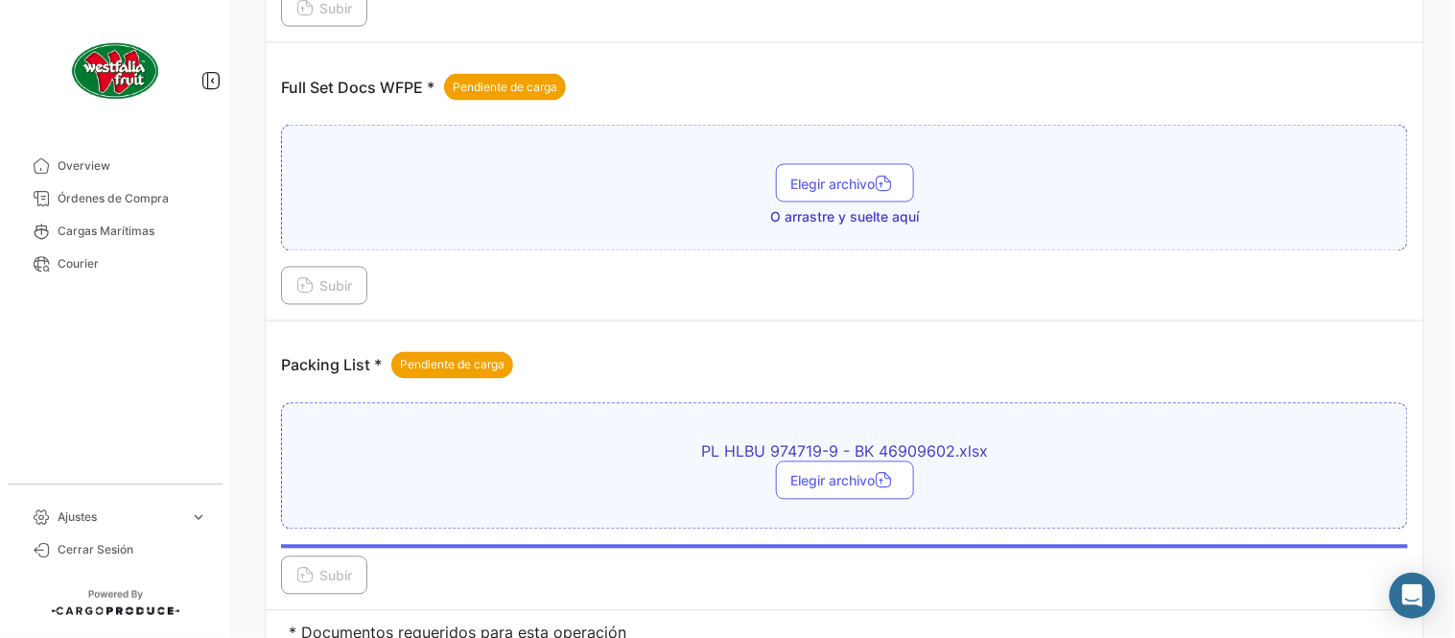
scroll to position [560, 0]
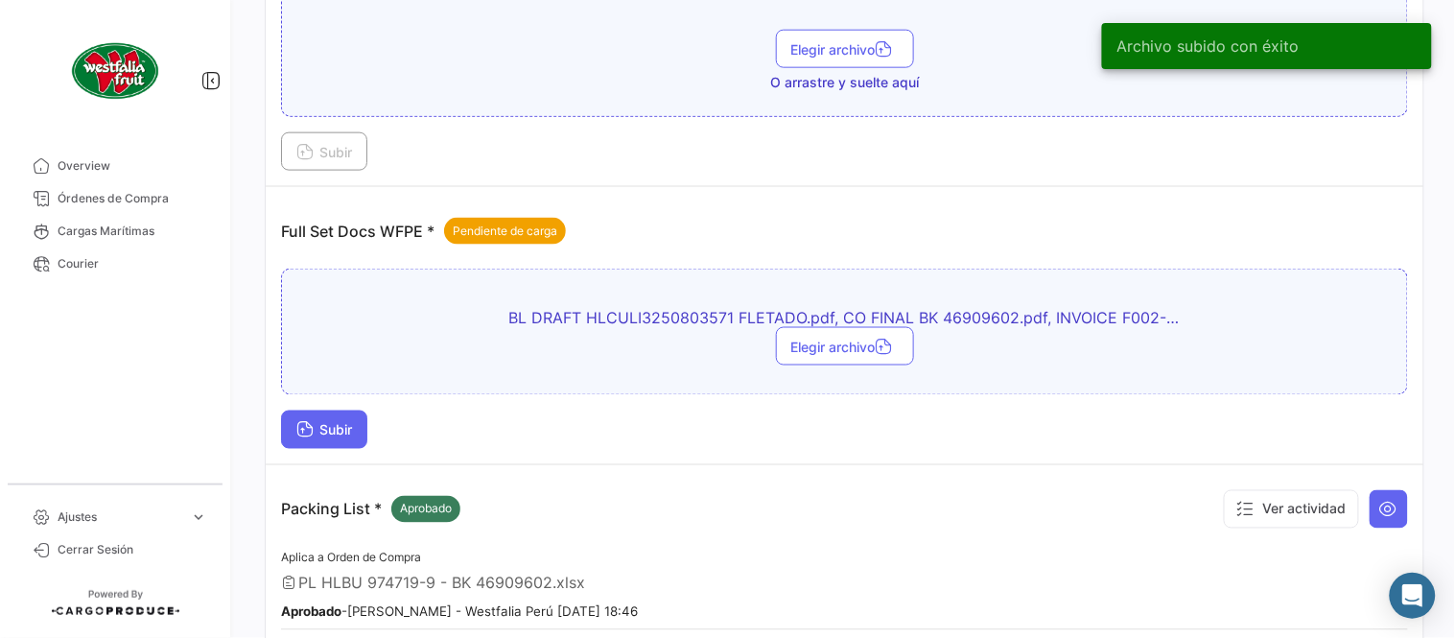
click at [347, 420] on button "Subir" at bounding box center [324, 430] width 86 height 38
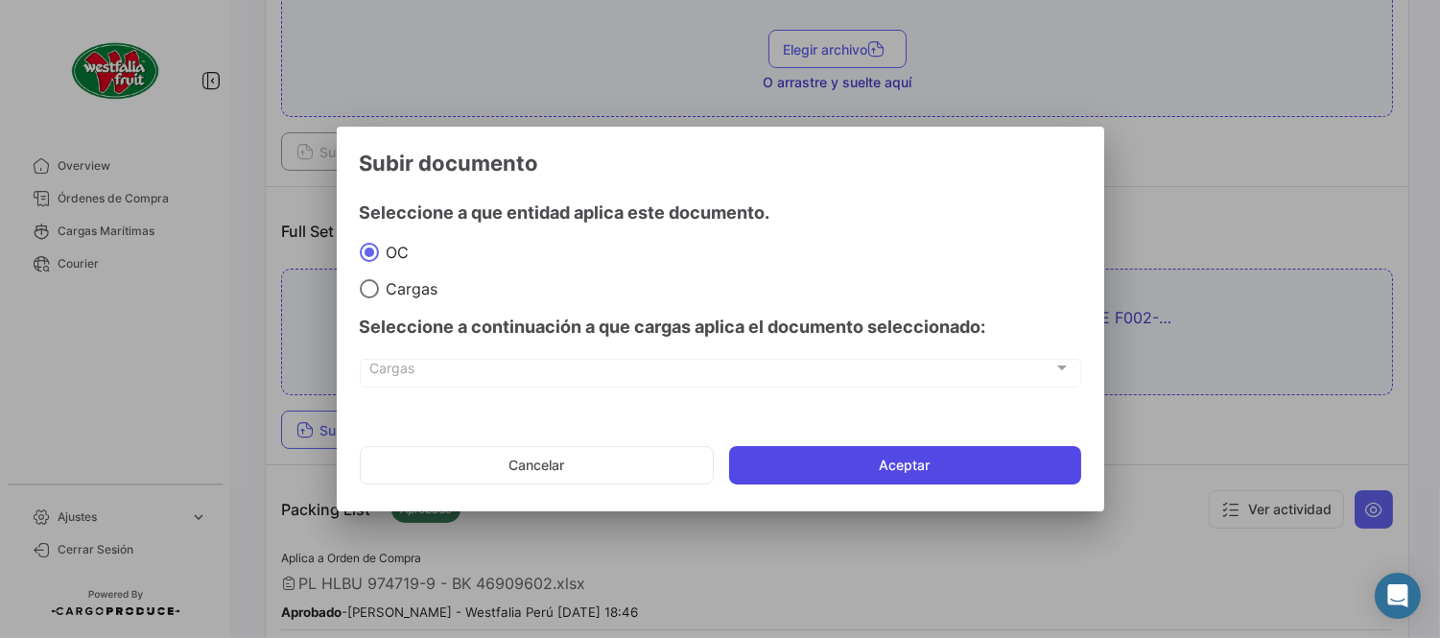
click at [807, 458] on button "Aceptar" at bounding box center [905, 465] width 352 height 38
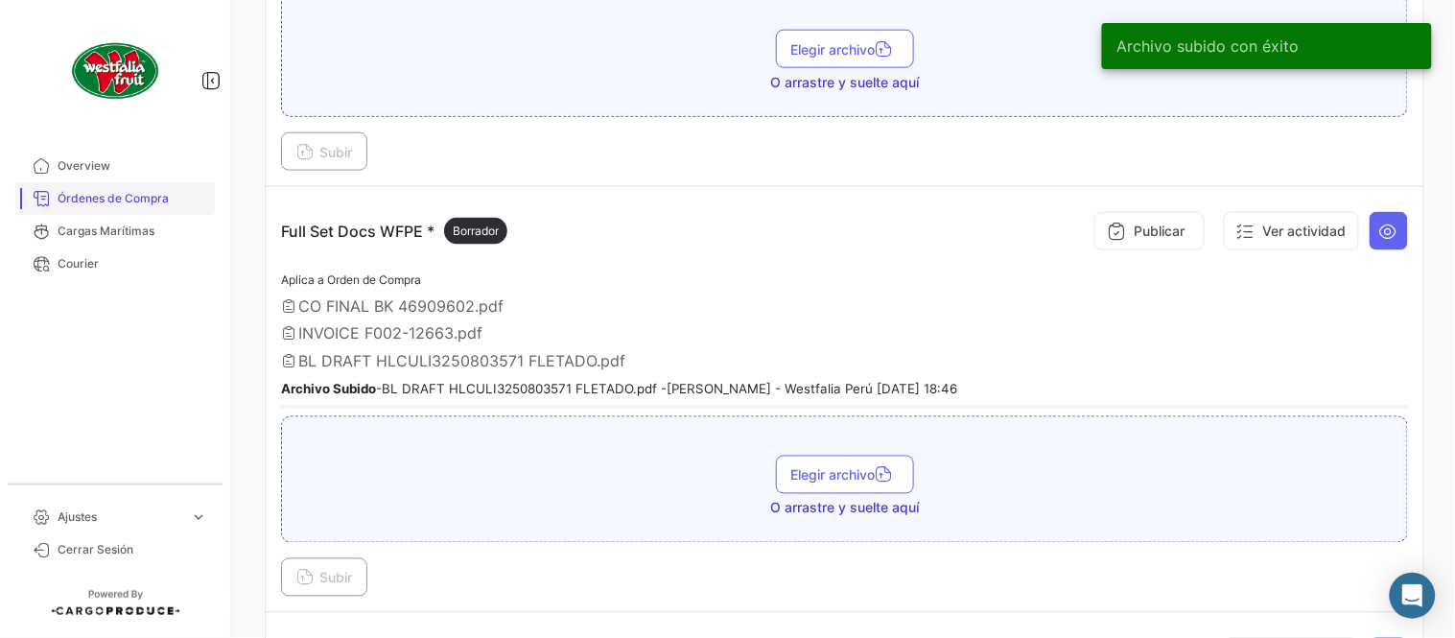
click at [147, 194] on span "Órdenes de Compra" at bounding box center [133, 198] width 150 height 17
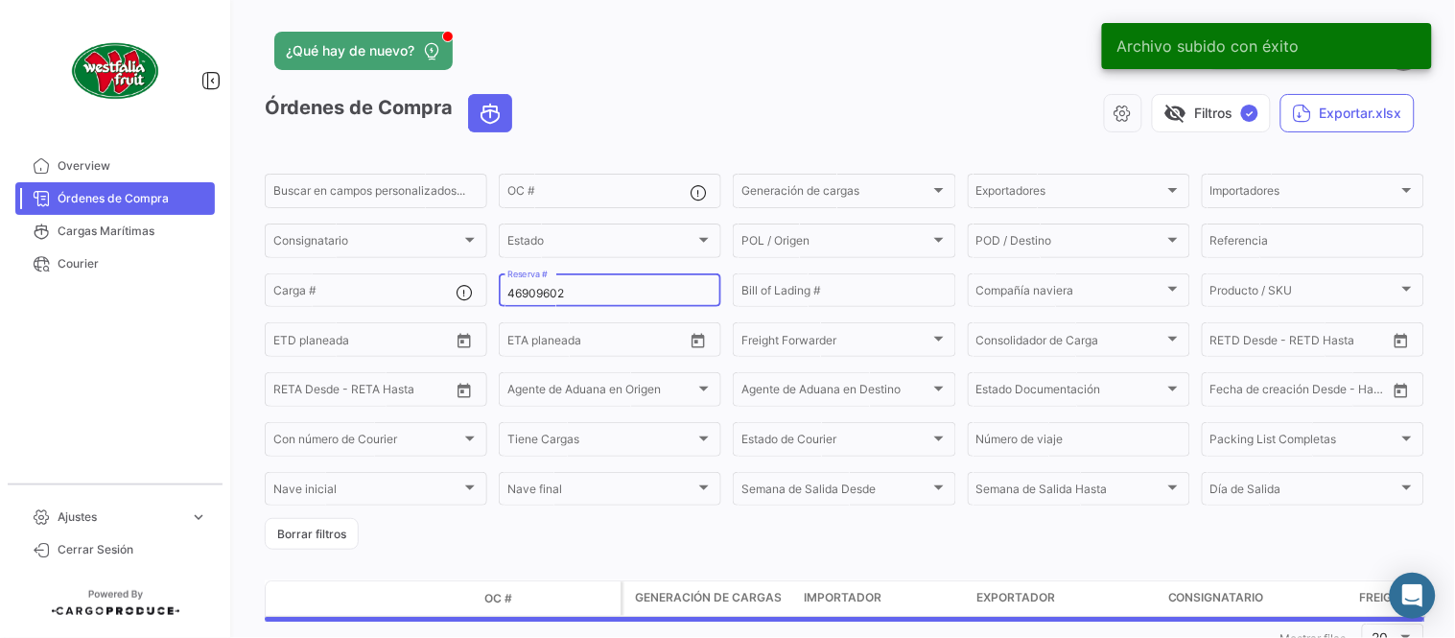
click at [563, 291] on input "46909602" at bounding box center [609, 293] width 205 height 13
paste input "1222689"
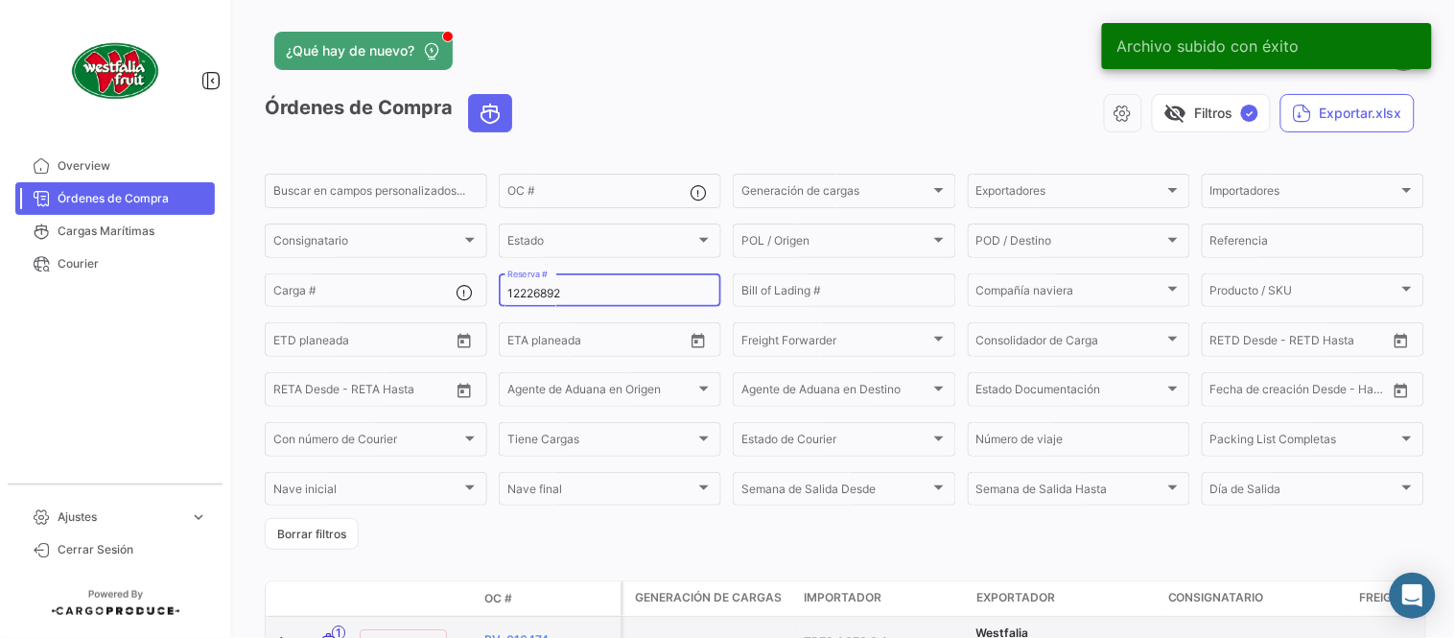
type input "12226892"
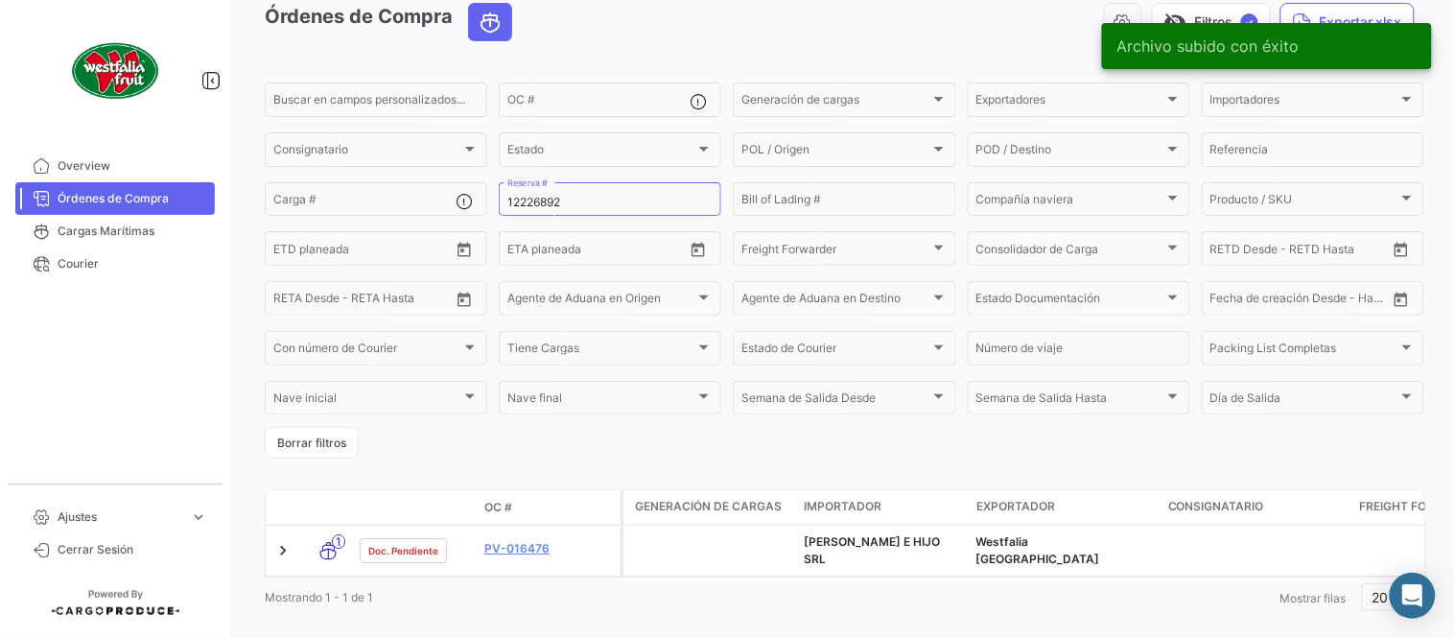
scroll to position [123, 0]
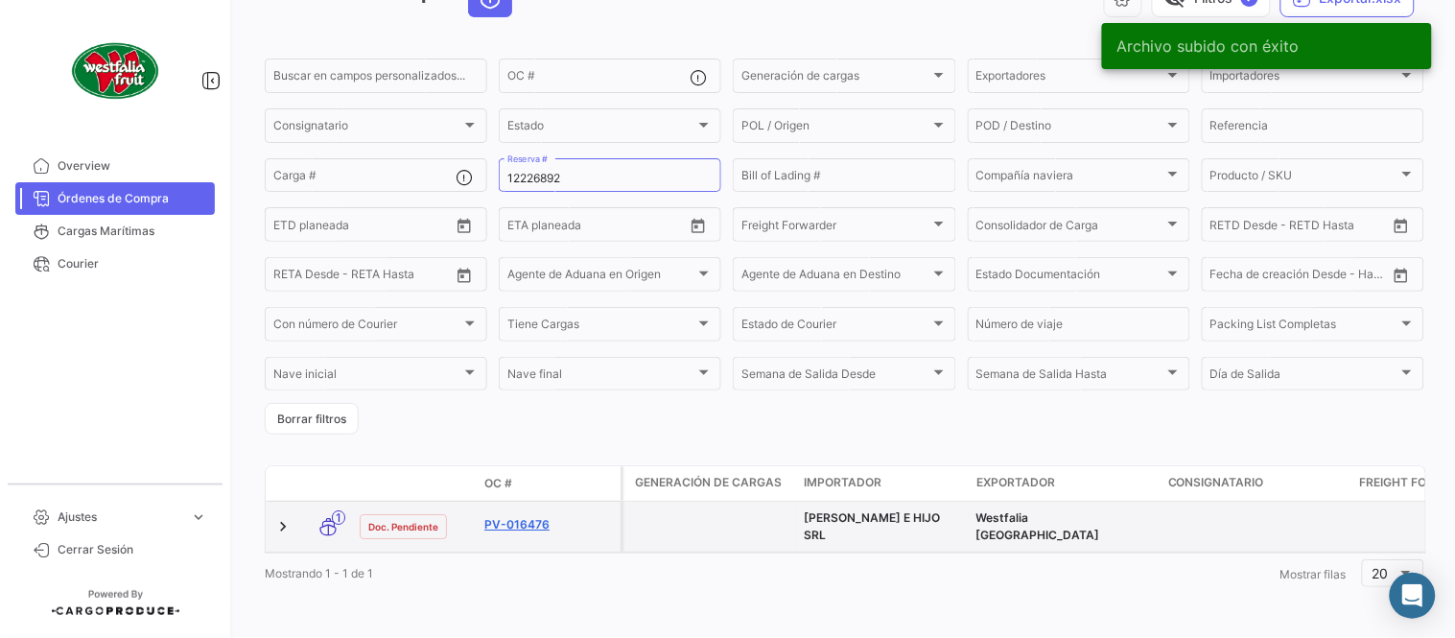
click at [535, 516] on link "PV-016476" at bounding box center [548, 524] width 129 height 17
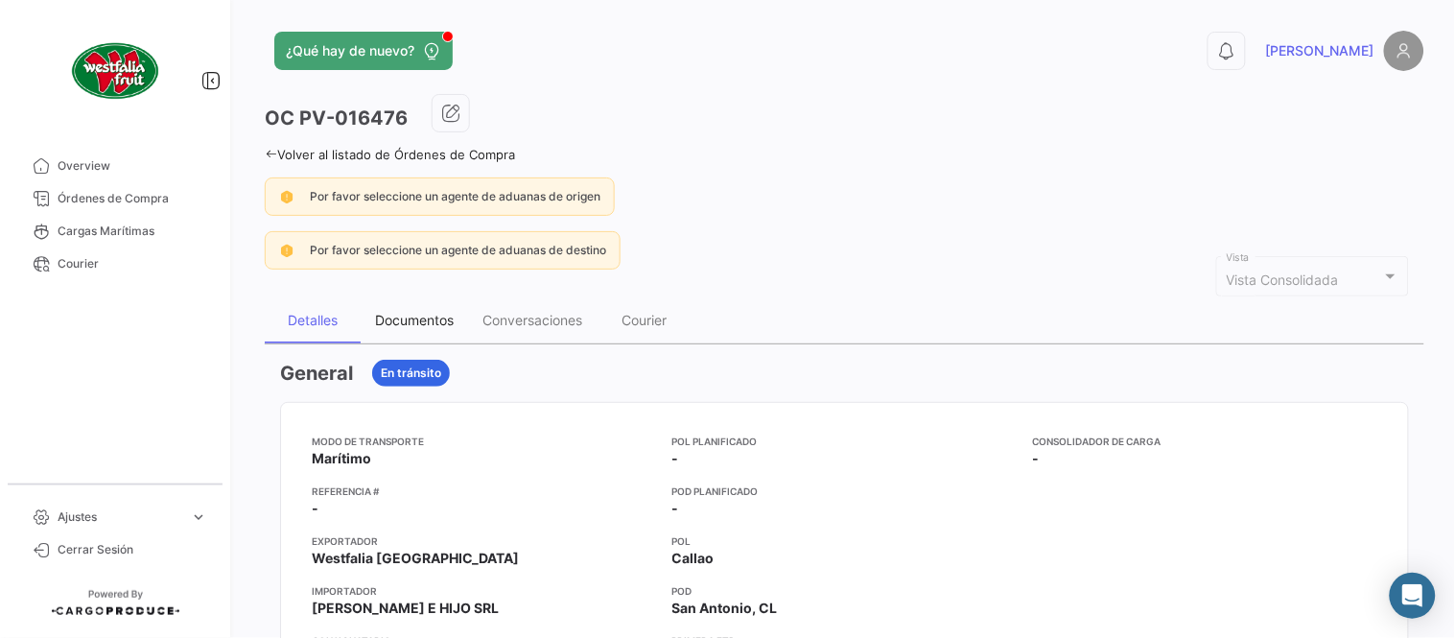
click at [394, 318] on div "Documentos" at bounding box center [414, 320] width 79 height 16
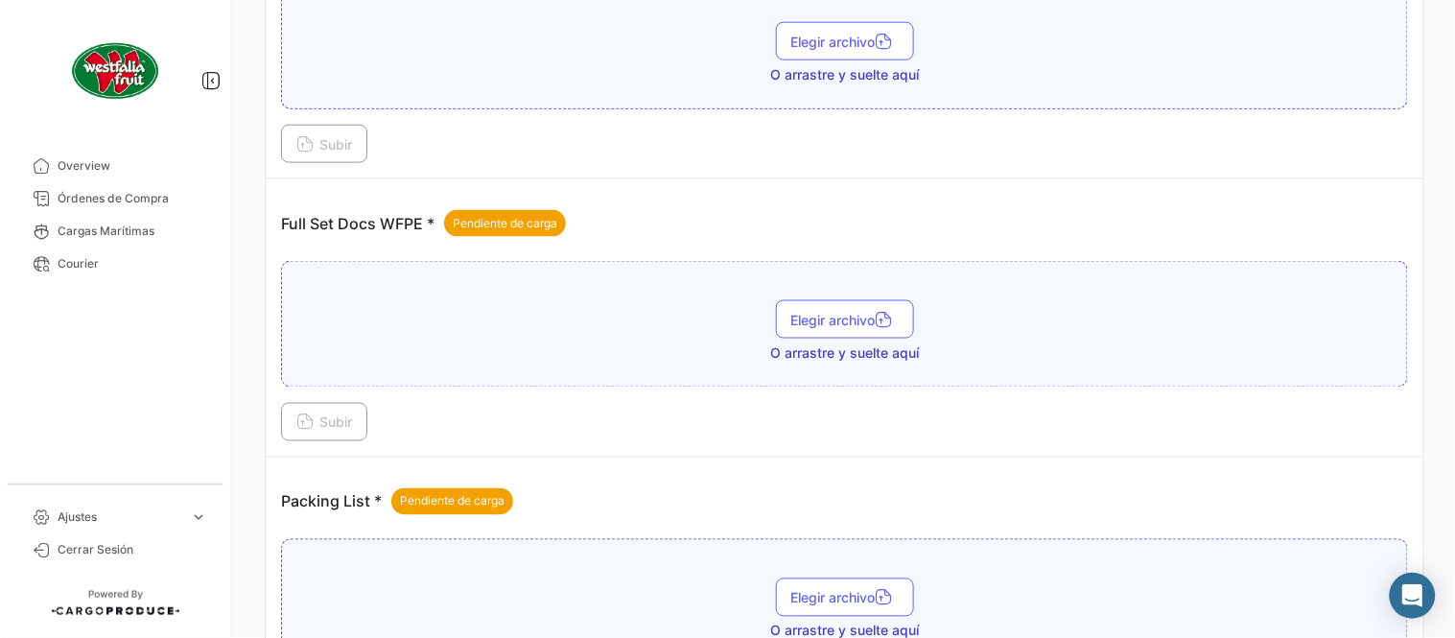
scroll to position [773, 0]
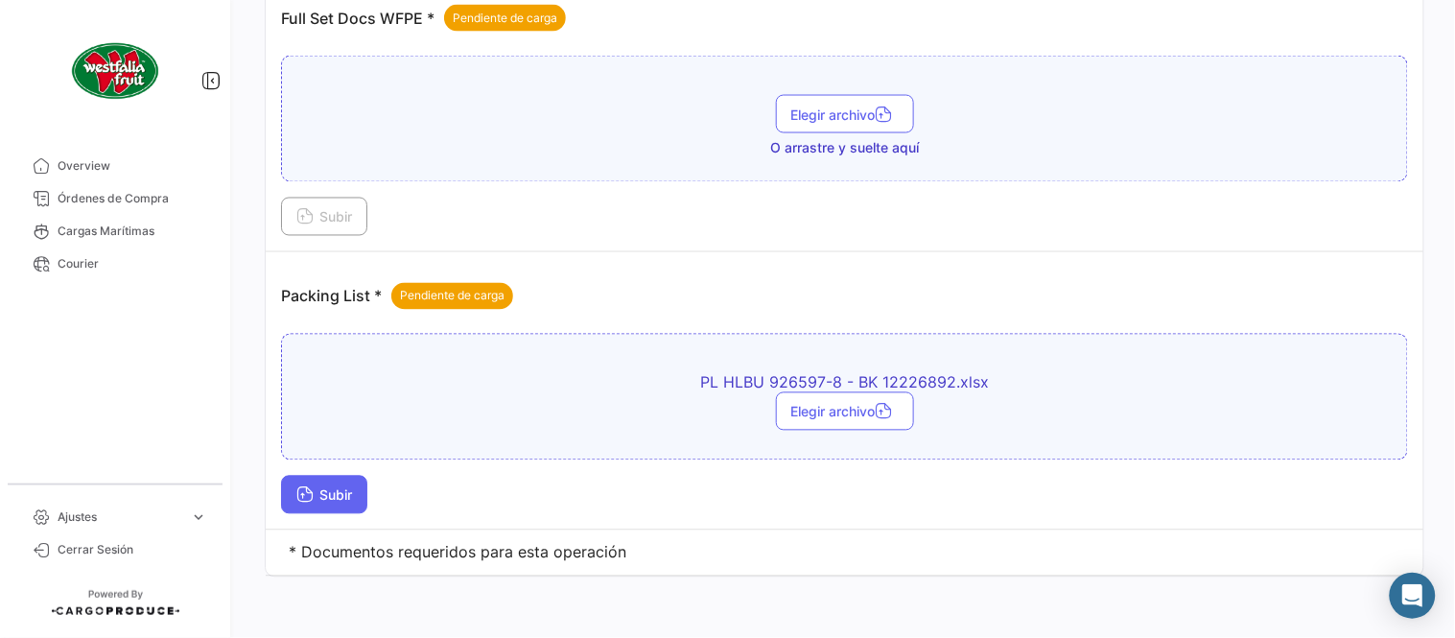
click at [345, 500] on span "Subir" at bounding box center [324, 495] width 56 height 16
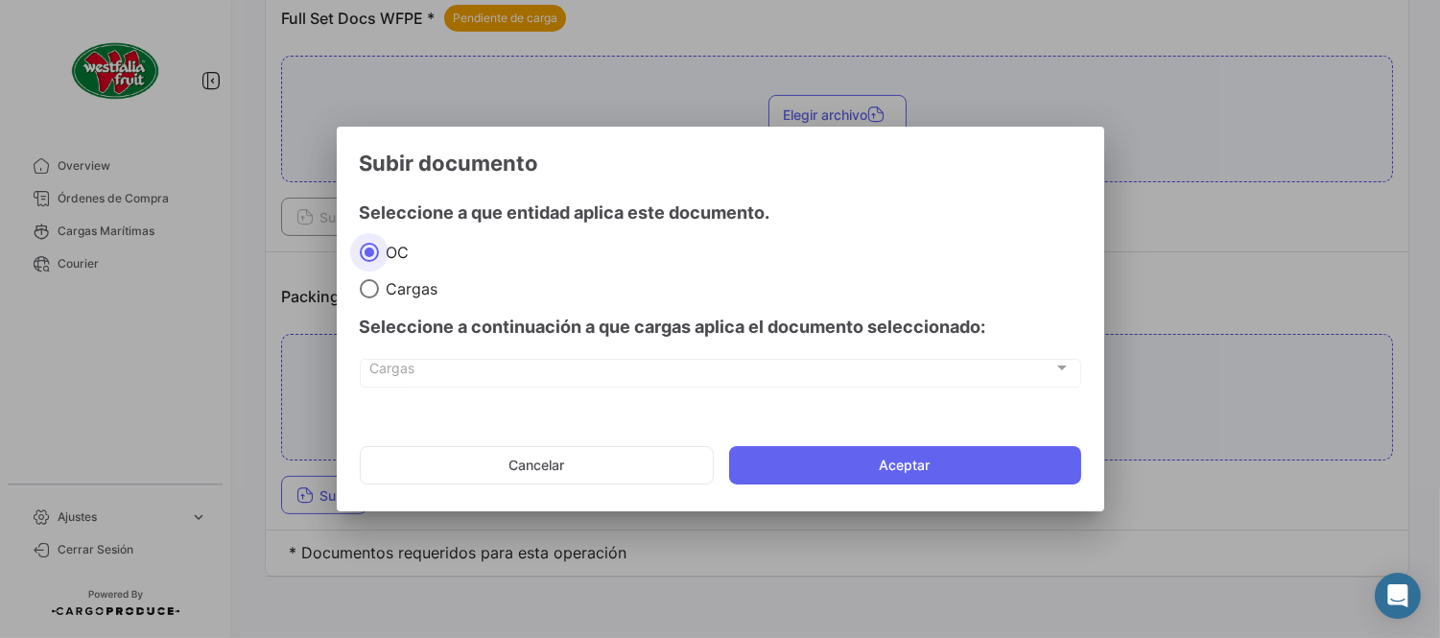
click at [957, 441] on mat-dialog-actions "Cancelar Aceptar" at bounding box center [720, 465] width 721 height 65
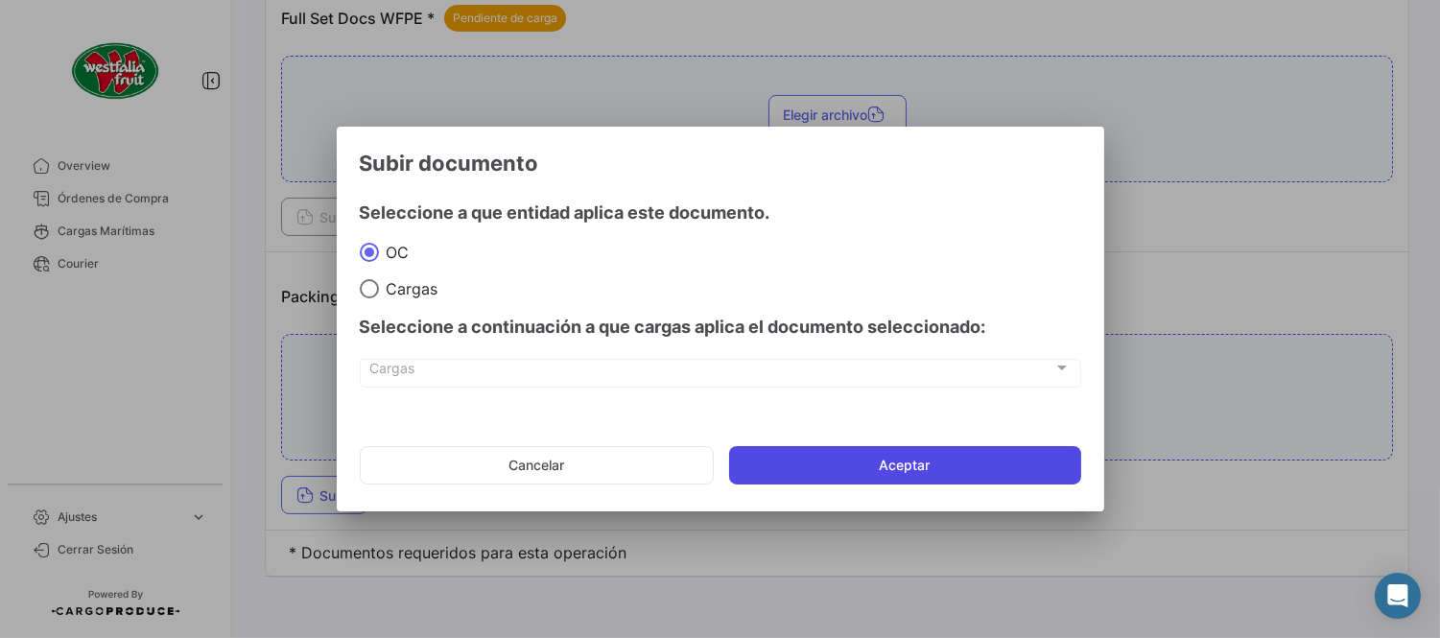
click at [956, 458] on button "Aceptar" at bounding box center [905, 465] width 352 height 38
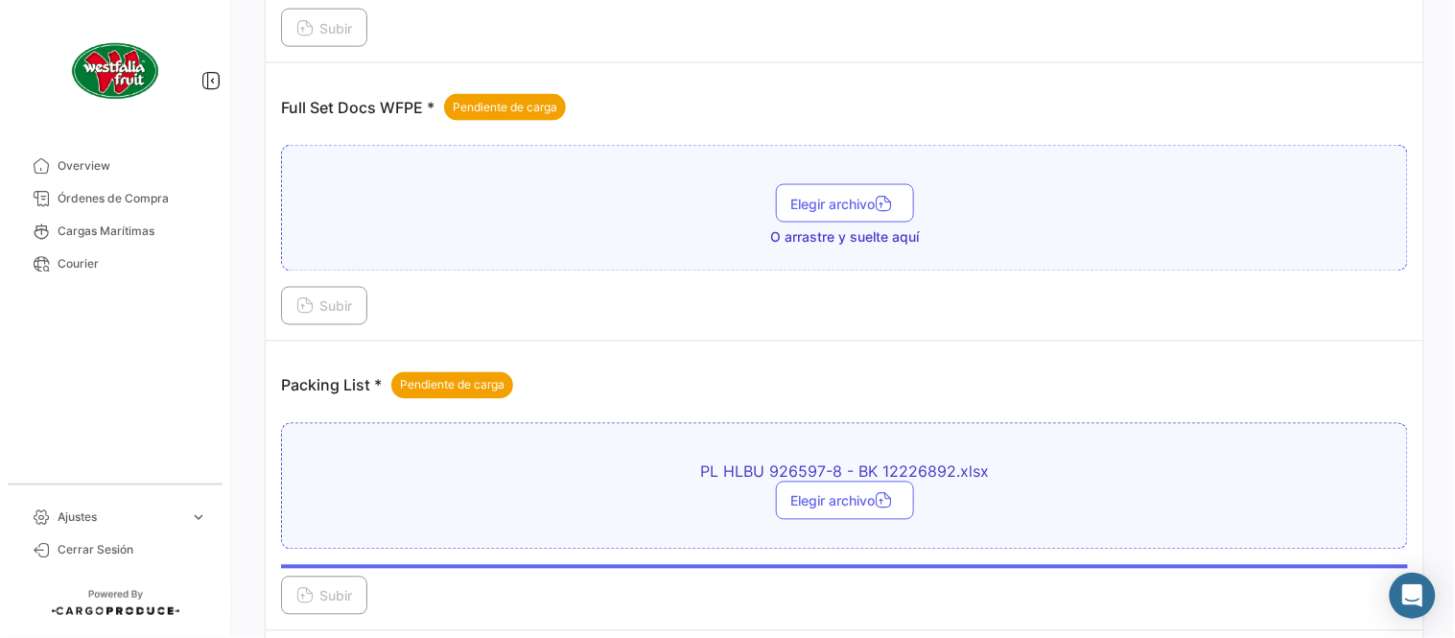
scroll to position [560, 0]
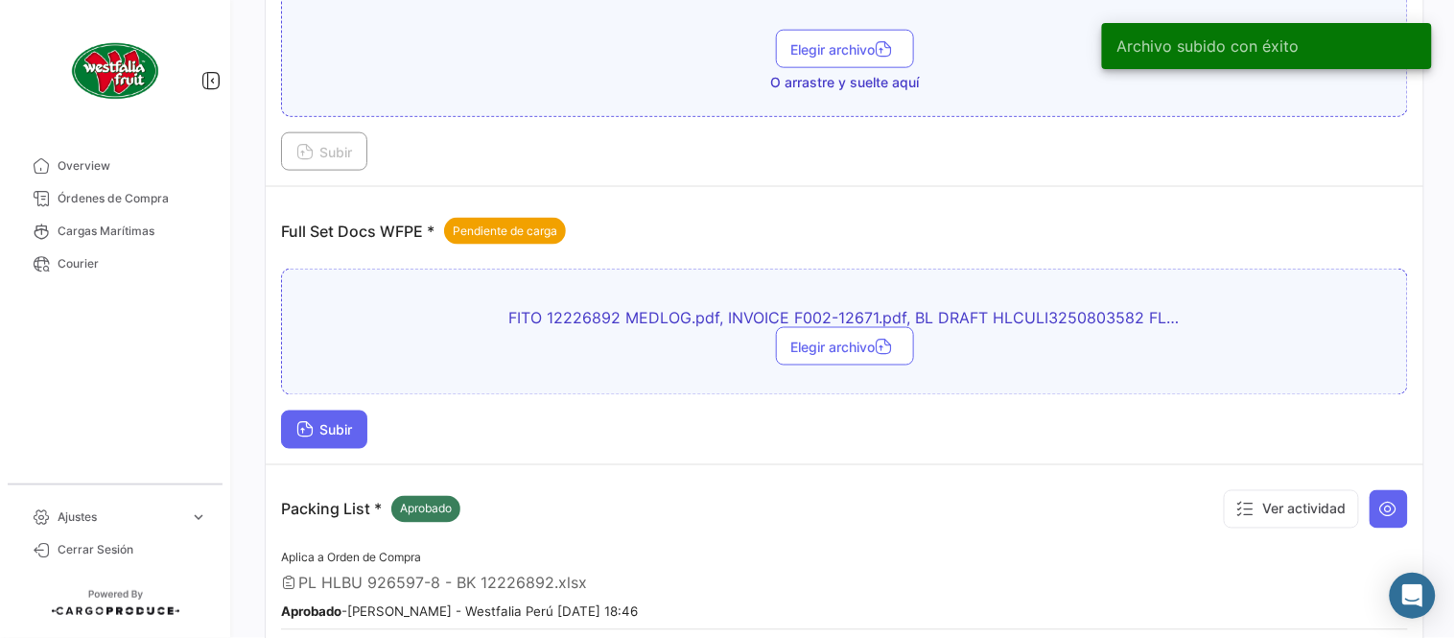
click at [352, 433] on span "Subir" at bounding box center [324, 430] width 56 height 16
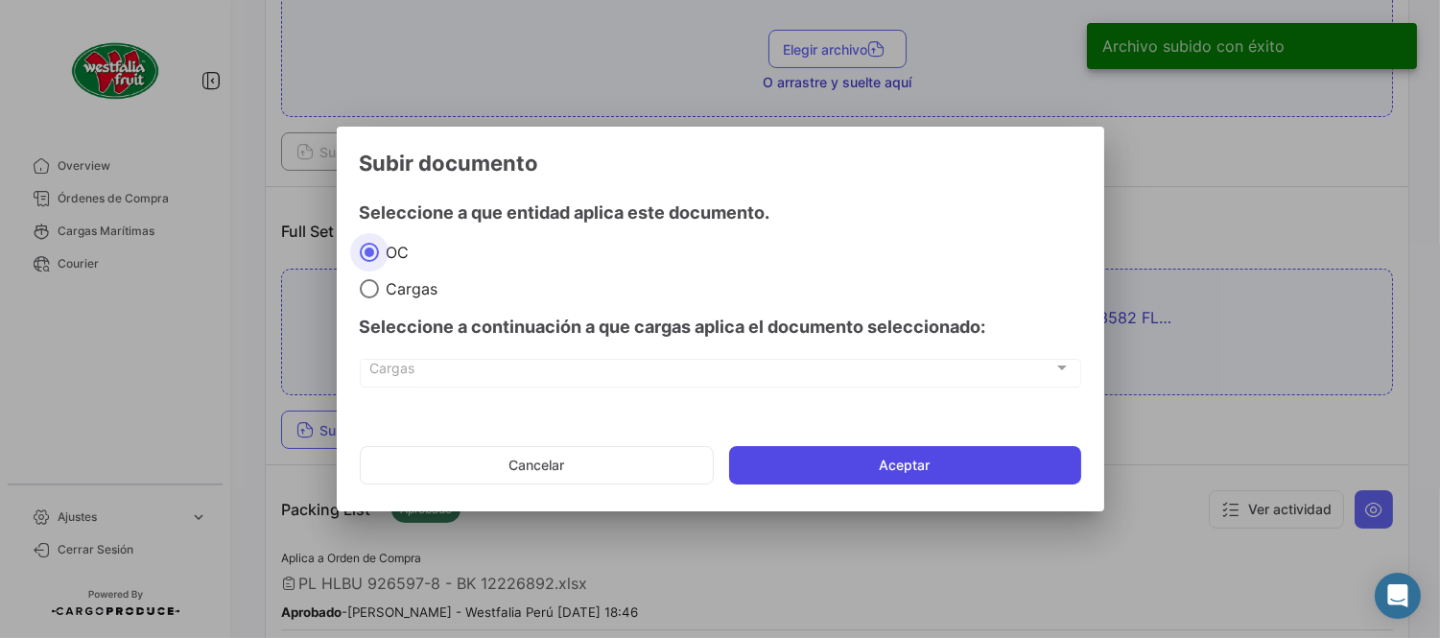
click at [970, 455] on button "Aceptar" at bounding box center [905, 465] width 352 height 38
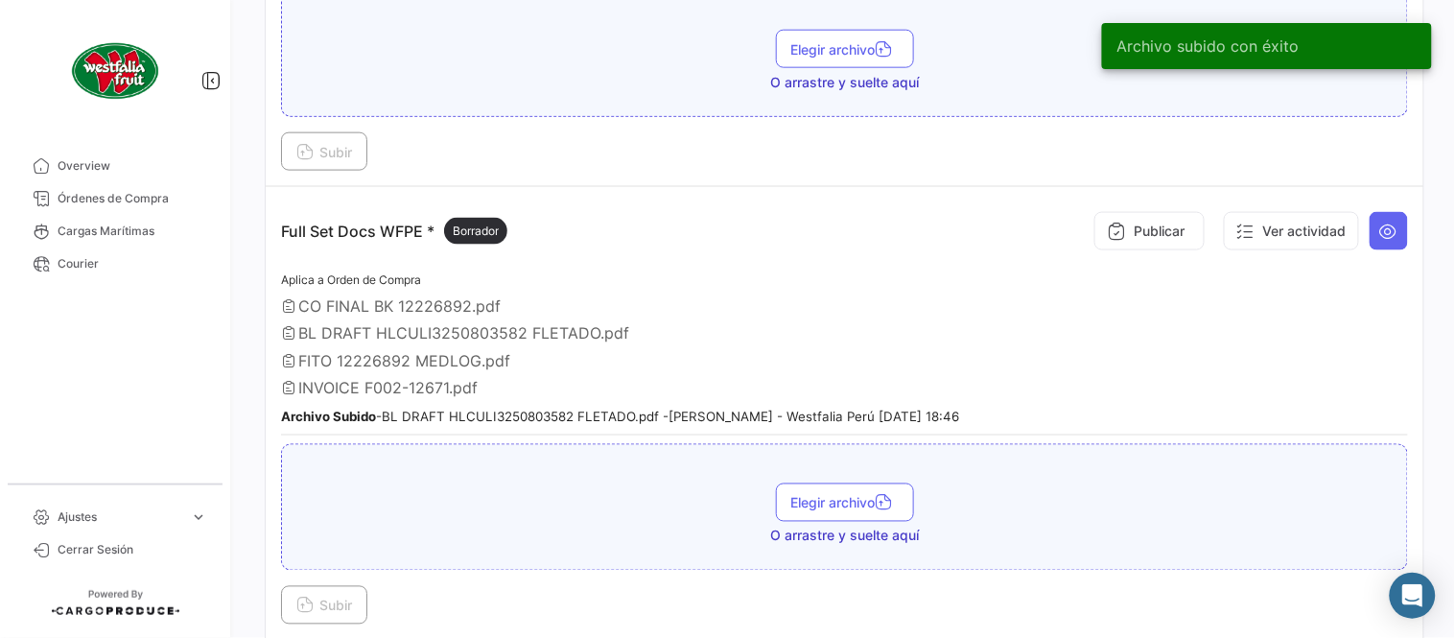
scroll to position [27, 0]
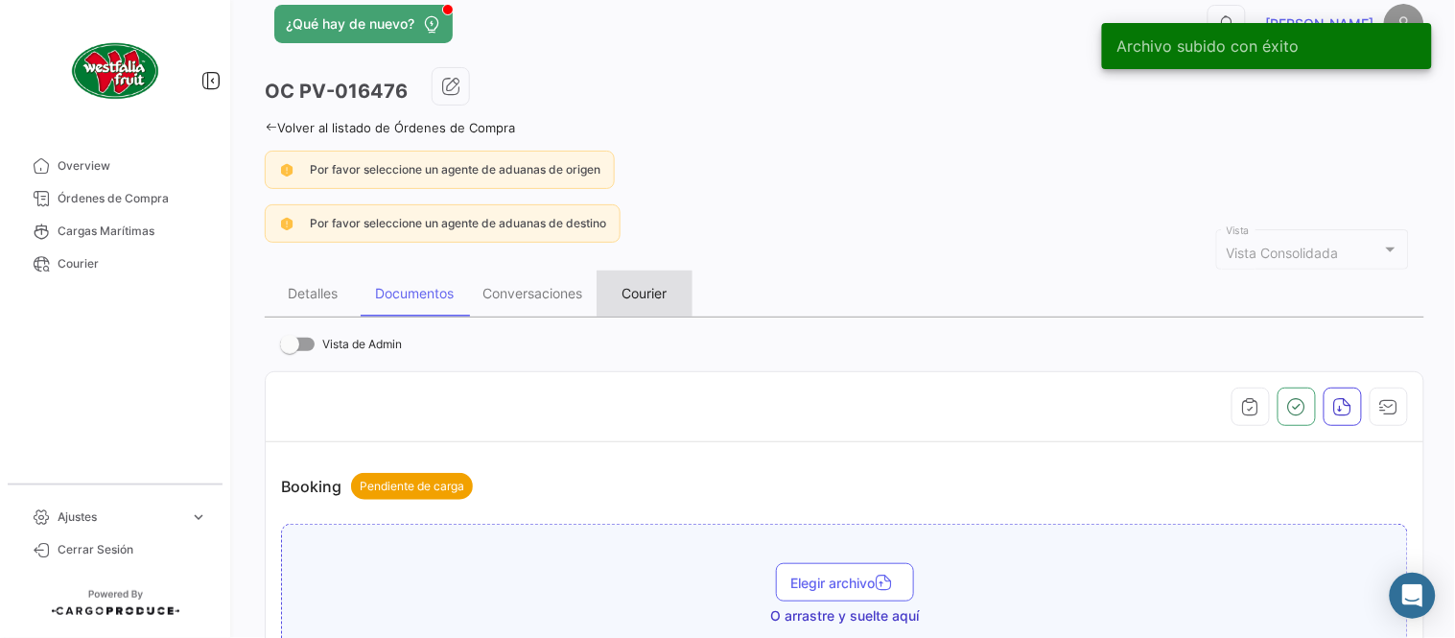
click at [644, 301] on div "Courier" at bounding box center [645, 294] width 96 height 46
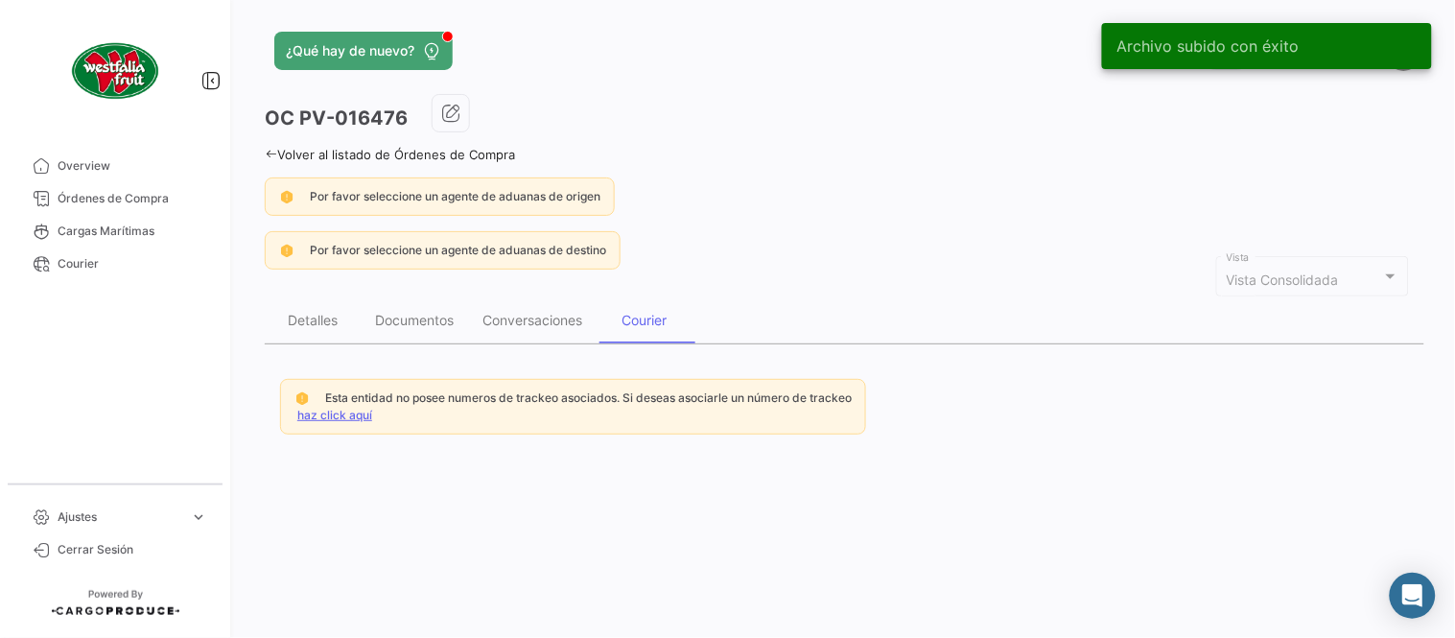
click at [352, 417] on link "haz click aquí" at bounding box center [334, 415] width 75 height 14
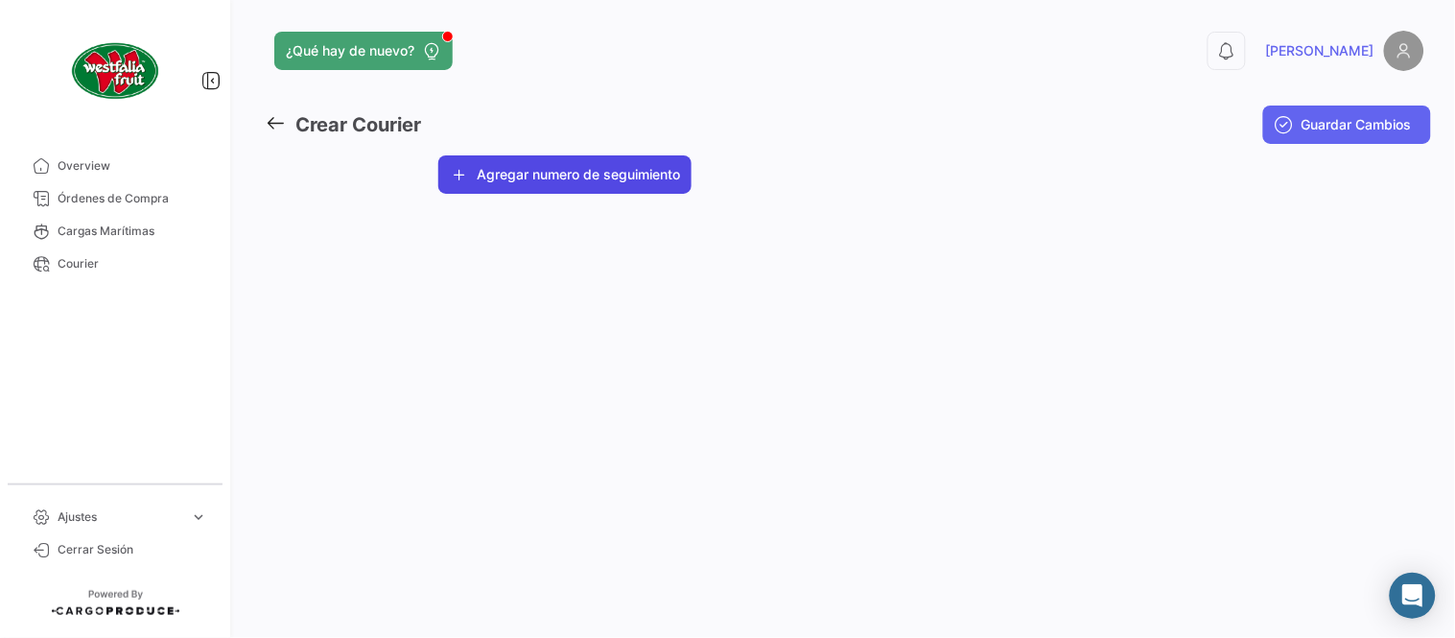
click at [516, 168] on button "Agregar numero de seguimiento" at bounding box center [564, 174] width 253 height 38
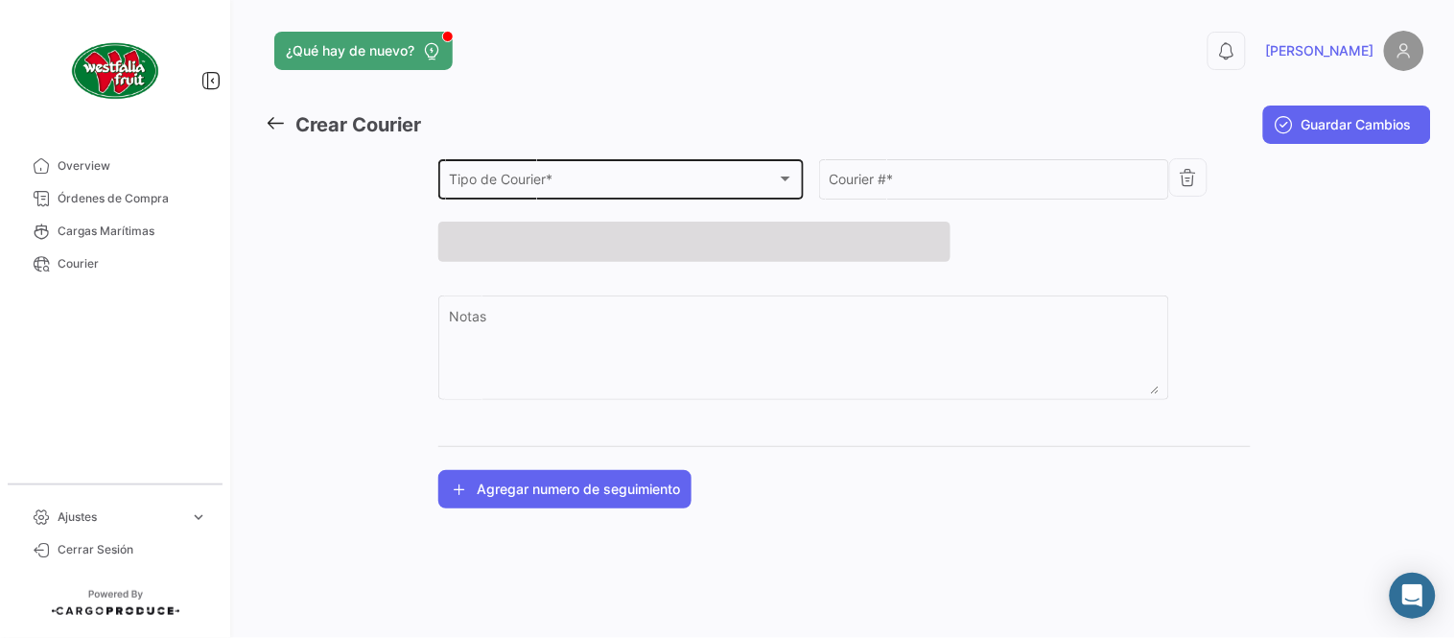
click at [515, 180] on span "Tipo de Courier *" at bounding box center [613, 183] width 328 height 16
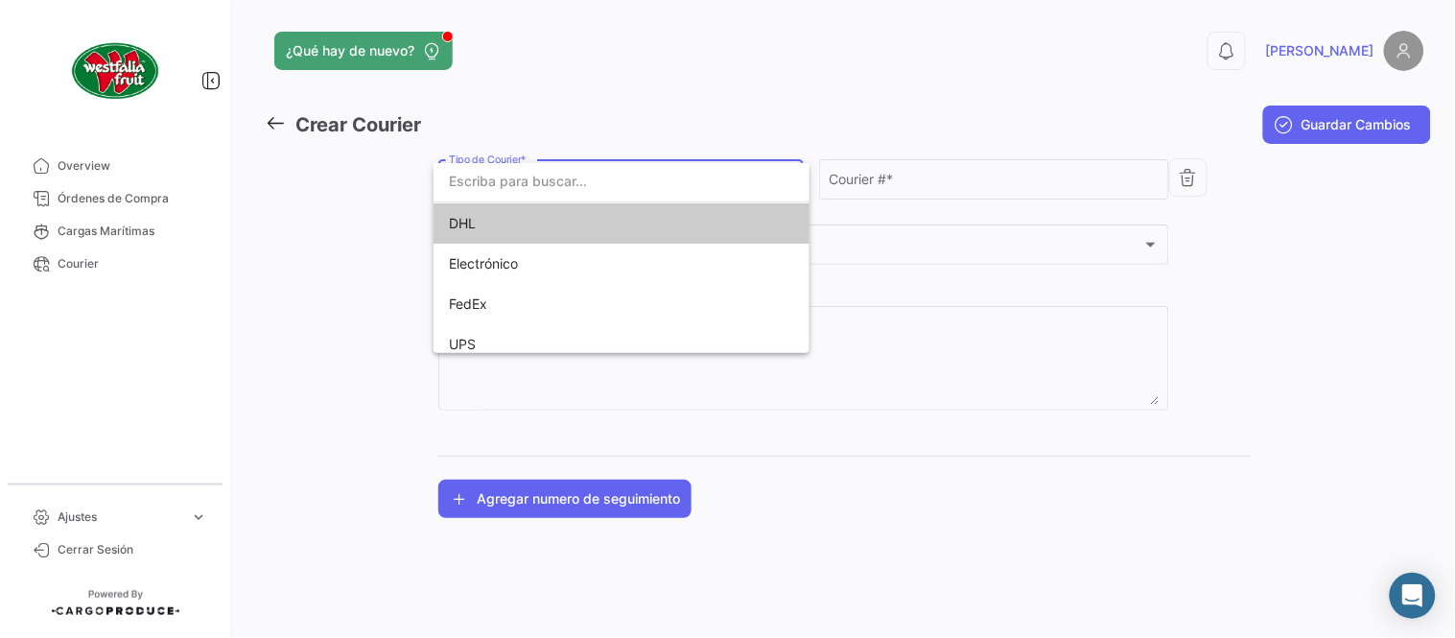
click at [513, 214] on span "DHL" at bounding box center [583, 223] width 269 height 40
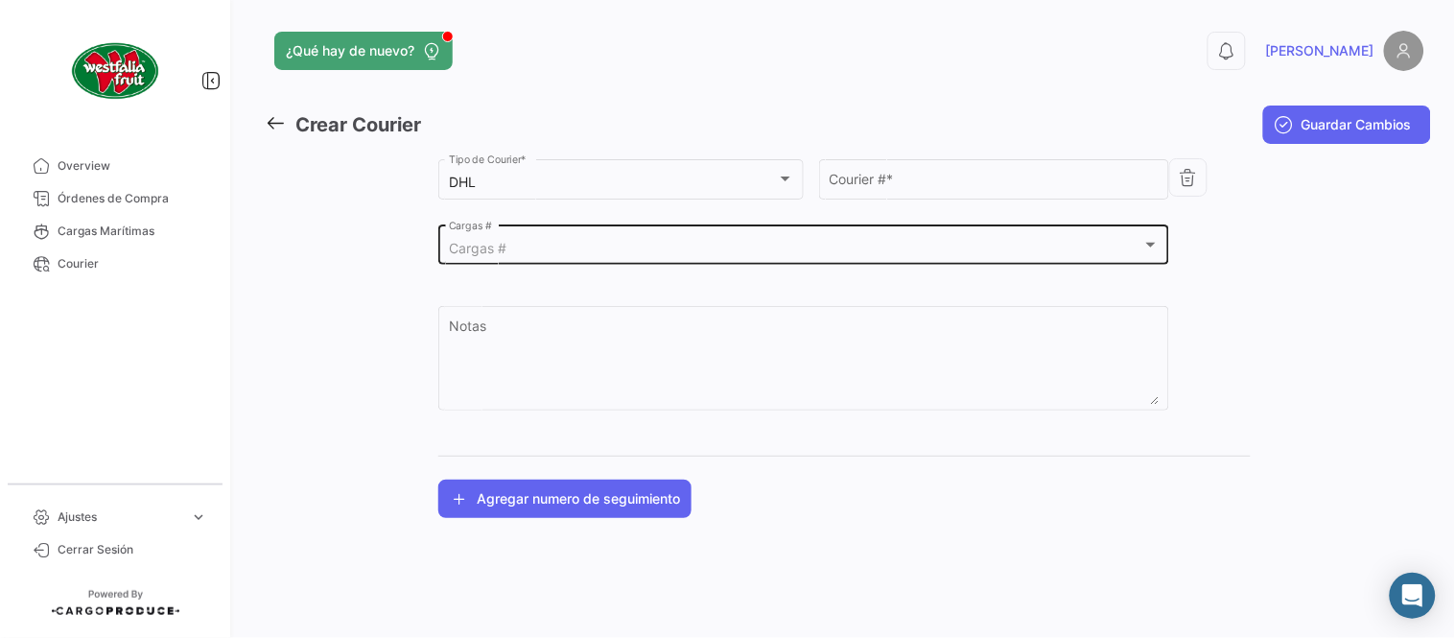
click at [509, 238] on div "Cargas # Cargas #" at bounding box center [804, 244] width 711 height 44
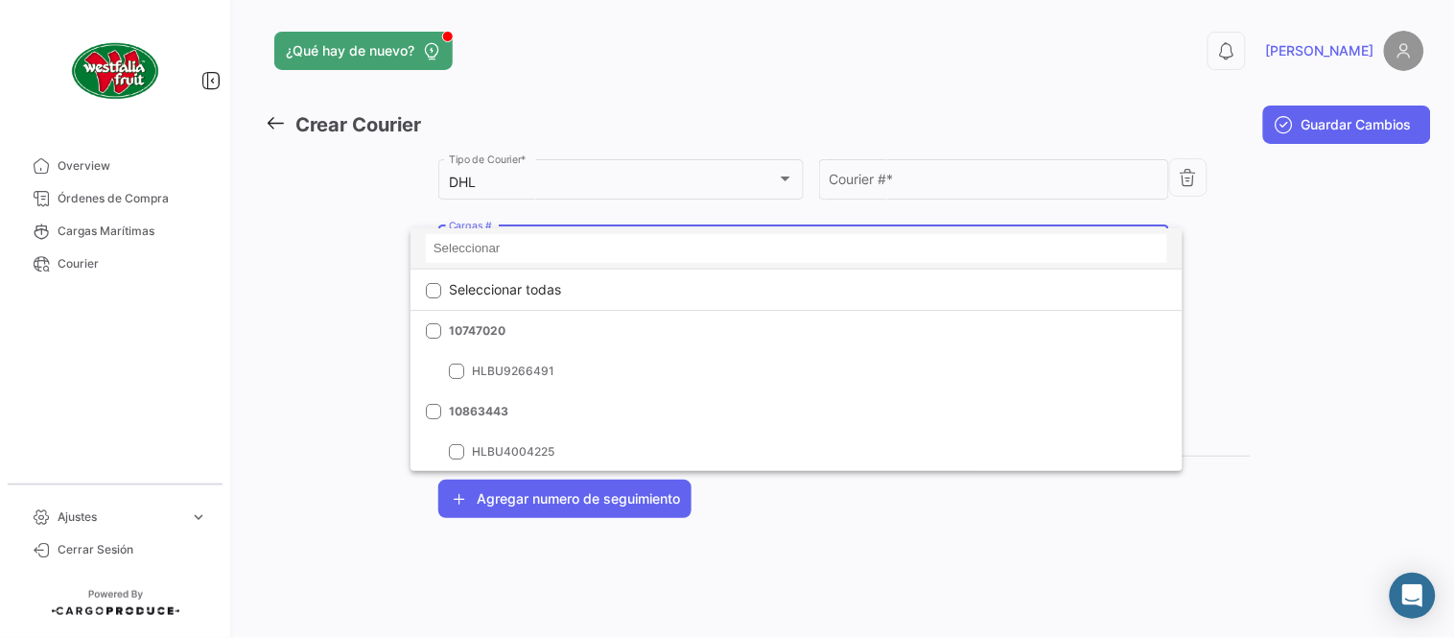
click at [509, 247] on input at bounding box center [796, 248] width 741 height 29
paste input "12226892"
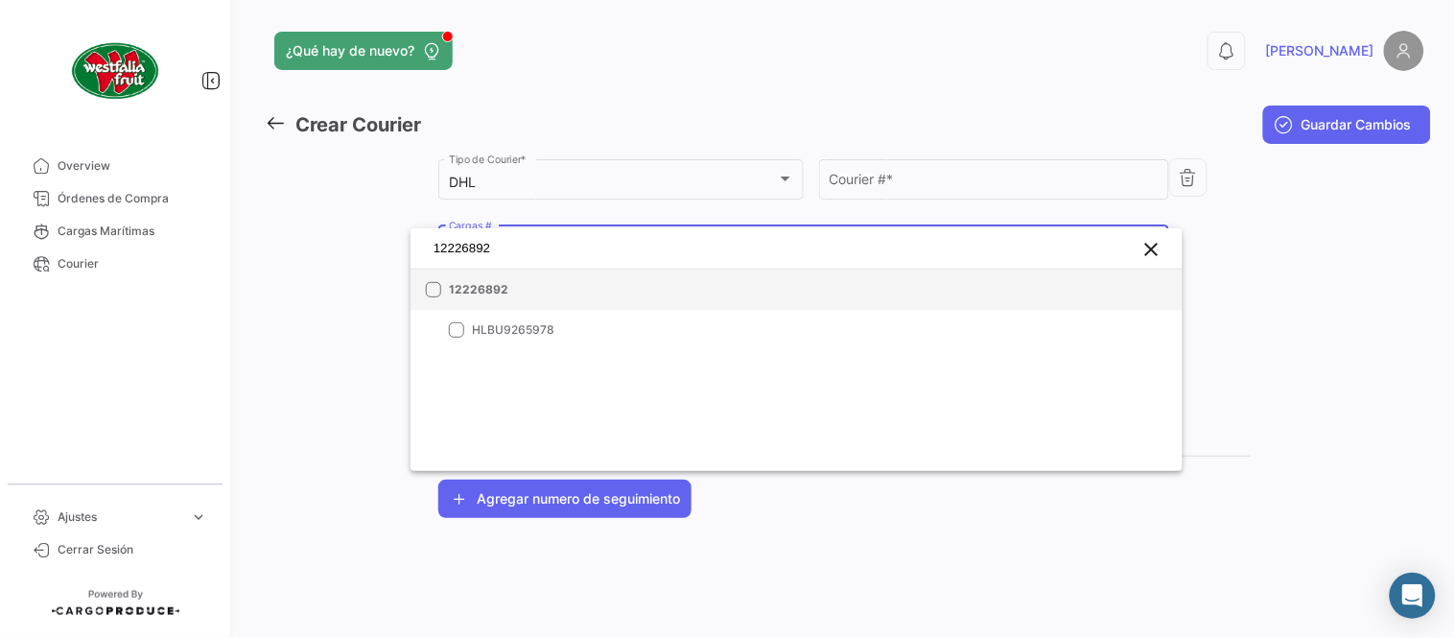
type input "12226892"
click at [511, 282] on span "12226892" at bounding box center [583, 289] width 269 height 17
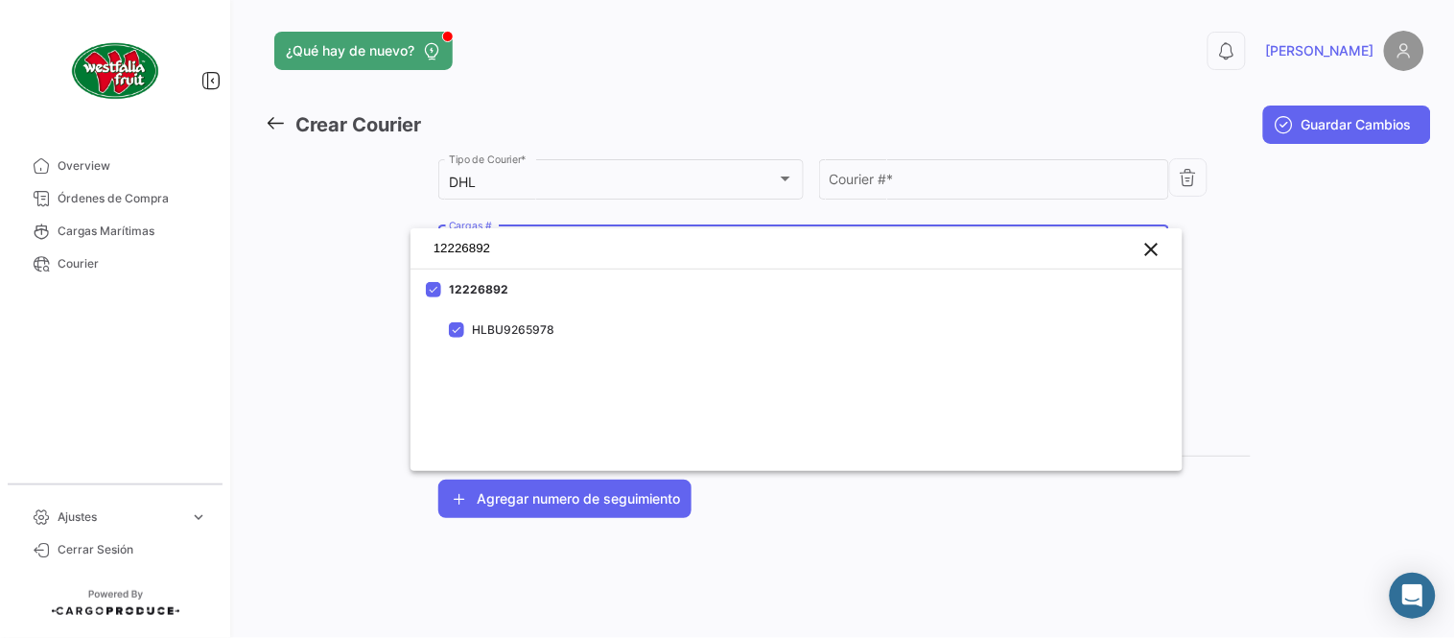
click at [932, 183] on div at bounding box center [727, 319] width 1455 height 638
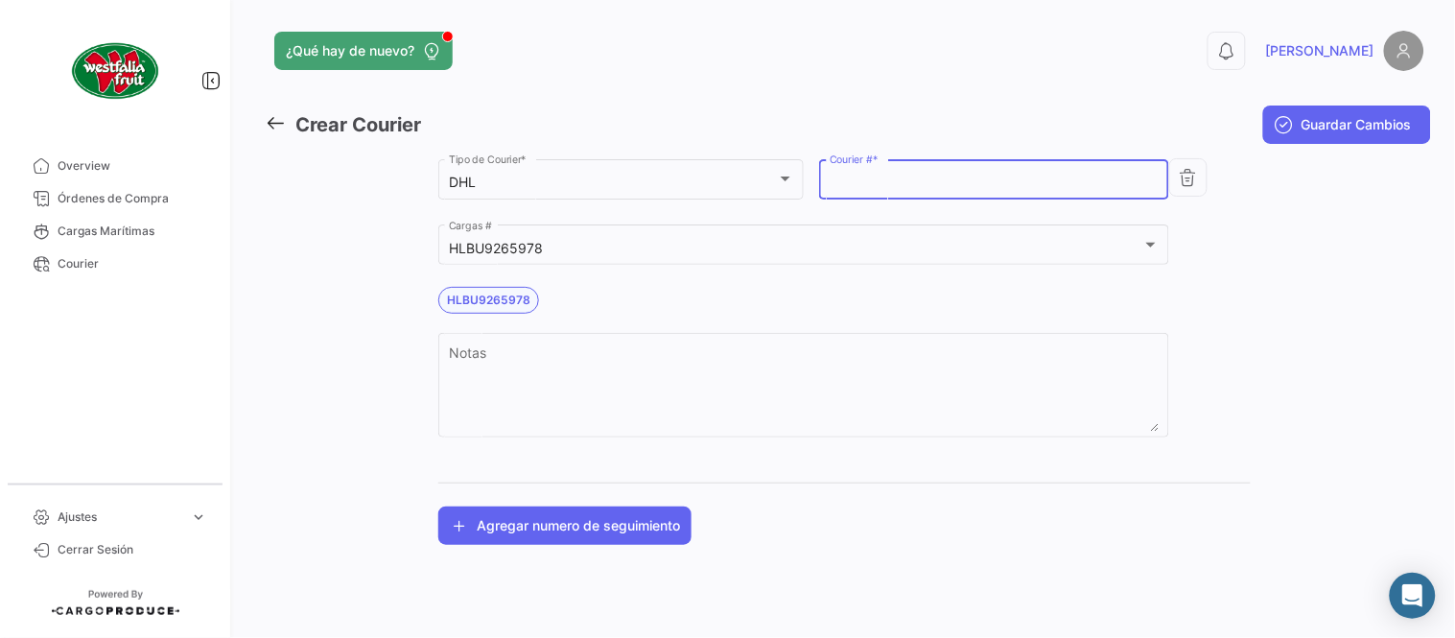
click at [932, 183] on input "Courier # *" at bounding box center [995, 183] width 330 height 16
paste input "3708059084"
type input "3708059084"
click at [1305, 123] on span "Guardar Cambios" at bounding box center [1357, 124] width 110 height 19
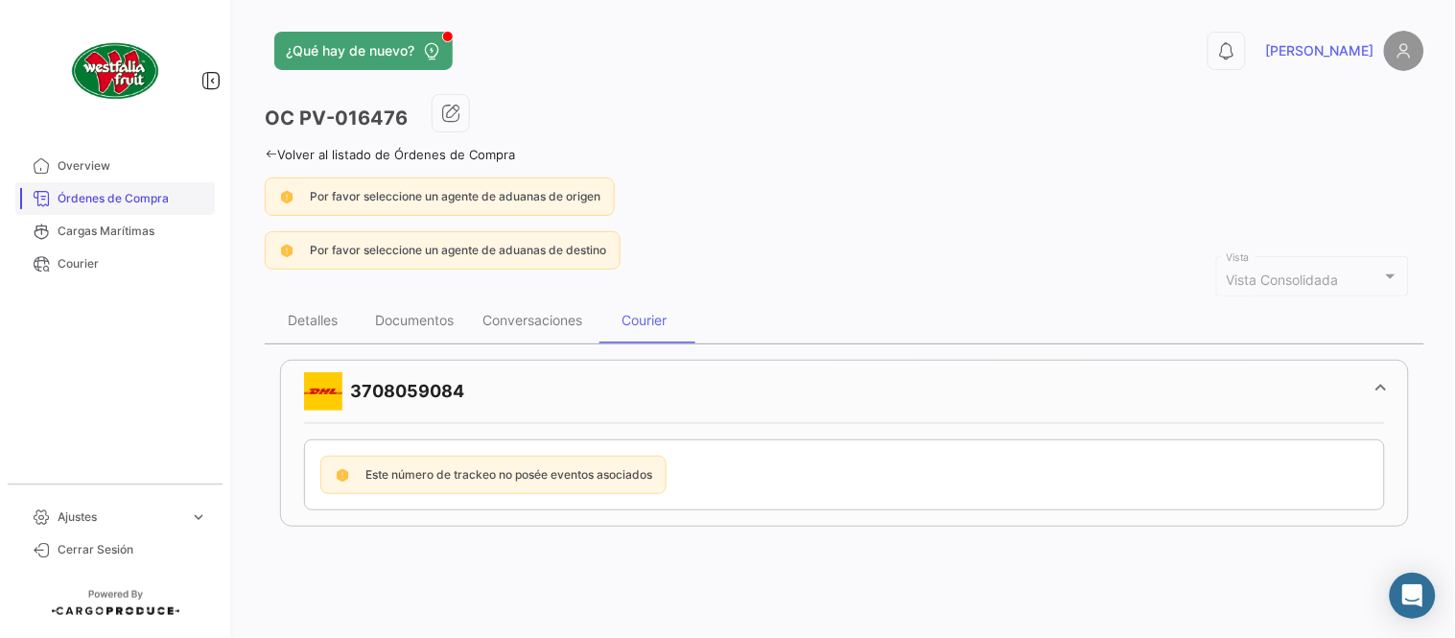
click at [106, 200] on span "Órdenes de Compra" at bounding box center [133, 198] width 150 height 17
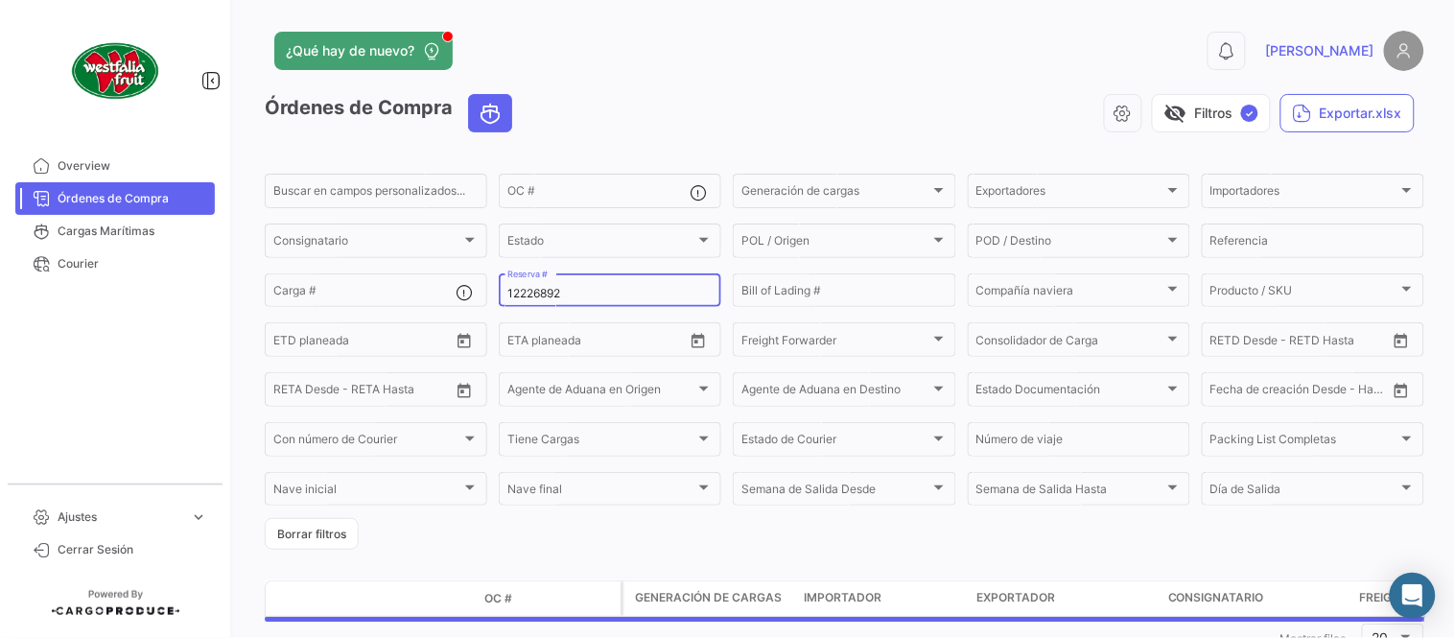
click at [547, 292] on input "12226892" at bounding box center [609, 293] width 205 height 13
paste input "4690960"
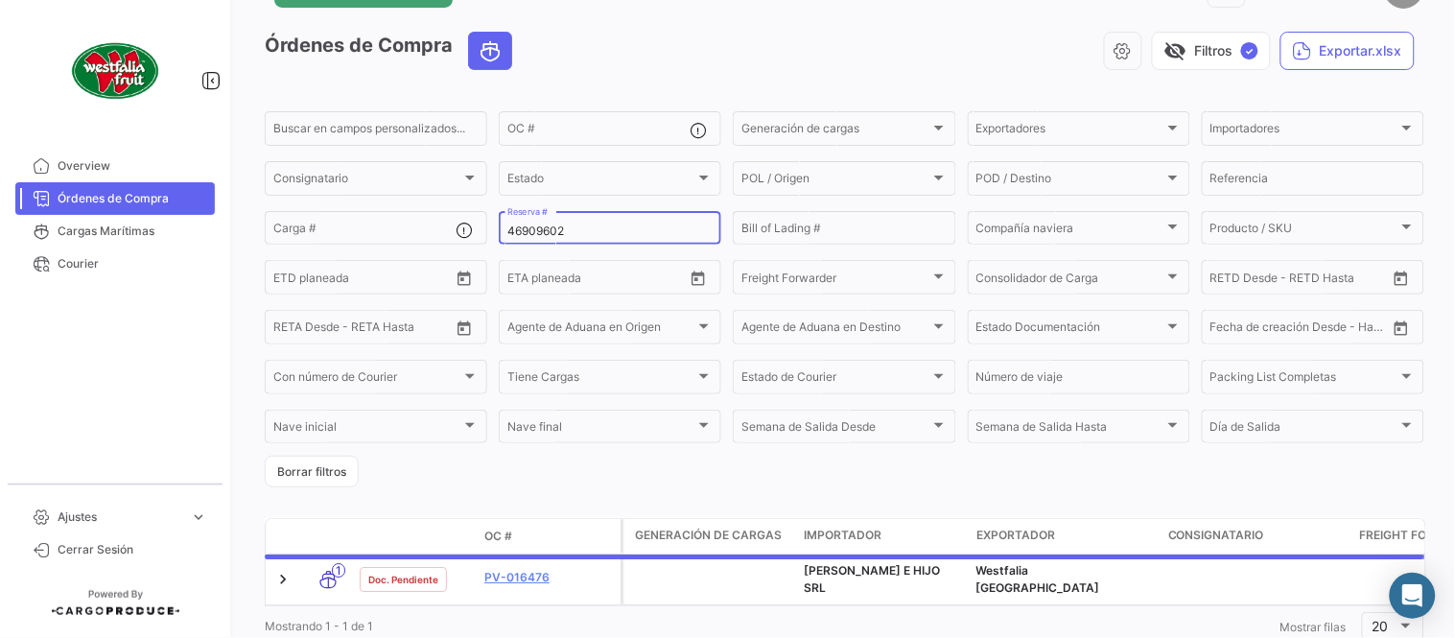
scroll to position [123, 0]
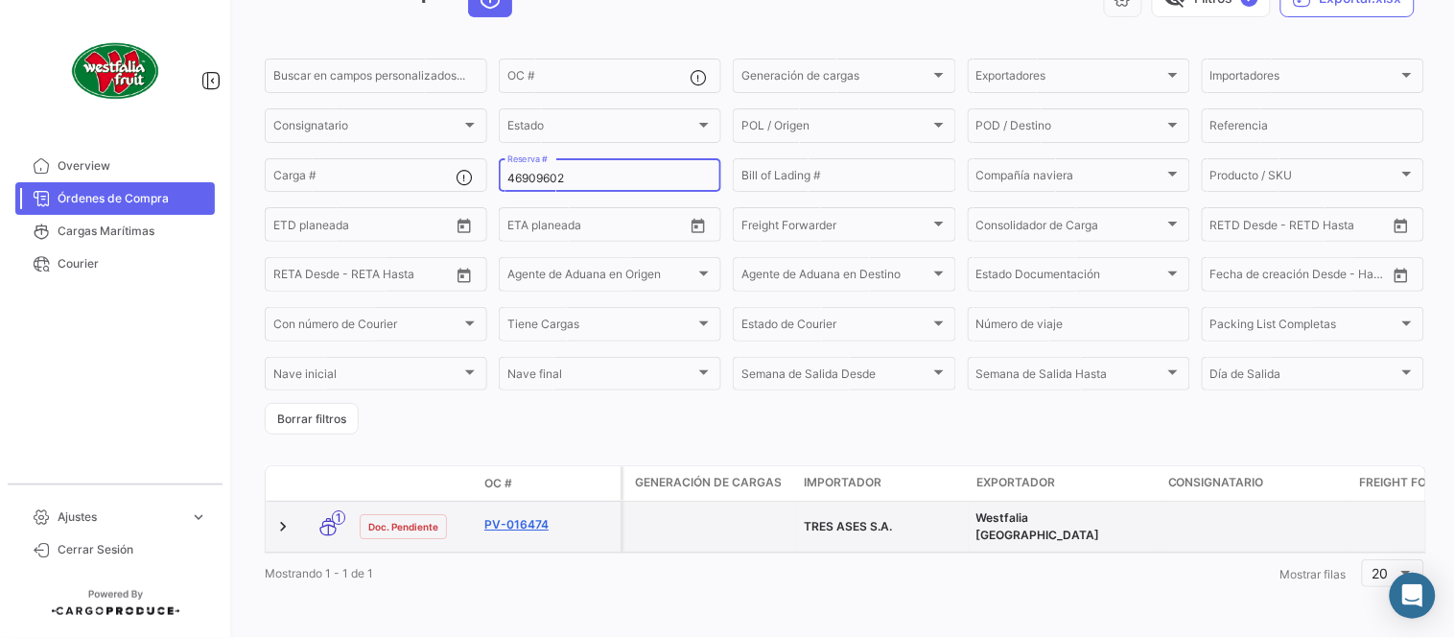
type input "46909602"
click at [528, 516] on link "PV-016474" at bounding box center [548, 524] width 129 height 17
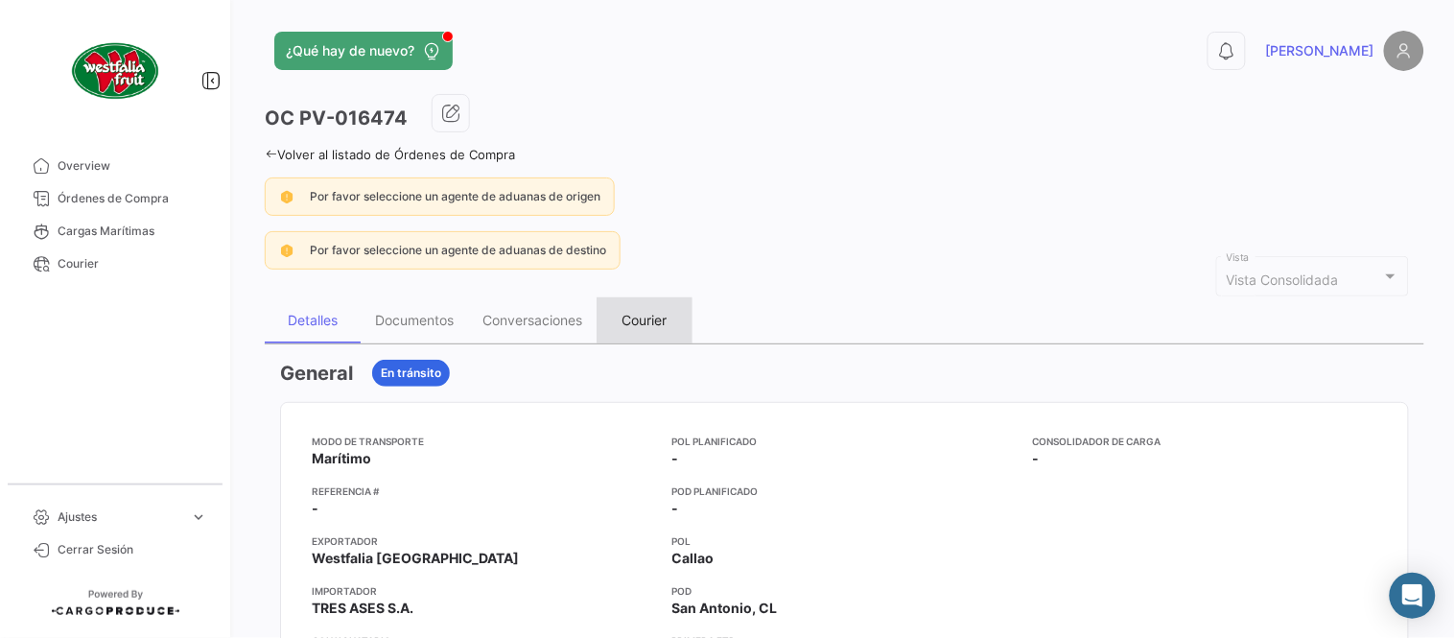
click at [638, 322] on div "Courier" at bounding box center [645, 320] width 45 height 16
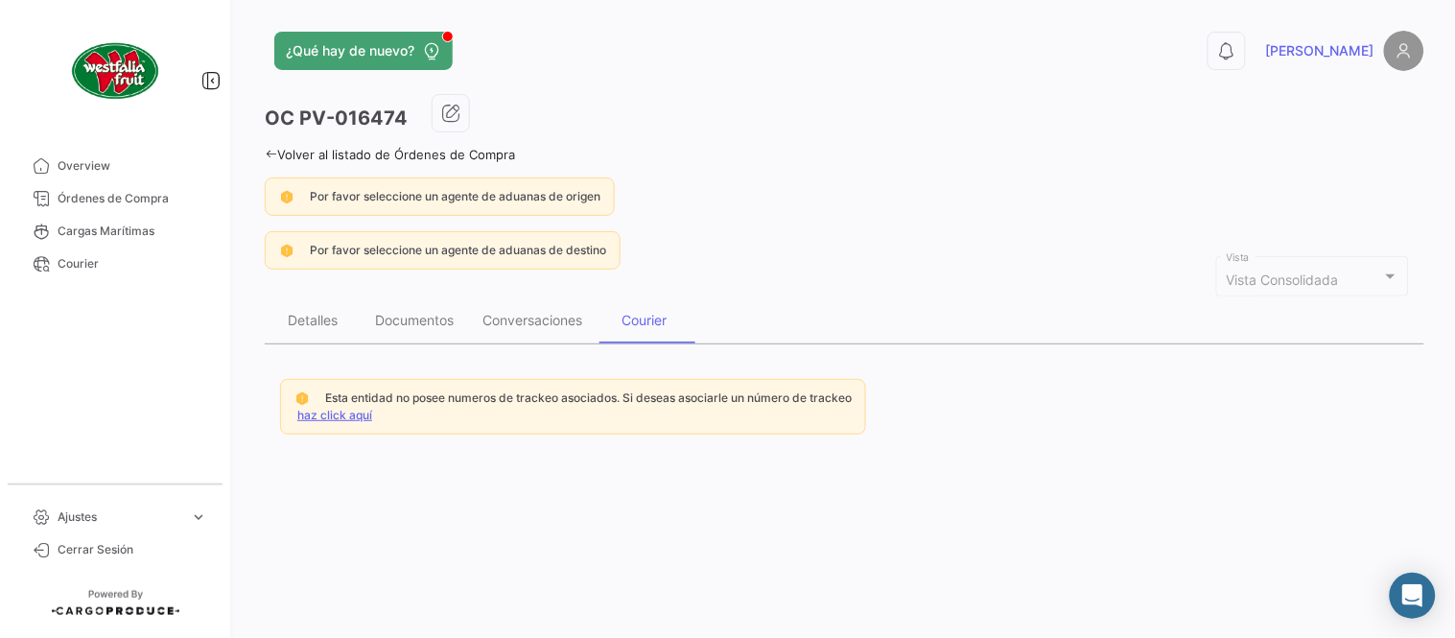
click at [339, 414] on link "haz click aquí" at bounding box center [334, 415] width 75 height 14
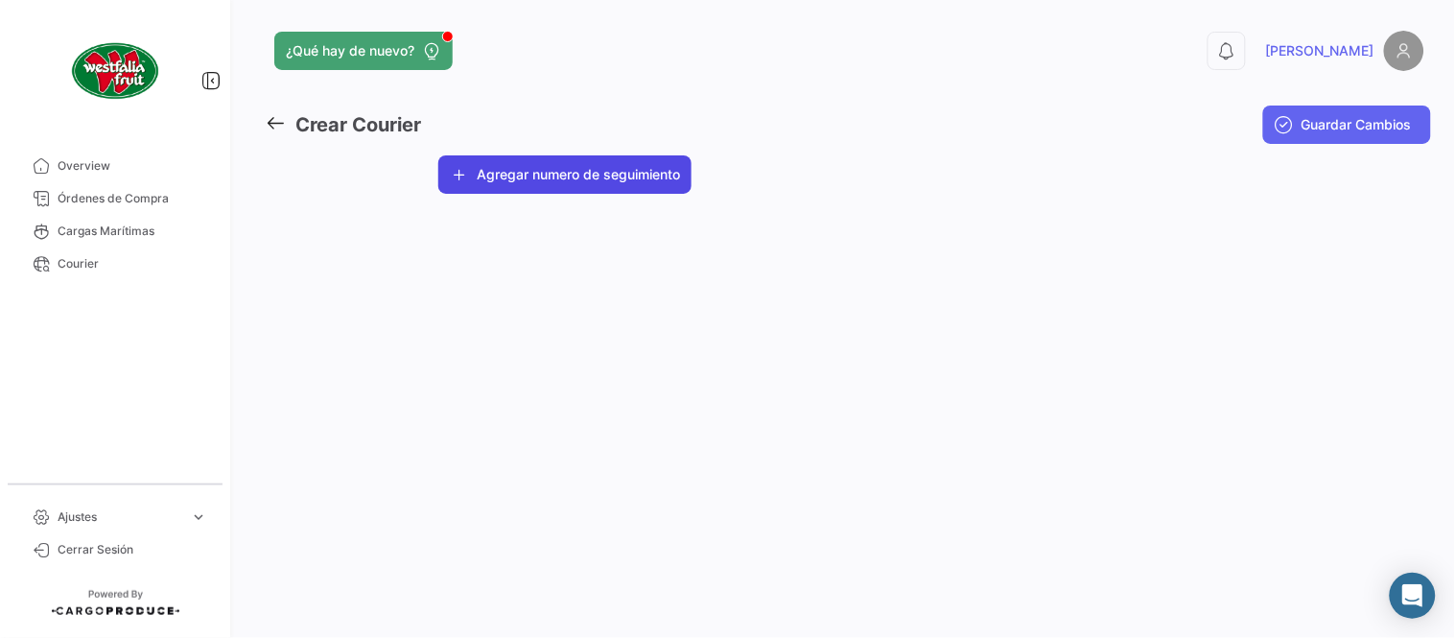
click at [567, 180] on button "Agregar numero de seguimiento" at bounding box center [564, 174] width 253 height 38
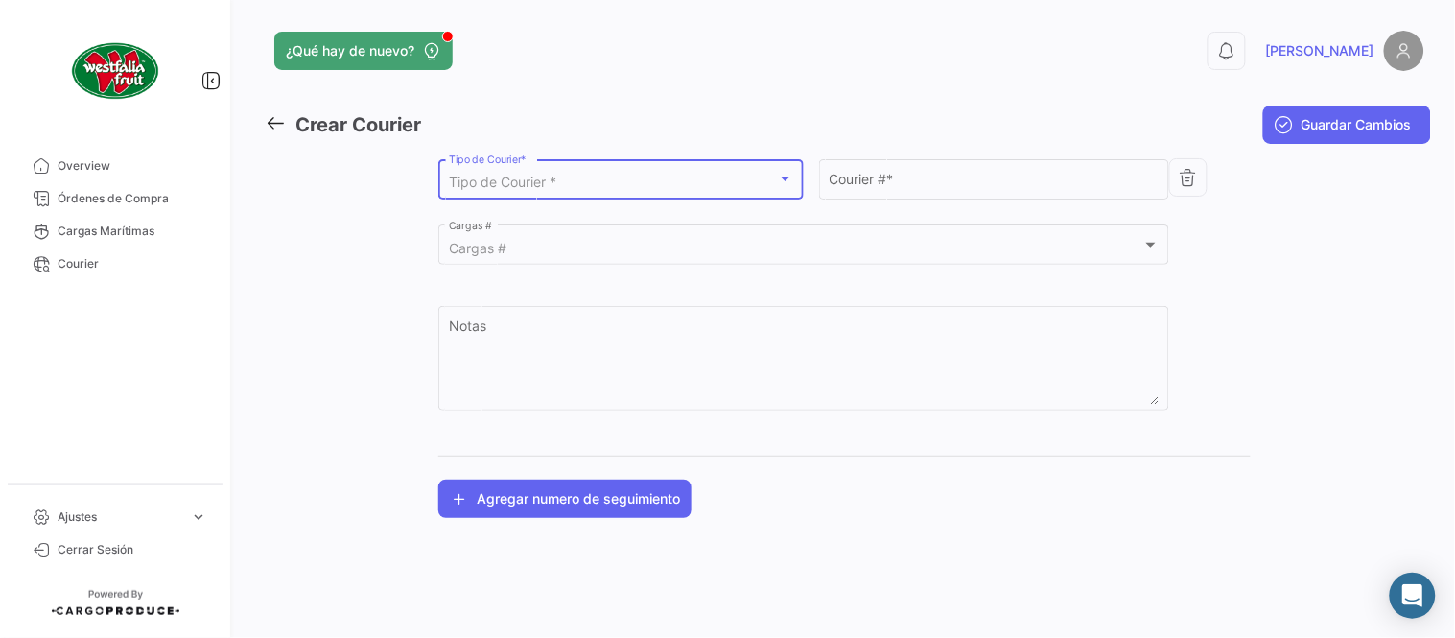
click at [562, 179] on div "Tipo de Courier *" at bounding box center [613, 183] width 328 height 16
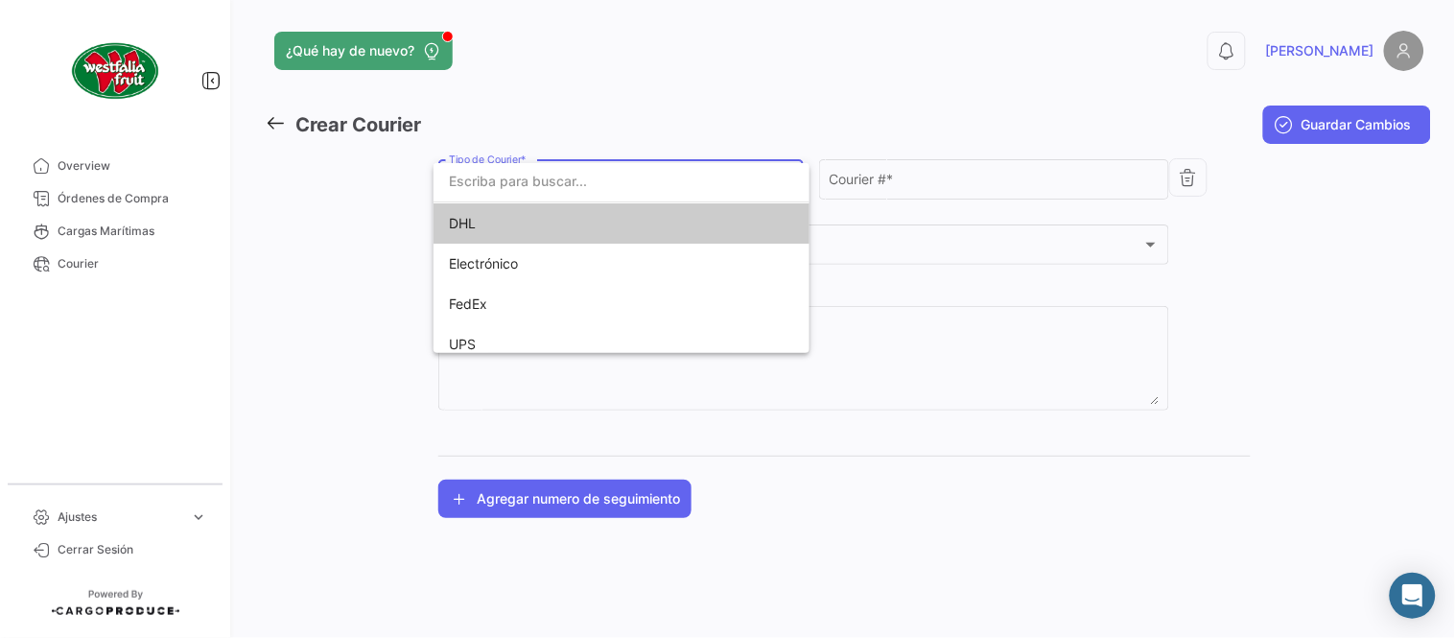
click at [564, 217] on span "DHL" at bounding box center [583, 223] width 269 height 40
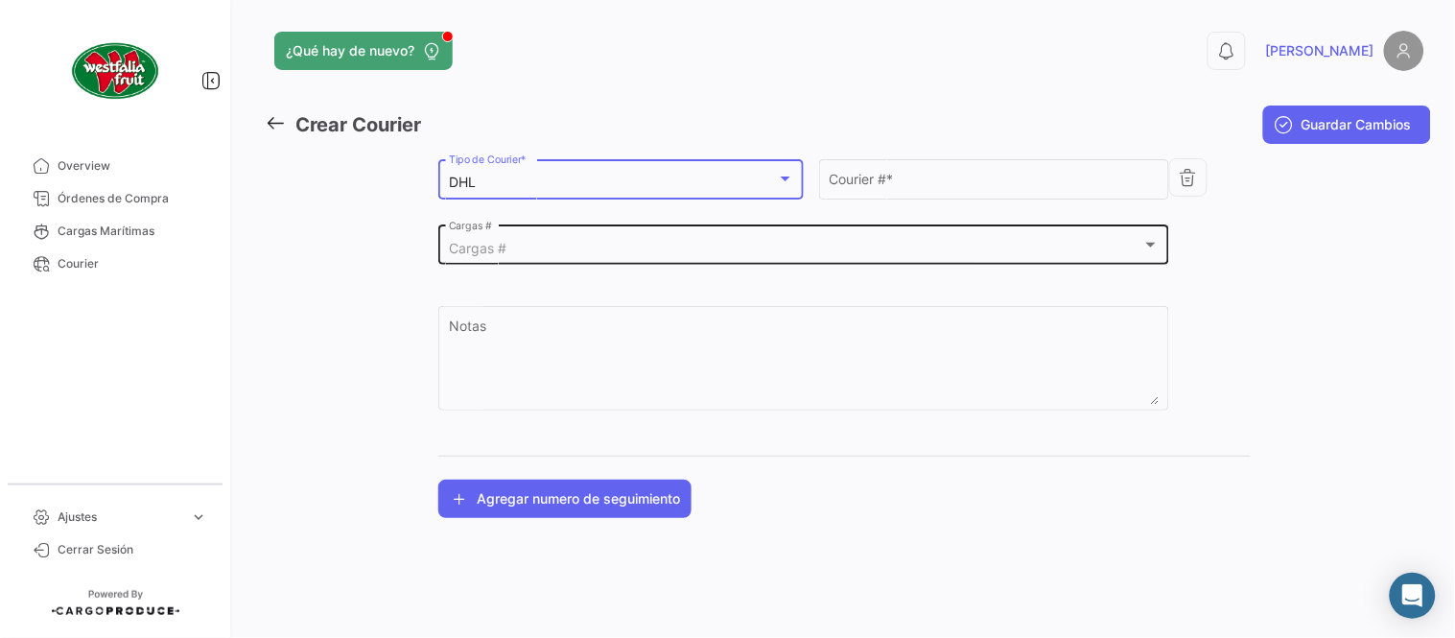
click at [505, 243] on mat-select-trigger "Cargas #" at bounding box center [478, 248] width 58 height 16
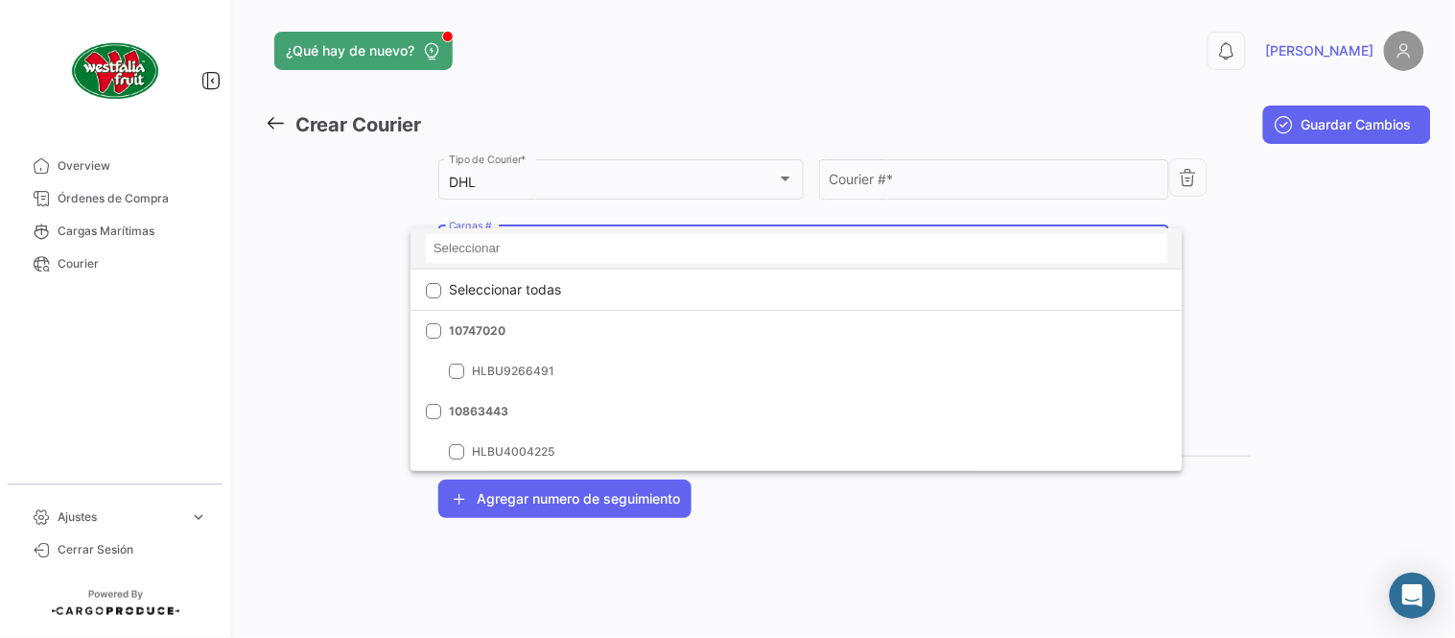
click at [506, 255] on input at bounding box center [796, 248] width 741 height 29
paste input "46909602"
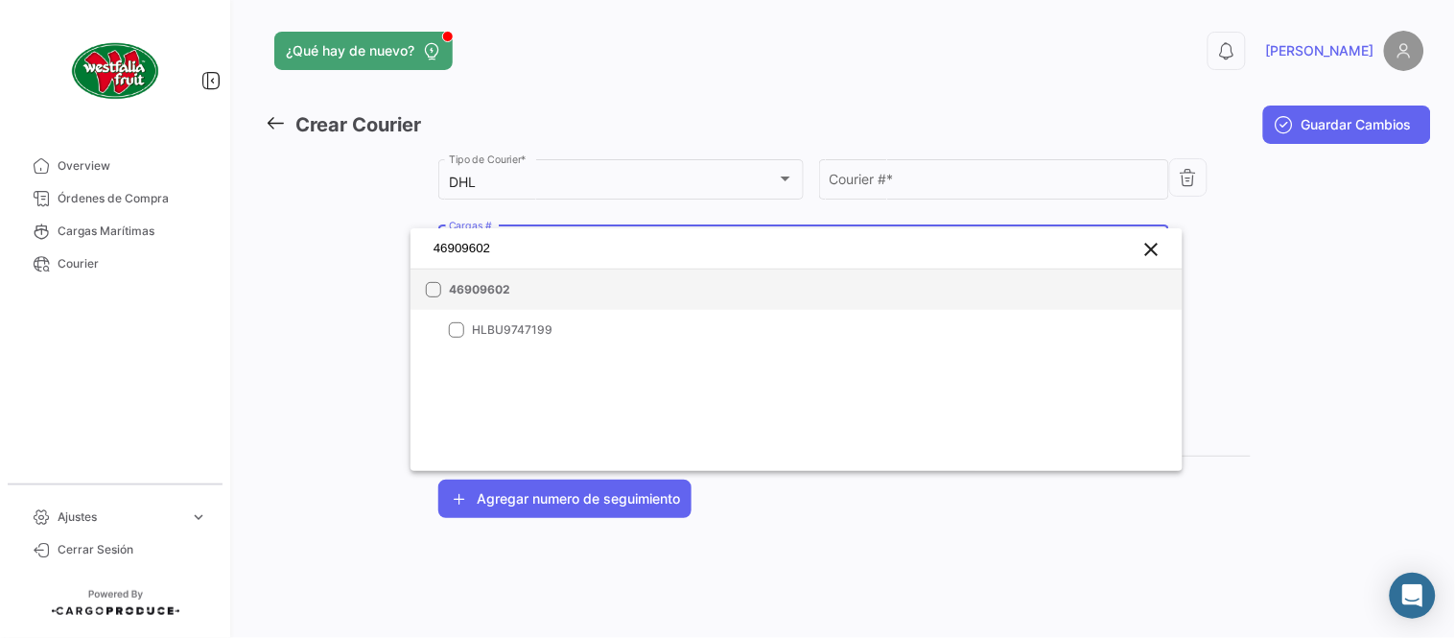
type input "46909602"
click at [515, 280] on mat-option "46909602" at bounding box center [797, 290] width 772 height 40
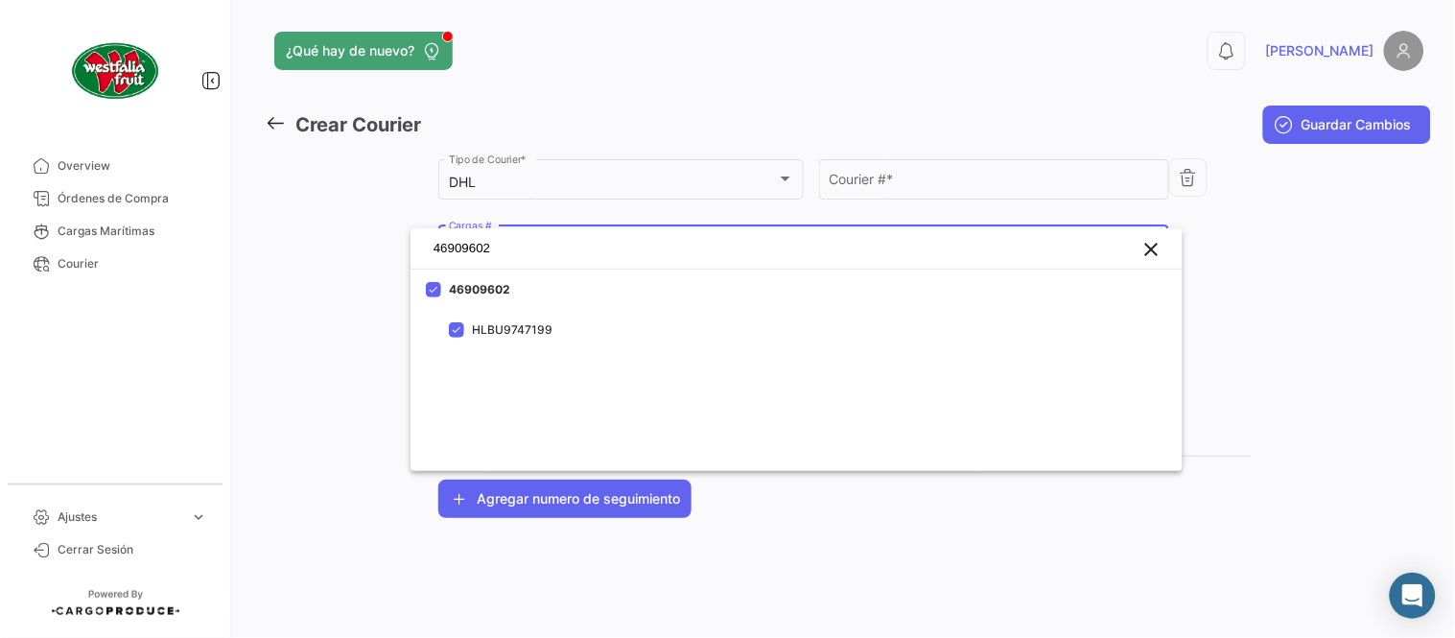
click at [913, 178] on div at bounding box center [727, 319] width 1455 height 638
click at [913, 178] on input "Courier # *" at bounding box center [995, 183] width 330 height 16
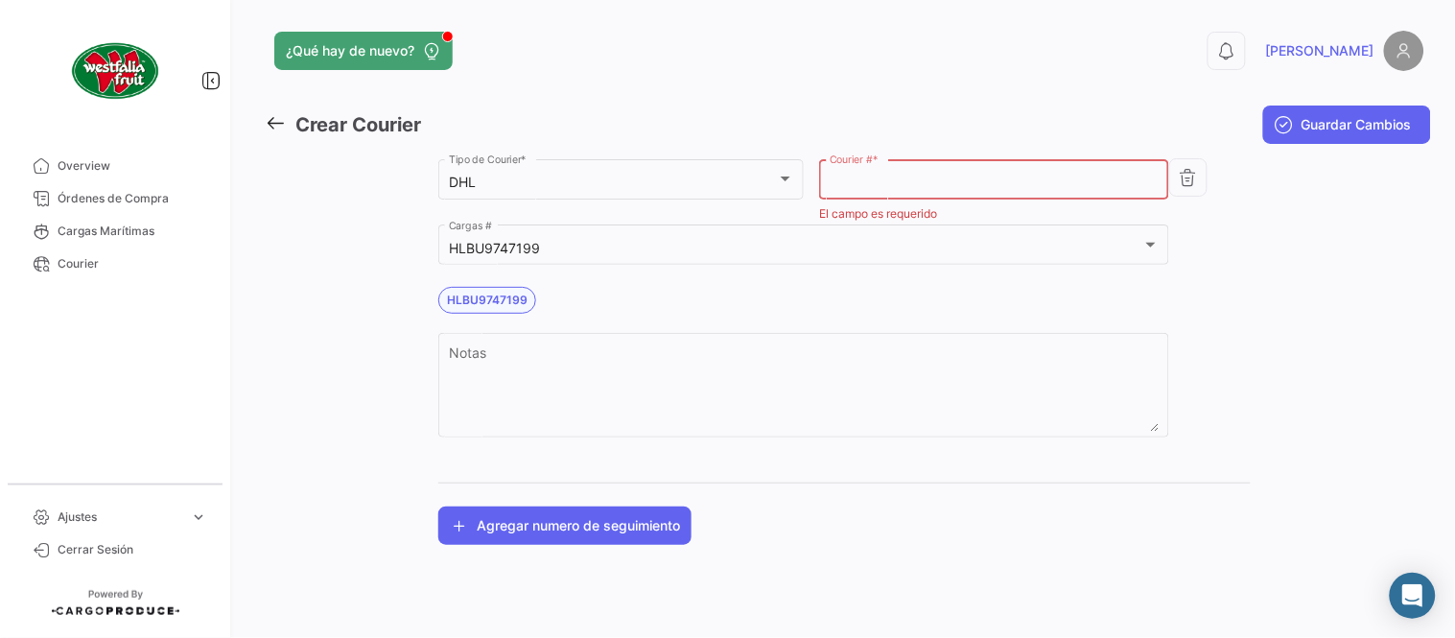
paste input "8607382442"
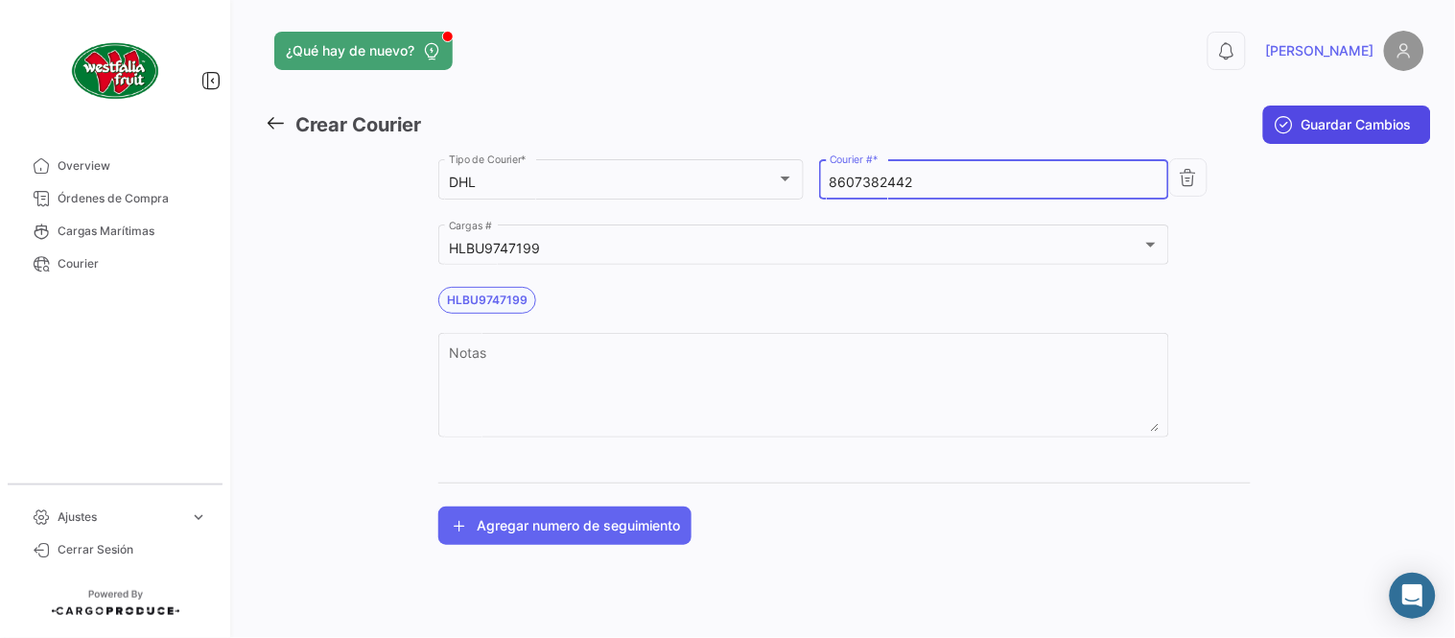
type input "8607382442"
click at [1328, 122] on span "Guardar Cambios" at bounding box center [1357, 124] width 110 height 19
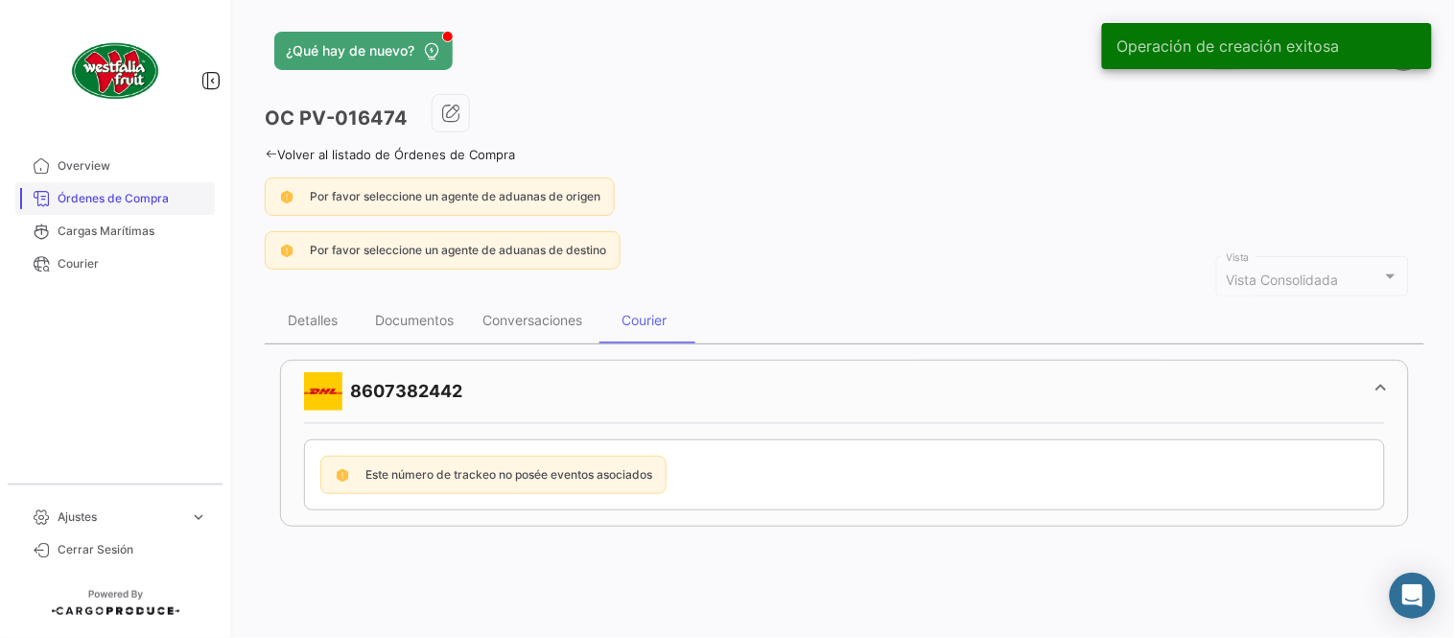
click at [120, 187] on link "Órdenes de Compra" at bounding box center [115, 198] width 200 height 33
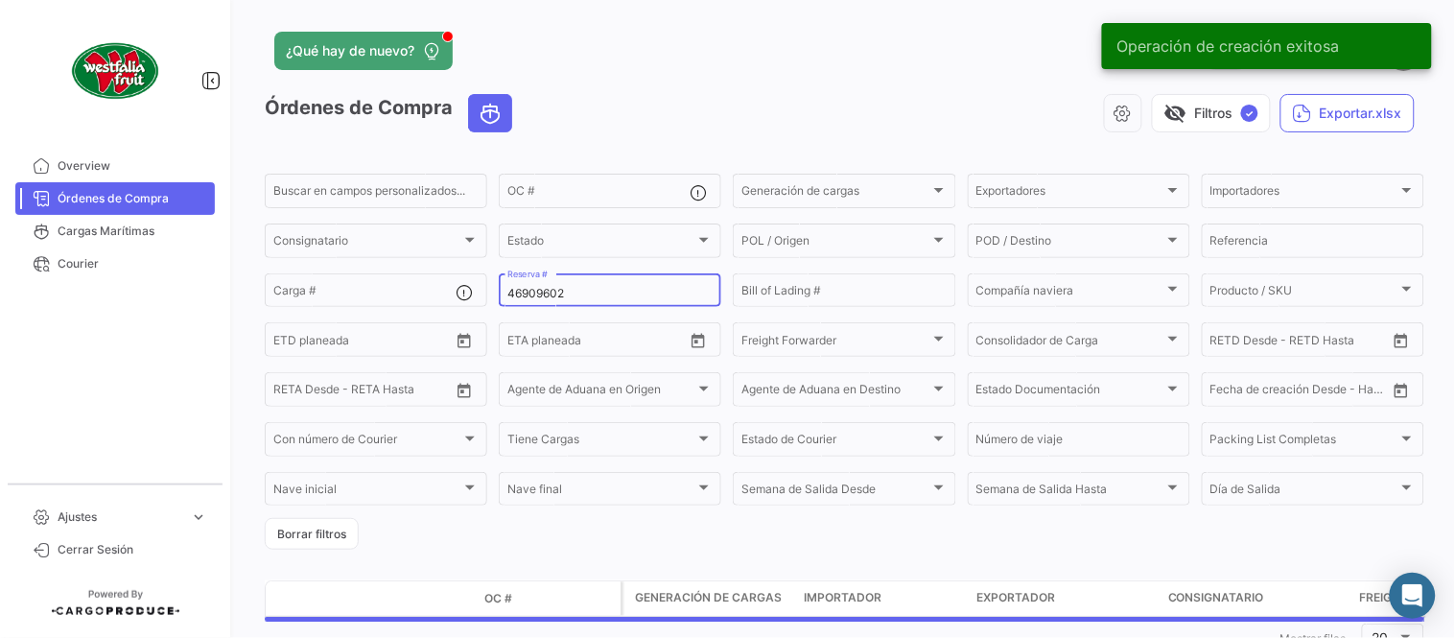
click at [568, 300] on div "46909602 Reserva #" at bounding box center [609, 289] width 205 height 37
click at [563, 292] on input "46909602" at bounding box center [609, 293] width 205 height 13
paste input "2310626080"
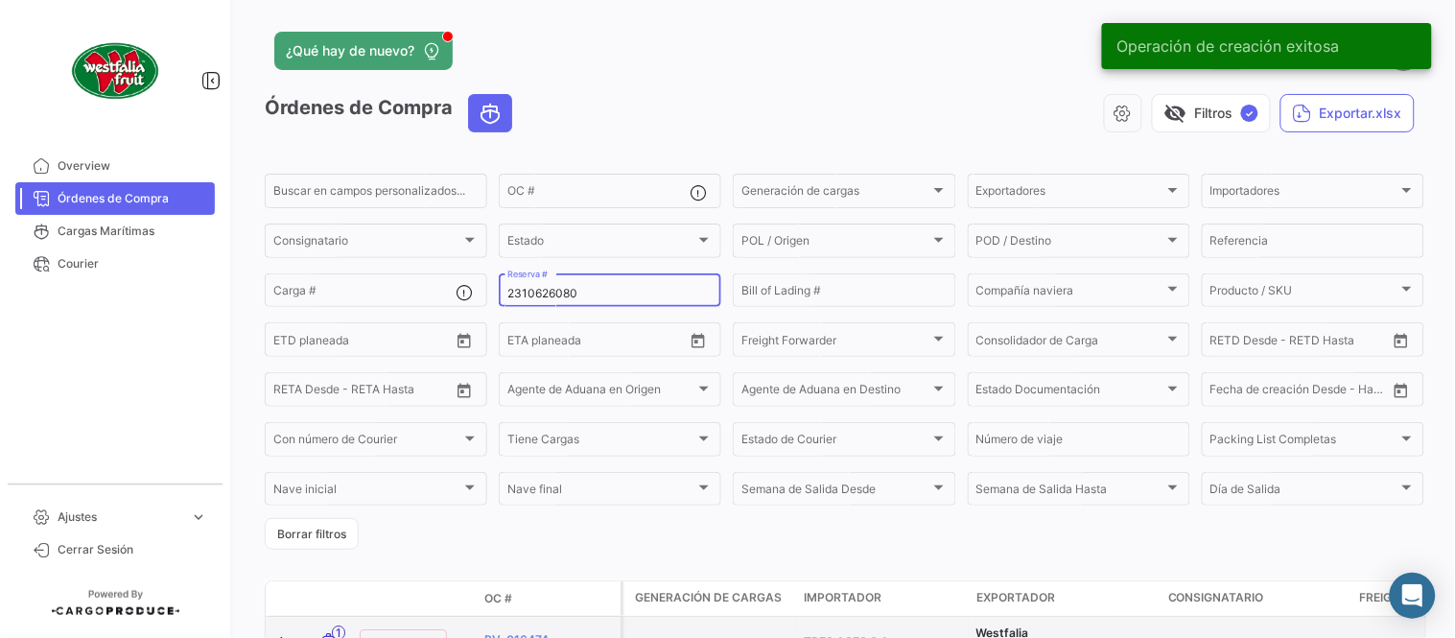
type input "2310626080"
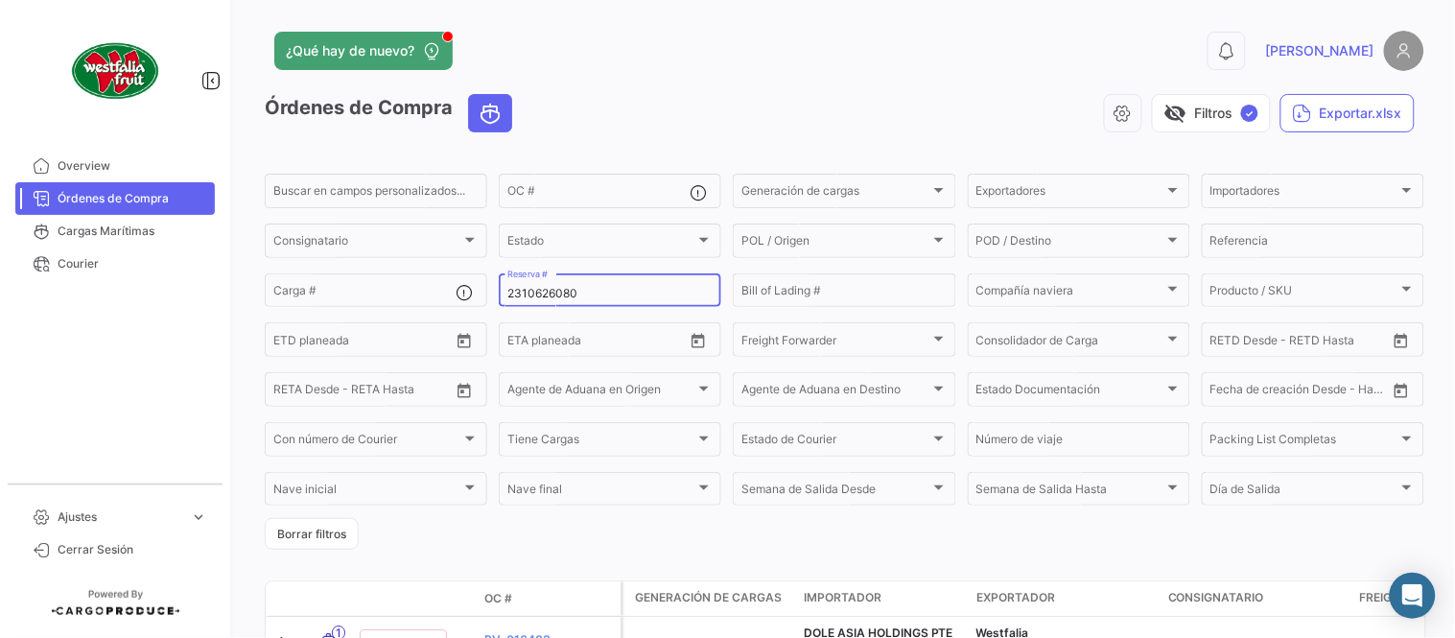
scroll to position [130, 0]
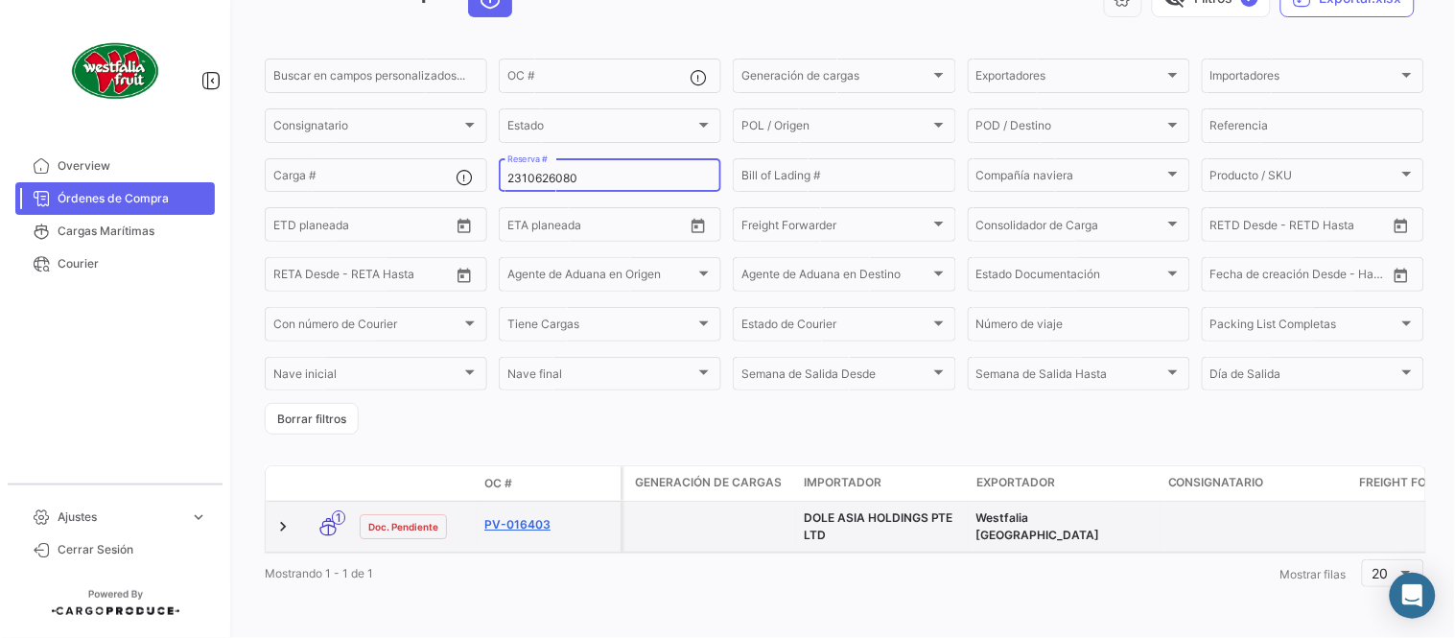
click at [518, 516] on link "PV-016403" at bounding box center [548, 524] width 129 height 17
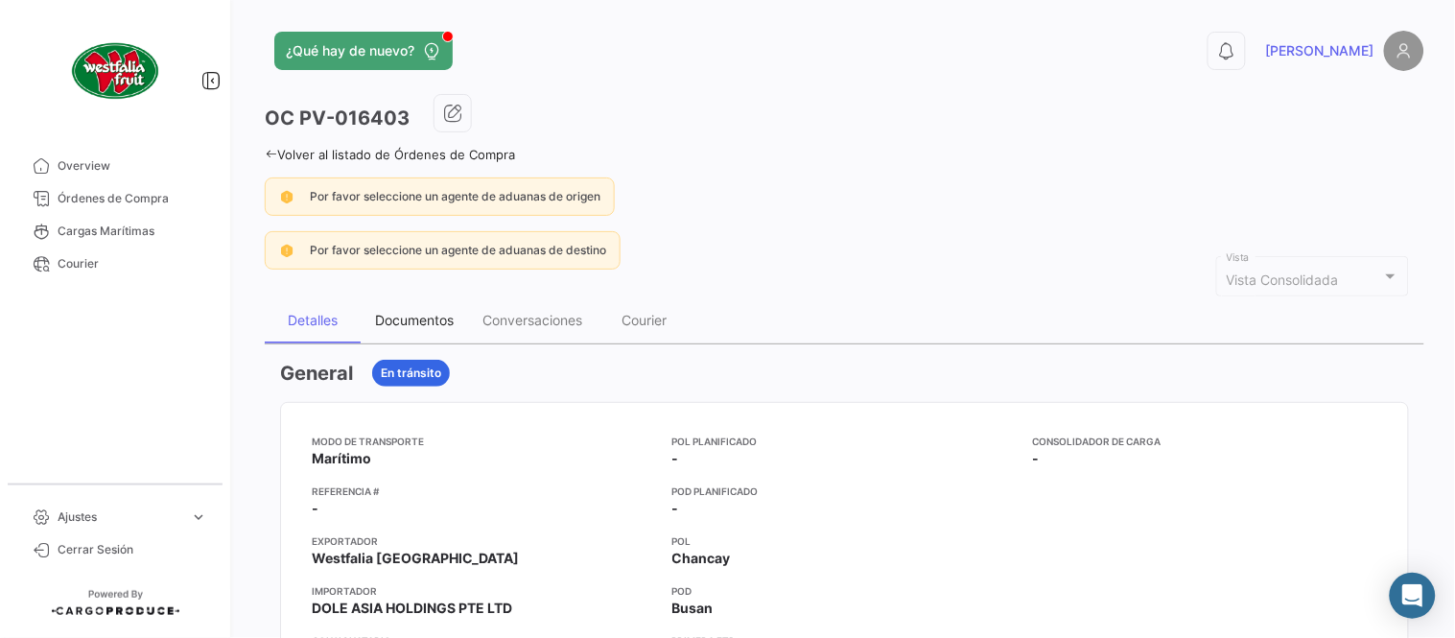
click at [415, 318] on div "Documentos" at bounding box center [414, 320] width 79 height 16
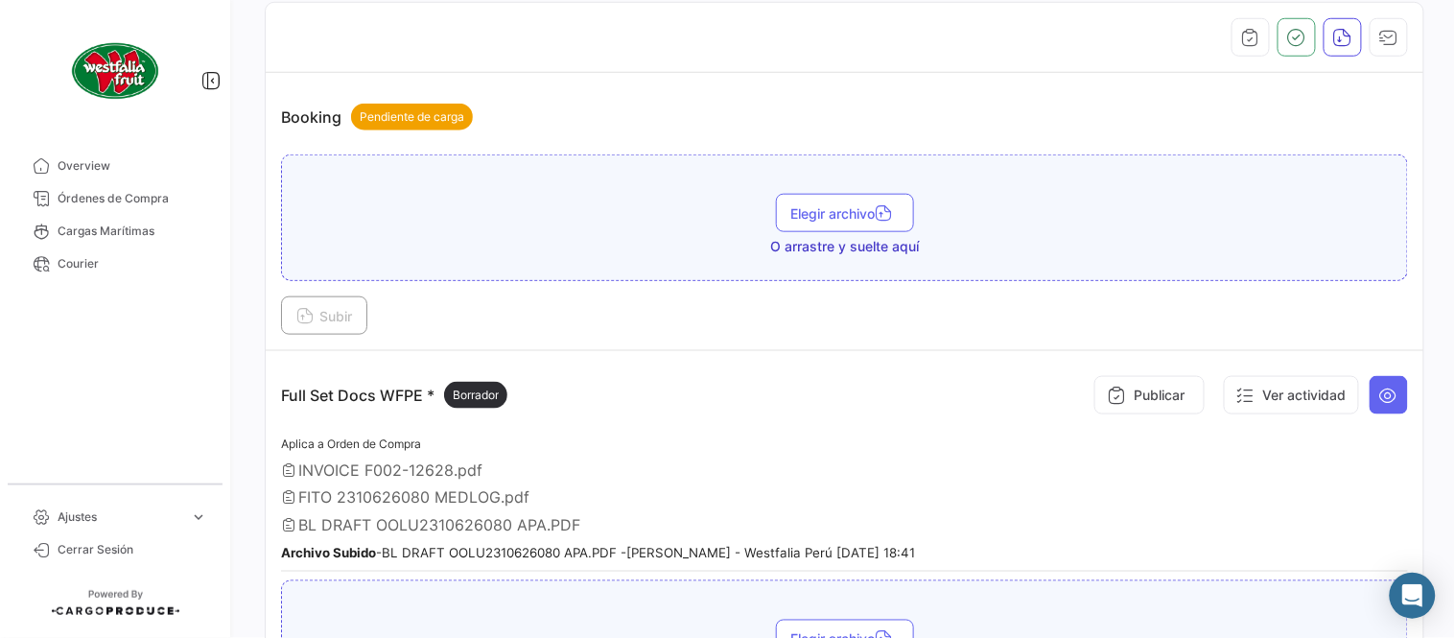
scroll to position [106, 0]
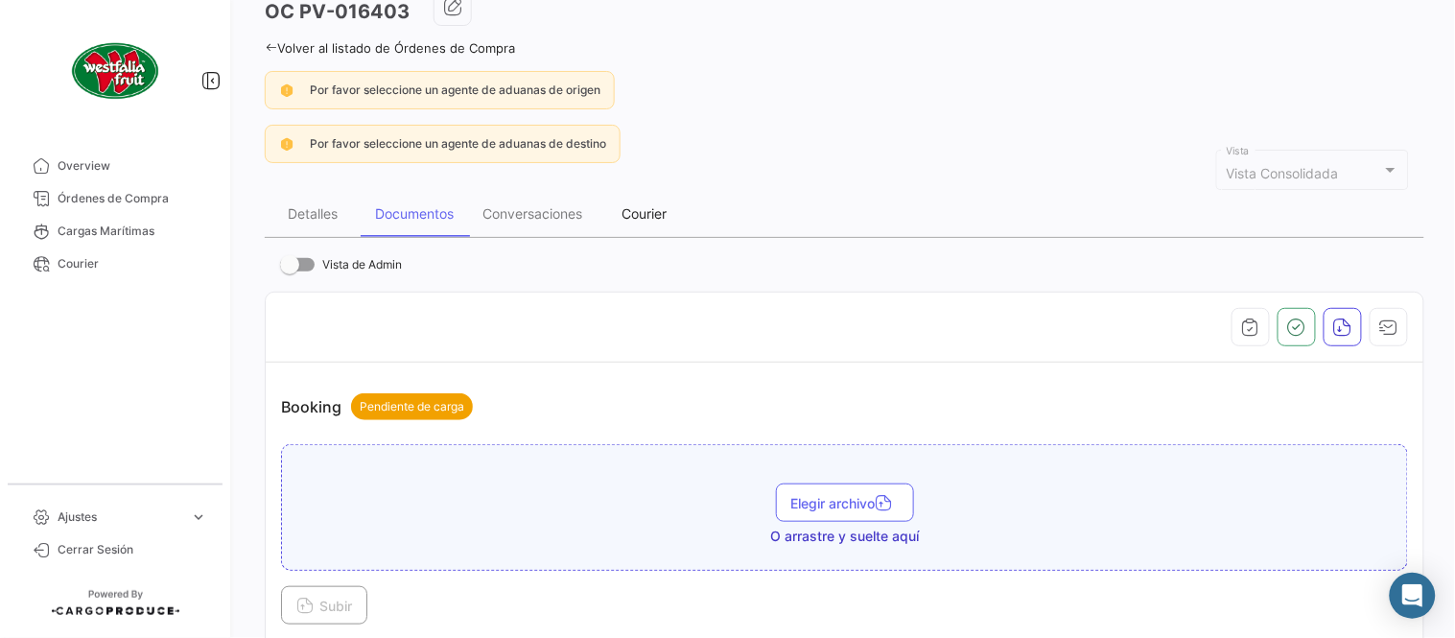
click at [665, 215] on div "Courier" at bounding box center [645, 213] width 45 height 16
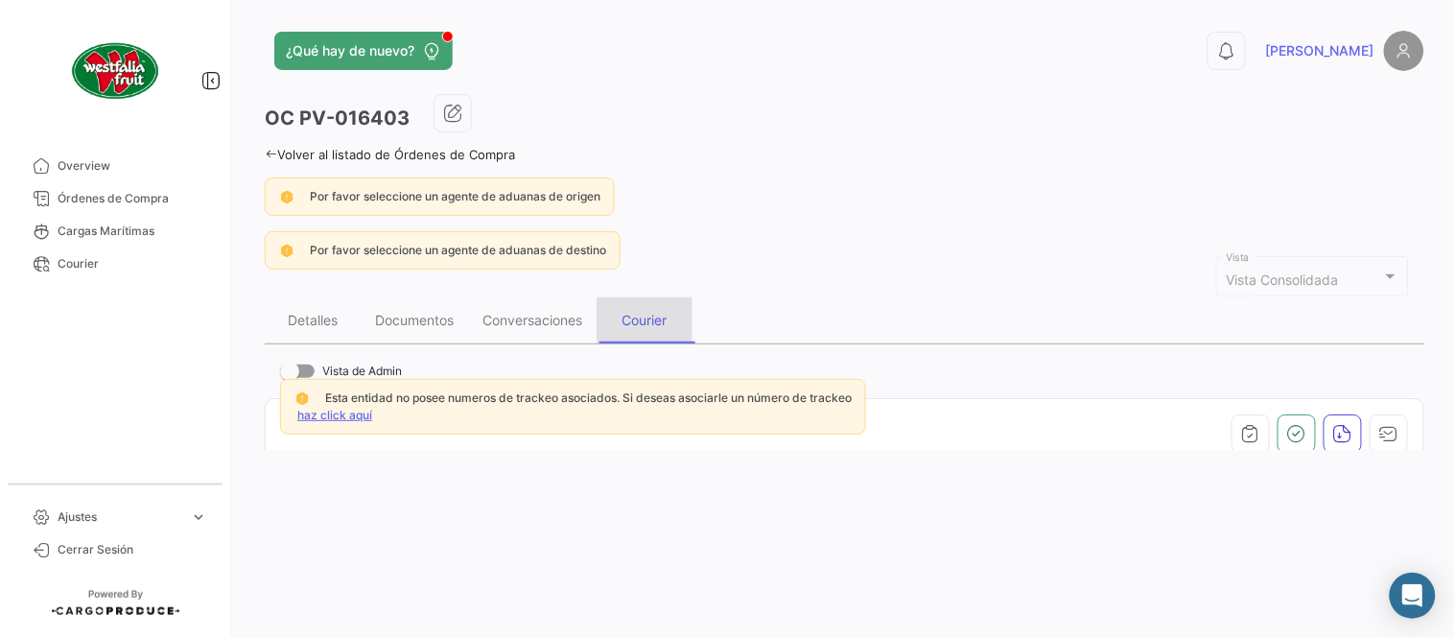
scroll to position [0, 0]
click at [345, 412] on link "haz click aquí" at bounding box center [334, 415] width 75 height 14
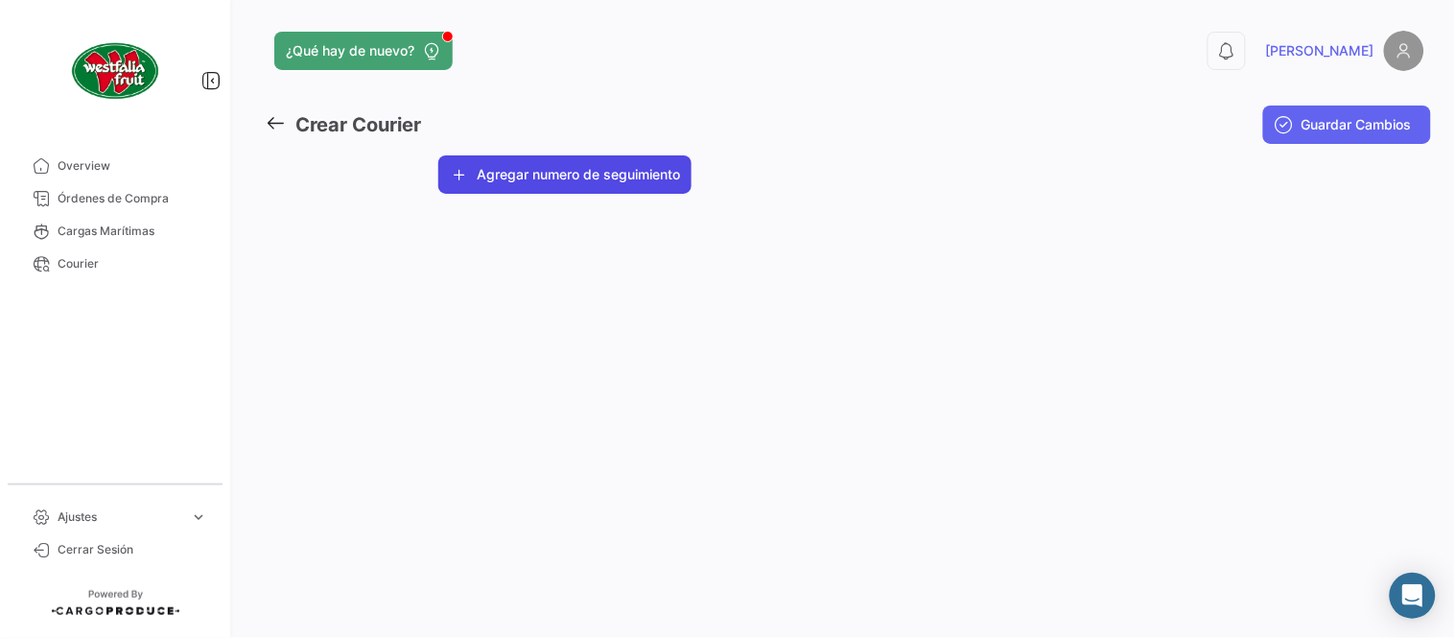
click at [503, 179] on button "Agregar numero de seguimiento" at bounding box center [564, 174] width 253 height 38
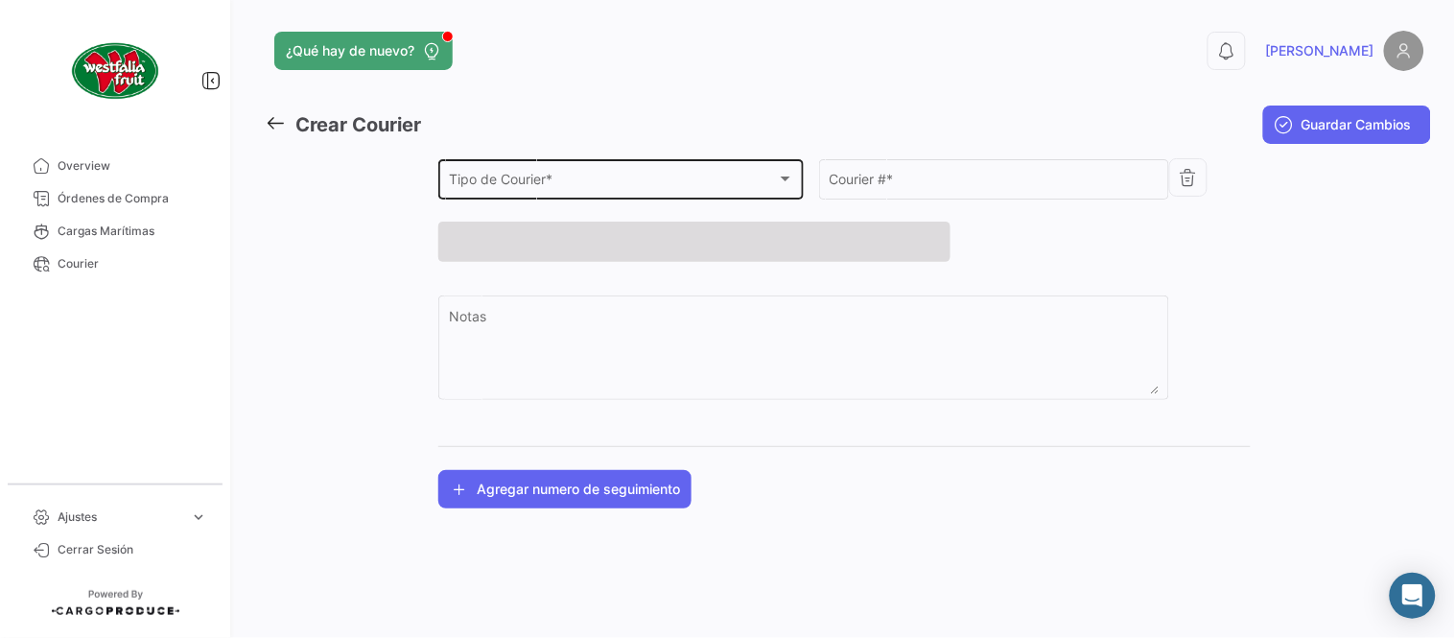
click at [505, 179] on span "Tipo de Courier *" at bounding box center [613, 183] width 328 height 16
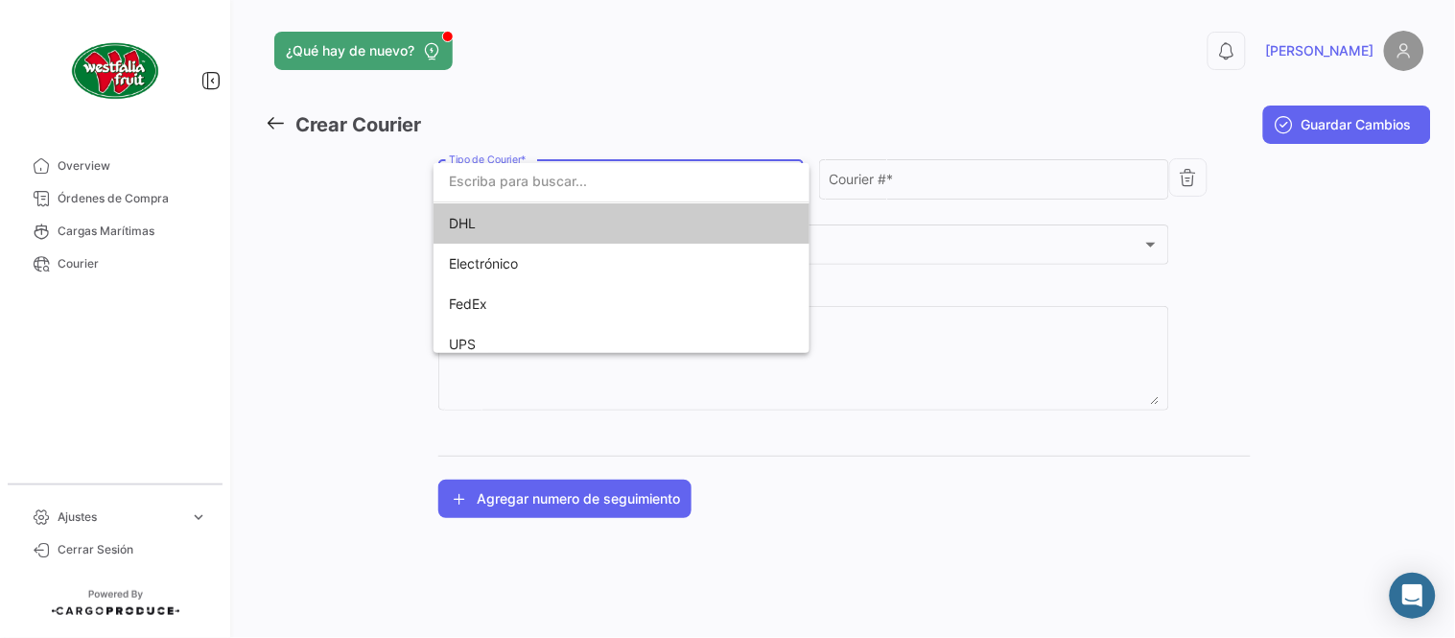
click at [506, 222] on span "DHL" at bounding box center [583, 223] width 269 height 40
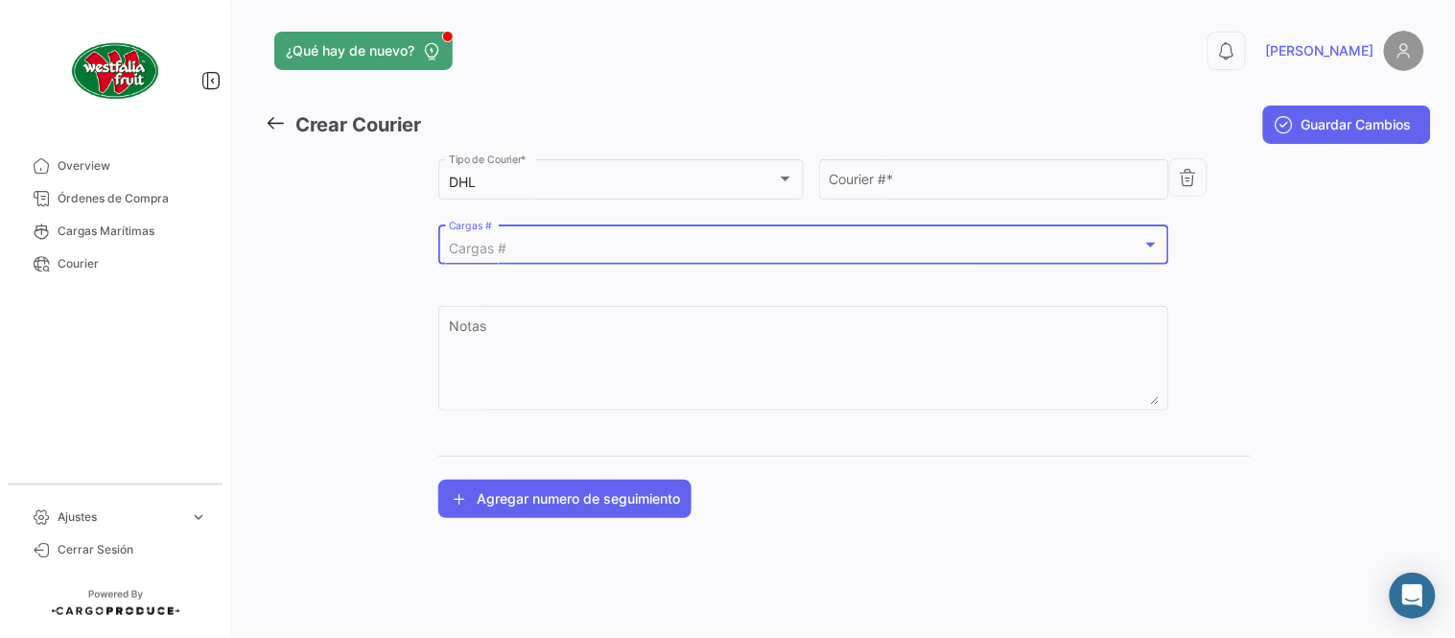
click at [519, 243] on div "Cargas #" at bounding box center [796, 249] width 694 height 16
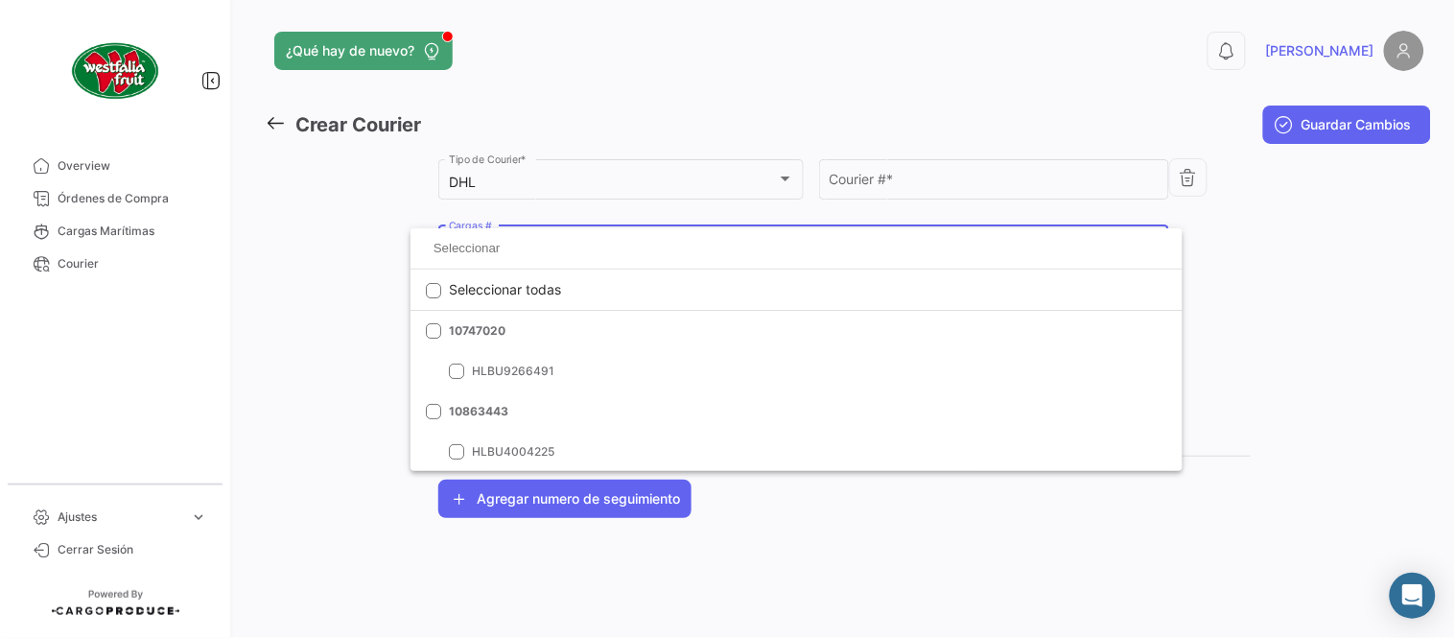
click at [519, 243] on input at bounding box center [796, 248] width 741 height 29
paste input "2310626080"
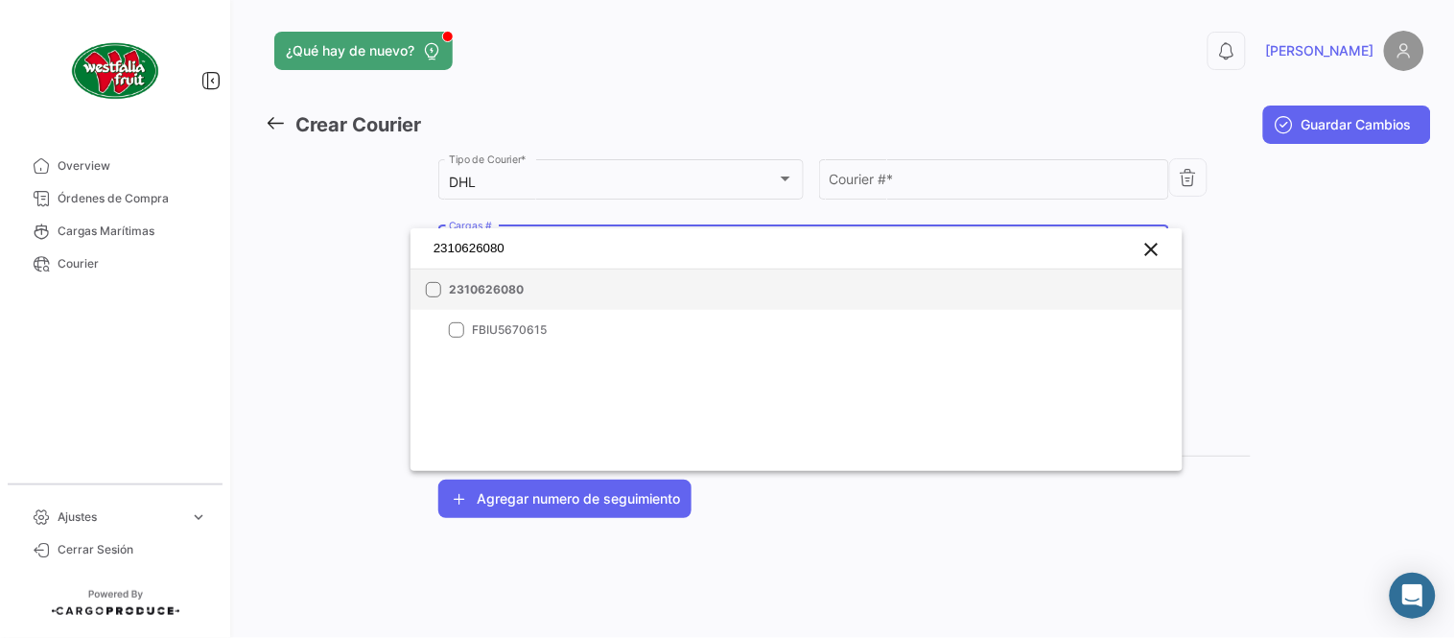
type input "2310626080"
click at [511, 281] on span "2310626080" at bounding box center [583, 289] width 269 height 17
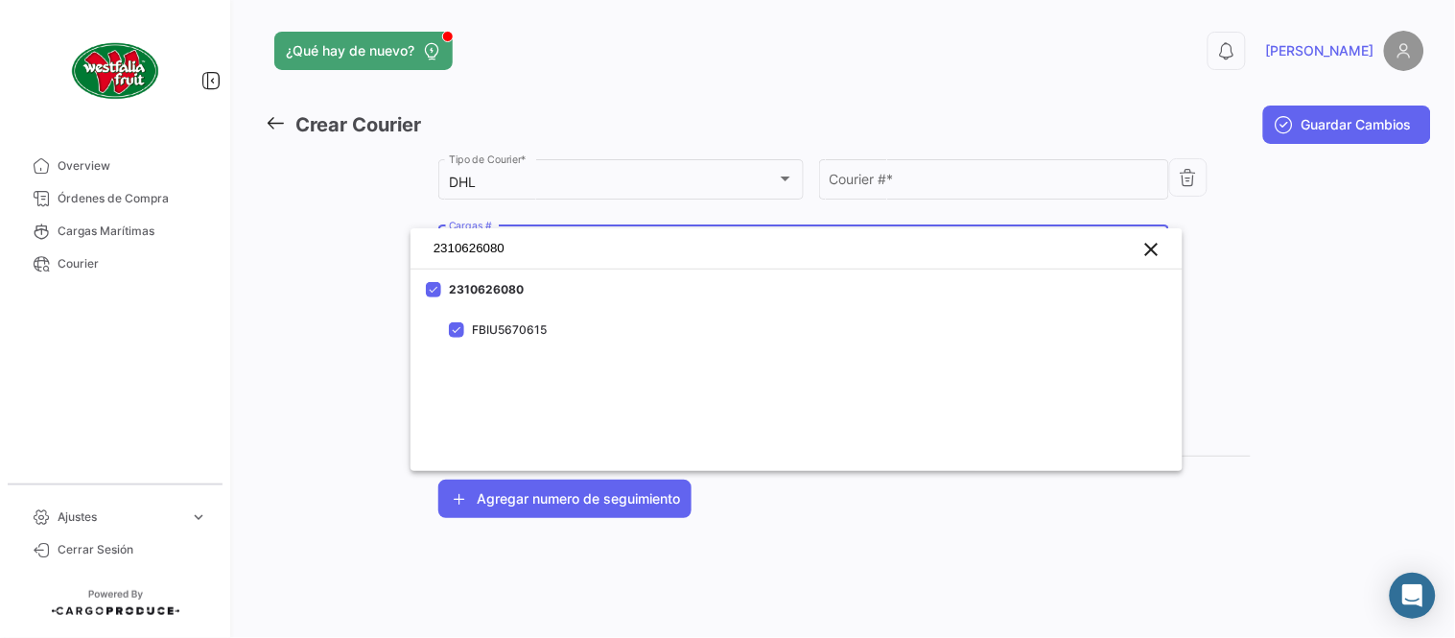
click at [925, 184] on div at bounding box center [727, 319] width 1455 height 638
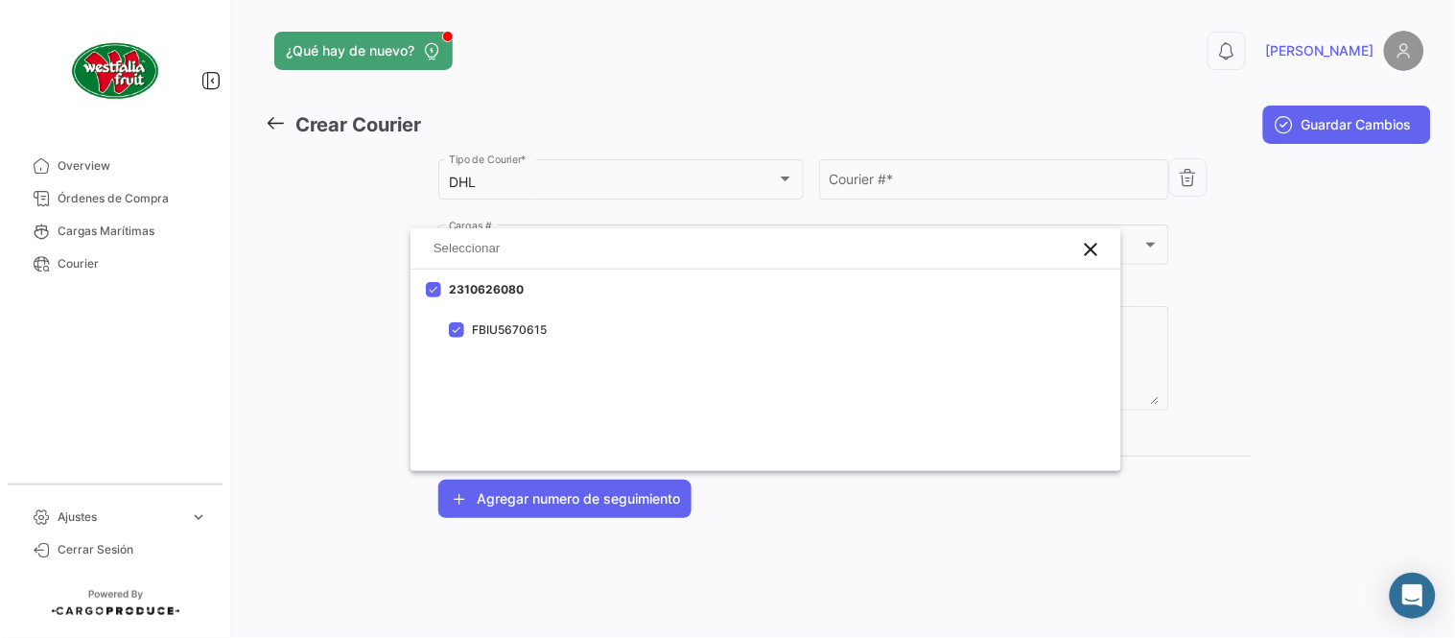
click at [925, 184] on input "Courier # *" at bounding box center [995, 183] width 330 height 16
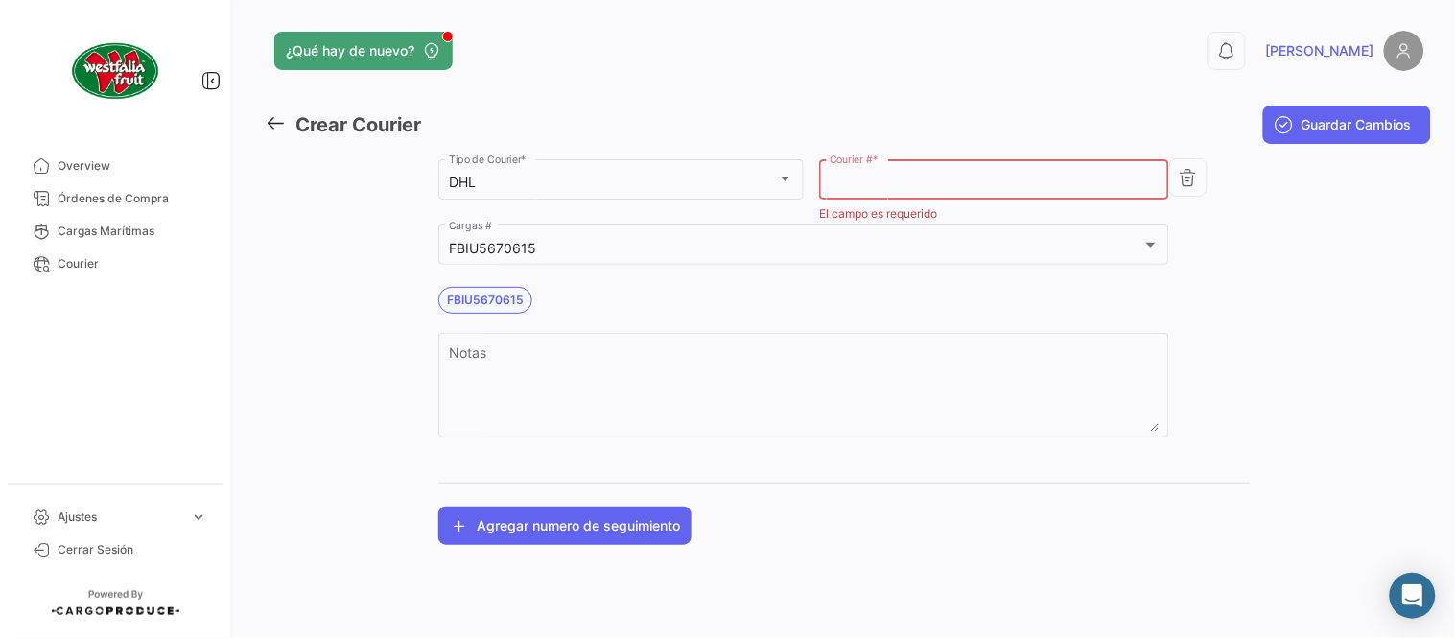
paste input "3708094084"
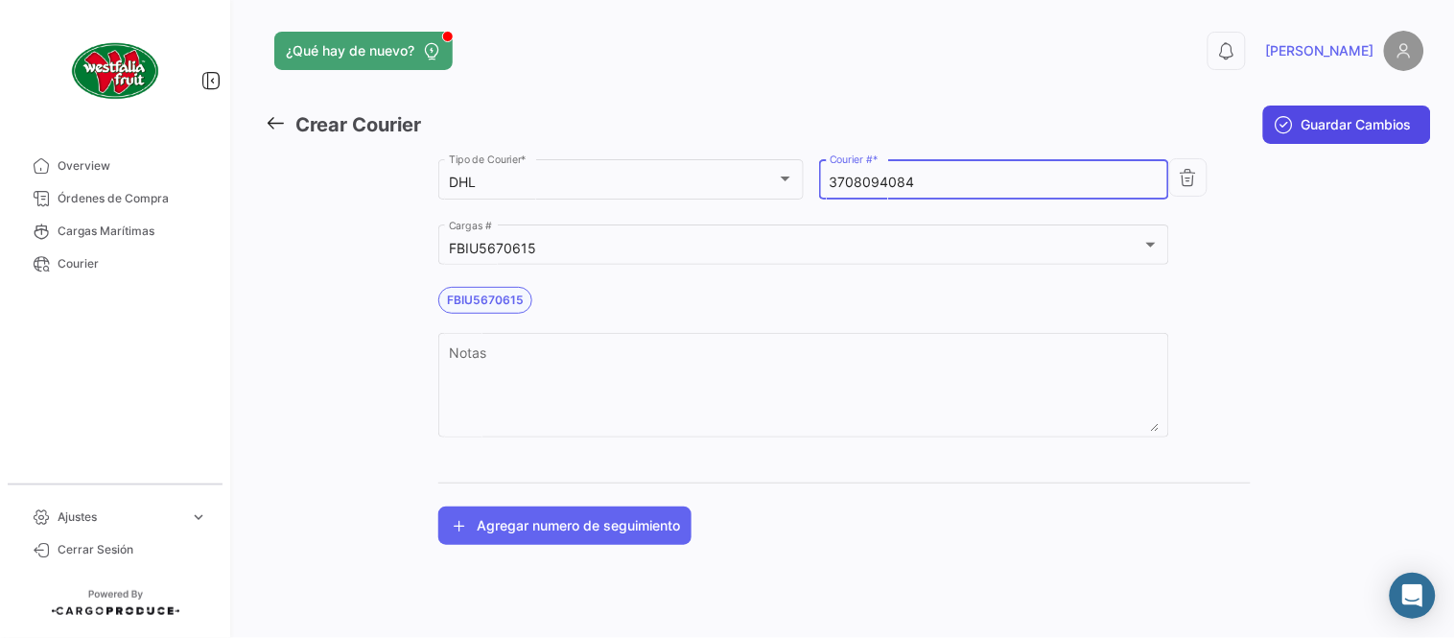
type input "3708094084"
click at [1305, 128] on span "Guardar Cambios" at bounding box center [1357, 124] width 110 height 19
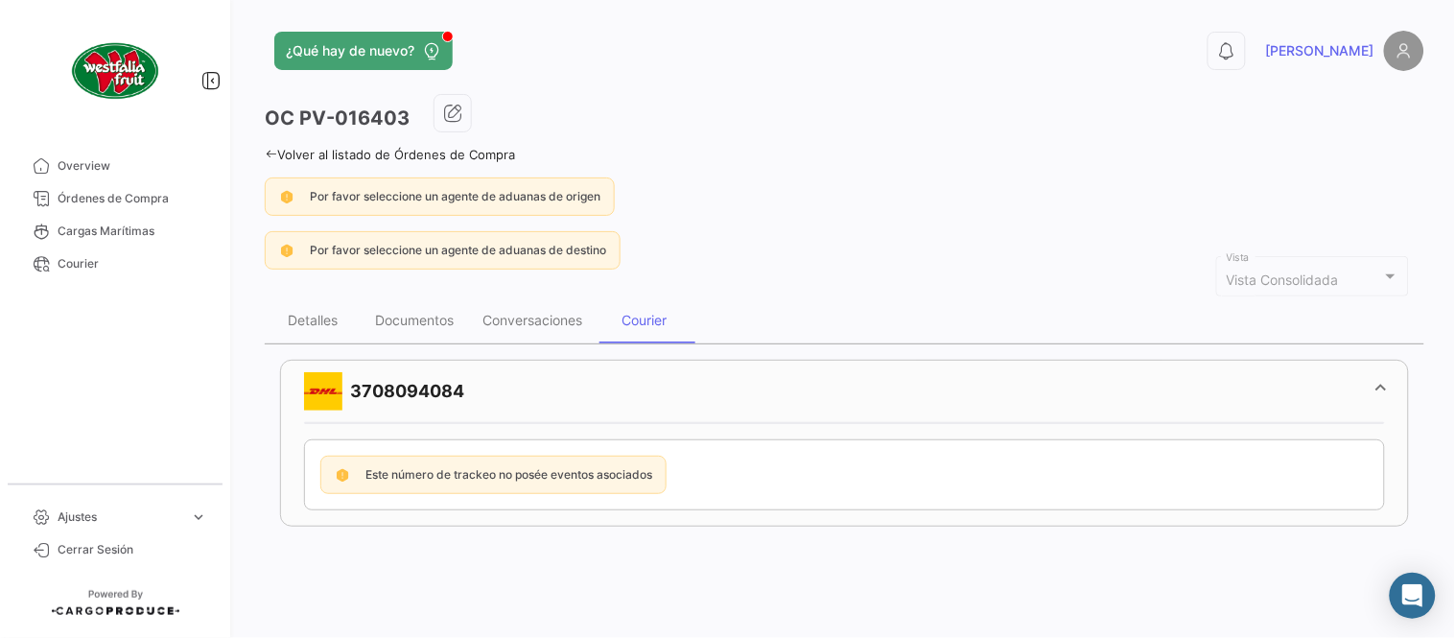
click at [892, 151] on div "Volver al listado de Órdenes de Compra" at bounding box center [845, 152] width 1160 height 20
click at [97, 202] on span "Órdenes de Compra" at bounding box center [133, 198] width 150 height 17
